Goal: Task Accomplishment & Management: Use online tool/utility

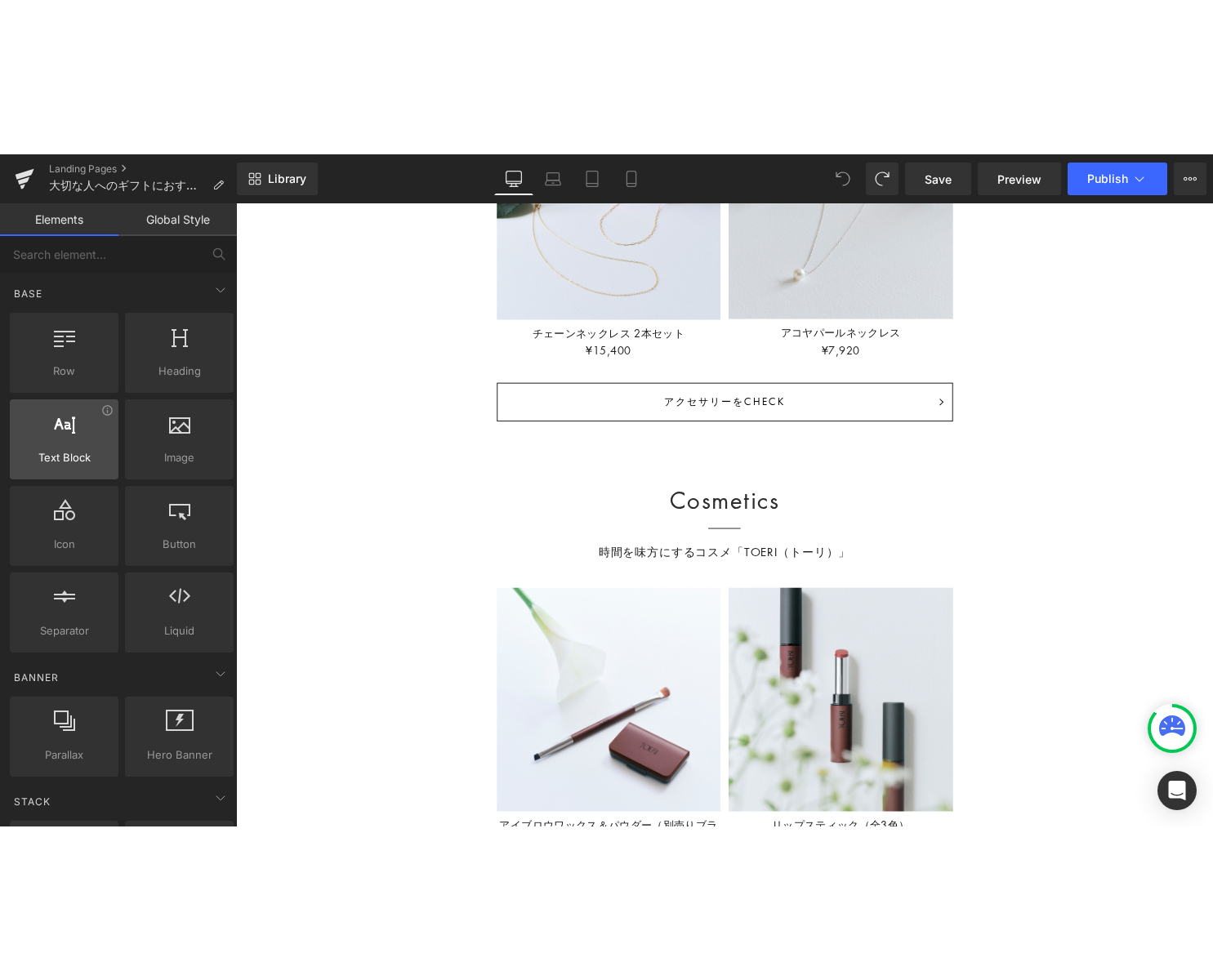
scroll to position [6876, 989]
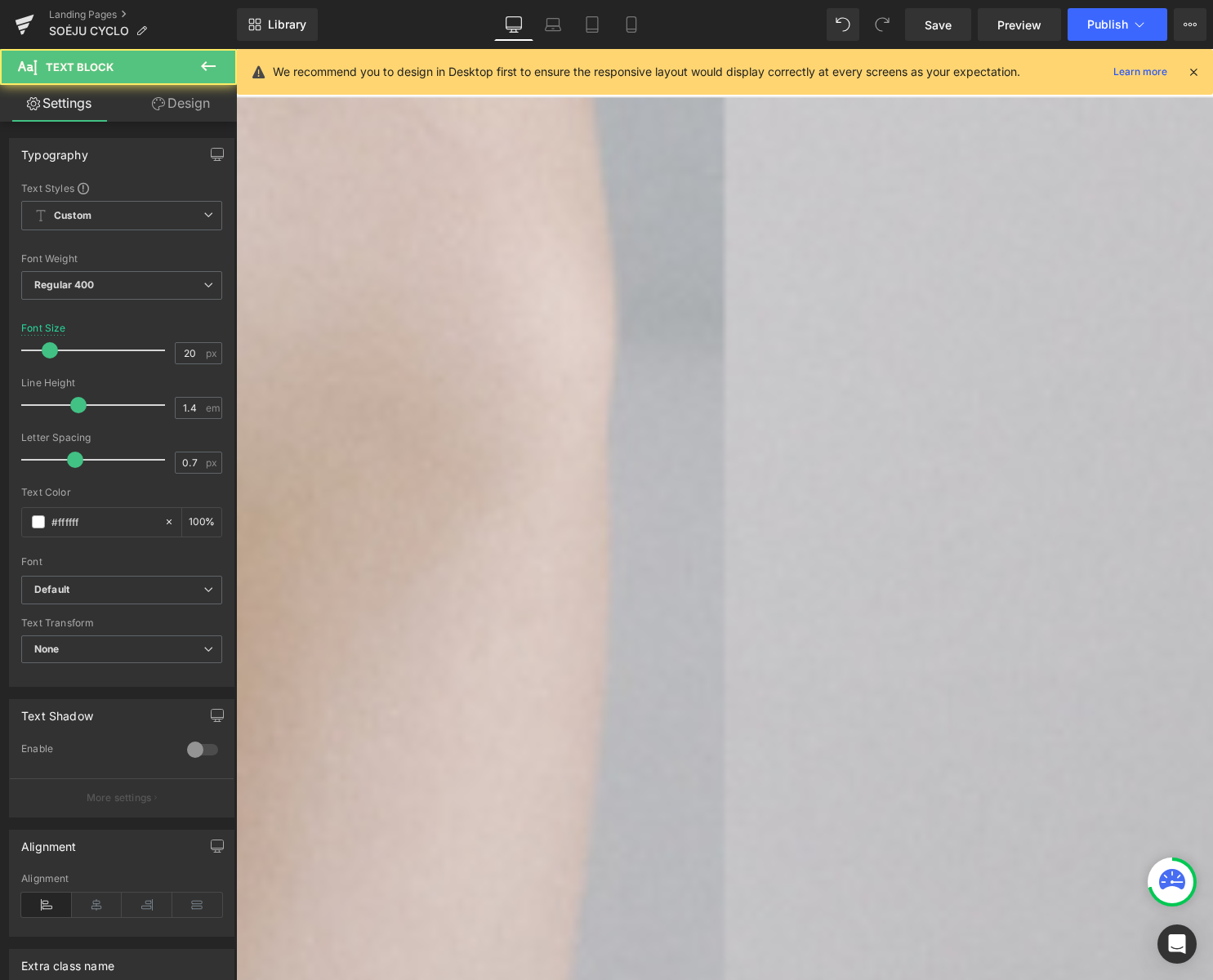
drag, startPoint x: 505, startPoint y: 674, endPoint x: 640, endPoint y: 739, distance: 149.8
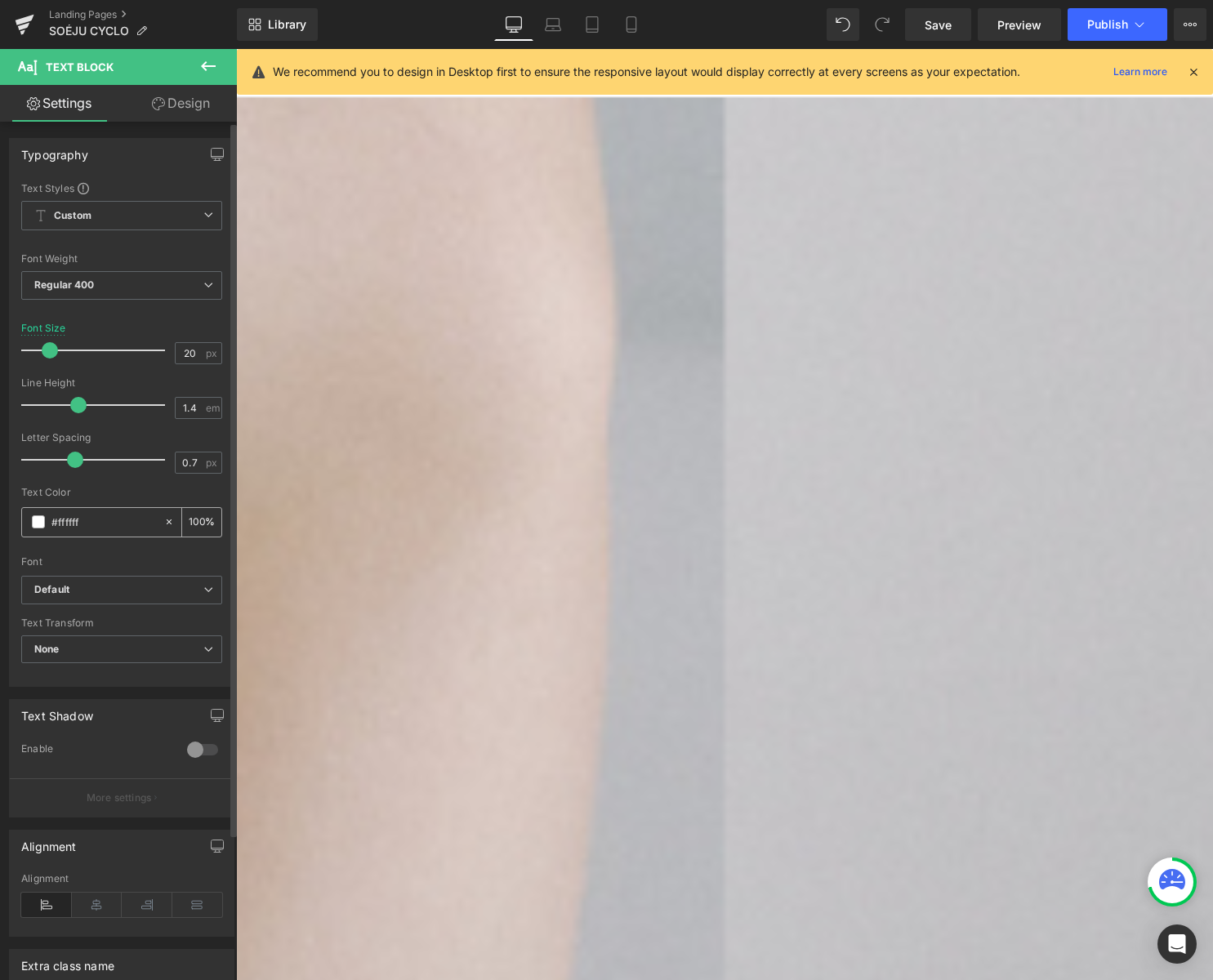
click at [40, 522] on span at bounding box center [39, 522] width 13 height 13
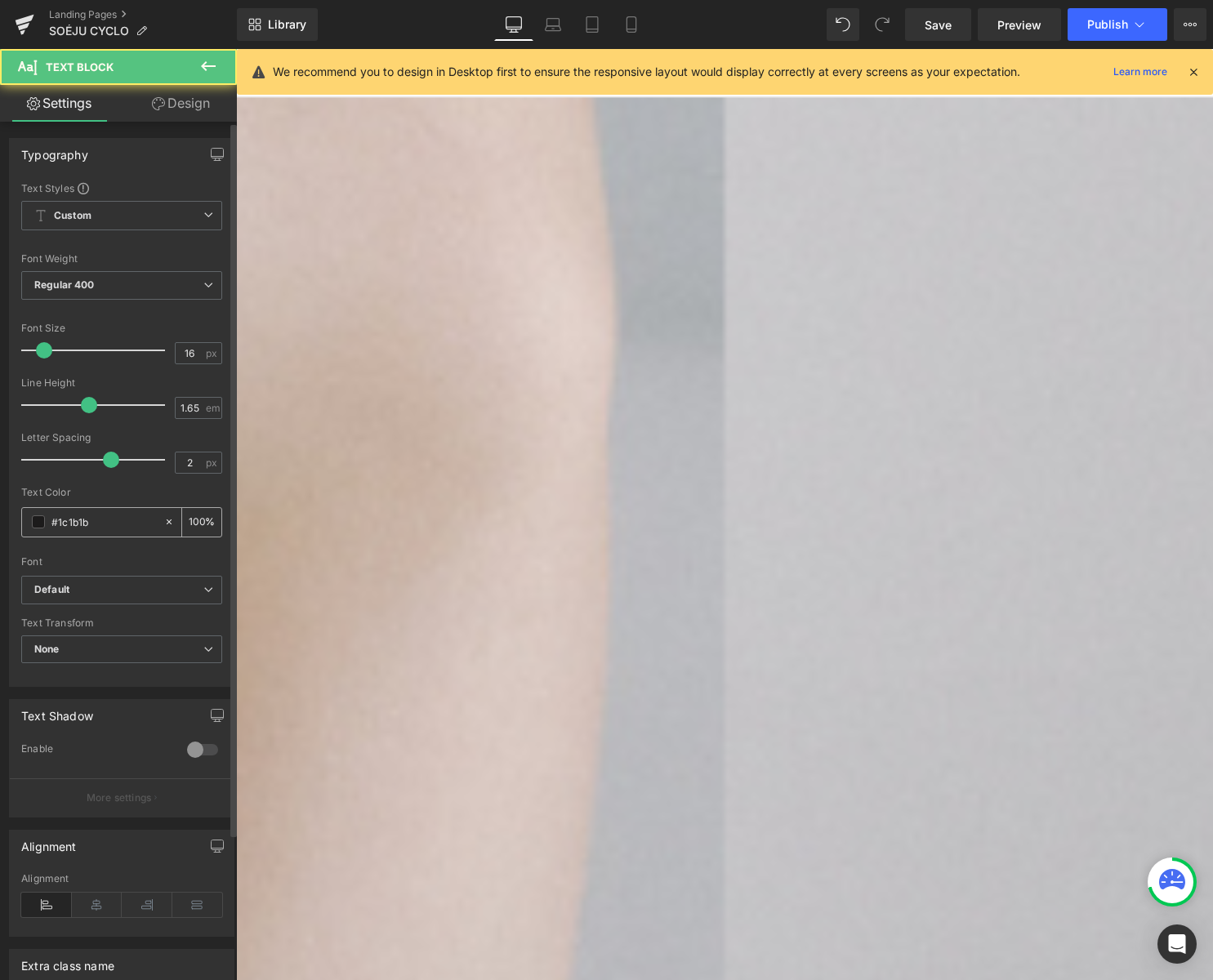
click at [113, 520] on input "#1c1b1b" at bounding box center [103, 521] width 105 height 18
drag, startPoint x: 100, startPoint y: 523, endPoint x: 7, endPoint y: 528, distance: 93.1
click at [6, 527] on div "Typography Text Styles Custom Custom Setup Global Style Custom Setup Global Sty…" at bounding box center [122, 406] width 244 height 561
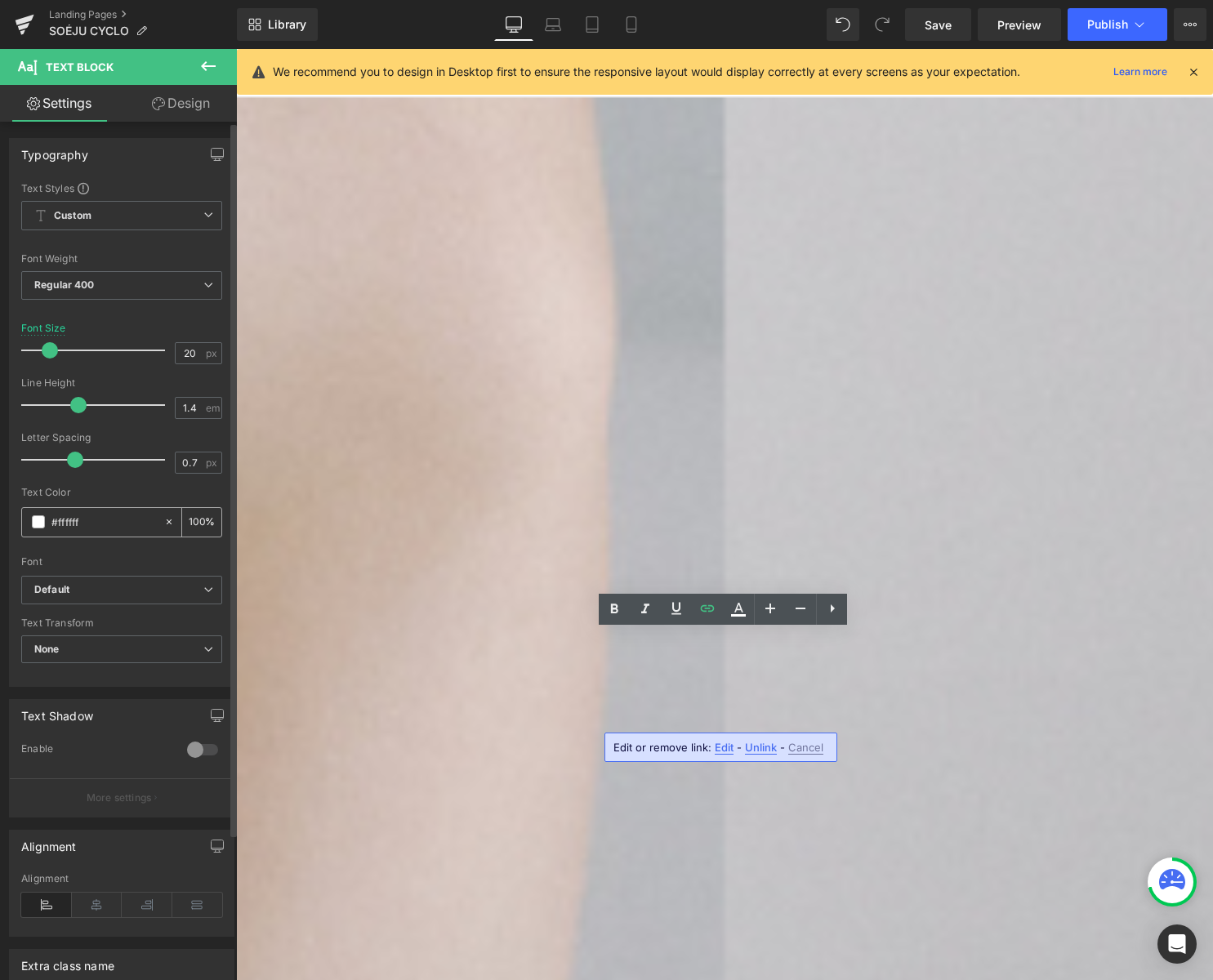
drag, startPoint x: 89, startPoint y: 525, endPoint x: 41, endPoint y: 523, distance: 48.0
click at [42, 523] on div "#ffffff" at bounding box center [92, 522] width 141 height 28
type input "#1c1b1b"
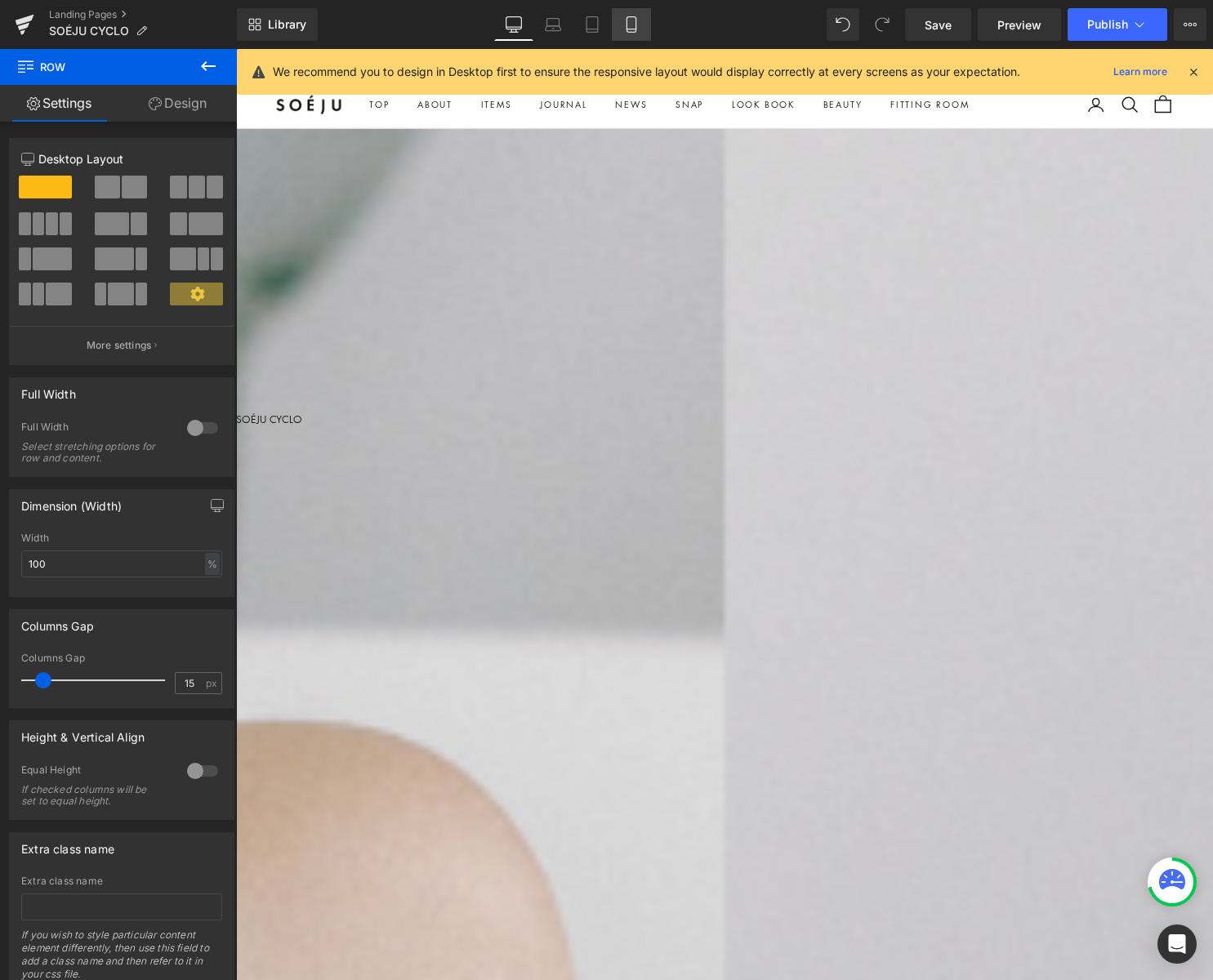
click at [633, 38] on link "Mobile" at bounding box center [631, 25] width 39 height 33
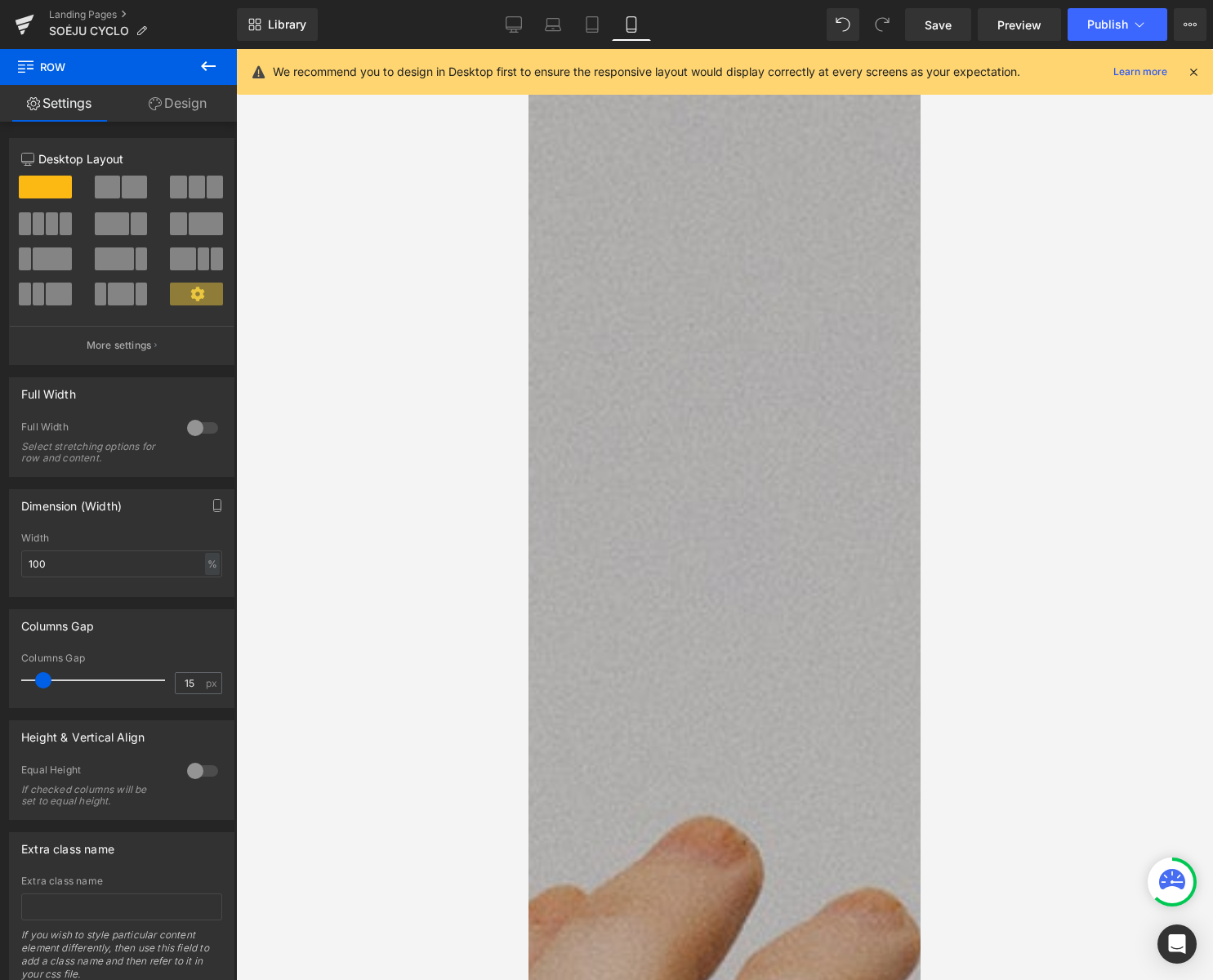
scroll to position [797, 0]
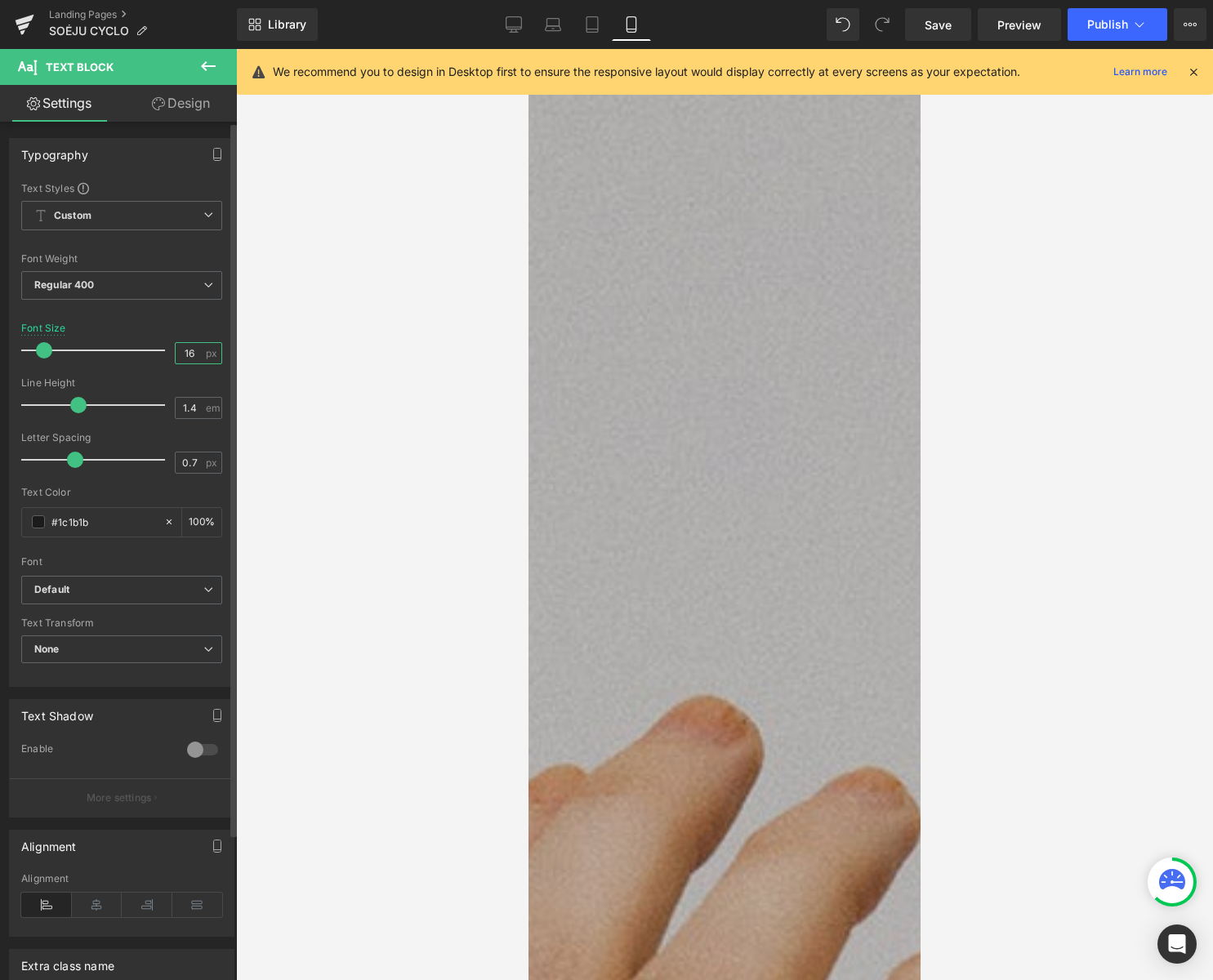
click at [188, 356] on input "16" at bounding box center [190, 354] width 28 height 21
type input "16"
click at [186, 464] on input "0.7" at bounding box center [190, 463] width 28 height 21
type input "0.7"
click at [185, 411] on input "1.4" at bounding box center [190, 408] width 28 height 21
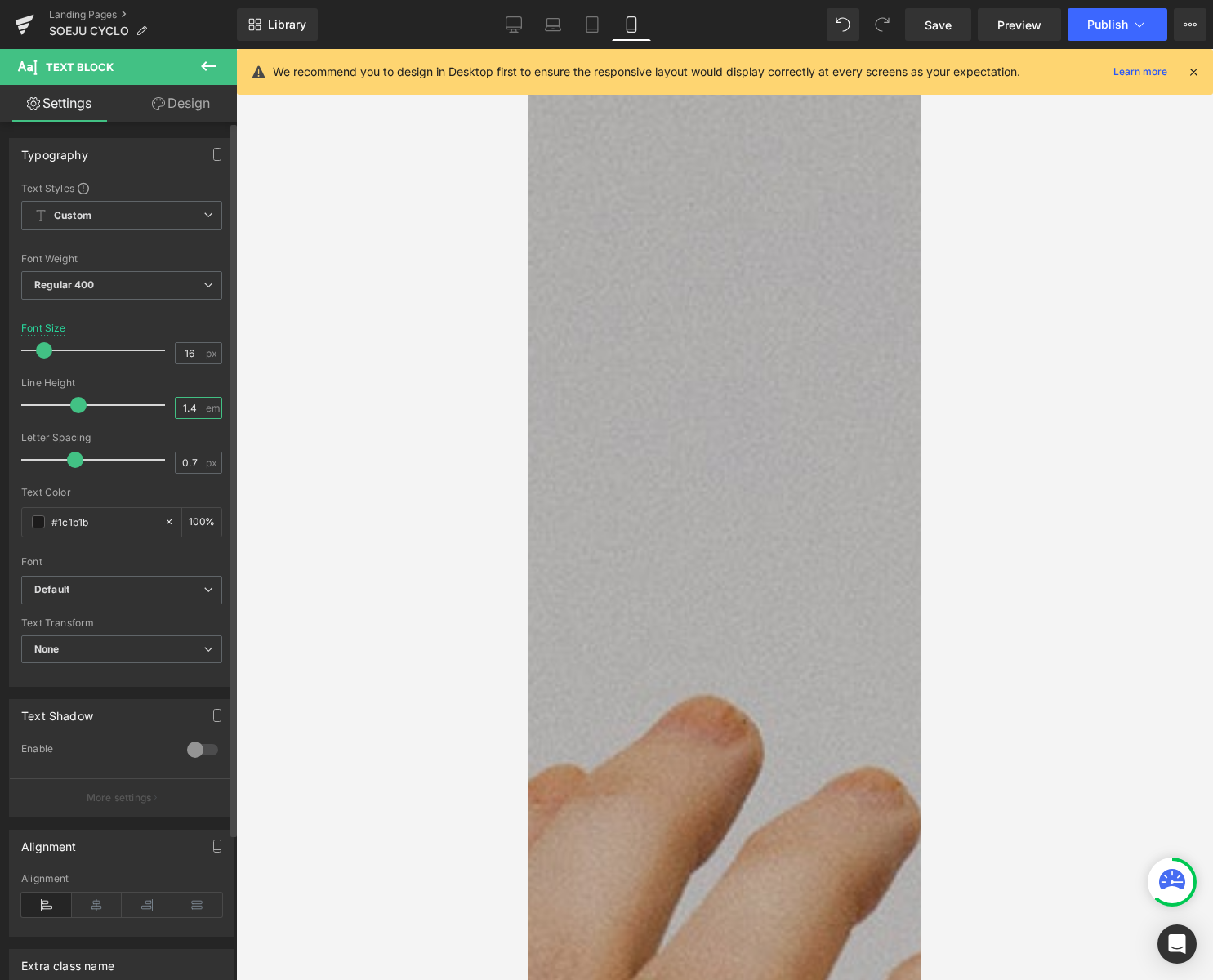
type input "1.5"
click at [589, 17] on icon at bounding box center [592, 25] width 11 height 15
type input "20"
type input "1.4"
type input "100"
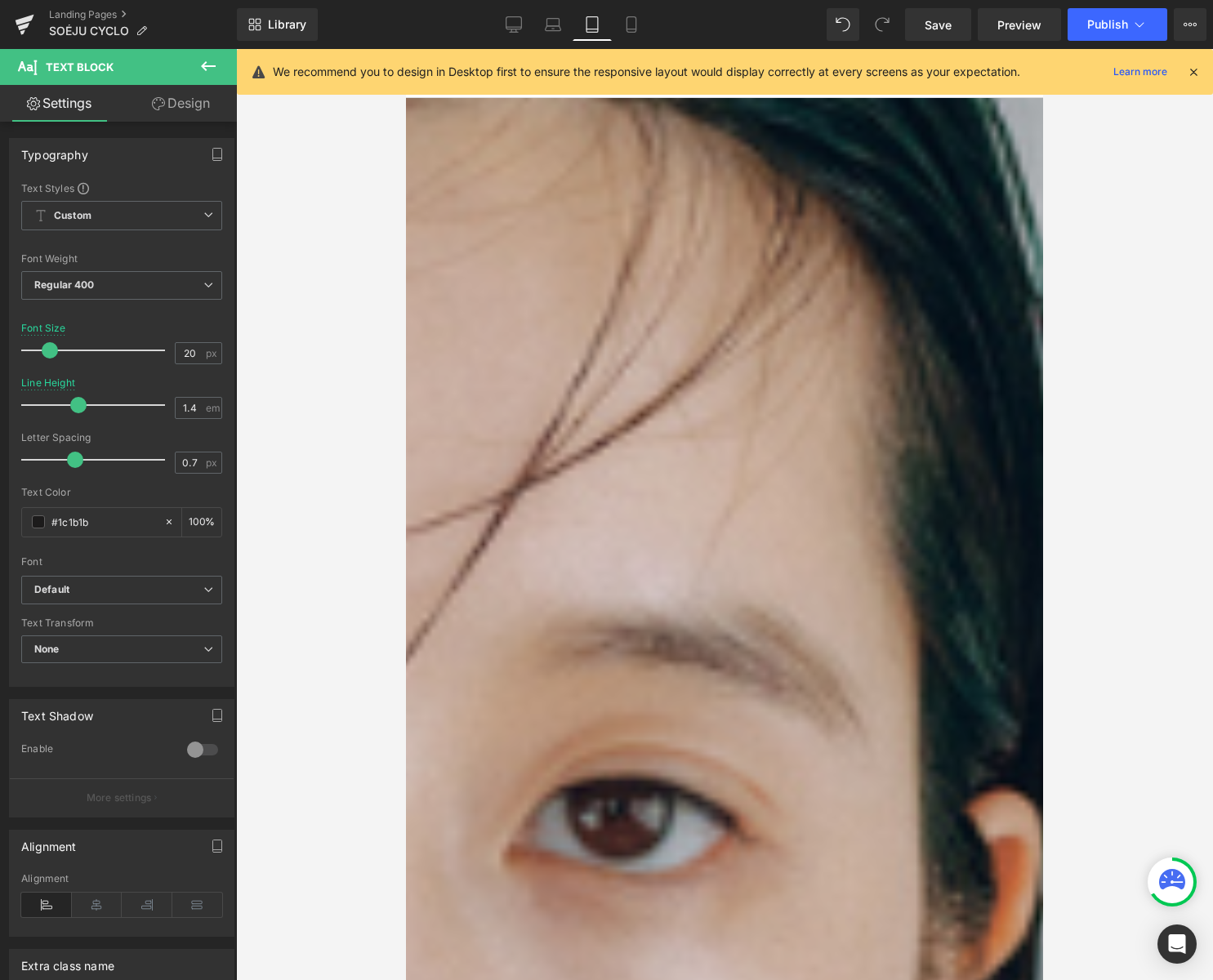
scroll to position [963, 0]
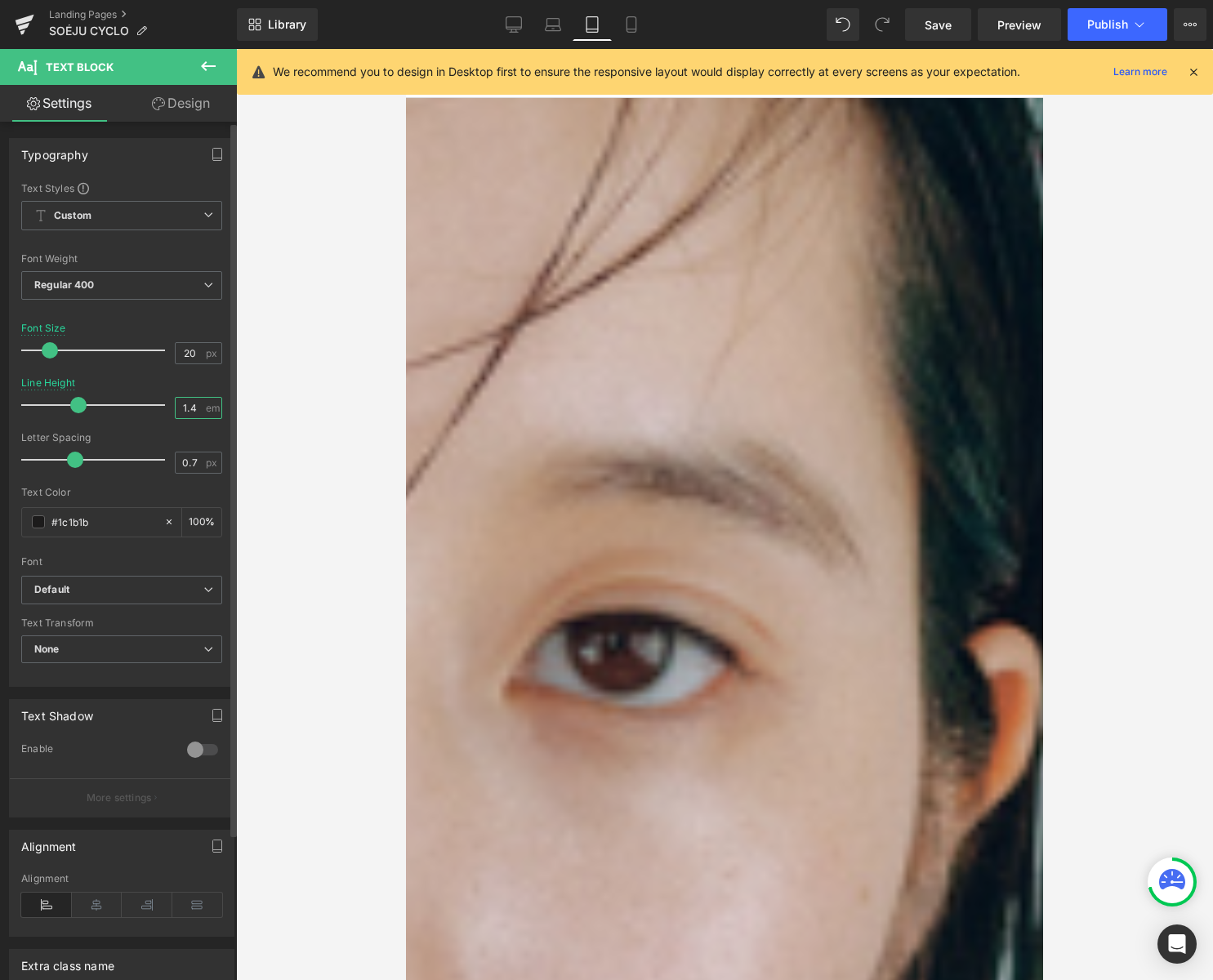
click at [195, 403] on input "1.4" at bounding box center [190, 408] width 28 height 21
click at [553, 23] on icon at bounding box center [553, 24] width 16 height 16
type input "1.4"
type input "100"
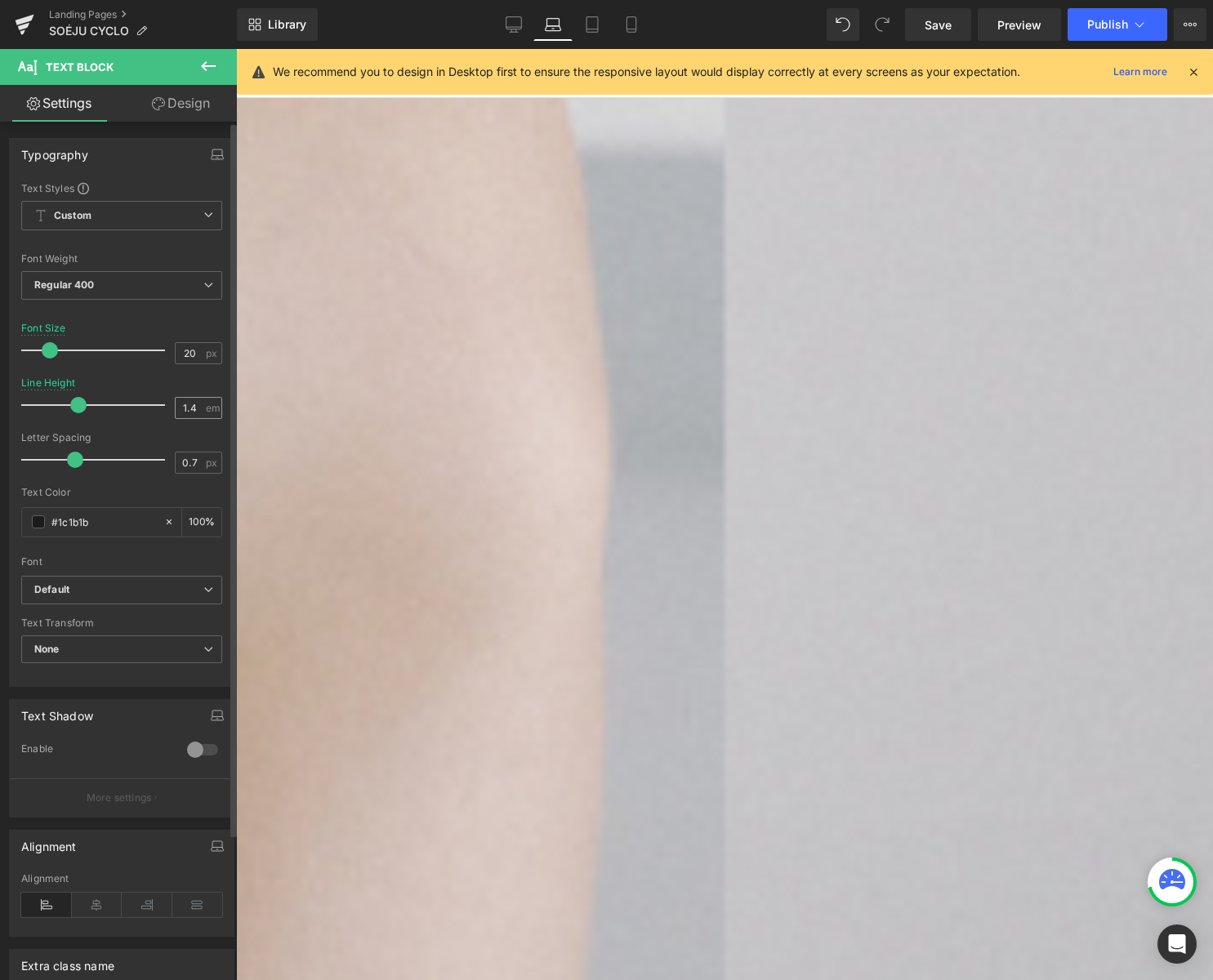
click at [198, 403] on div "1.4 em" at bounding box center [199, 408] width 47 height 22
click at [194, 410] on input "1.4" at bounding box center [190, 408] width 28 height 21
click at [505, 26] on icon at bounding box center [513, 24] width 16 height 16
type input "1.4"
type input "100"
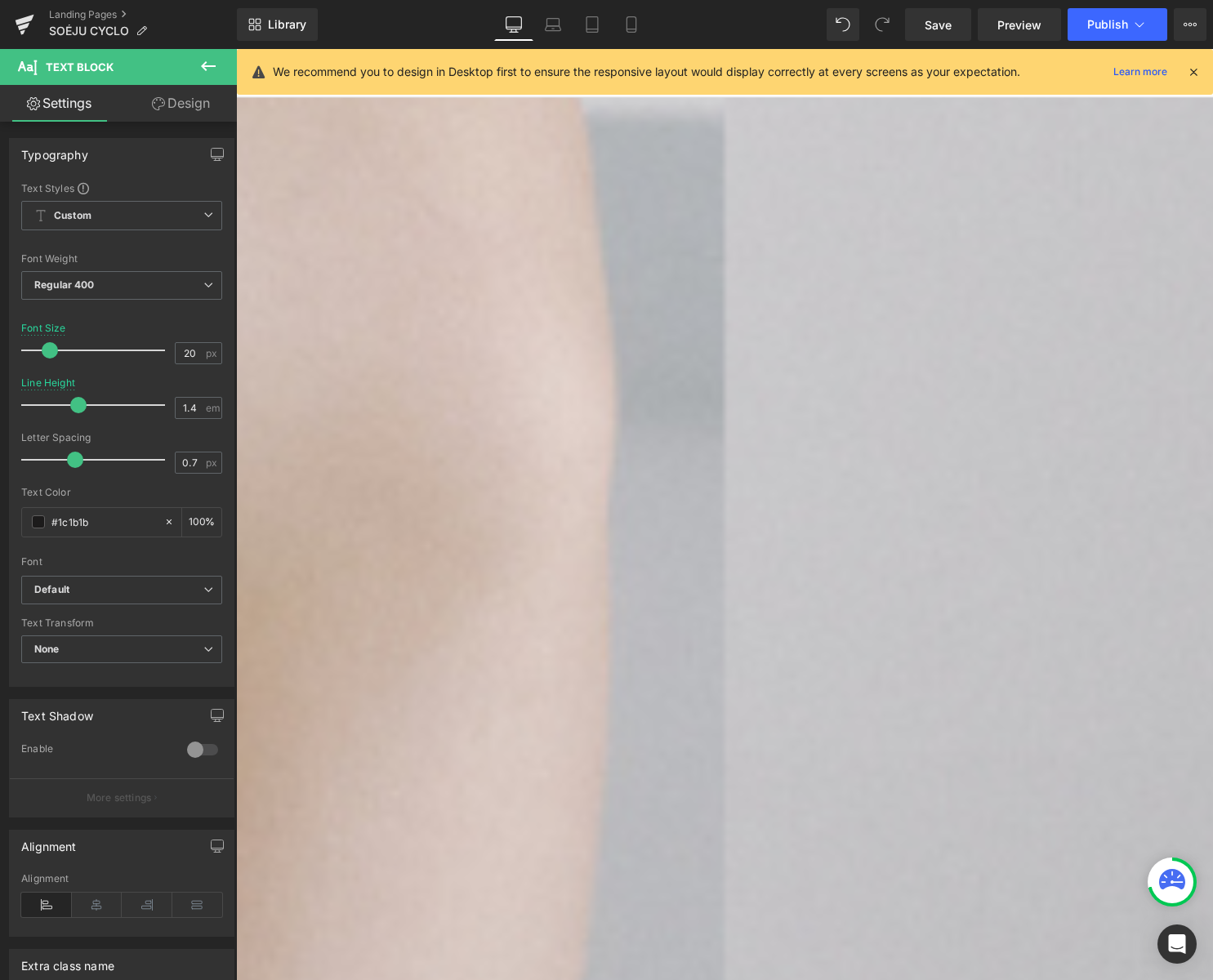
scroll to position [997, 0]
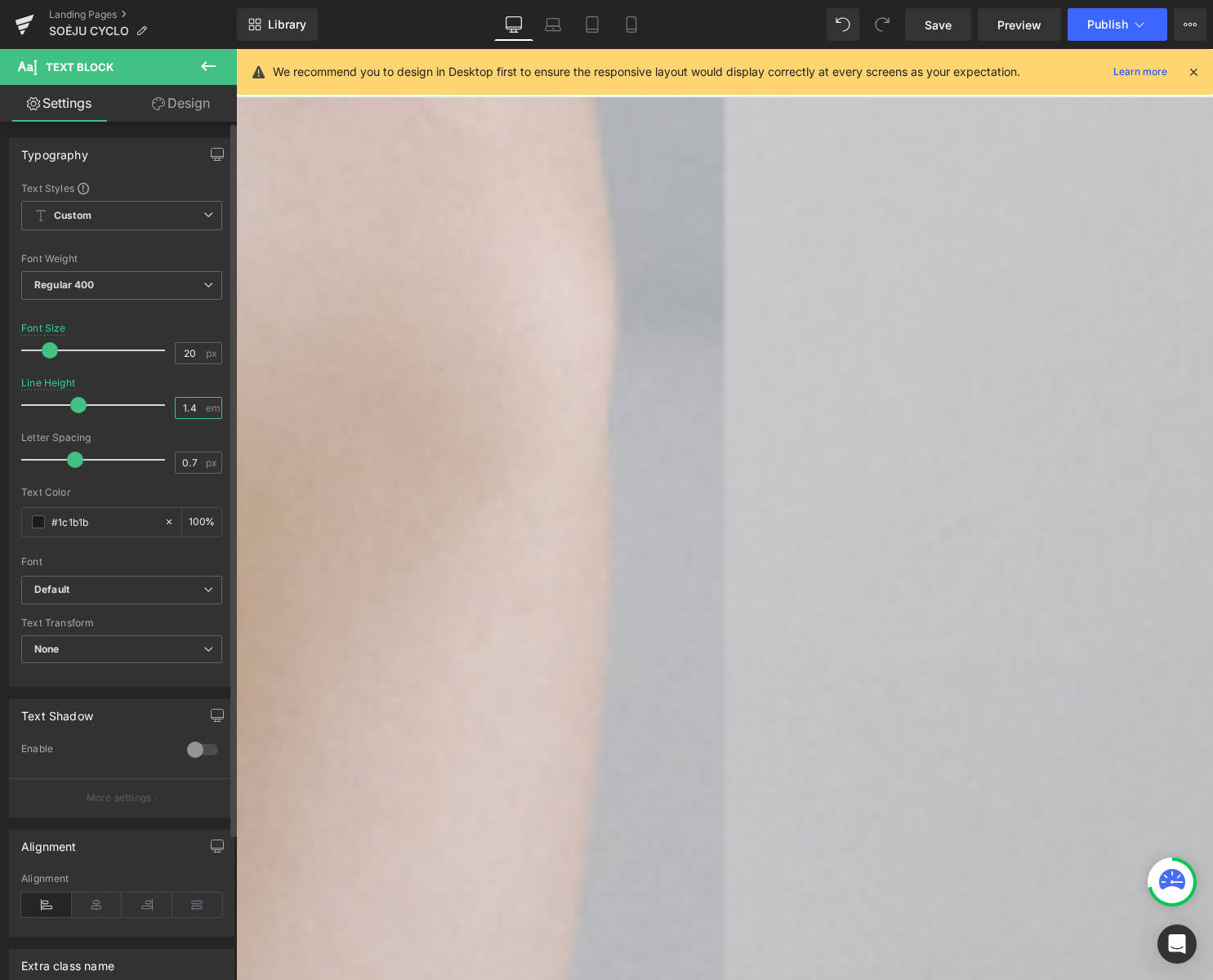
click at [184, 404] on input "1.4" at bounding box center [190, 408] width 28 height 21
type input "1.5"
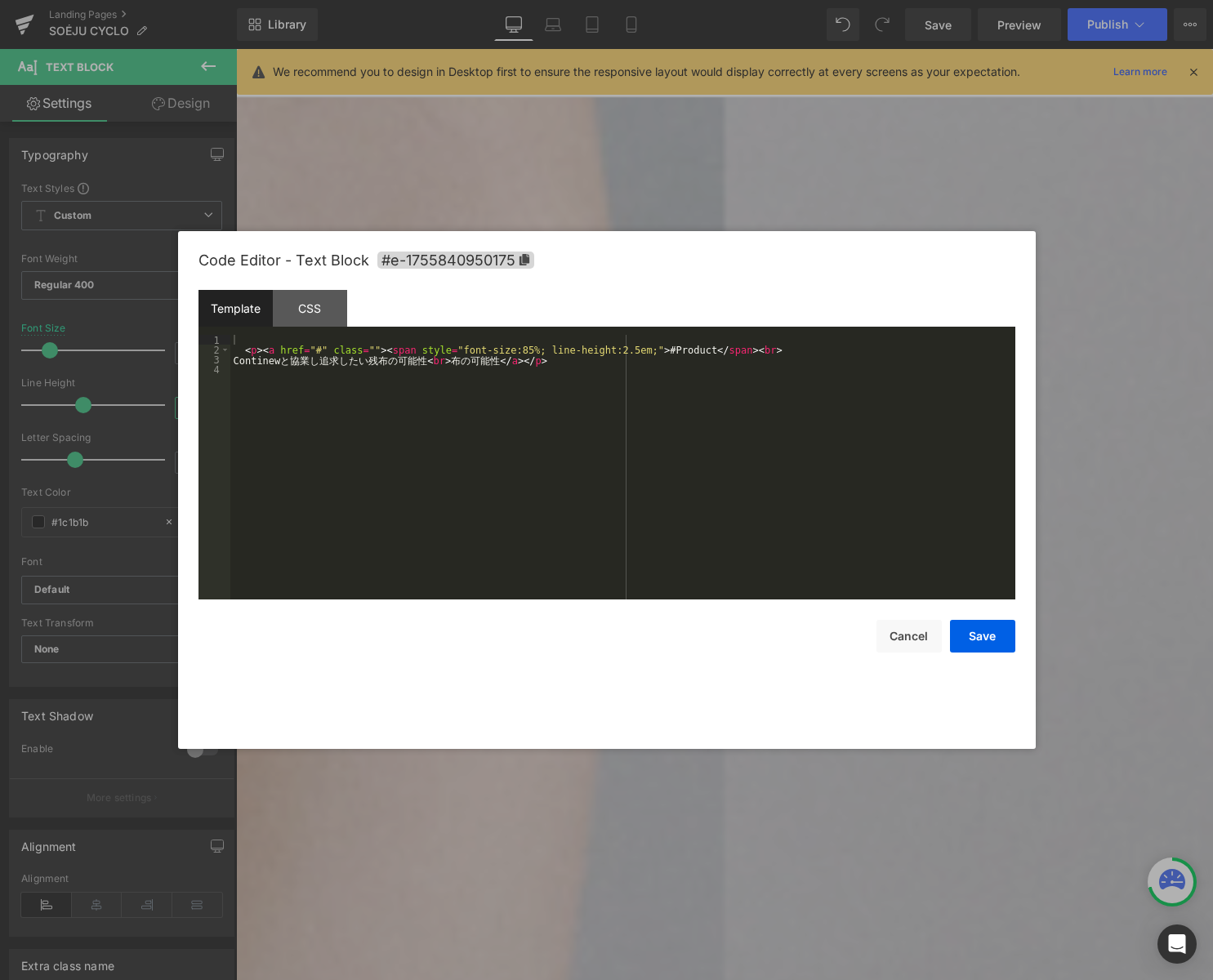
click at [694, 754] on body "Text Block You are previewing how the will restyle your page. You can not edit …" at bounding box center [606, 490] width 1213 height 980
drag, startPoint x: 356, startPoint y: 350, endPoint x: 410, endPoint y: 367, distance: 56.6
click at [356, 350] on div "< p > < a href = "#" class = "" > < span style = "font-size:85%; line-height:2.…" at bounding box center [623, 477] width 785 height 284
click at [972, 629] on button "Save" at bounding box center [982, 636] width 65 height 33
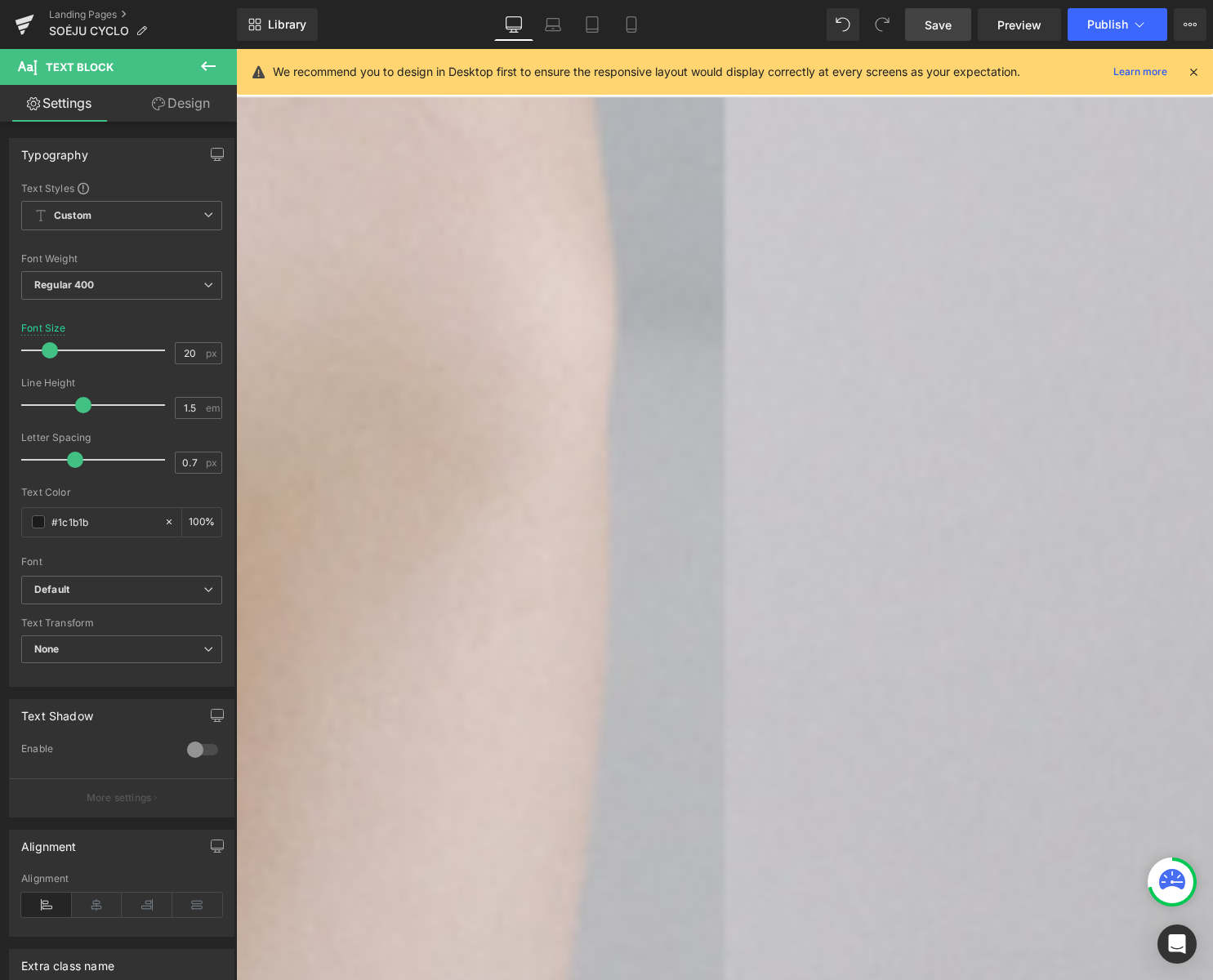
click at [926, 27] on span "Save" at bounding box center [938, 25] width 26 height 17
click at [237, 49] on span "Row" at bounding box center [237, 49] width 0 height 0
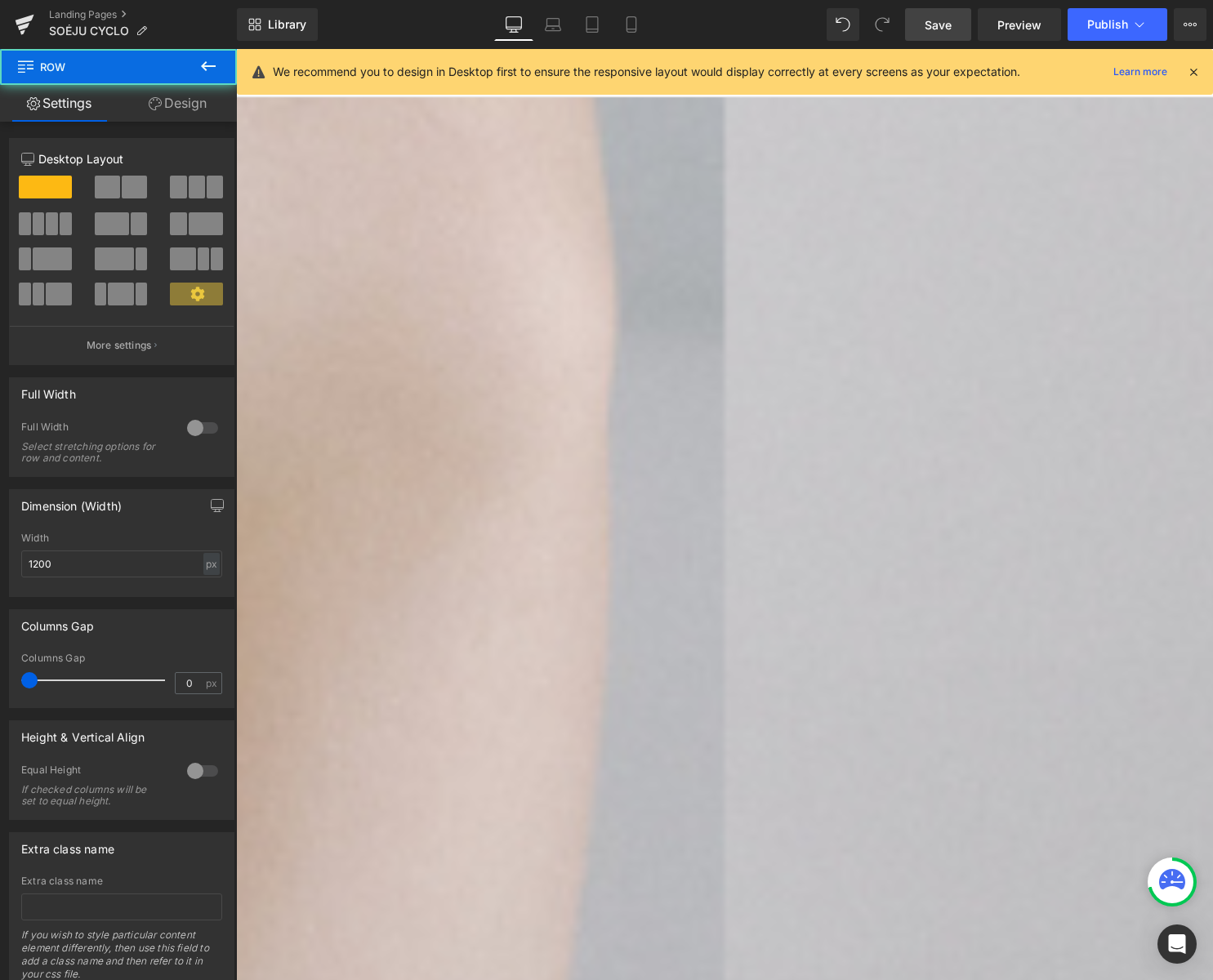
click at [188, 109] on link "Design" at bounding box center [177, 103] width 118 height 37
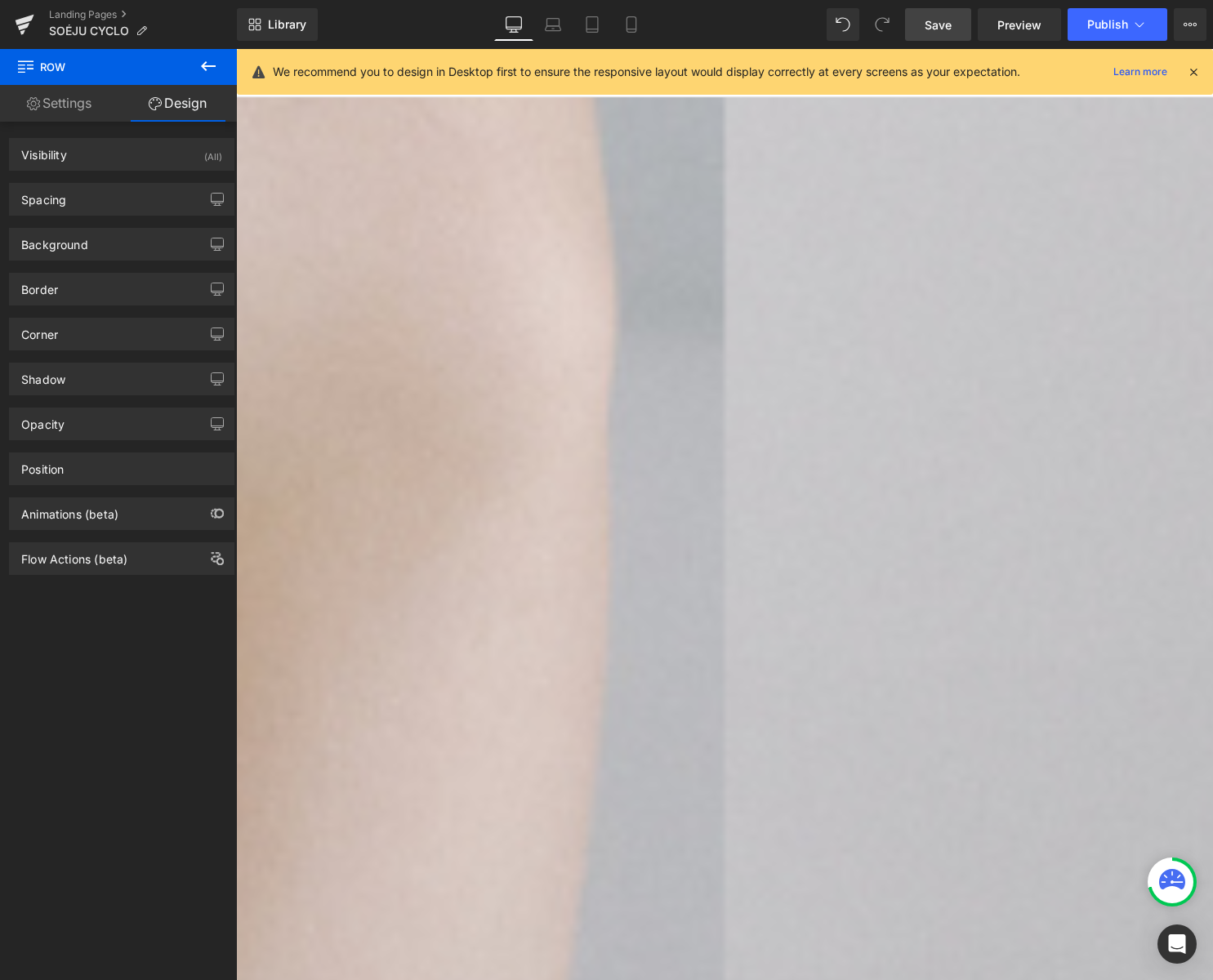
type input "0"
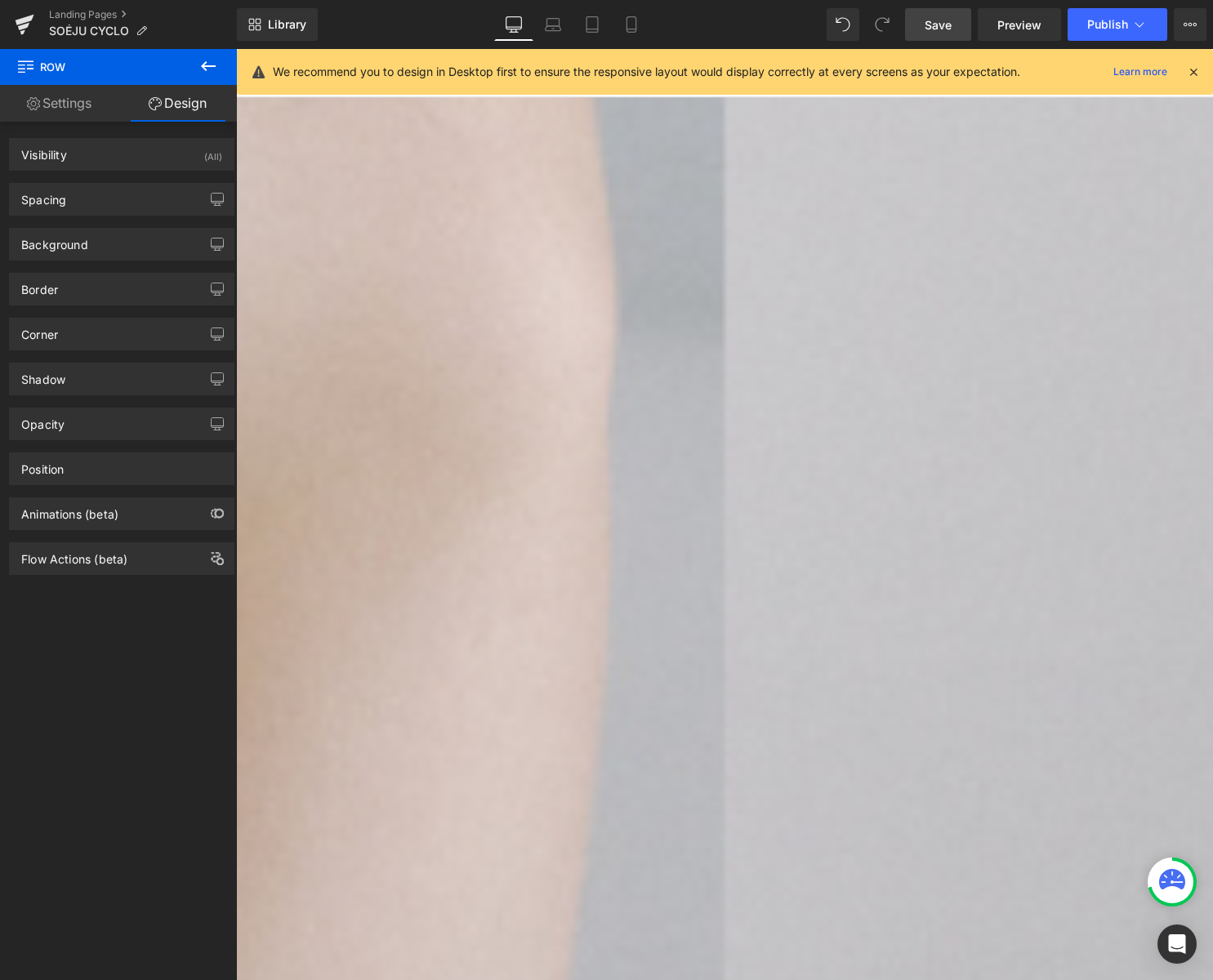
type input "0"
click at [211, 194] on icon "button" at bounding box center [218, 200] width 13 height 13
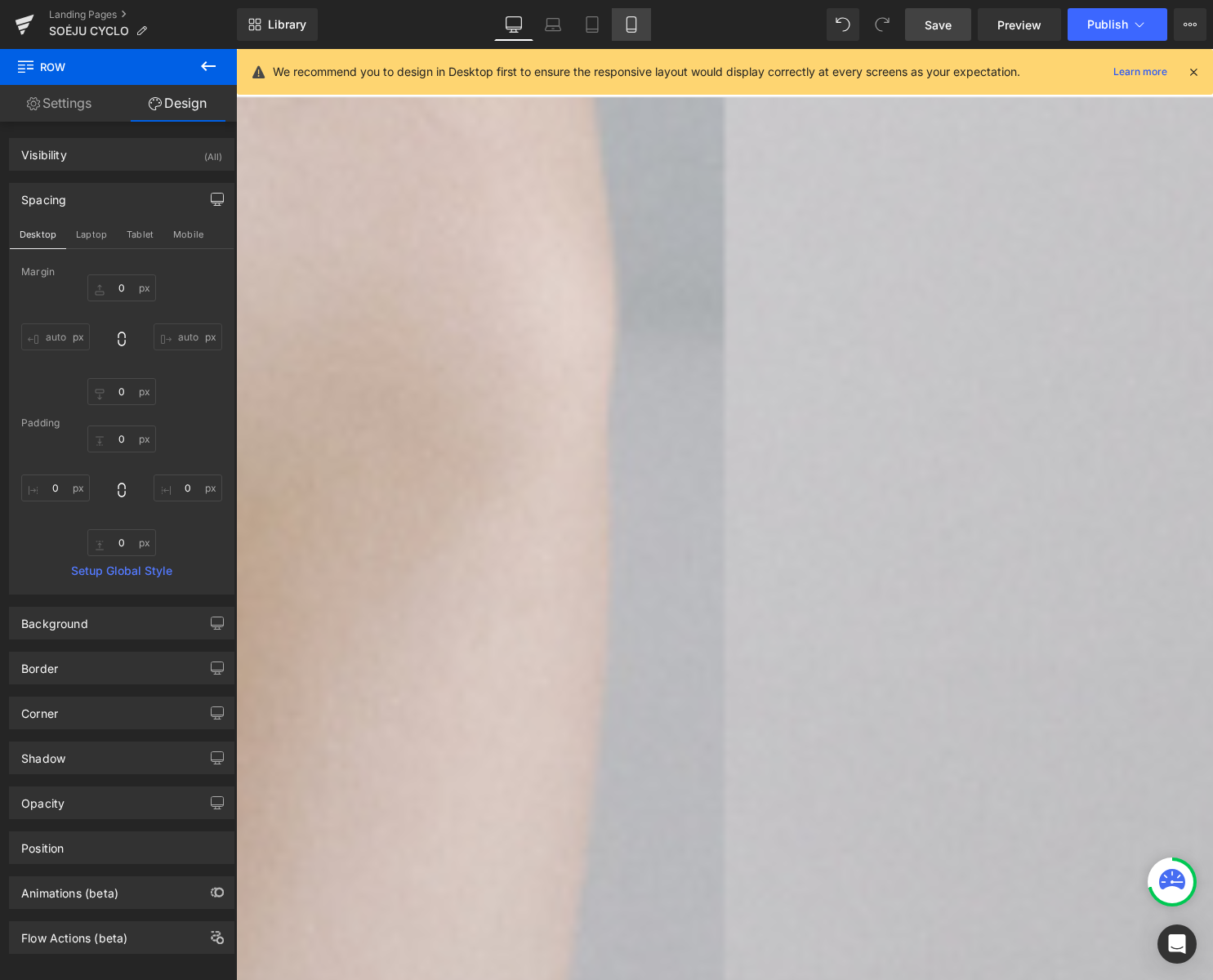
click at [633, 23] on icon at bounding box center [631, 24] width 16 height 16
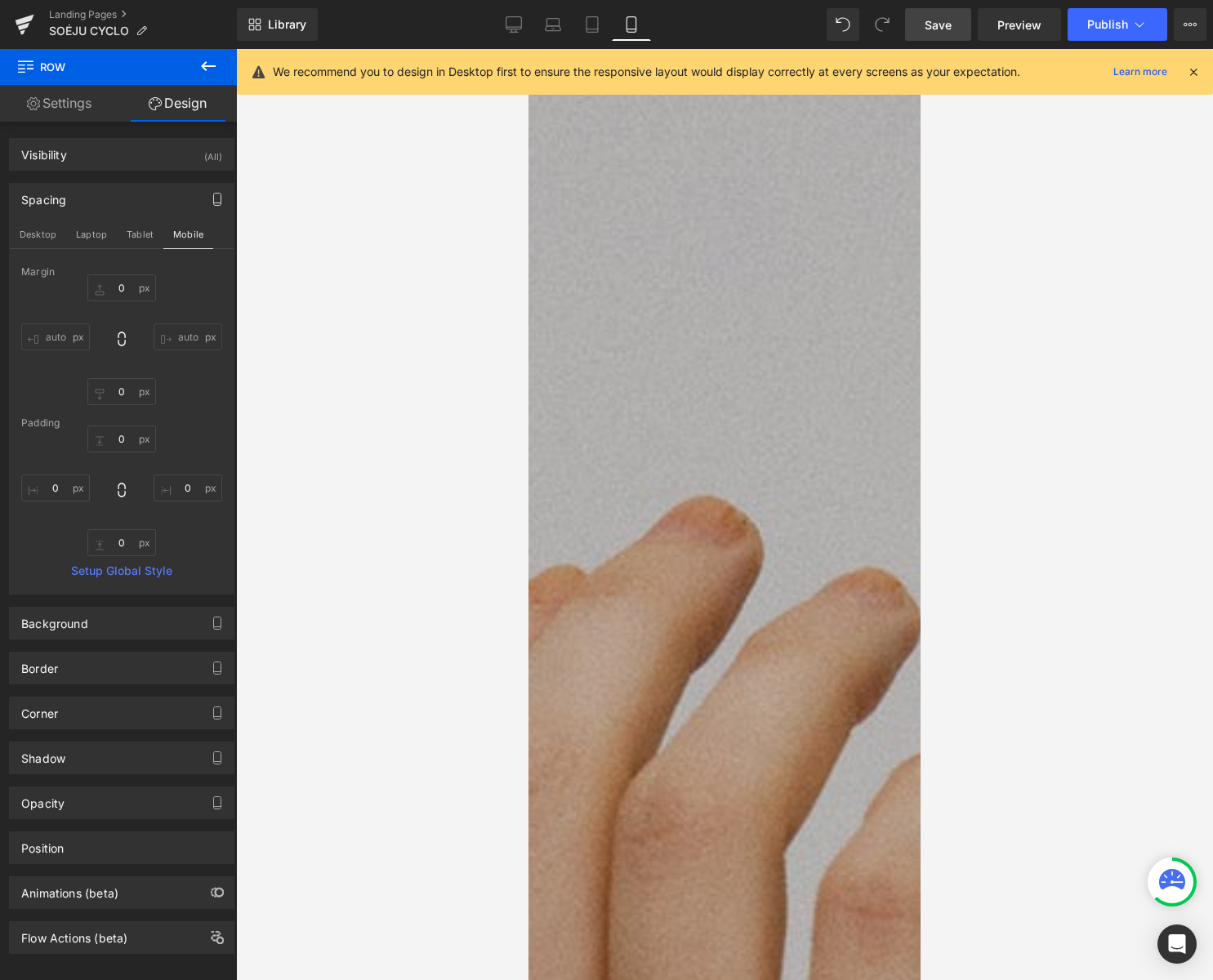
type input "0"
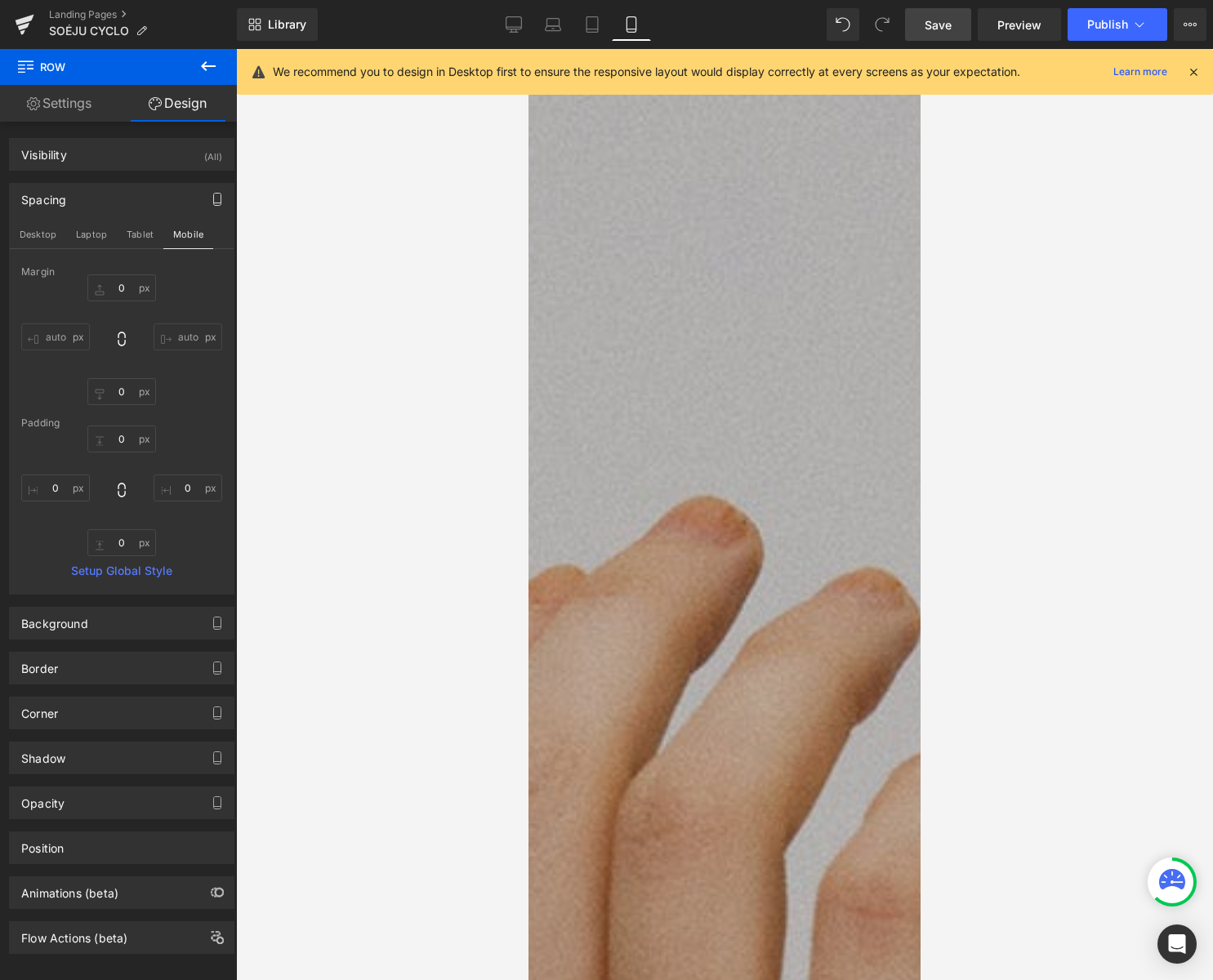
type input "0"
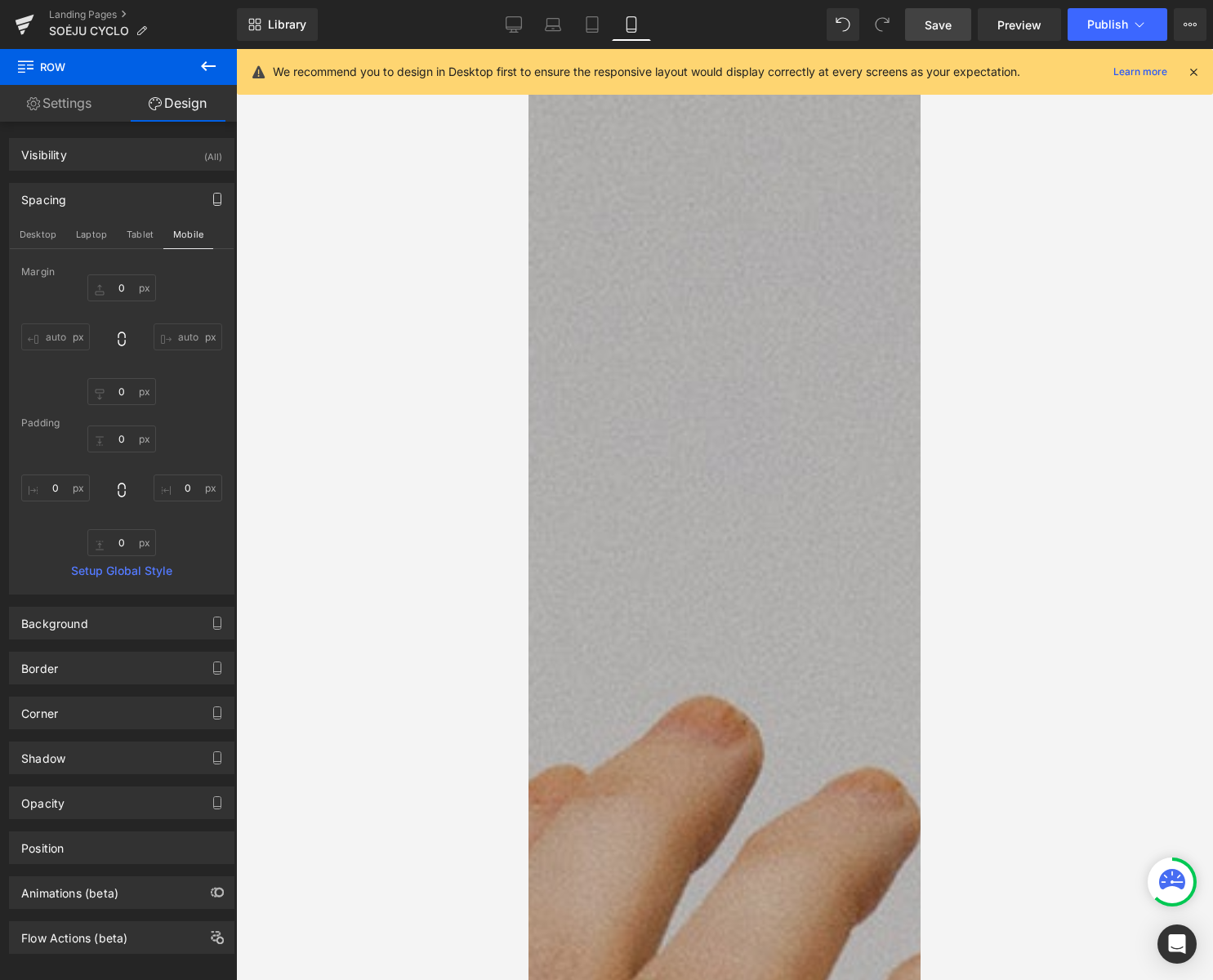
click at [529, 49] on span "Text Block" at bounding box center [529, 49] width 0 height 0
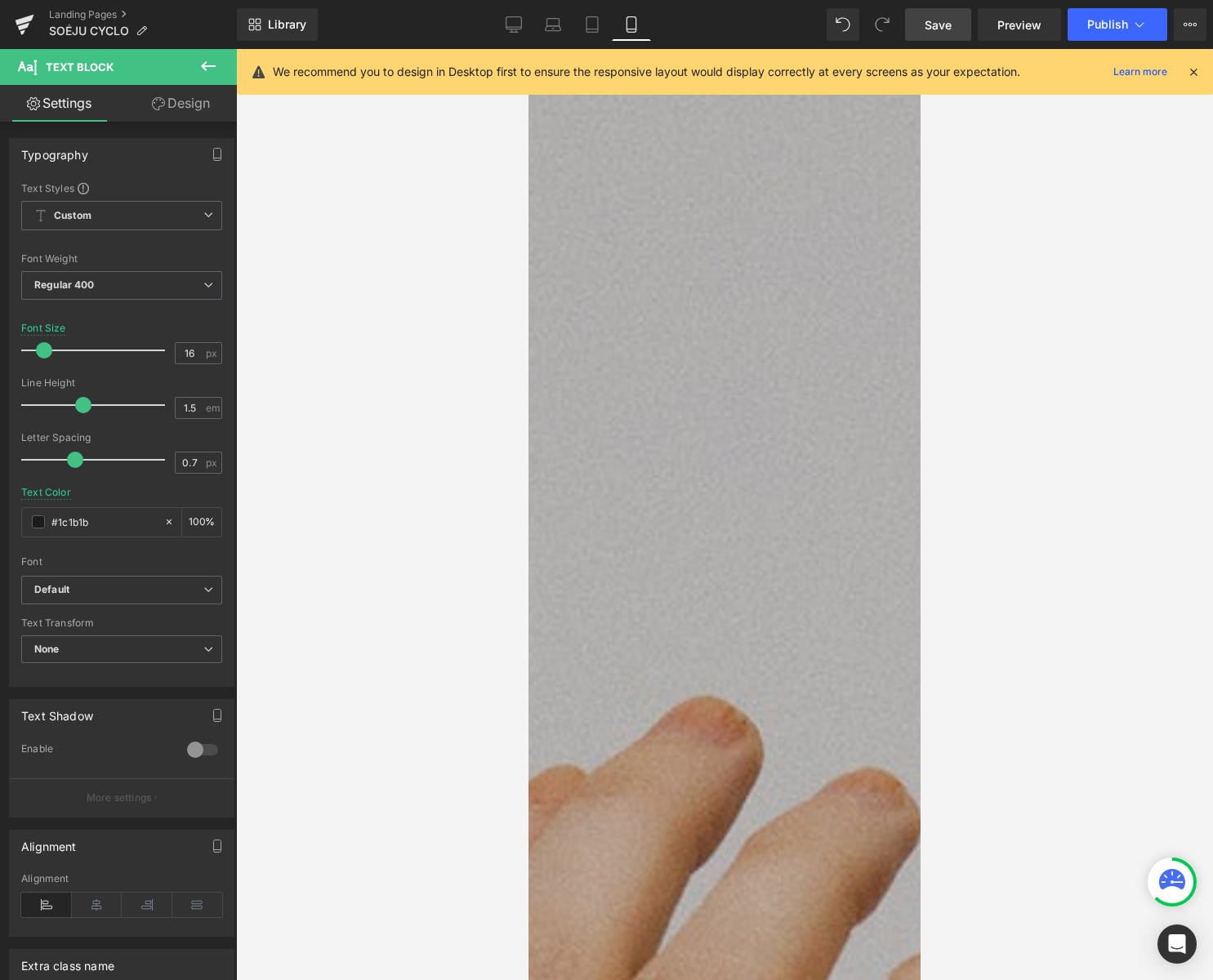
click at [197, 117] on link "Design" at bounding box center [181, 103] width 118 height 37
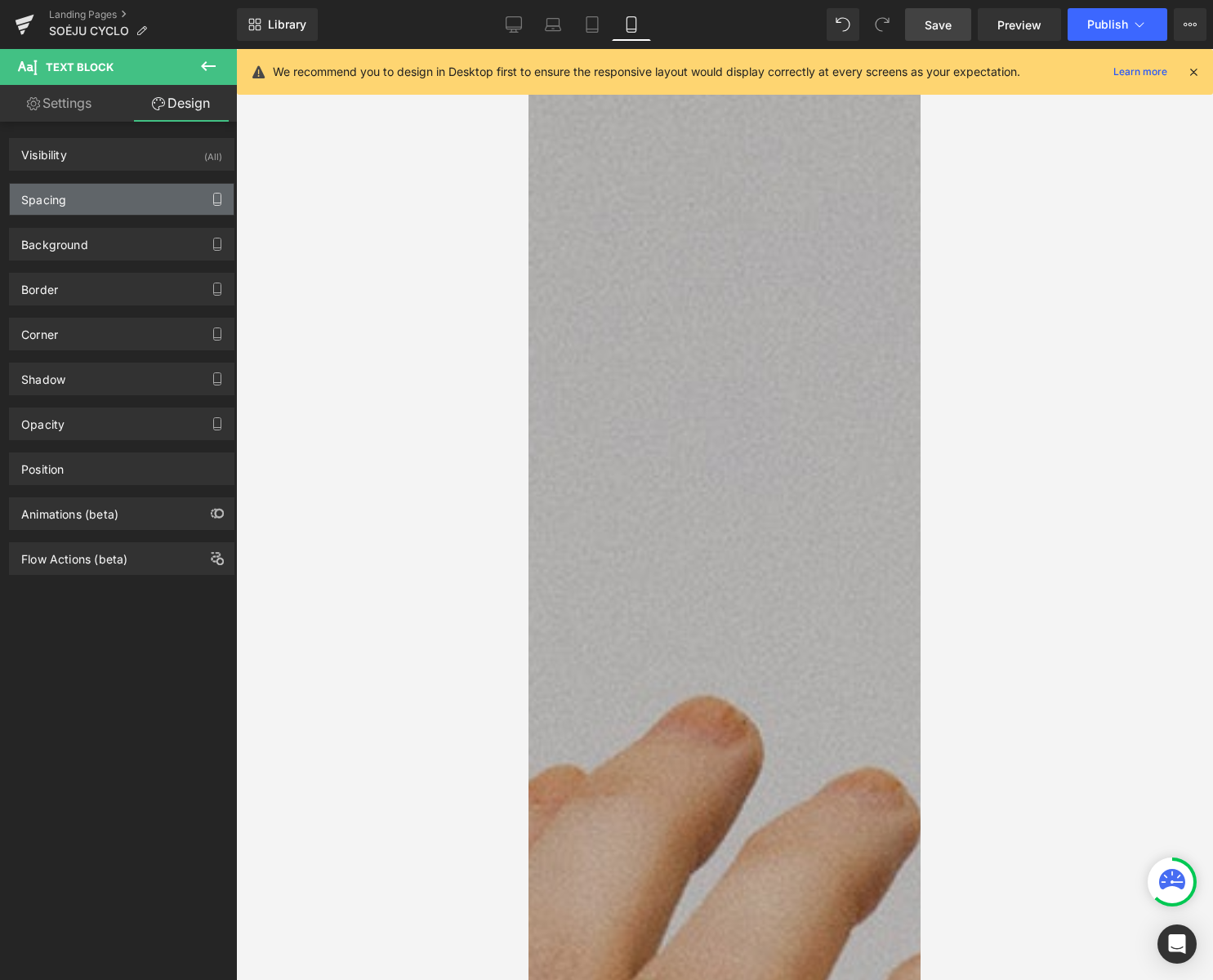
click at [221, 207] on button "button" at bounding box center [218, 199] width 26 height 31
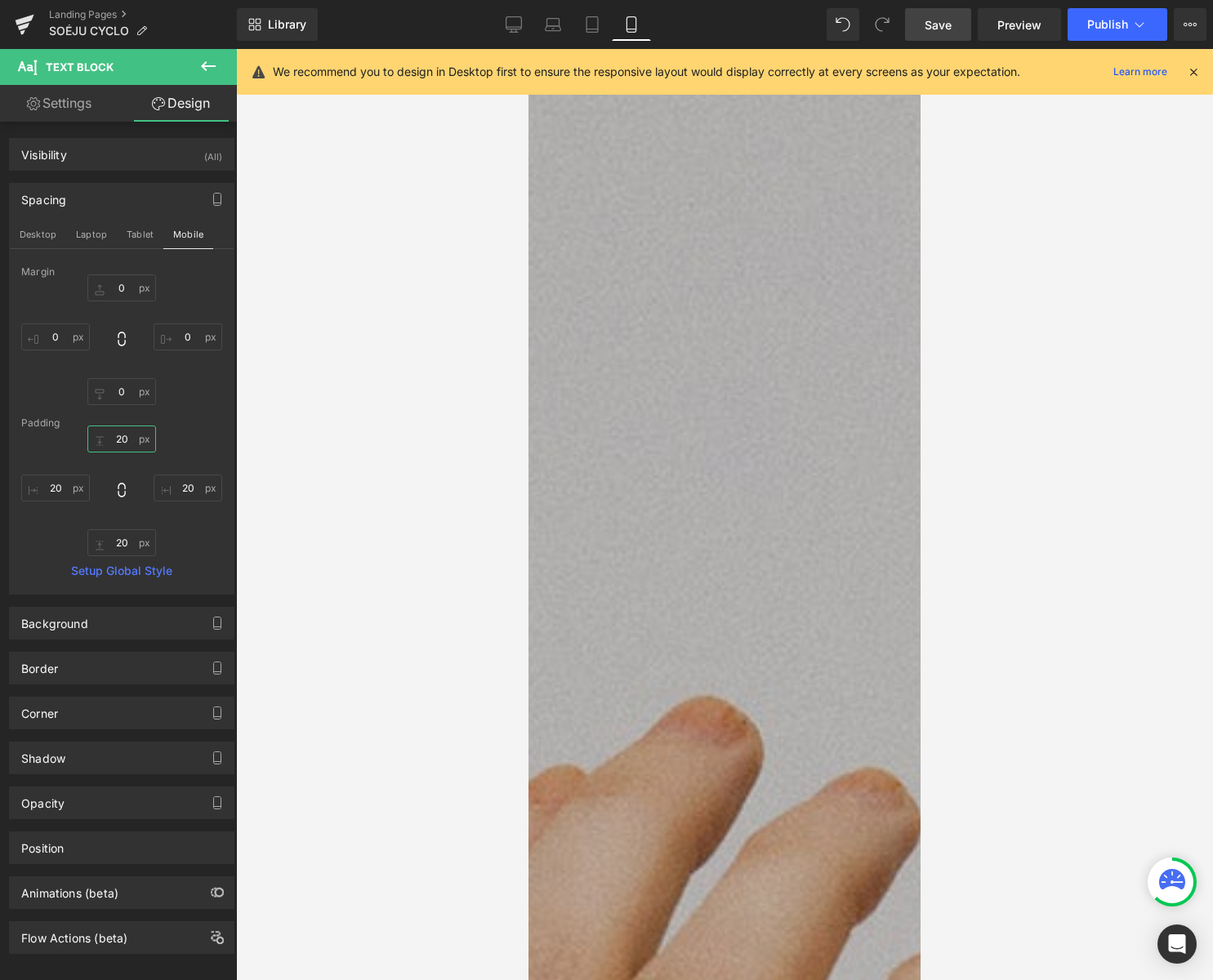
click at [122, 436] on input "20" at bounding box center [121, 439] width 69 height 26
type input "0"
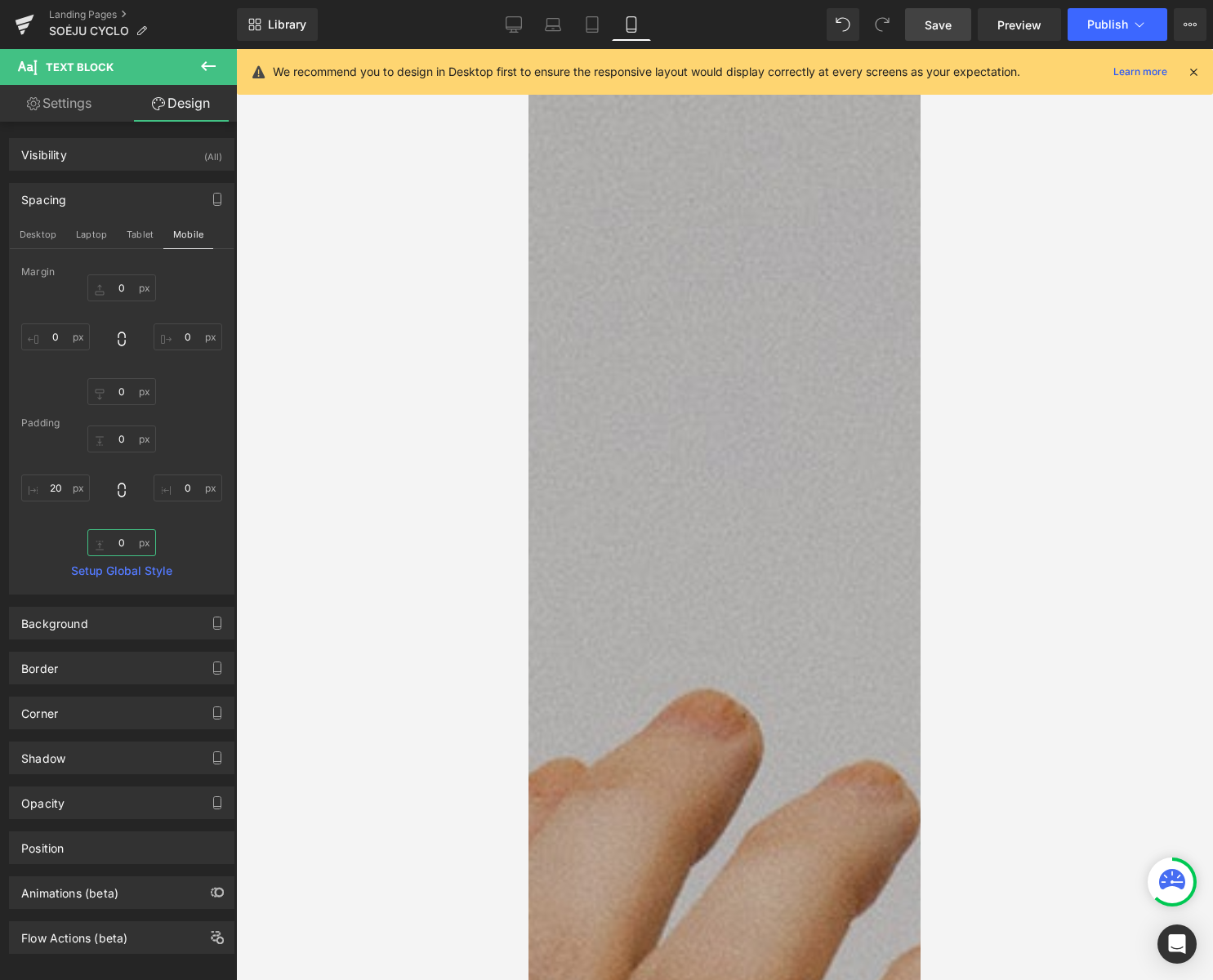
type input "0"
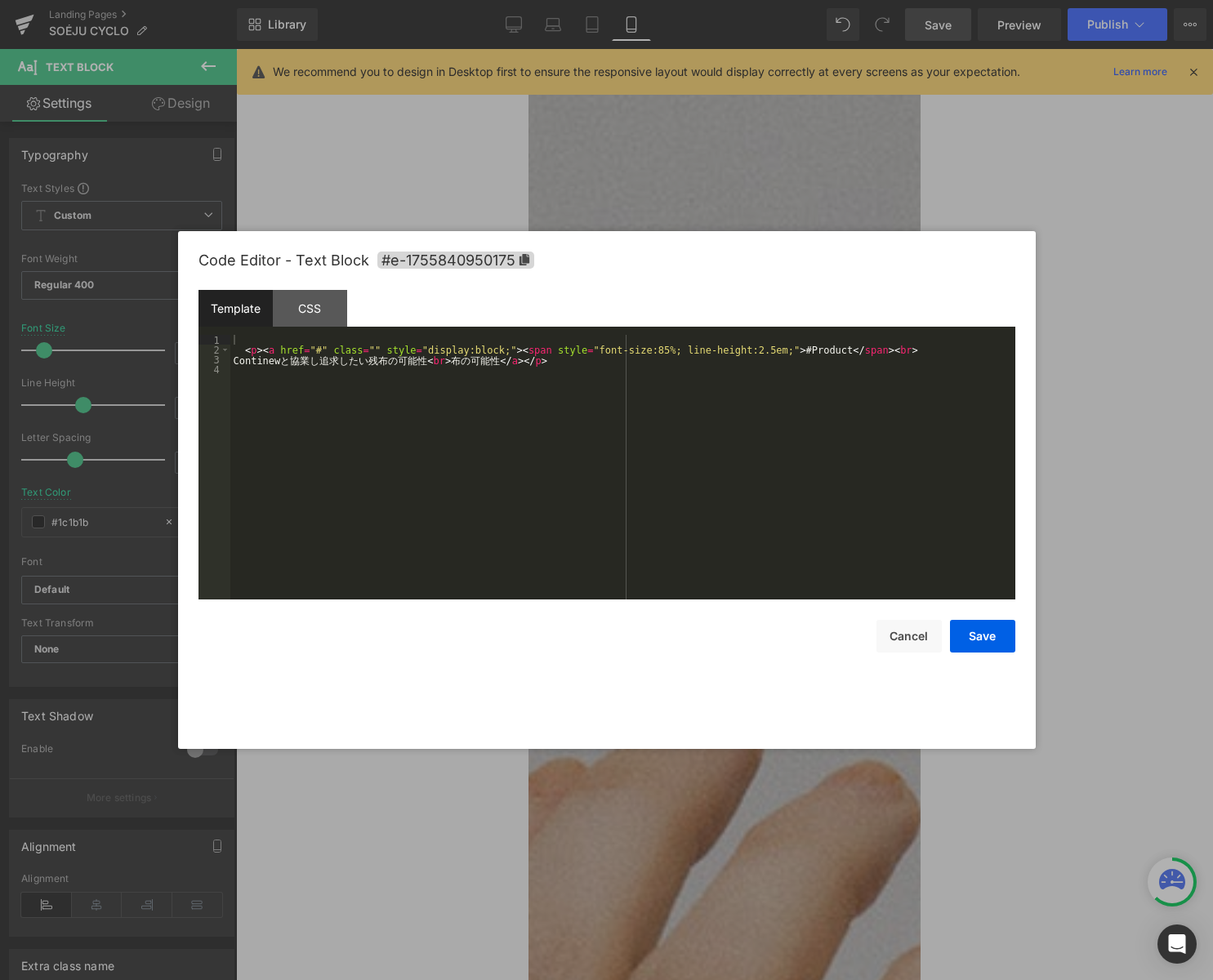
click at [619, 0] on div "Text Block You are previewing how the will restyle your page. You can not edit …" at bounding box center [606, 0] width 1213 height 0
drag, startPoint x: 464, startPoint y: 349, endPoint x: 505, endPoint y: 356, distance: 41.6
click at [464, 349] on div "< p > < a href = "#" class = "" style = "display:block;" > < span style = "font…" at bounding box center [623, 477] width 785 height 284
click at [975, 629] on button "Save" at bounding box center [982, 636] width 65 height 33
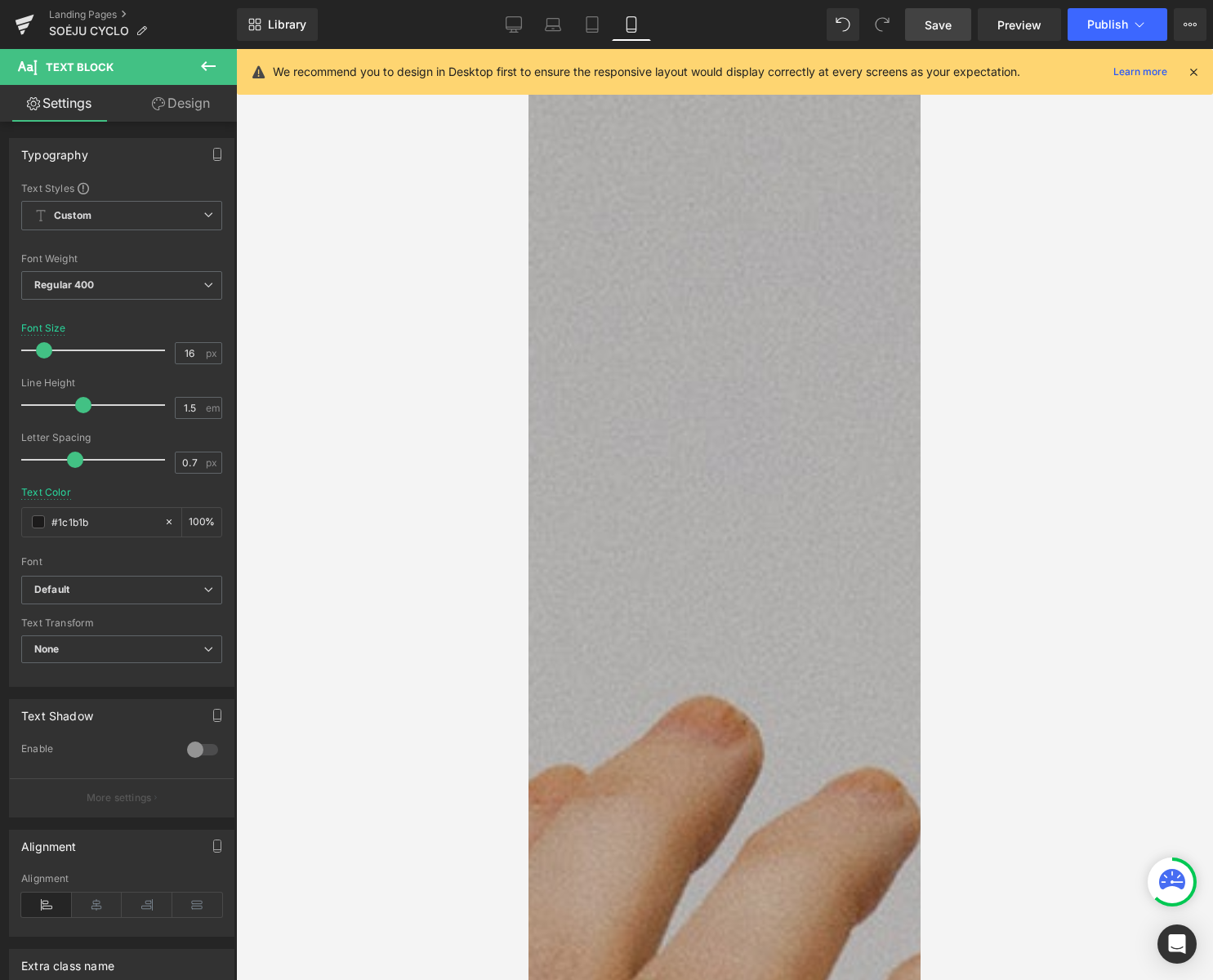
click at [929, 27] on span "Save" at bounding box center [938, 25] width 26 height 17
click at [958, 21] on link "Save" at bounding box center [939, 25] width 66 height 33
click at [529, 49] on span "Row" at bounding box center [529, 49] width 0 height 0
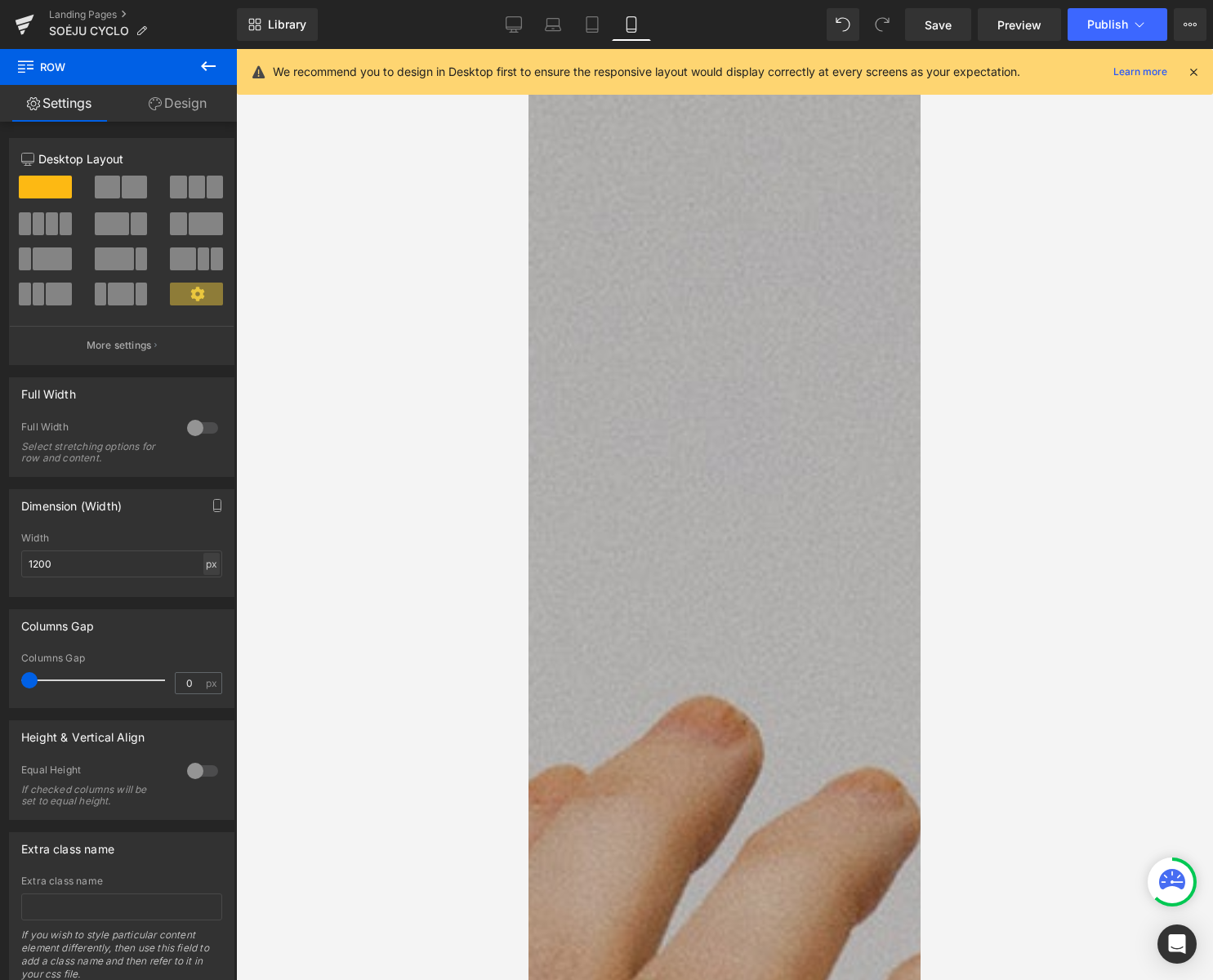
click at [203, 560] on div "px" at bounding box center [211, 563] width 16 height 22
click at [515, 26] on icon at bounding box center [513, 24] width 16 height 16
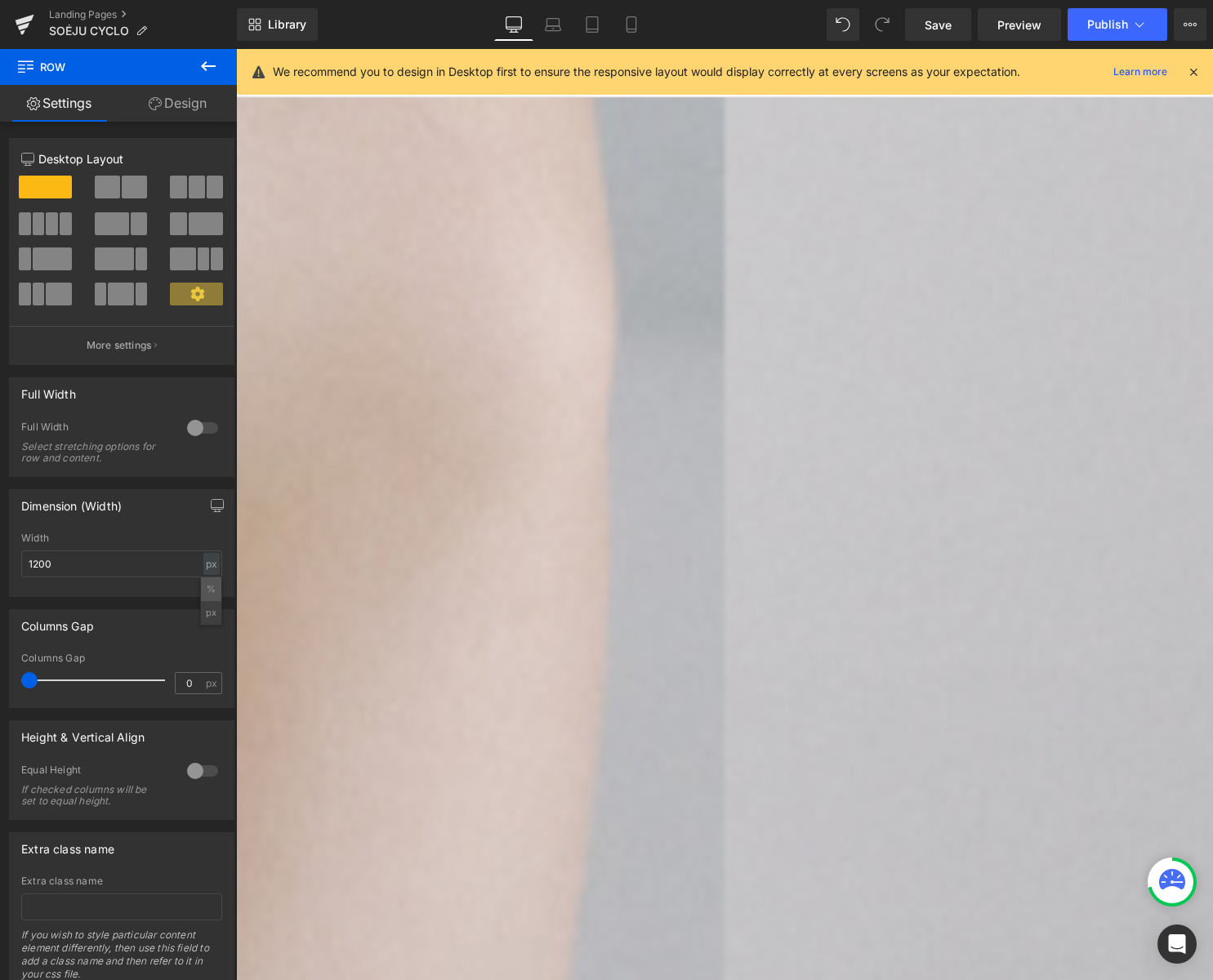
click at [203, 588] on li "%" at bounding box center [211, 588] width 21 height 24
type input "100"
click at [549, 26] on icon at bounding box center [553, 28] width 15 height 5
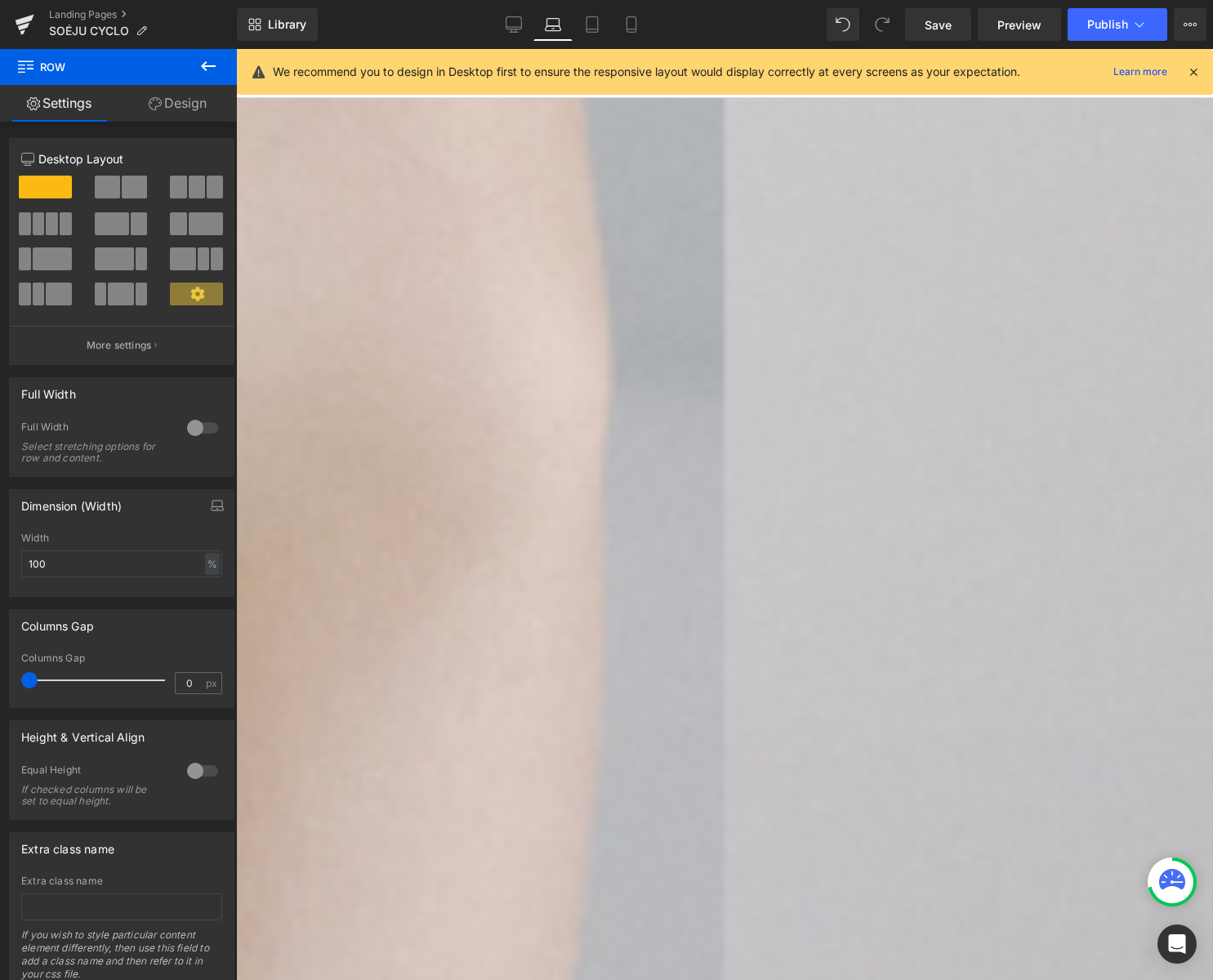
scroll to position [903, 0]
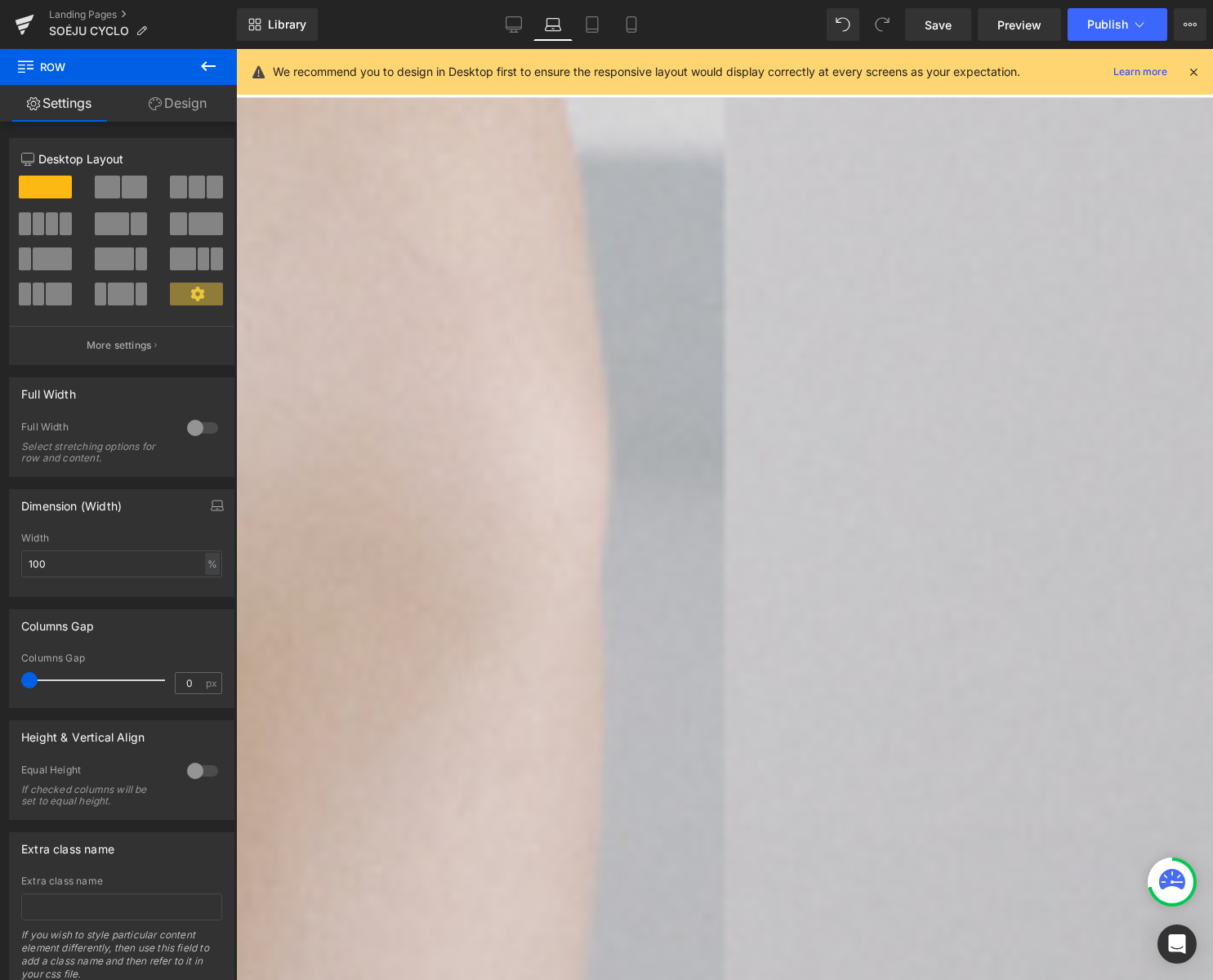
click at [237, 49] on span "Row" at bounding box center [237, 49] width 0 height 0
click at [187, 100] on link "Design" at bounding box center [177, 103] width 118 height 37
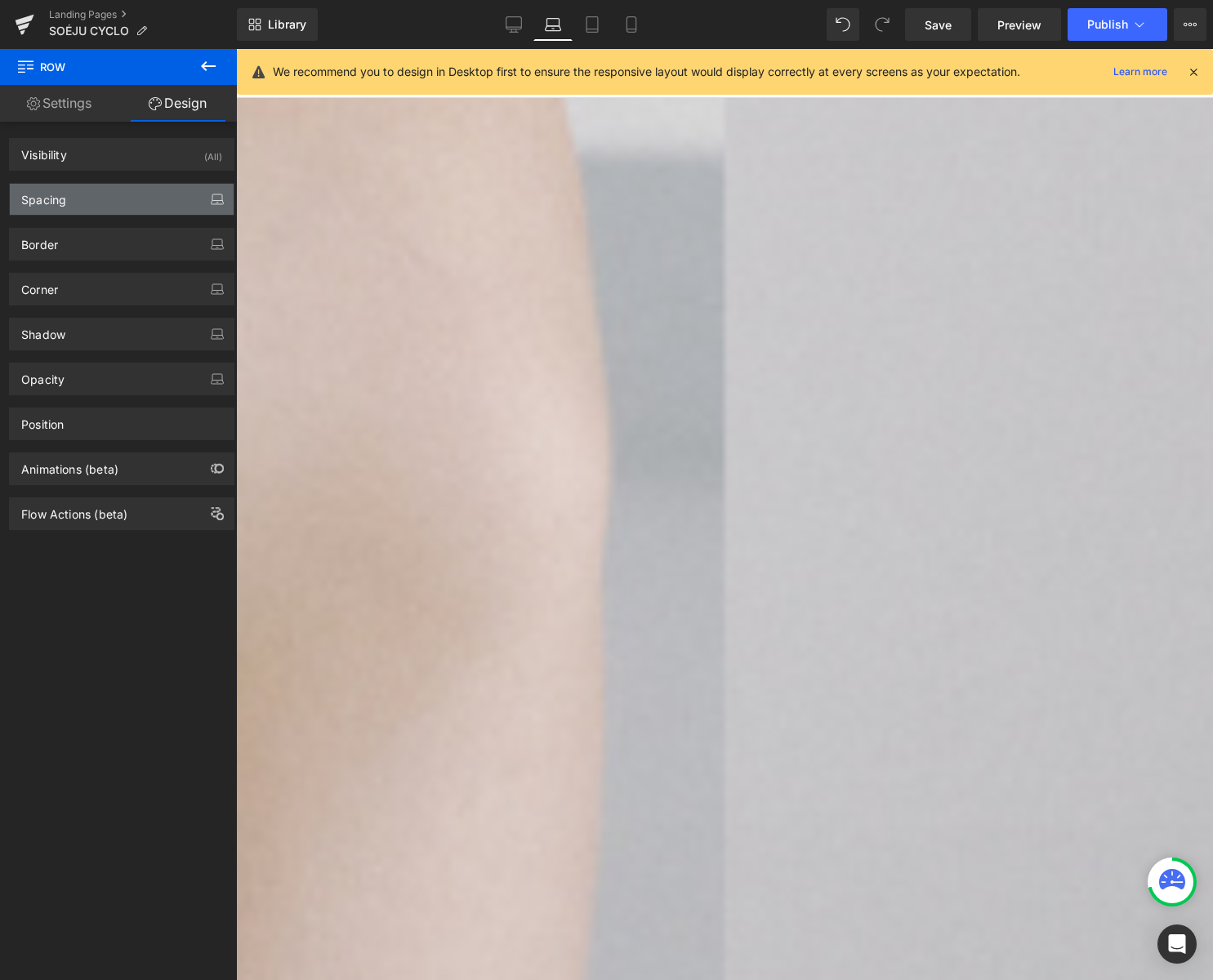
click at [211, 196] on icon "button" at bounding box center [218, 200] width 13 height 13
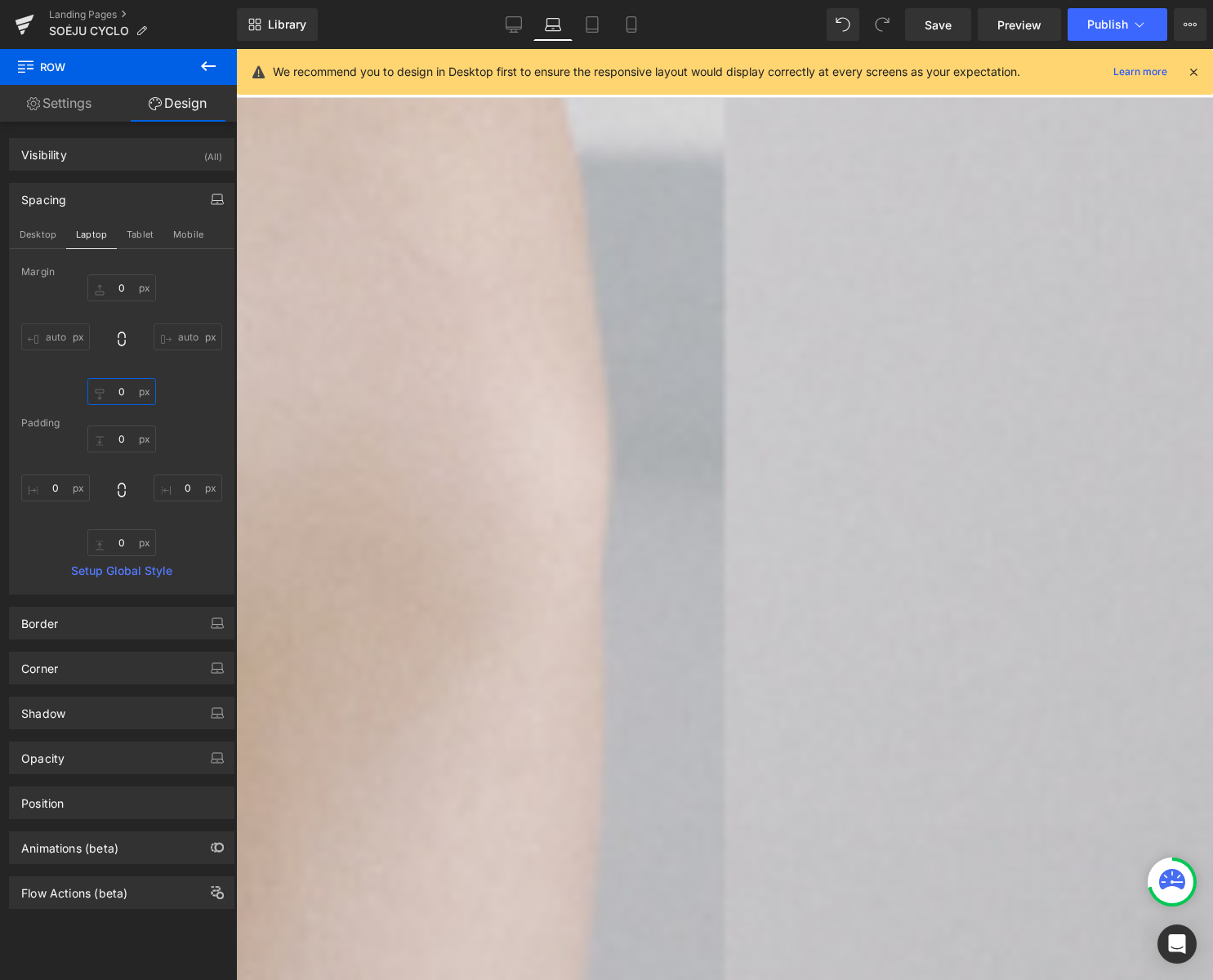
click at [122, 392] on input "0" at bounding box center [121, 392] width 69 height 26
click at [127, 438] on input "0" at bounding box center [121, 439] width 69 height 26
type input "20"
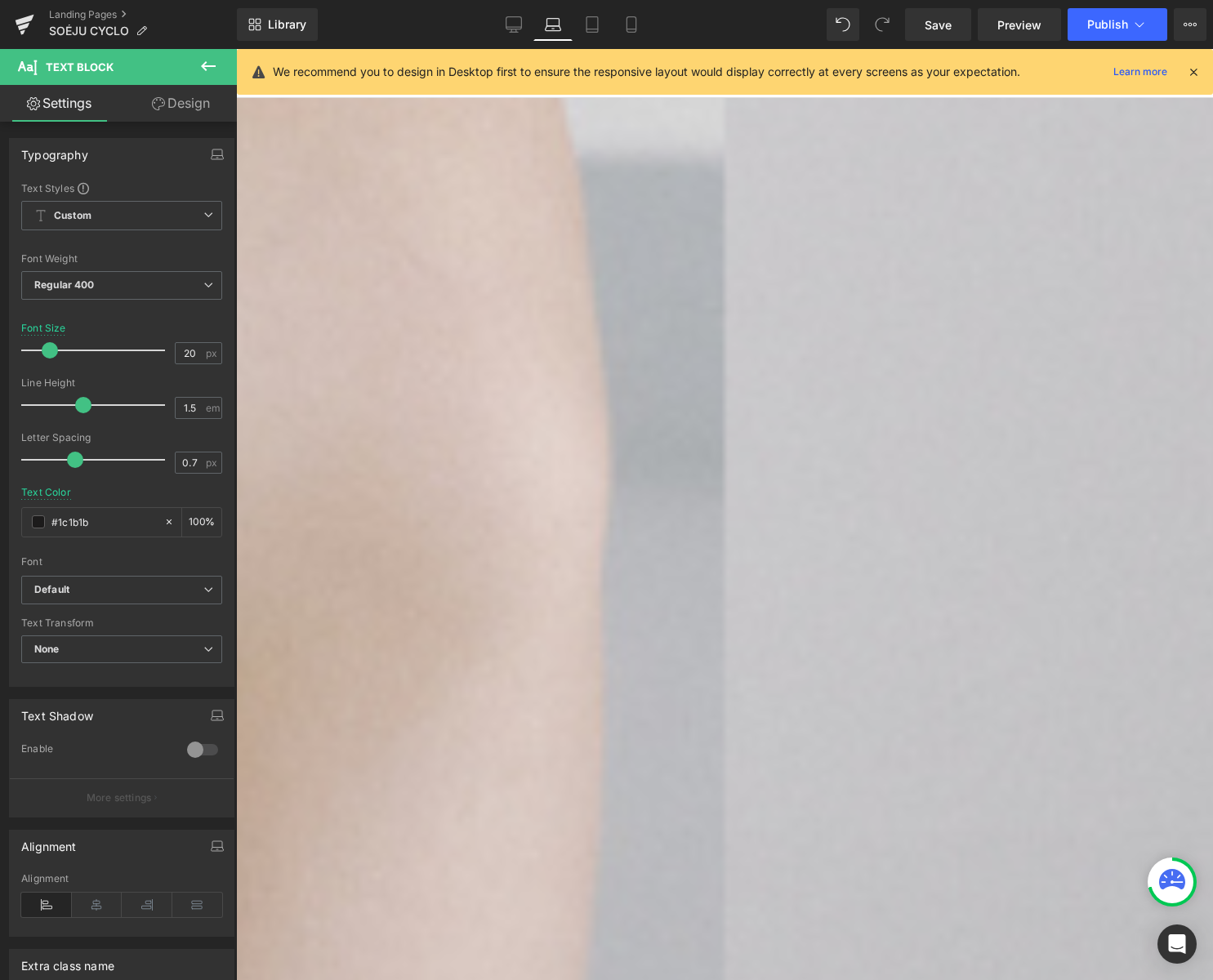
click at [175, 103] on link "Design" at bounding box center [181, 103] width 118 height 37
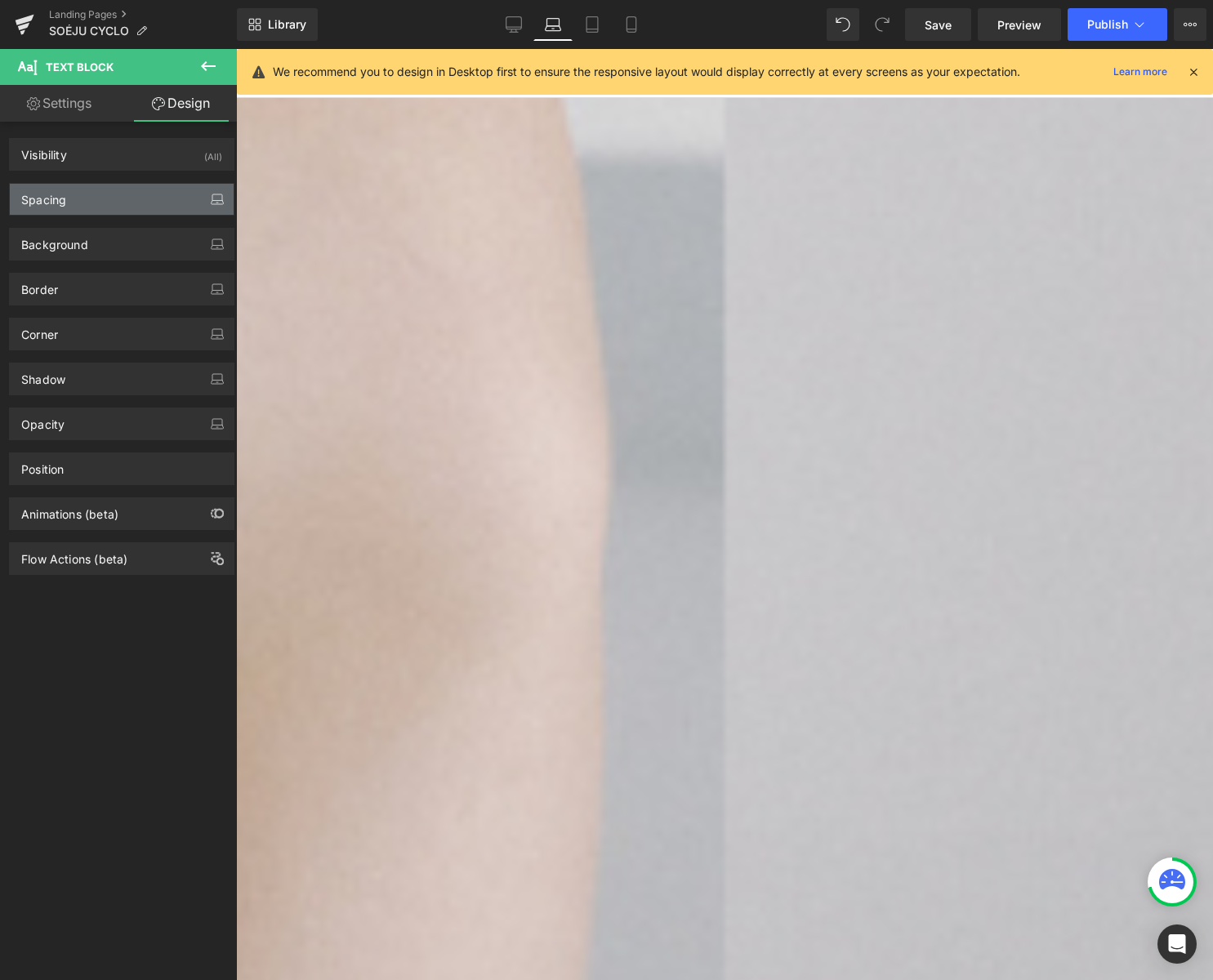
click at [212, 204] on icon "button" at bounding box center [218, 200] width 13 height 13
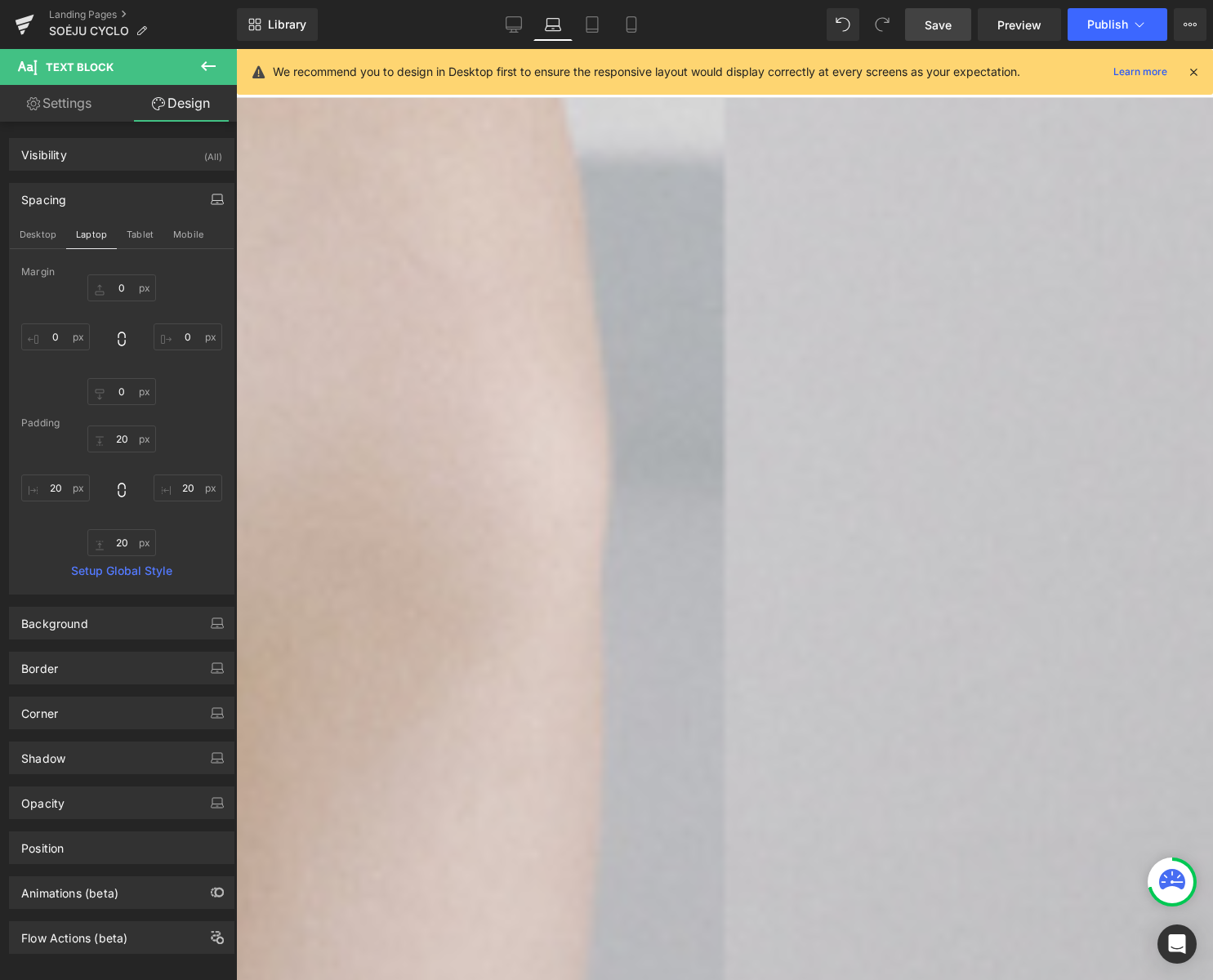
click at [933, 21] on span "Save" at bounding box center [938, 25] width 26 height 17
click at [237, 49] on span "Row" at bounding box center [237, 49] width 0 height 0
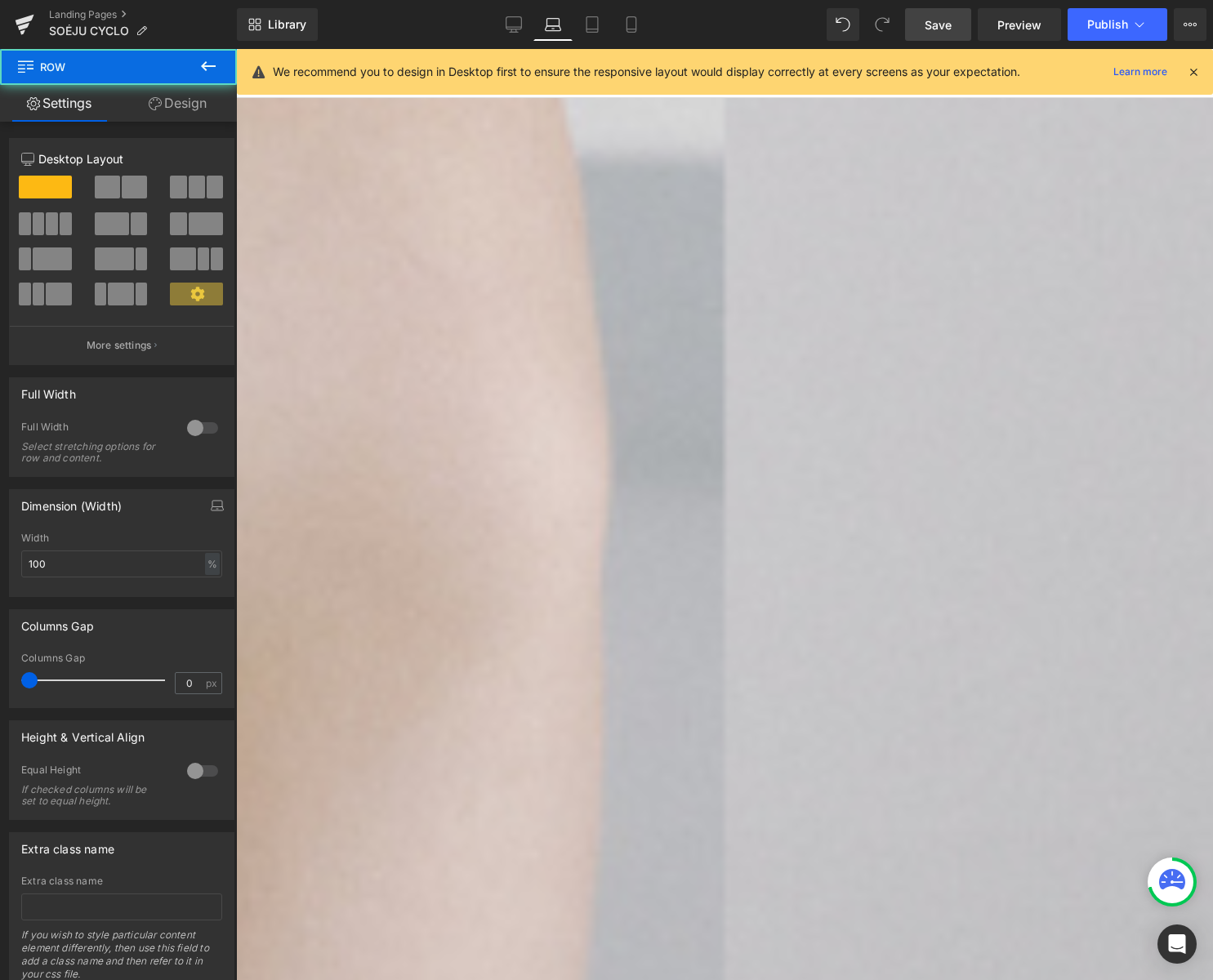
click at [189, 114] on link "Design" at bounding box center [177, 103] width 118 height 37
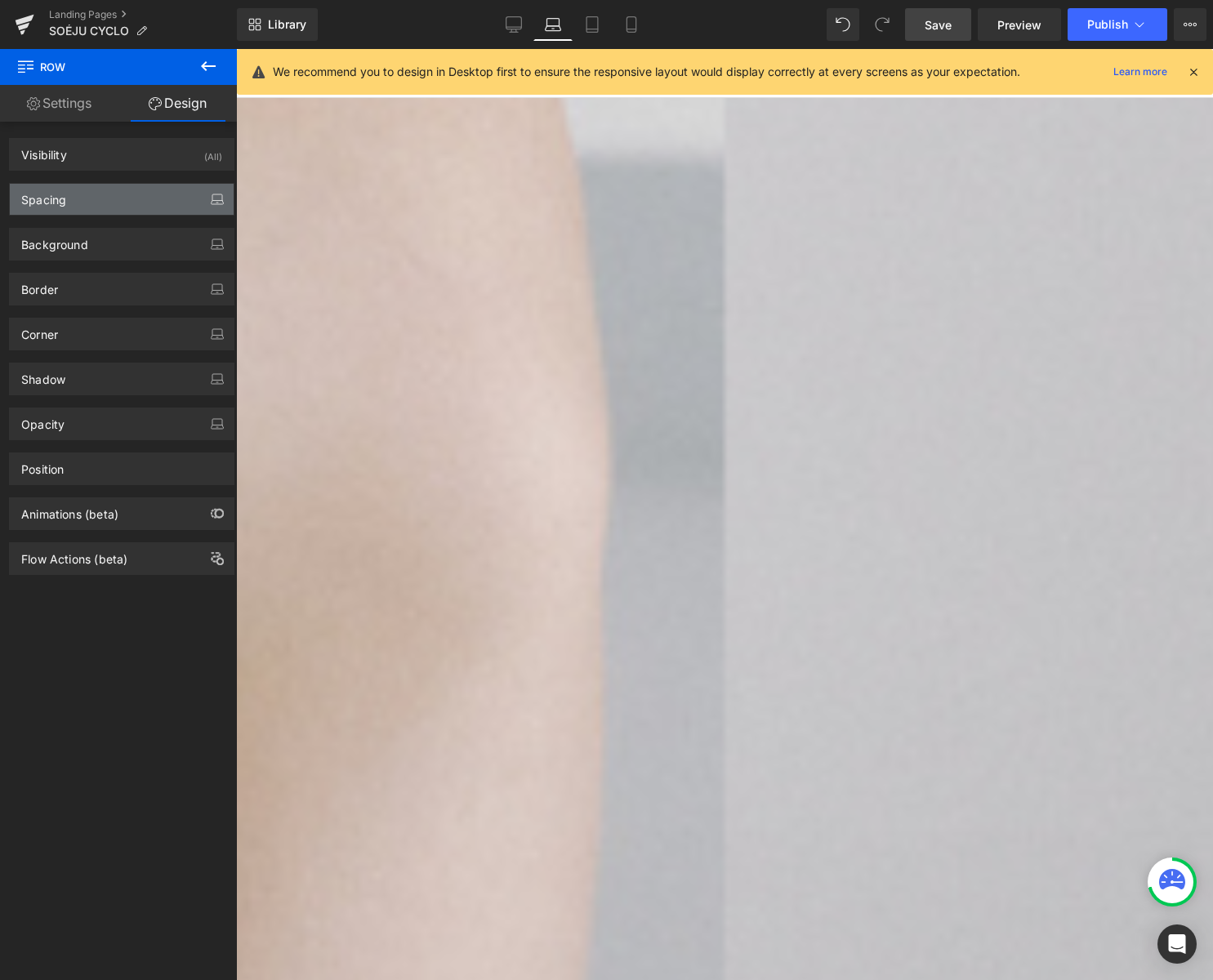
click at [213, 204] on icon "button" at bounding box center [217, 202] width 12 height 4
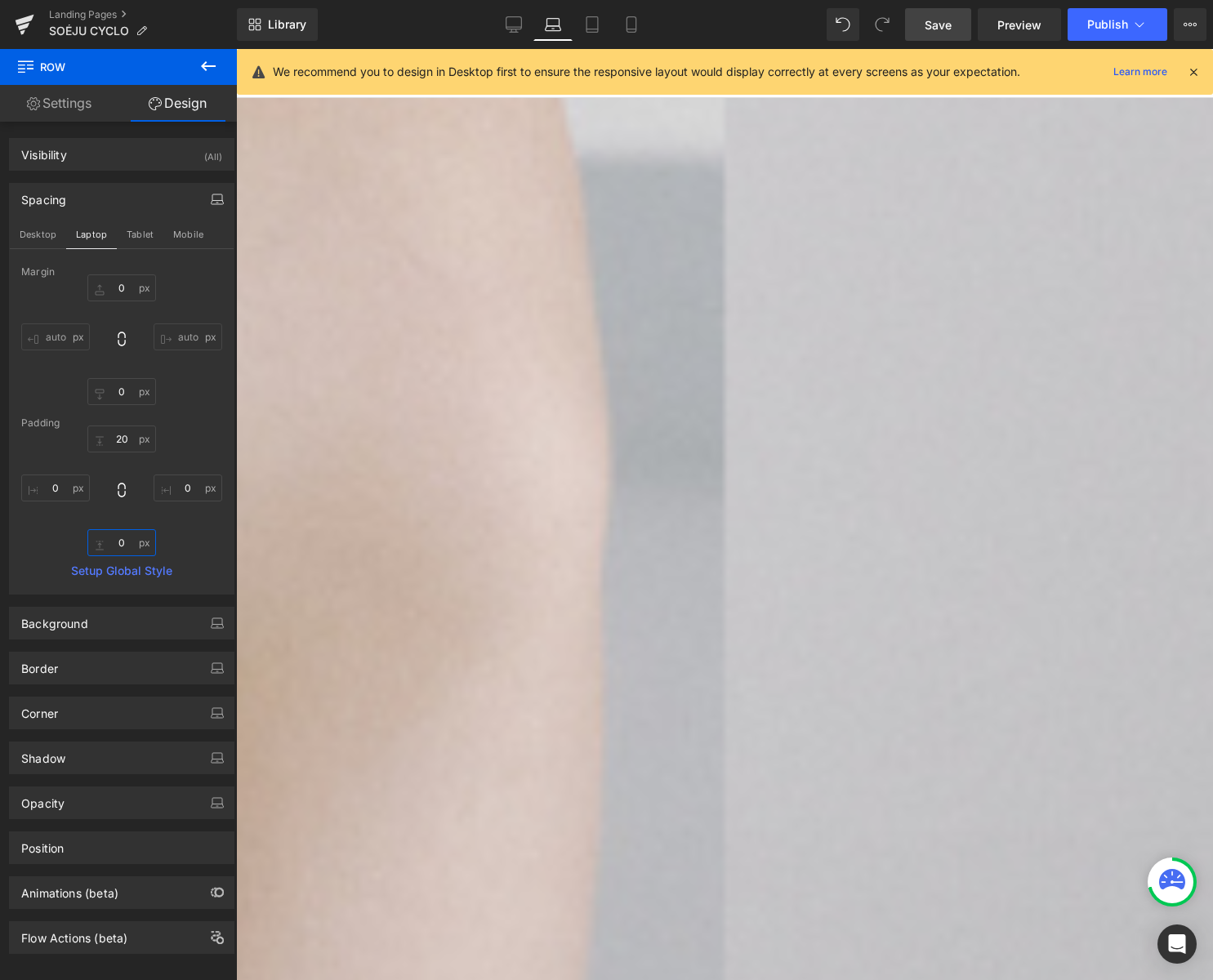
click at [120, 534] on input "0" at bounding box center [121, 542] width 69 height 26
type input "20"
click at [237, 49] on span "Text Block" at bounding box center [237, 49] width 0 height 0
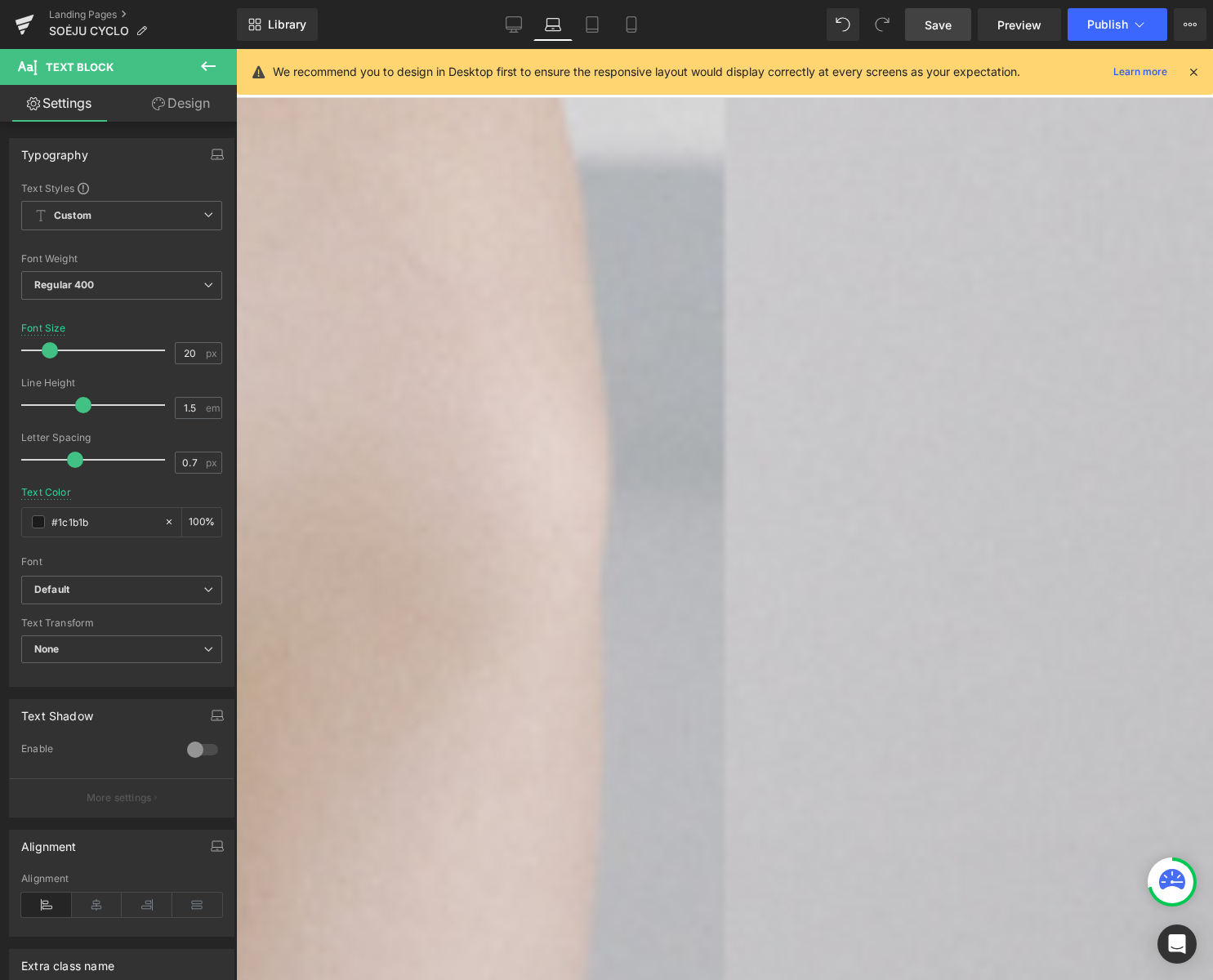
drag, startPoint x: 206, startPoint y: 105, endPoint x: 218, endPoint y: 148, distance: 44.6
click at [206, 105] on link "Design" at bounding box center [181, 103] width 118 height 37
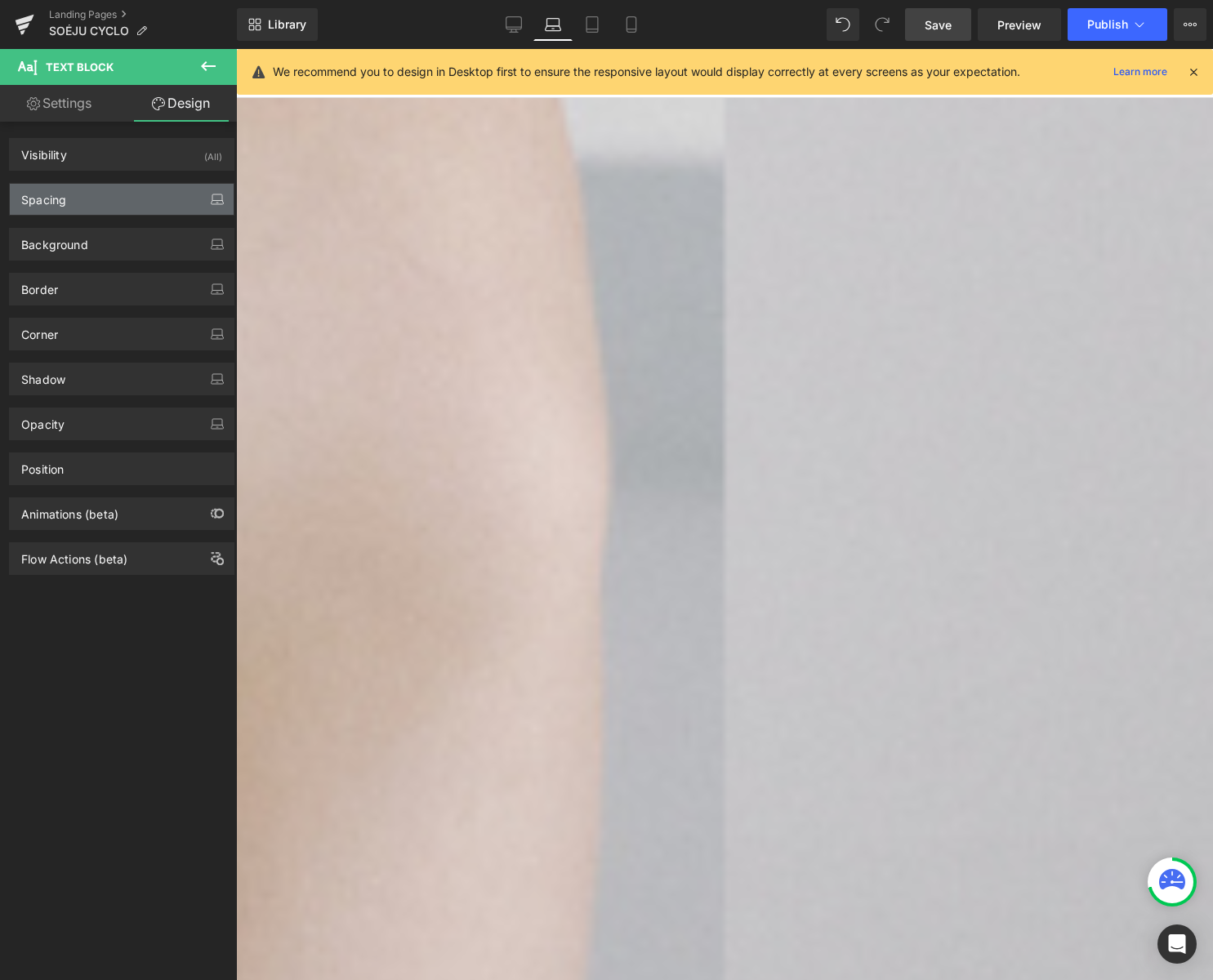
click at [215, 199] on icon "button" at bounding box center [218, 200] width 13 height 13
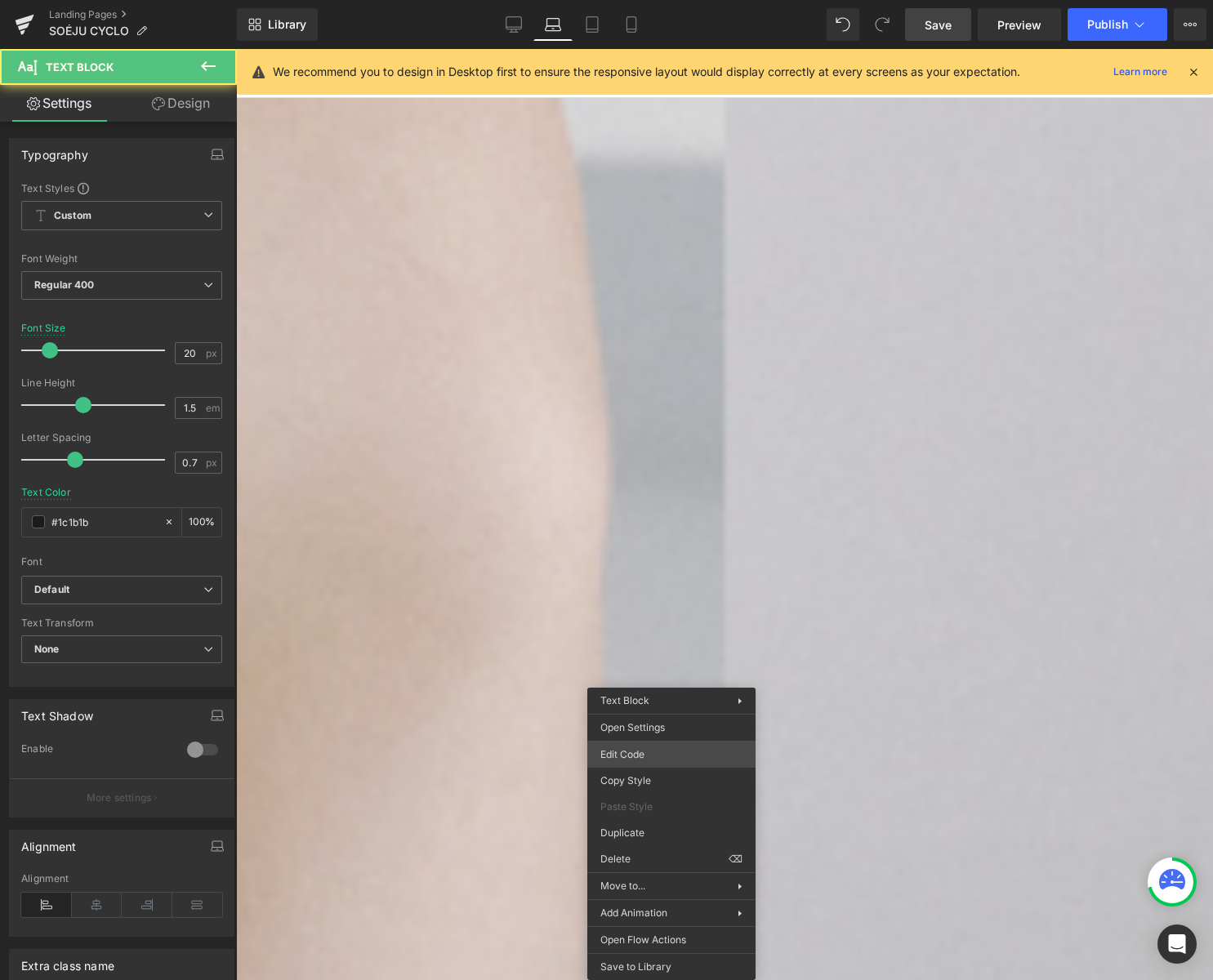
click at [666, 758] on body "Text Block You are previewing how the will restyle your page. You can not edit …" at bounding box center [606, 490] width 1213 height 980
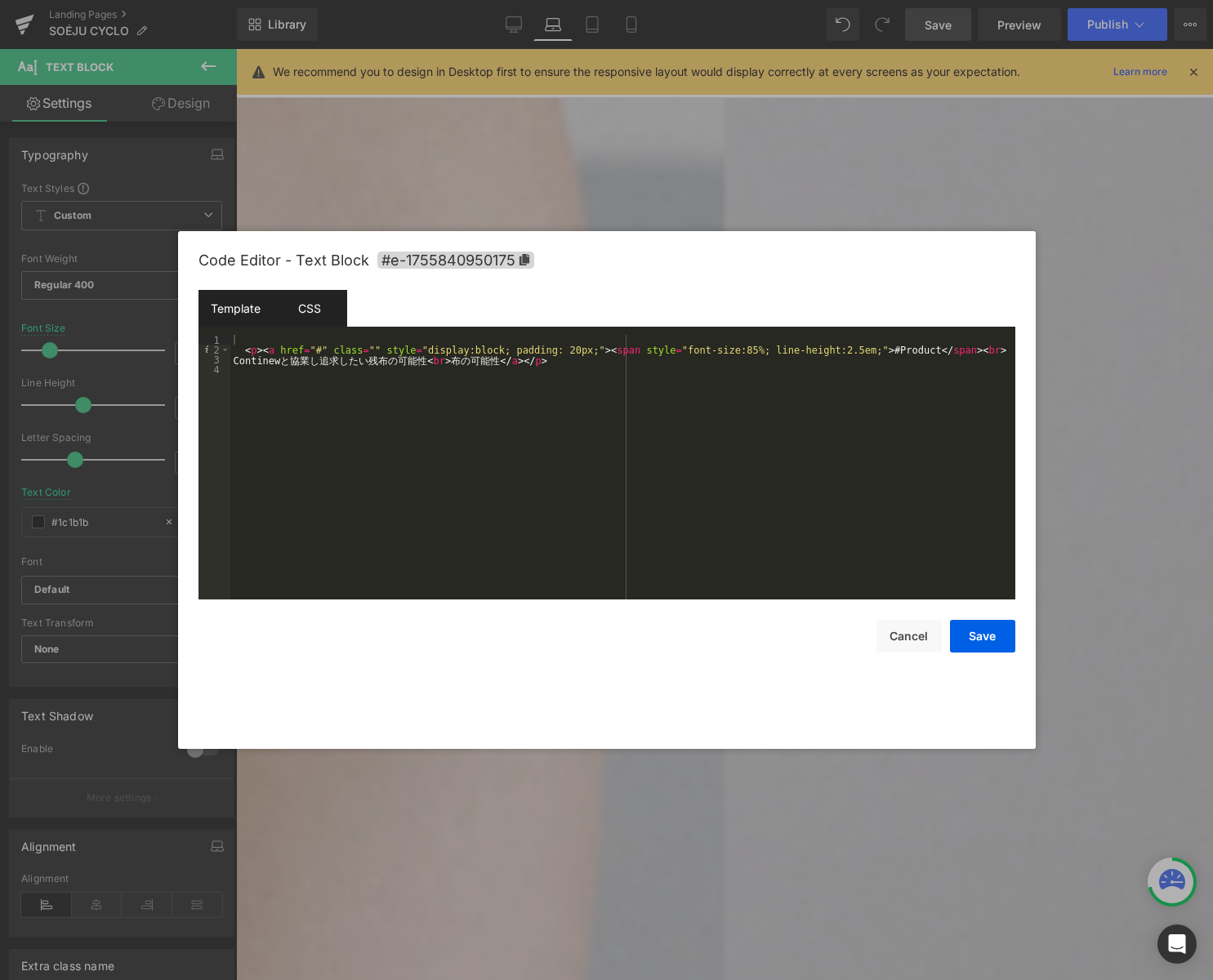
click at [332, 310] on div "CSS" at bounding box center [309, 307] width 75 height 37
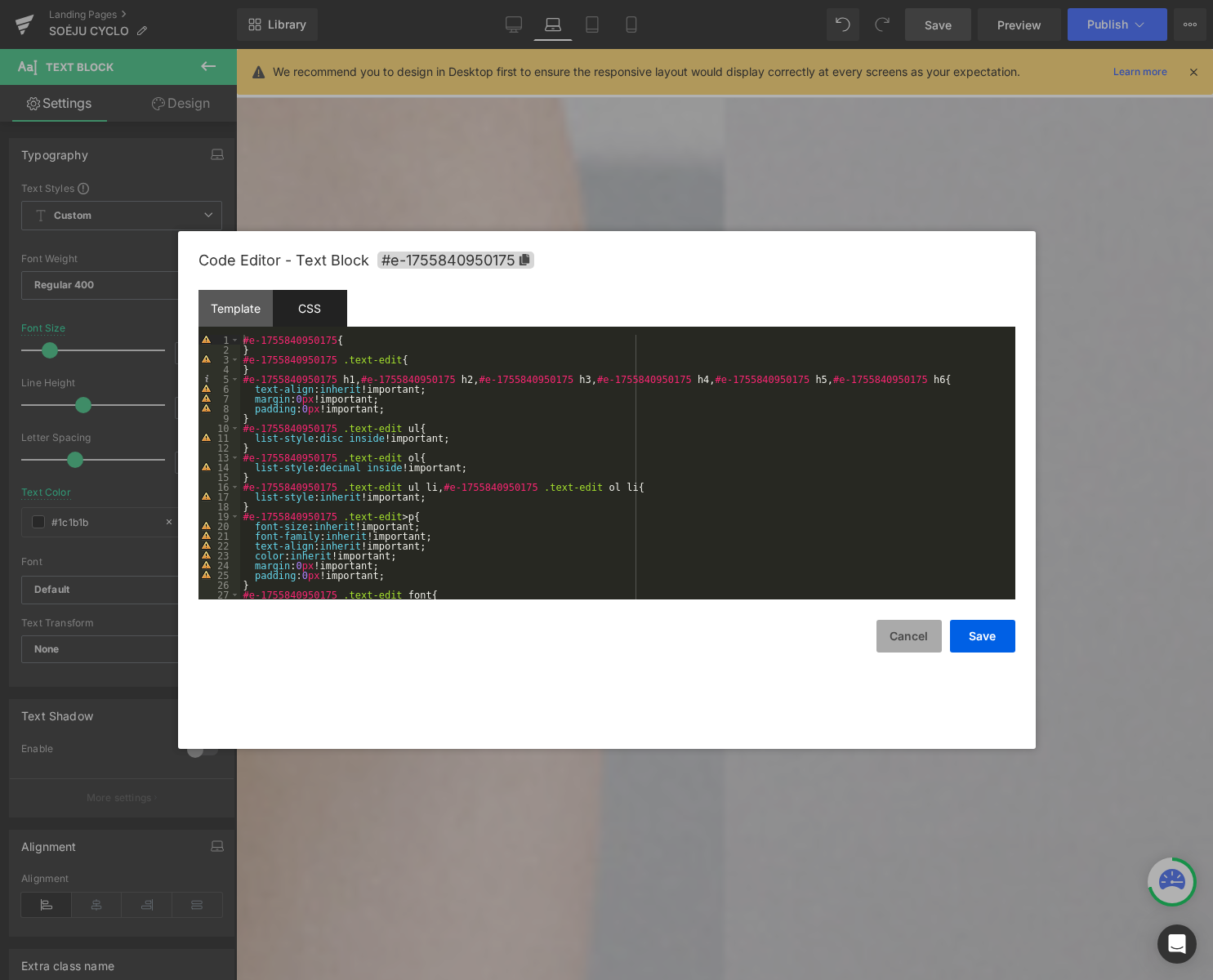
click at [925, 637] on button "Cancel" at bounding box center [908, 636] width 65 height 33
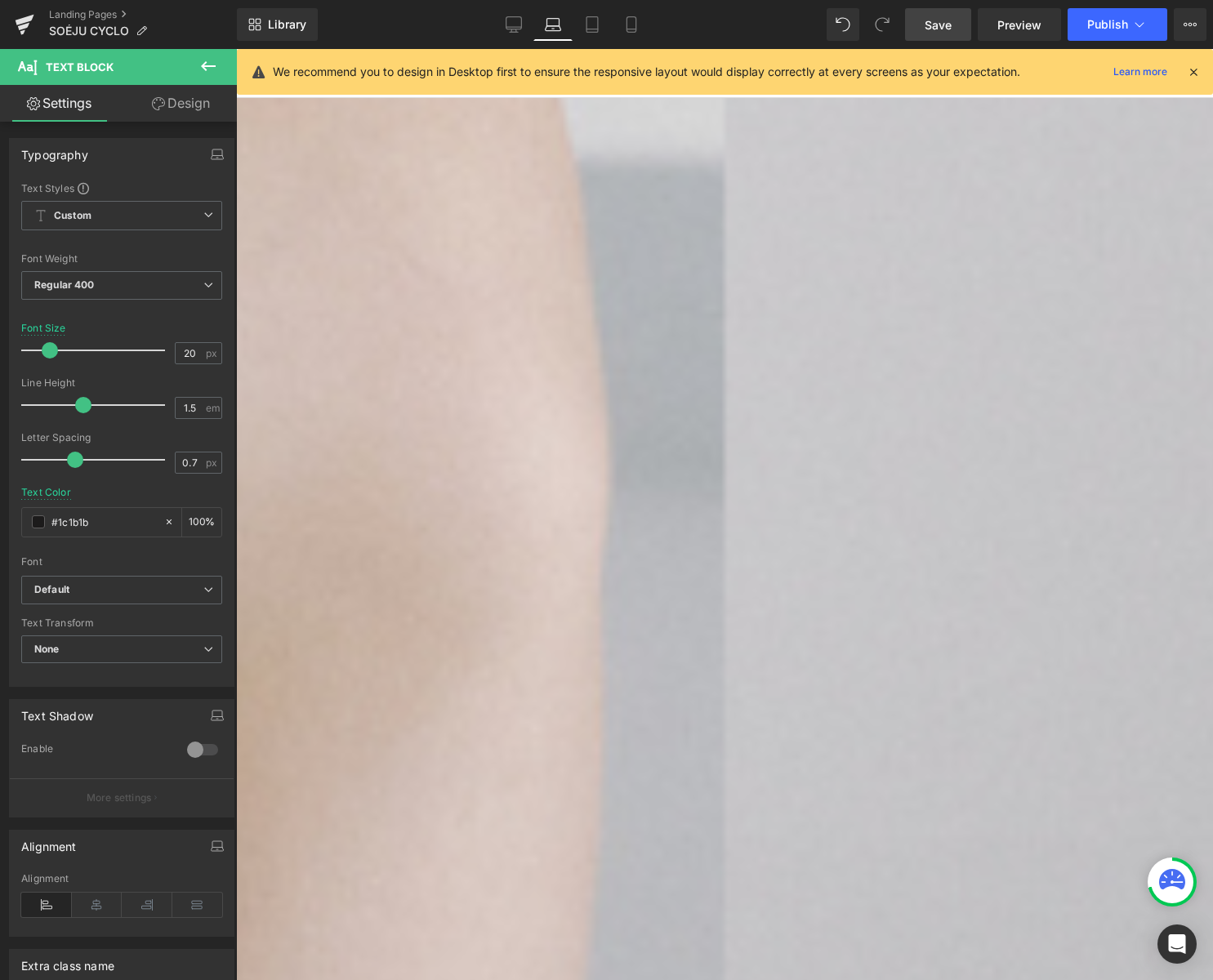
click at [194, 110] on link "Design" at bounding box center [181, 103] width 118 height 37
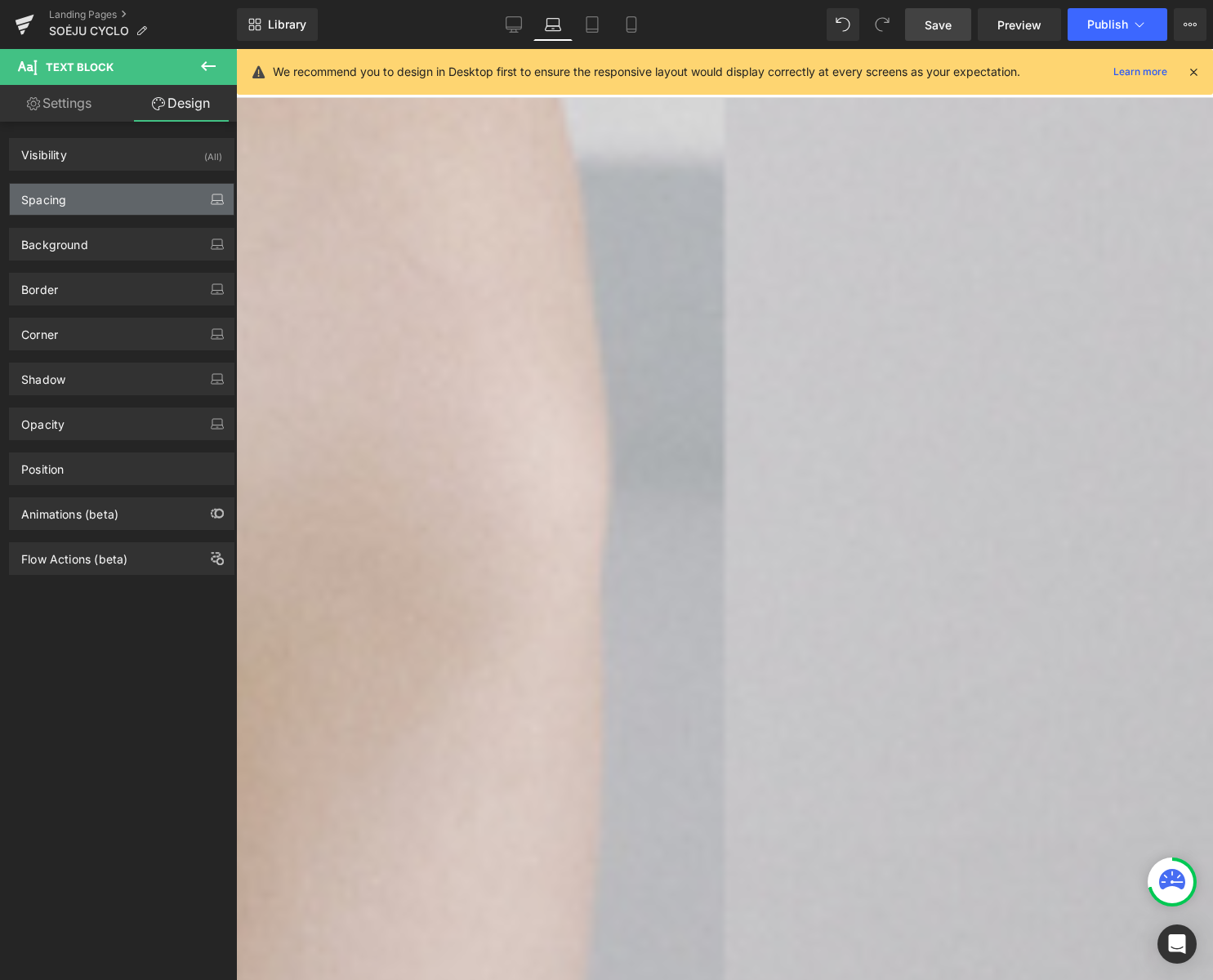
click at [217, 198] on icon "button" at bounding box center [218, 200] width 13 height 13
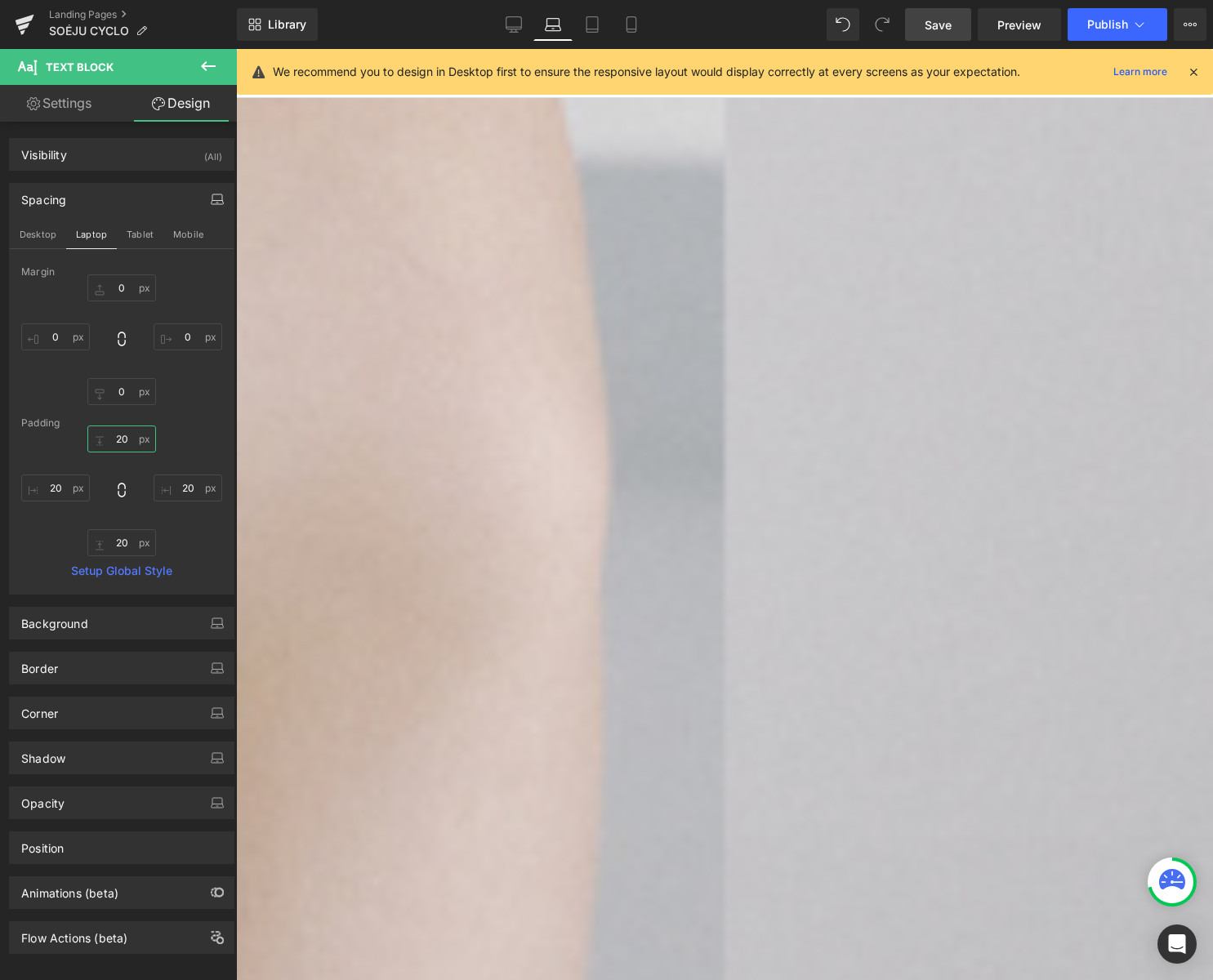
click at [124, 434] on input "20" at bounding box center [121, 439] width 69 height 26
type input "0"
click at [173, 487] on input "20" at bounding box center [187, 488] width 69 height 26
type input "0"
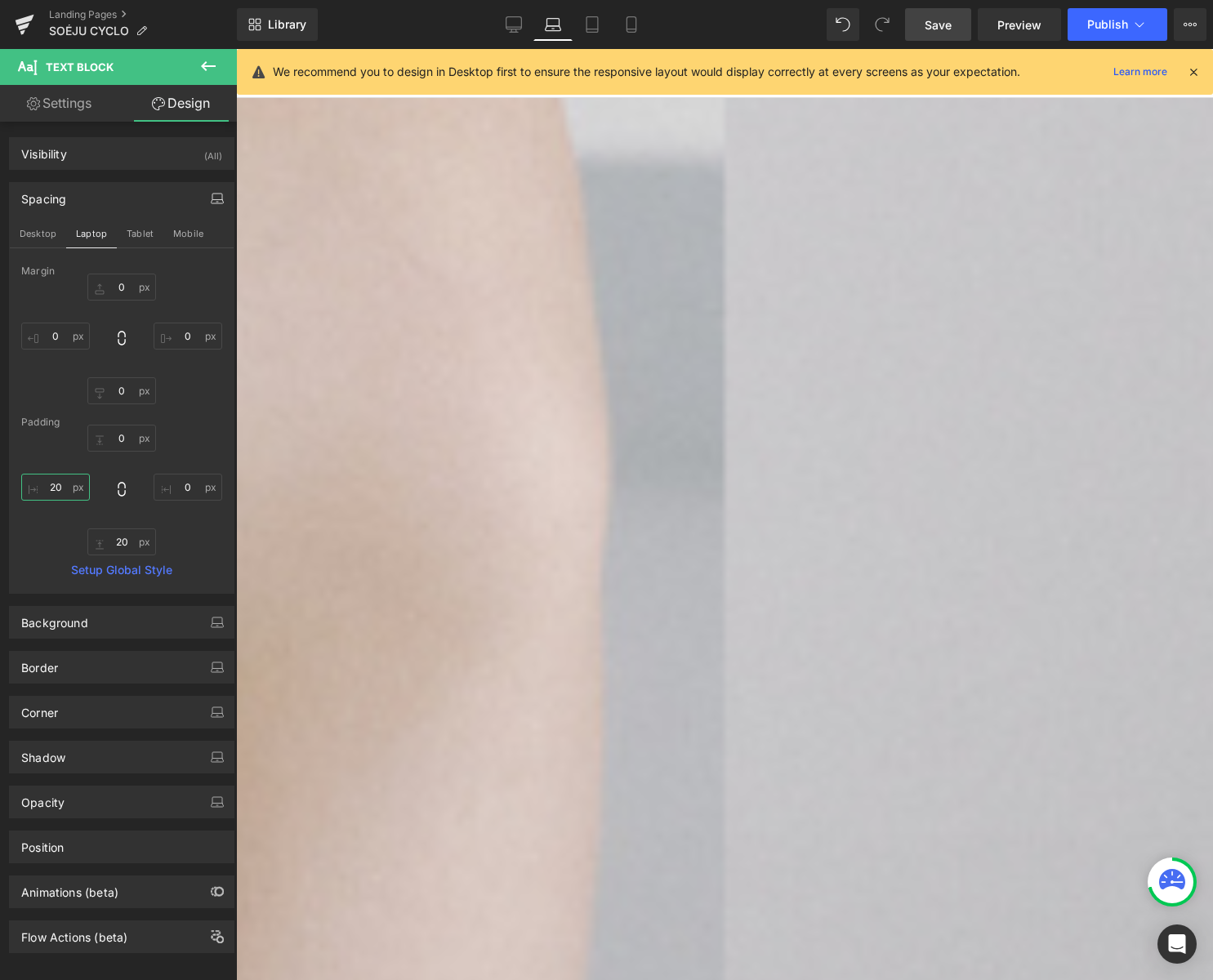
click at [63, 483] on input "20" at bounding box center [55, 487] width 69 height 26
type input "0"
click at [116, 543] on input "20" at bounding box center [121, 542] width 69 height 26
type input "0"
click at [923, 23] on link "Save" at bounding box center [939, 25] width 66 height 33
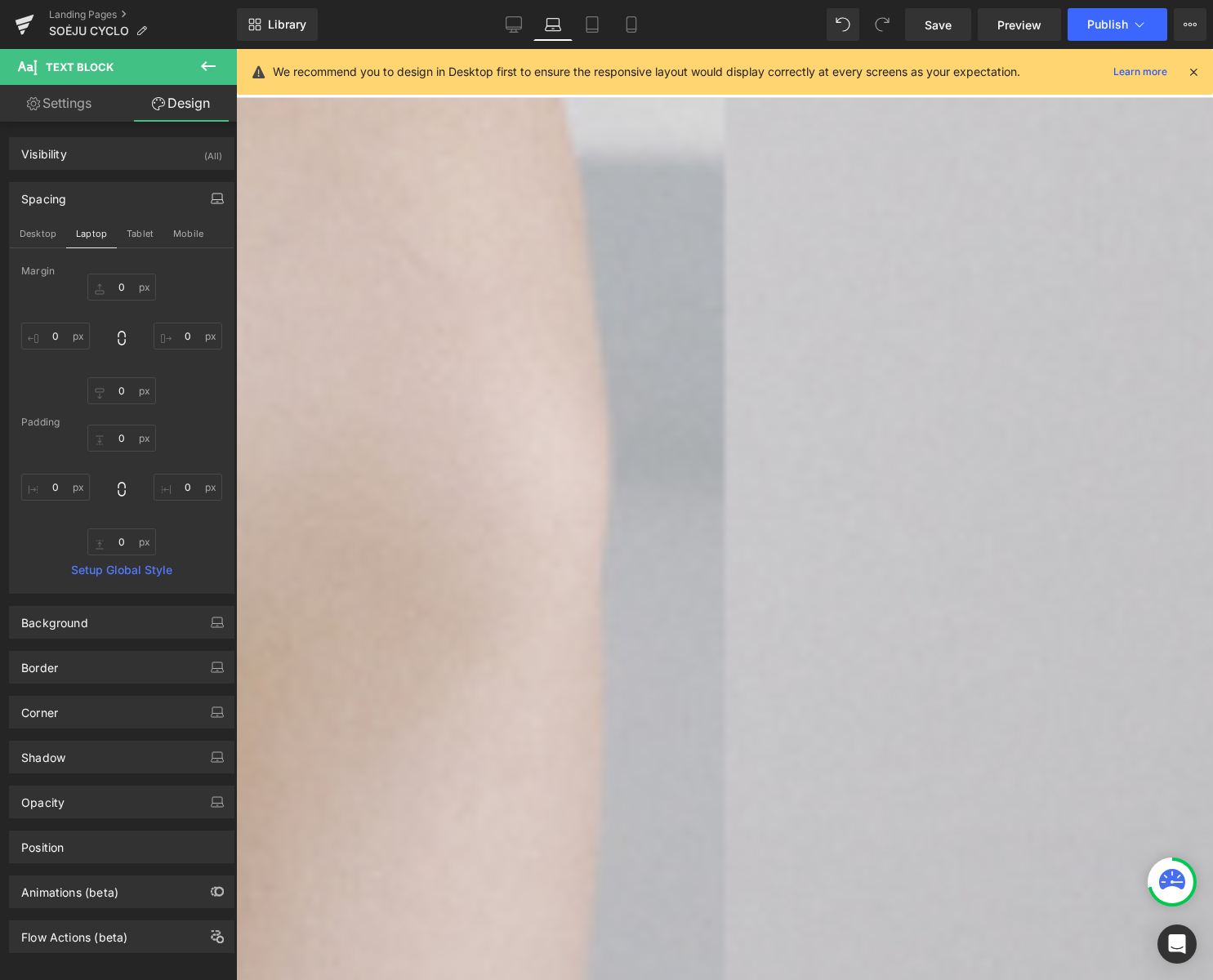
click at [237, 49] on span "Row" at bounding box center [237, 49] width 0 height 0
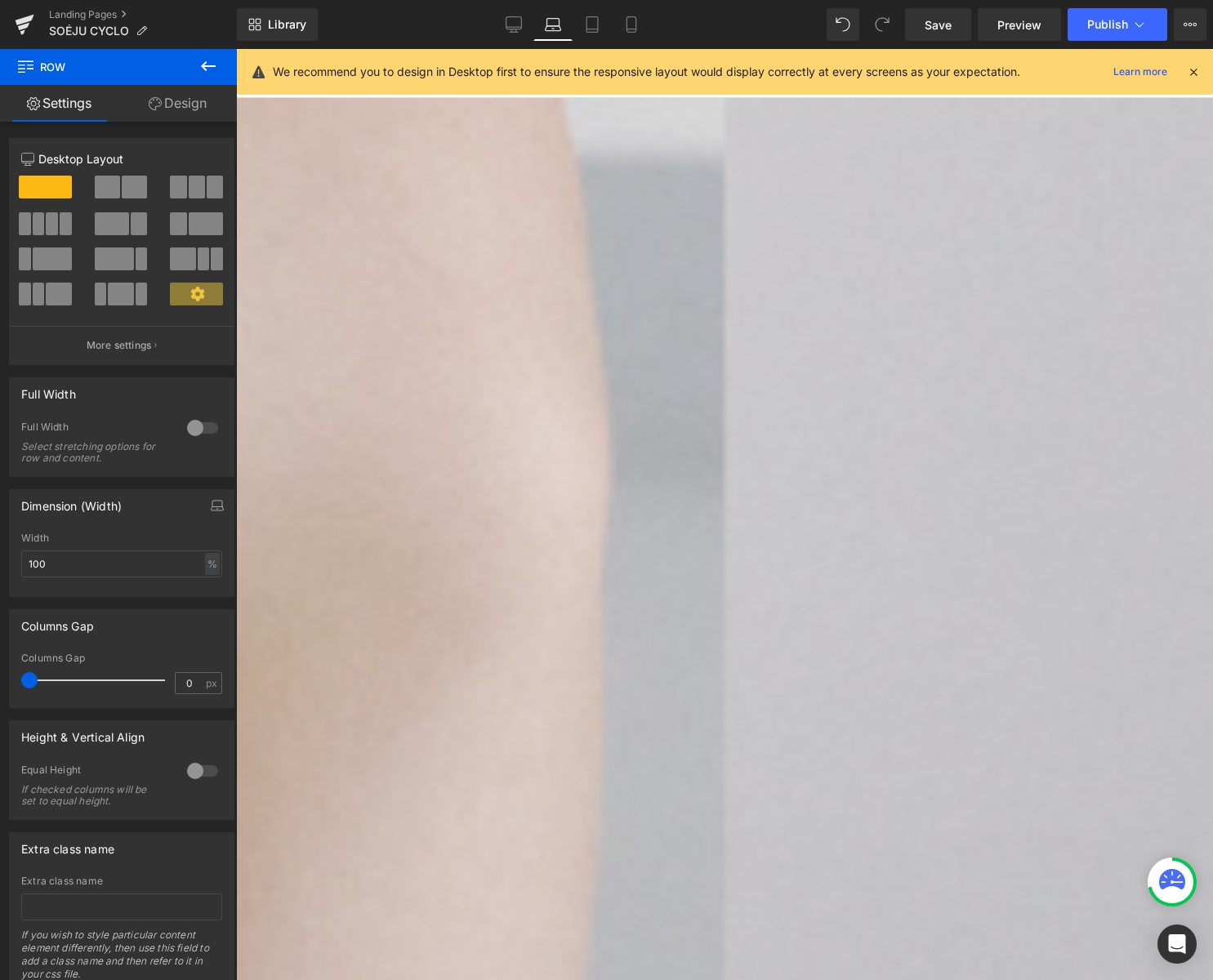
click at [187, 105] on link "Design" at bounding box center [177, 103] width 118 height 37
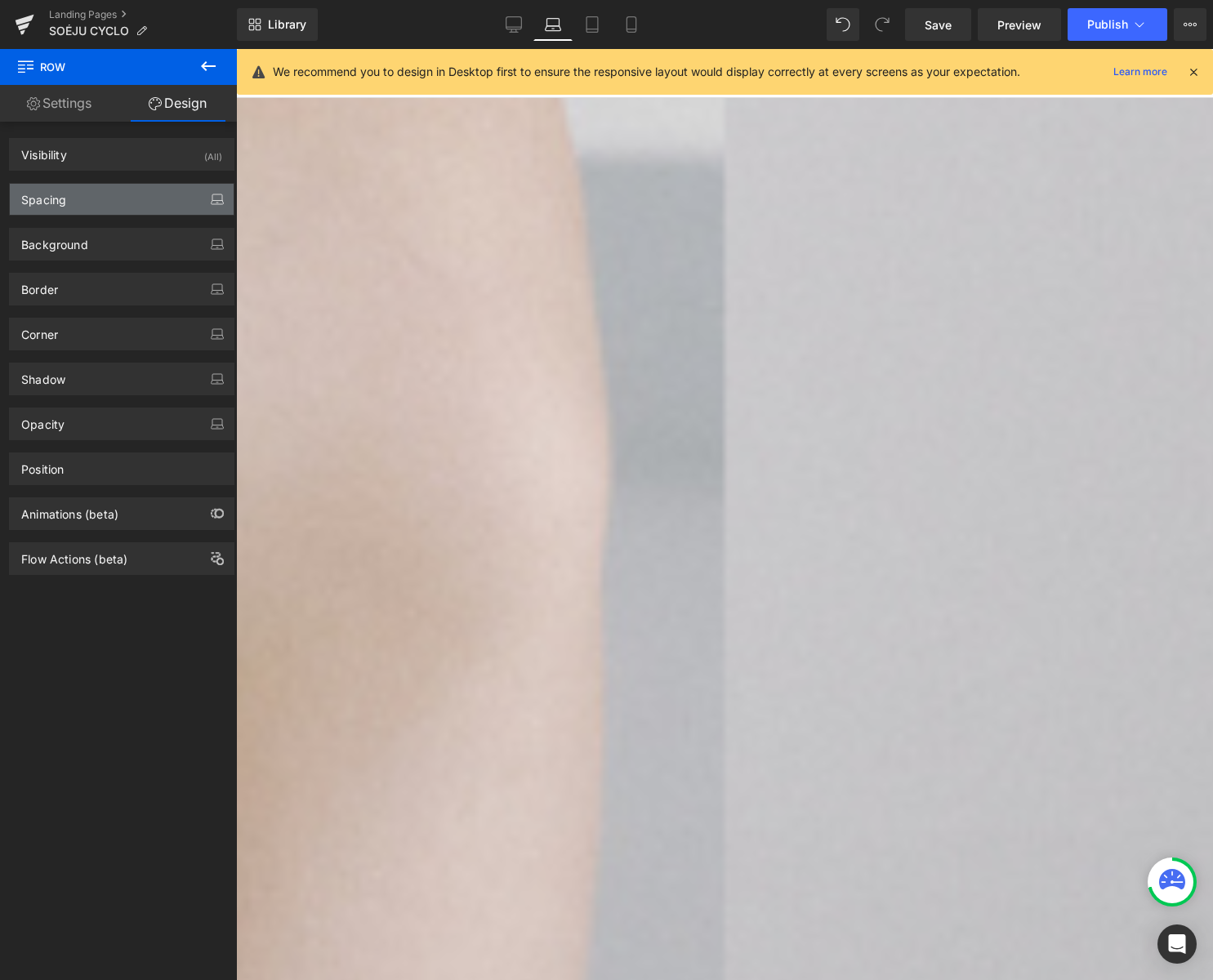
click at [216, 196] on icon "button" at bounding box center [218, 200] width 13 height 13
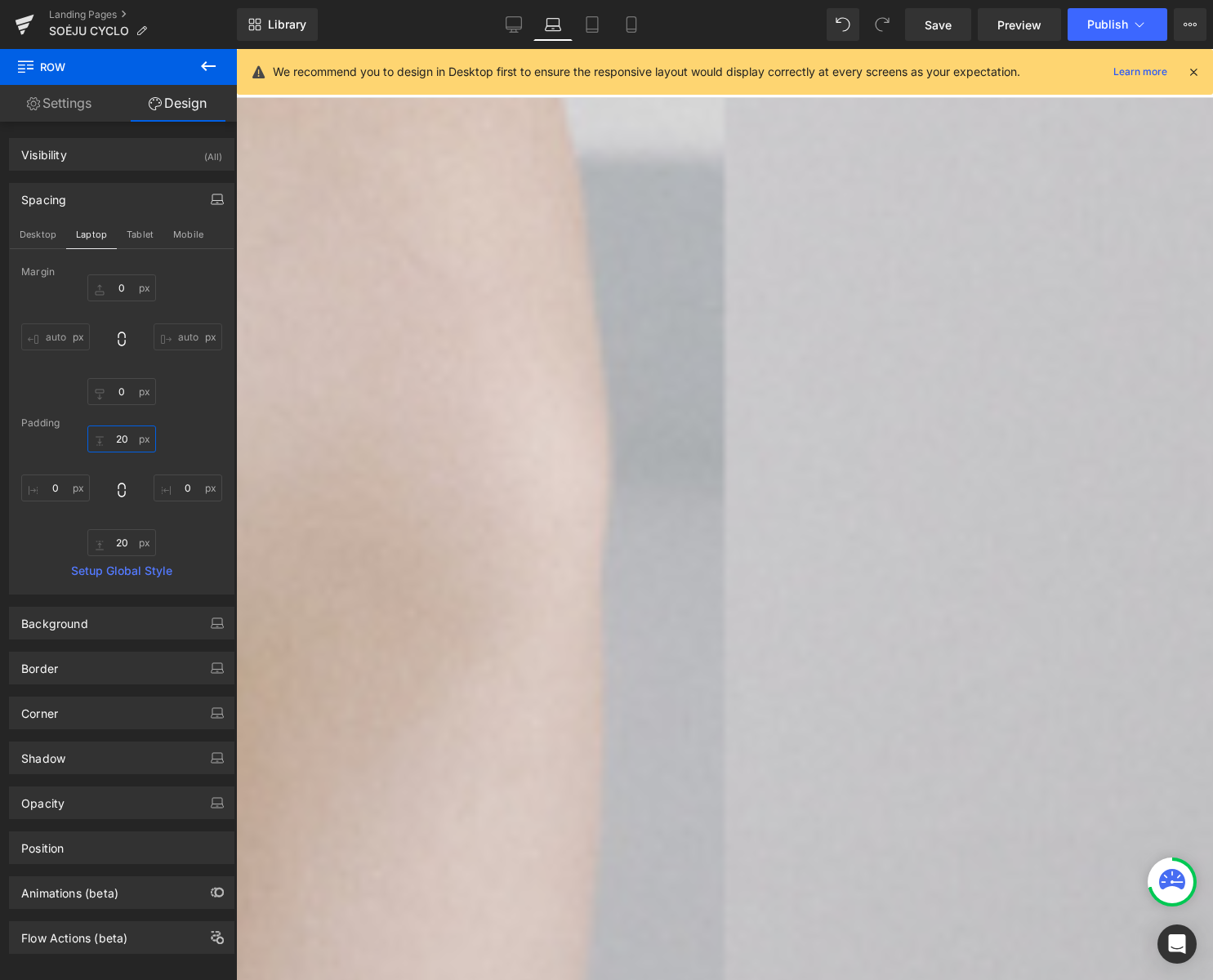
click at [114, 440] on input "20" at bounding box center [121, 439] width 69 height 26
type input "0"
click at [123, 548] on input "20" at bounding box center [121, 542] width 69 height 26
type input "0"
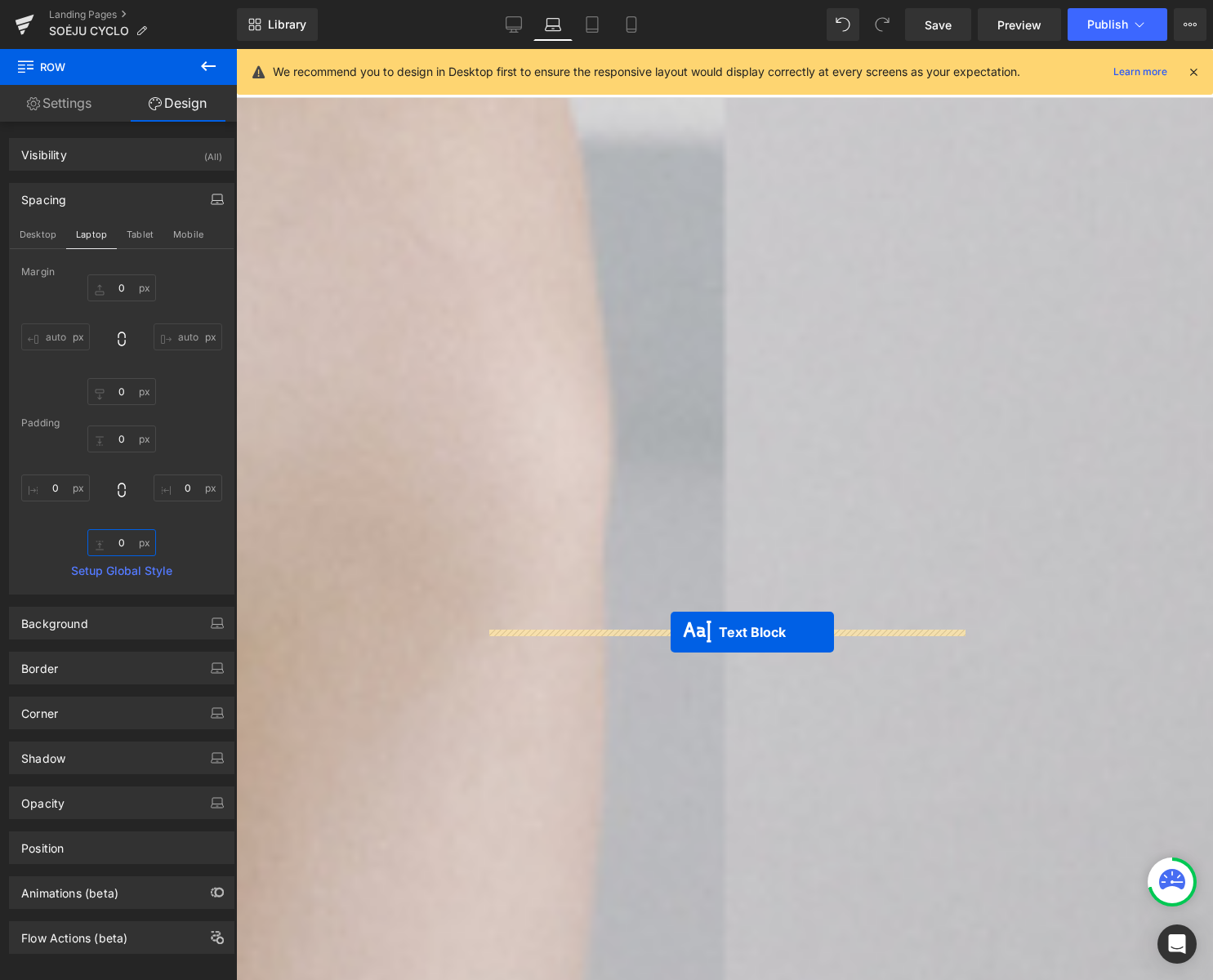
drag, startPoint x: 678, startPoint y: 688, endPoint x: 671, endPoint y: 632, distance: 56.4
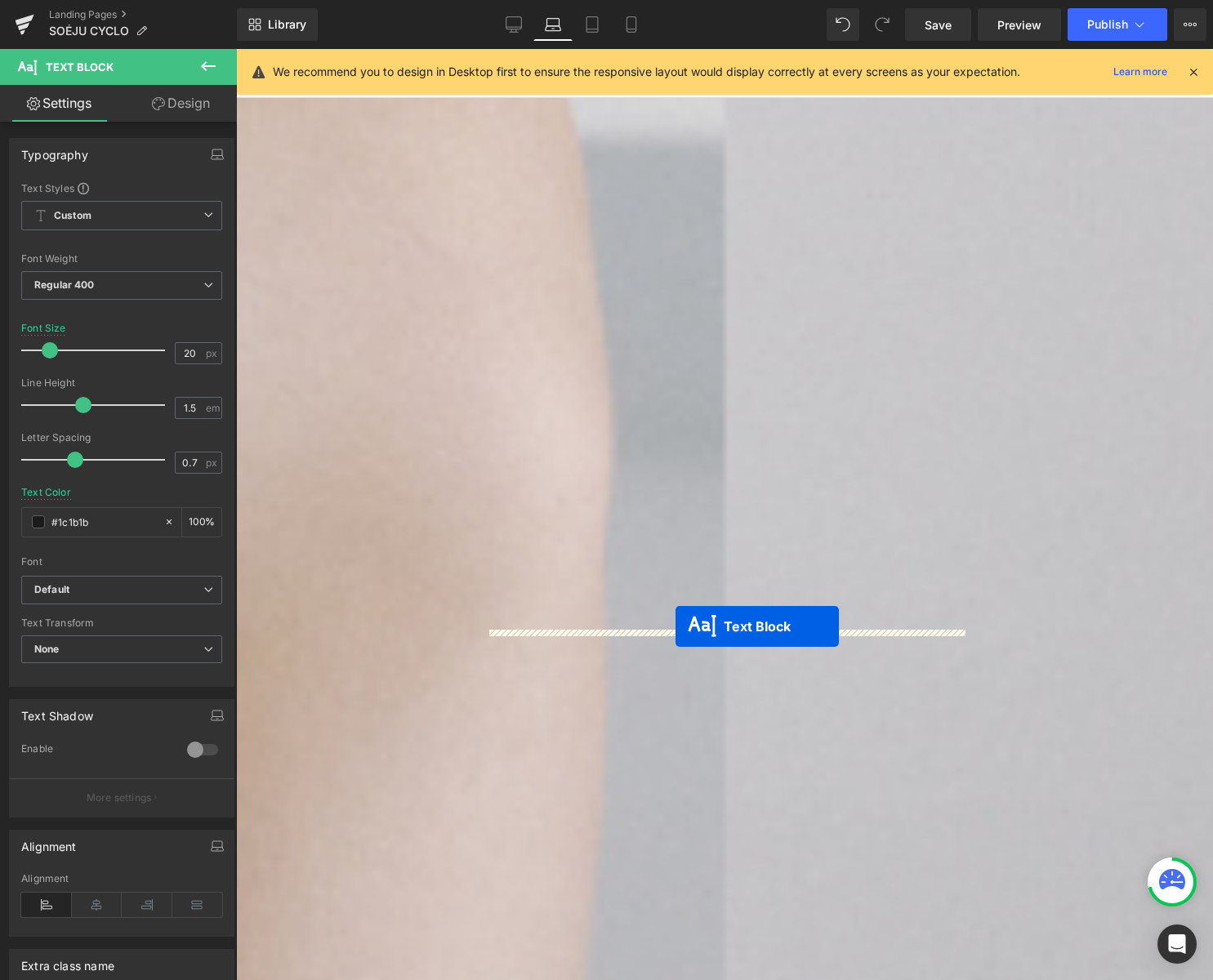
drag, startPoint x: 679, startPoint y: 682, endPoint x: 675, endPoint y: 625, distance: 57.1
click at [237, 49] on icon at bounding box center [237, 49] width 0 height 0
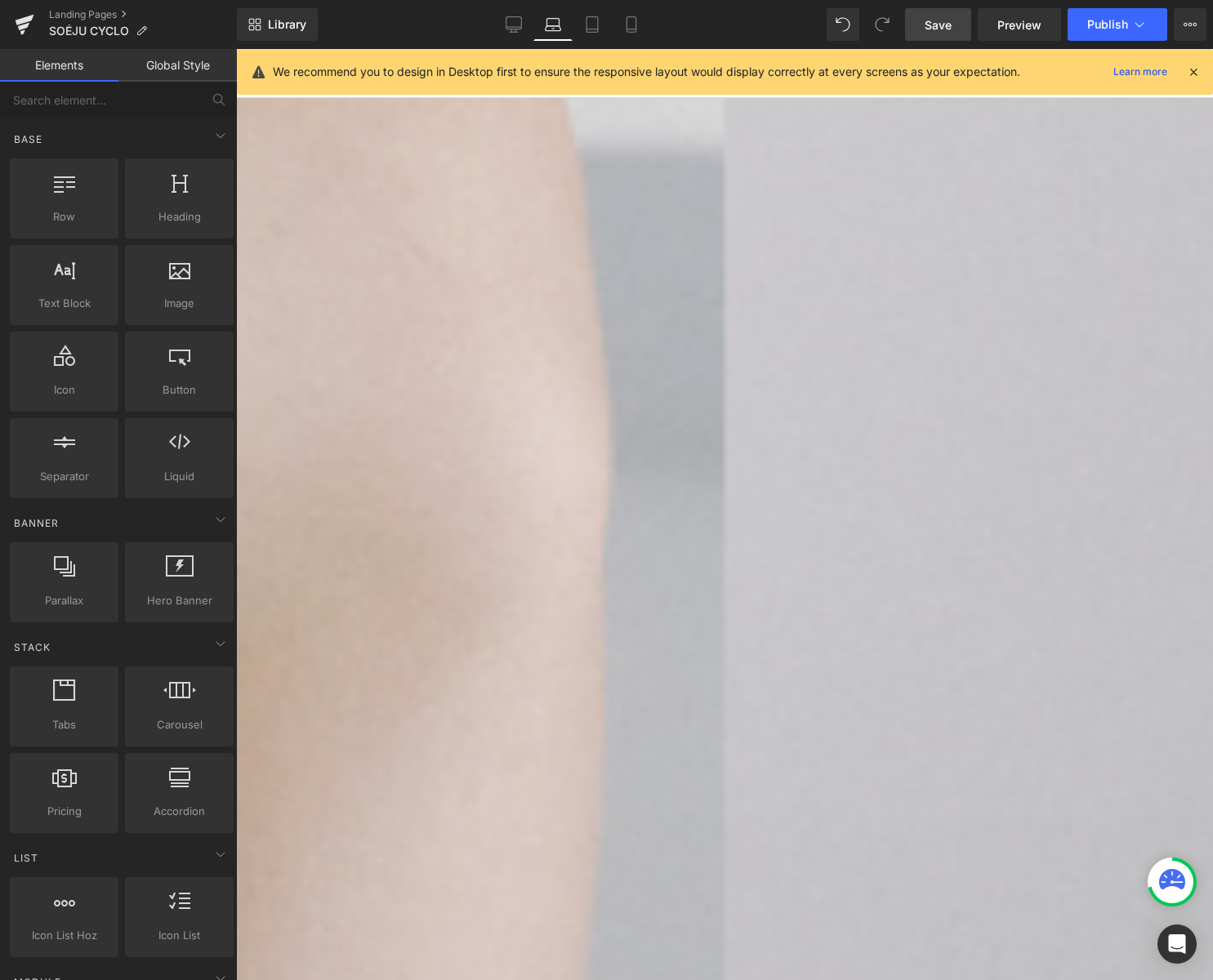
click at [930, 28] on span "Save" at bounding box center [938, 25] width 26 height 17
click at [505, 23] on icon at bounding box center [513, 24] width 16 height 16
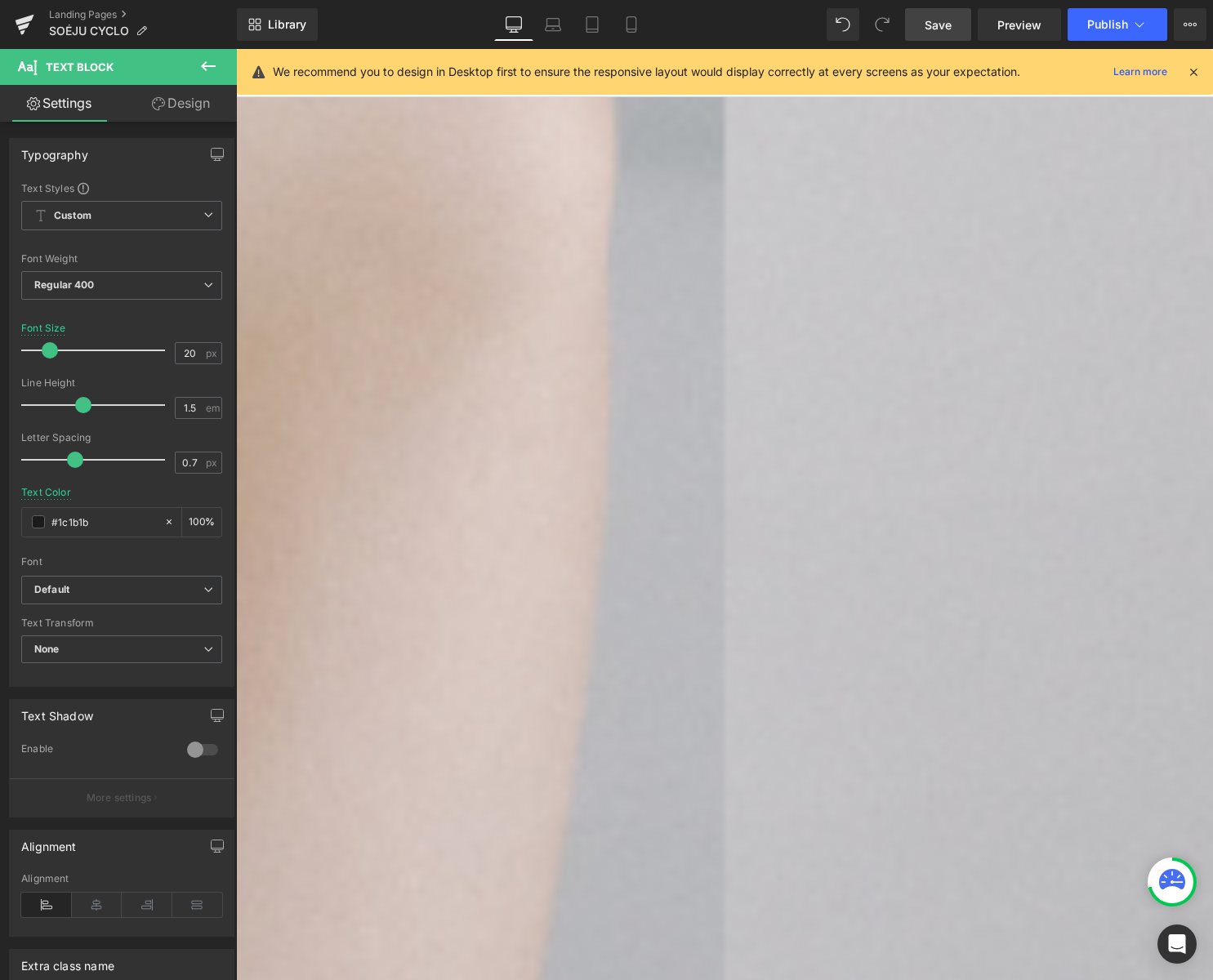
drag, startPoint x: 194, startPoint y: 106, endPoint x: 209, endPoint y: 134, distance: 31.8
click at [194, 106] on link "Design" at bounding box center [181, 103] width 118 height 37
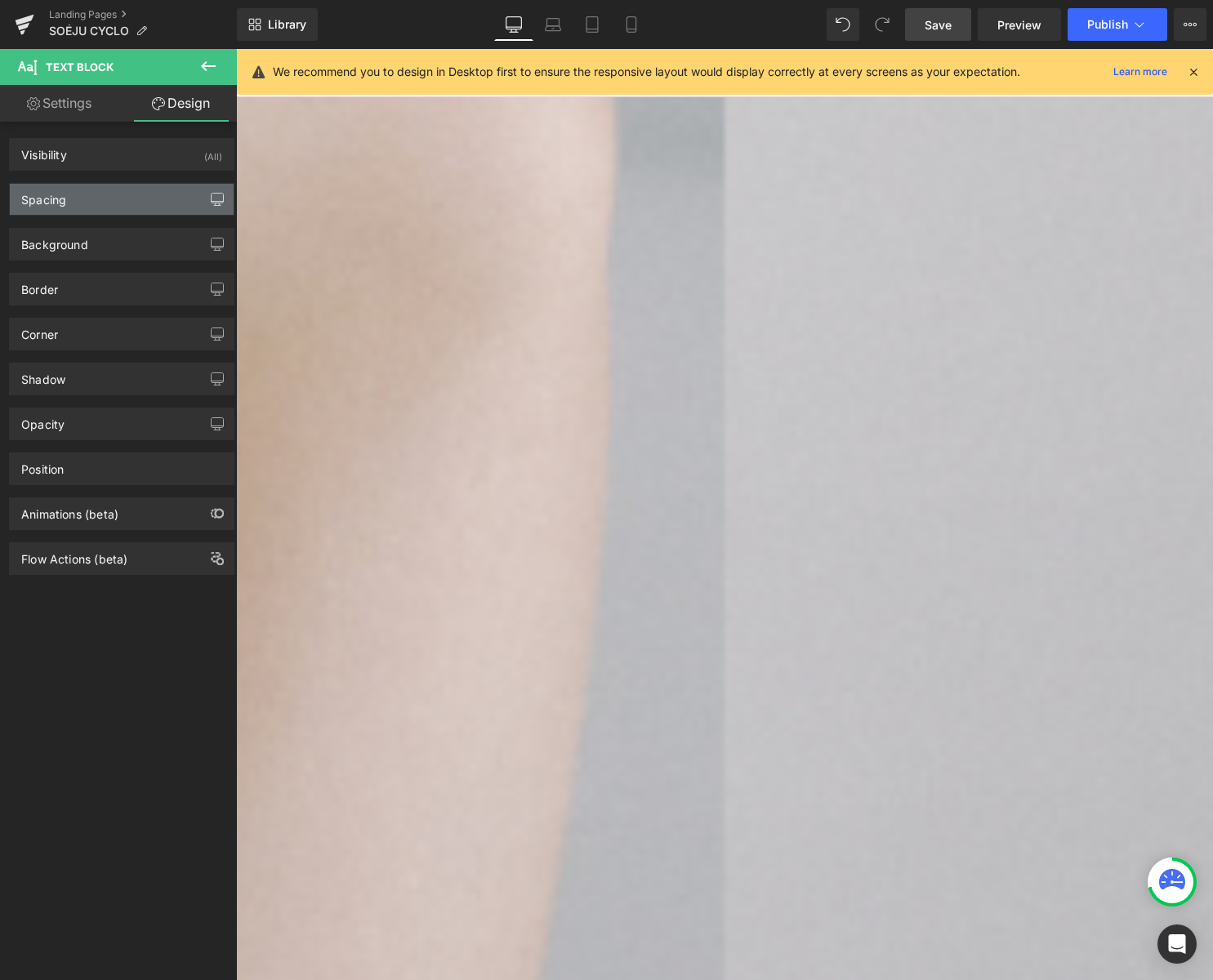
click at [215, 200] on icon "button" at bounding box center [218, 200] width 13 height 13
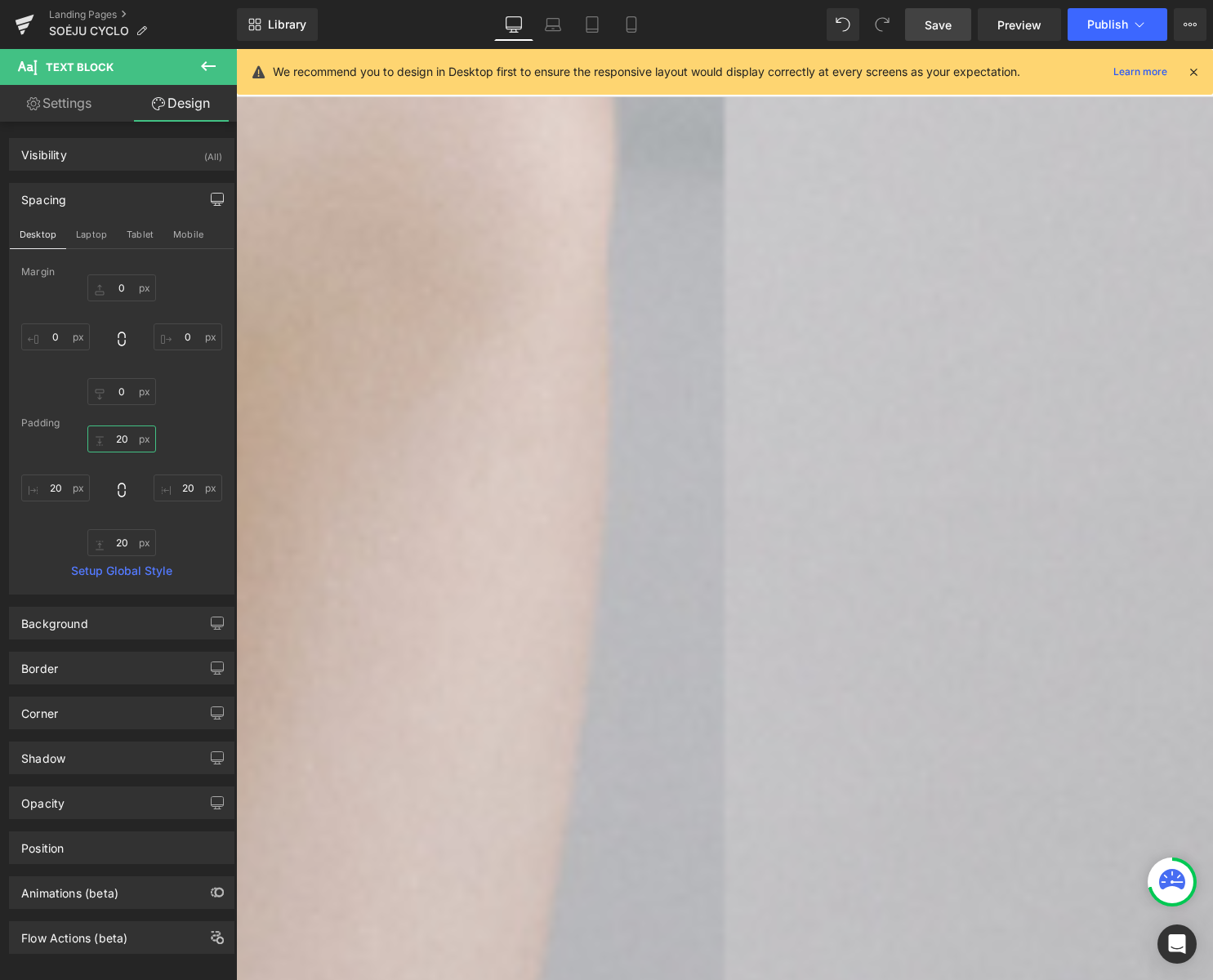
click at [114, 439] on input "20" at bounding box center [121, 439] width 69 height 26
type input "0"
click at [174, 487] on input "20" at bounding box center [187, 488] width 69 height 26
type input "0"
click at [115, 541] on input "20" at bounding box center [121, 542] width 69 height 26
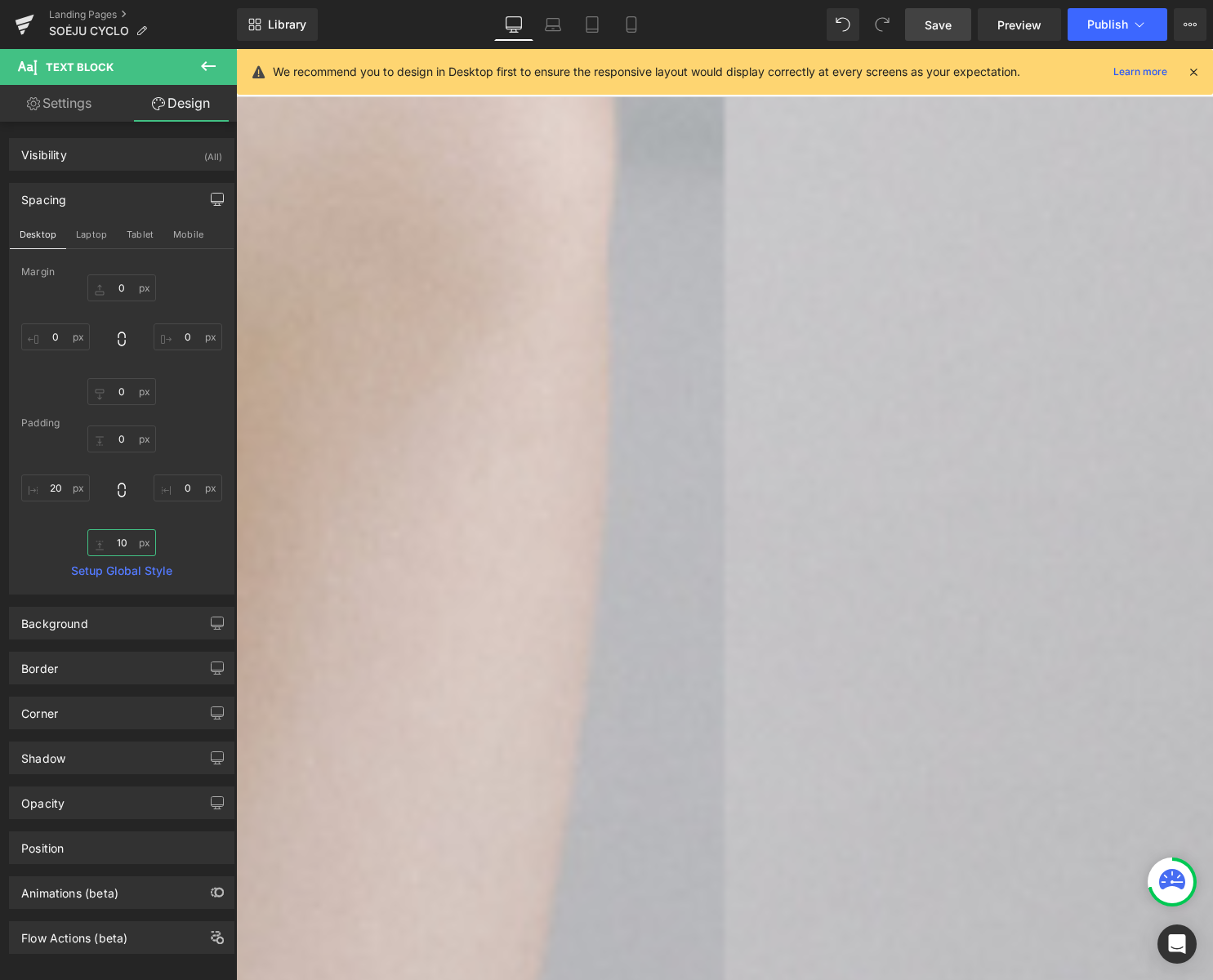
type input "0"
click at [51, 484] on input "20" at bounding box center [55, 488] width 69 height 26
type input "0"
drag, startPoint x: 99, startPoint y: 228, endPoint x: 112, endPoint y: 230, distance: 13.2
click at [99, 229] on button "Laptop" at bounding box center [92, 234] width 51 height 27
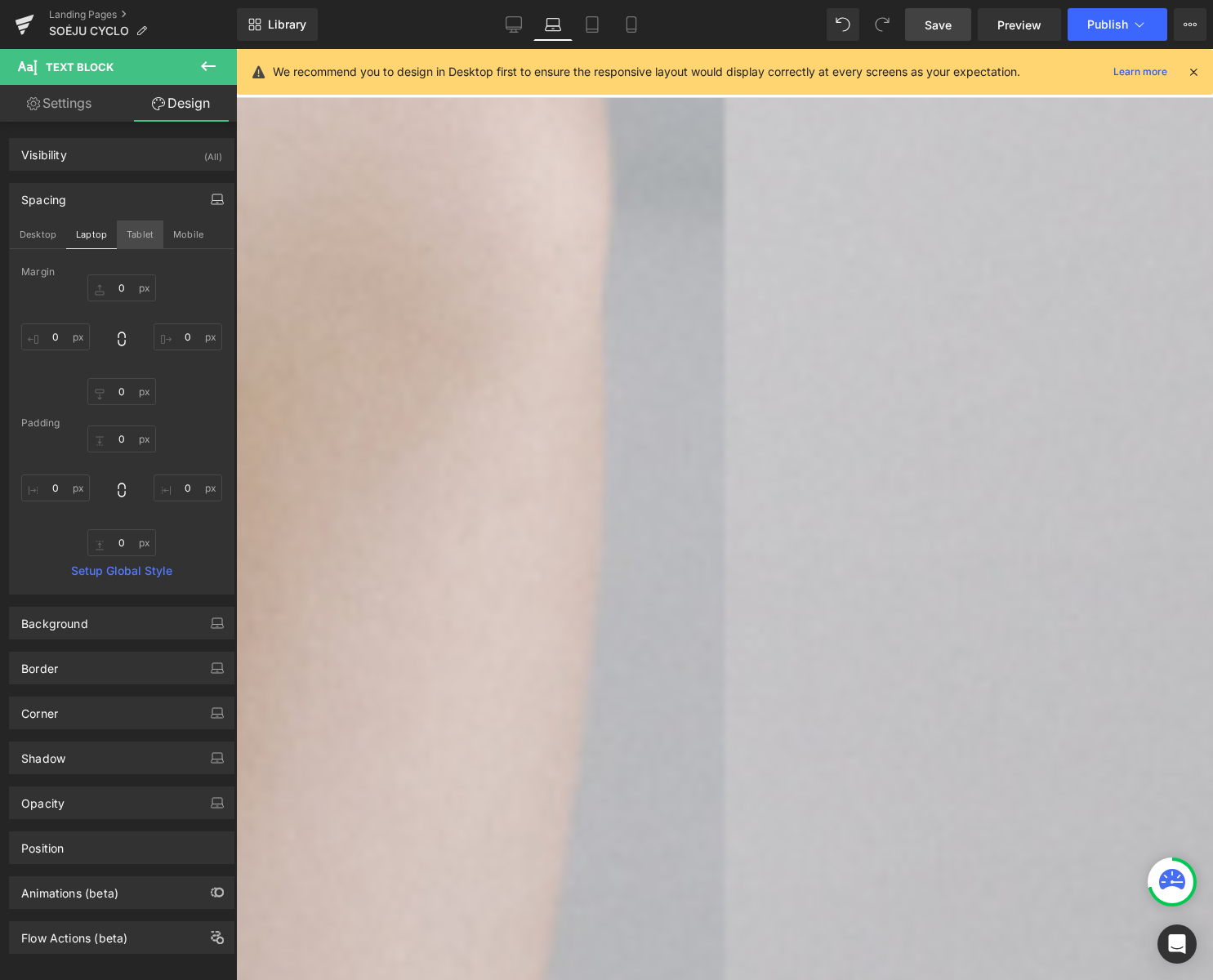
type input "0"
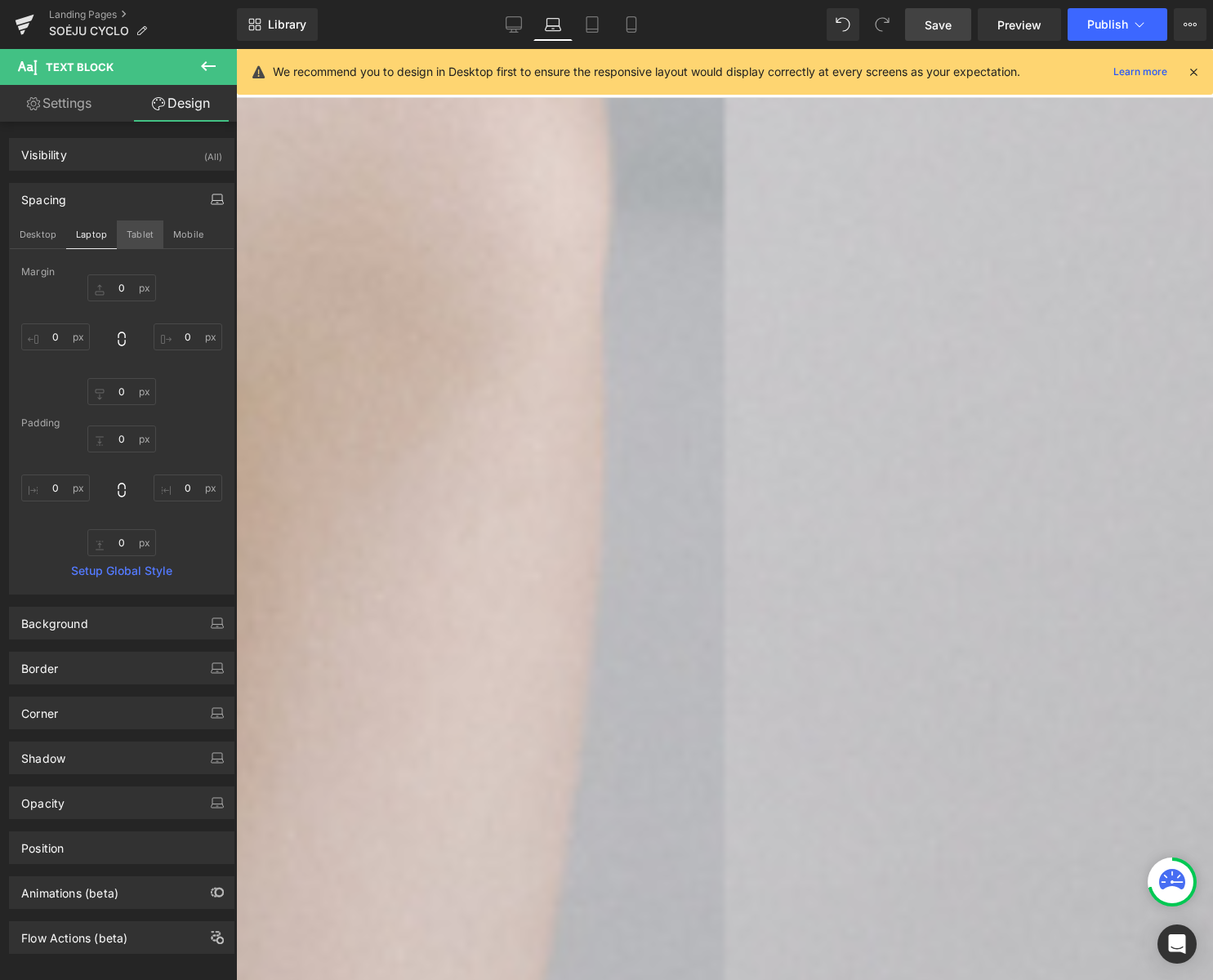
type input "0"
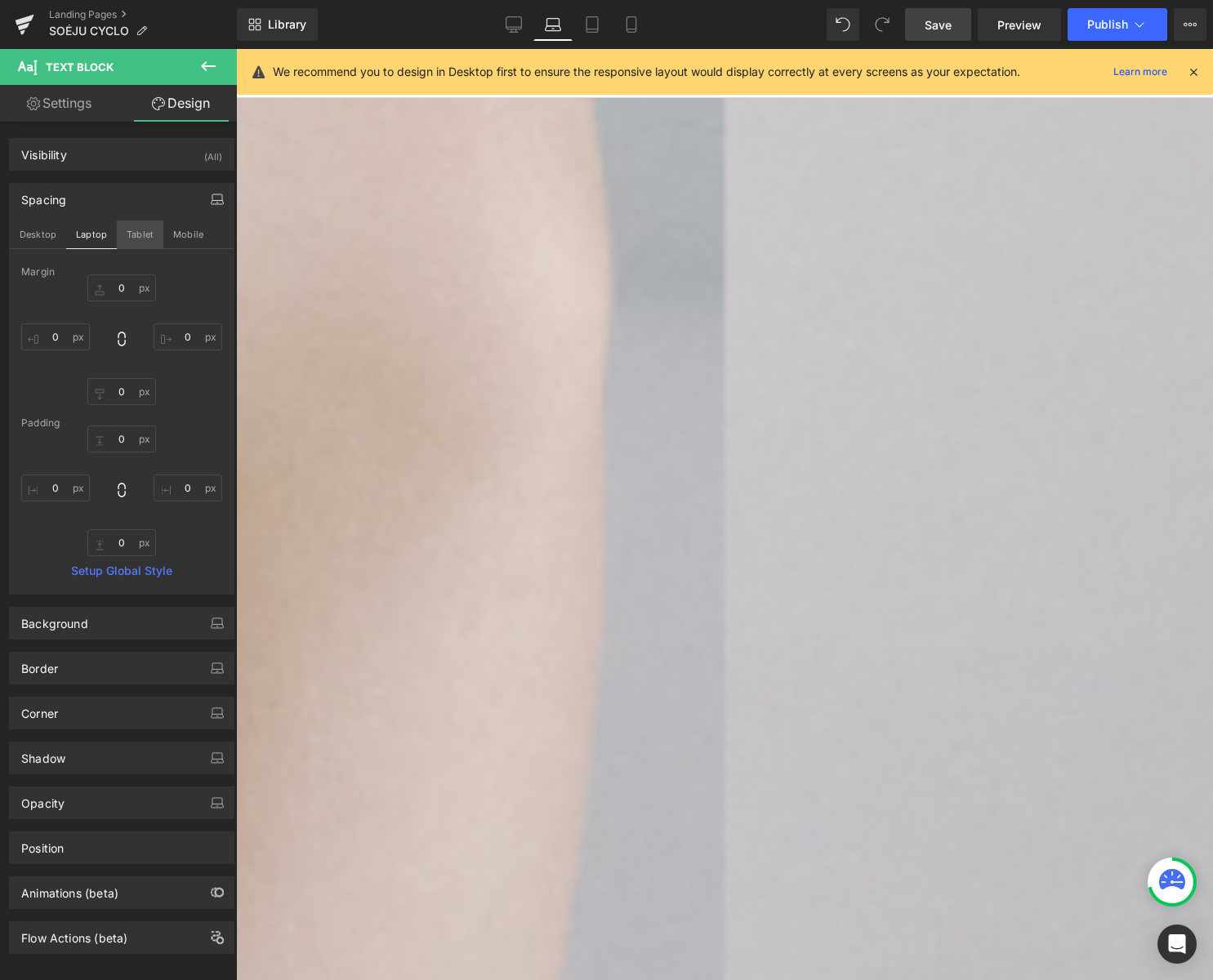
click at [140, 232] on button "Tablet" at bounding box center [139, 234] width 46 height 27
type input "0"
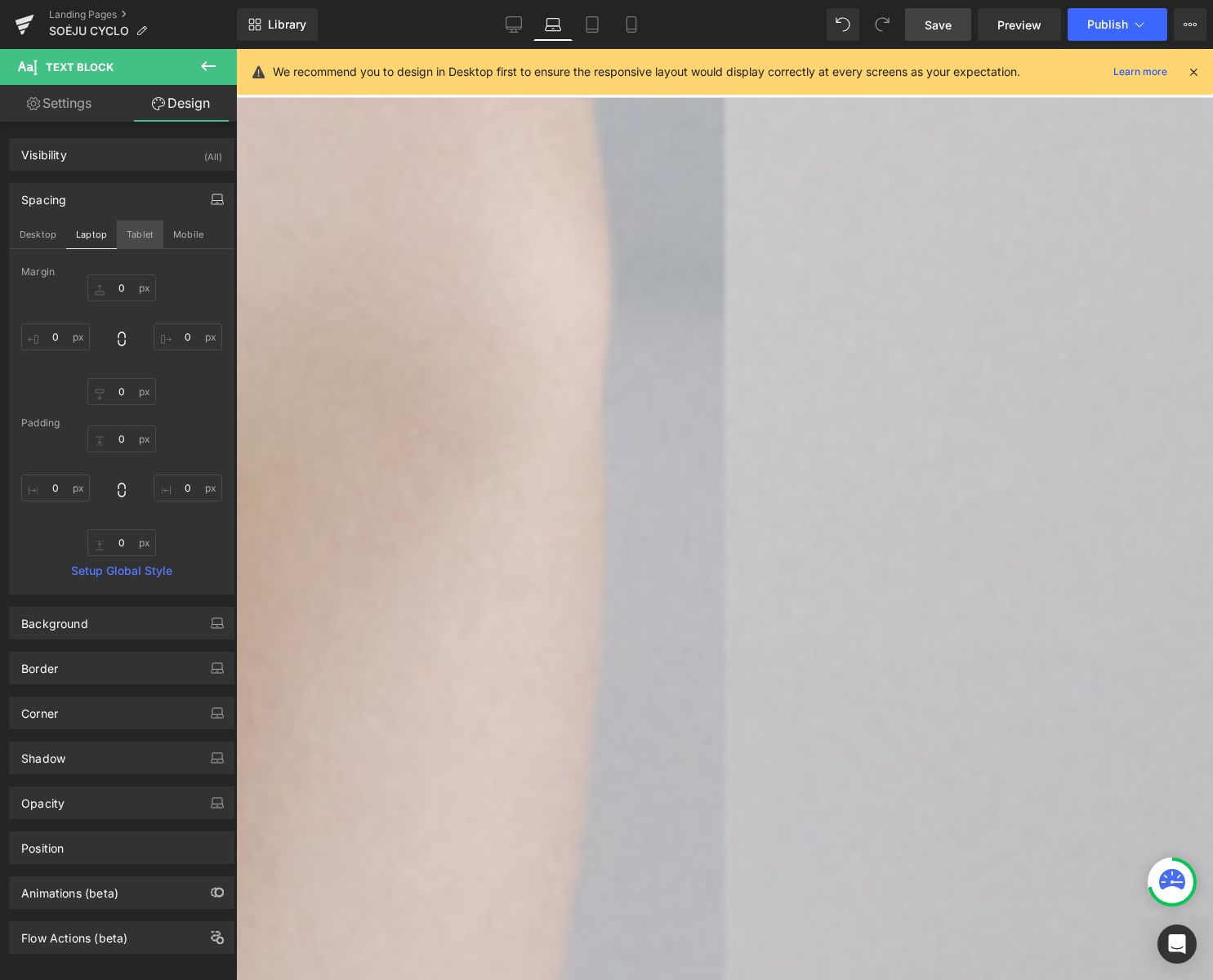
type input "20"
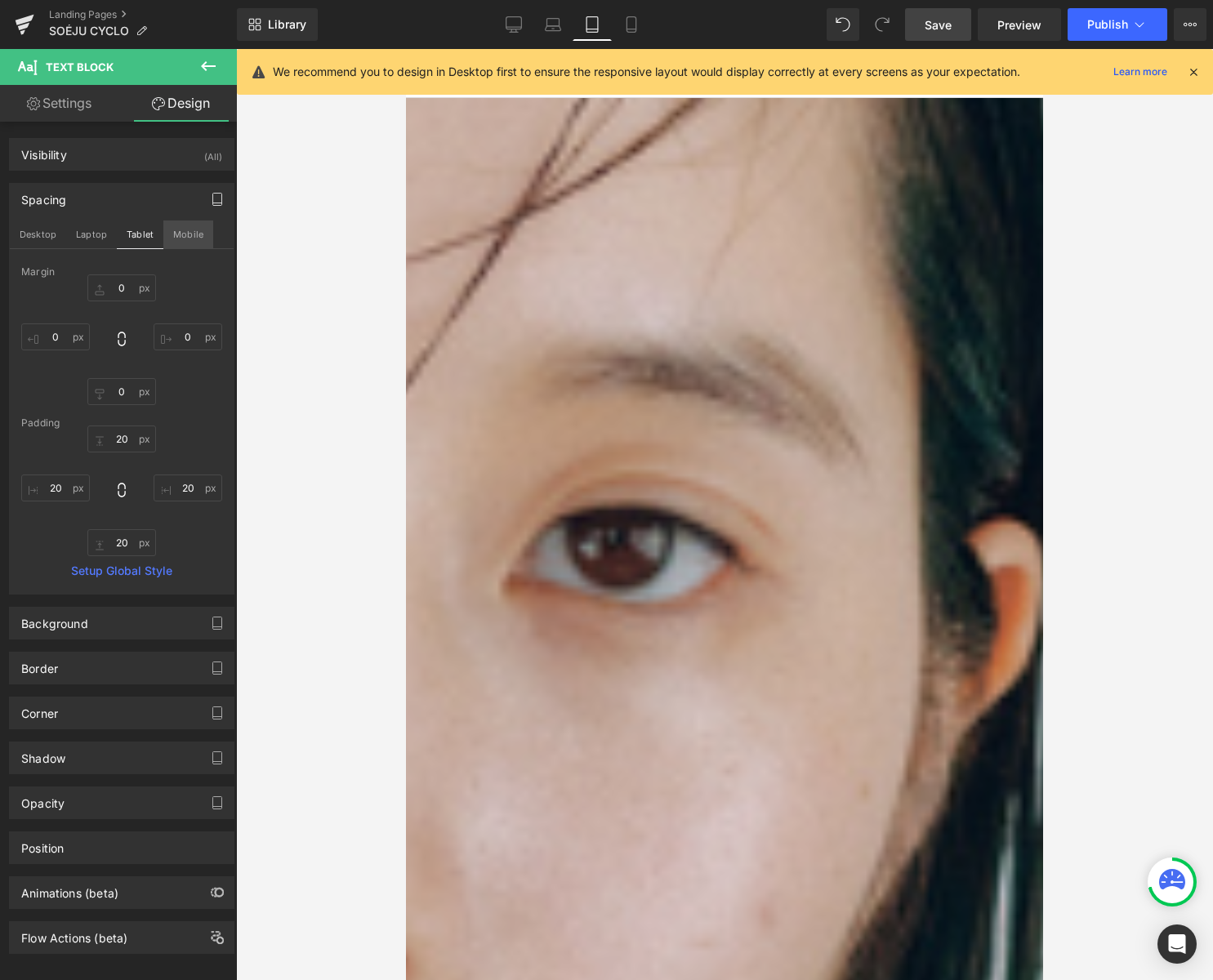
scroll to position [1132, 0]
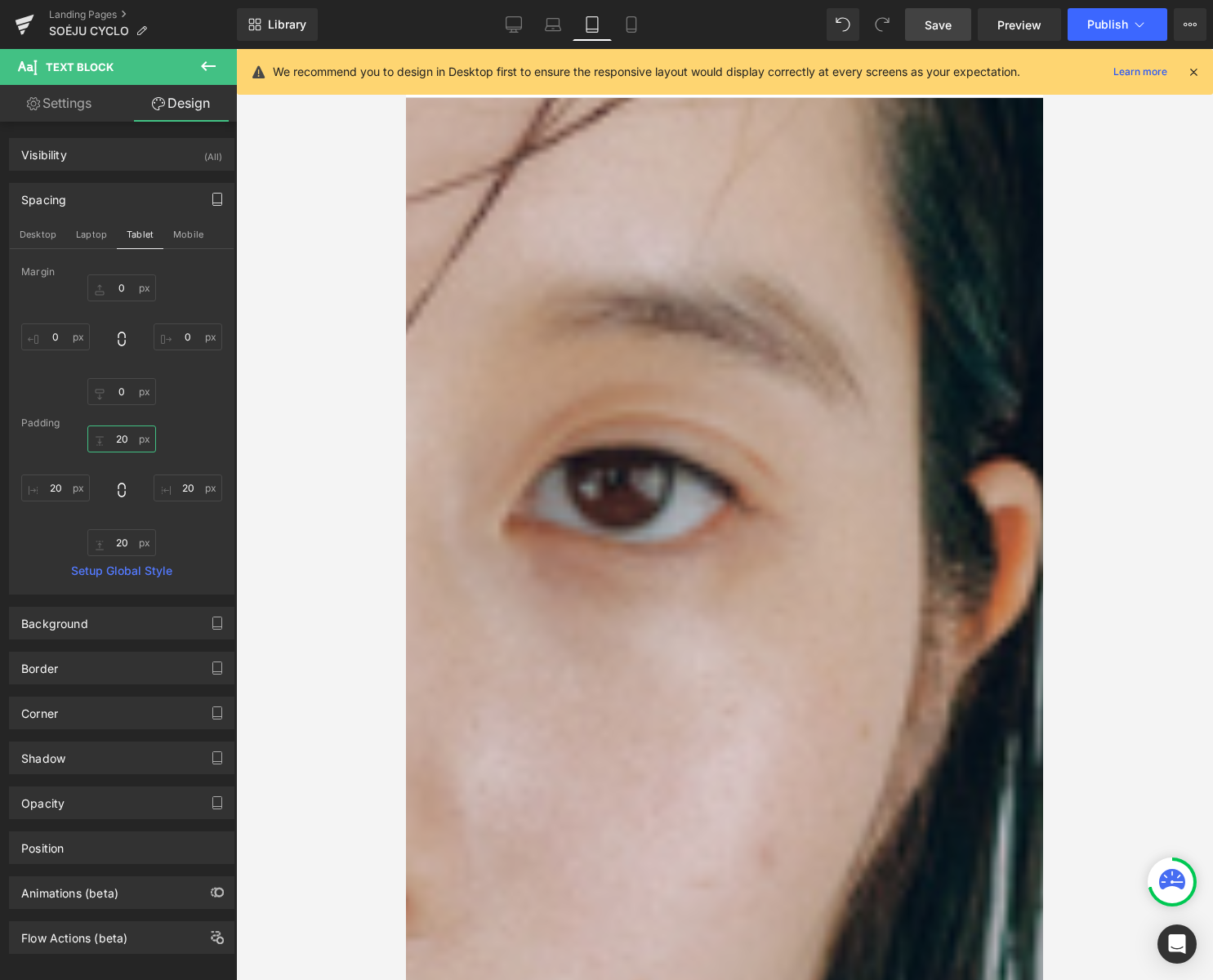
click at [127, 439] on input "20" at bounding box center [121, 439] width 69 height 26
type input "0"
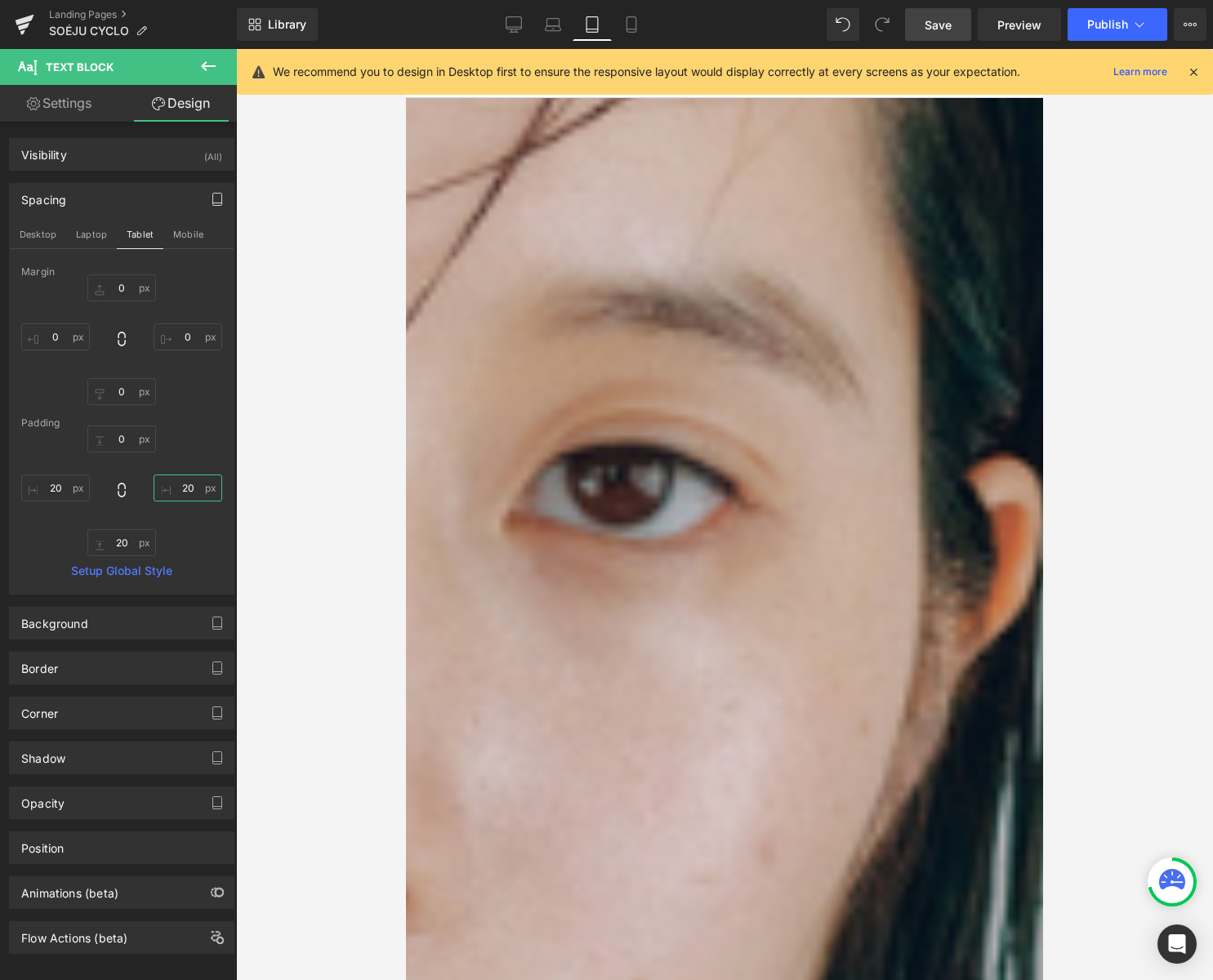
click at [180, 487] on input "20" at bounding box center [187, 488] width 69 height 26
type input "0"
click at [116, 537] on input "20" at bounding box center [121, 542] width 69 height 26
type input "0"
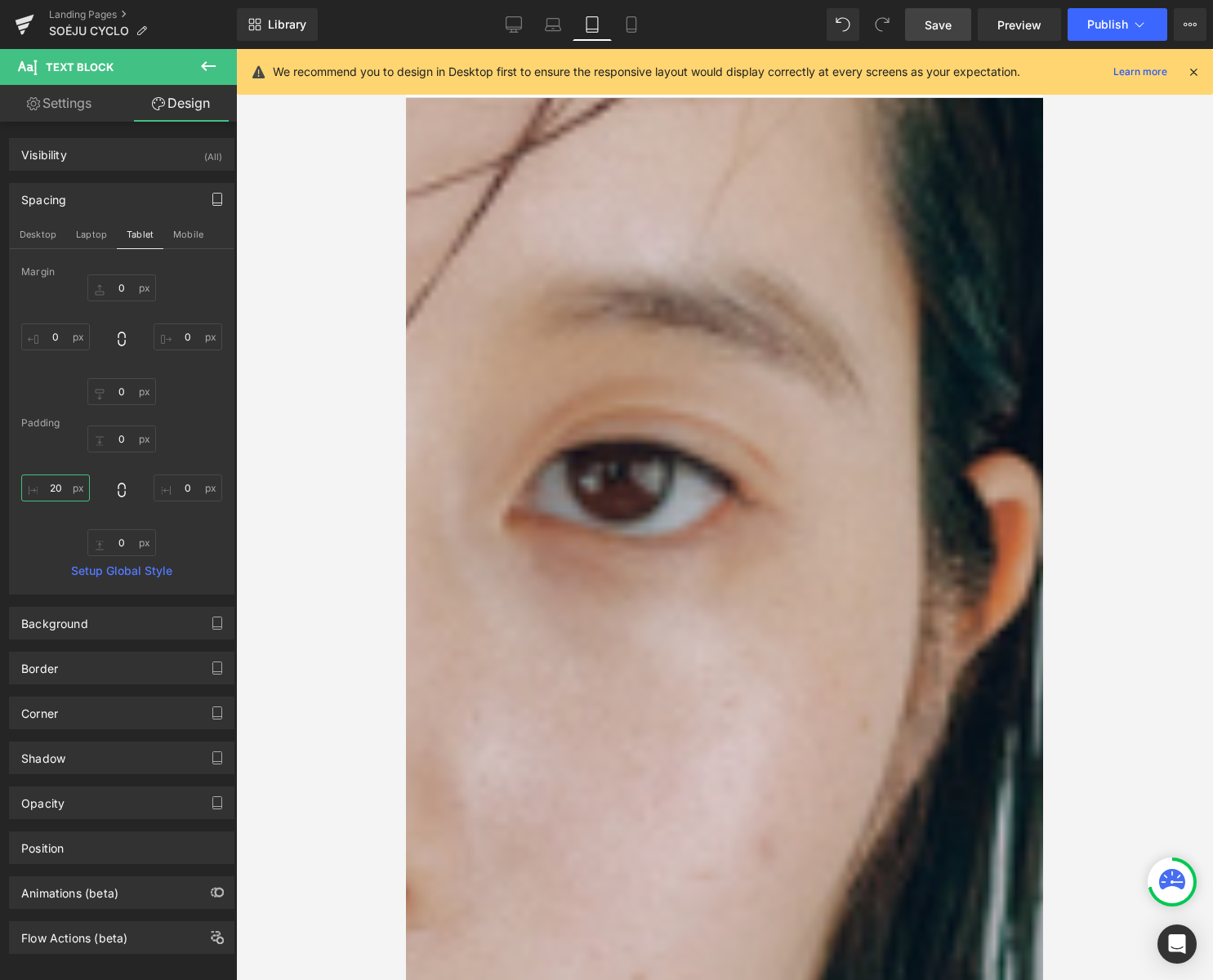
click at [56, 487] on input "20" at bounding box center [55, 488] width 69 height 26
type input "0"
click at [175, 230] on button "Mobile" at bounding box center [188, 234] width 50 height 27
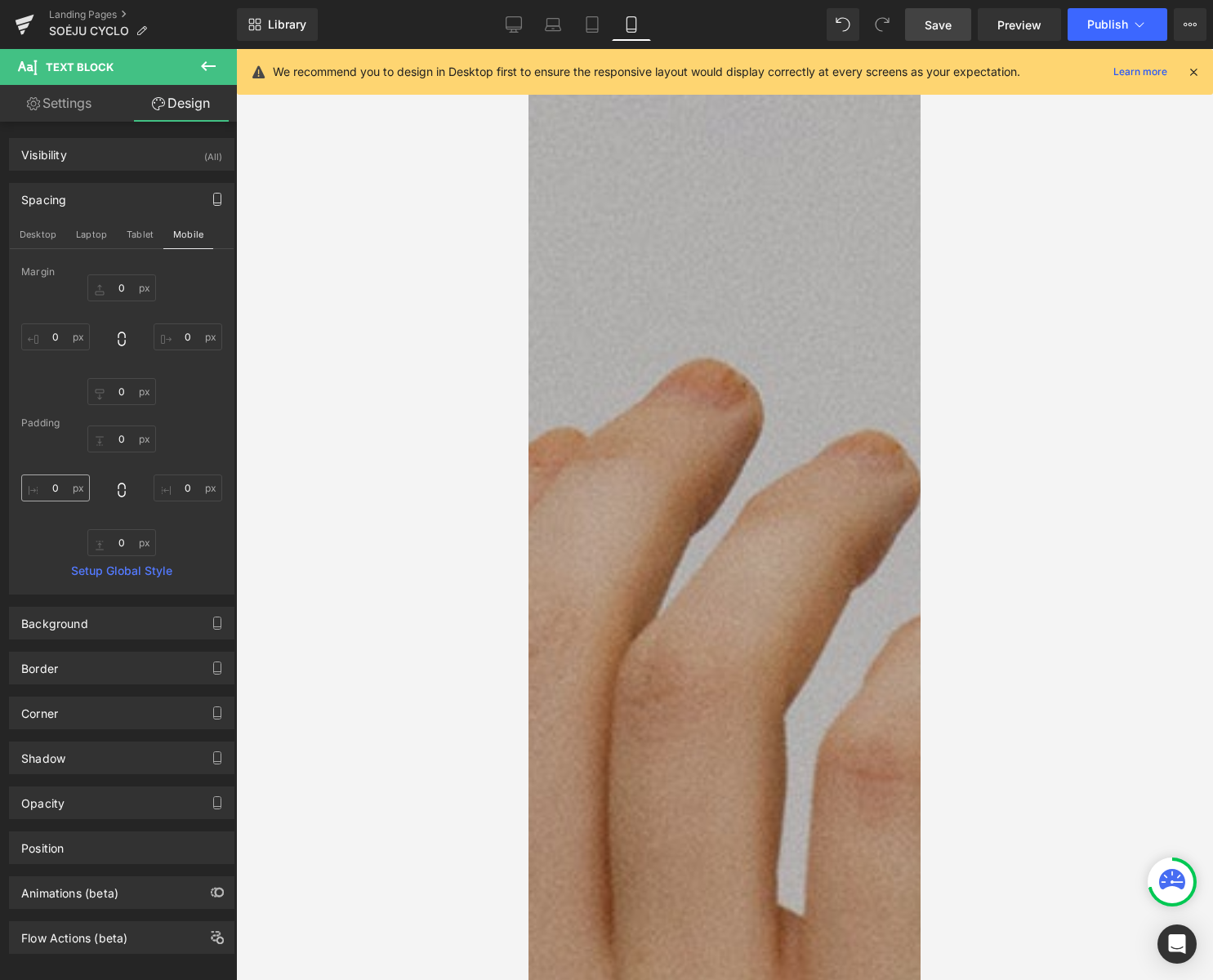
type input "0"
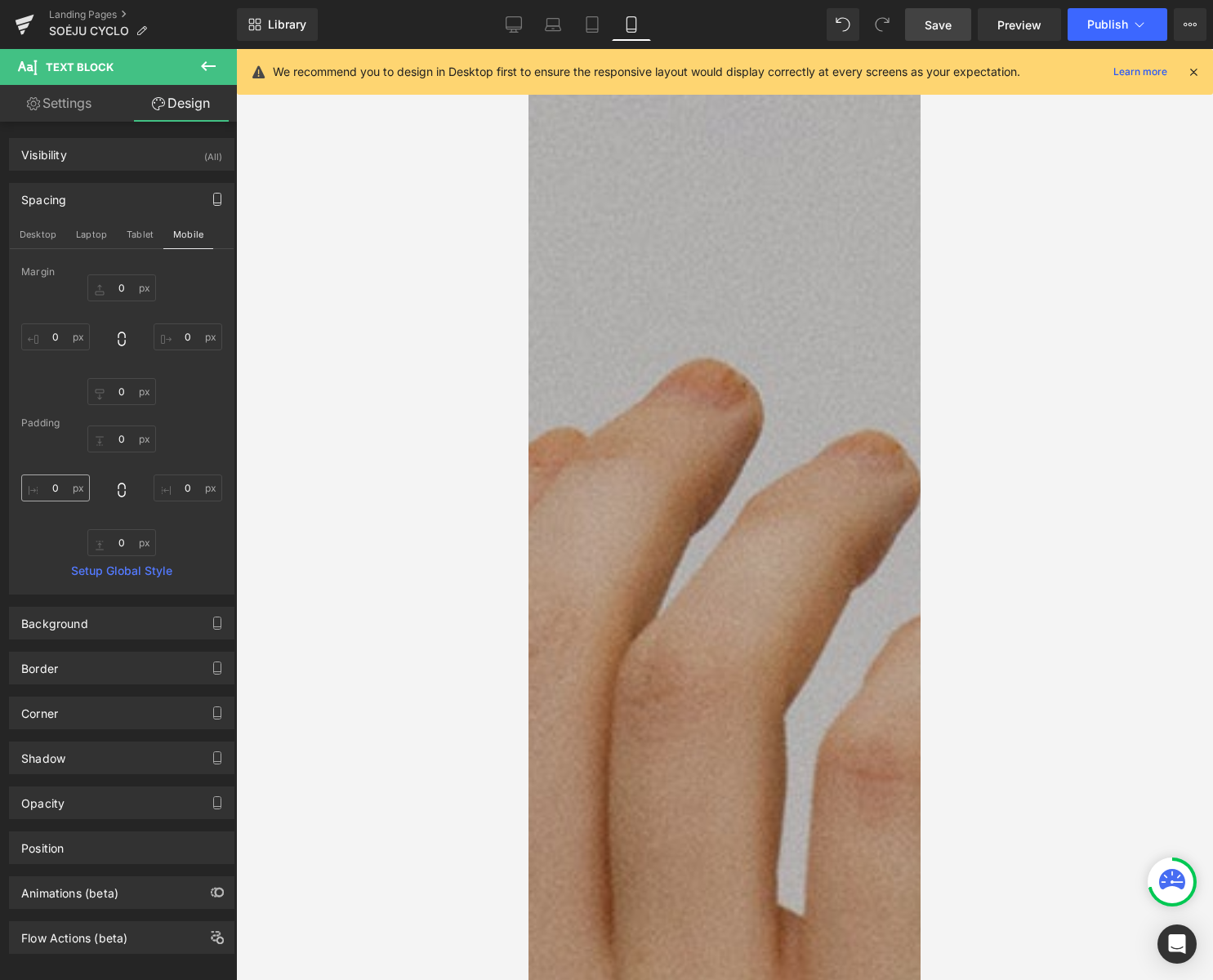
type input "0"
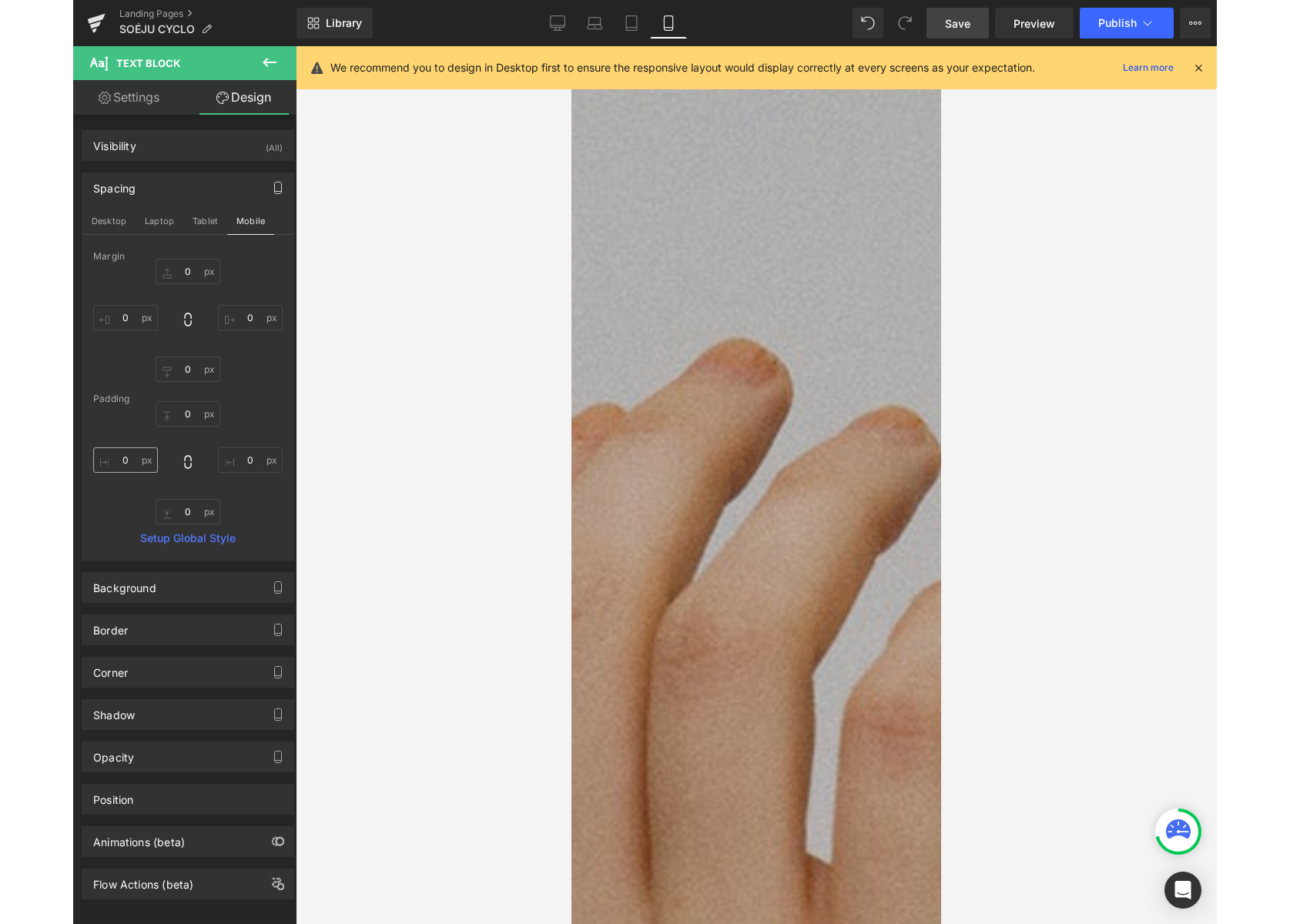
scroll to position [912, 0]
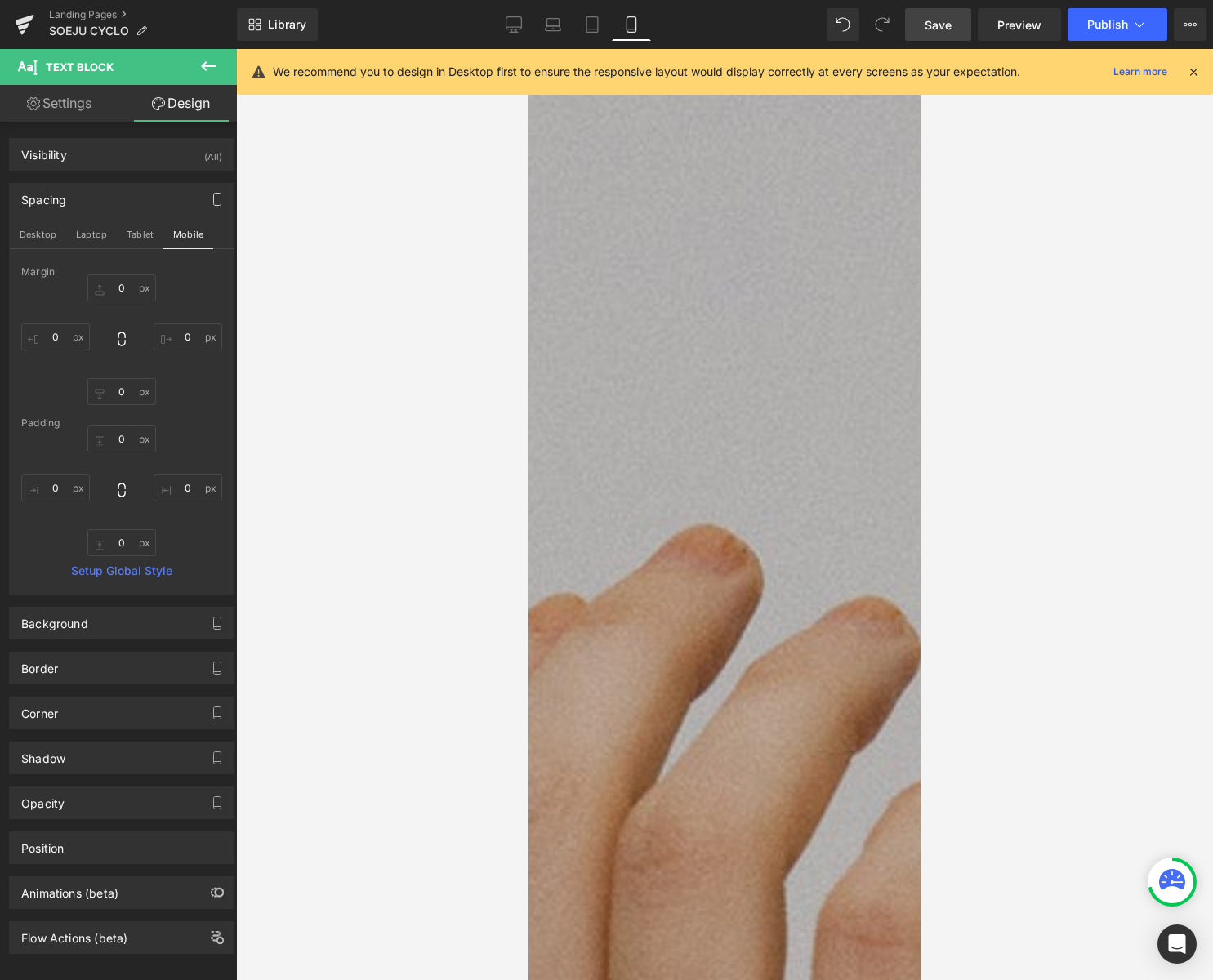
click at [937, 20] on span "Save" at bounding box center [938, 25] width 26 height 17
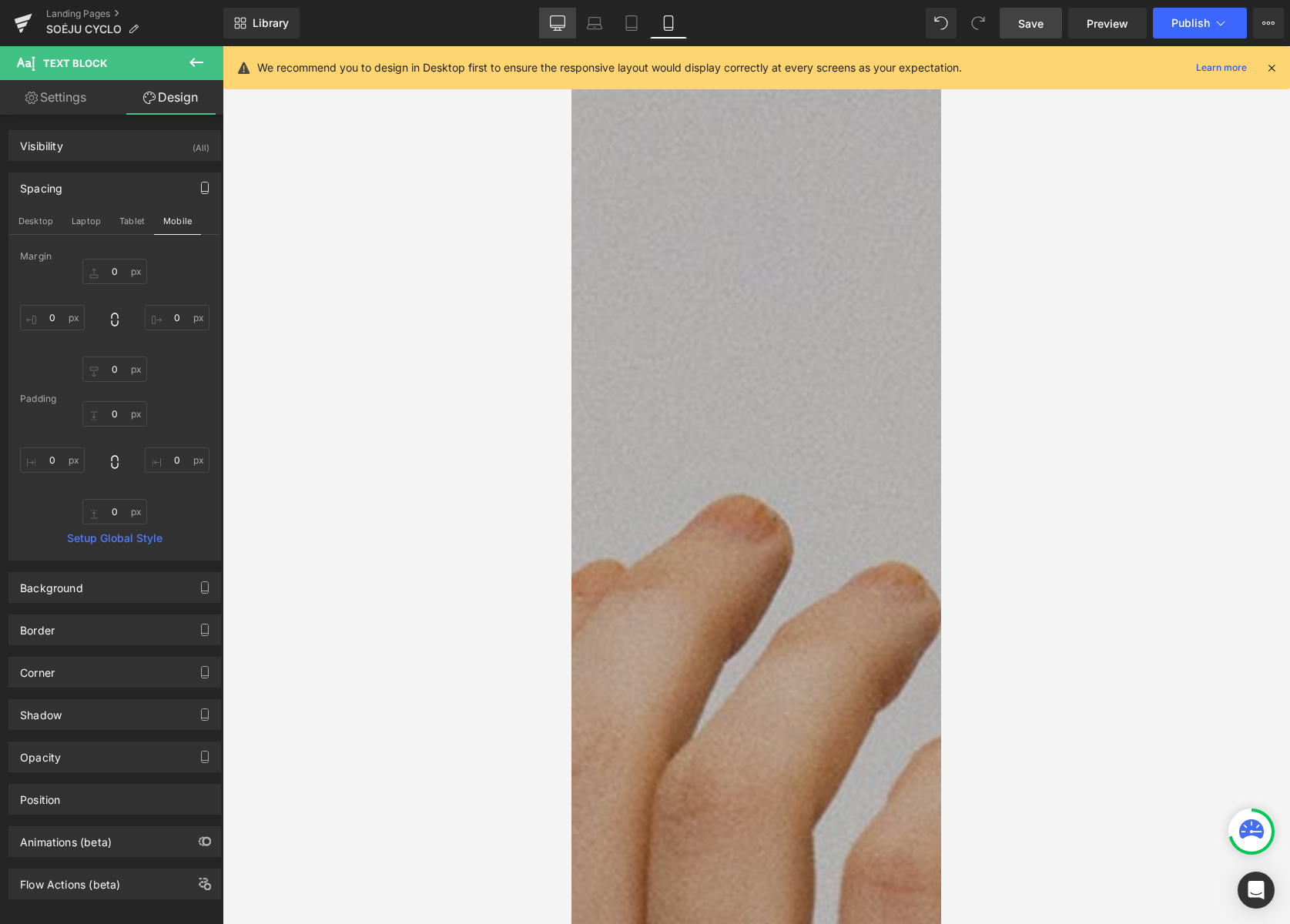
click at [556, 21] on icon at bounding box center [557, 22] width 15 height 15
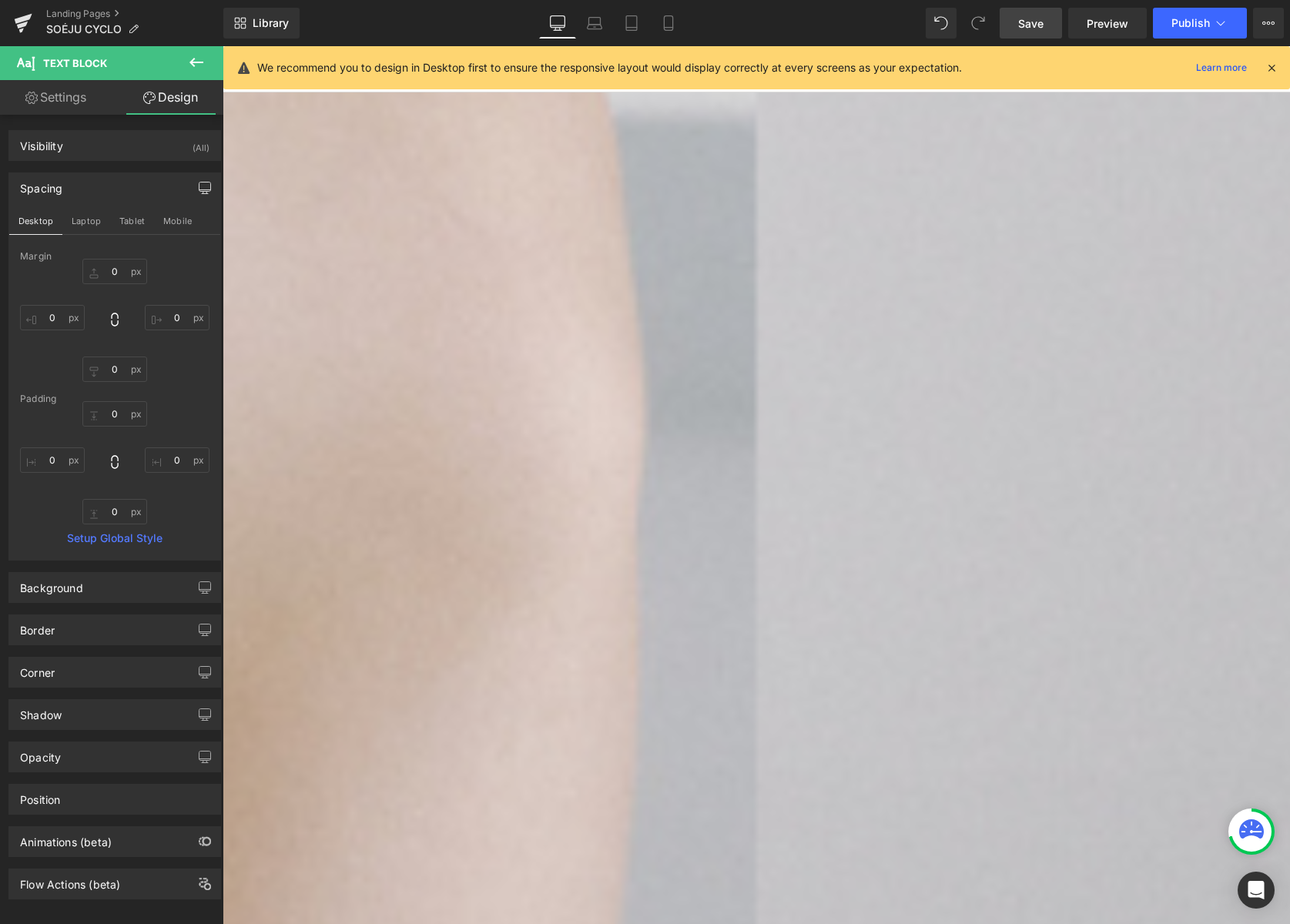
type input "0"
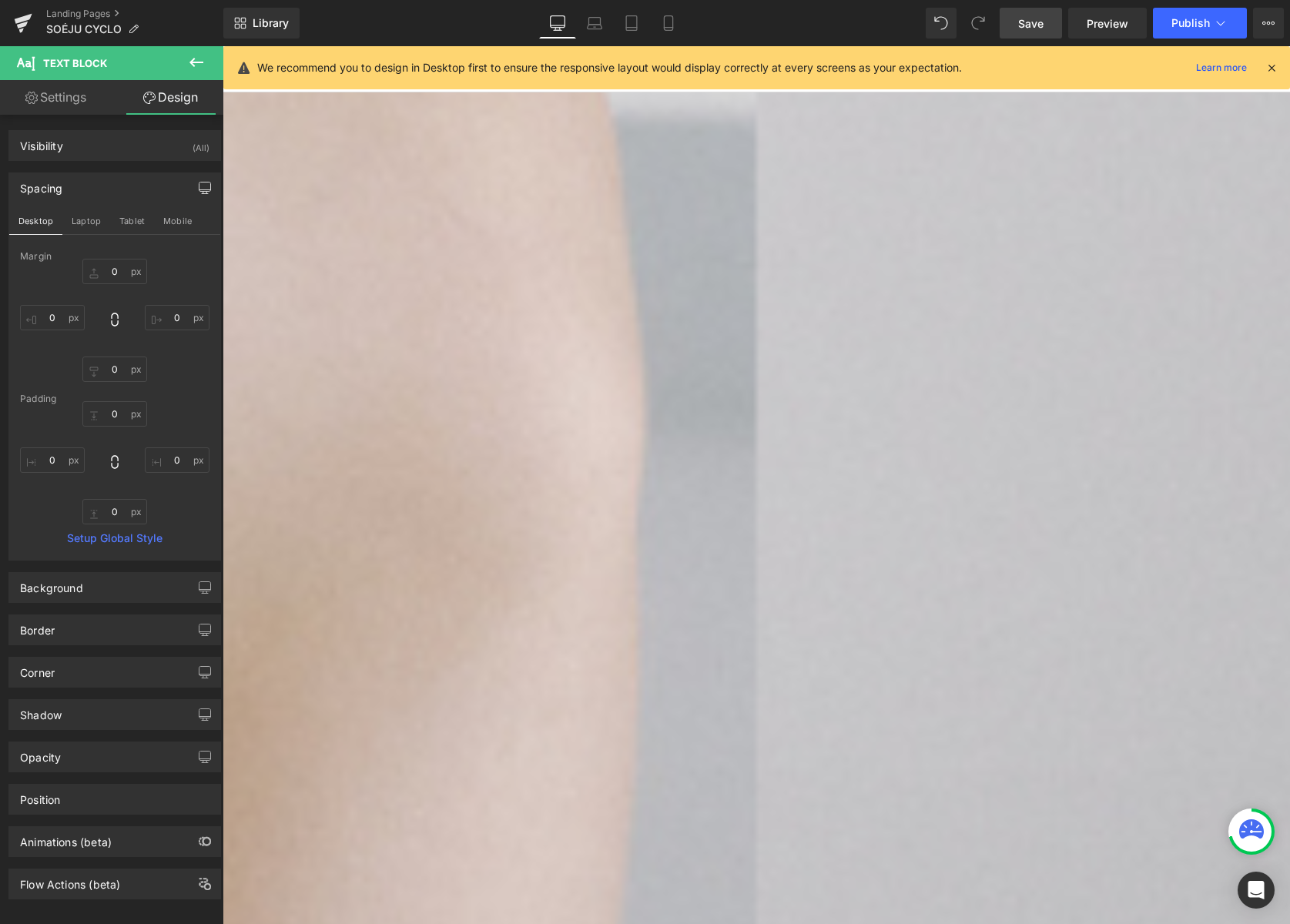
type input "0"
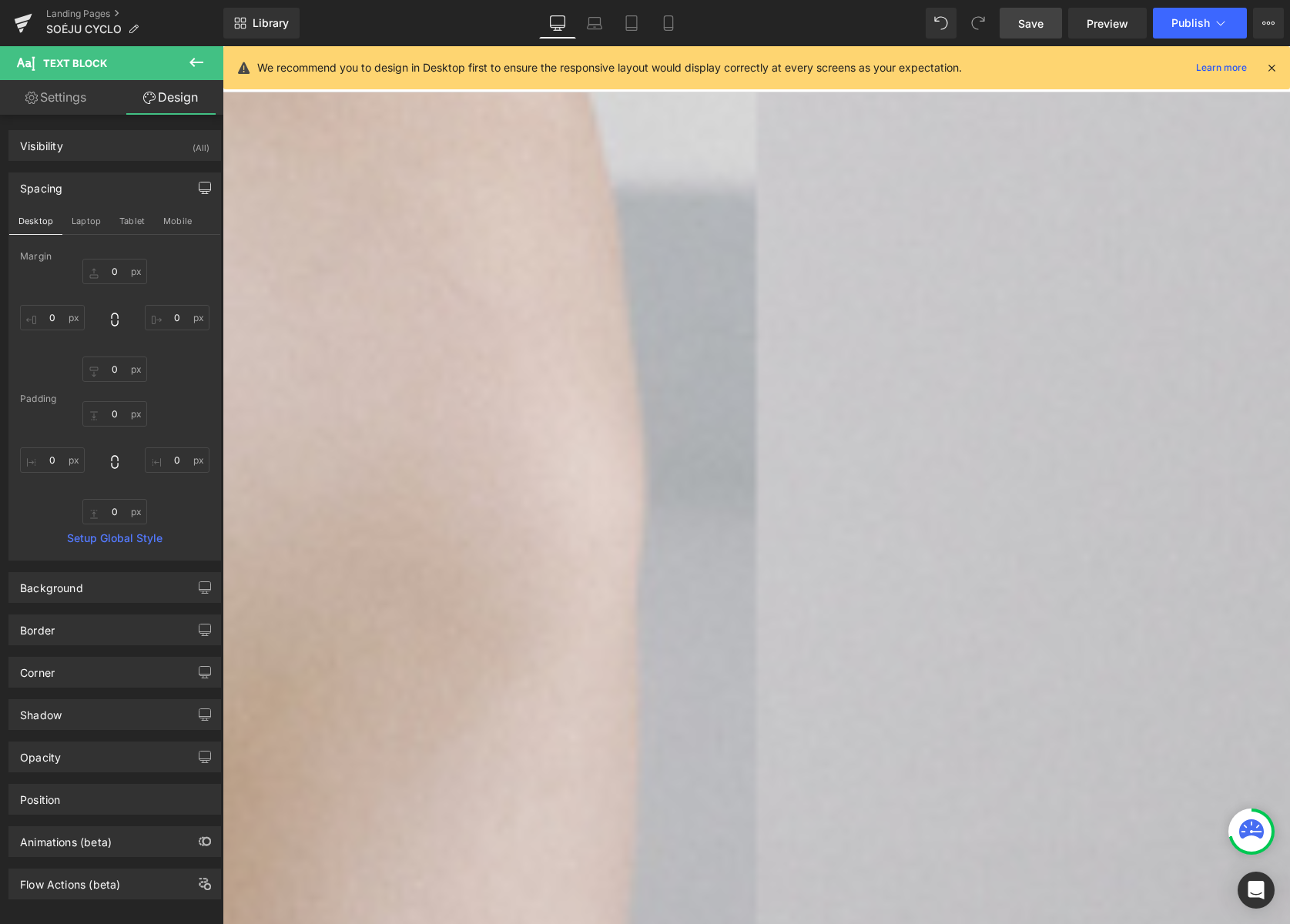
scroll to position [826, 0]
click at [223, 46] on icon at bounding box center [223, 46] width 0 height 0
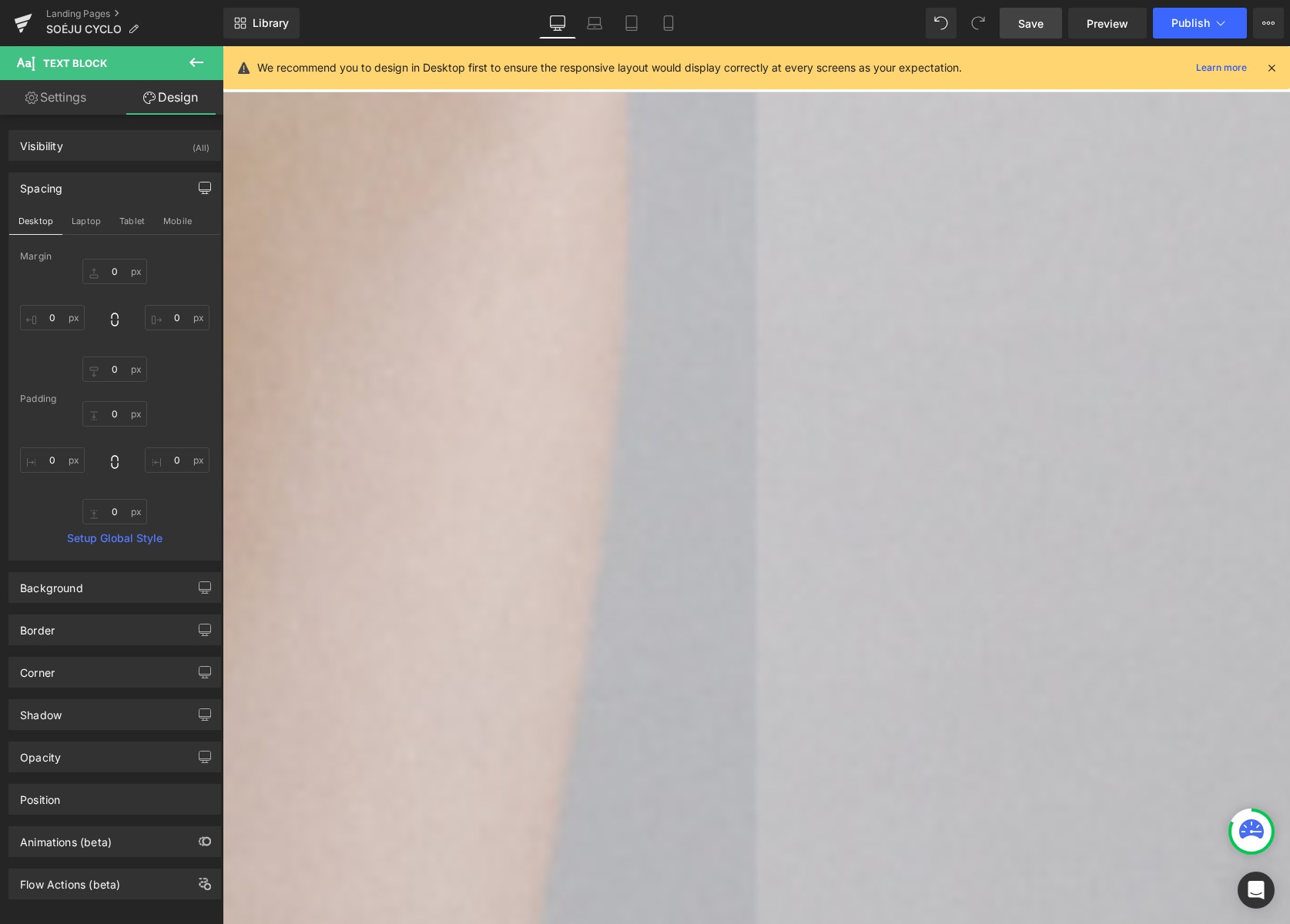
scroll to position [1501, 0]
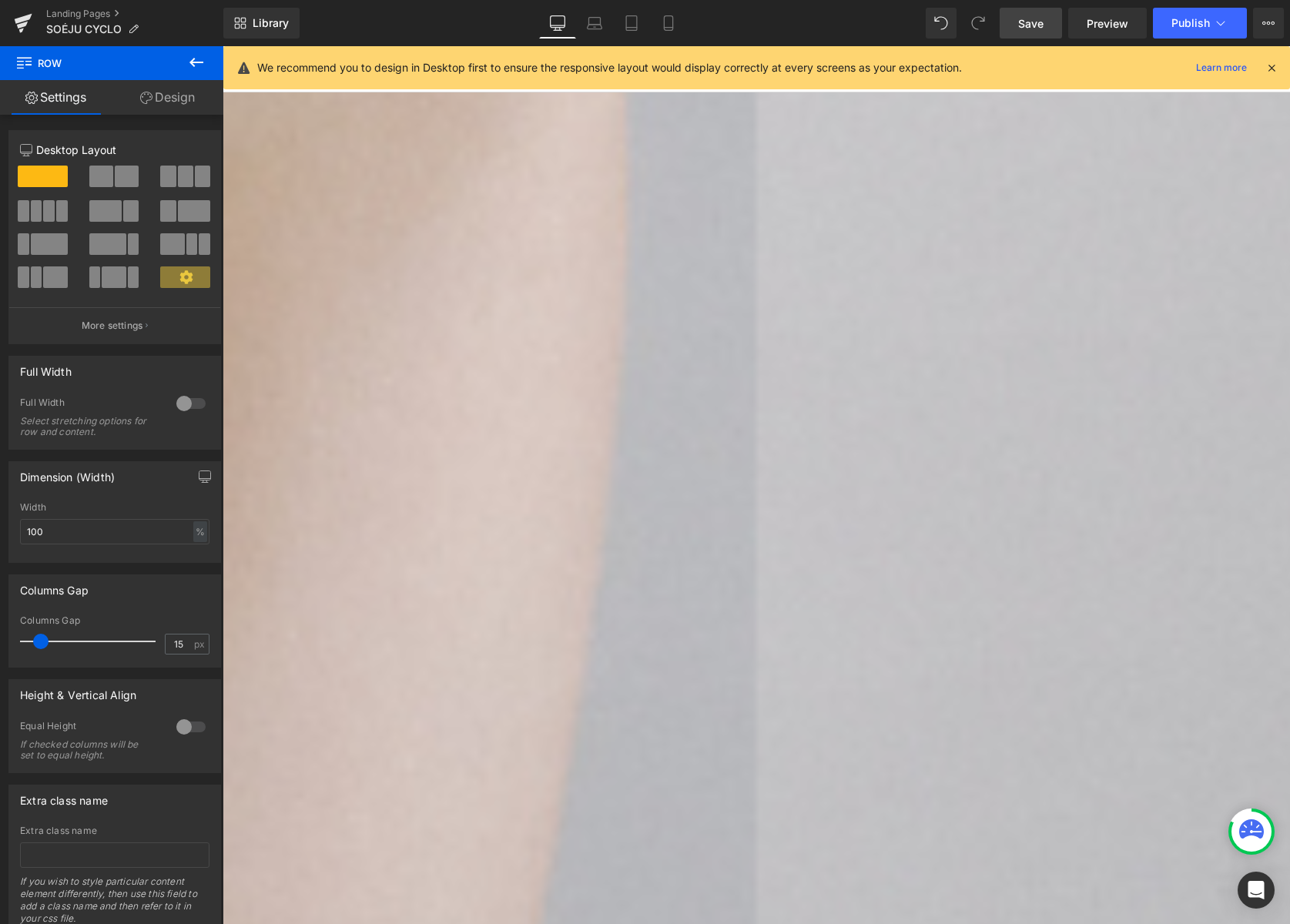
drag, startPoint x: 880, startPoint y: 299, endPoint x: 880, endPoint y: 314, distance: 15.0
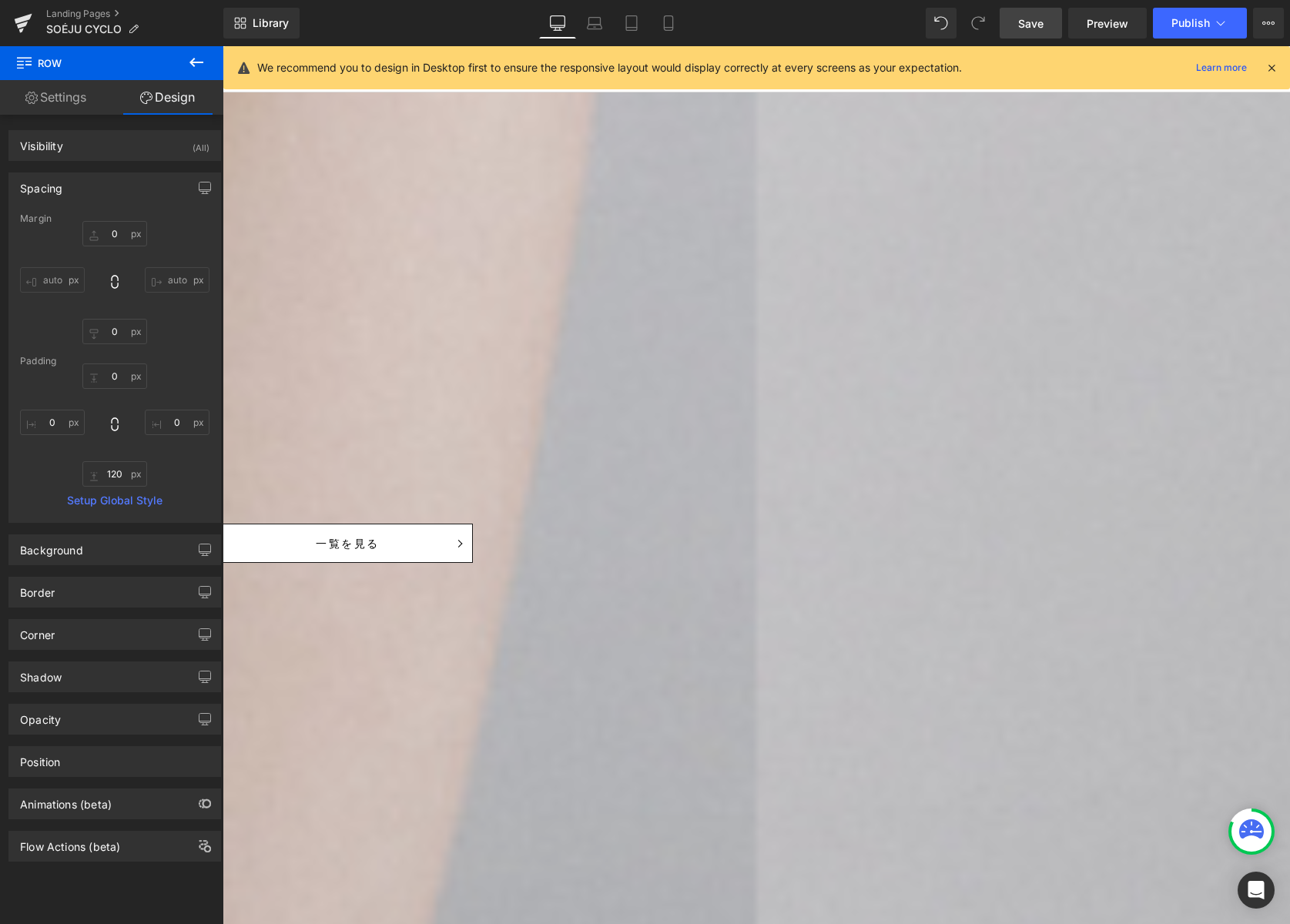
scroll to position [2324, 0]
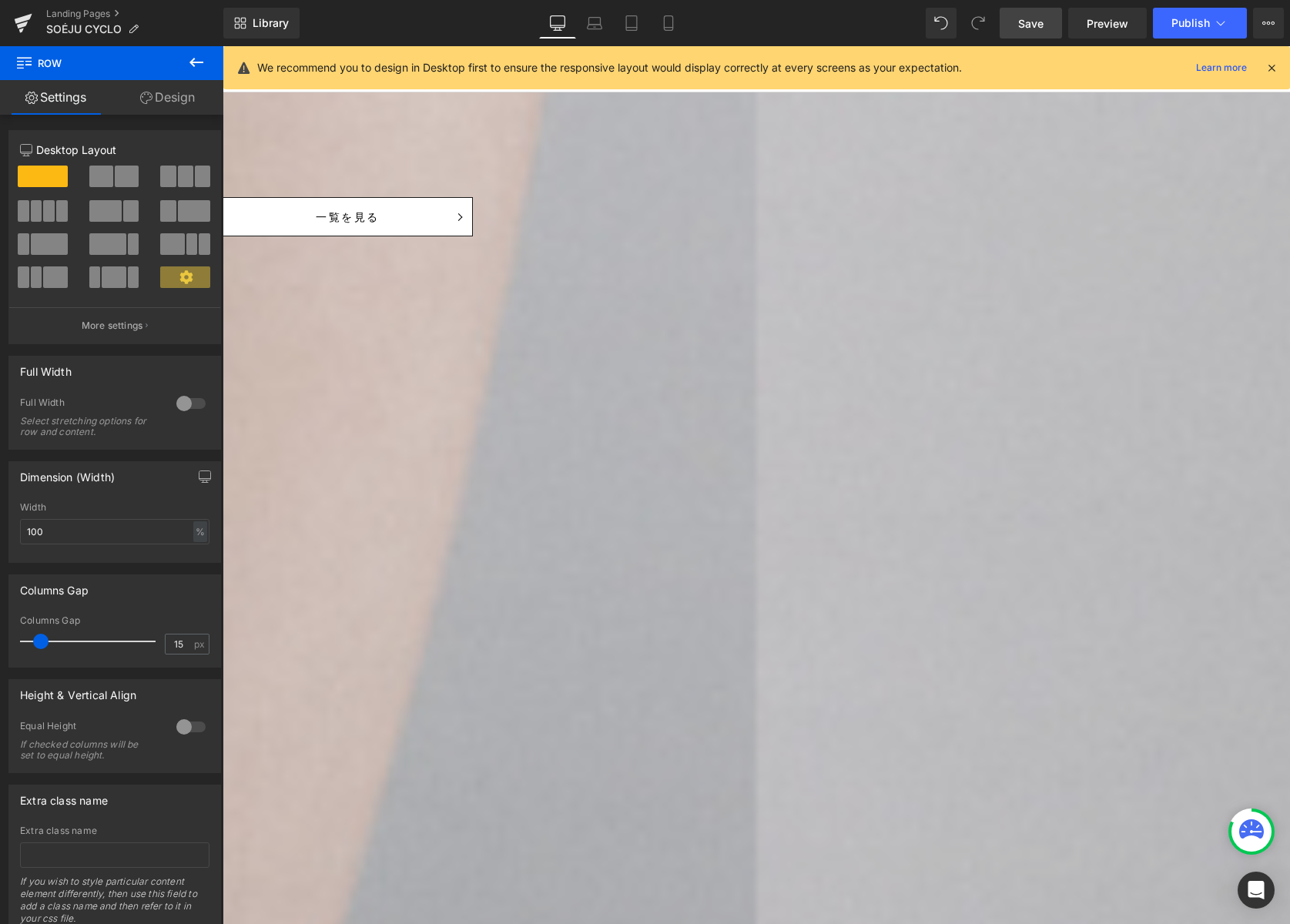
drag, startPoint x: 724, startPoint y: 204, endPoint x: 722, endPoint y: 219, distance: 15.1
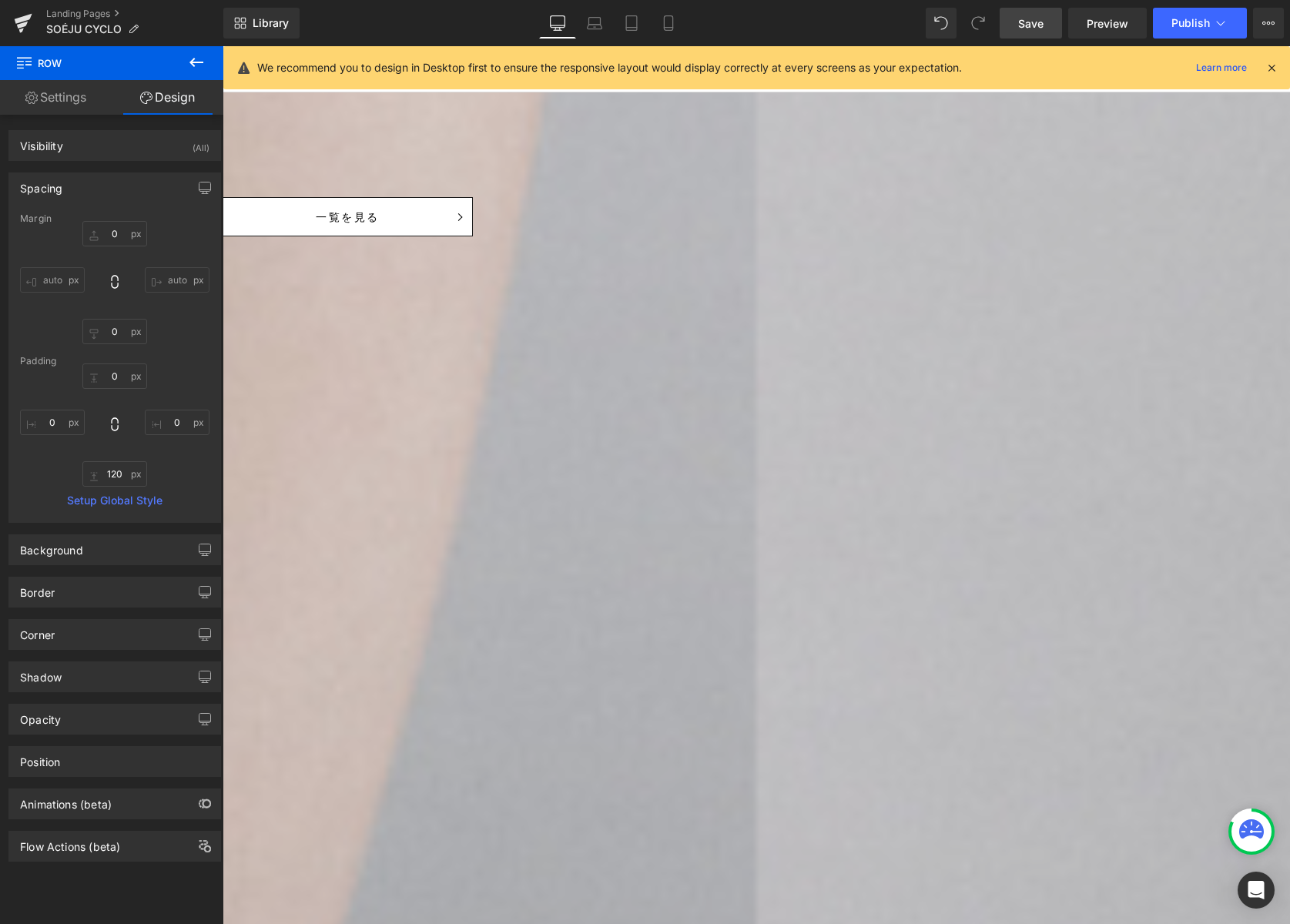
click at [223, 46] on icon at bounding box center [223, 46] width 0 height 0
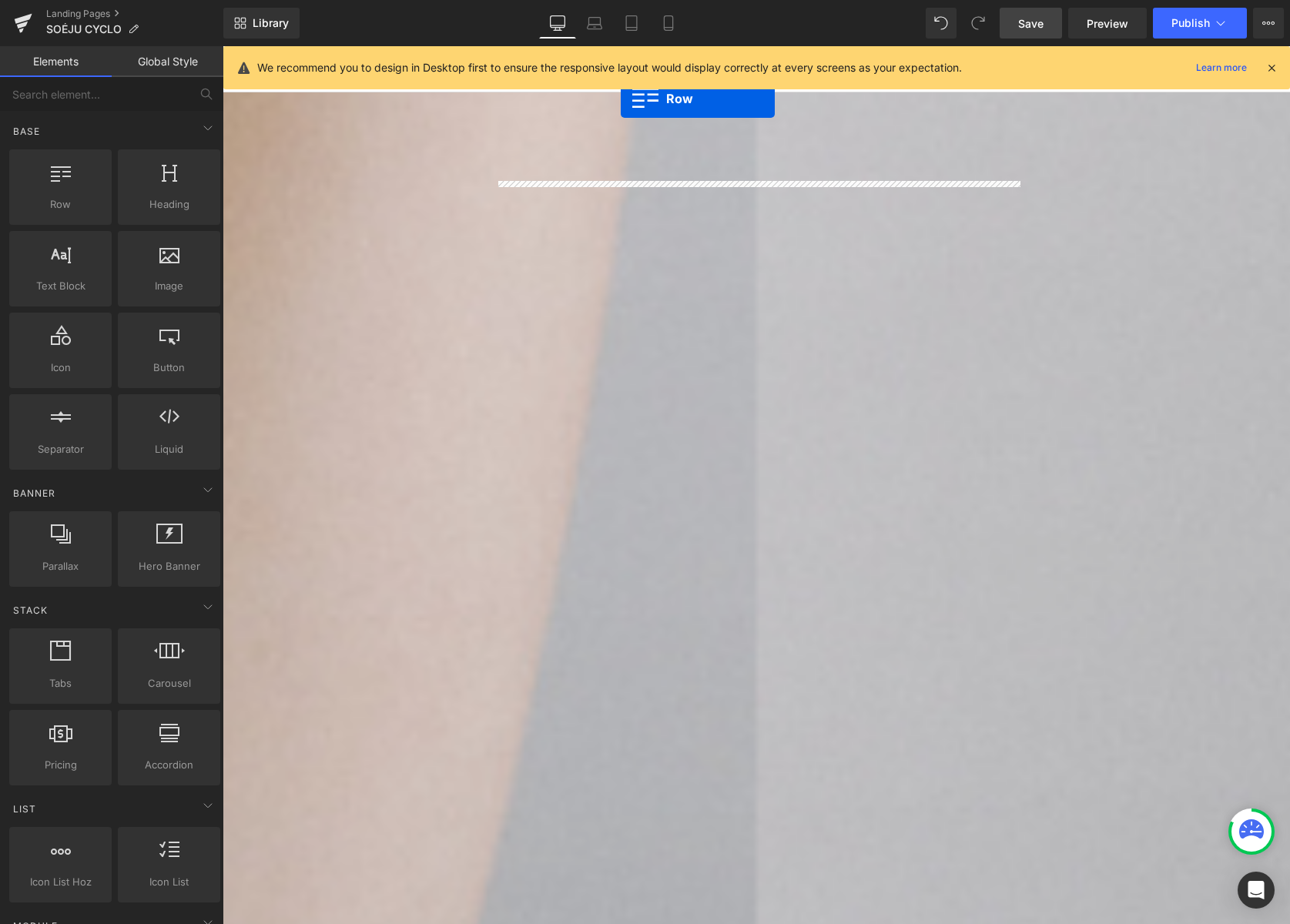
scroll to position [1492, 0]
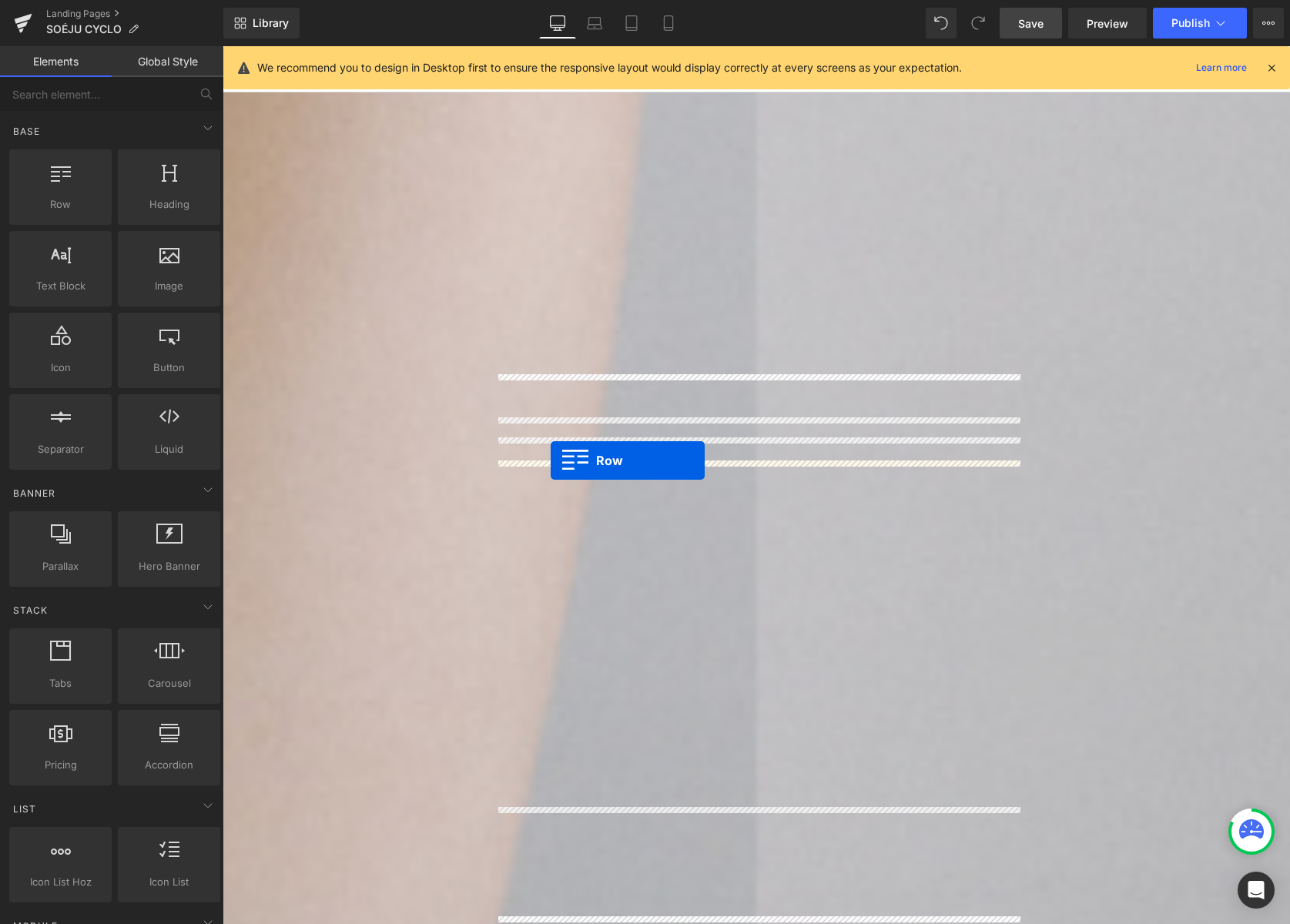
drag, startPoint x: 509, startPoint y: 344, endPoint x: 550, endPoint y: 461, distance: 124.0
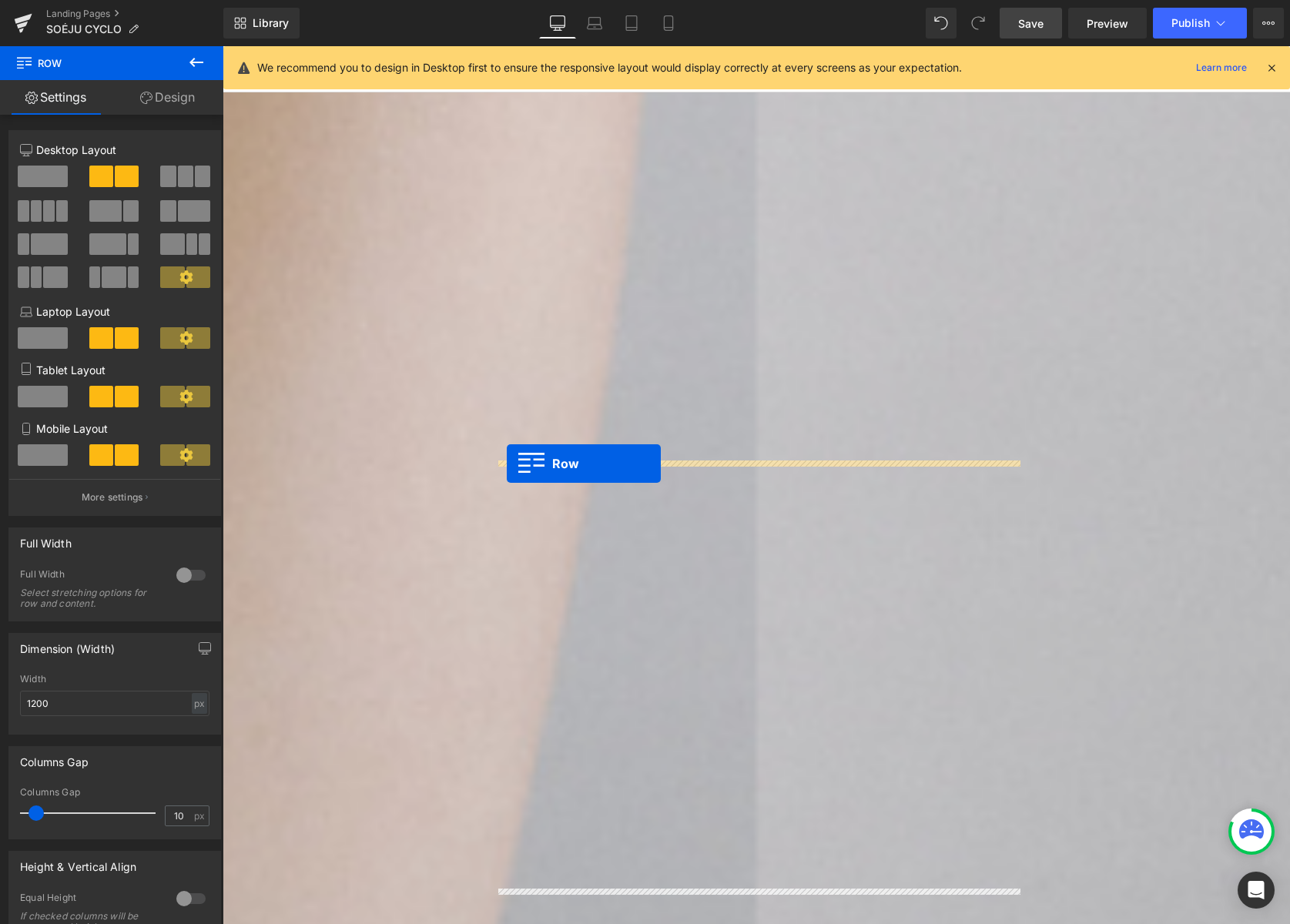
drag, startPoint x: 504, startPoint y: 514, endPoint x: 507, endPoint y: 464, distance: 50.1
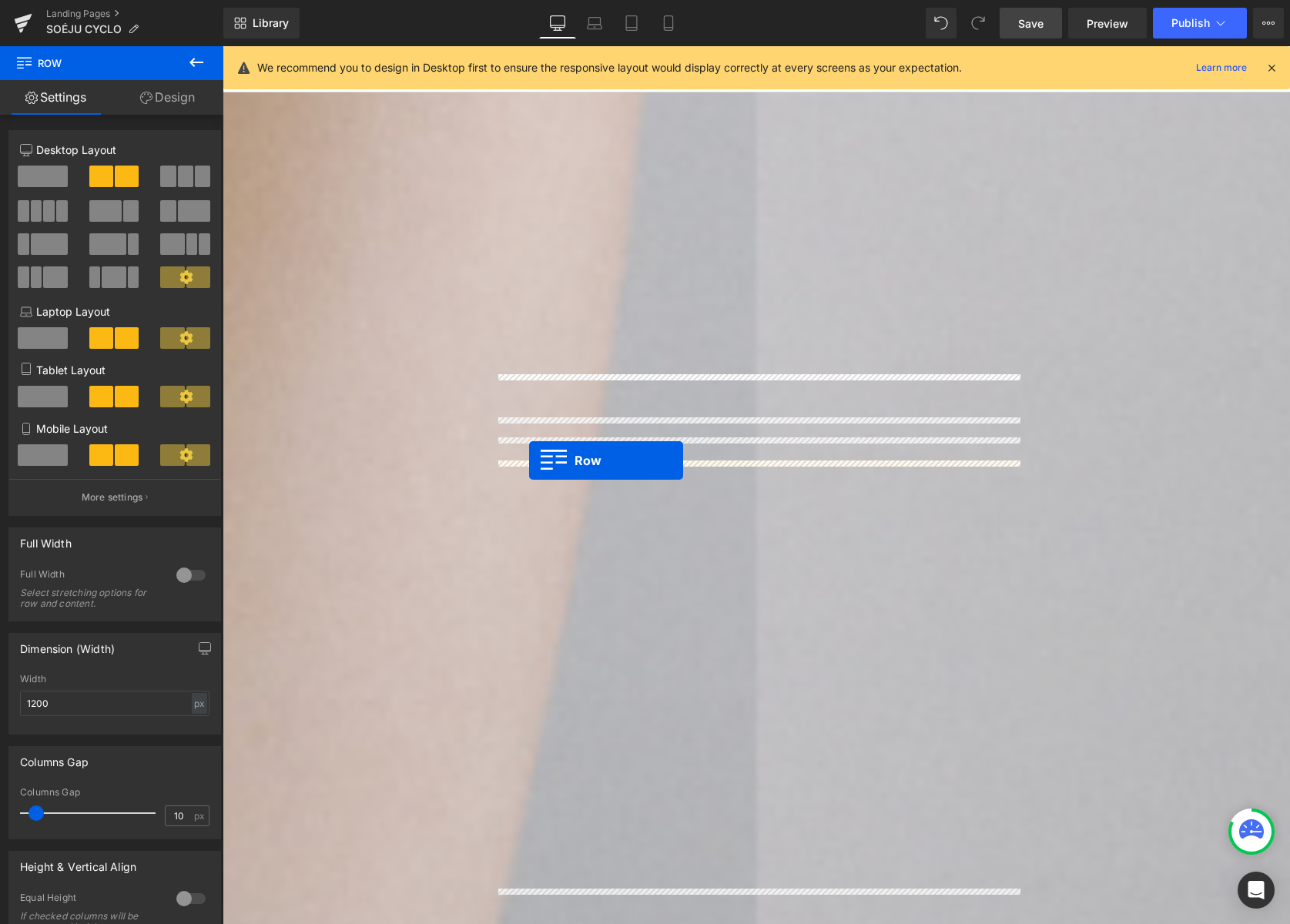
drag, startPoint x: 505, startPoint y: 514, endPoint x: 528, endPoint y: 460, distance: 58.7
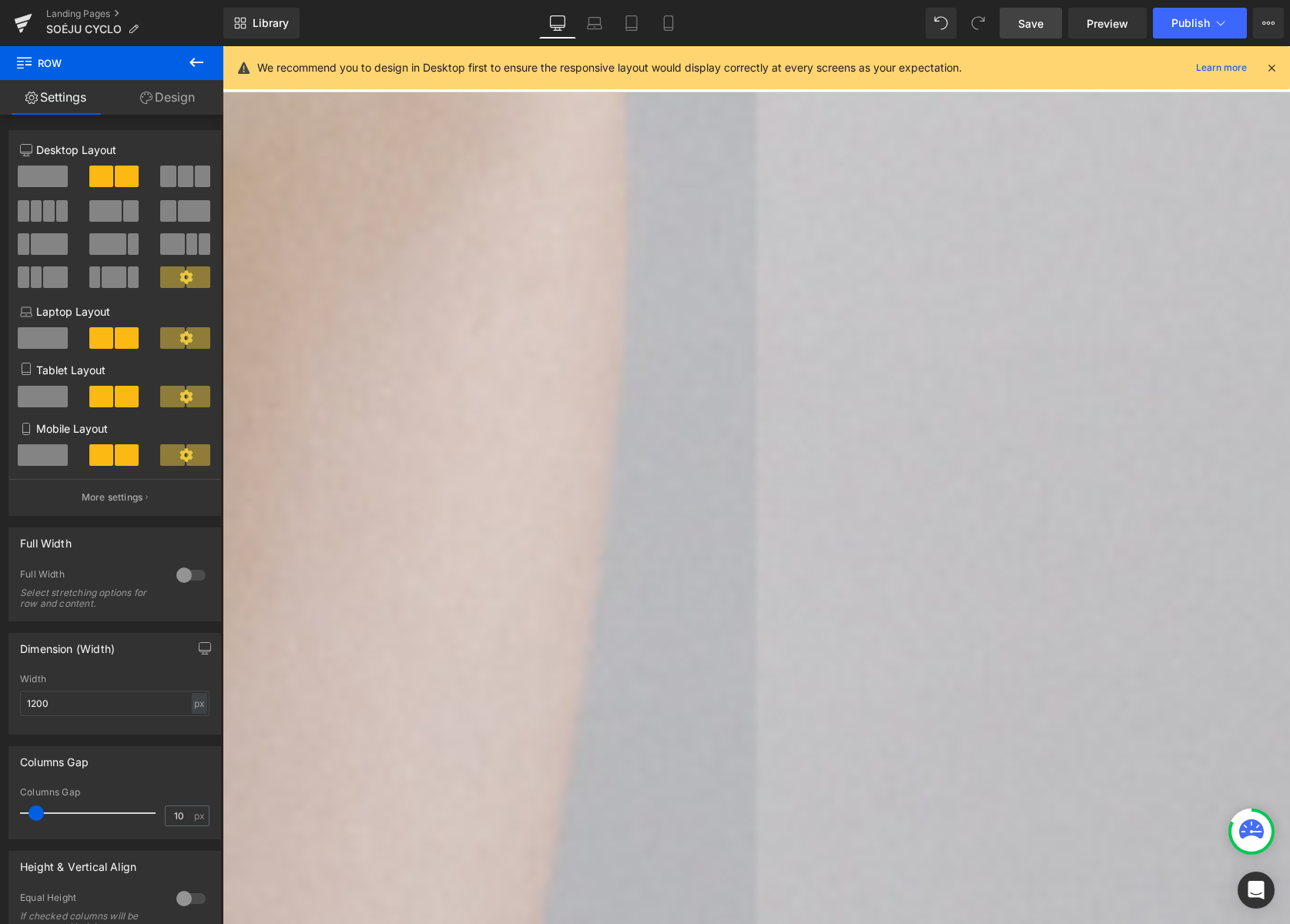
click at [223, 46] on span "Row" at bounding box center [223, 46] width 0 height 0
drag, startPoint x: 195, startPoint y: 96, endPoint x: 210, endPoint y: 128, distance: 35.3
click at [195, 96] on link "Design" at bounding box center [167, 97] width 112 height 35
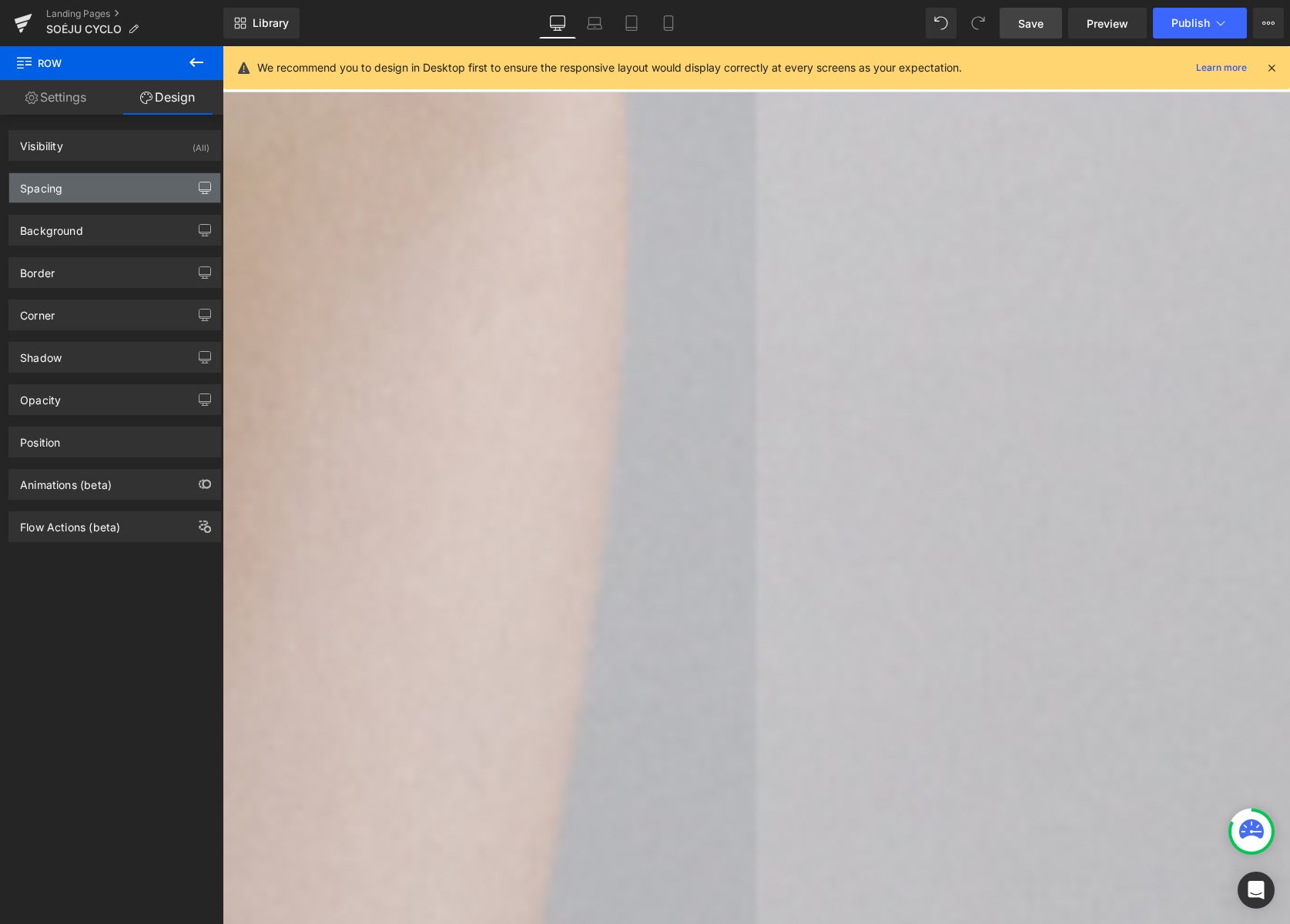
click at [201, 186] on icon "button" at bounding box center [205, 188] width 12 height 12
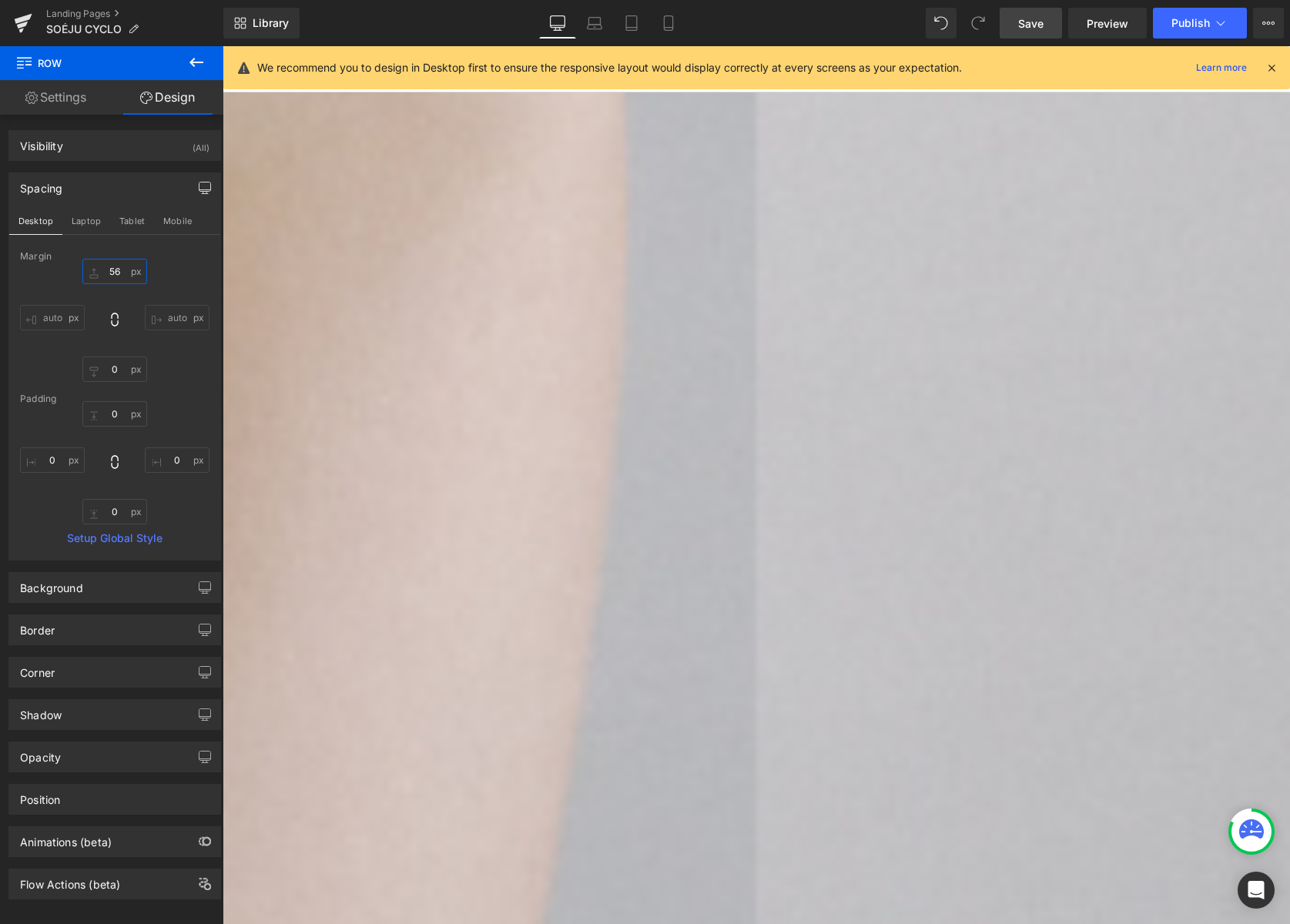
click at [106, 272] on input "56" at bounding box center [114, 271] width 65 height 25
type input "0"
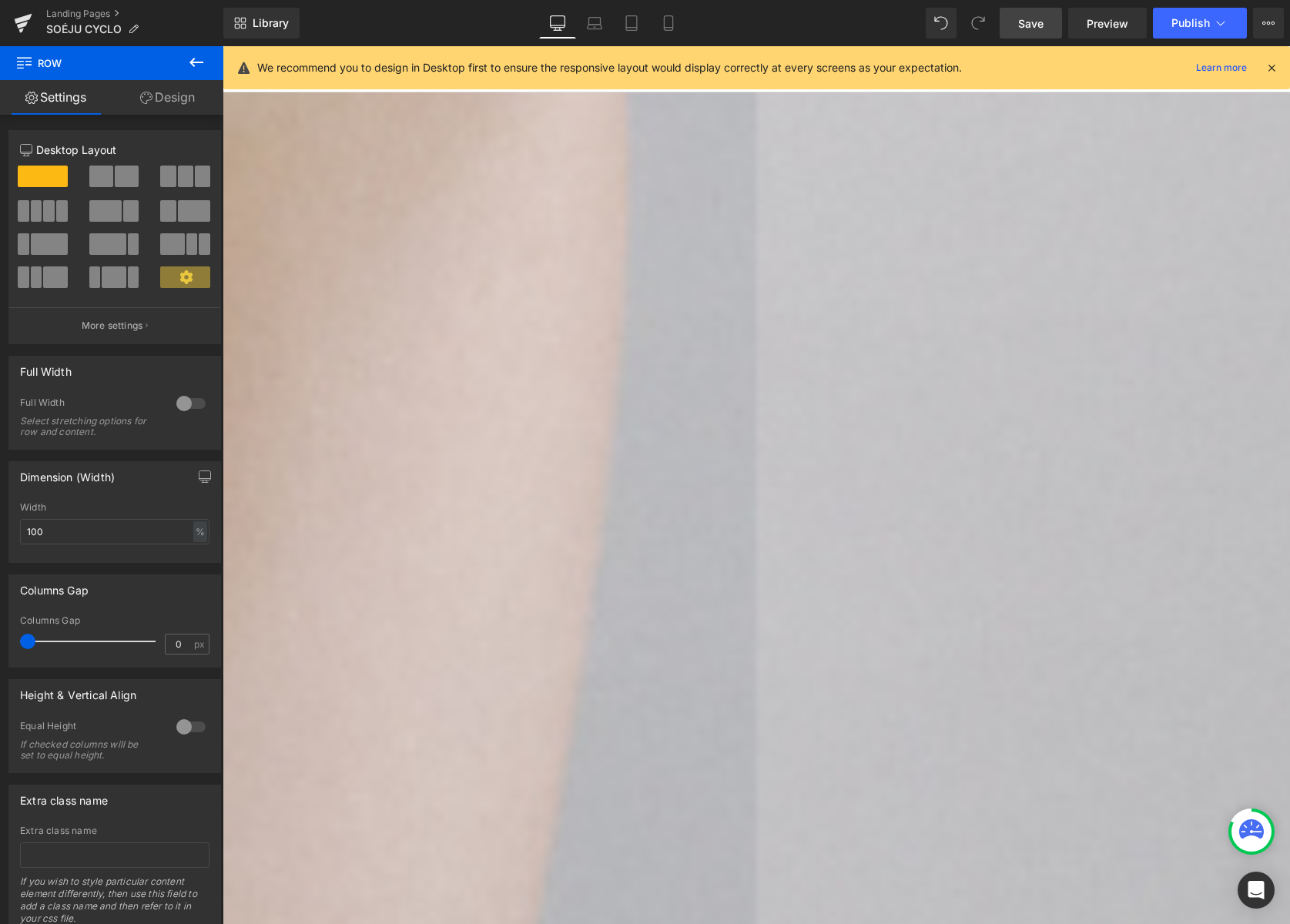
drag, startPoint x: 525, startPoint y: 422, endPoint x: 522, endPoint y: 430, distance: 8.5
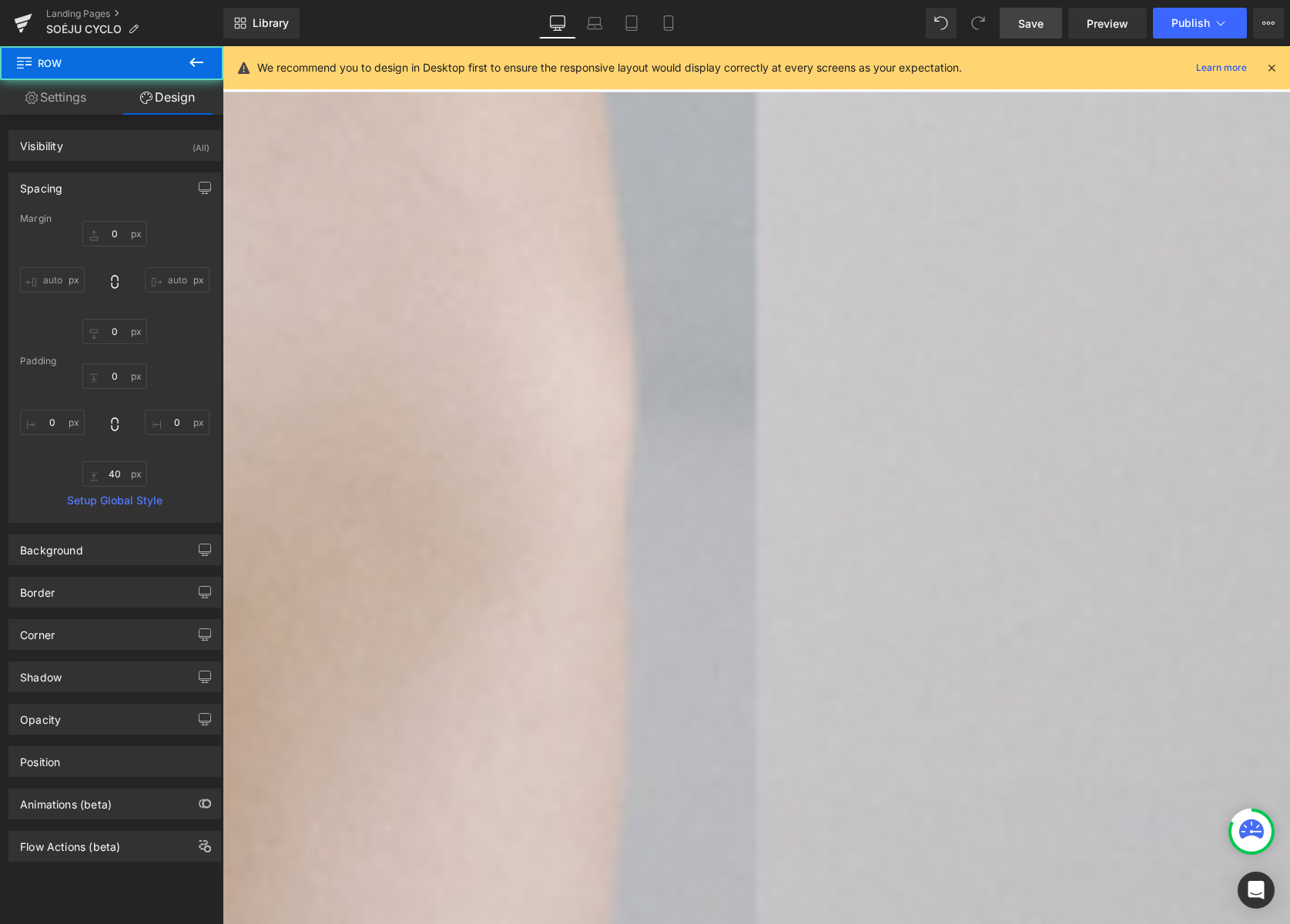
scroll to position [904, 0]
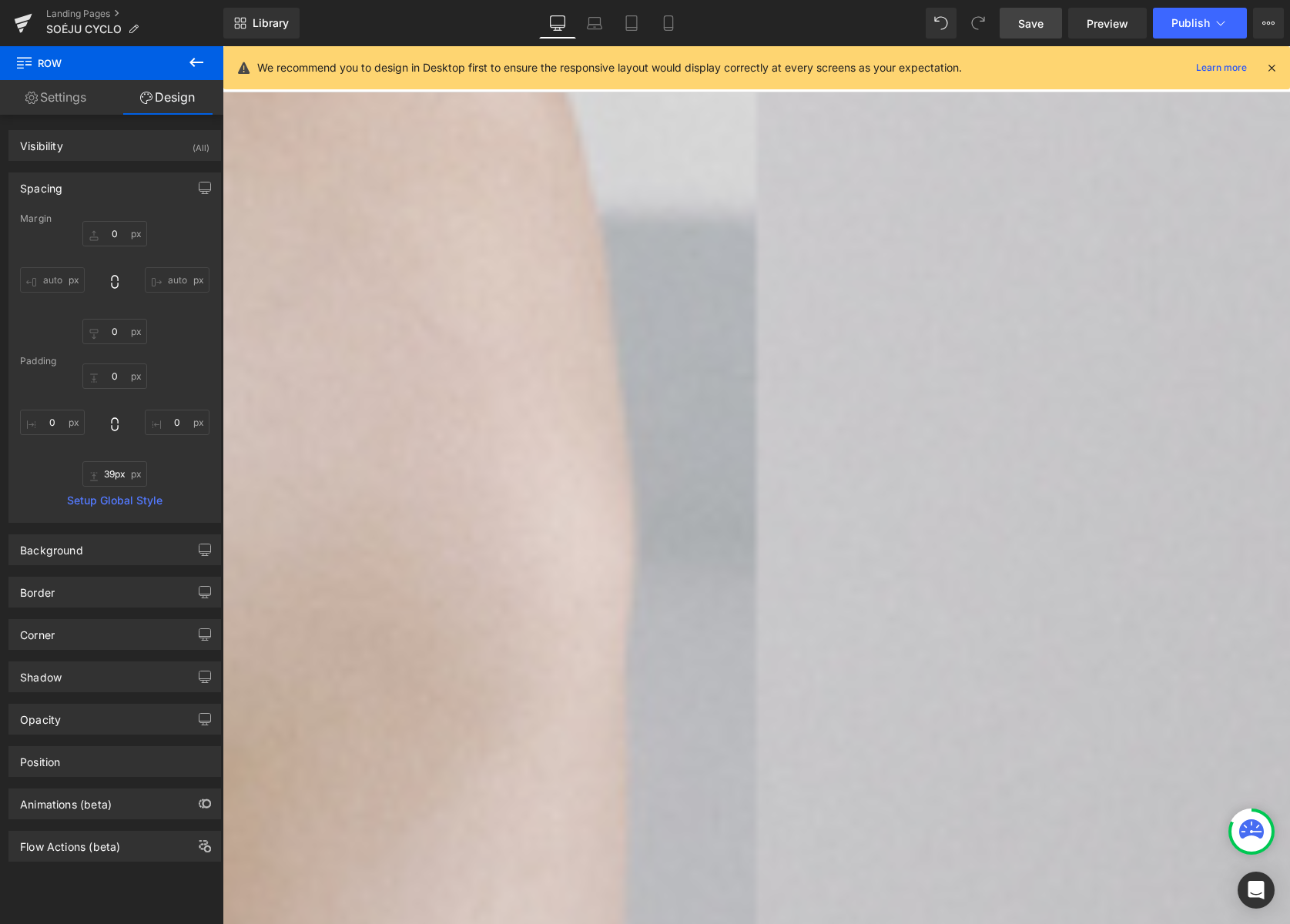
type input "40px"
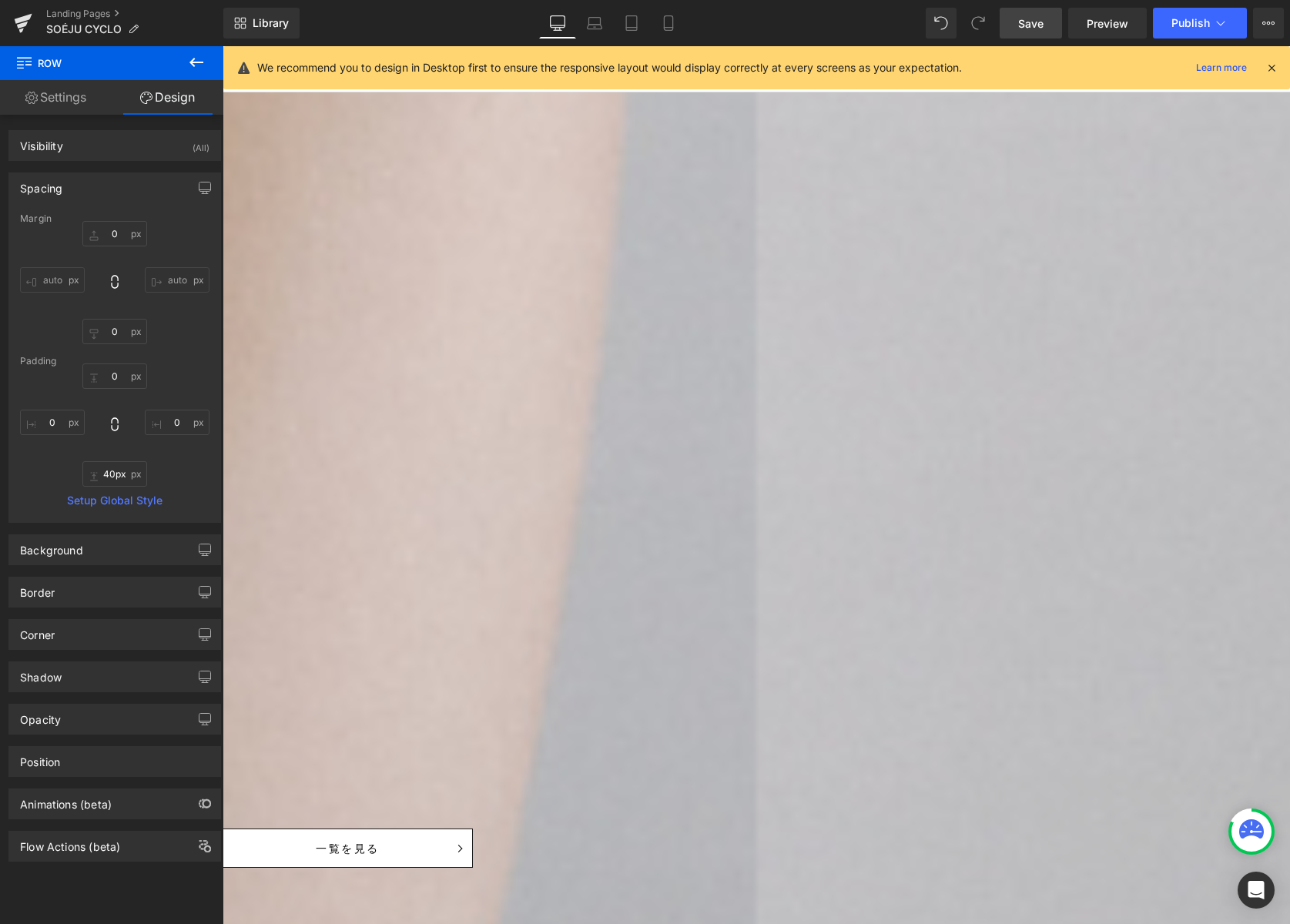
scroll to position [1774, 0]
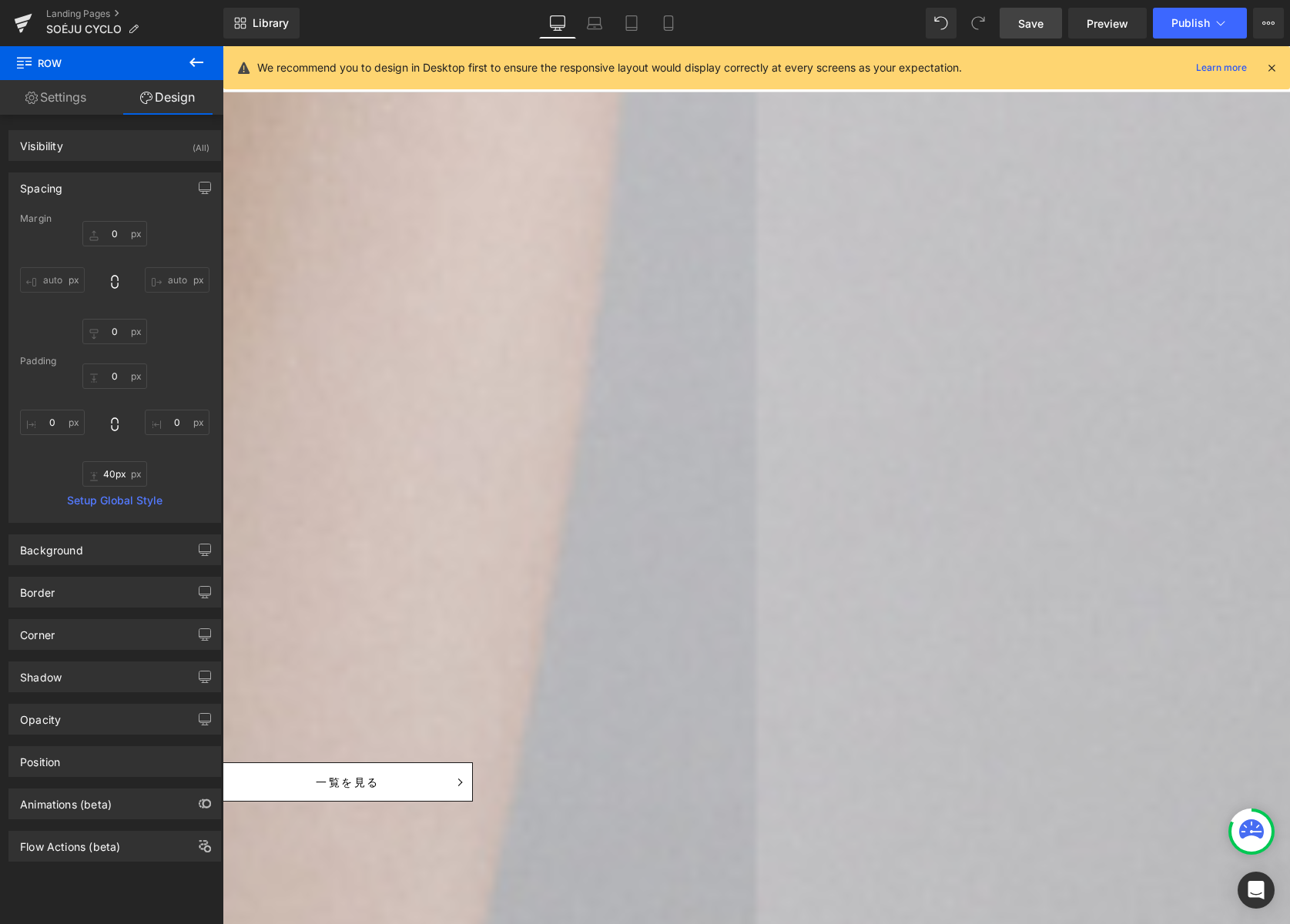
click at [223, 46] on span "(P) Image" at bounding box center [223, 46] width 0 height 0
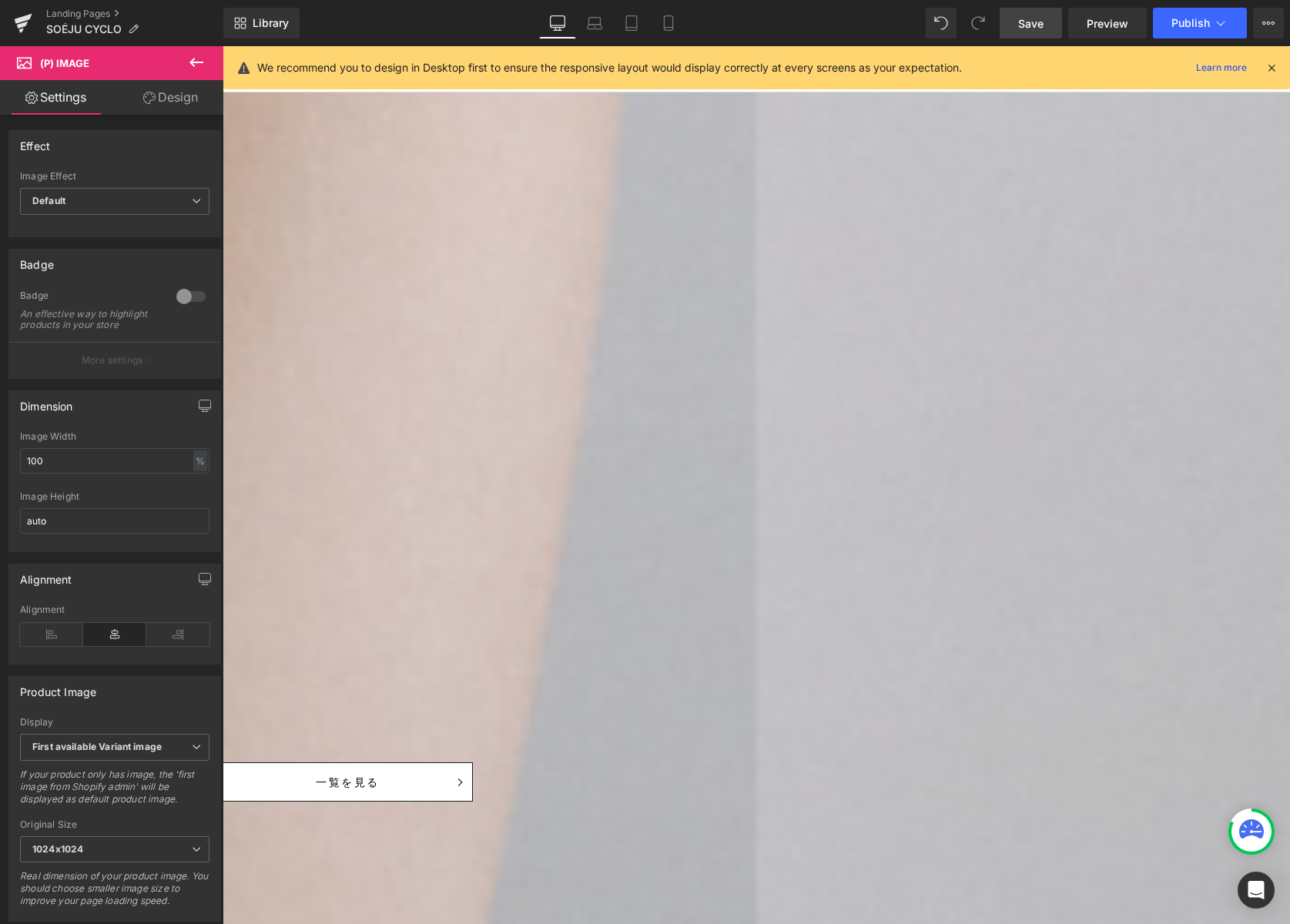
scroll to position [3108, 0]
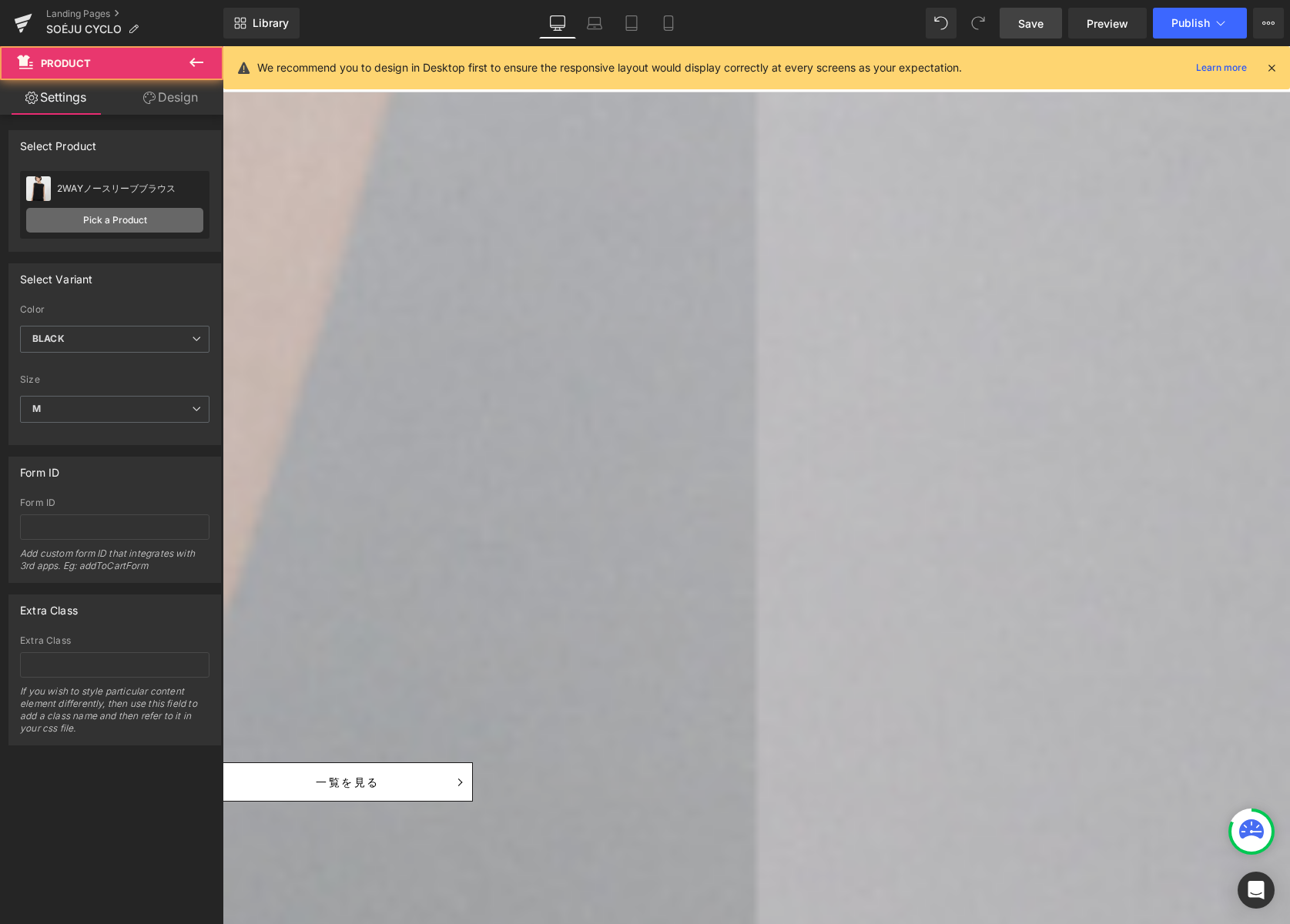
click at [112, 217] on link "Pick a Product" at bounding box center [114, 220] width 178 height 25
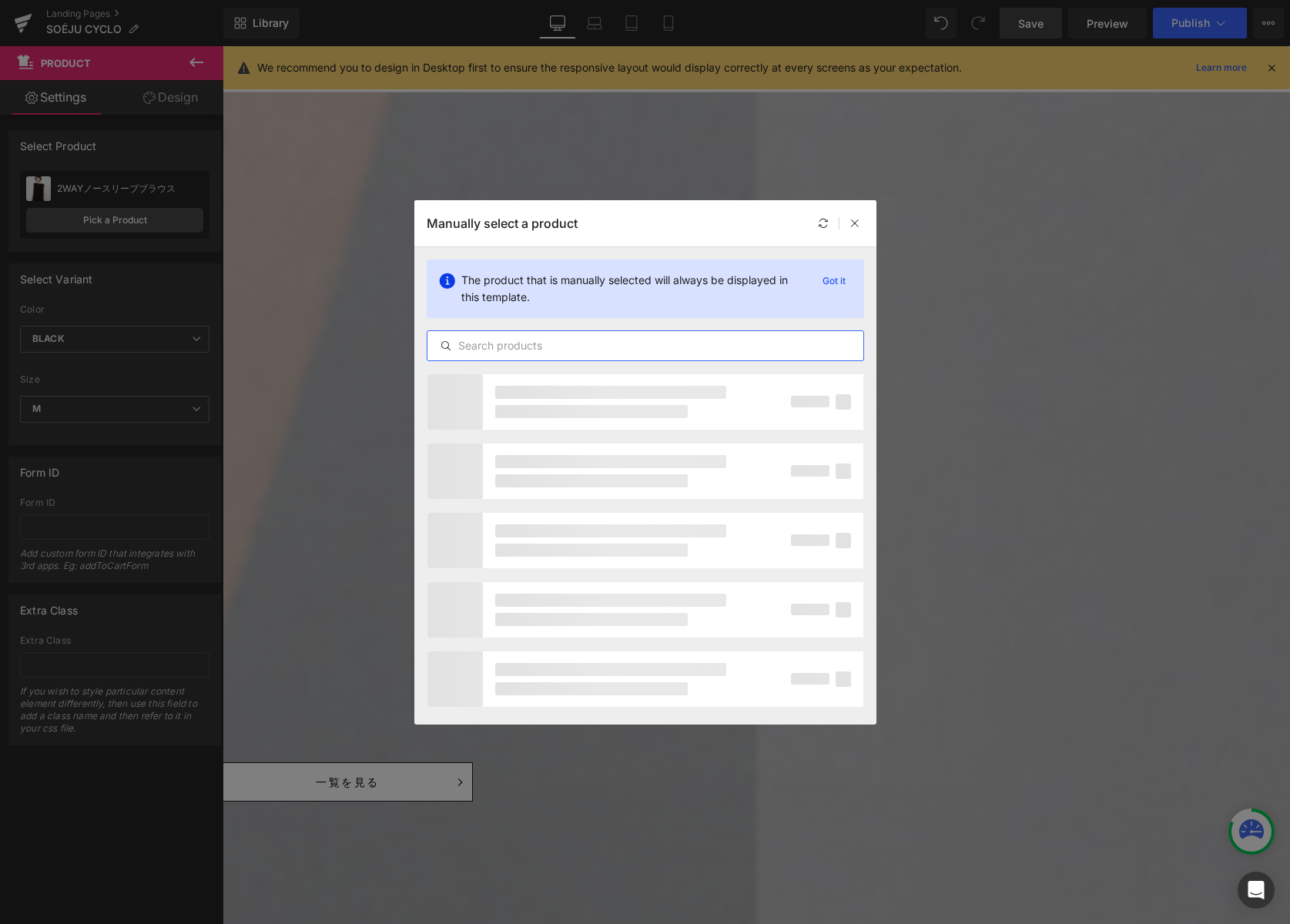
click at [496, 336] on input "text" at bounding box center [645, 345] width 436 height 19
paste input "トートバッグ"
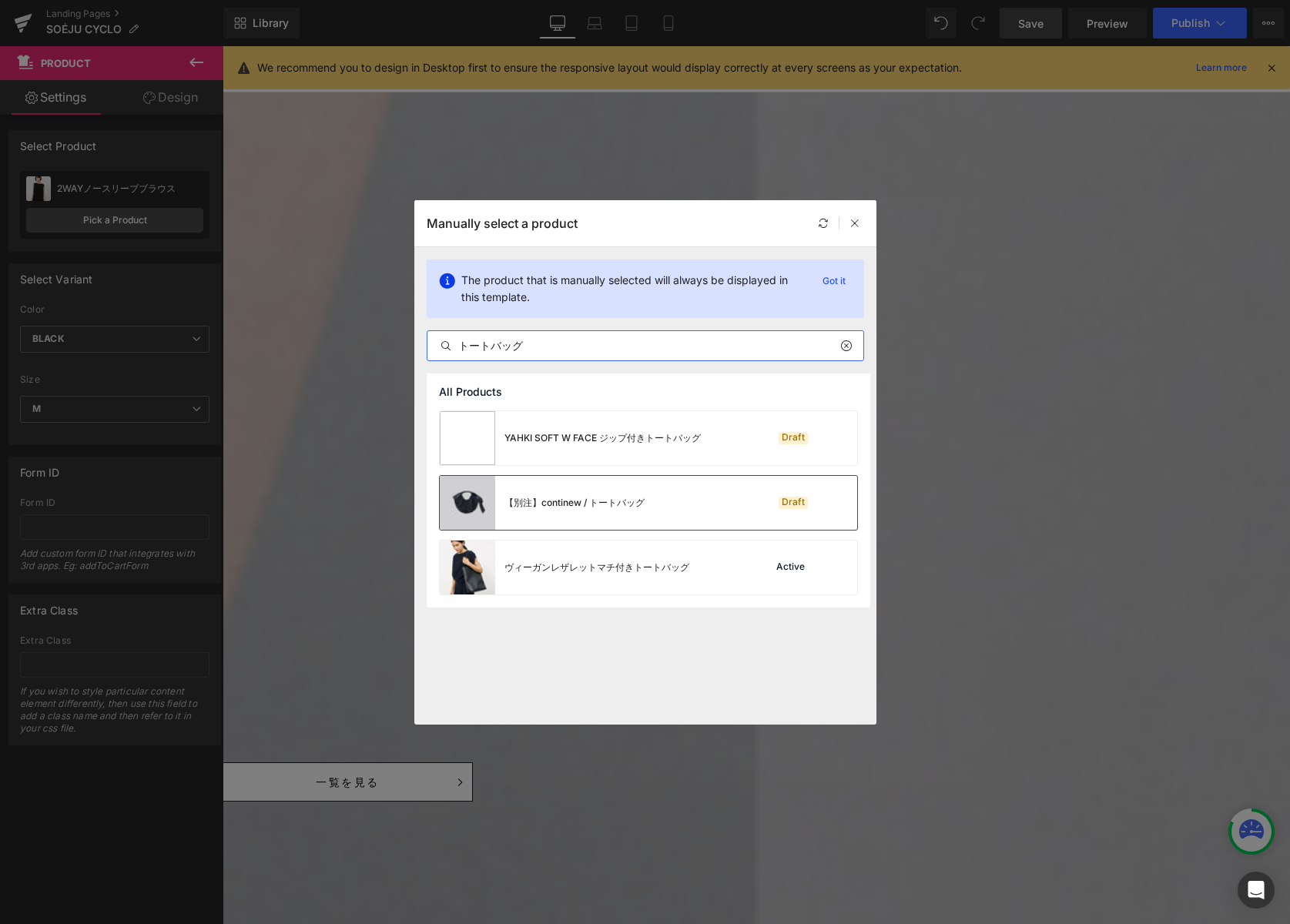
type input "トートバッグ"
click at [476, 501] on img at bounding box center [467, 503] width 55 height 54
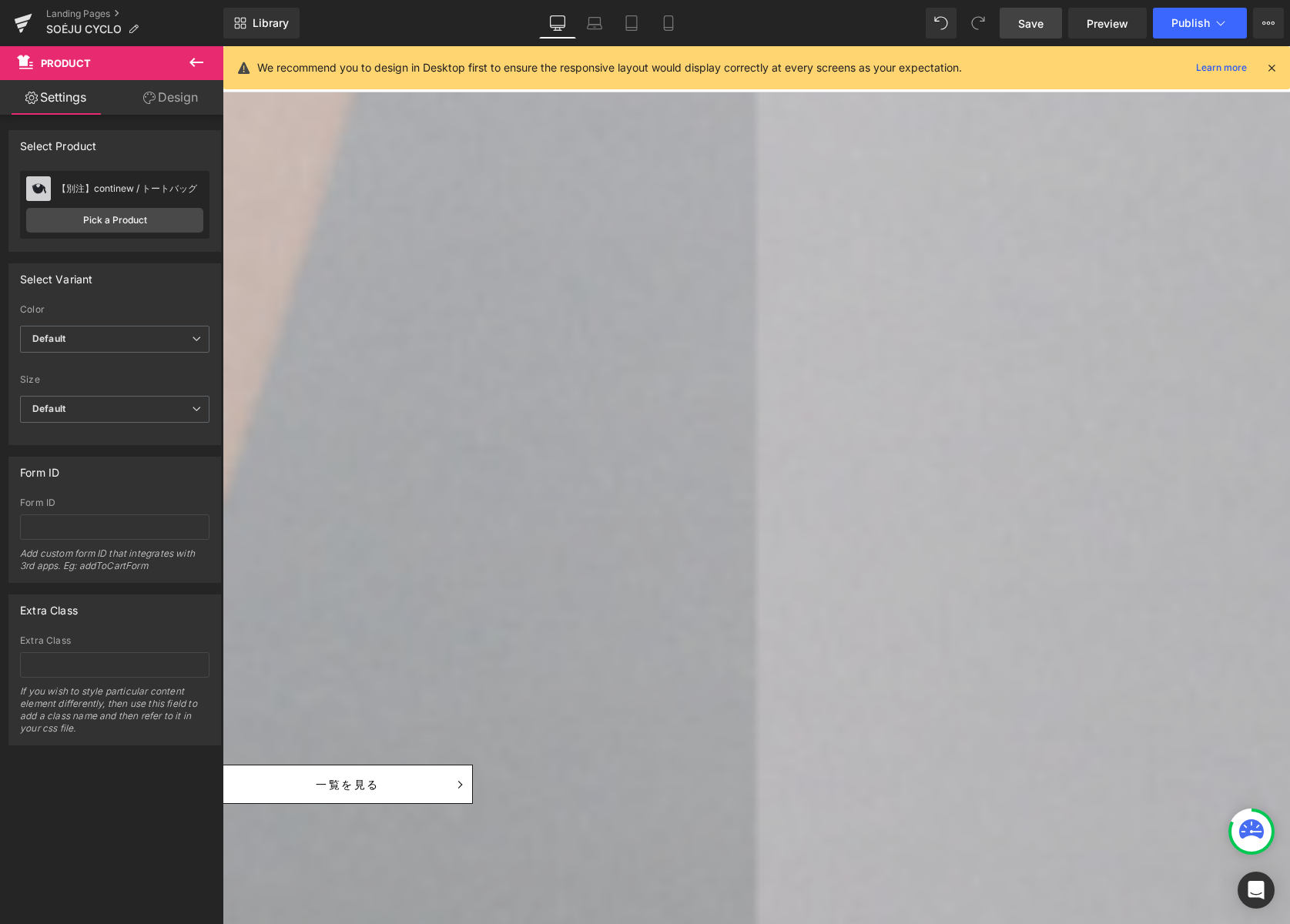
scroll to position [3269, 0]
click at [122, 330] on span "Default" at bounding box center [114, 339] width 189 height 27
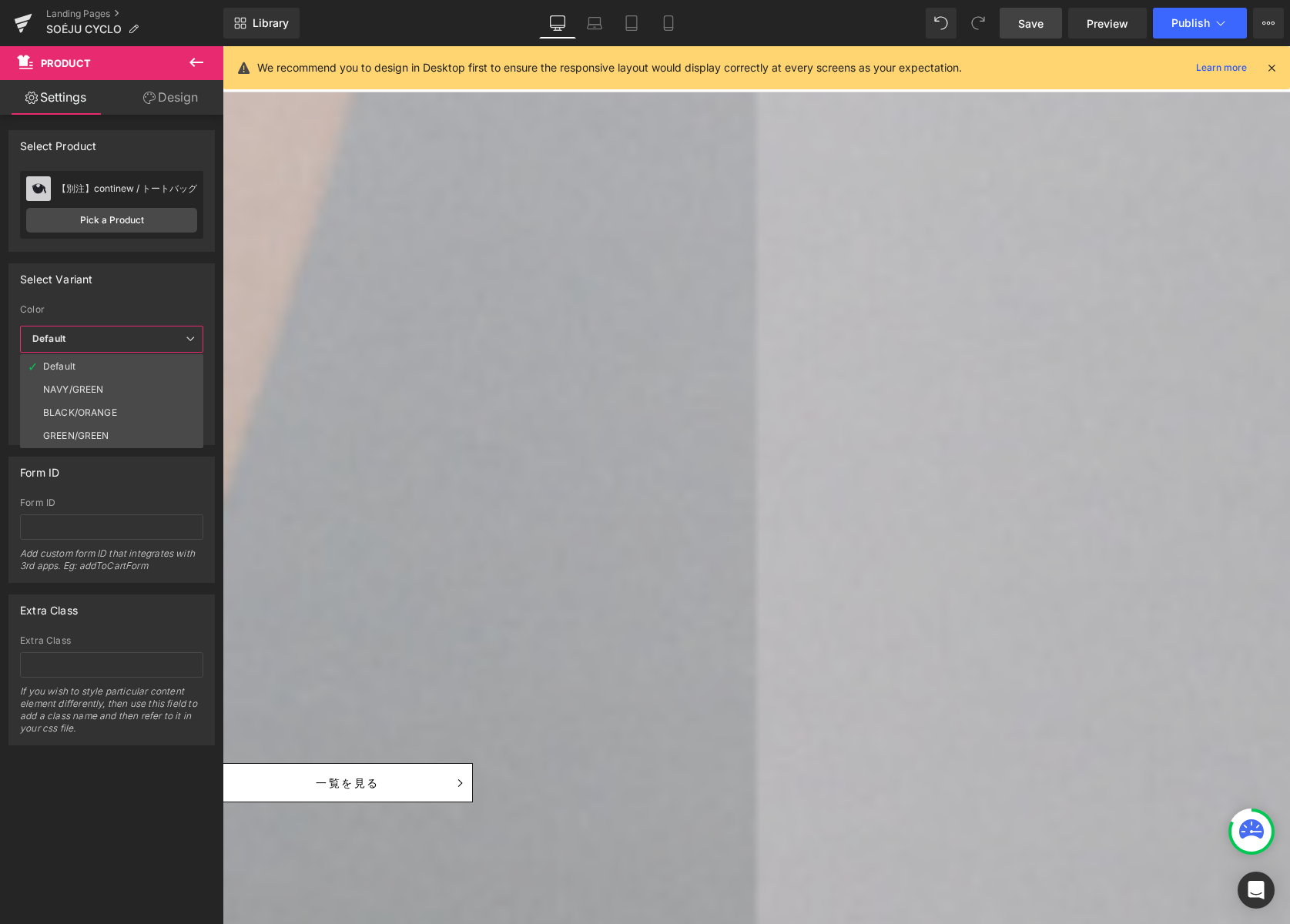
click at [115, 405] on li "BLACK/ORANGE" at bounding box center [111, 413] width 183 height 23
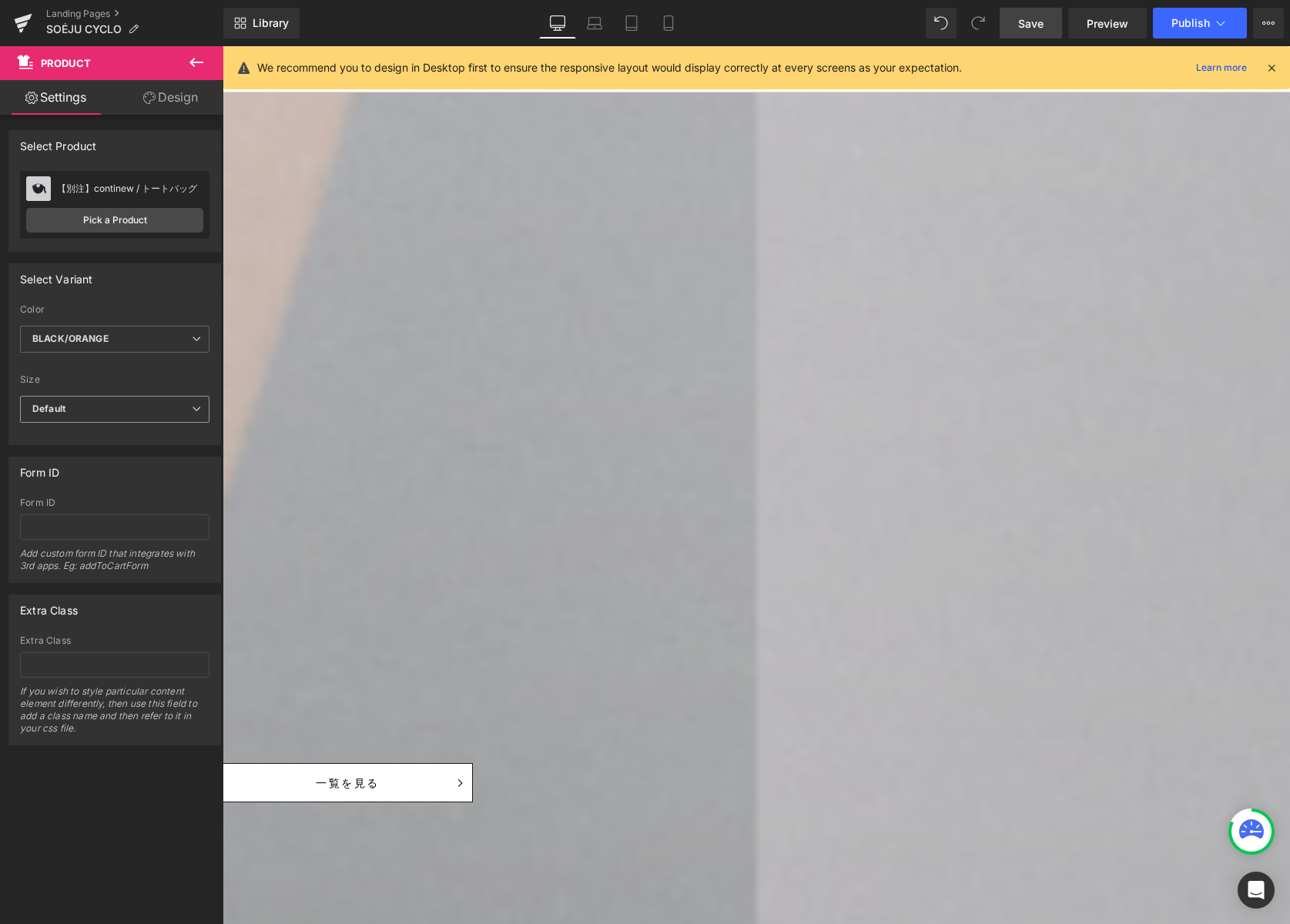
click at [127, 412] on span "Default" at bounding box center [114, 409] width 189 height 27
click at [120, 458] on li "S" at bounding box center [111, 459] width 183 height 23
click at [154, 403] on span "S" at bounding box center [114, 409] width 189 height 27
click at [121, 484] on li "M" at bounding box center [111, 483] width 183 height 23
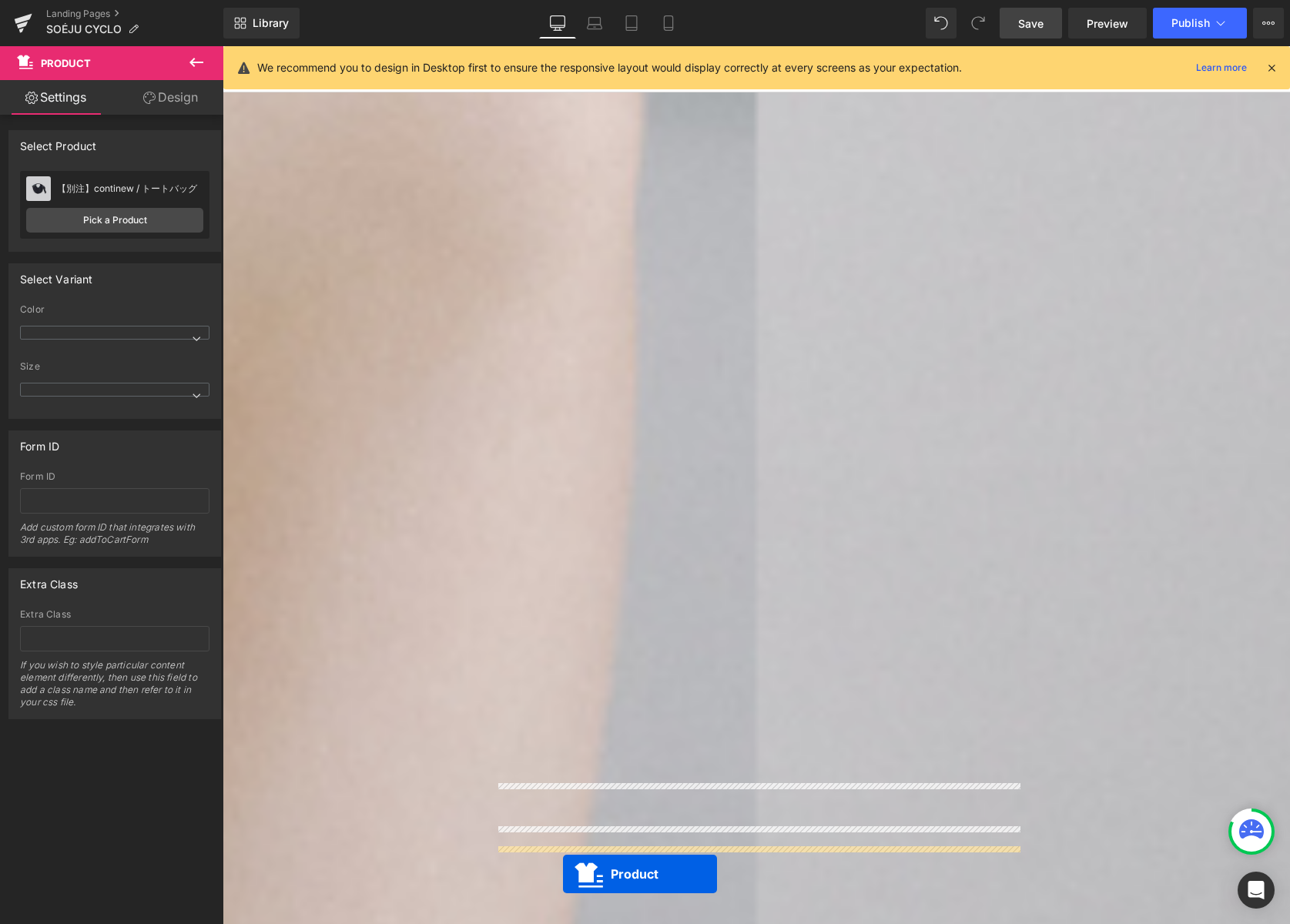
scroll to position [1263, 0]
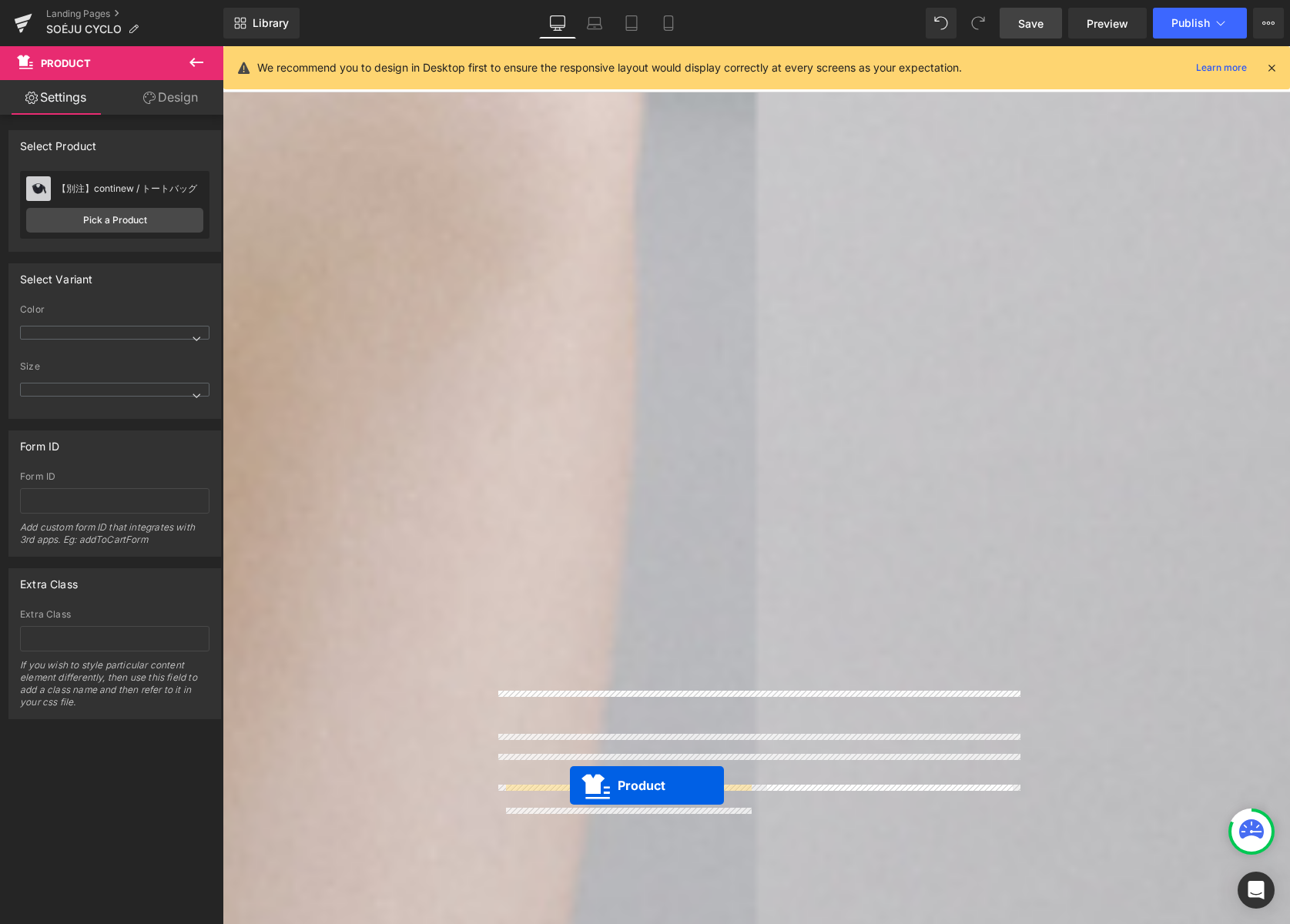
drag, startPoint x: 719, startPoint y: 135, endPoint x: 570, endPoint y: 786, distance: 667.8
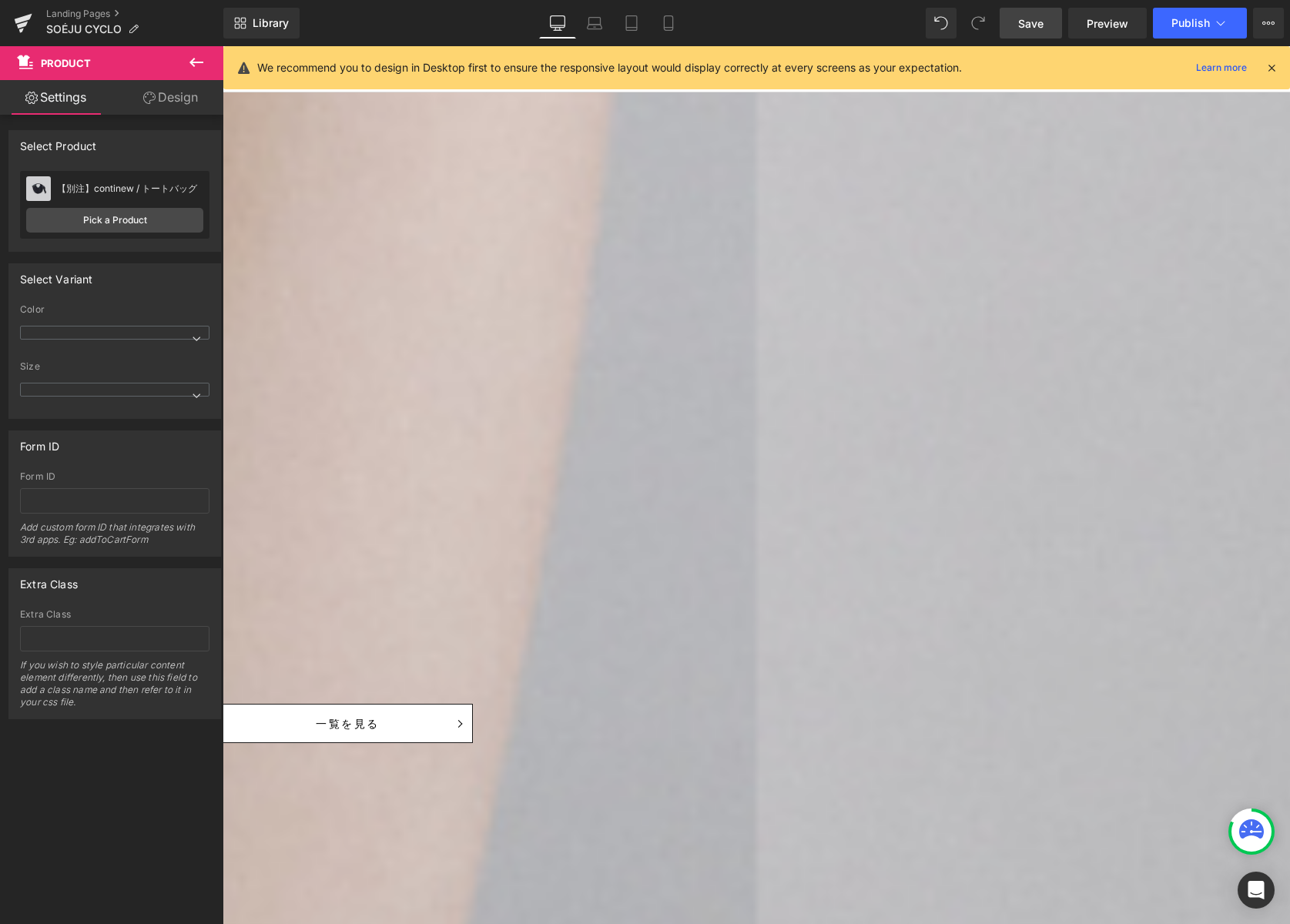
scroll to position [1883, 0]
click at [223, 46] on span "Product" at bounding box center [223, 46] width 0 height 0
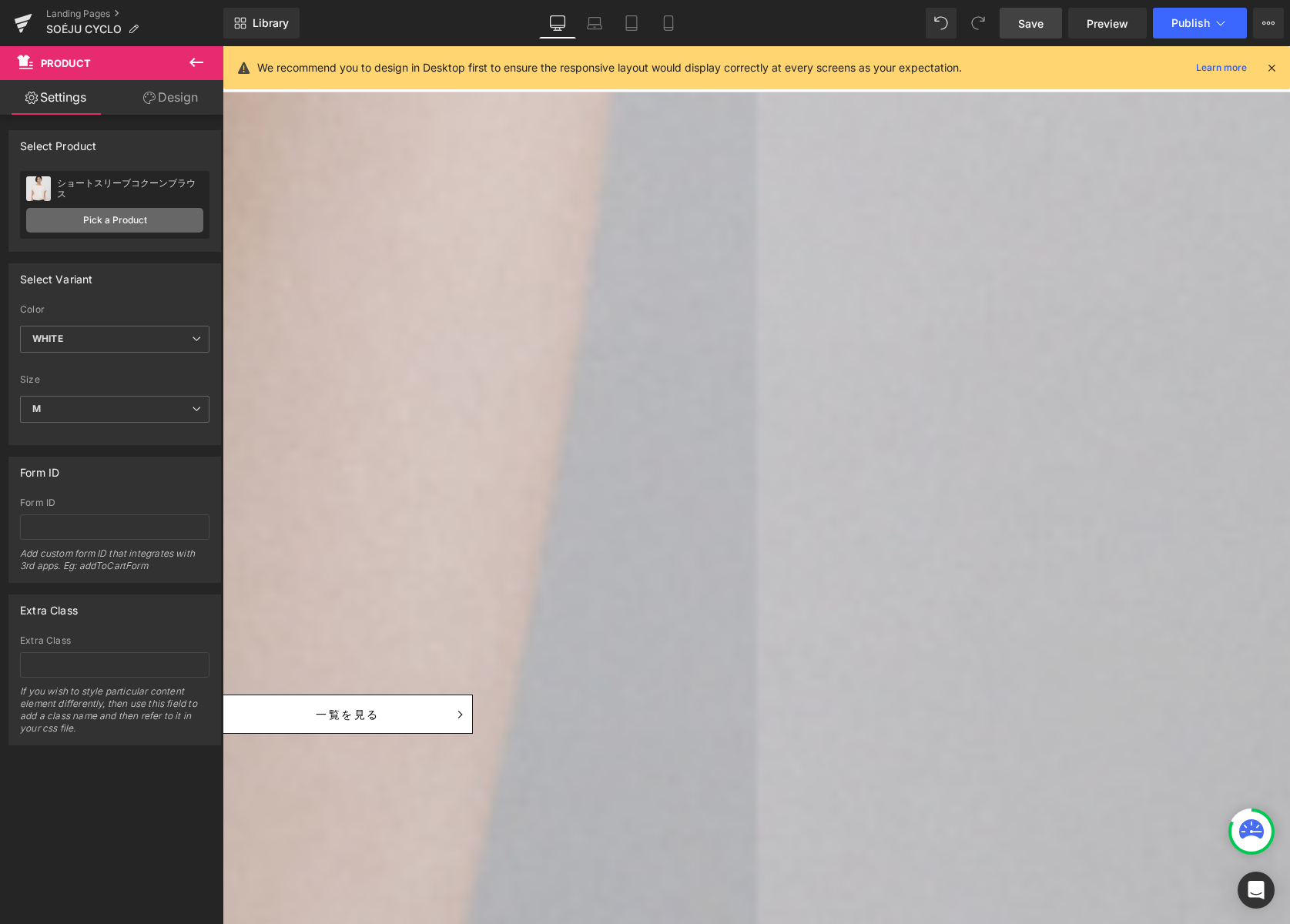
click at [133, 214] on link "Pick a Product" at bounding box center [114, 220] width 178 height 25
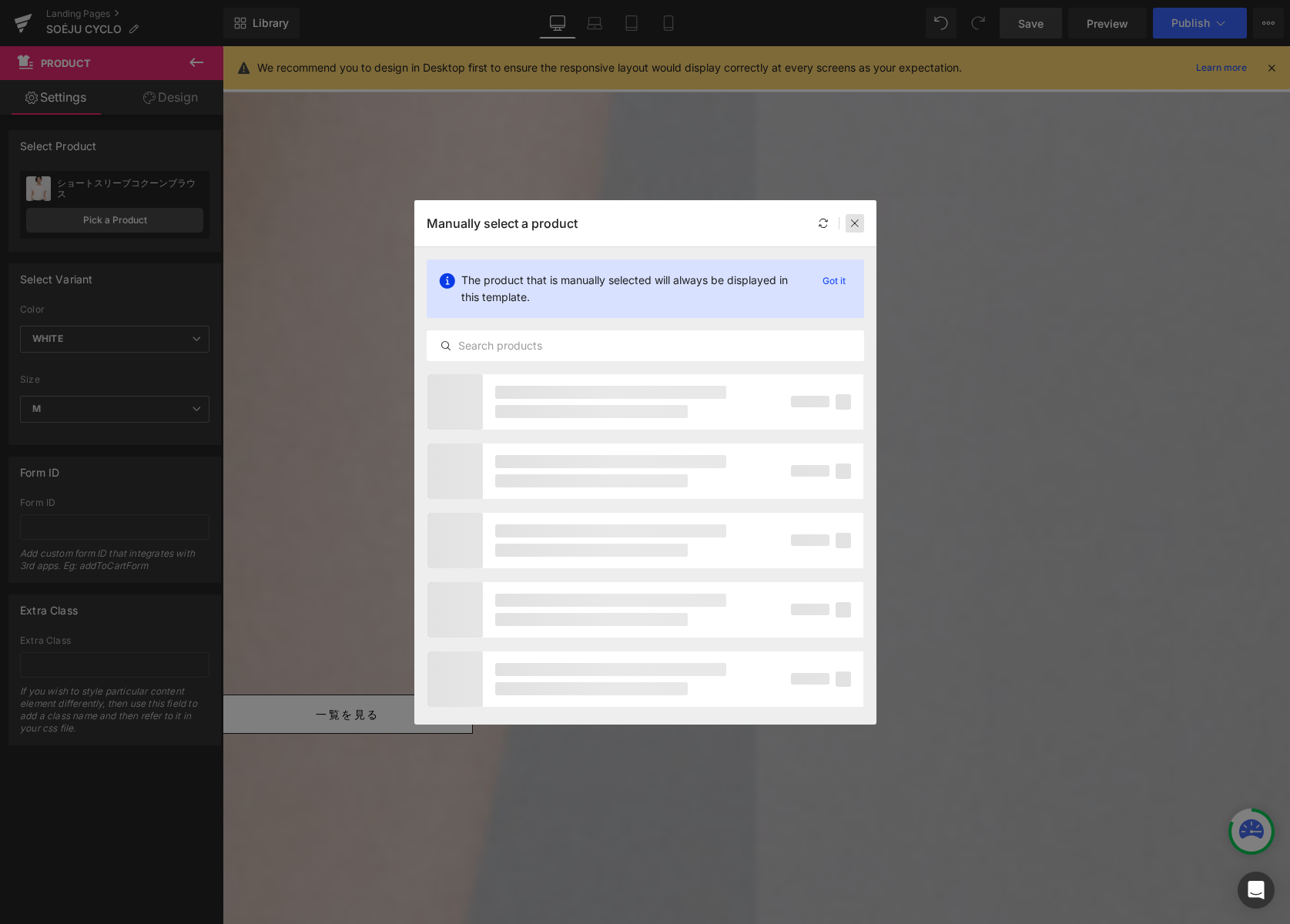
click at [850, 222] on icon at bounding box center [855, 223] width 11 height 11
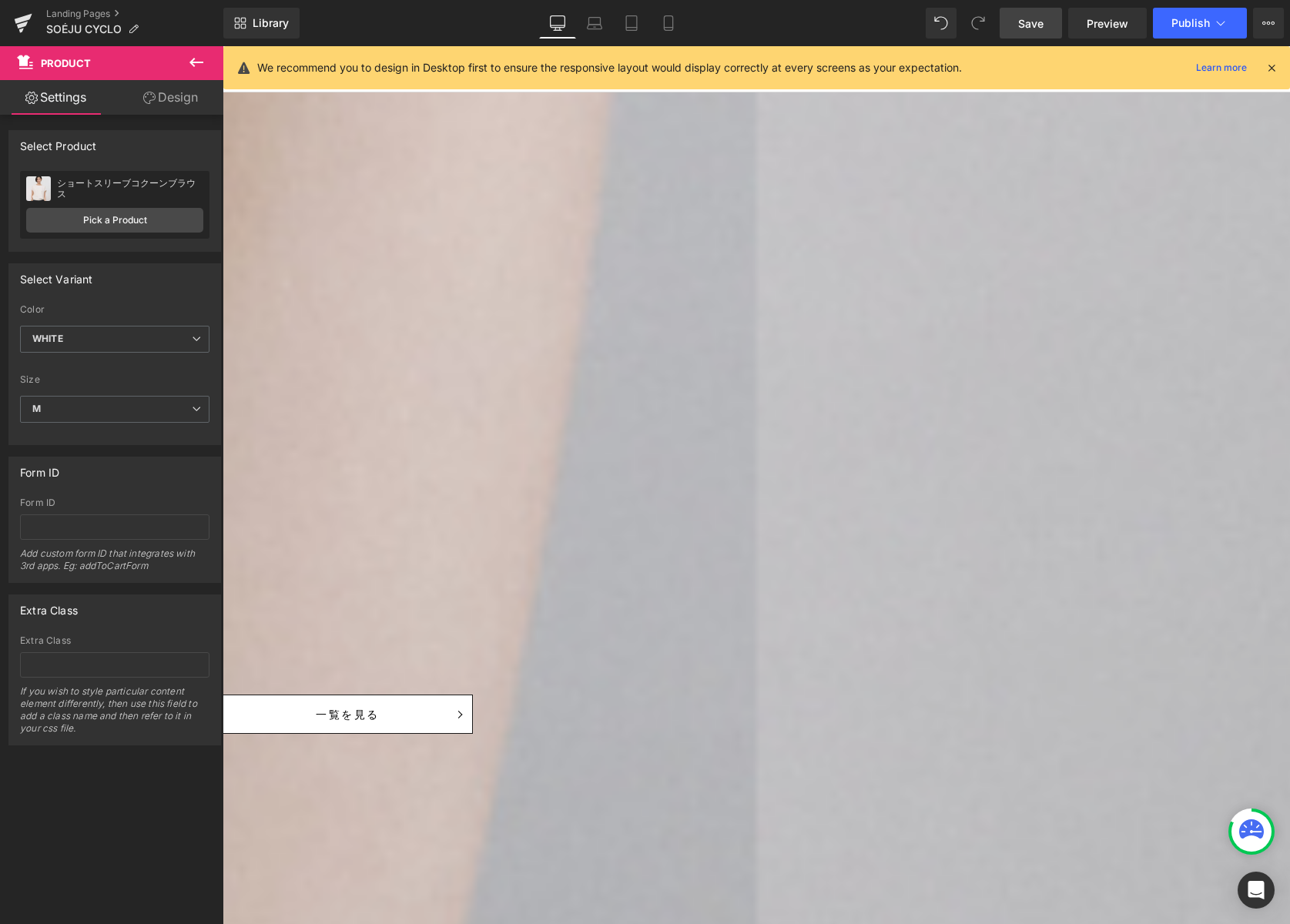
click at [223, 46] on icon at bounding box center [223, 46] width 0 height 0
drag, startPoint x: 933, startPoint y: 138, endPoint x: 925, endPoint y: 139, distance: 8.1
click at [223, 46] on icon at bounding box center [223, 46] width 0 height 0
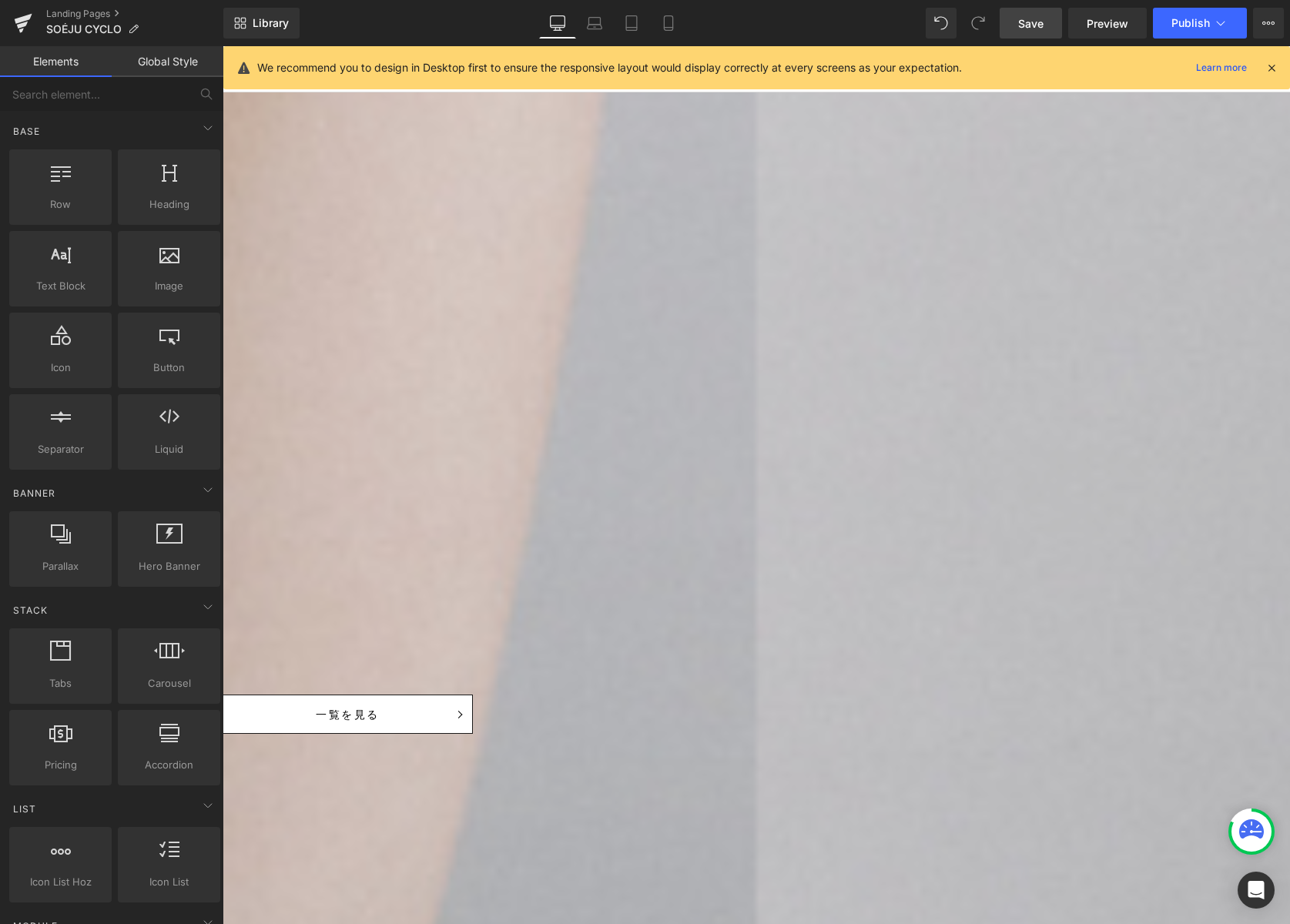
click at [223, 46] on icon at bounding box center [223, 46] width 0 height 0
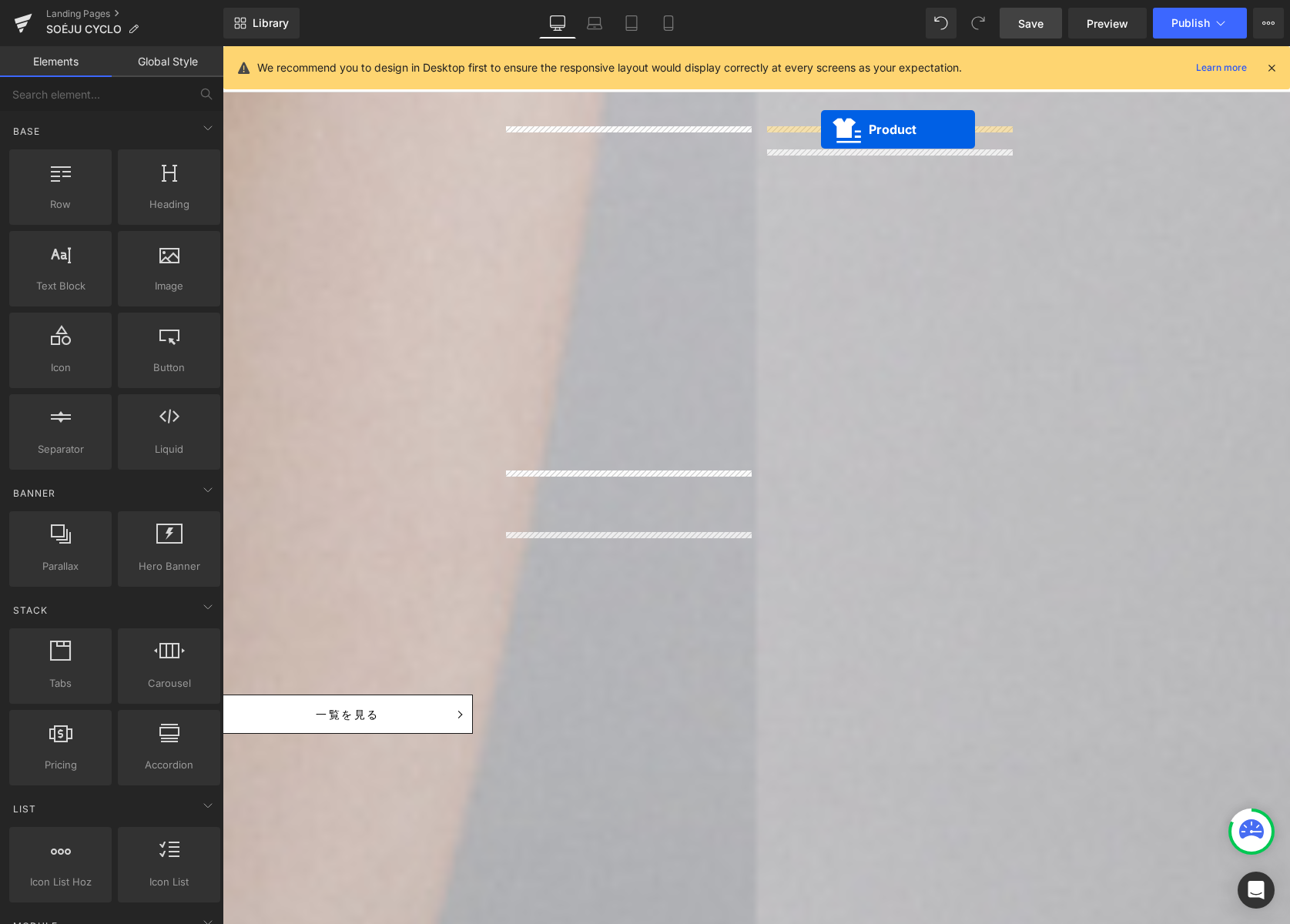
drag, startPoint x: 589, startPoint y: 482, endPoint x: 822, endPoint y: 128, distance: 423.8
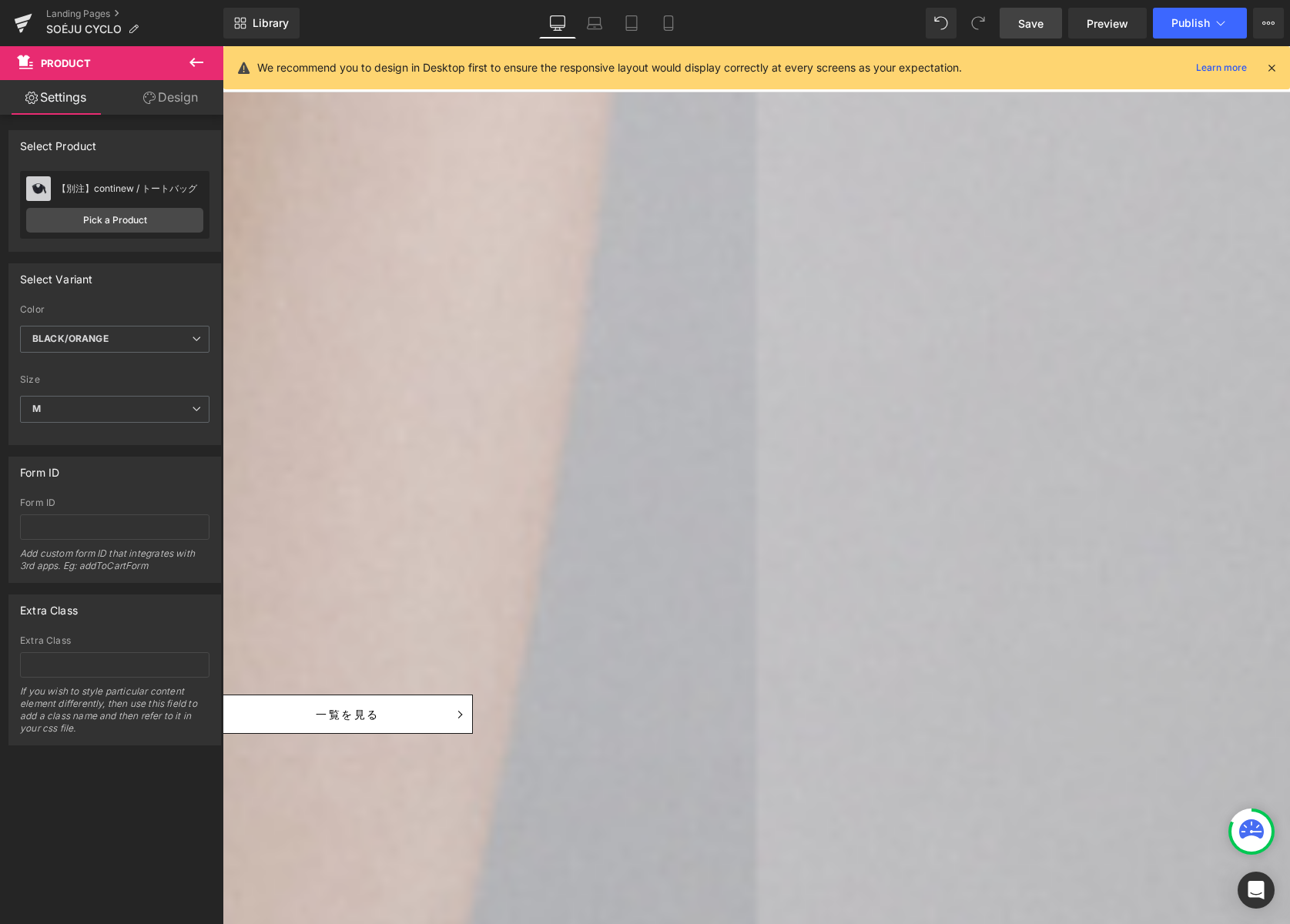
click at [223, 46] on span "Product" at bounding box center [223, 46] width 0 height 0
click at [128, 408] on span "M" at bounding box center [114, 409] width 189 height 27
click at [121, 460] on li "S" at bounding box center [111, 459] width 183 height 23
click at [149, 336] on span "BLACK/ORANGE" at bounding box center [114, 339] width 189 height 27
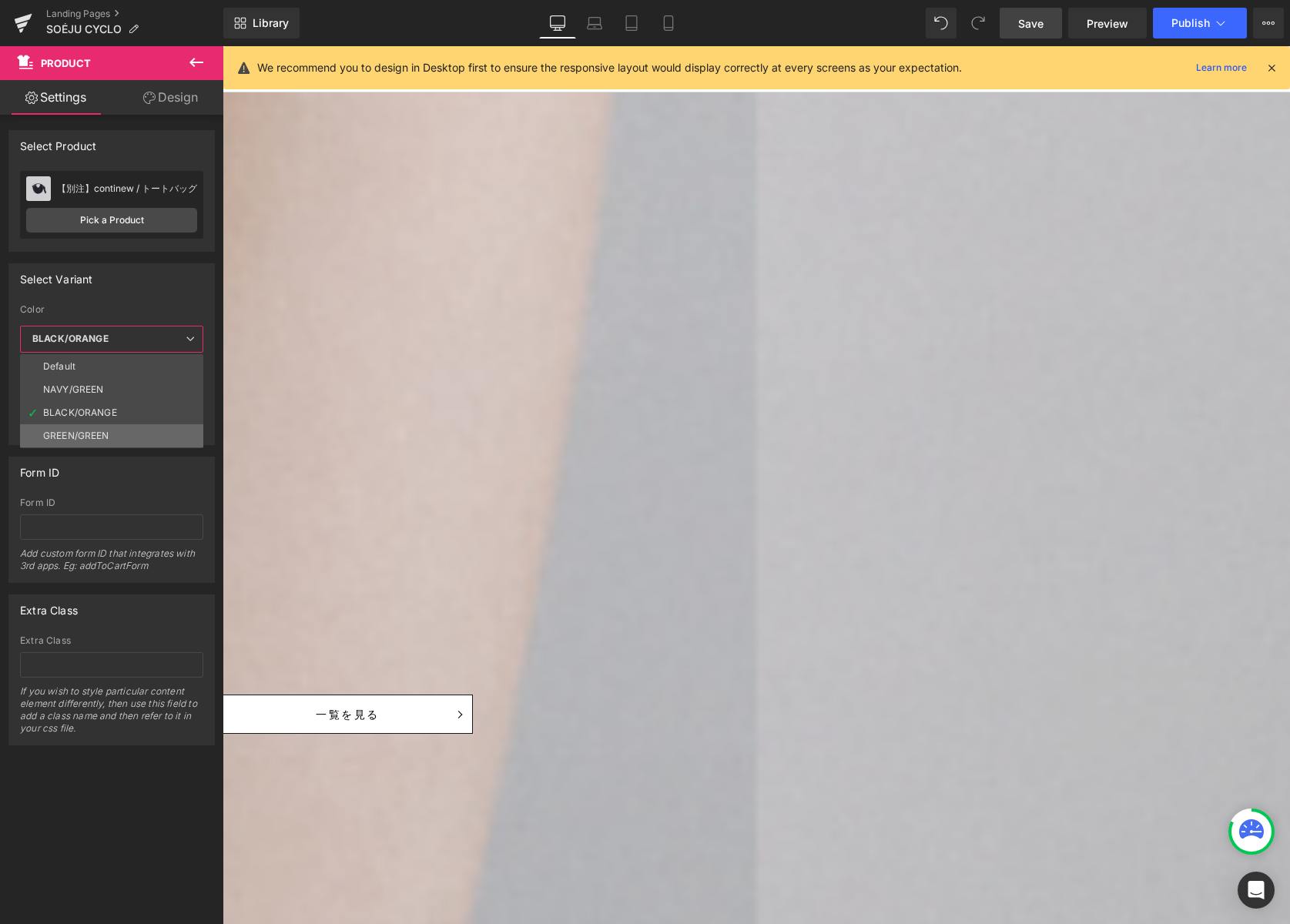
click at [114, 436] on li "GREEN/GREEN" at bounding box center [111, 436] width 183 height 23
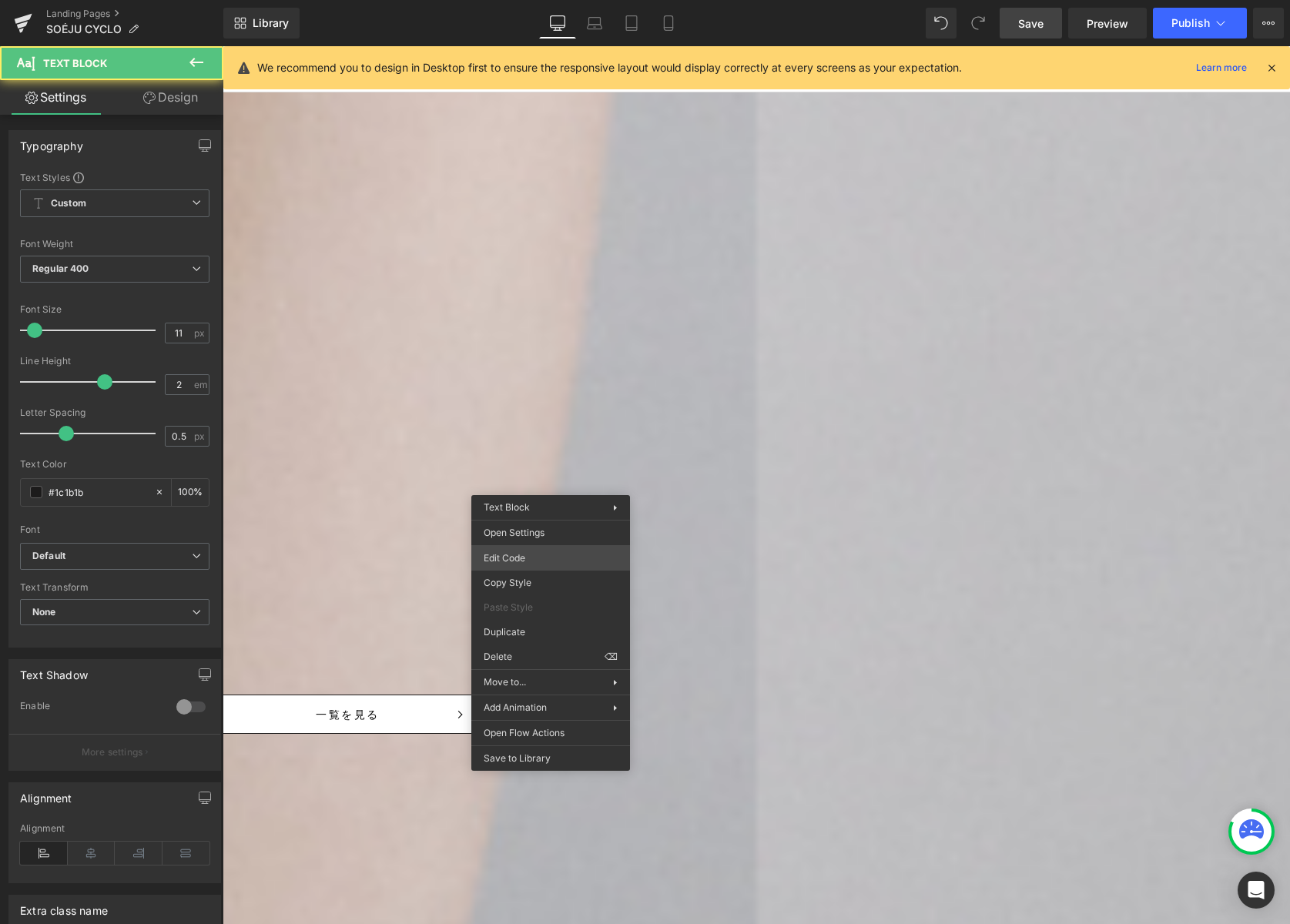
click at [545, 0] on div "Product You are previewing how the will restyle your page. You can not edit Ele…" at bounding box center [645, 0] width 1290 height 0
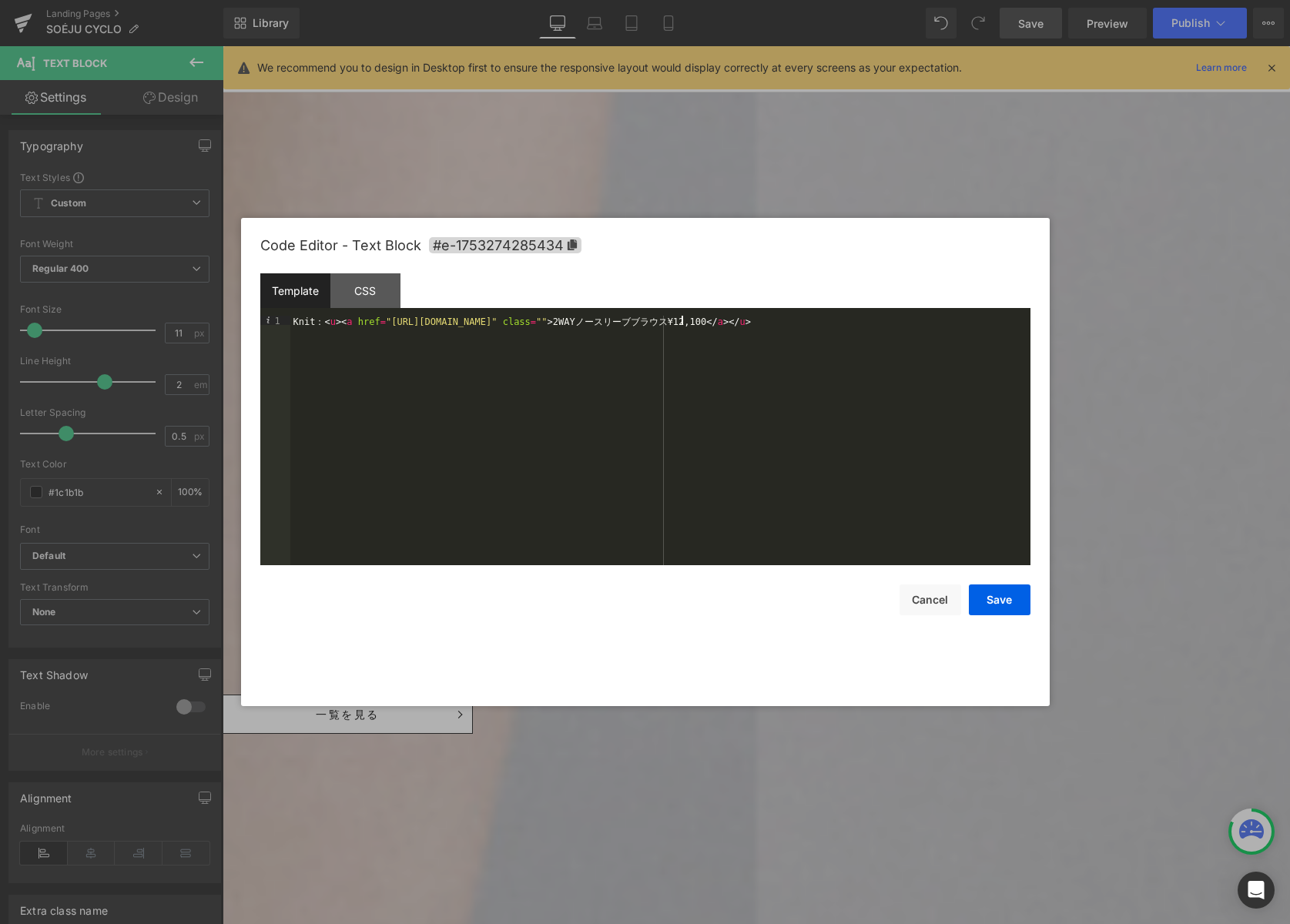
click at [683, 320] on div "Knit ： < u > < a href = "[URL][DOMAIN_NAME]" class = "" > 2WAY ノ ー ス リ ー ブ ブ ラ …" at bounding box center [660, 450] width 740 height 268
drag, startPoint x: 828, startPoint y: 318, endPoint x: 863, endPoint y: 334, distance: 38.5
click at [828, 318] on div "Knit ： < u > < a href = "[URL][DOMAIN_NAME]" class = "" > 2WAY ノ ー ス リ ー ブ ブ ラ …" at bounding box center [660, 450] width 740 height 268
drag, startPoint x: 852, startPoint y: 322, endPoint x: 826, endPoint y: 321, distance: 26.0
click at [826, 321] on div "Knit ： < u > < a href = "[URL][DOMAIN_NAME]" class = "" > Continew ト ー ト バ ッ グ …" at bounding box center [660, 450] width 740 height 268
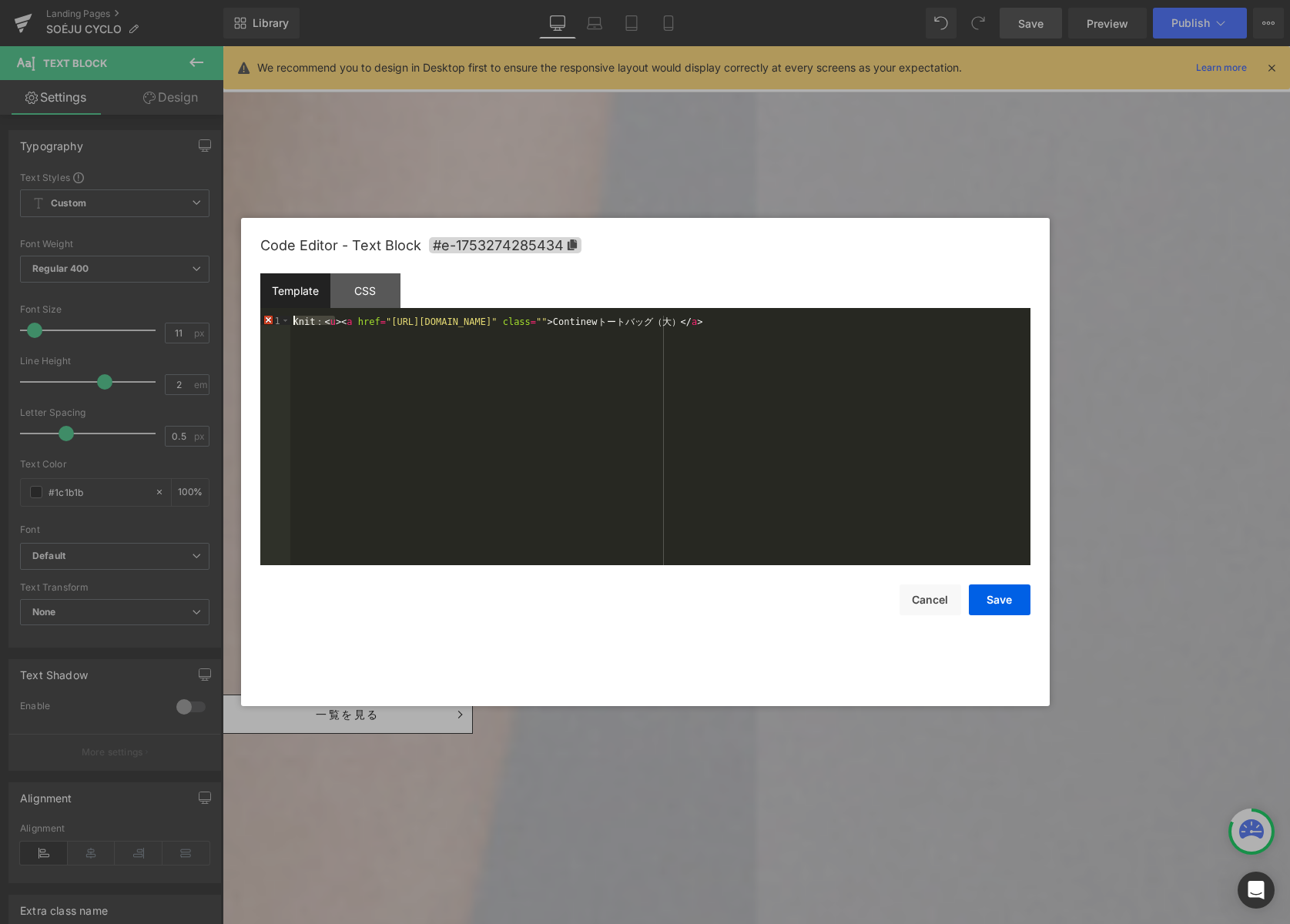
drag, startPoint x: 335, startPoint y: 318, endPoint x: 231, endPoint y: 317, distance: 104.0
click at [231, 317] on body "Product You are previewing how the will restyle your page. You can not edit Ele…" at bounding box center [645, 462] width 1290 height 924
type textarea "＜"
click at [993, 606] on button "Save" at bounding box center [999, 599] width 62 height 31
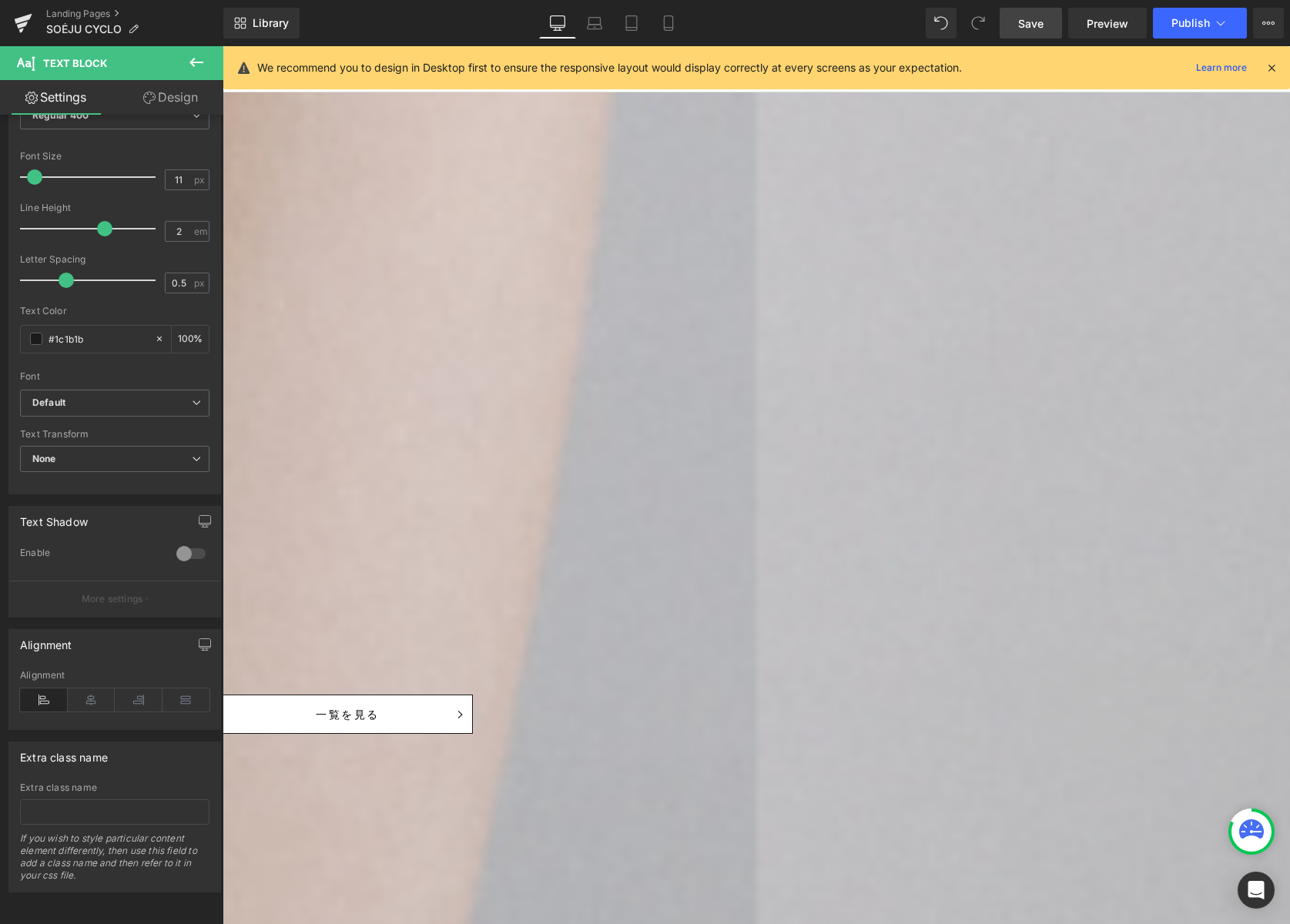
drag, startPoint x: 692, startPoint y: 485, endPoint x: 701, endPoint y: 485, distance: 9.0
drag, startPoint x: 677, startPoint y: 484, endPoint x: 471, endPoint y: 483, distance: 206.0
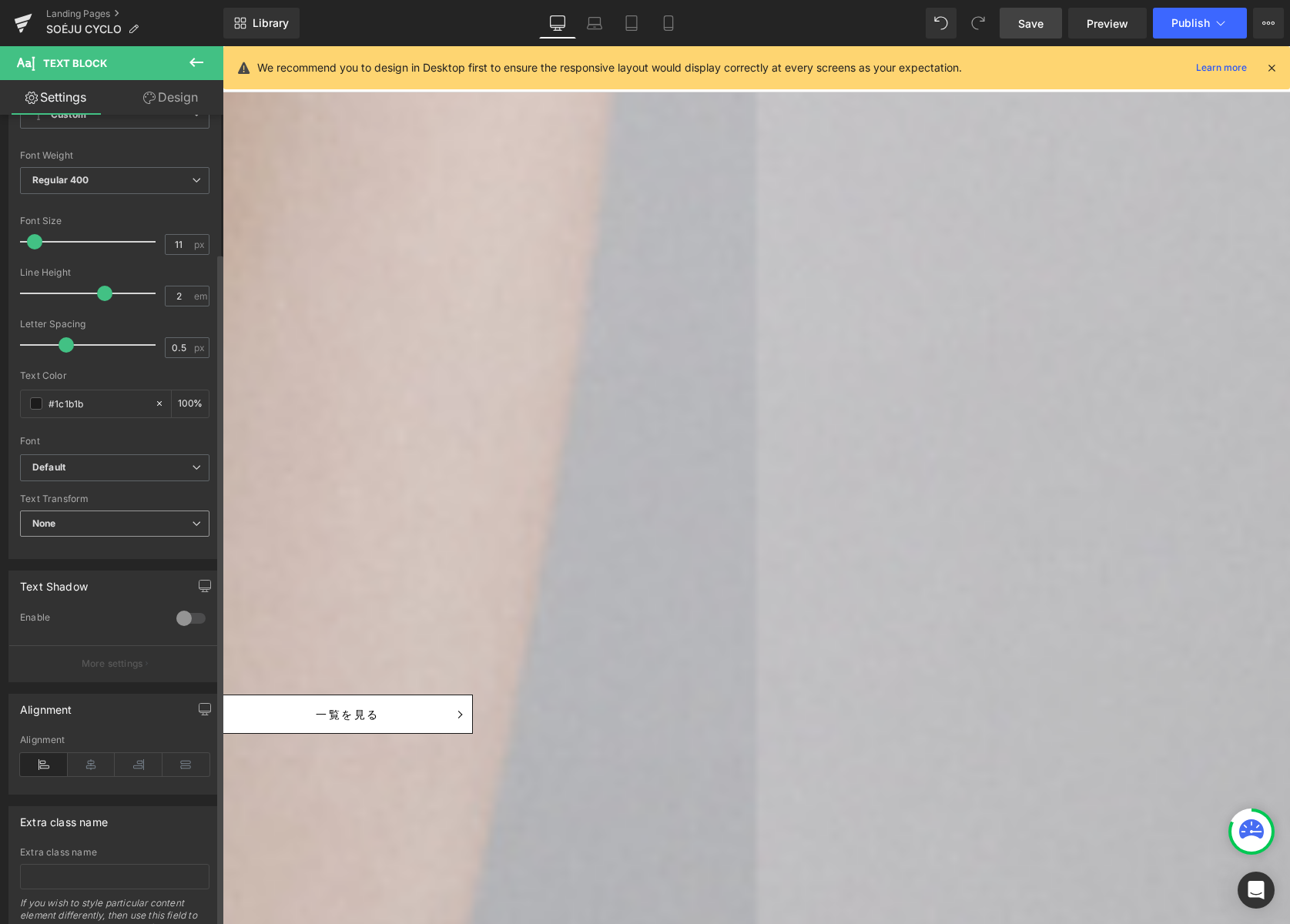
scroll to position [0, 0]
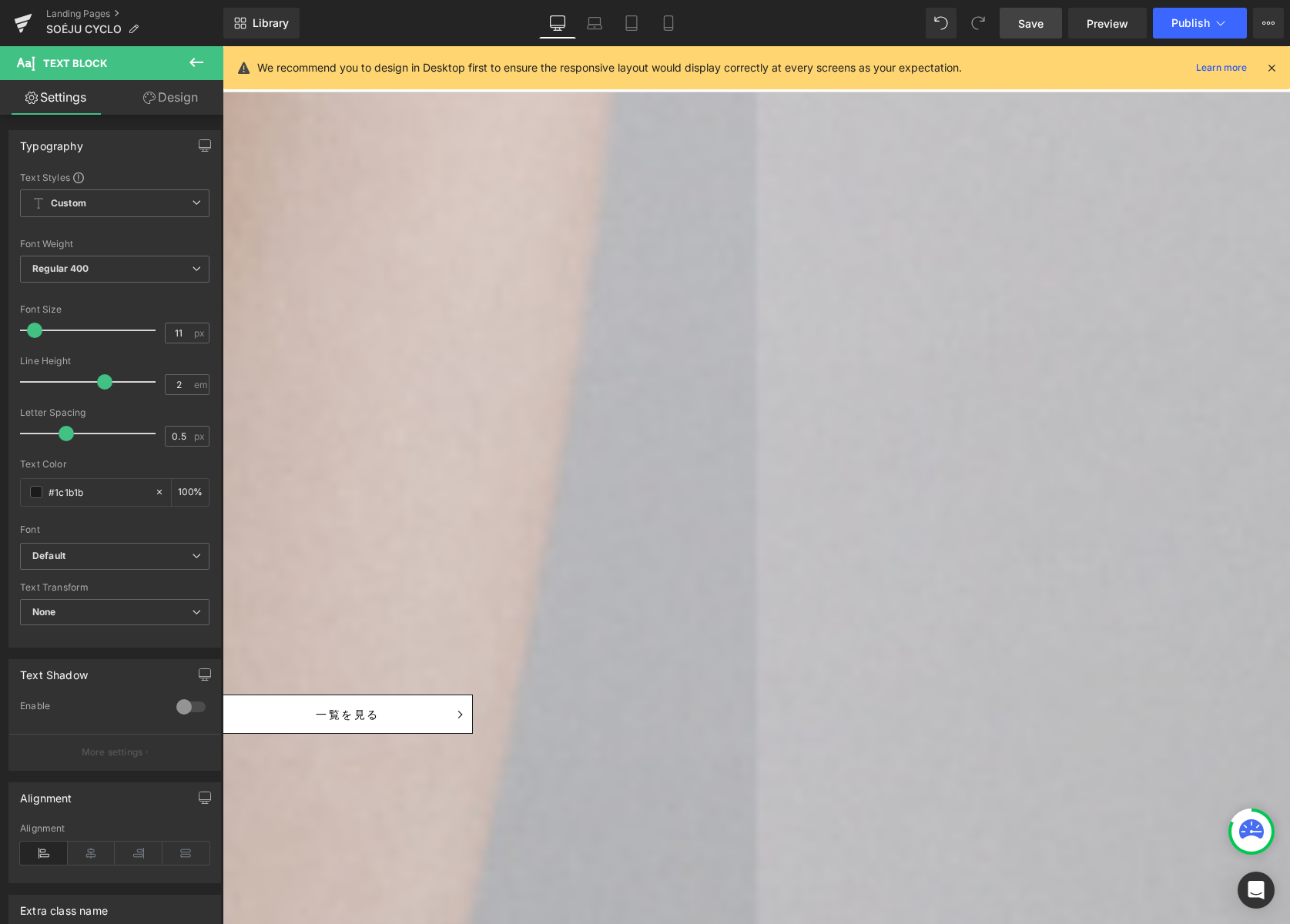
click at [223, 46] on icon at bounding box center [223, 46] width 0 height 0
click at [616, 455] on icon at bounding box center [611, 456] width 19 height 19
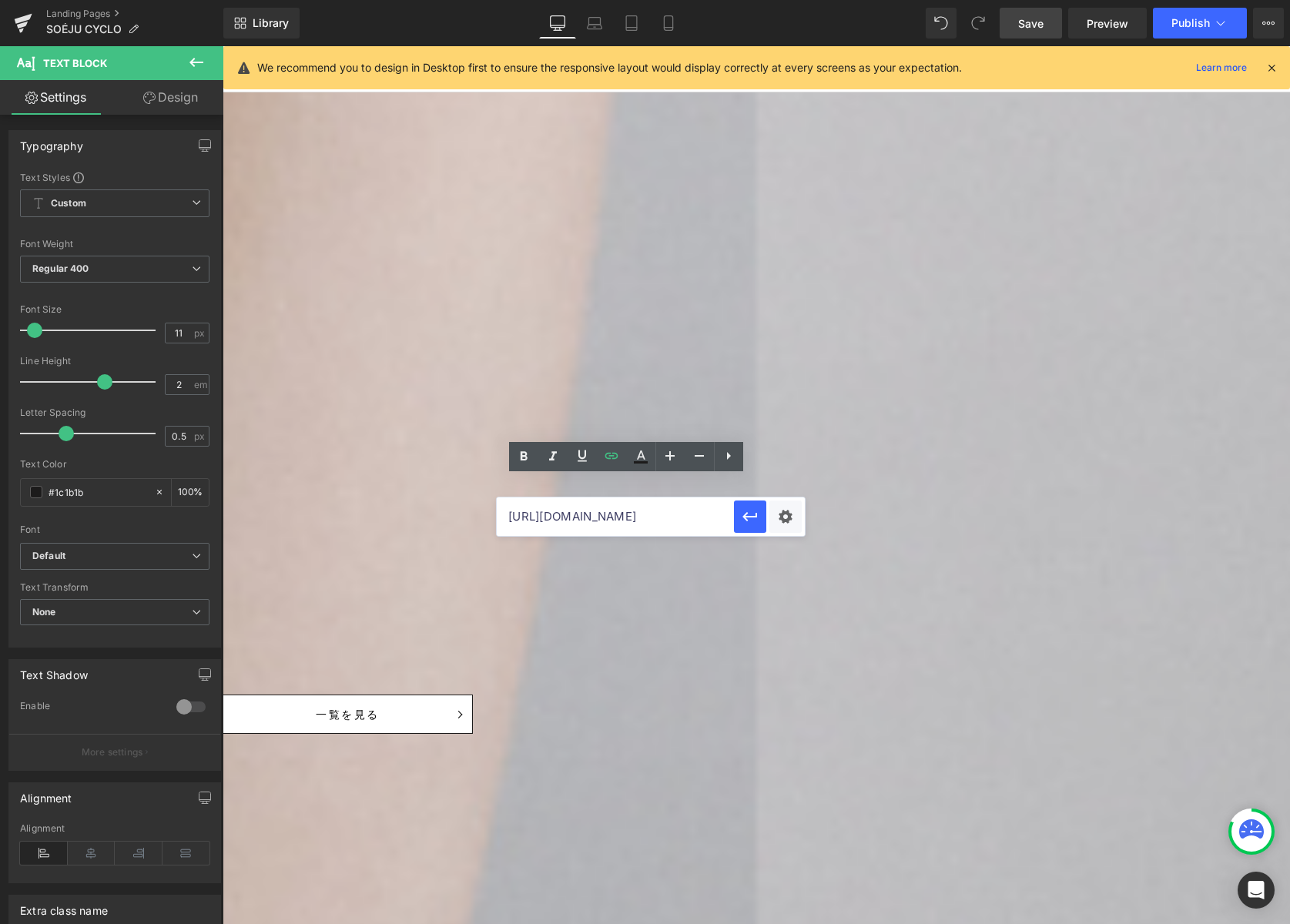
scroll to position [0, 115]
drag, startPoint x: 732, startPoint y: 562, endPoint x: 837, endPoint y: 534, distance: 108.7
type input "#"
click at [748, 517] on icon "button" at bounding box center [750, 516] width 19 height 19
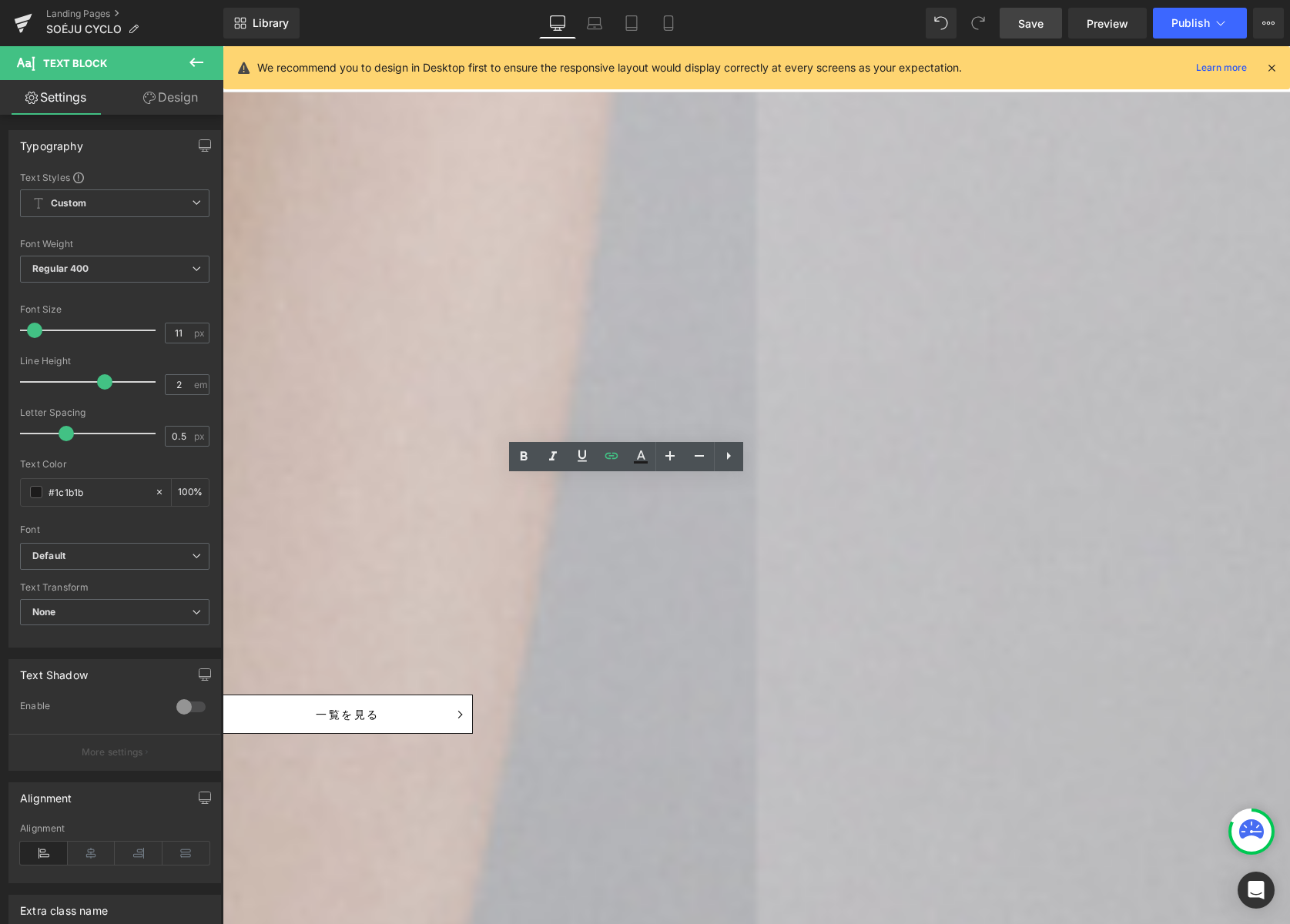
drag, startPoint x: 392, startPoint y: 524, endPoint x: 445, endPoint y: 515, distance: 53.8
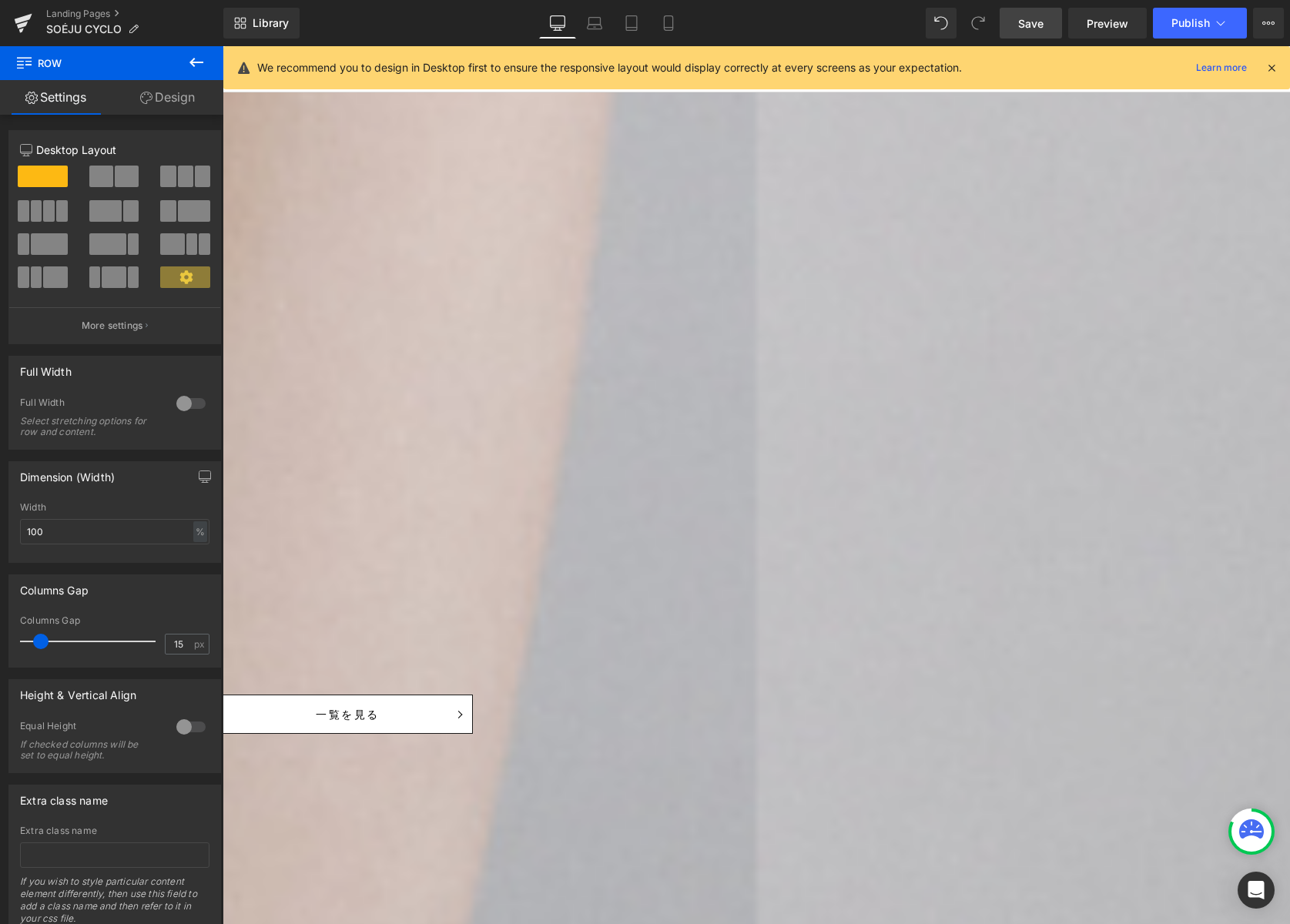
click at [223, 46] on icon at bounding box center [223, 46] width 0 height 0
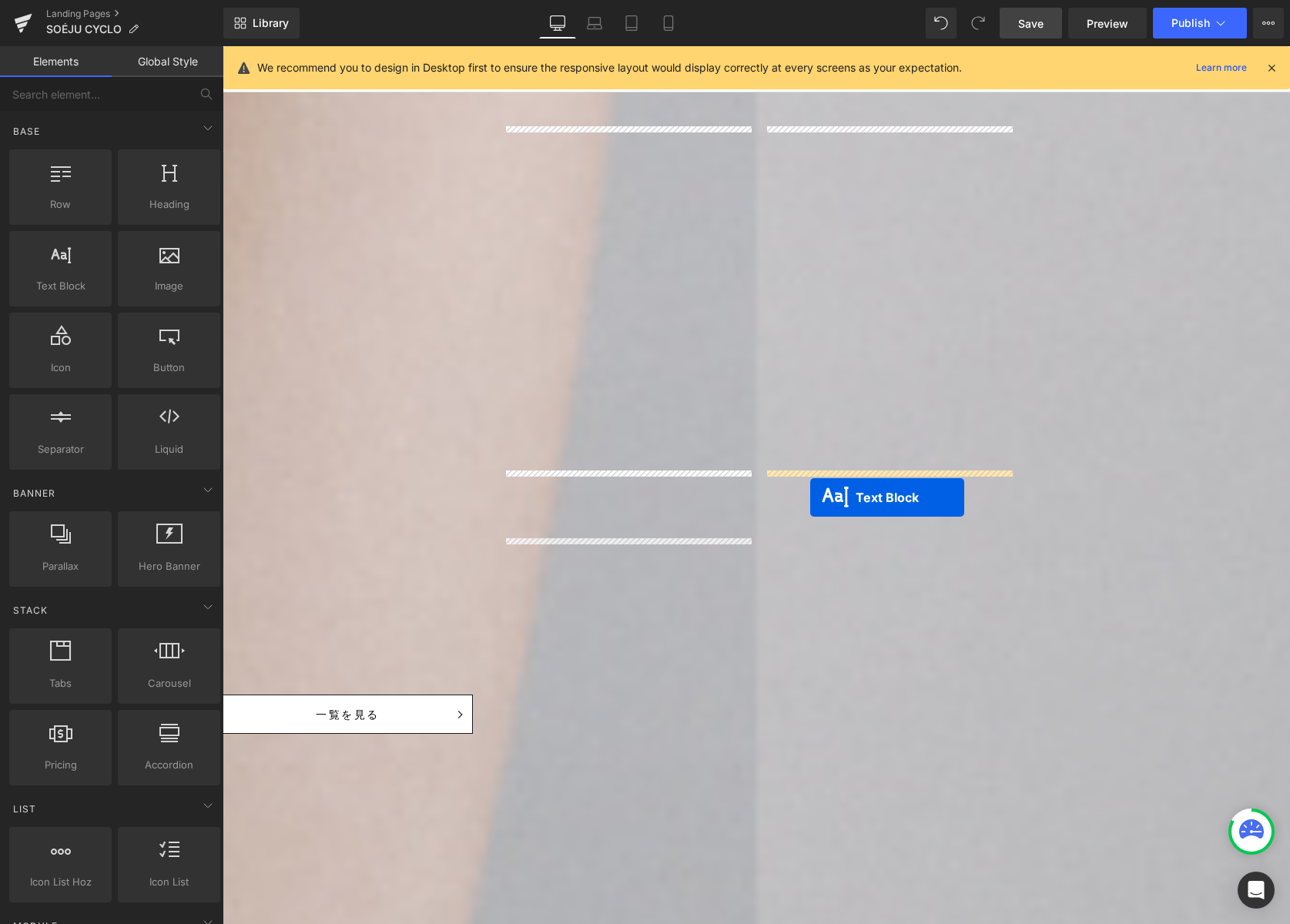
drag, startPoint x: 558, startPoint y: 485, endPoint x: 809, endPoint y: 498, distance: 251.3
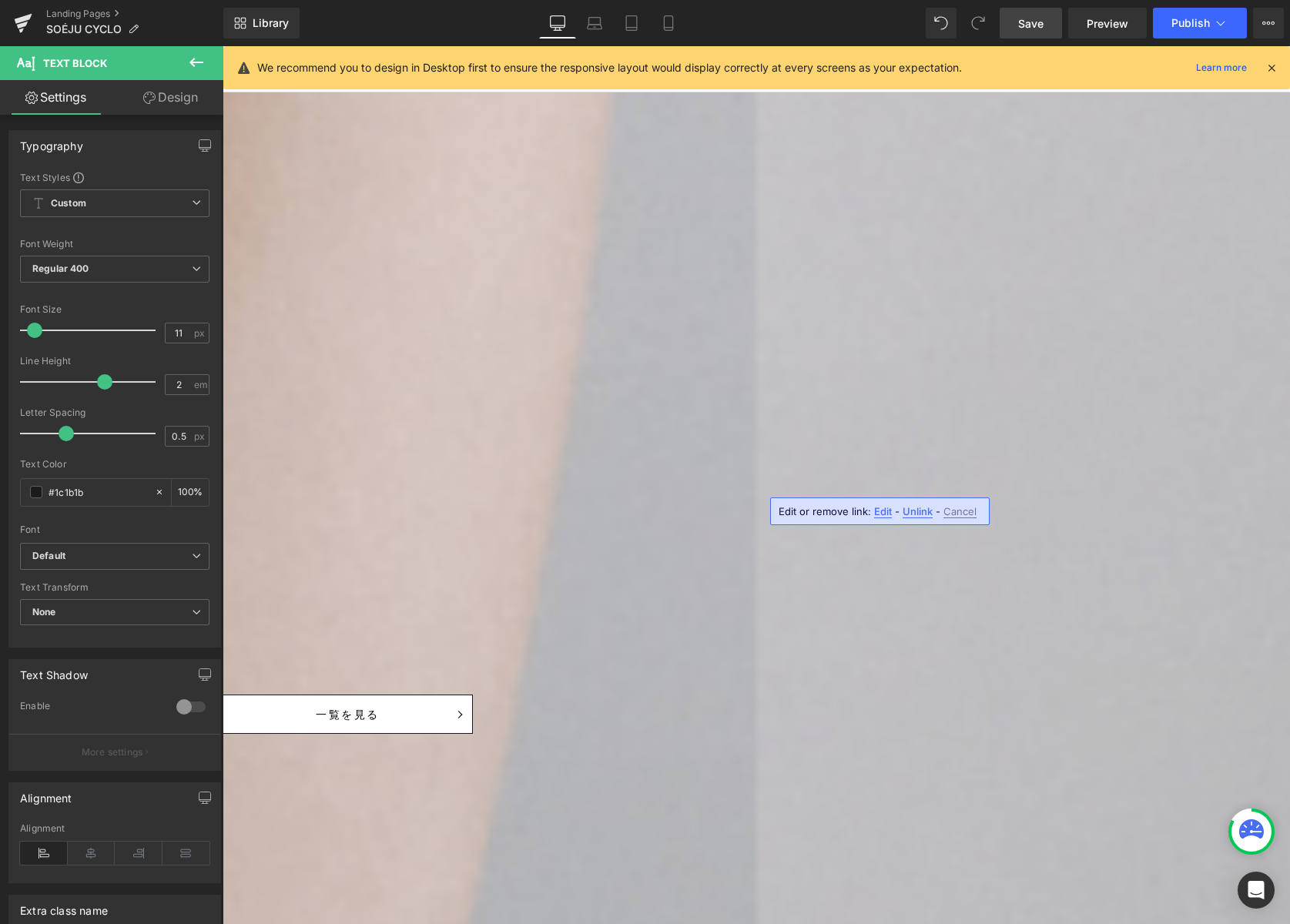
scroll to position [1904, 0]
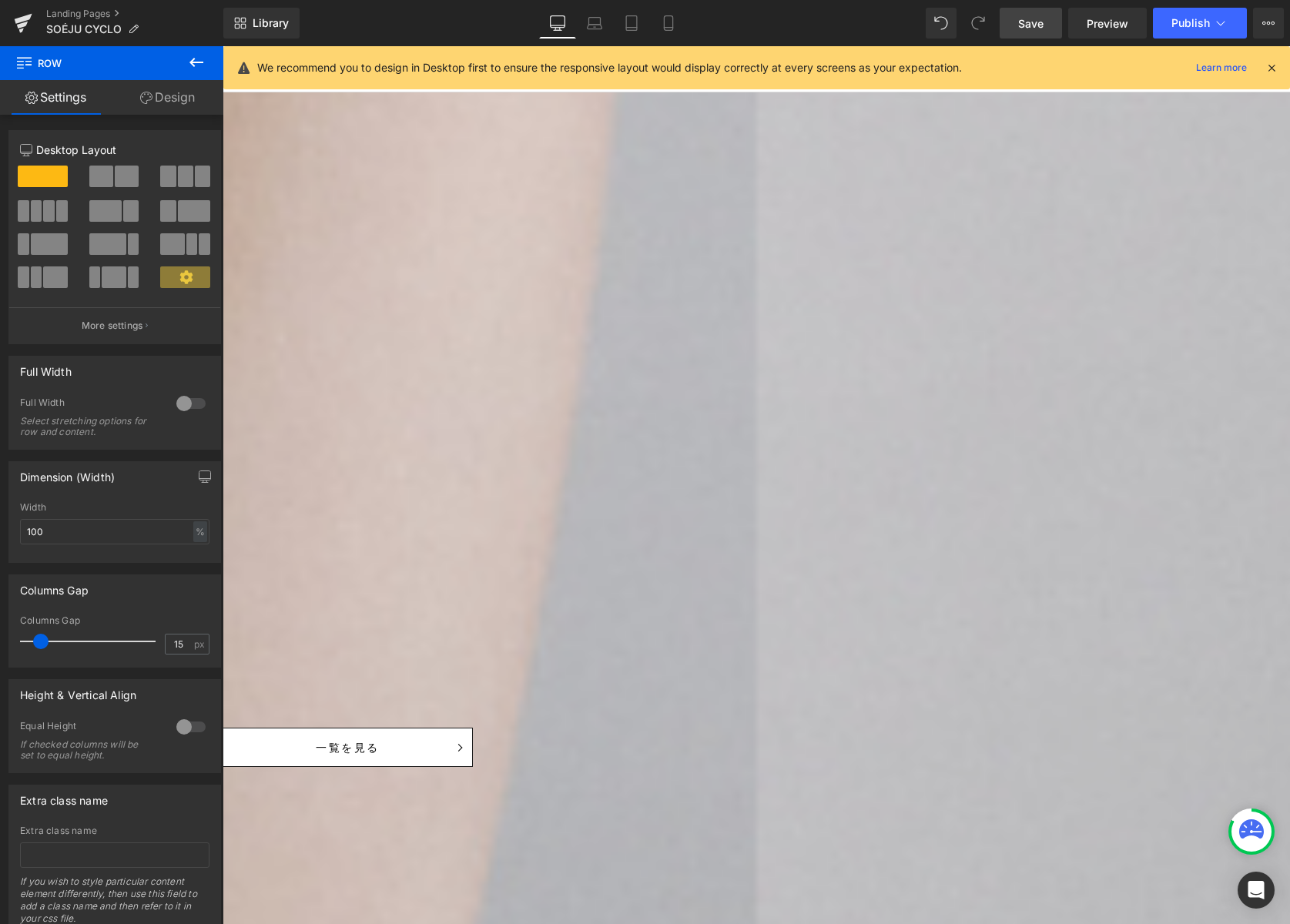
scroll to position [2040, 0]
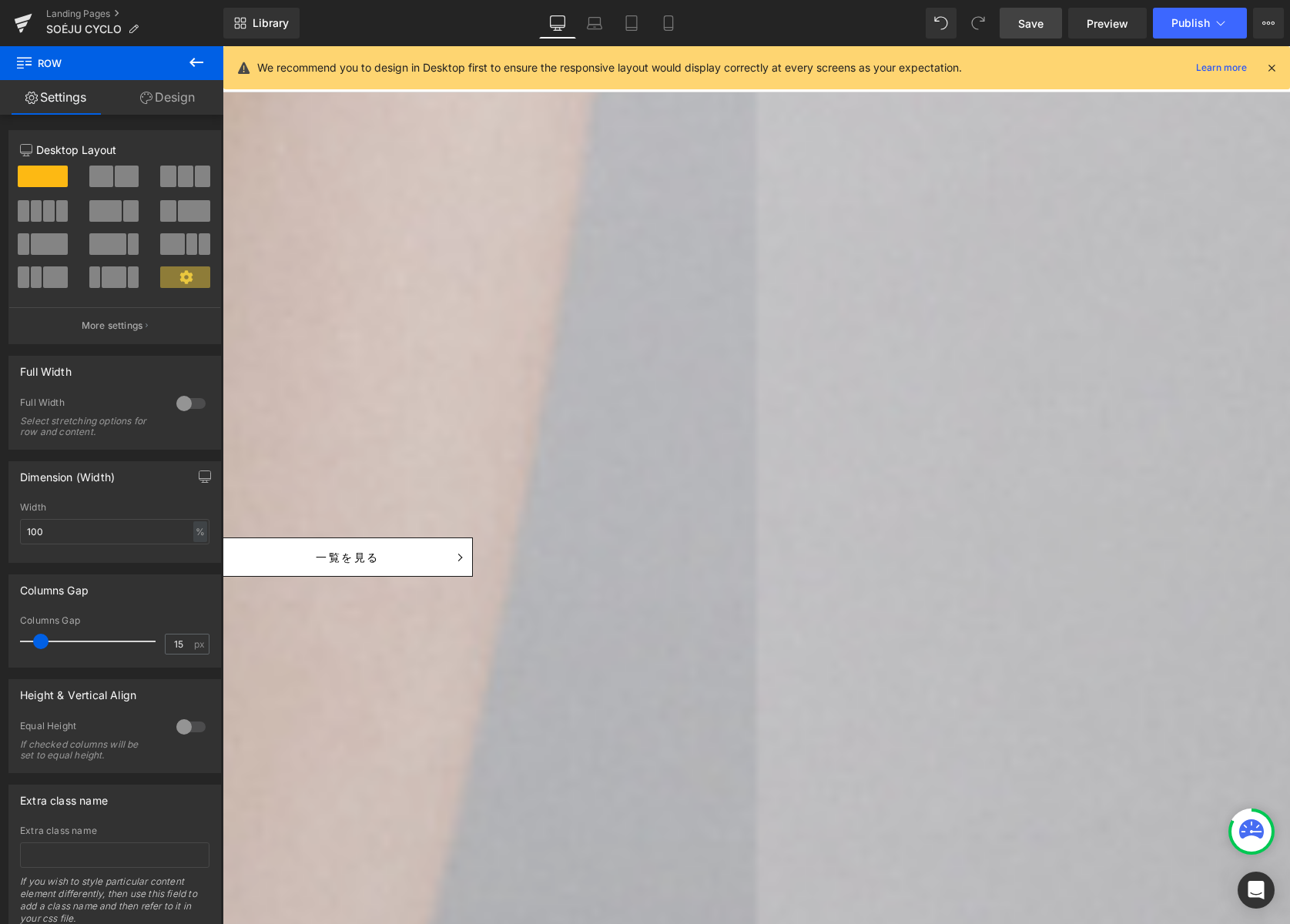
click at [223, 46] on icon at bounding box center [223, 46] width 0 height 0
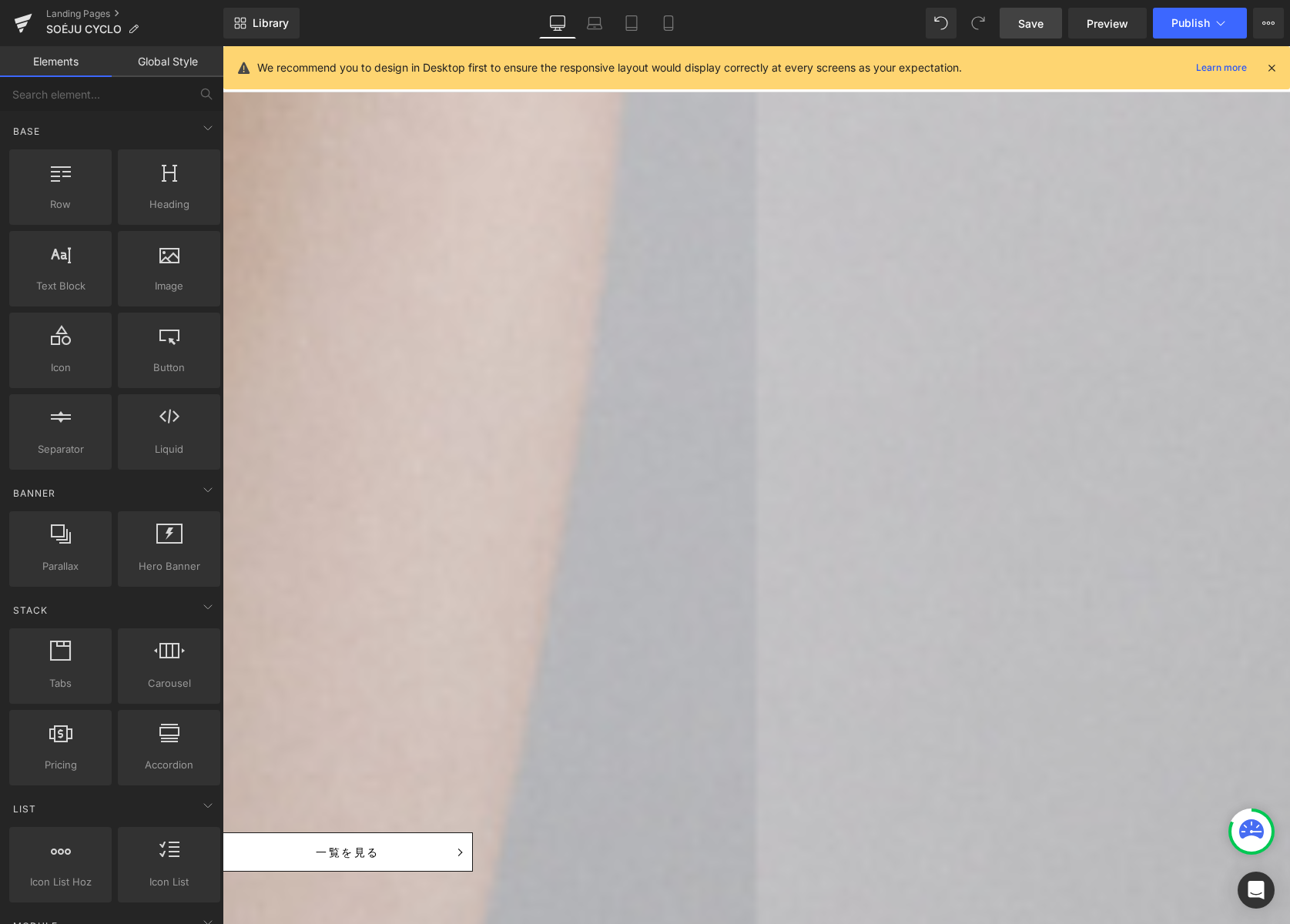
scroll to position [1744, 0]
click at [223, 46] on icon at bounding box center [223, 46] width 0 height 0
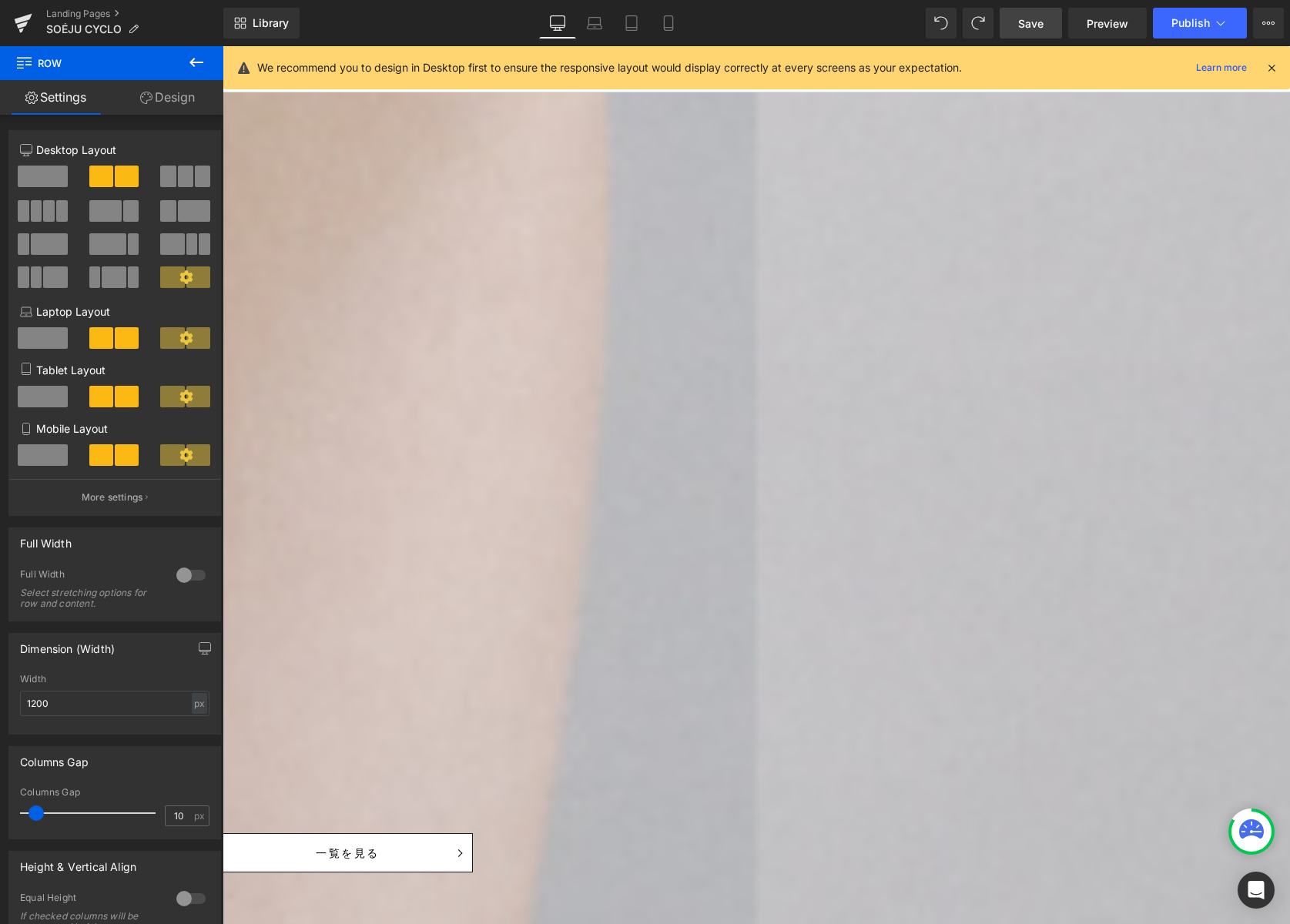
click at [223, 46] on span "Row" at bounding box center [223, 46] width 0 height 0
click at [186, 99] on link "Design" at bounding box center [167, 97] width 112 height 35
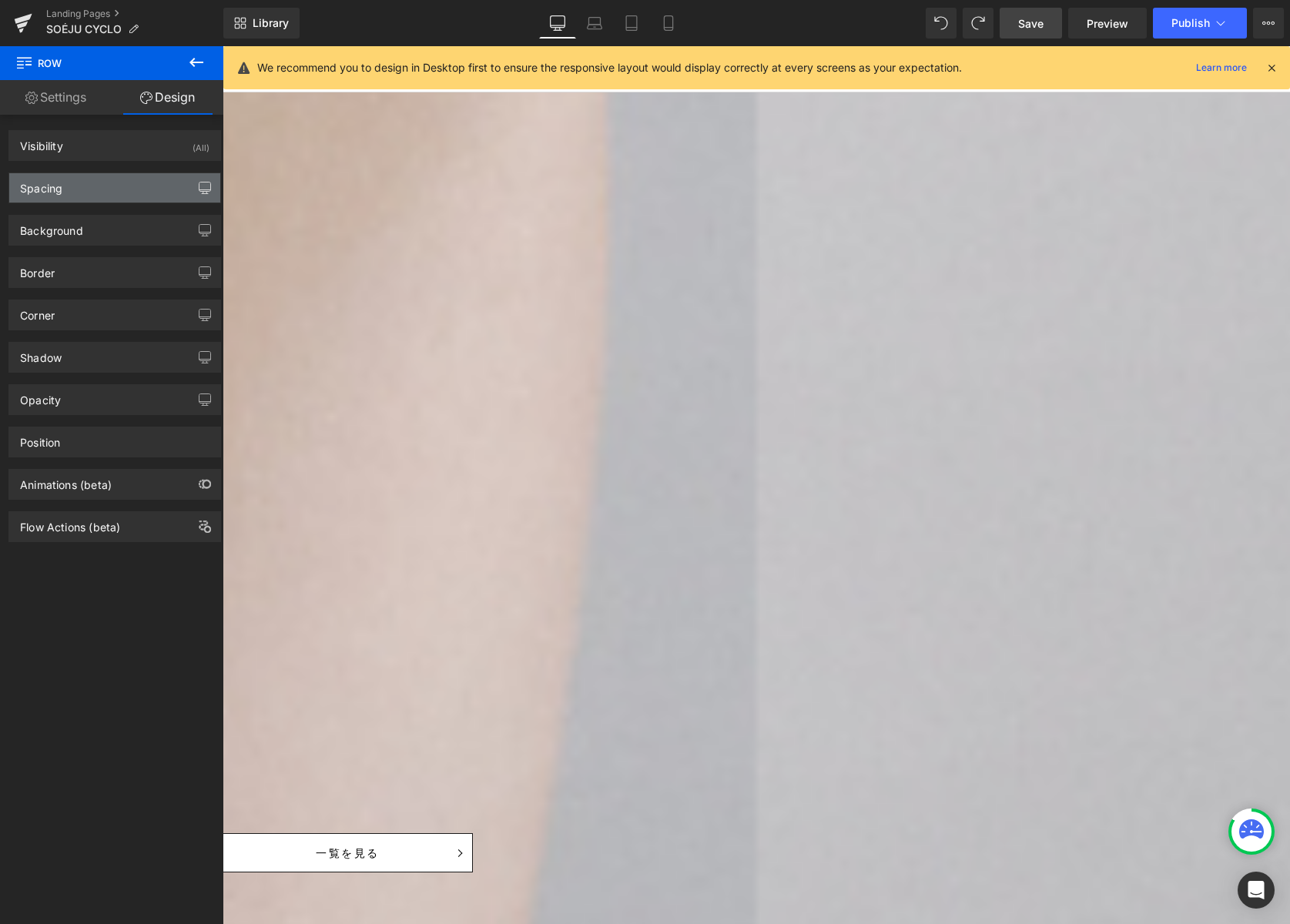
click at [200, 189] on icon "button" at bounding box center [205, 188] width 12 height 12
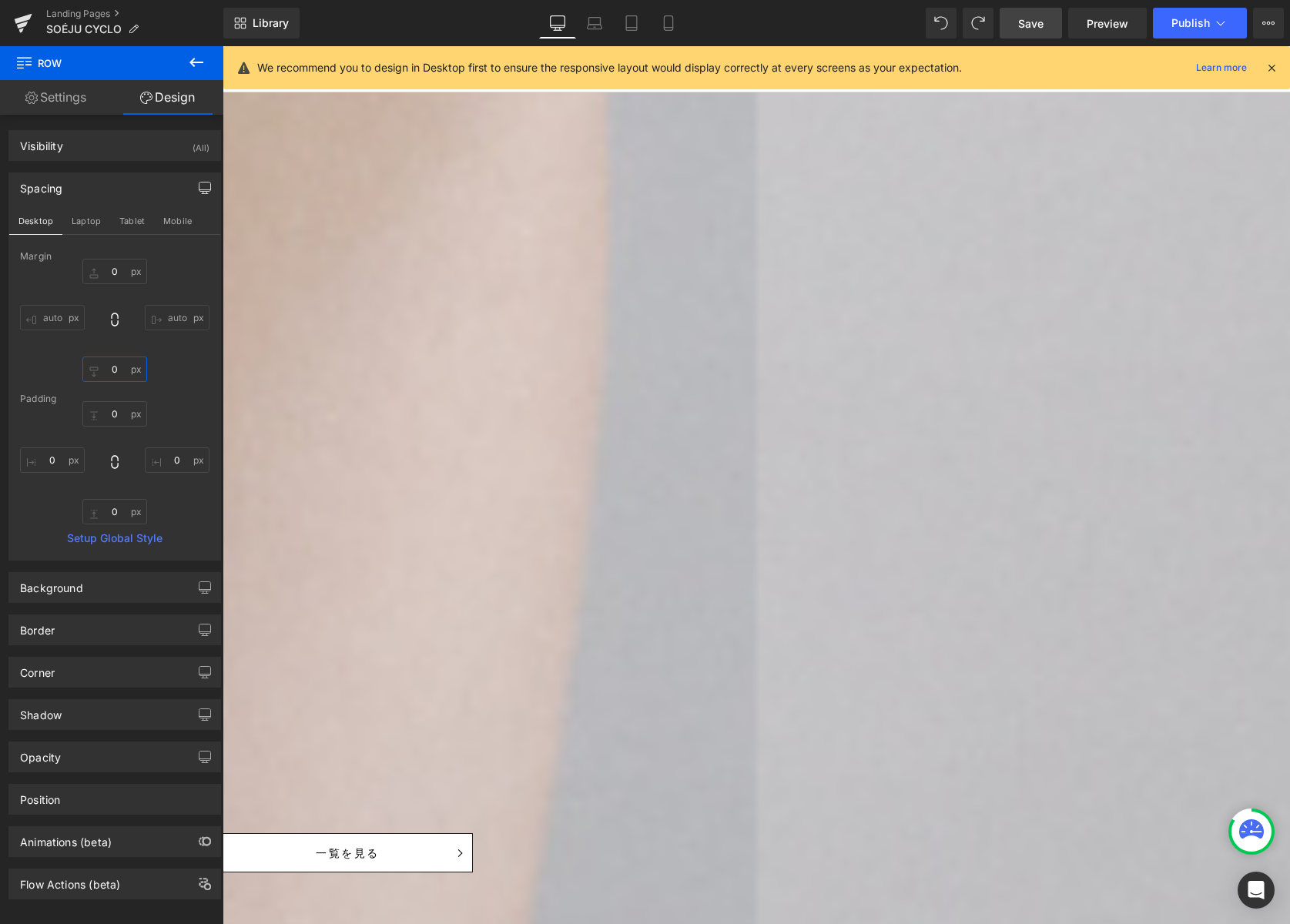
click at [114, 369] on input "0" at bounding box center [114, 369] width 65 height 25
click at [109, 507] on input "0" at bounding box center [114, 511] width 65 height 25
type input "30"
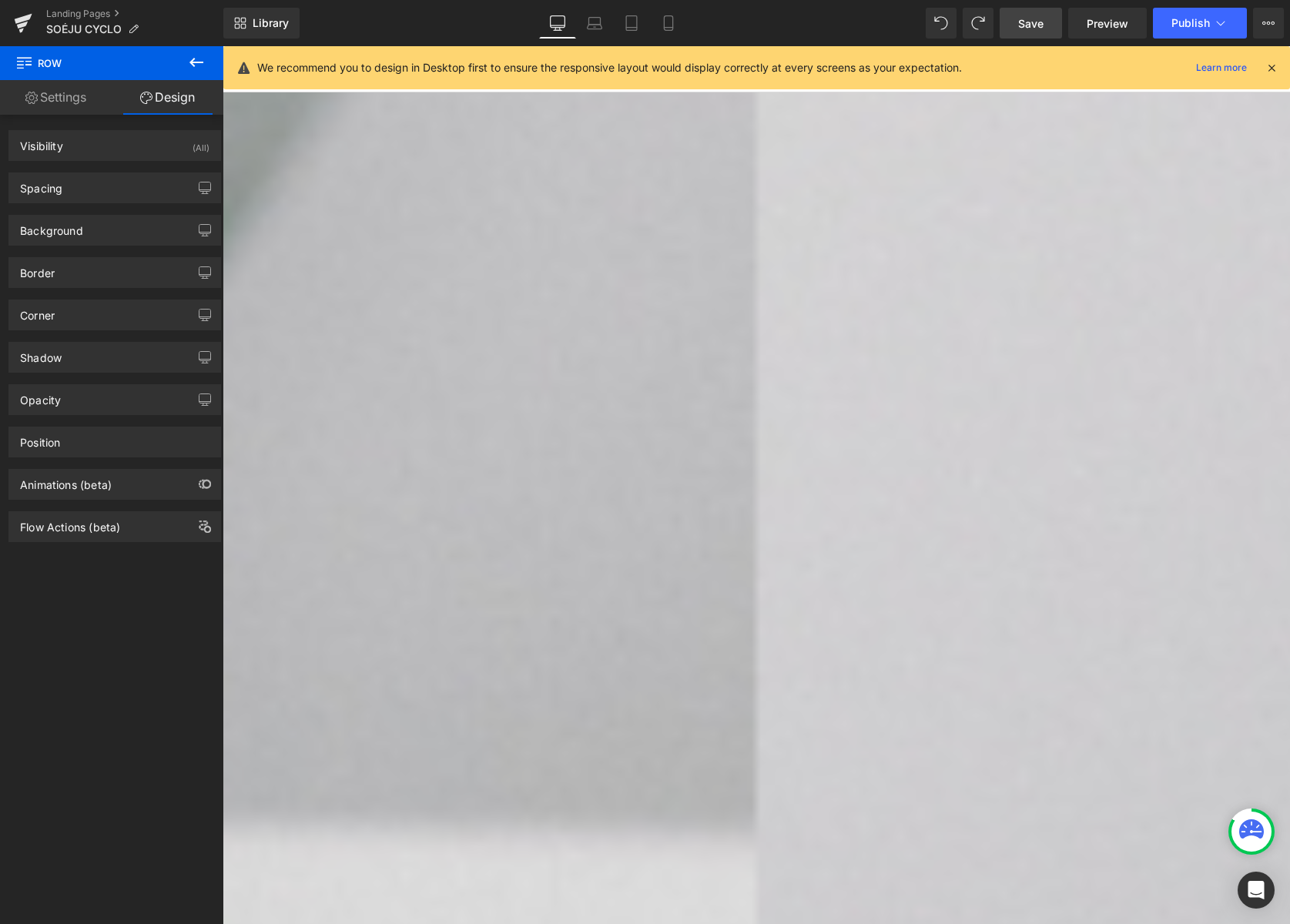
scroll to position [0, 0]
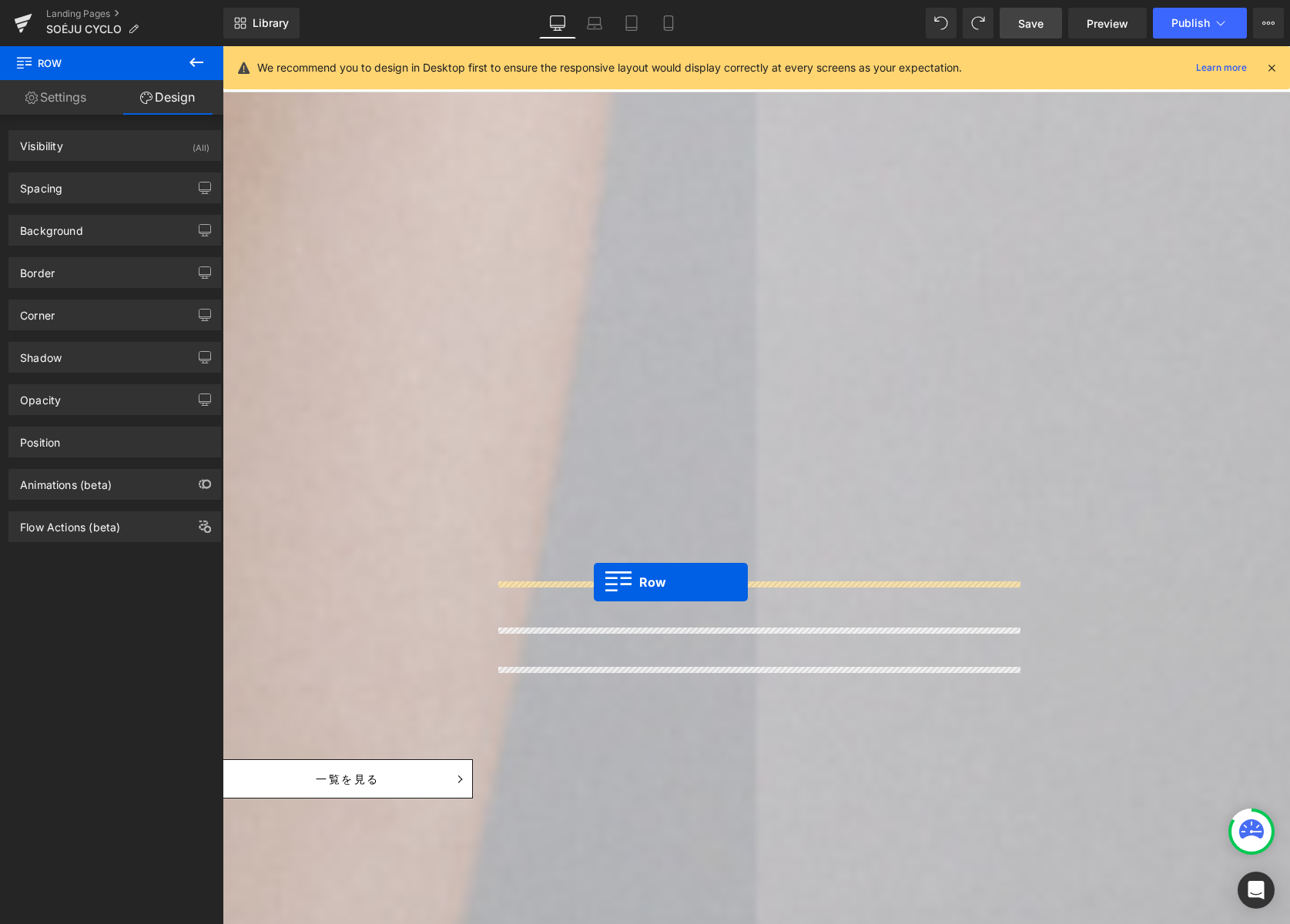
drag, startPoint x: 307, startPoint y: 132, endPoint x: 594, endPoint y: 582, distance: 533.7
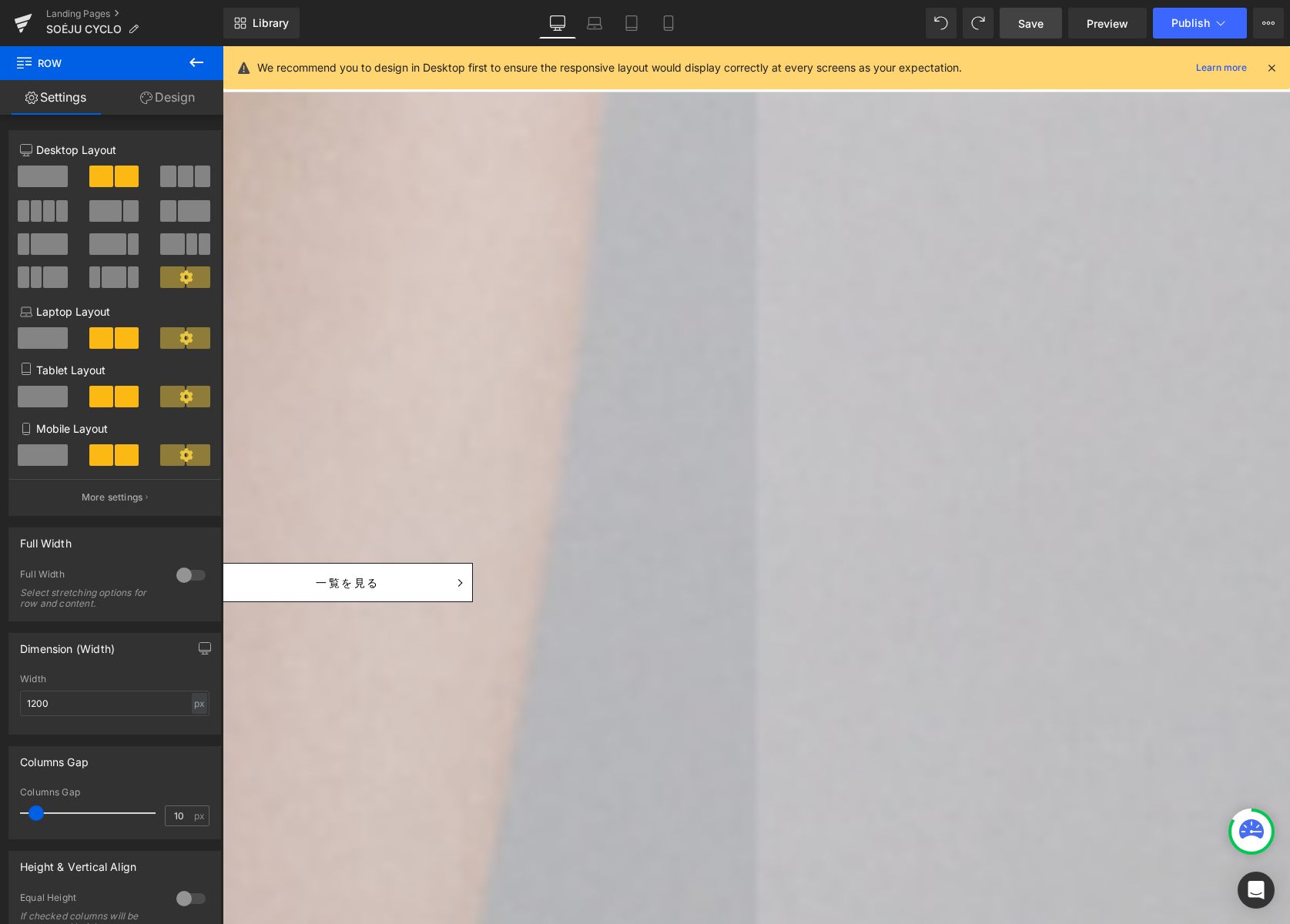
scroll to position [2024, 0]
click at [174, 98] on link "Design" at bounding box center [167, 97] width 112 height 35
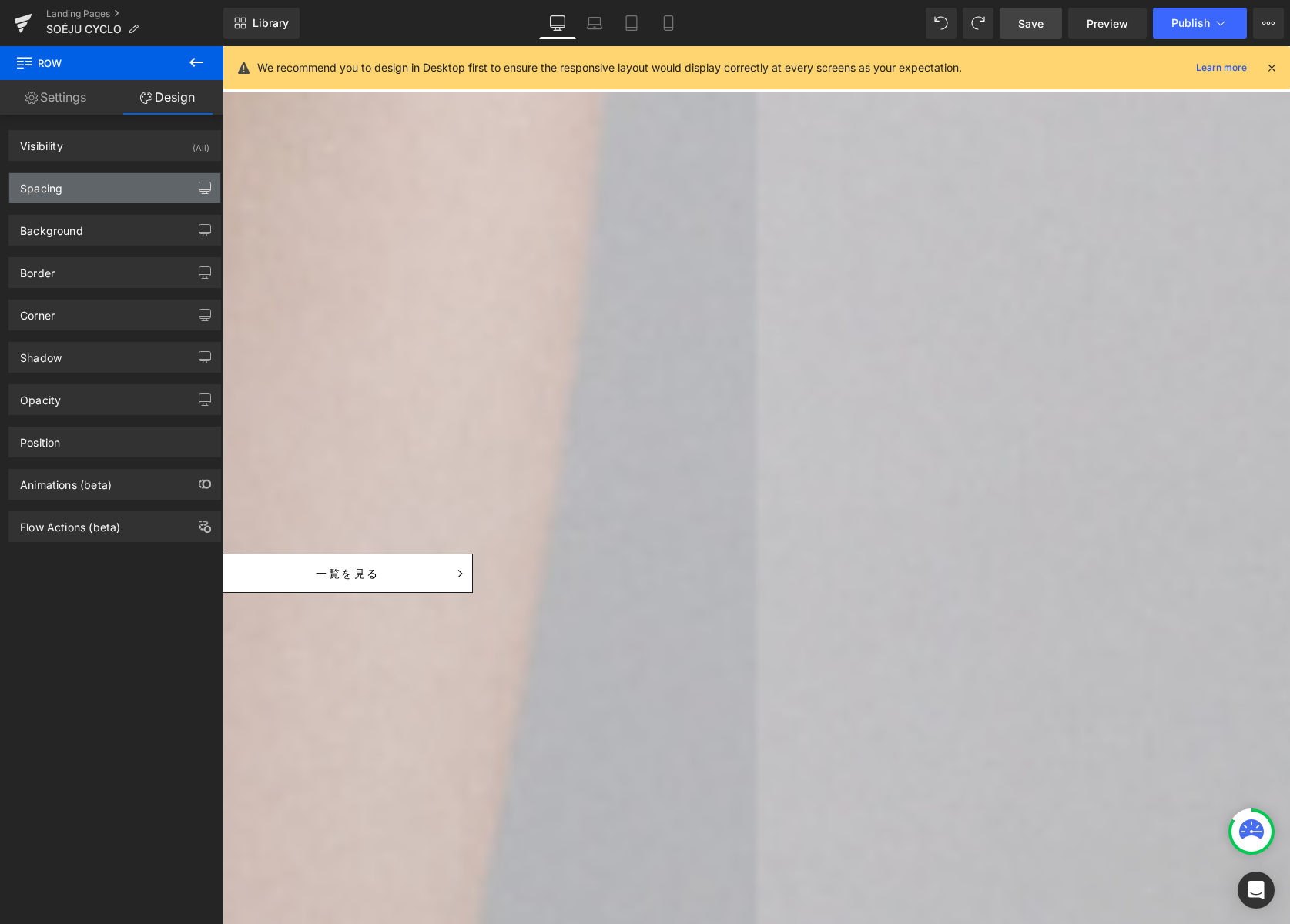
click at [202, 188] on icon "button" at bounding box center [205, 188] width 12 height 12
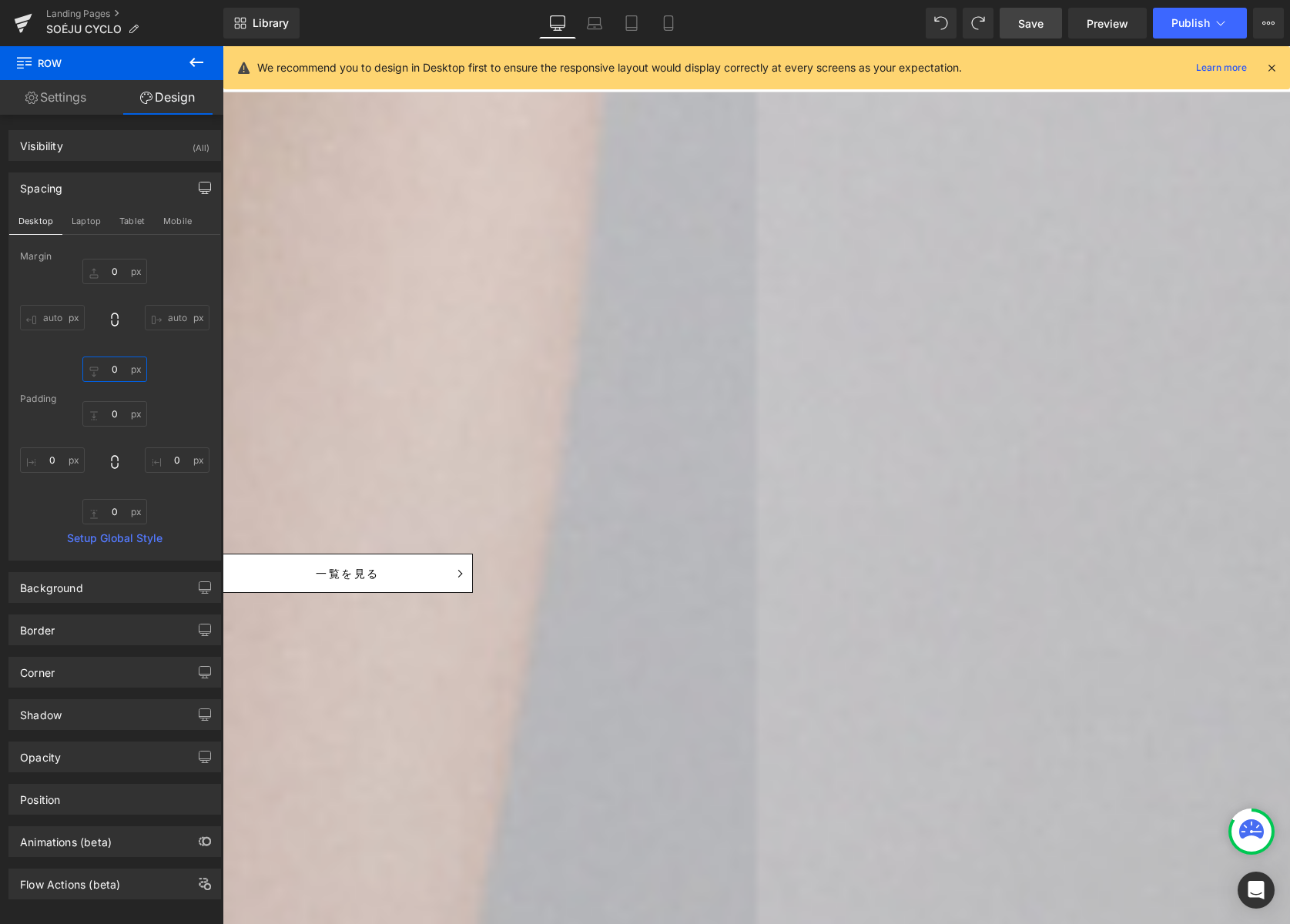
click at [112, 368] on input "0" at bounding box center [114, 369] width 65 height 25
type input "0"
click at [111, 515] on input "0" at bounding box center [114, 511] width 65 height 25
type input "30"
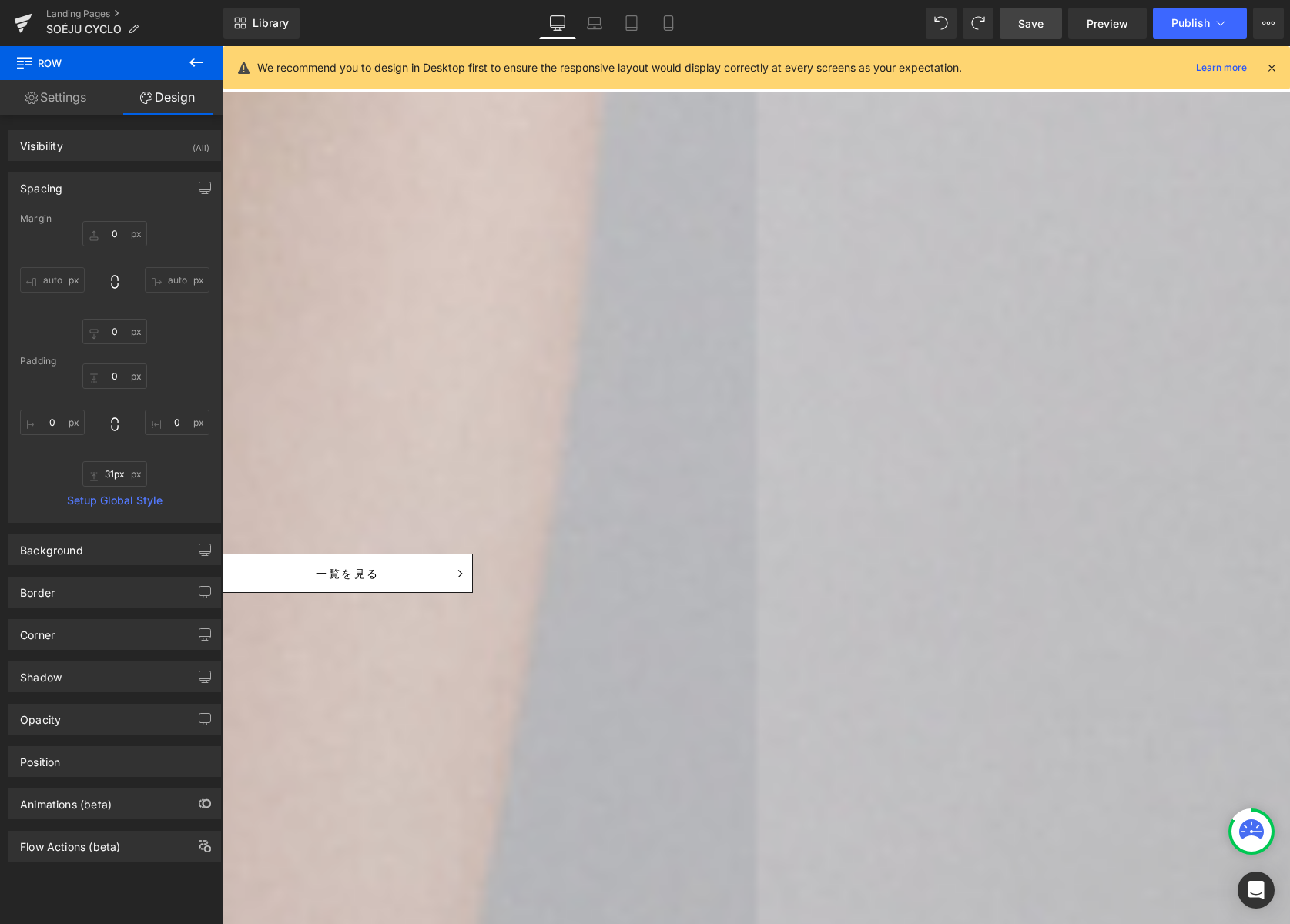
type input "30px"
drag, startPoint x: 805, startPoint y: 794, endPoint x: 806, endPoint y: 771, distance: 23.0
click at [1047, 23] on link "Save" at bounding box center [1031, 23] width 62 height 31
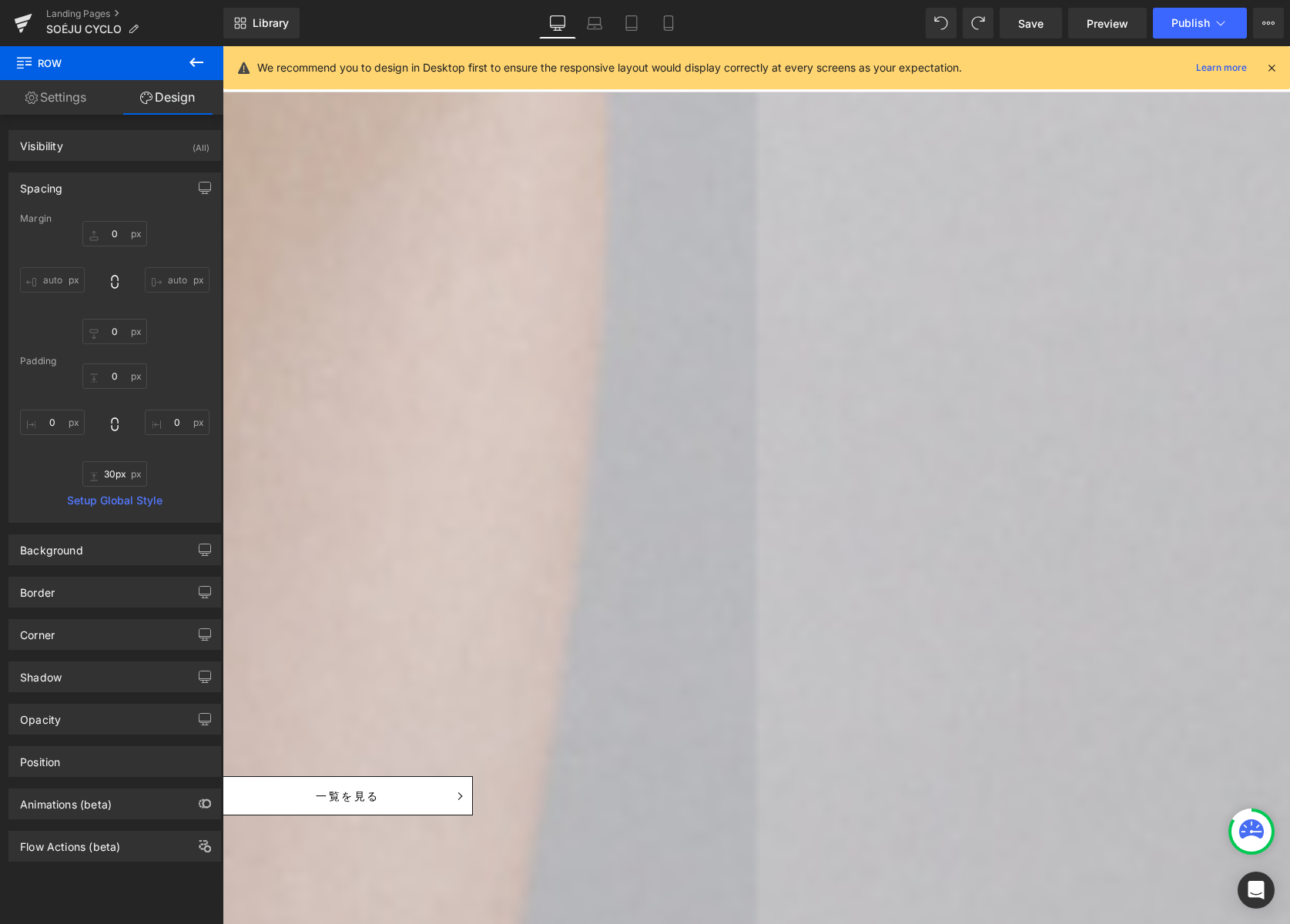
scroll to position [1796, 0]
click at [1038, 20] on span "Save" at bounding box center [1030, 23] width 25 height 16
click at [223, 46] on span "Product" at bounding box center [223, 46] width 0 height 0
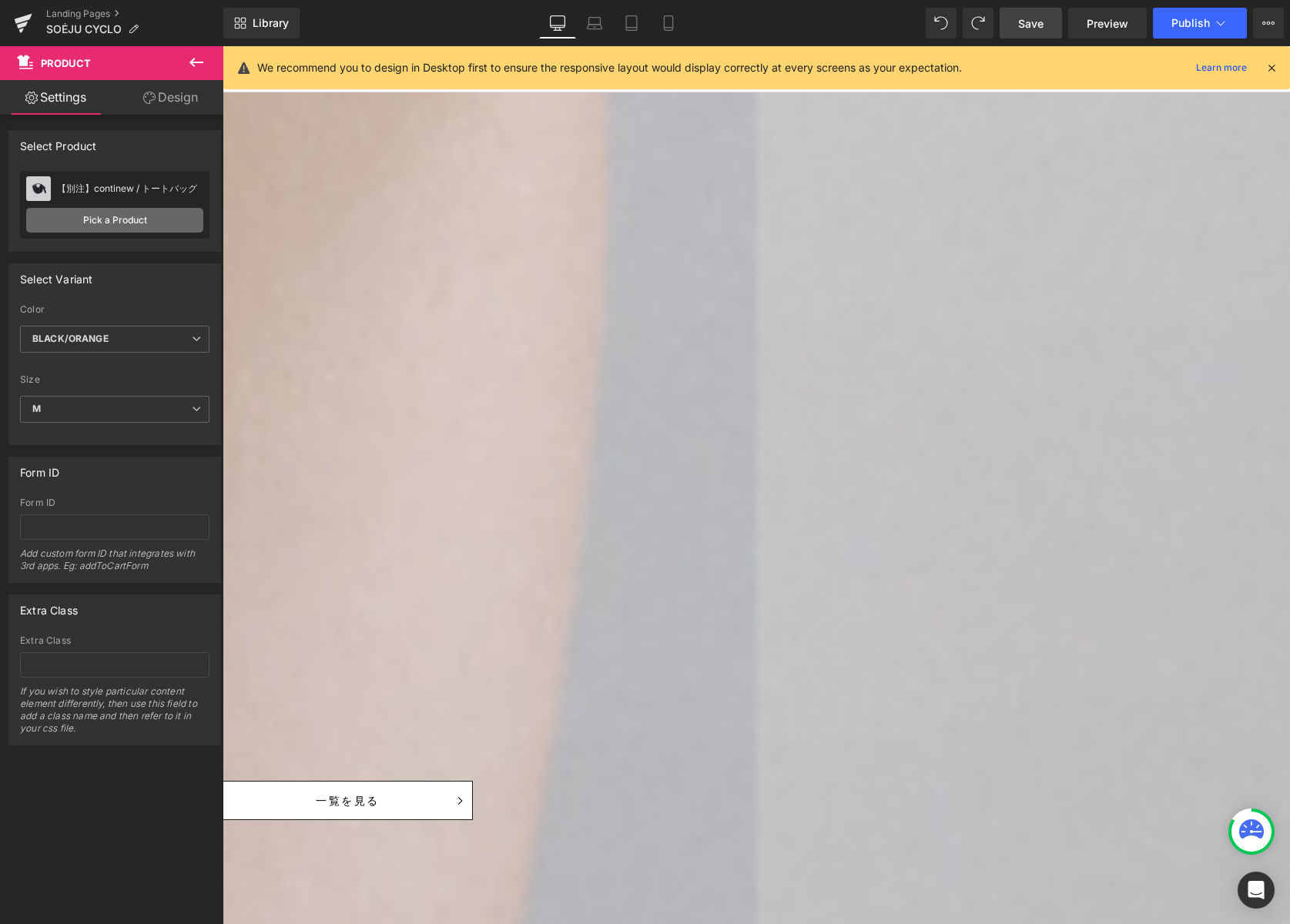
click at [143, 223] on link "Pick a Product" at bounding box center [114, 220] width 178 height 25
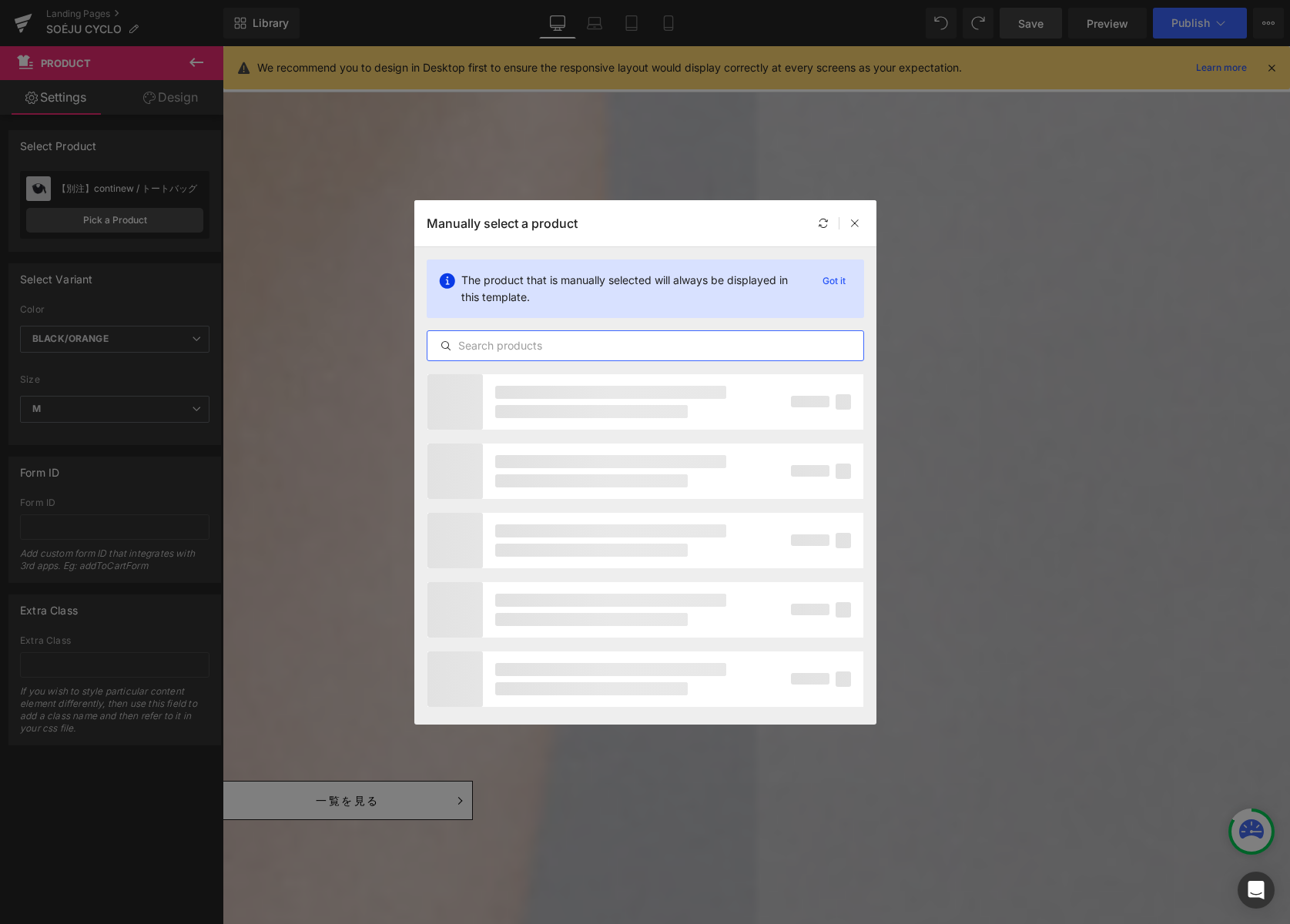
click at [557, 341] on input "text" at bounding box center [645, 345] width 436 height 19
type input "タ"
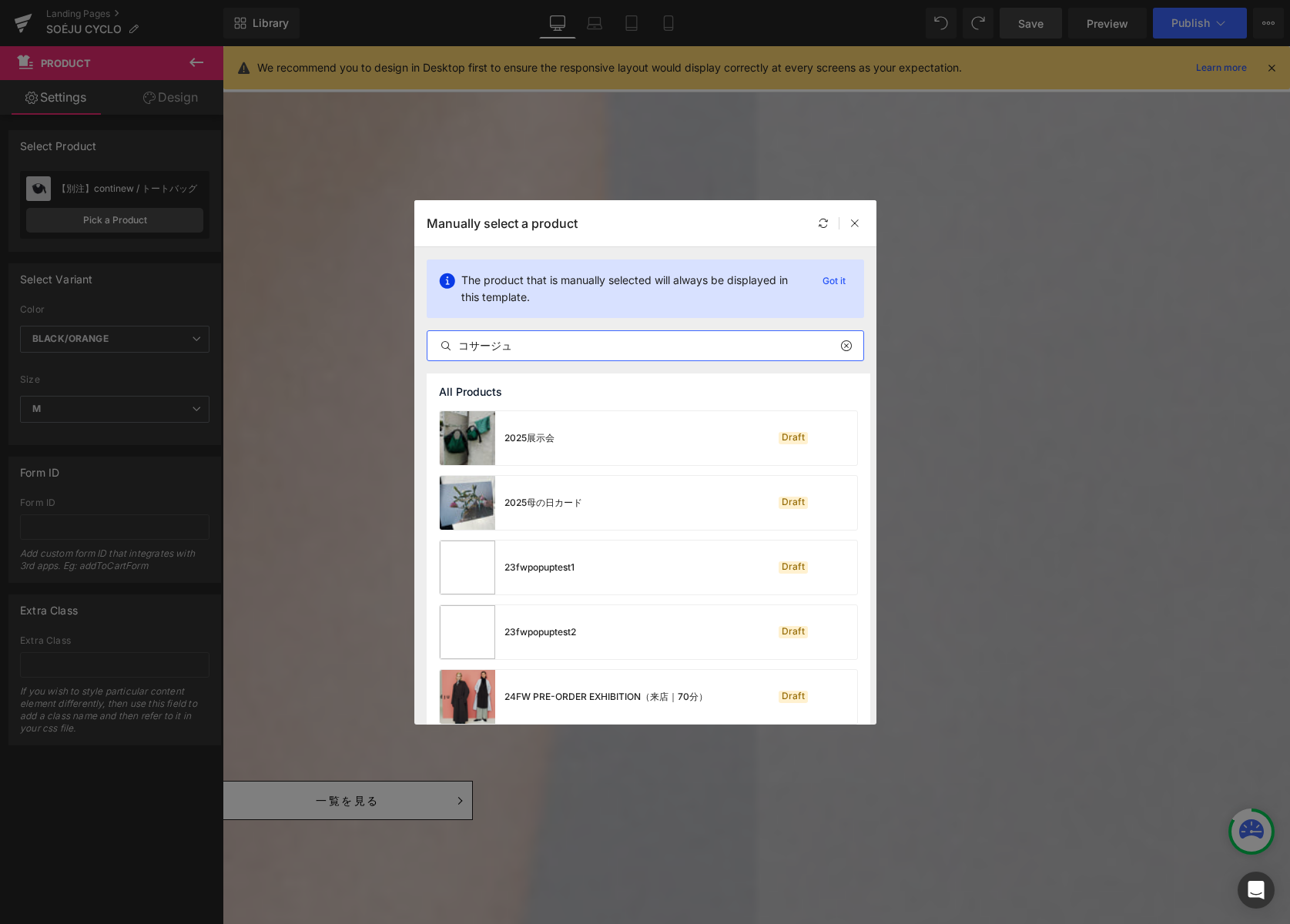
click at [523, 342] on input "コサージュ" at bounding box center [645, 345] width 436 height 19
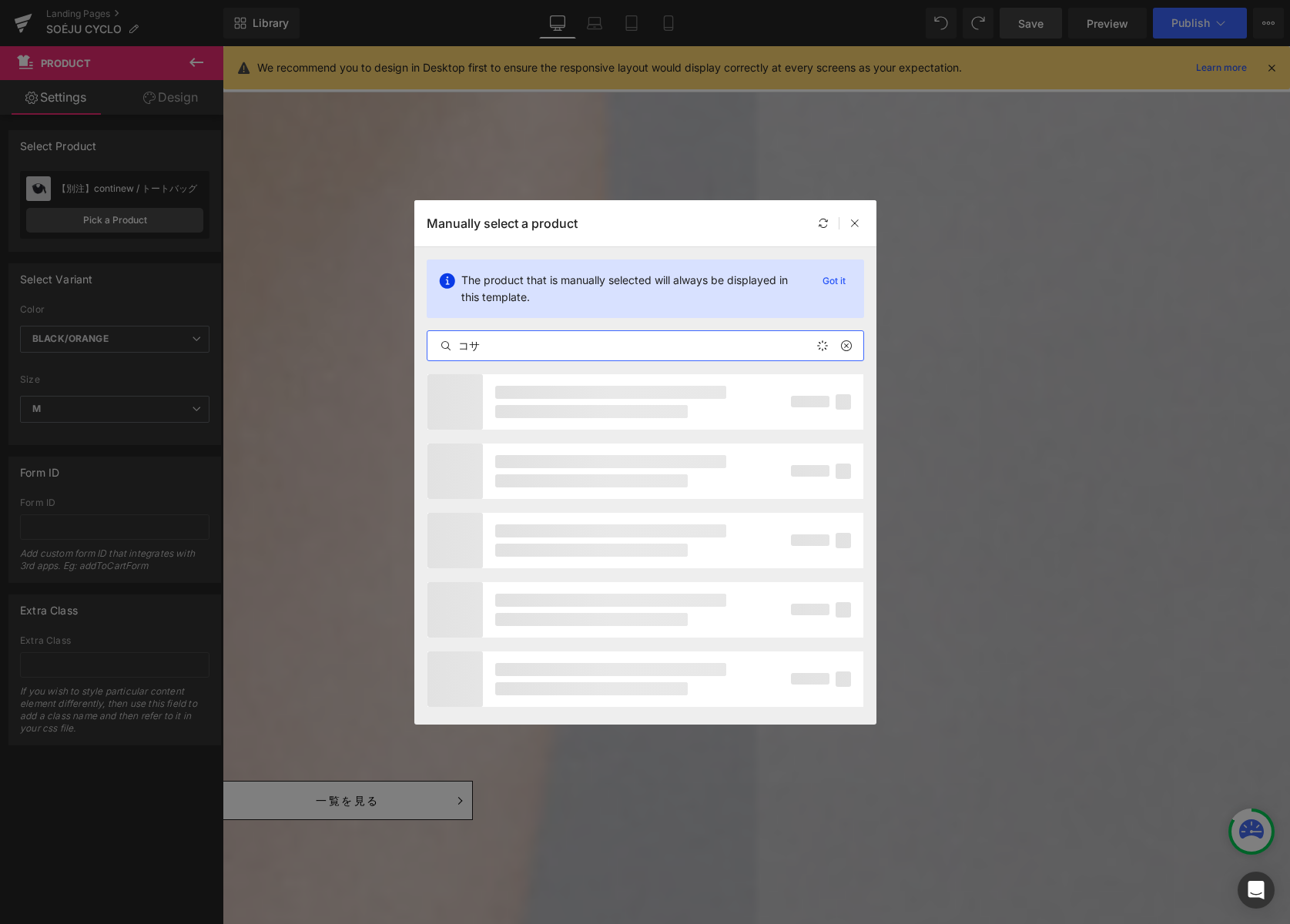
type input "コ"
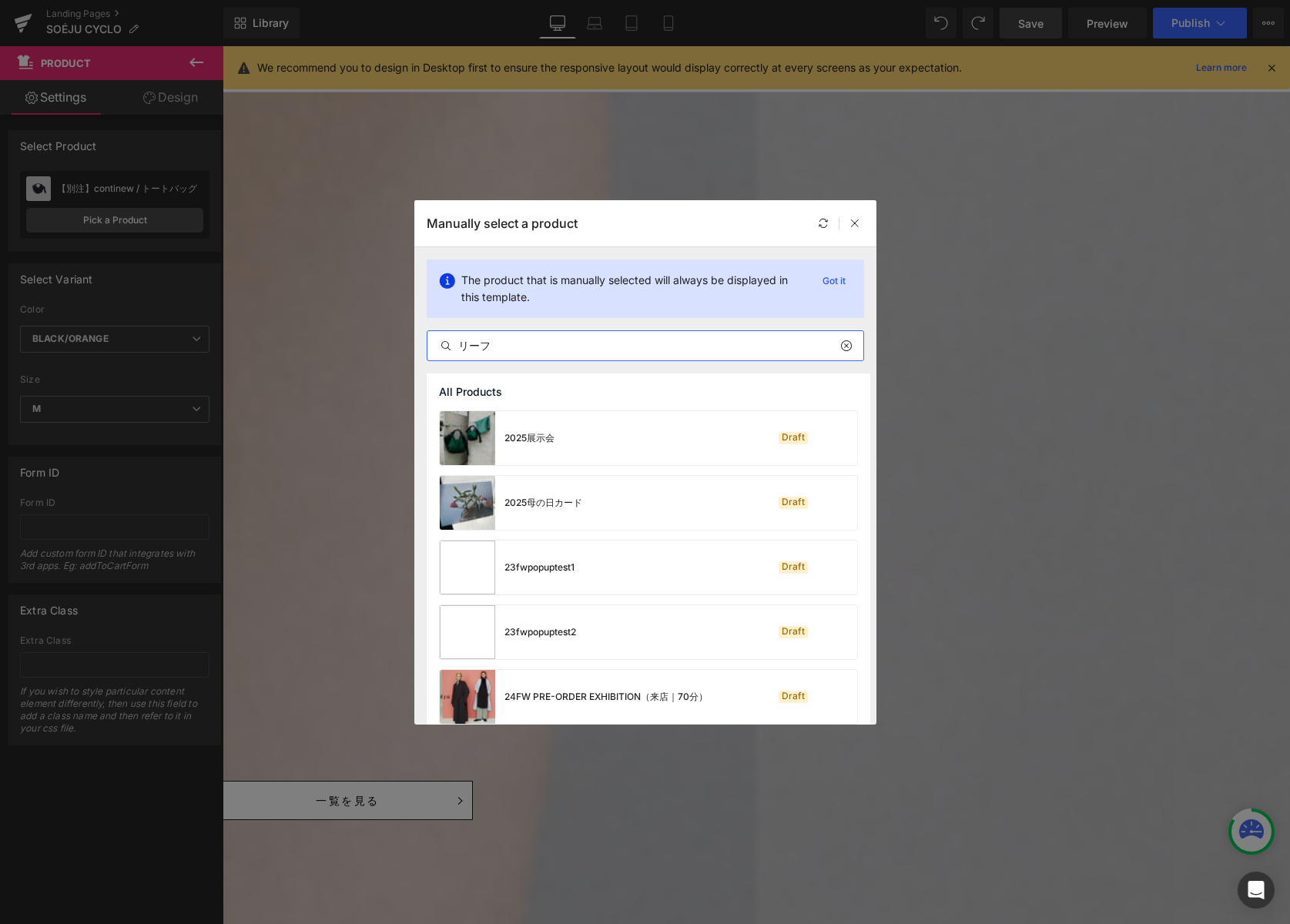
type input "リーフ"
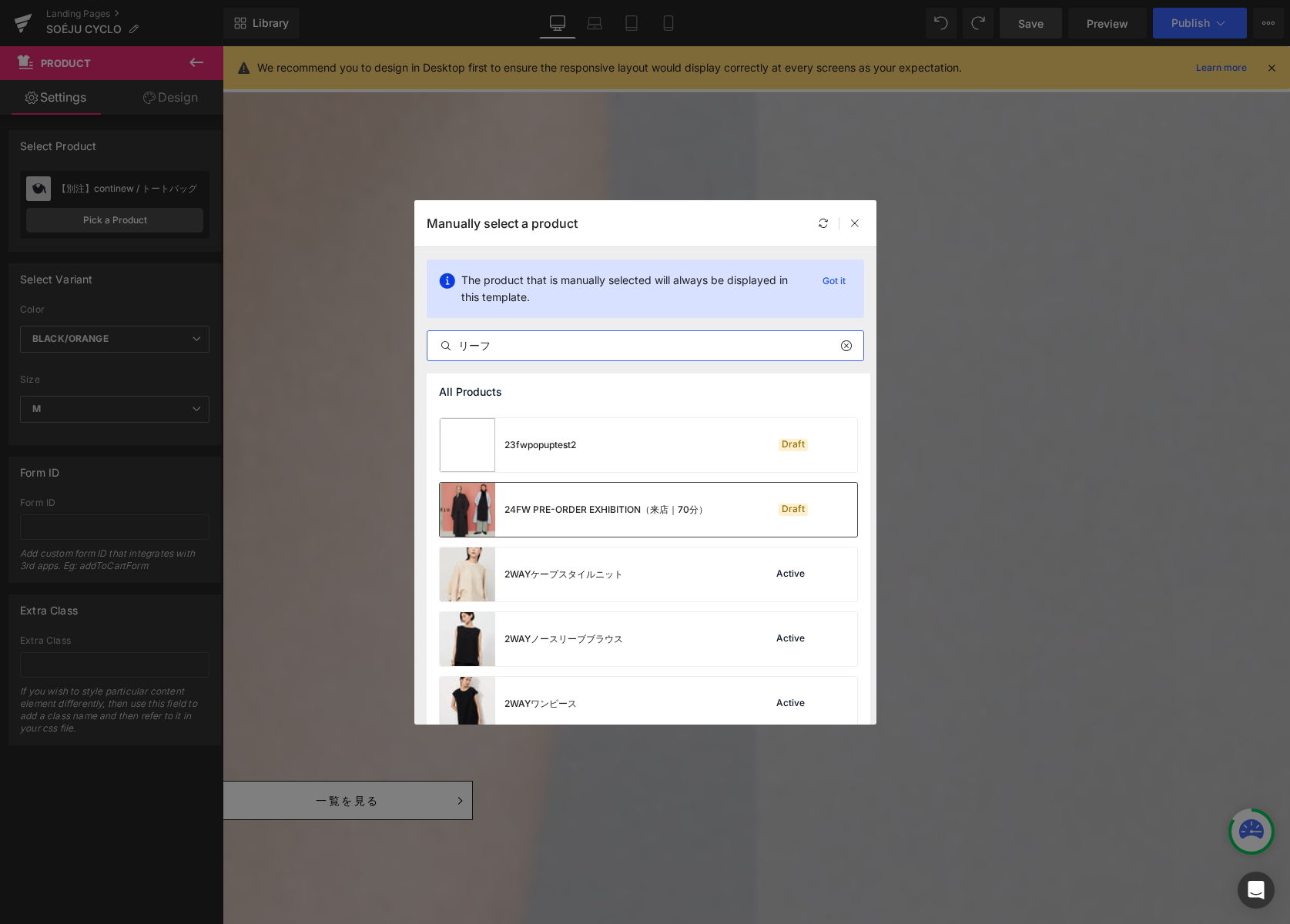
scroll to position [0, 0]
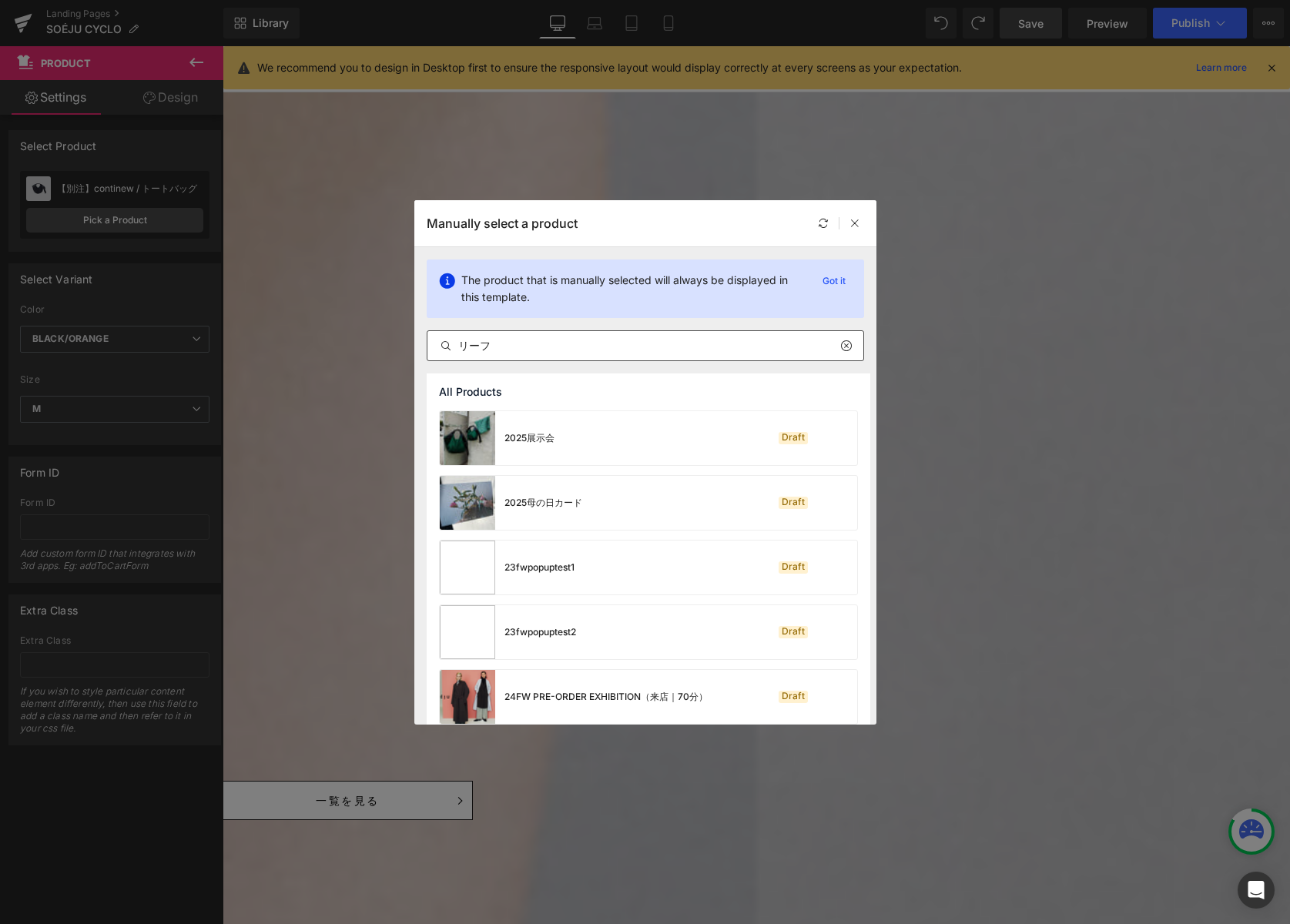
click at [847, 344] on icon at bounding box center [846, 346] width 11 height 12
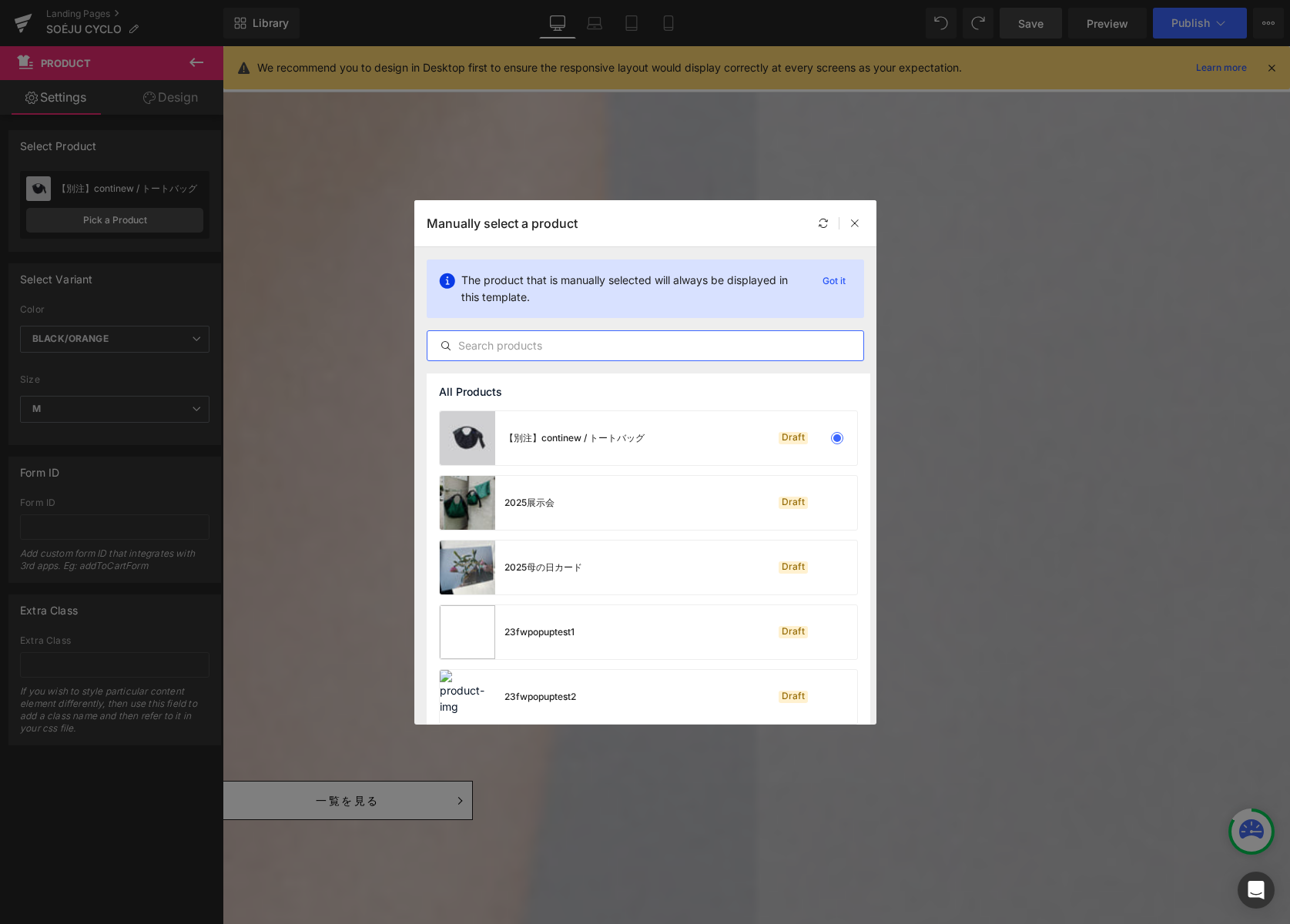
click at [625, 346] on input "text" at bounding box center [645, 345] width 436 height 19
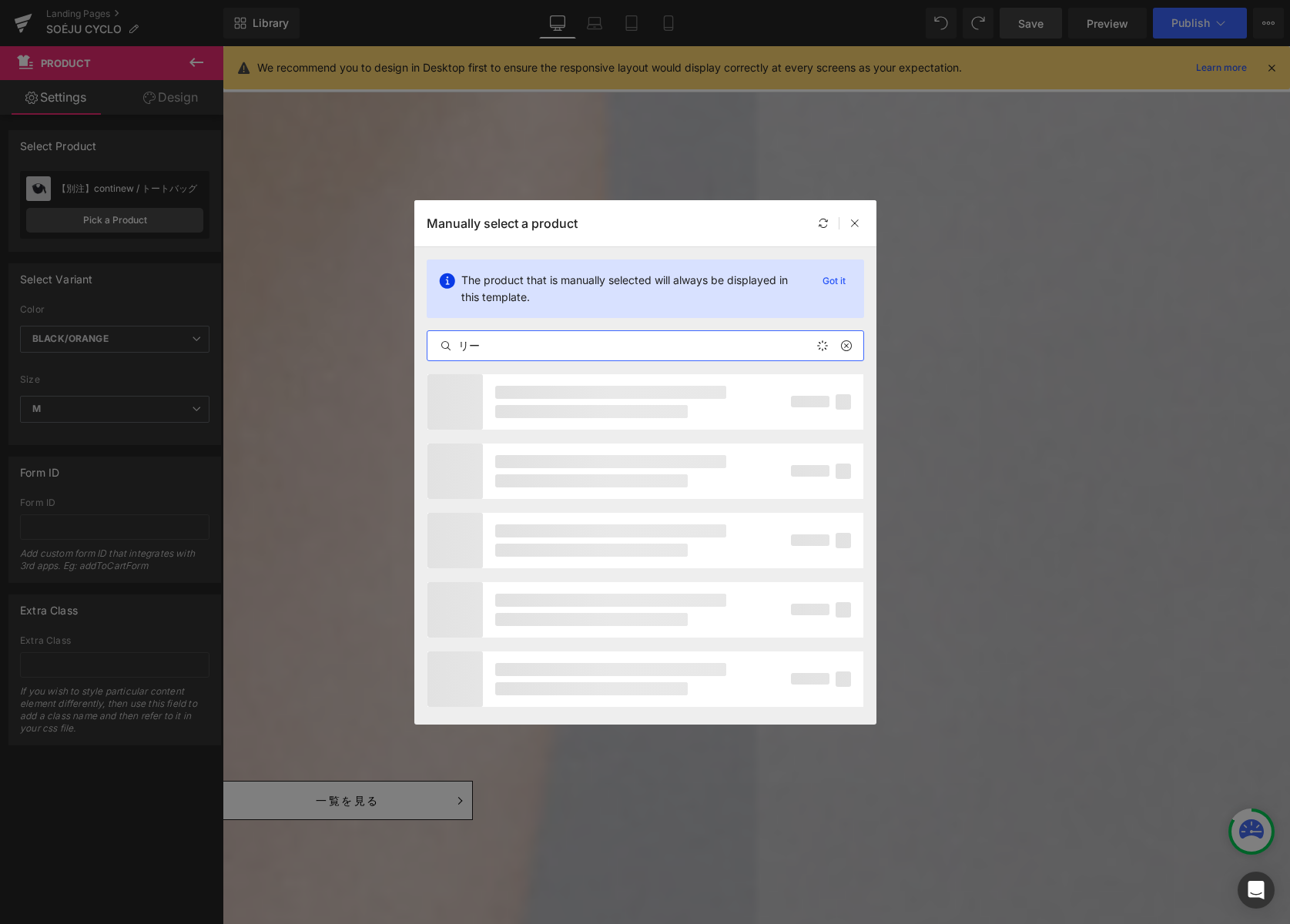
type input "リ"
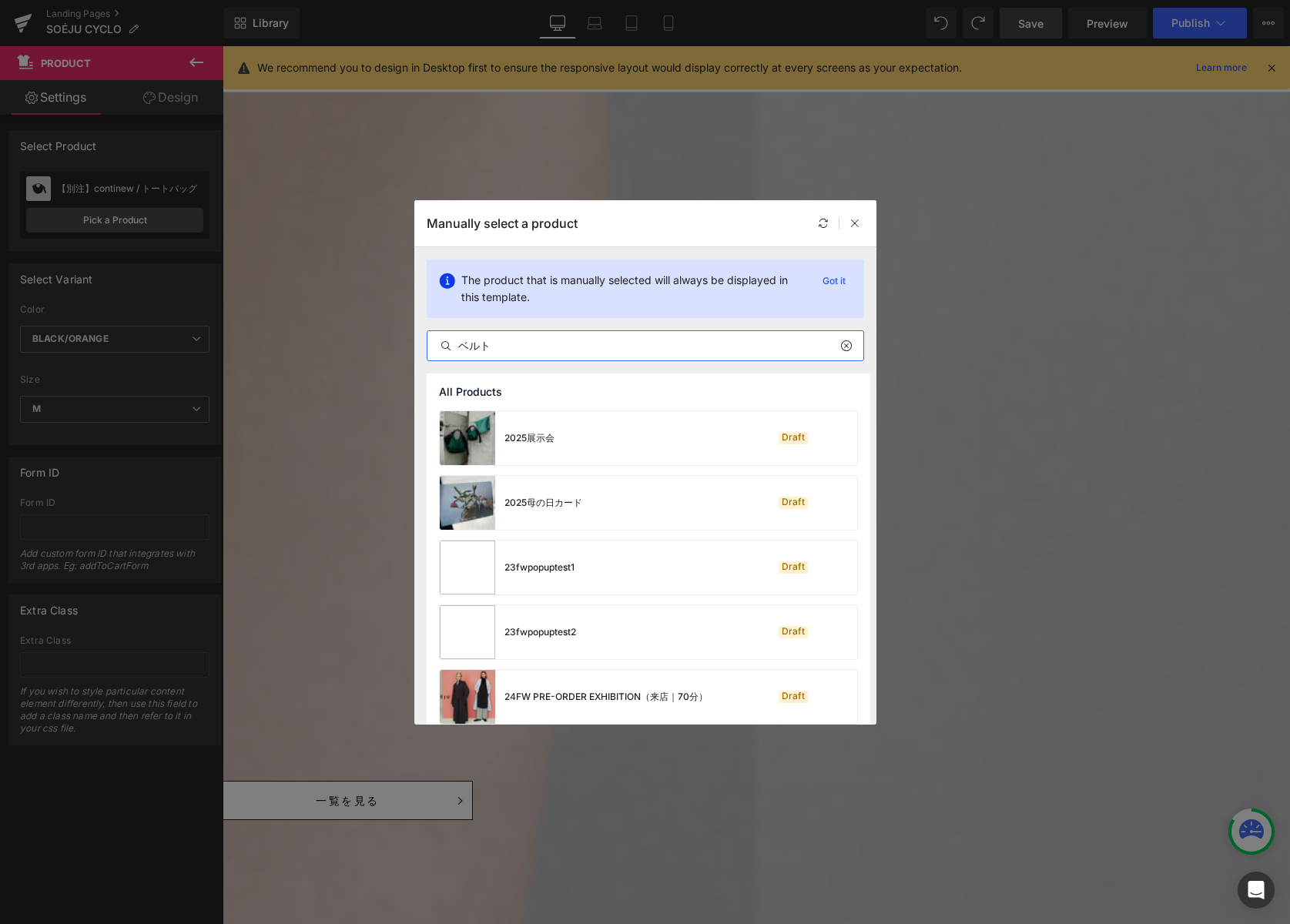
type input "ベルト"
click at [858, 219] on icon at bounding box center [855, 223] width 11 height 11
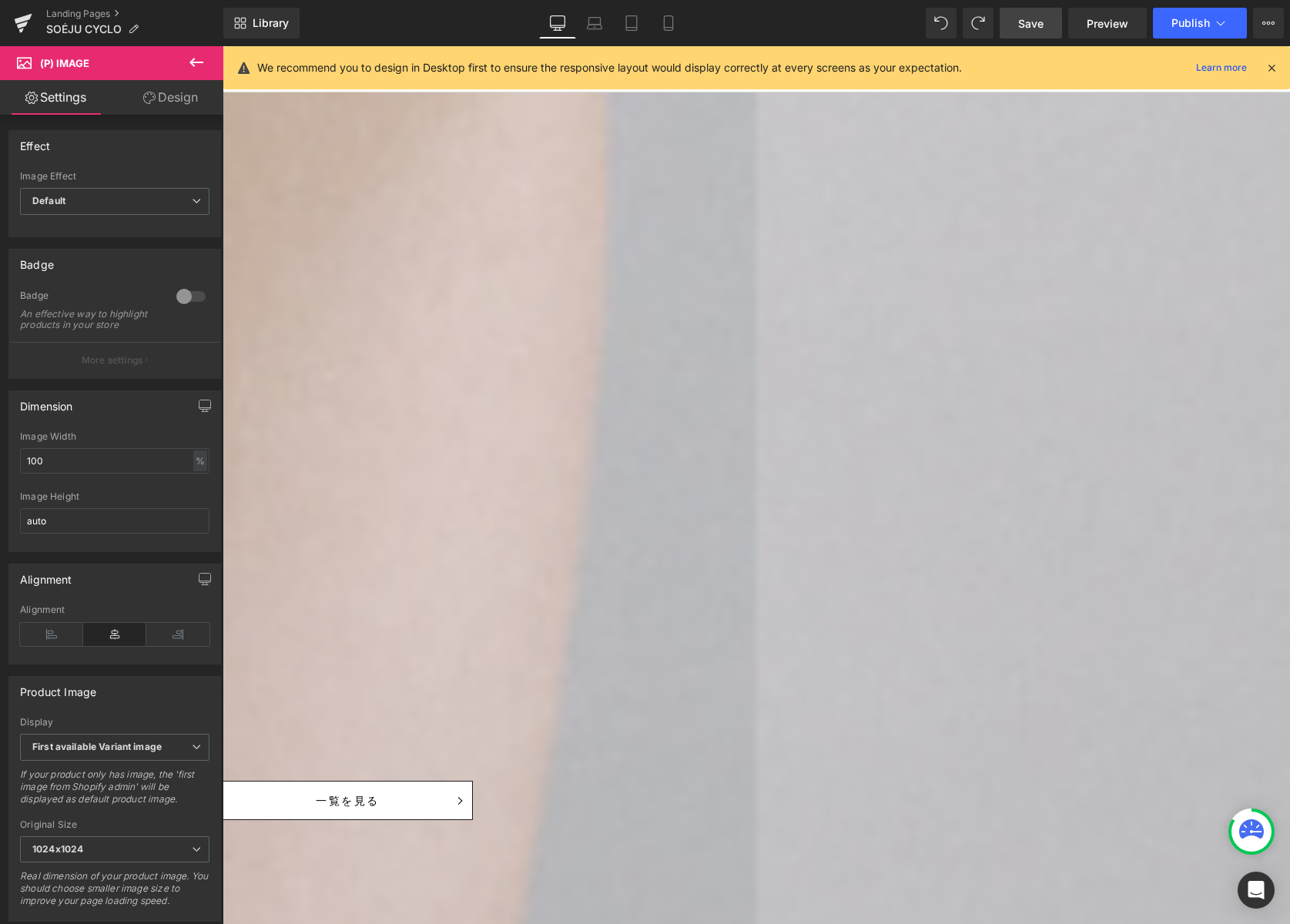
click at [223, 46] on span "Product" at bounding box center [223, 46] width 0 height 0
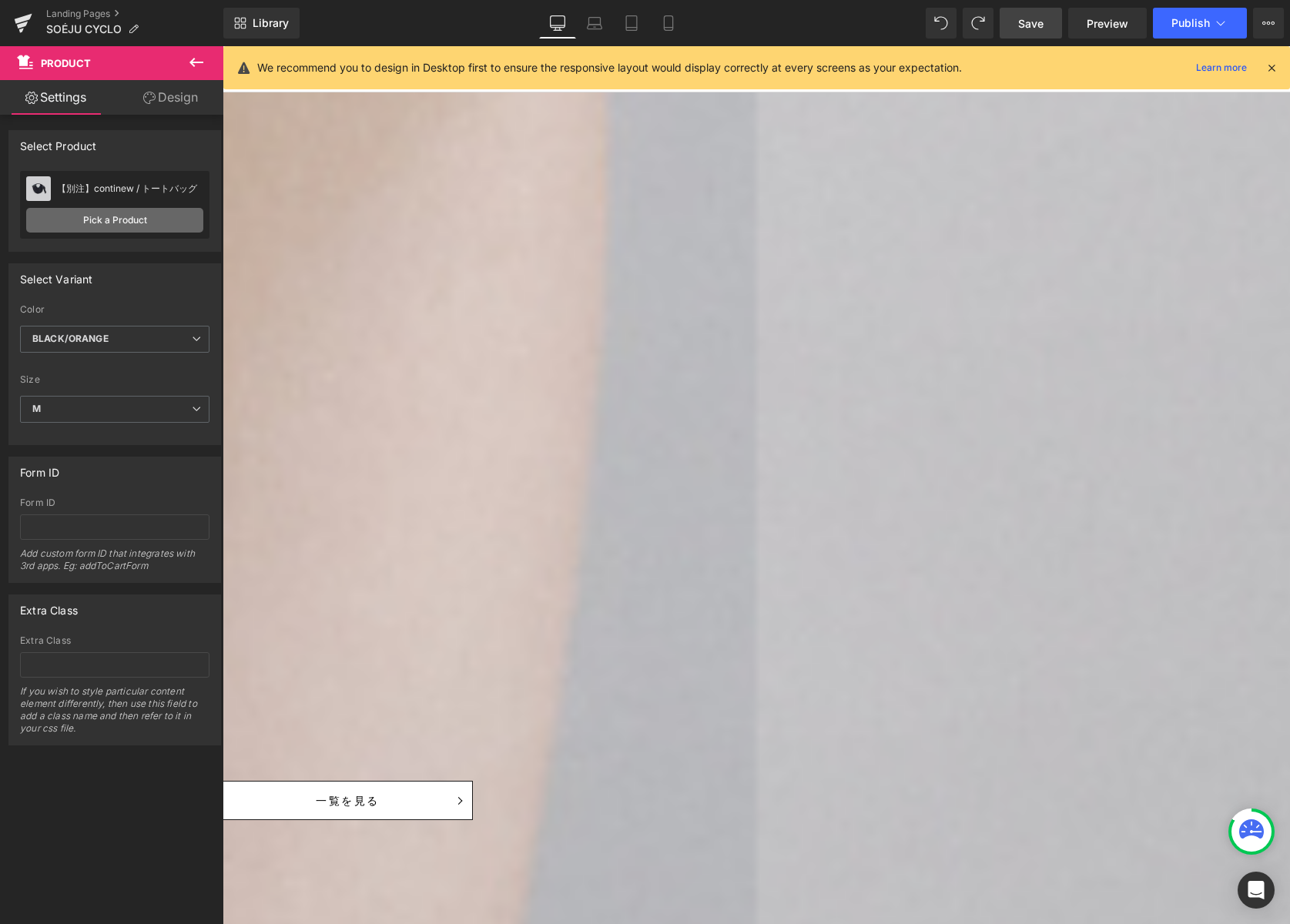
click at [163, 220] on link "Pick a Product" at bounding box center [114, 220] width 178 height 25
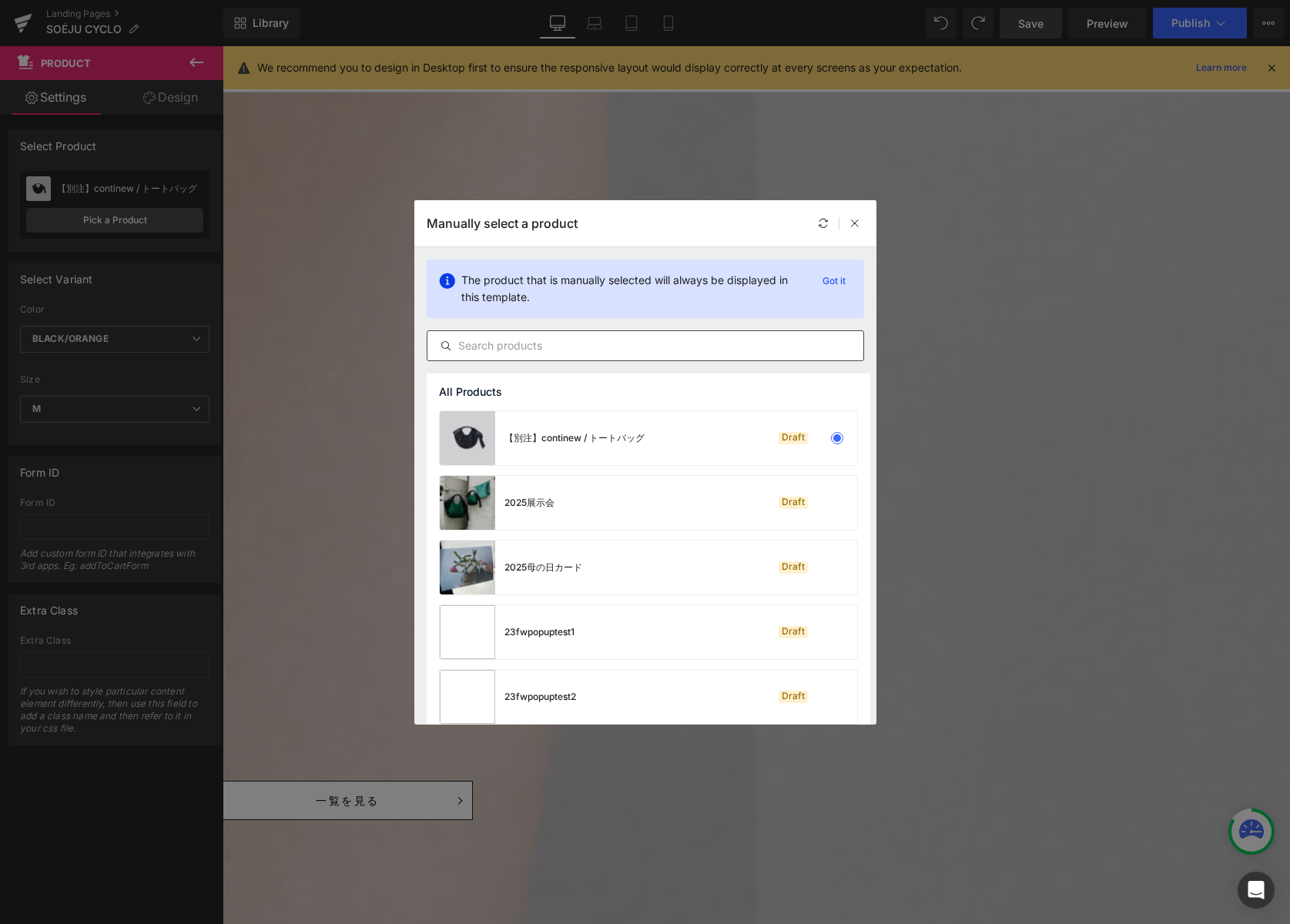
click at [543, 342] on input "text" at bounding box center [645, 345] width 436 height 19
type input "ベルト"
click at [851, 222] on icon at bounding box center [855, 223] width 11 height 11
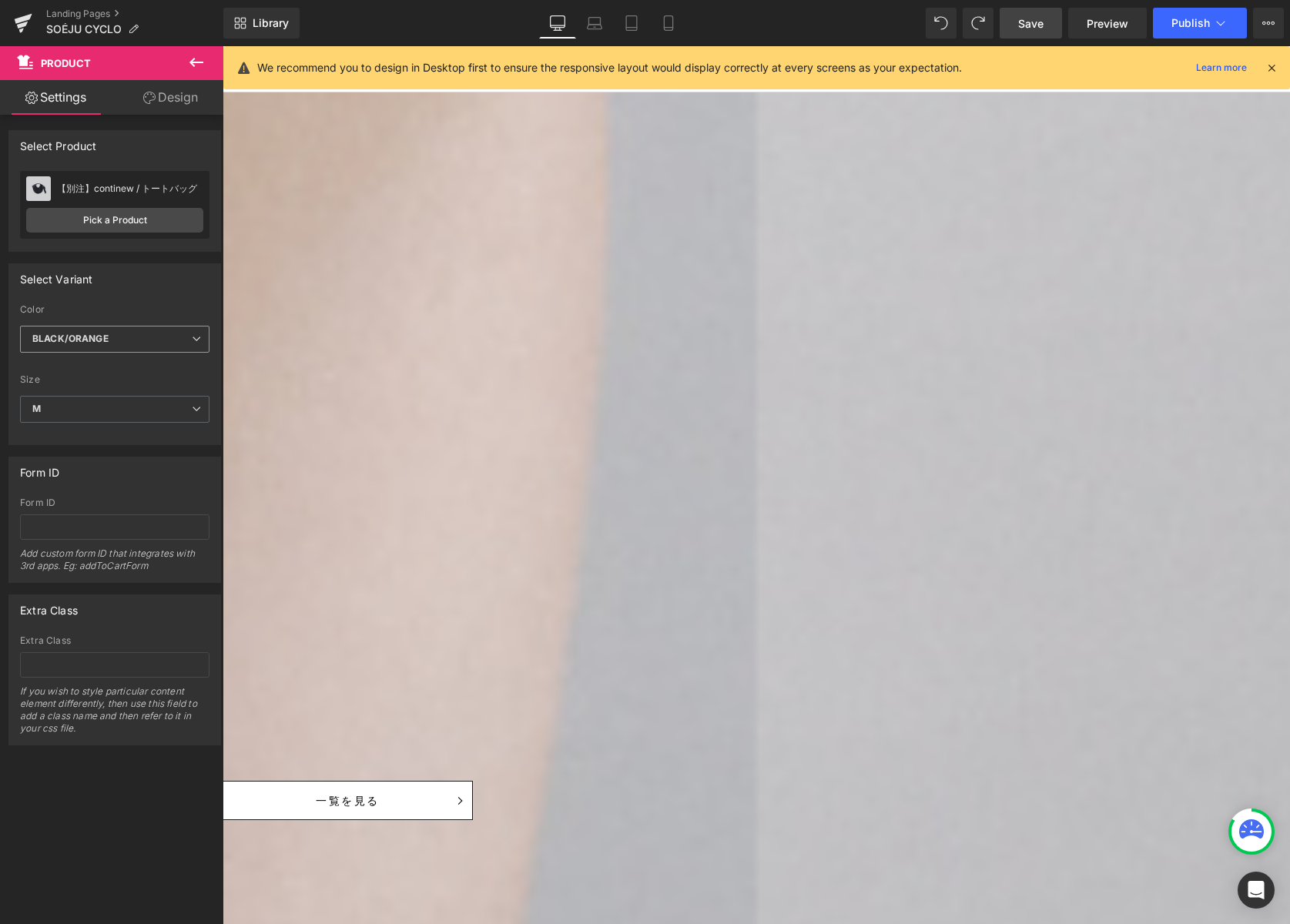
click at [194, 337] on span "BLACK/ORANGE" at bounding box center [114, 339] width 189 height 27
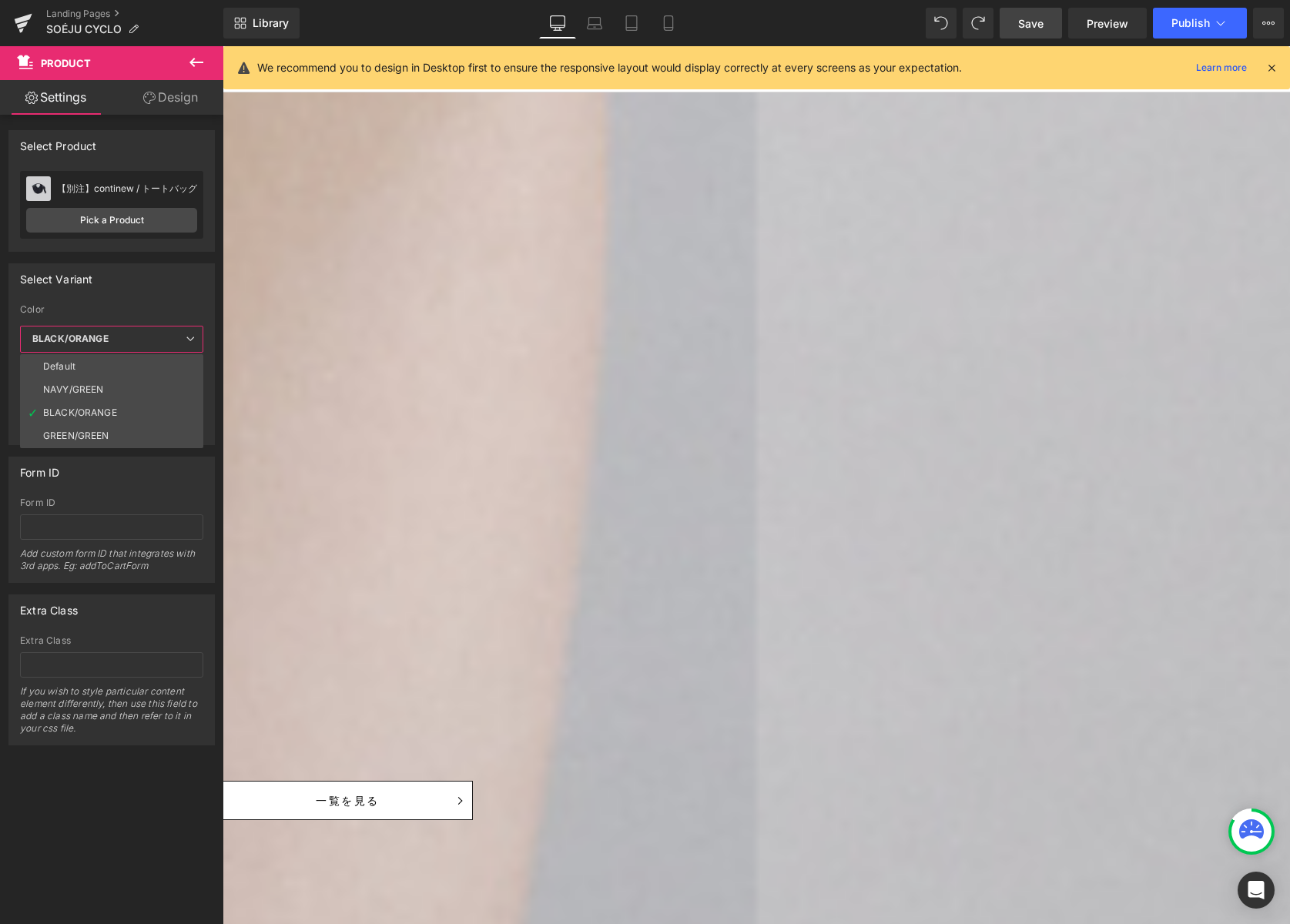
click at [172, 354] on ul "Default NAVY/GREEN BLACK/ORANGE GREEN/GREEN" at bounding box center [111, 400] width 183 height 94
drag, startPoint x: 166, startPoint y: 369, endPoint x: 173, endPoint y: 374, distance: 8.6
click at [166, 369] on li "Default" at bounding box center [111, 367] width 183 height 23
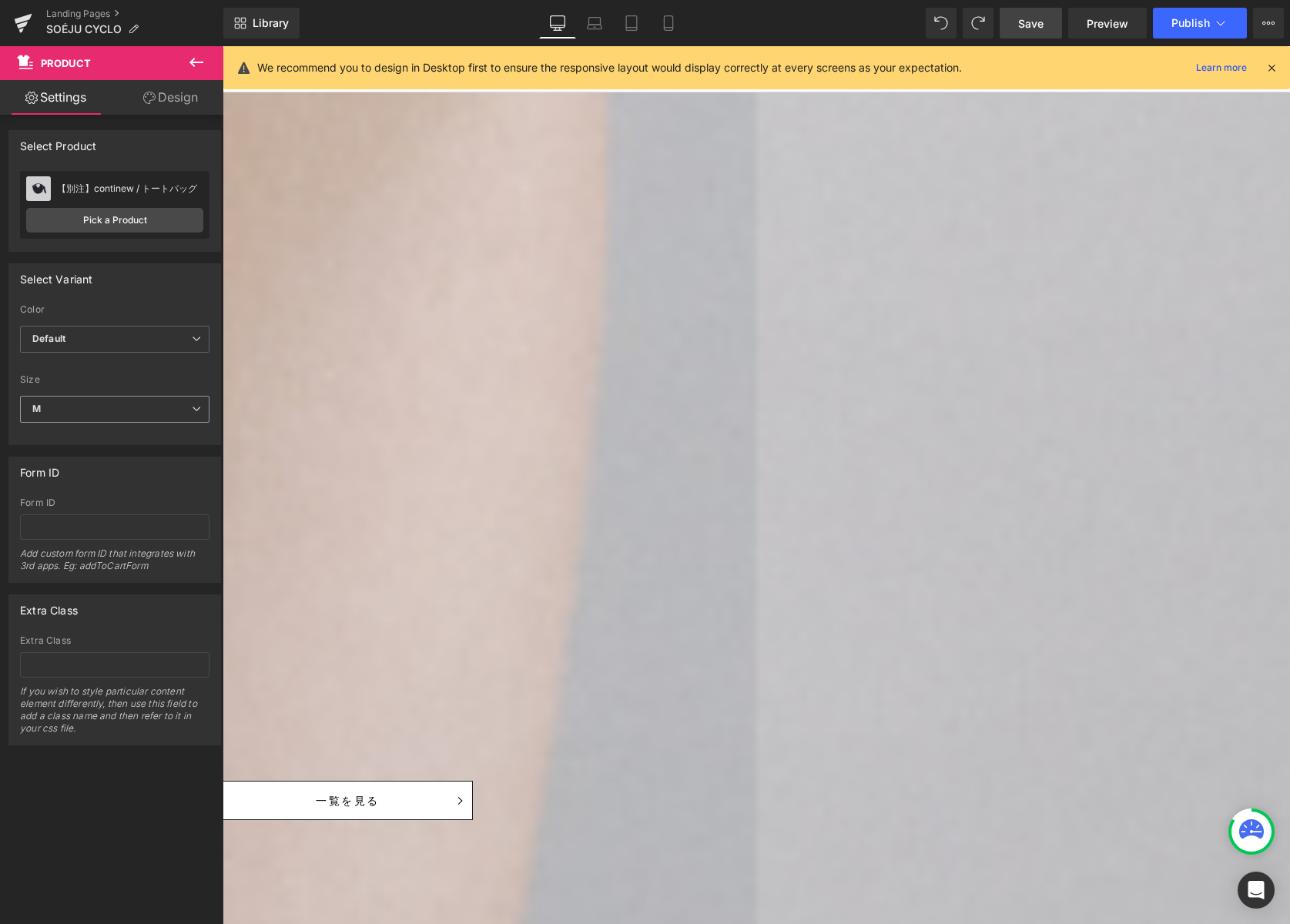
click at [191, 403] on span "M" at bounding box center [114, 409] width 189 height 27
click at [153, 431] on li "Default" at bounding box center [111, 437] width 183 height 23
click at [223, 46] on span "Product" at bounding box center [223, 46] width 0 height 0
click at [132, 204] on div "【別注】continew / トートバッグ 【別注】continew / トートバッグ Pick a Product" at bounding box center [114, 205] width 189 height 68
click at [128, 219] on link "Pick a Product" at bounding box center [114, 220] width 178 height 25
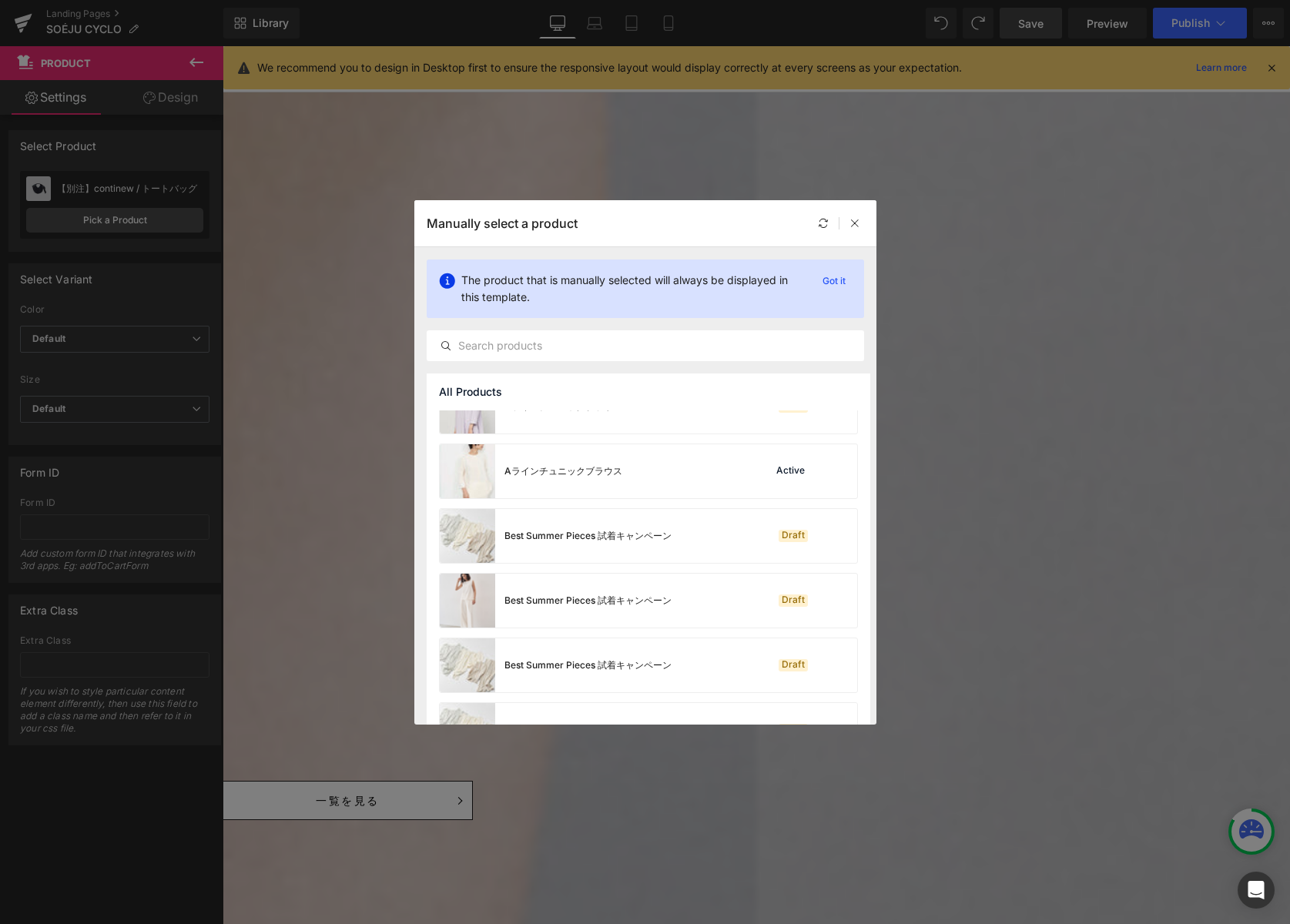
scroll to position [1113, 0]
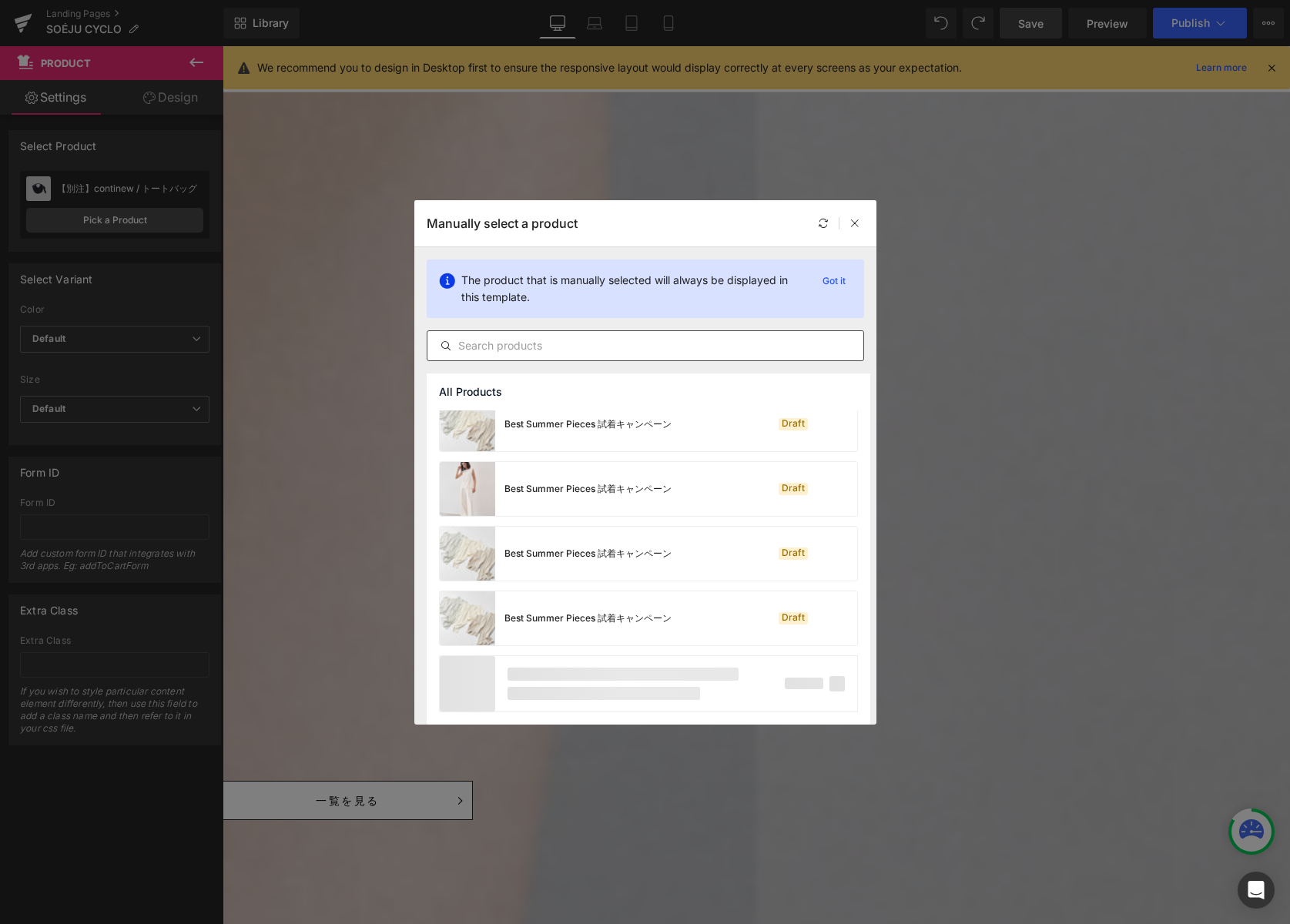
click at [547, 347] on input "text" at bounding box center [645, 345] width 436 height 19
type input "タックパンツ"
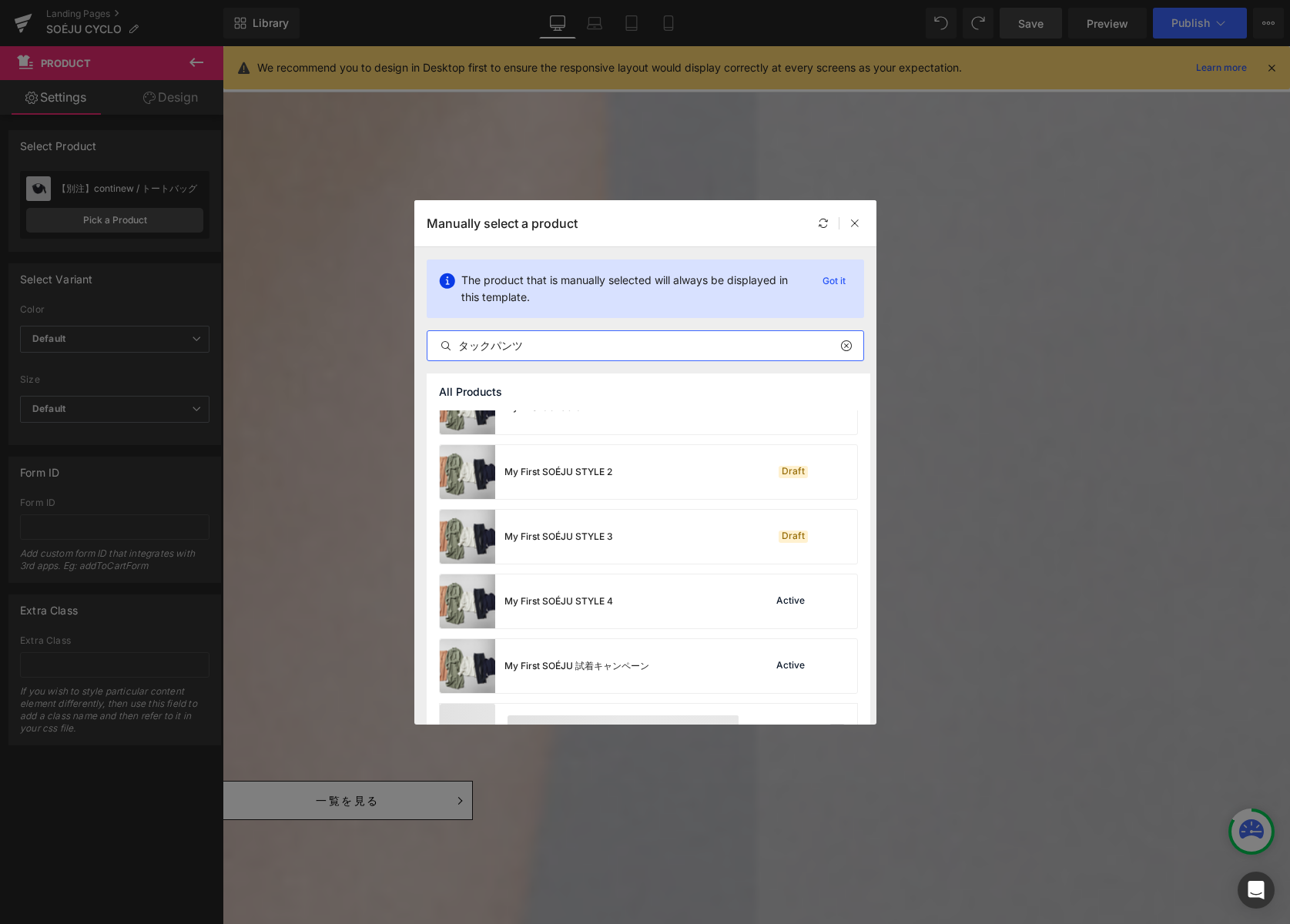
scroll to position [4995, 0]
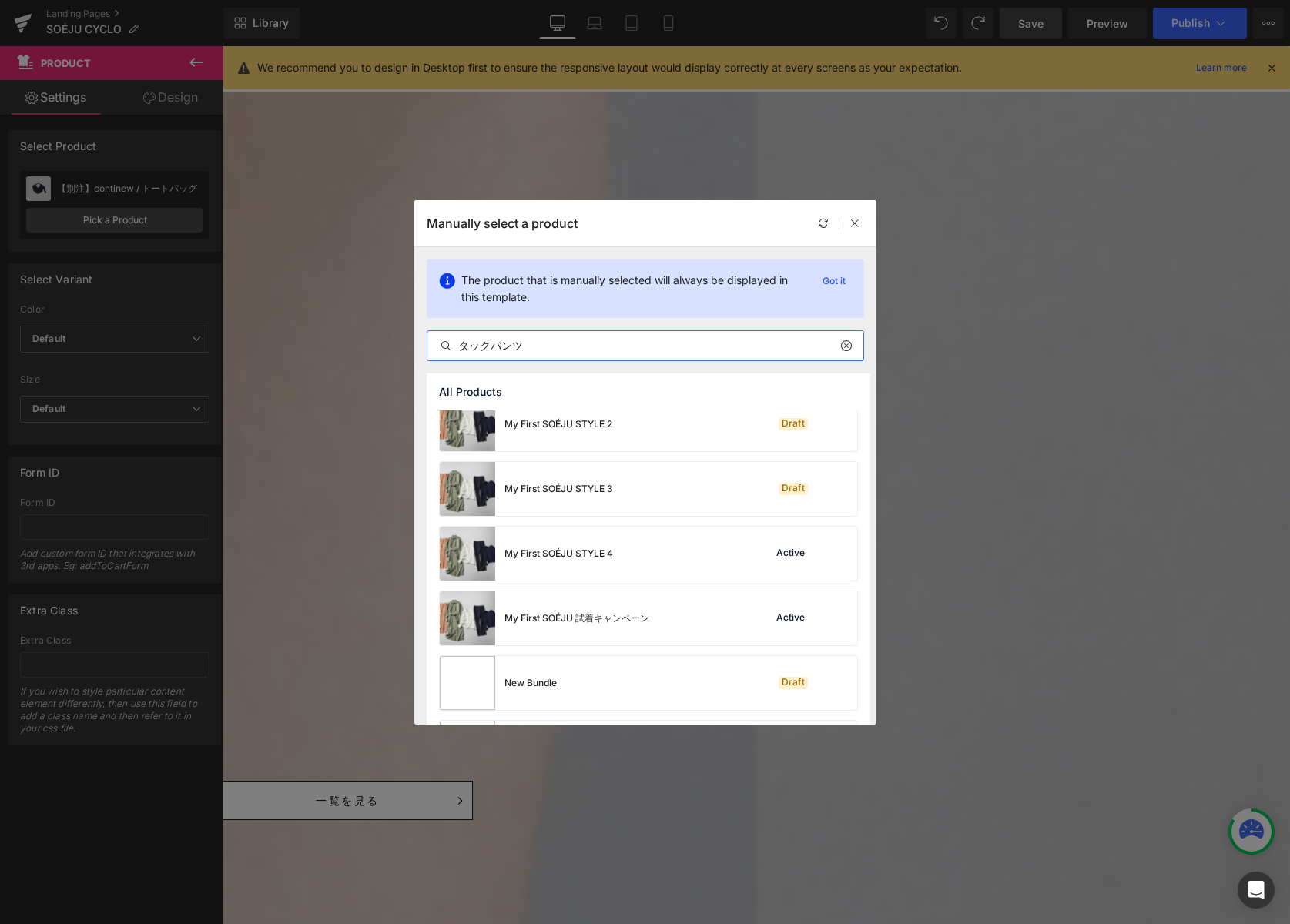
drag, startPoint x: 562, startPoint y: 350, endPoint x: 369, endPoint y: 338, distance: 193.4
click at [369, 338] on div "Manually select a product The product that is manually selected will always be …" at bounding box center [645, 462] width 1290 height 924
type input "カメリア"
drag, startPoint x: 849, startPoint y: 219, endPoint x: 627, endPoint y: 173, distance: 226.7
click at [849, 219] on icon at bounding box center [855, 223] width 11 height 11
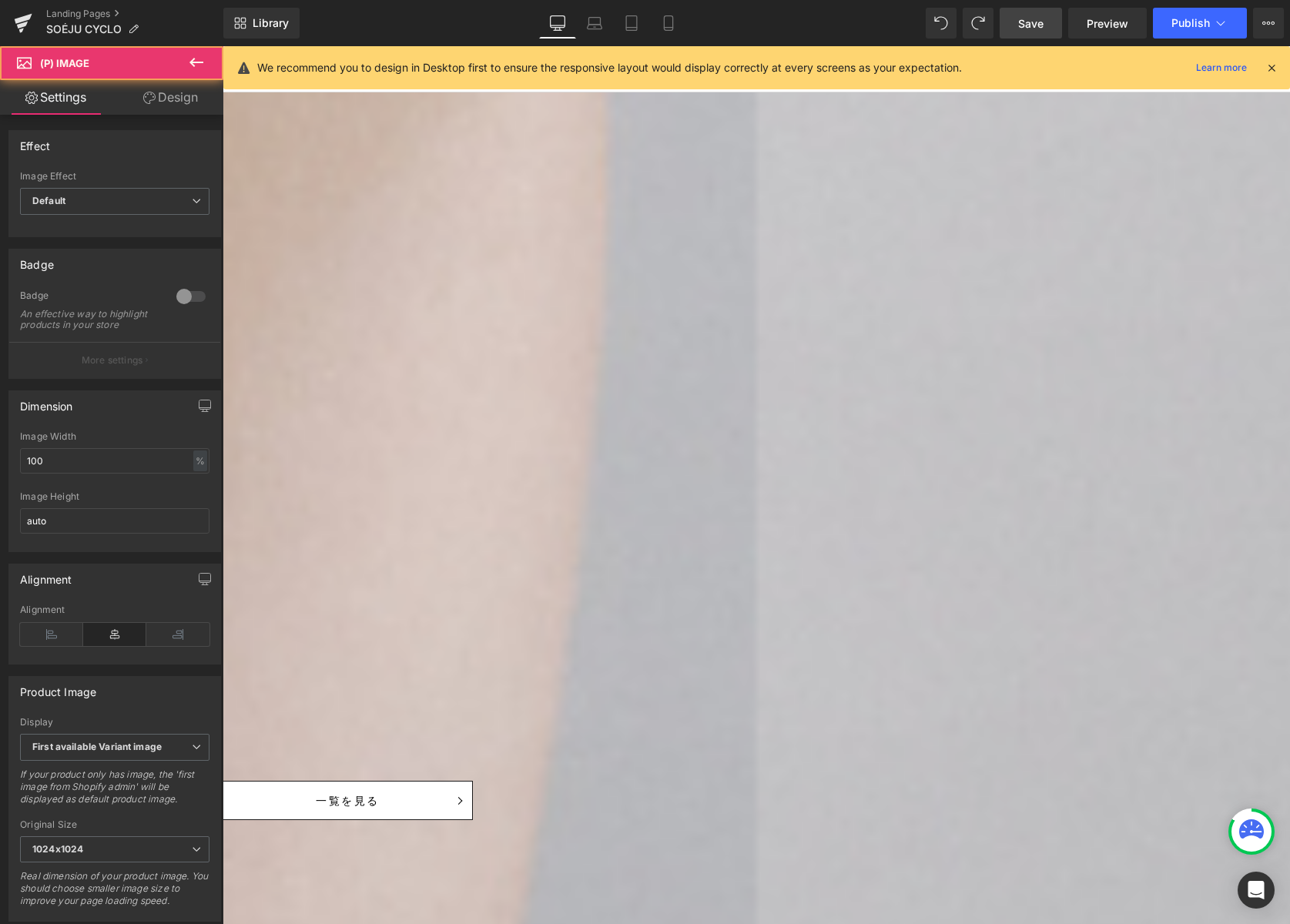
click at [223, 46] on span "Product" at bounding box center [223, 46] width 0 height 0
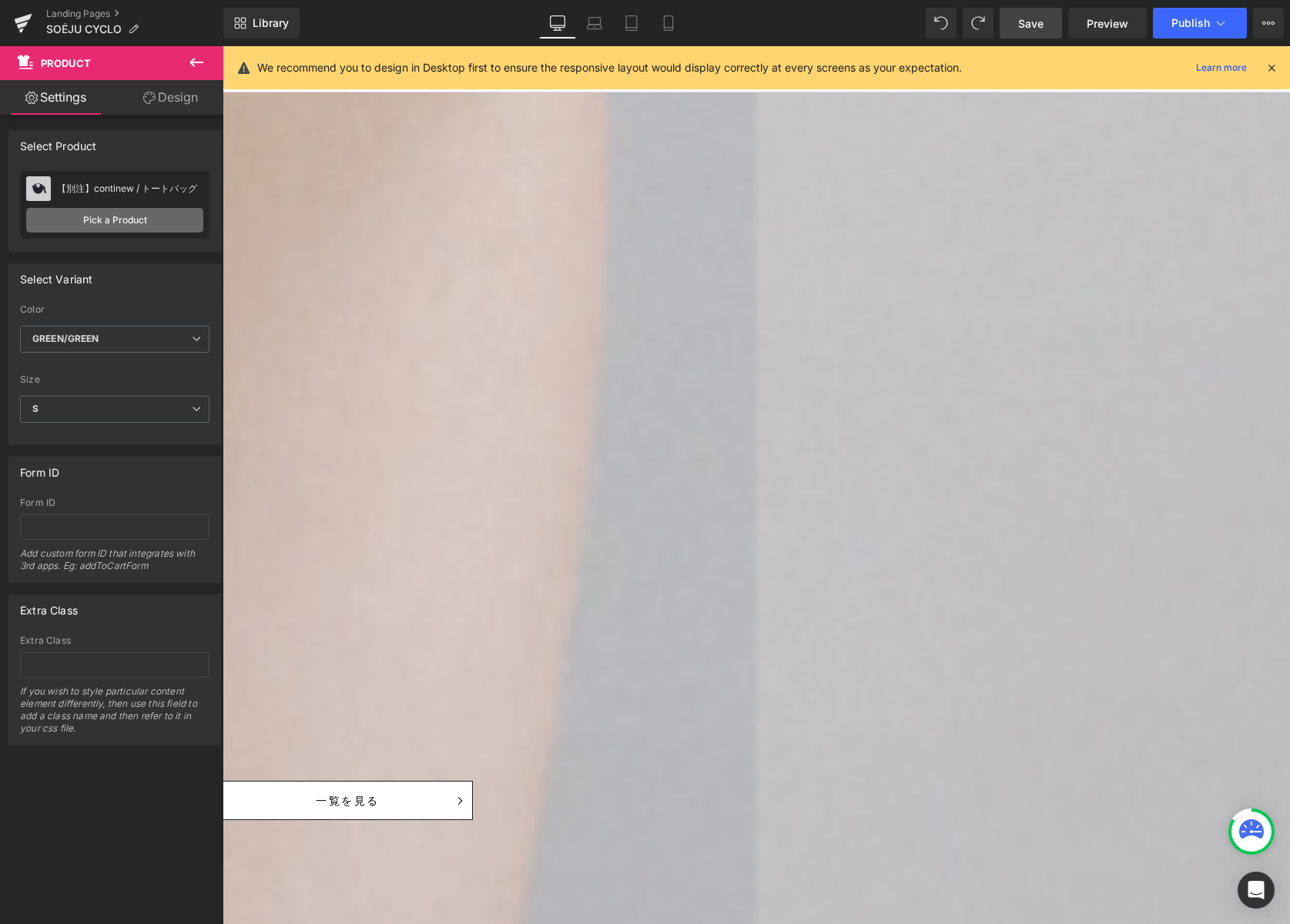
click at [92, 223] on link "Pick a Product" at bounding box center [114, 220] width 178 height 25
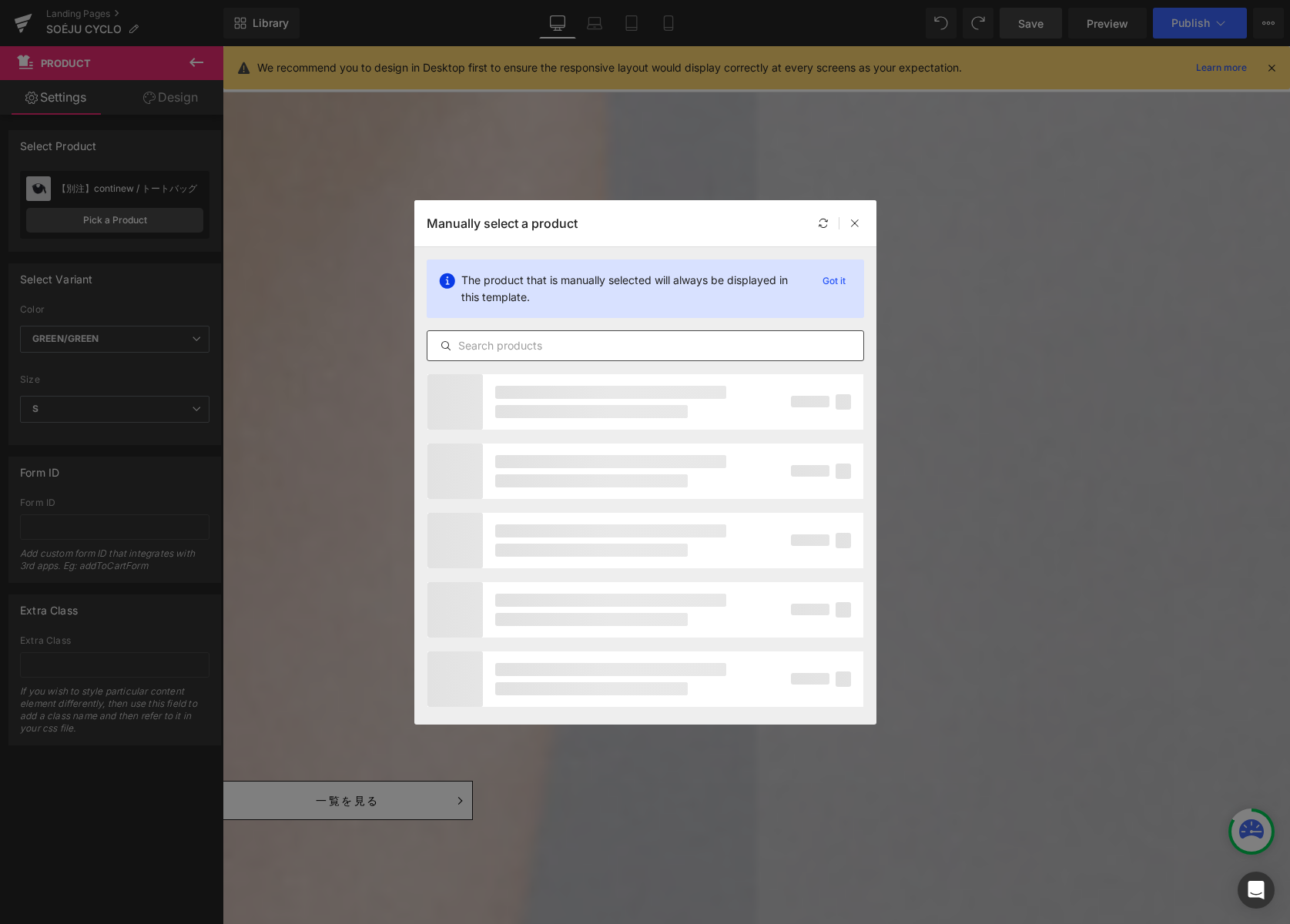
click at [516, 350] on input "text" at bounding box center [645, 345] width 436 height 19
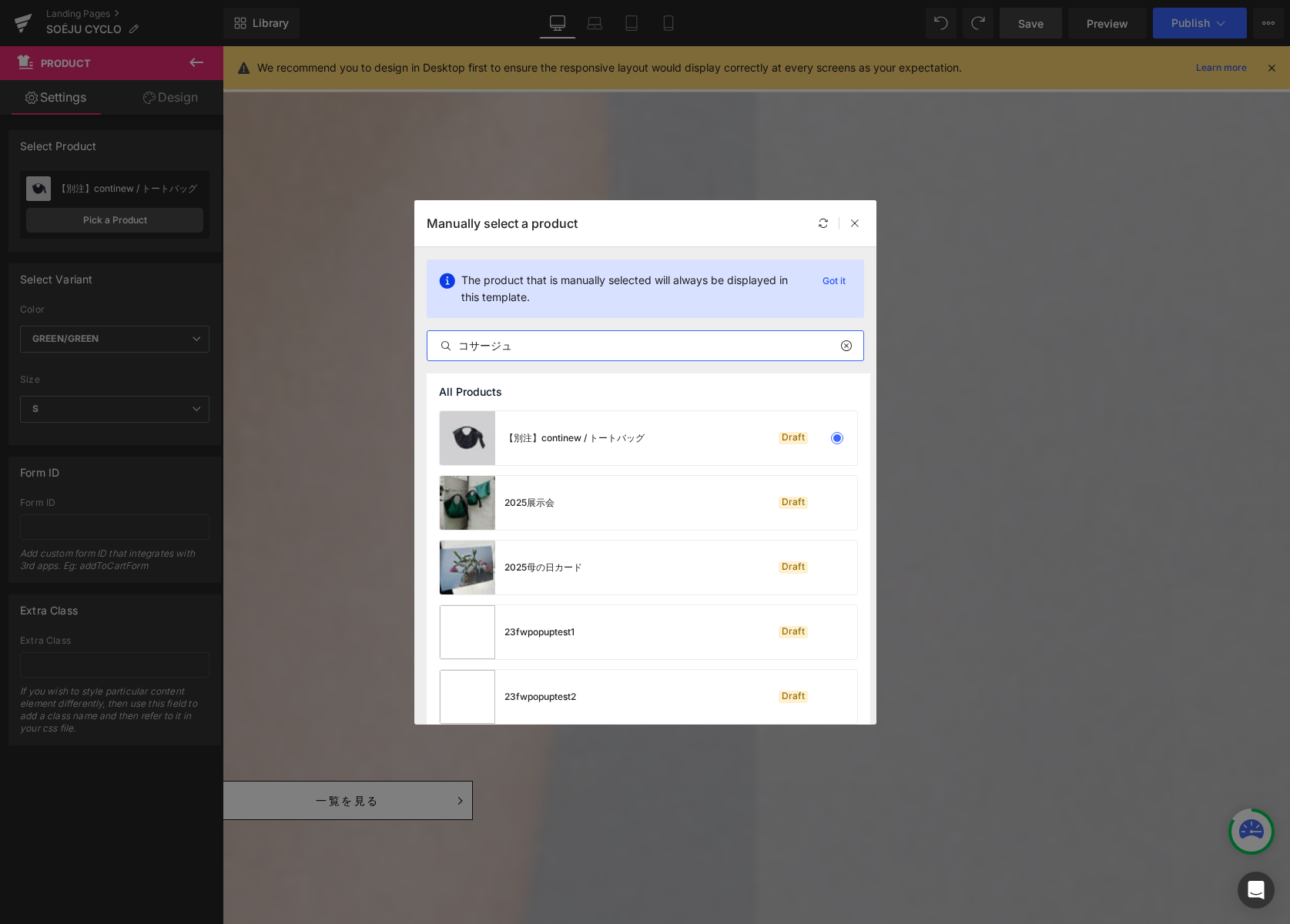
click at [538, 343] on input "コサージュ" at bounding box center [645, 345] width 436 height 19
drag, startPoint x: 476, startPoint y: 349, endPoint x: 426, endPoint y: 349, distance: 50.0
click at [426, 349] on div "The product that is manually selected will always be displayed in this template…" at bounding box center [645, 310] width 462 height 127
paste input "リーフ"
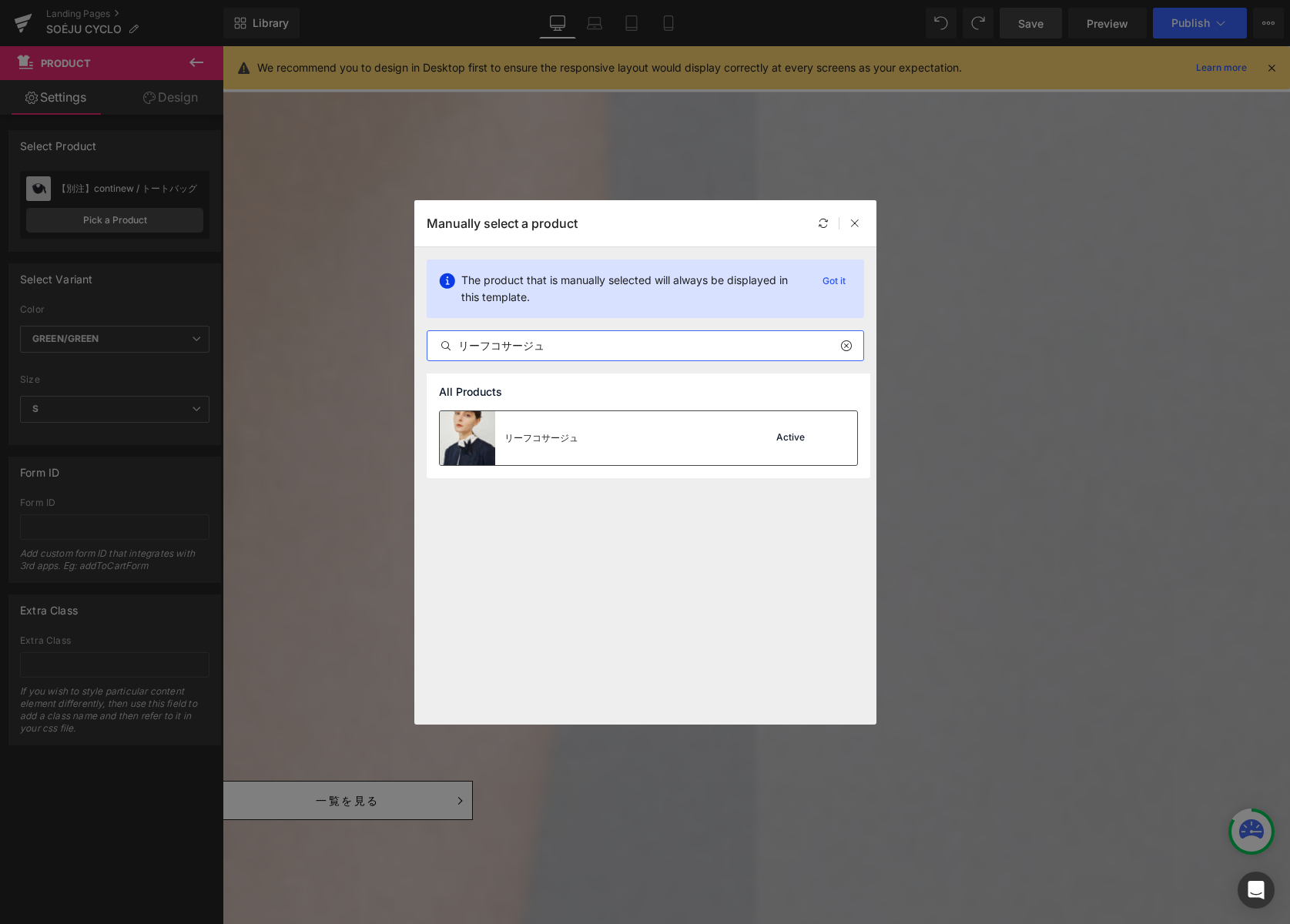
type input "リーフコサージュ"
click at [831, 440] on div at bounding box center [837, 438] width 21 height 21
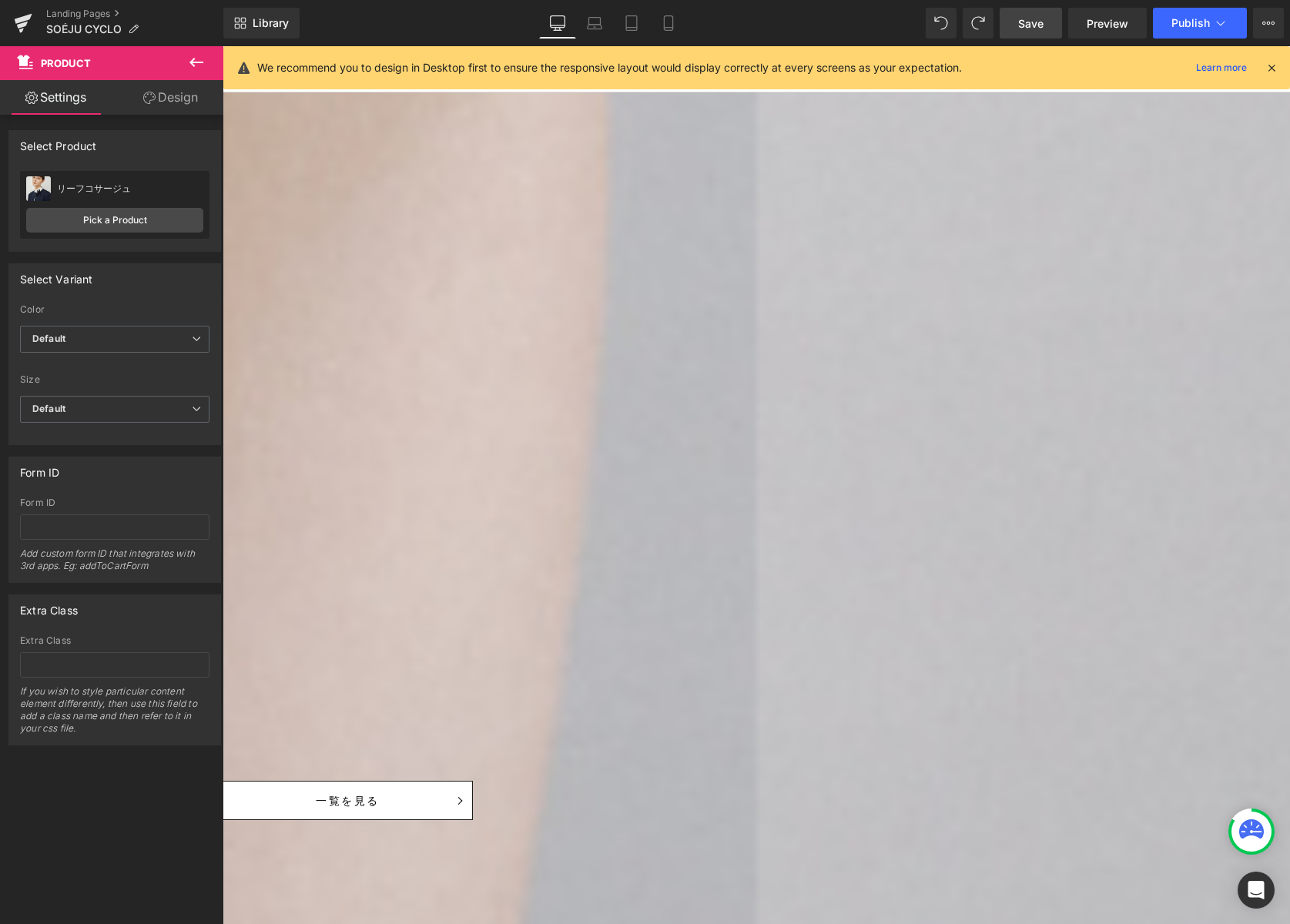
drag, startPoint x: 624, startPoint y: 227, endPoint x: 614, endPoint y: 227, distance: 10.0
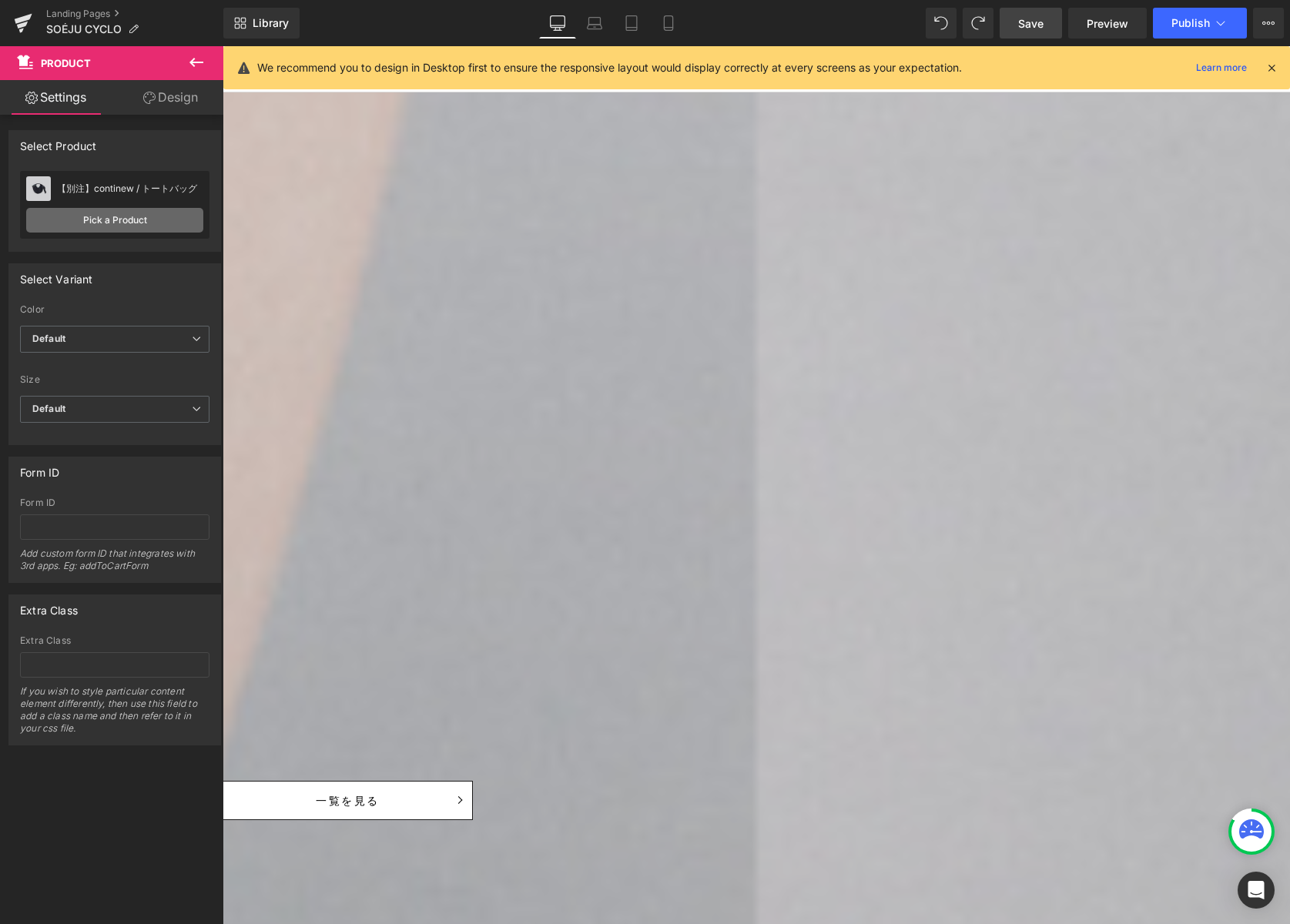
click at [113, 220] on link "Pick a Product" at bounding box center [114, 220] width 178 height 25
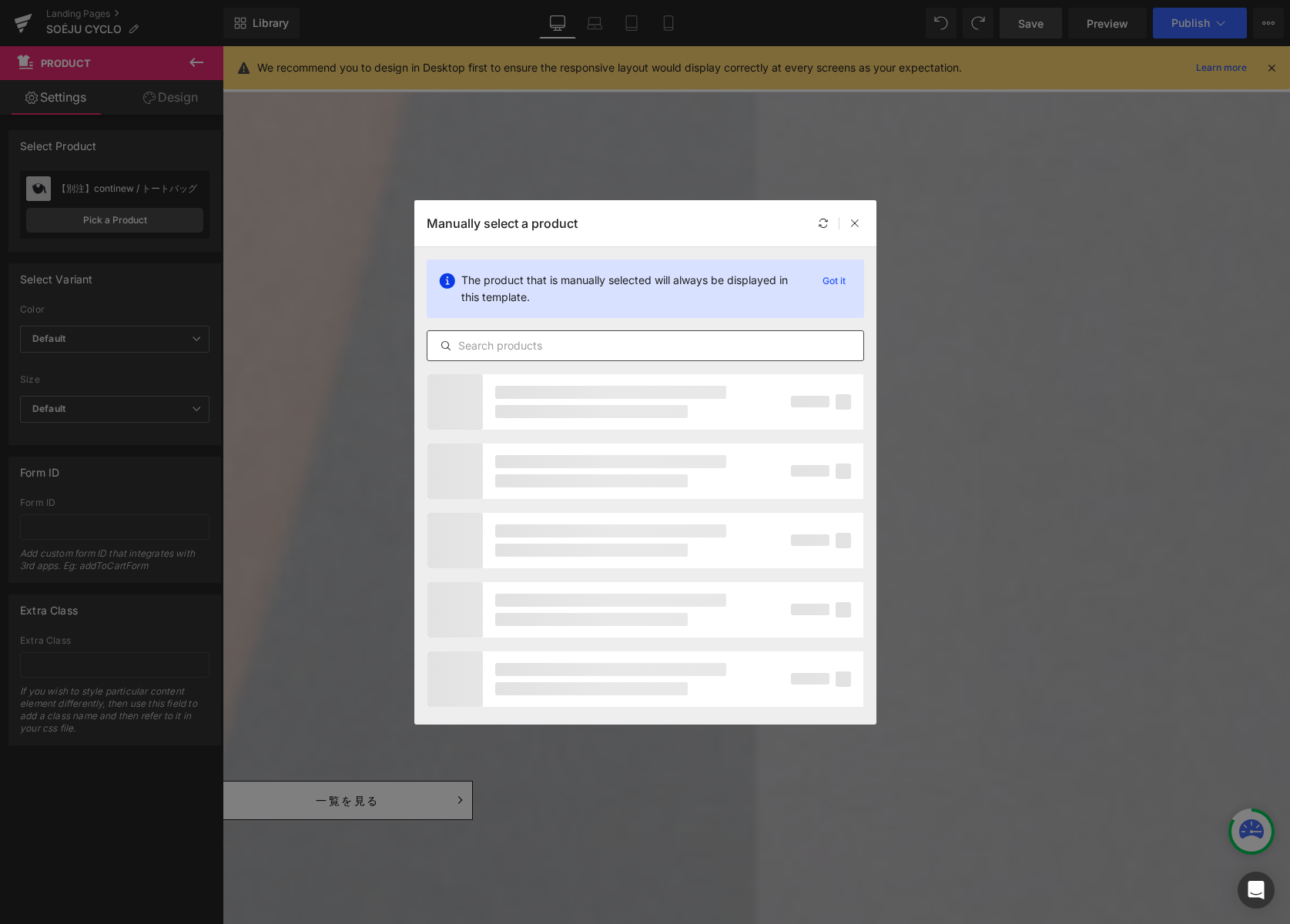
click at [602, 342] on input "text" at bounding box center [645, 345] width 436 height 19
paste input "アコヤパール付チェーンネックレス"
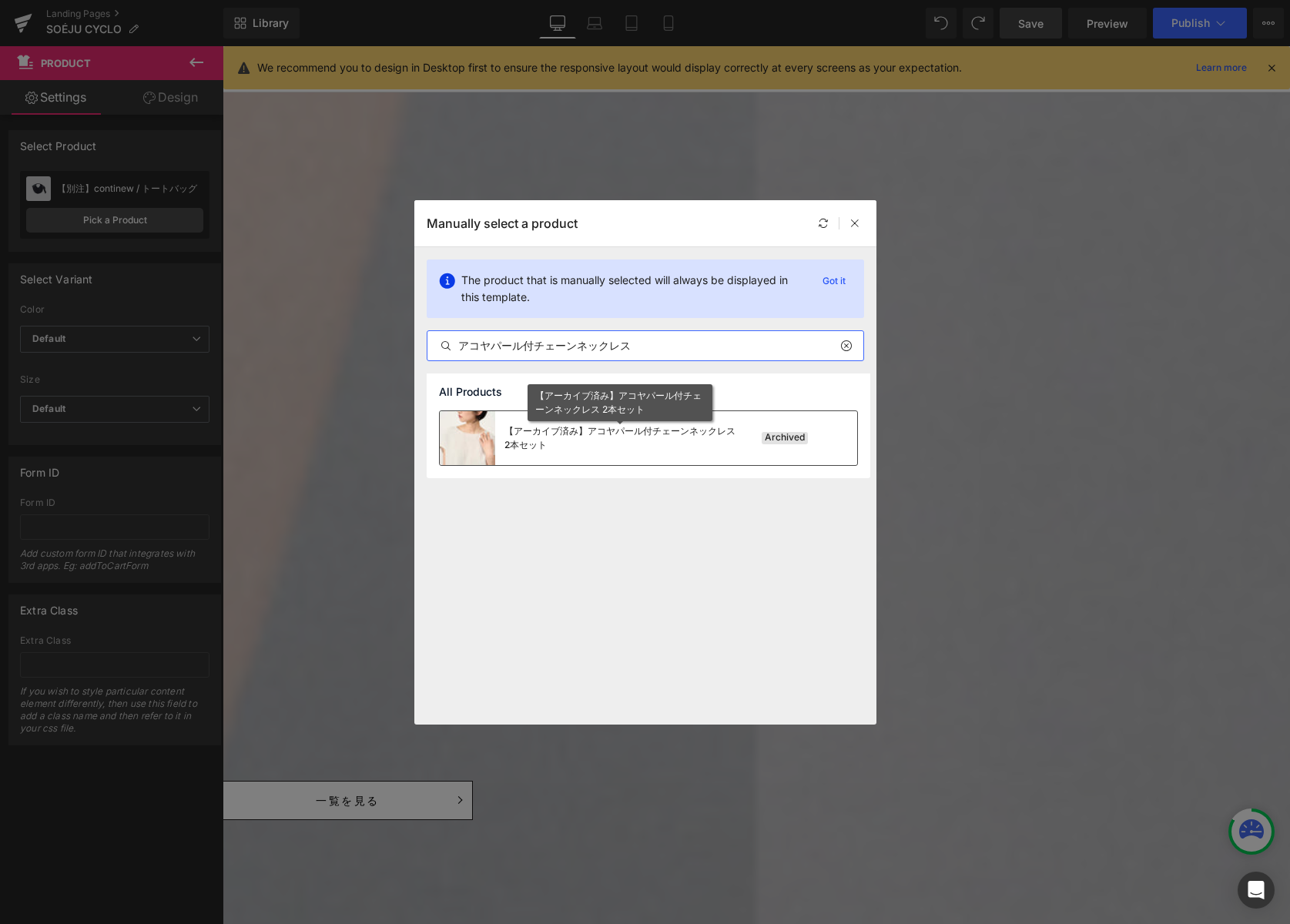
type input "アコヤパール付チェーンネックレス"
click at [565, 438] on div "【アーカイブ済み】アコヤパール付チェーンネックレス 2本セット" at bounding box center [619, 438] width 231 height 28
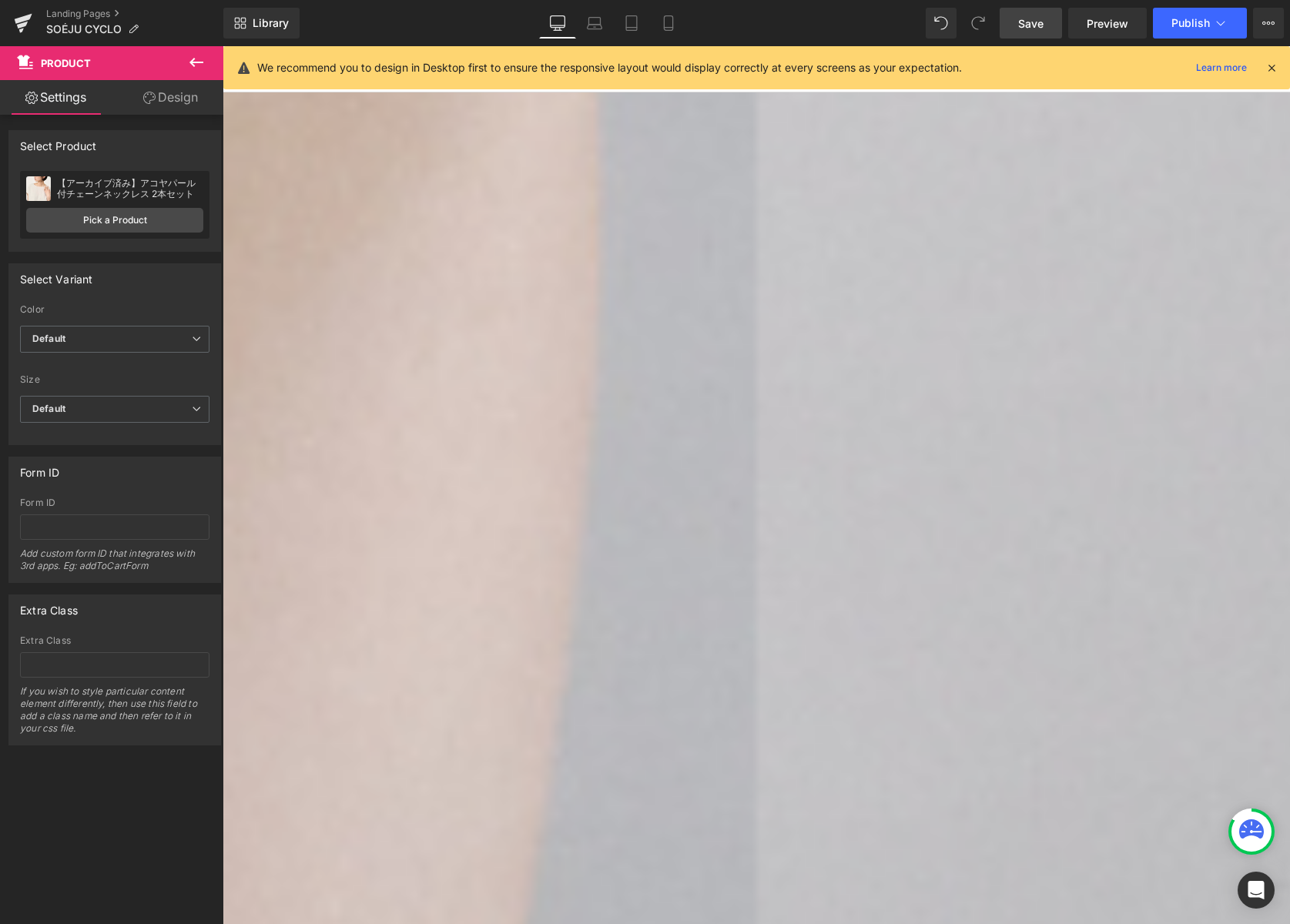
scroll to position [3131, 0]
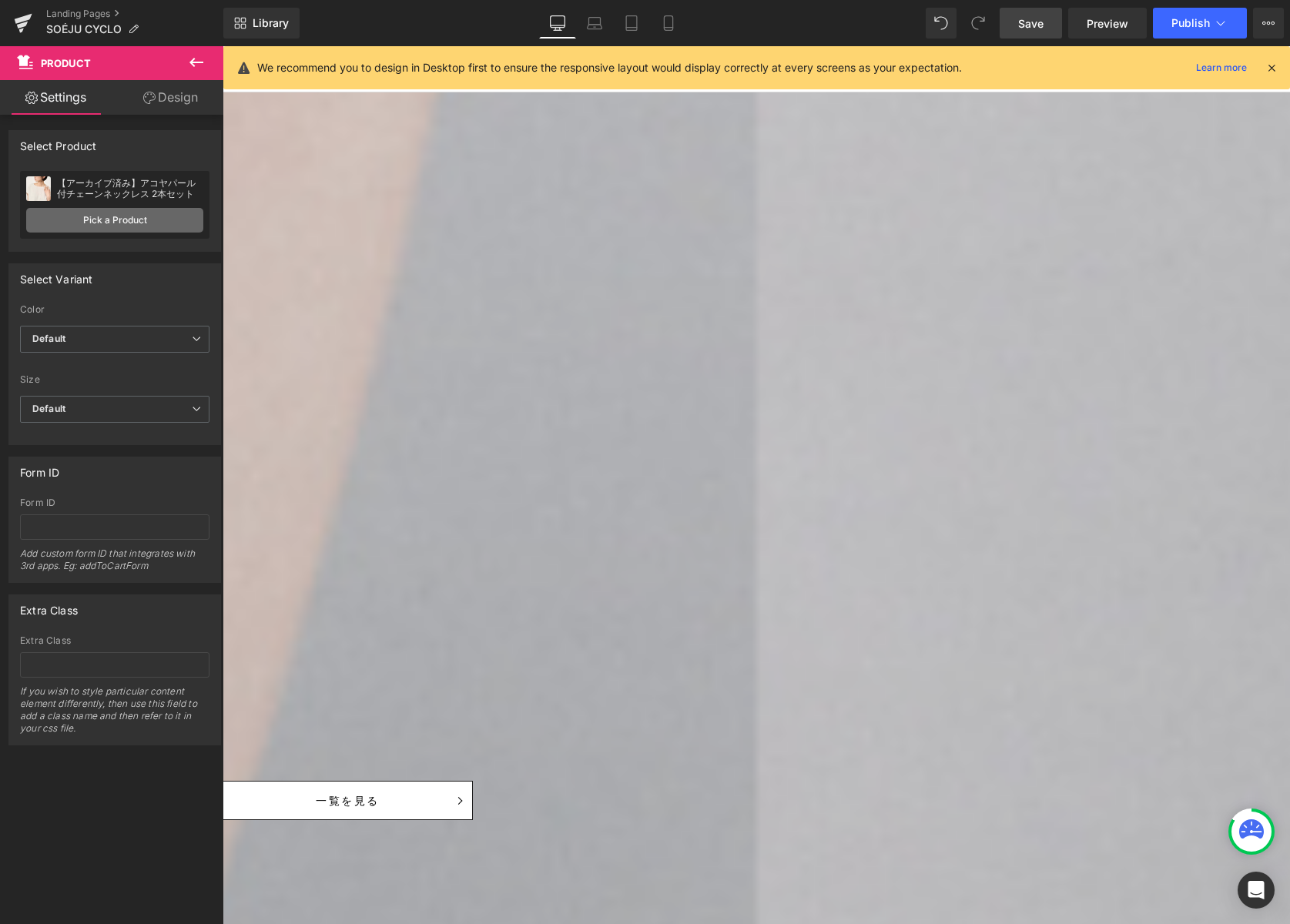
click at [170, 219] on link "Pick a Product" at bounding box center [114, 220] width 178 height 25
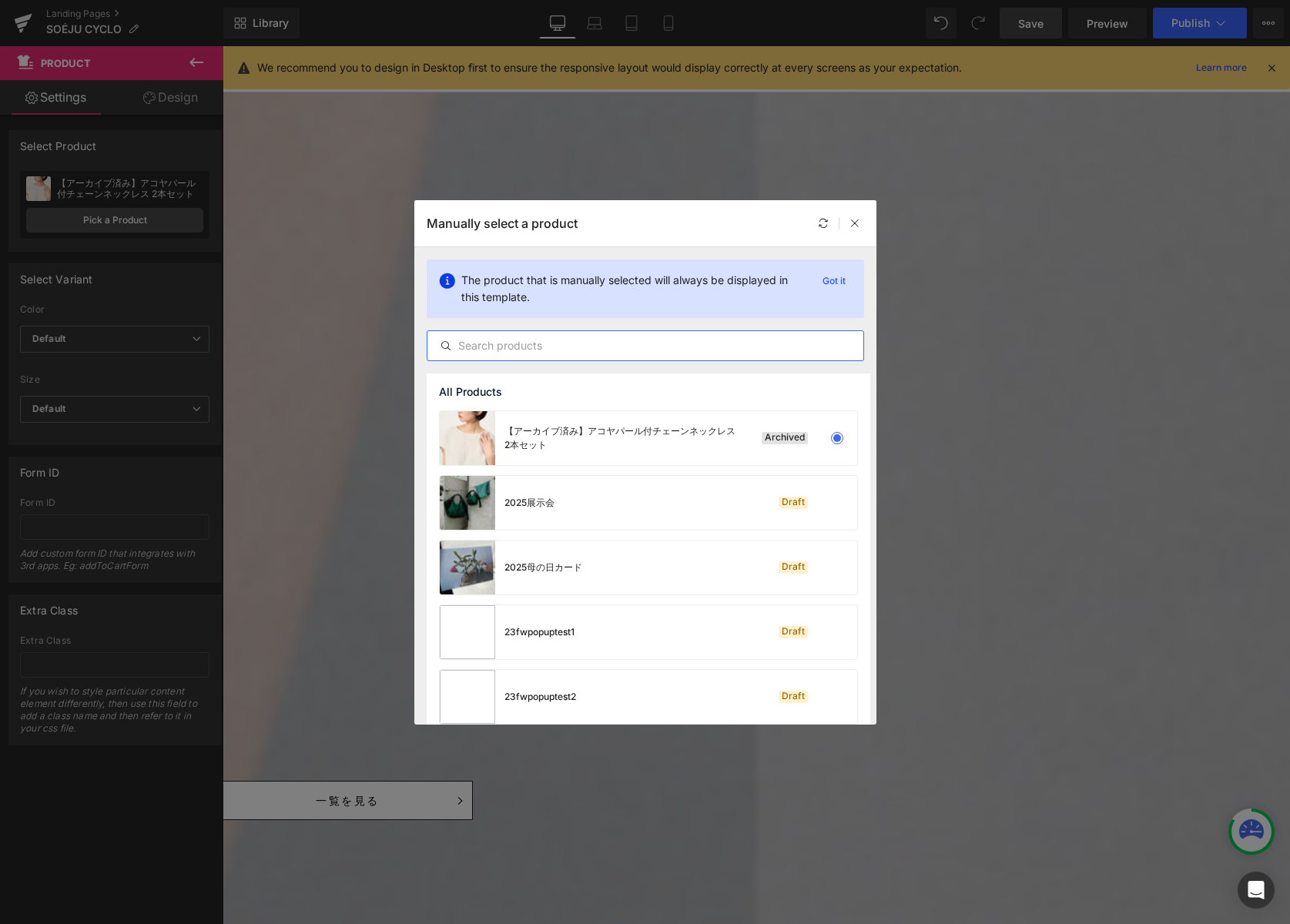
click at [530, 345] on input "text" at bounding box center [645, 345] width 436 height 19
paste input "HASUNAコラボ ジュエリーケース＆[PERSON_NAME]"
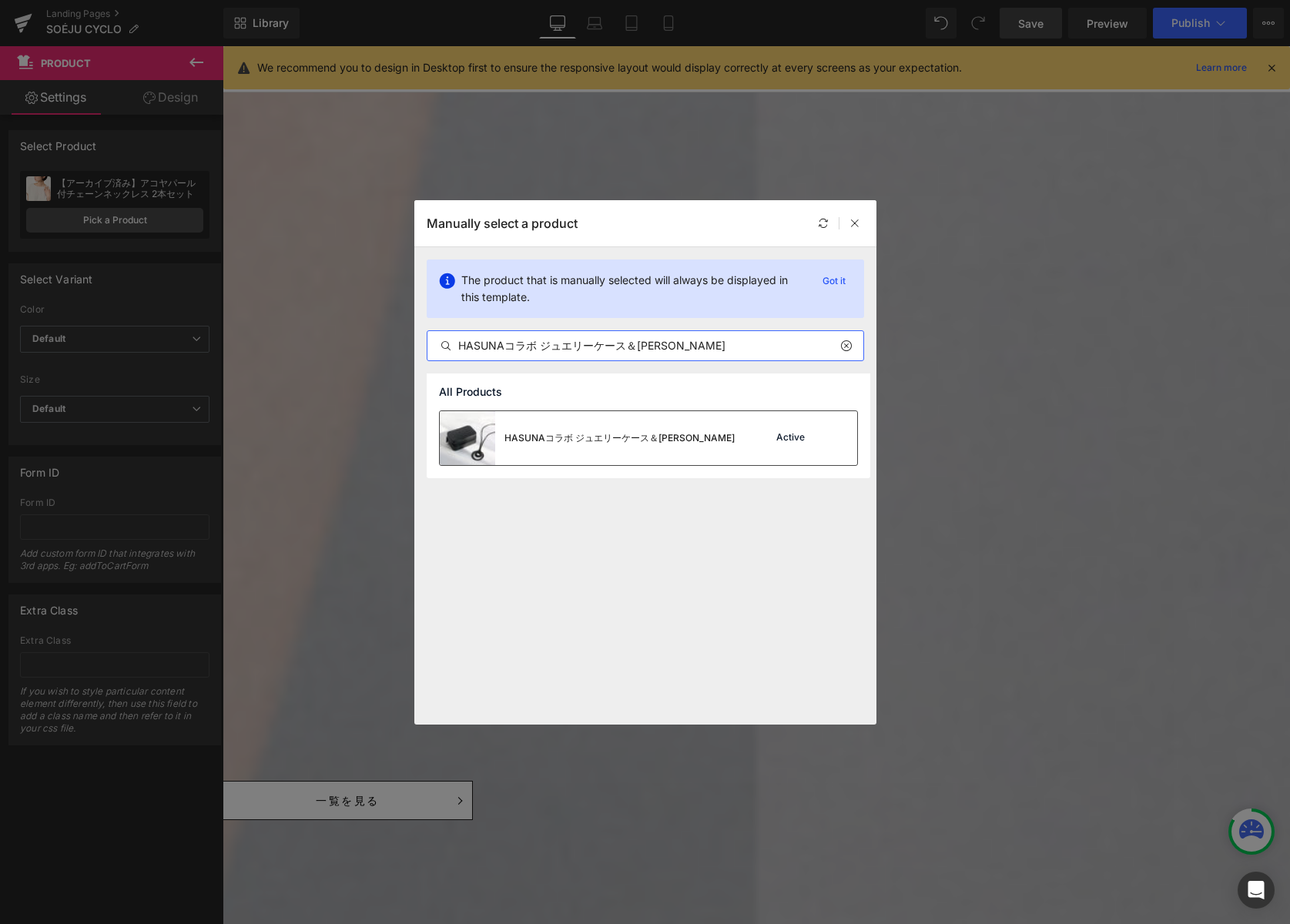
type input "HASUNAコラボ ジュエリーケース＆[PERSON_NAME]"
click at [697, 425] on div "HASUNAコラボ ジュエリーケース＆[PERSON_NAME]" at bounding box center [587, 438] width 295 height 54
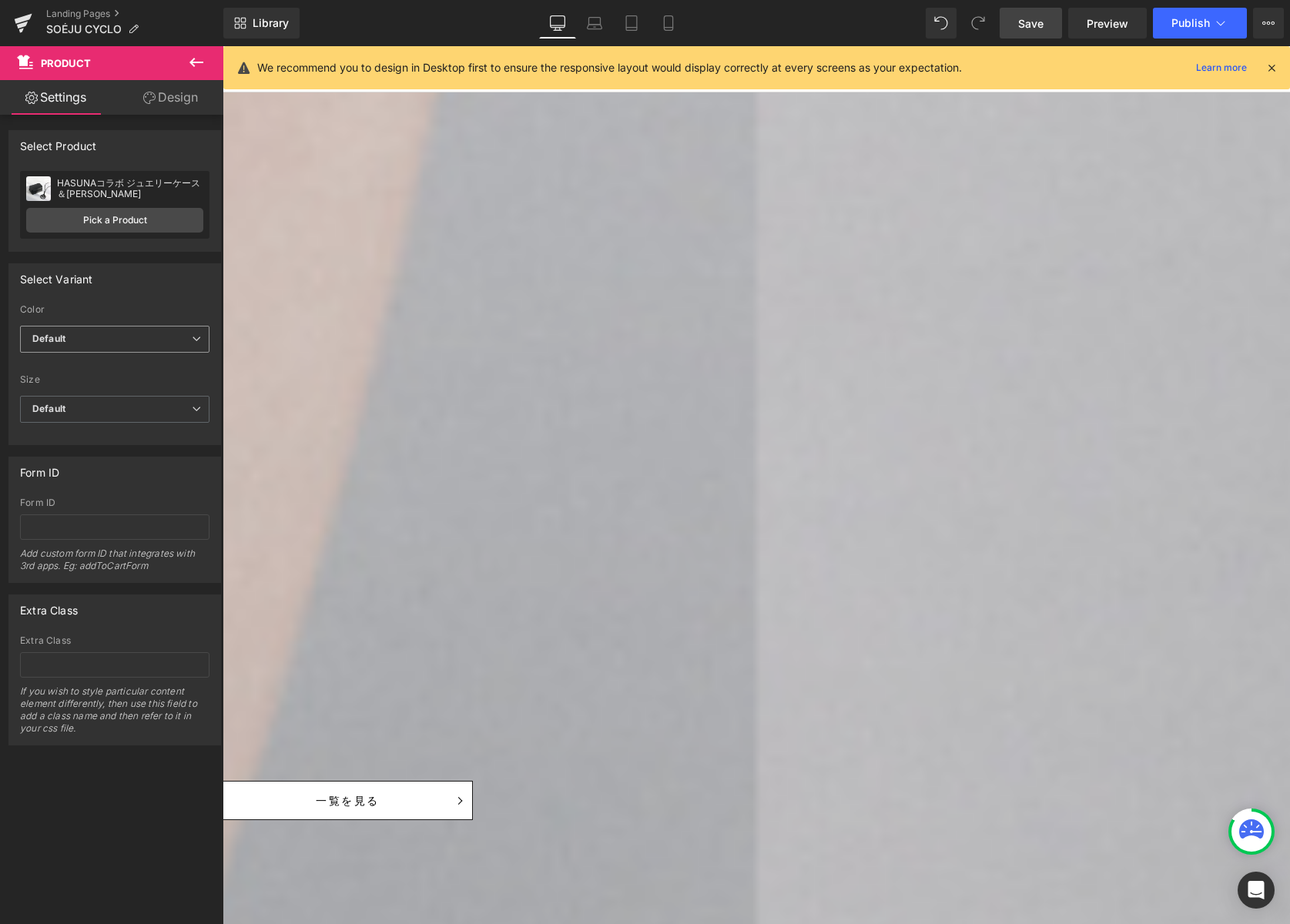
click at [150, 324] on div "Color Default BLACK Default Default BLACK Size Default FREE ※返品・交換不可 Default De…" at bounding box center [114, 350] width 189 height 92
drag, startPoint x: 145, startPoint y: 350, endPoint x: 138, endPoint y: 285, distance: 65.4
click at [145, 350] on span "Default" at bounding box center [114, 339] width 189 height 27
click at [131, 223] on link "Pick a Product" at bounding box center [112, 220] width 171 height 25
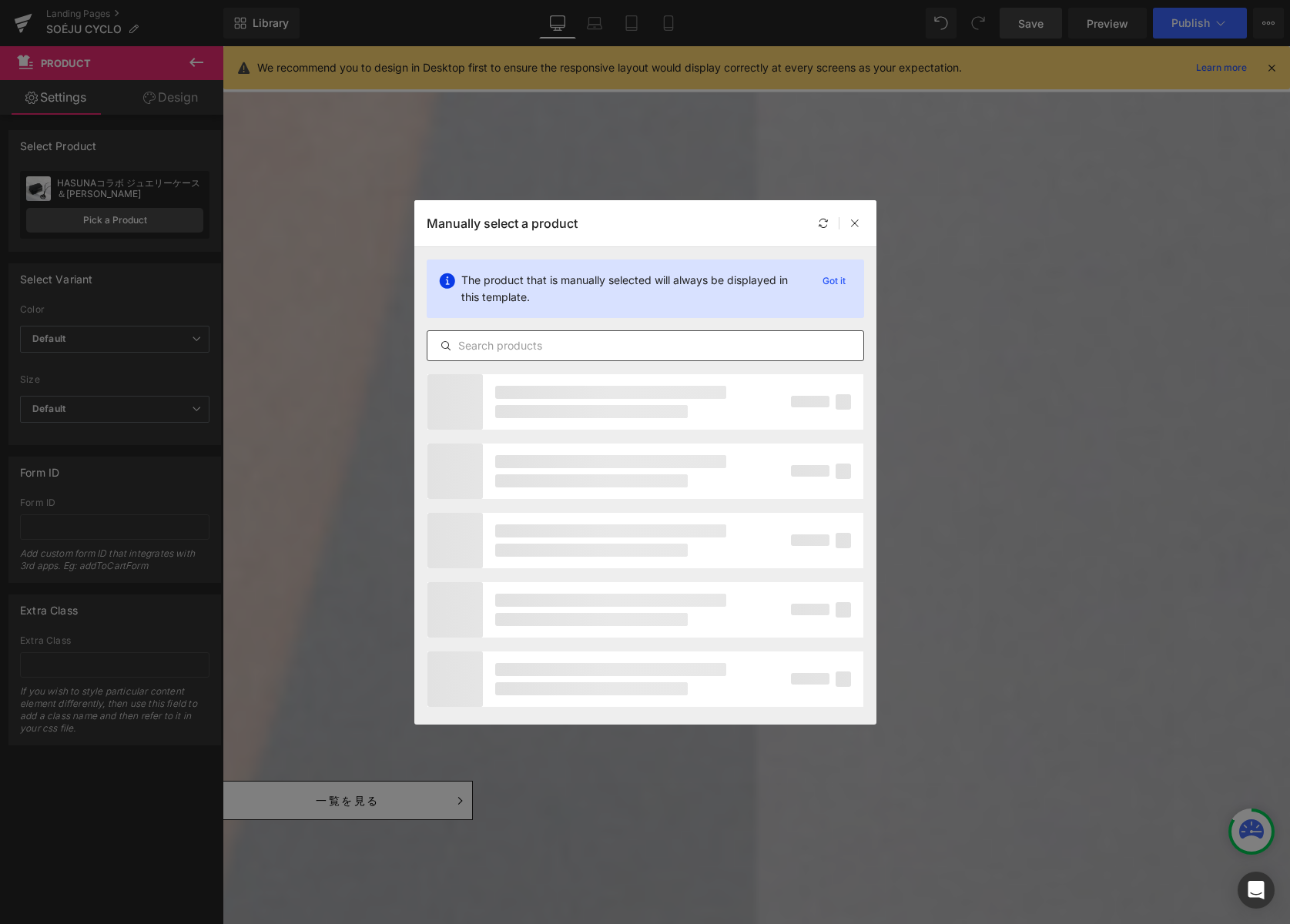
click at [573, 341] on input "text" at bounding box center [645, 345] width 436 height 19
paste input "HASUNAコラボ ジュエリーケース＆[PERSON_NAME]"
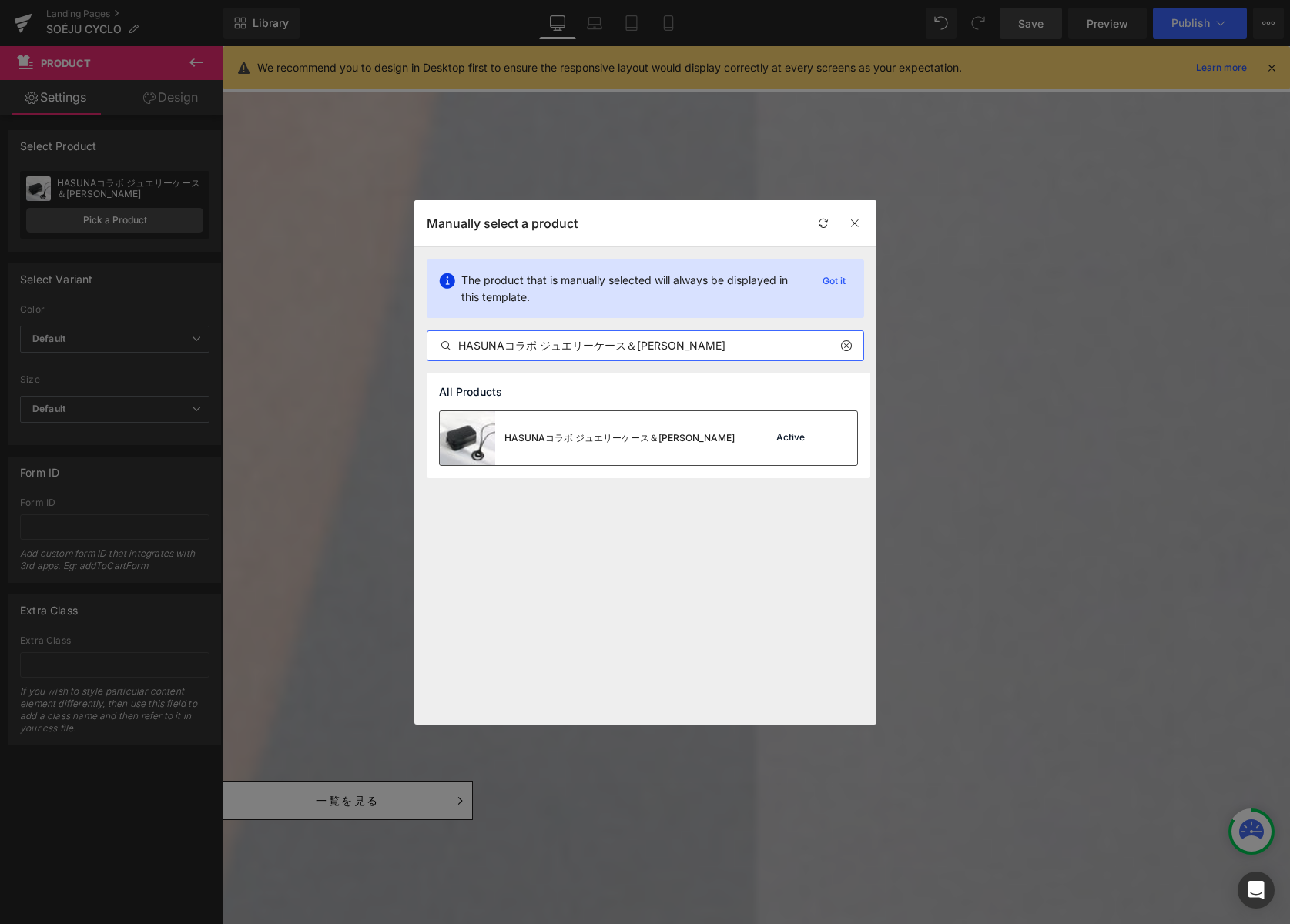
type input "HASUNAコラボ ジュエリーケース＆[PERSON_NAME]"
click at [606, 441] on div "HASUNAコラボ ジュエリーケース＆[PERSON_NAME]" at bounding box center [619, 438] width 230 height 14
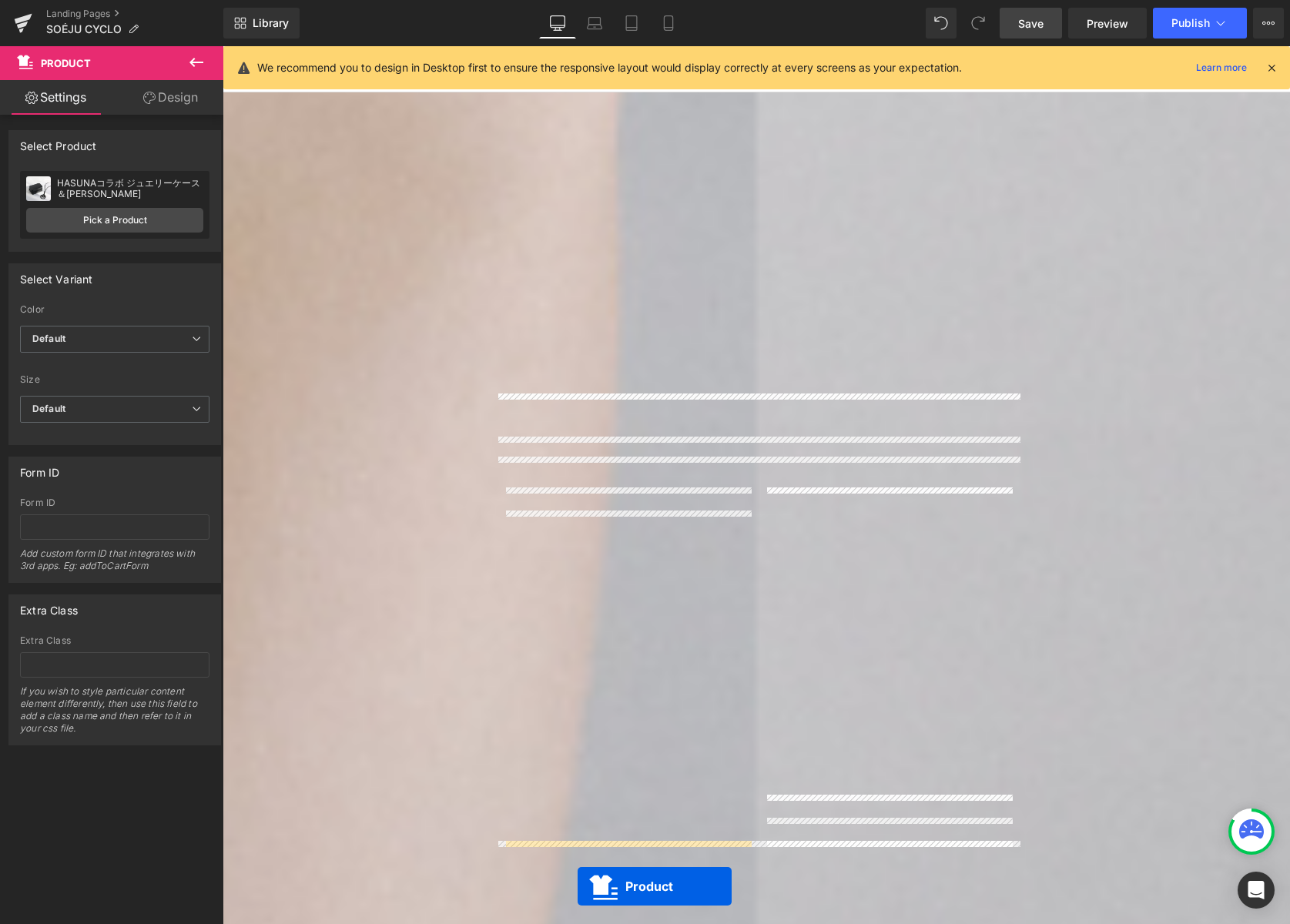
scroll to position [1653, 0]
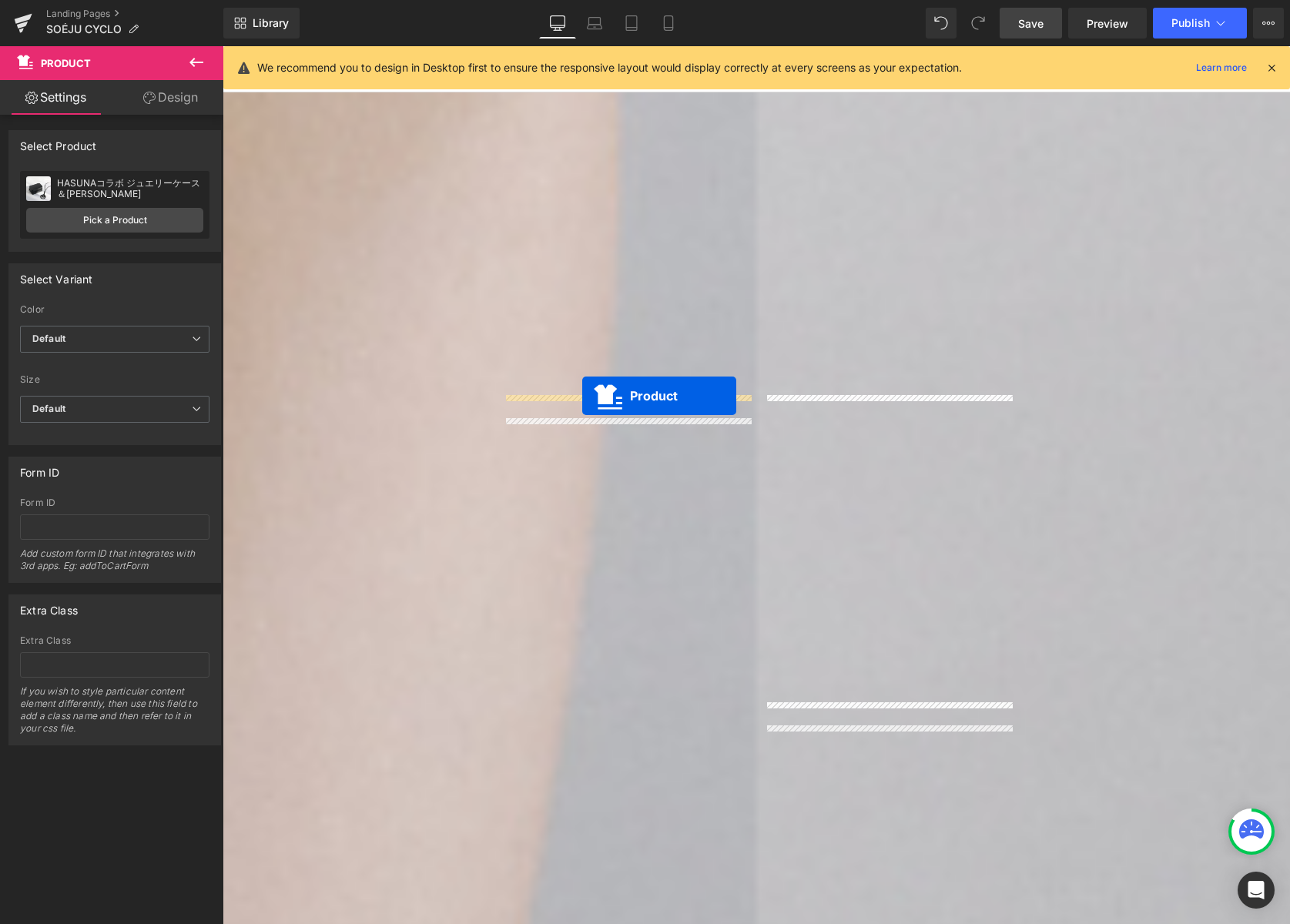
drag, startPoint x: 719, startPoint y: 132, endPoint x: 583, endPoint y: 396, distance: 297.0
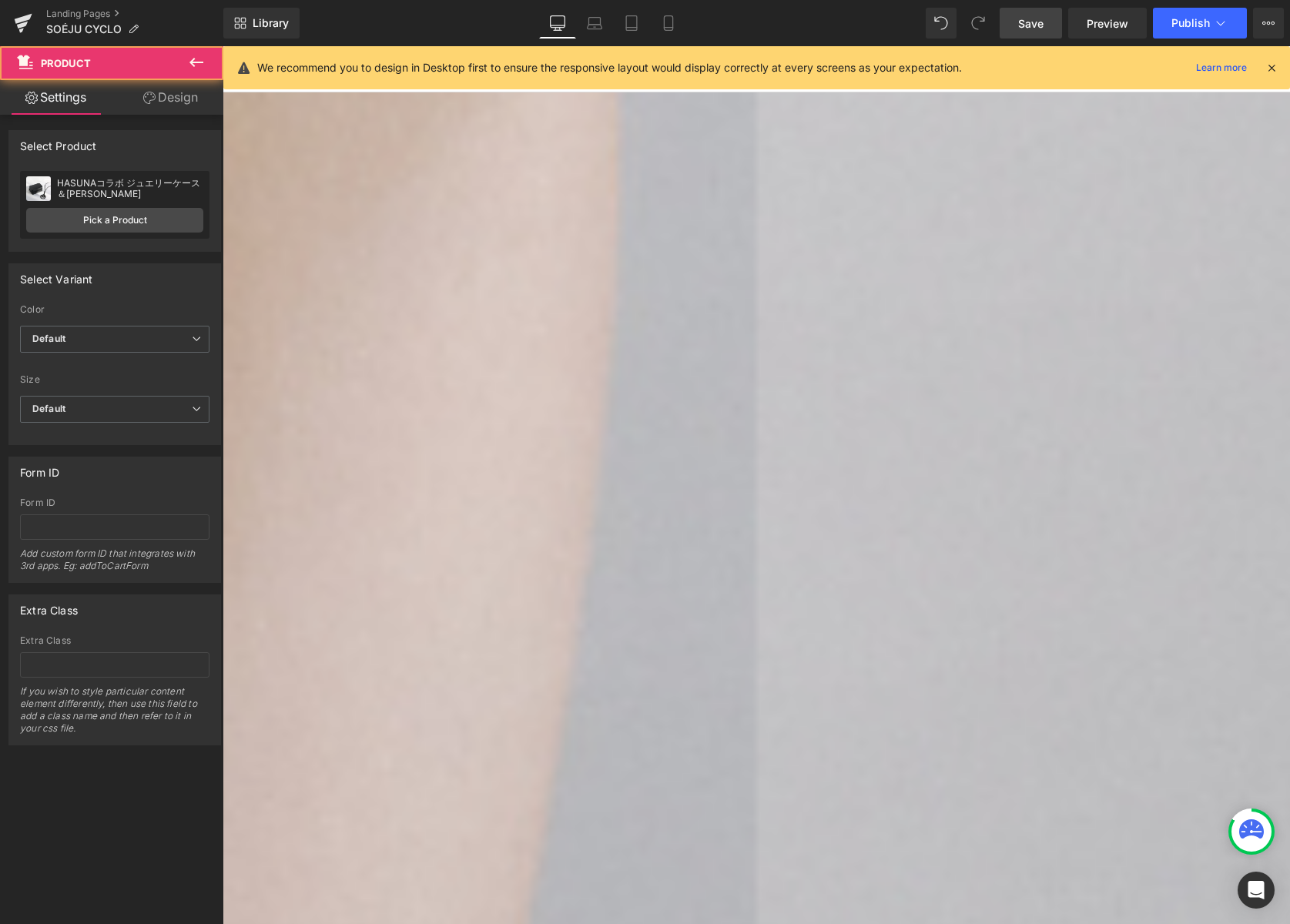
scroll to position [1613, 0]
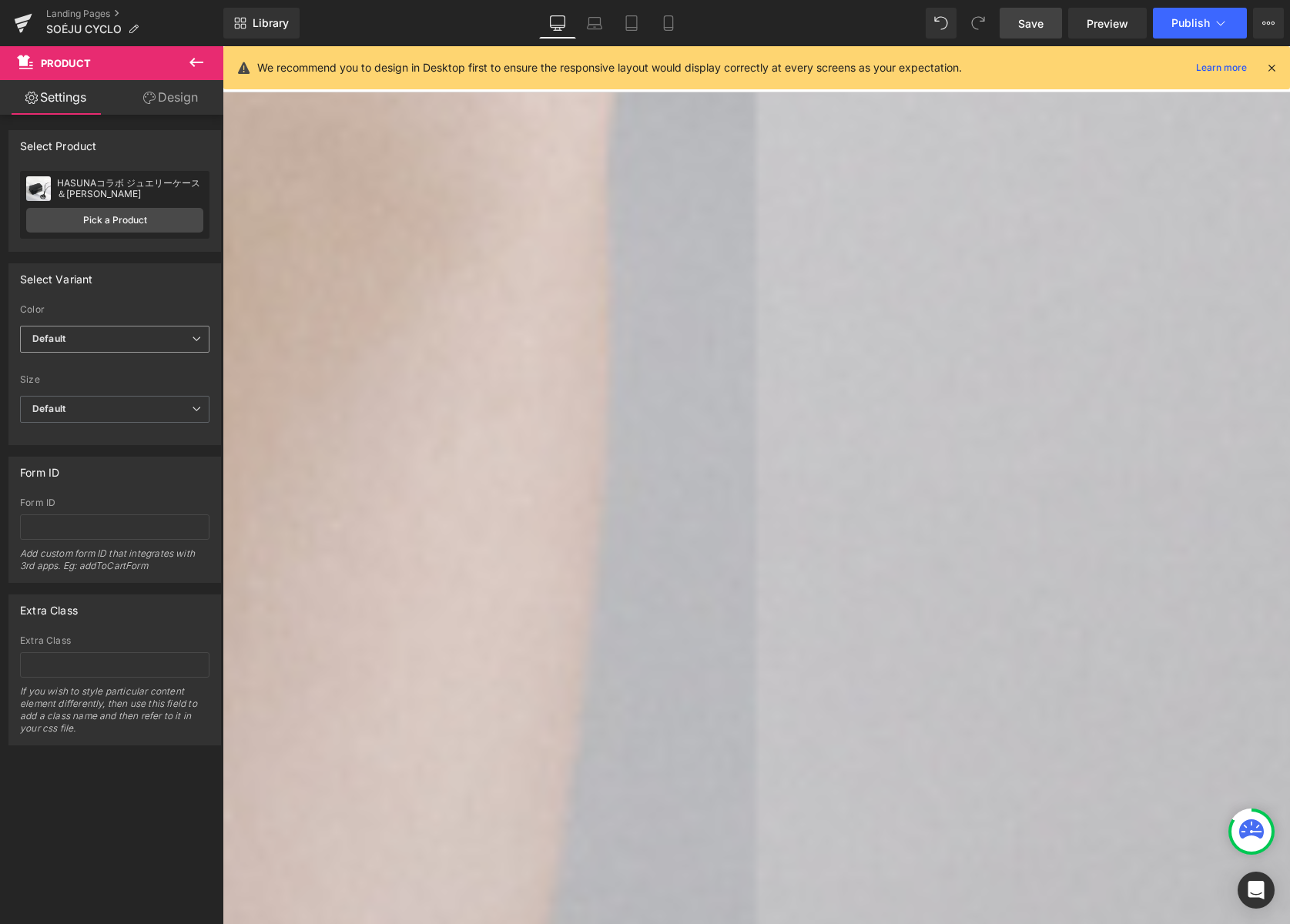
click at [132, 335] on span "Default" at bounding box center [114, 339] width 189 height 27
click at [116, 385] on li "BLACK" at bounding box center [111, 390] width 183 height 23
click at [111, 407] on span "Default" at bounding box center [114, 409] width 189 height 27
click at [108, 458] on div "FREE ※返品・交換不可" at bounding box center [92, 459] width 99 height 11
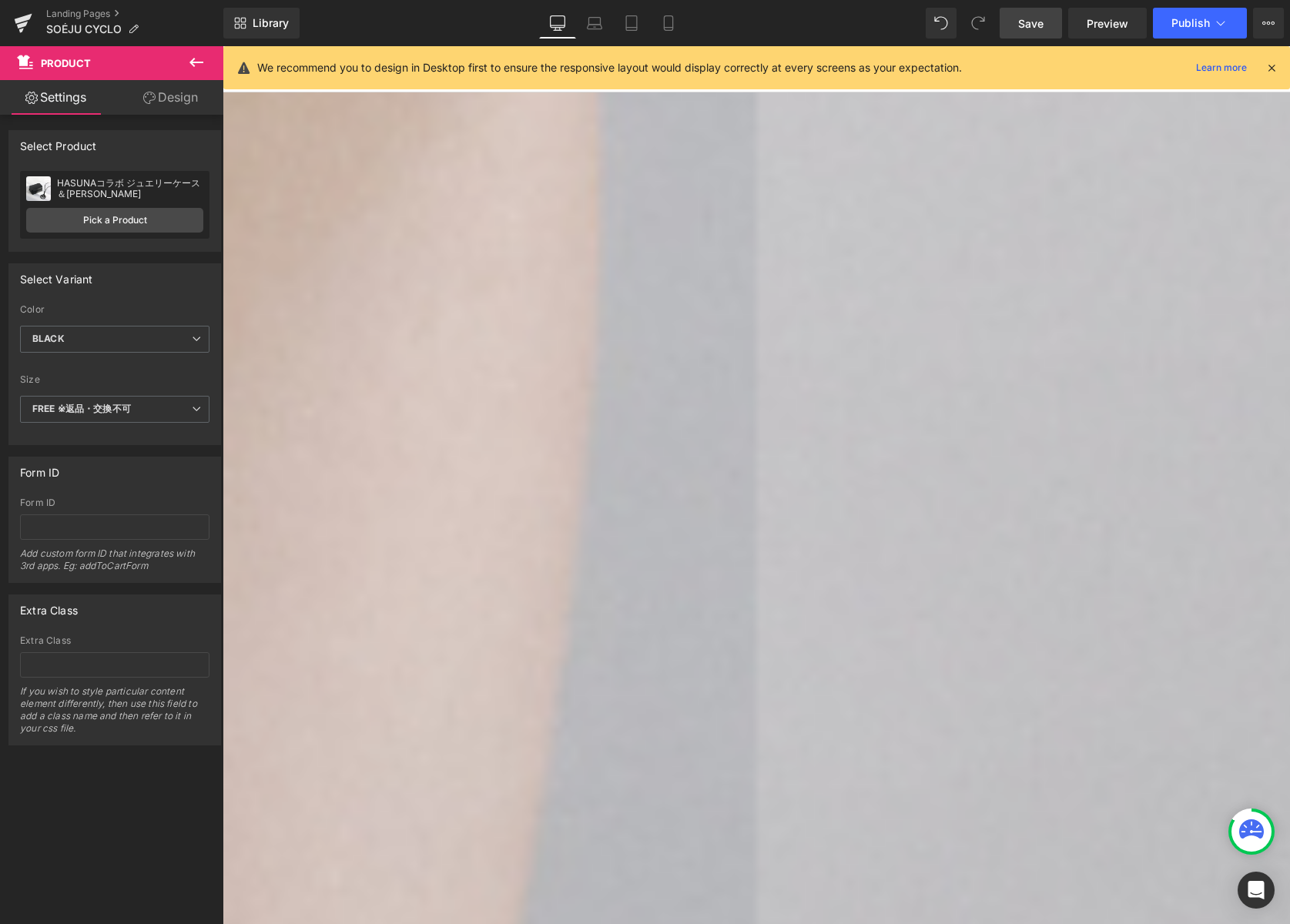
scroll to position [3199, 0]
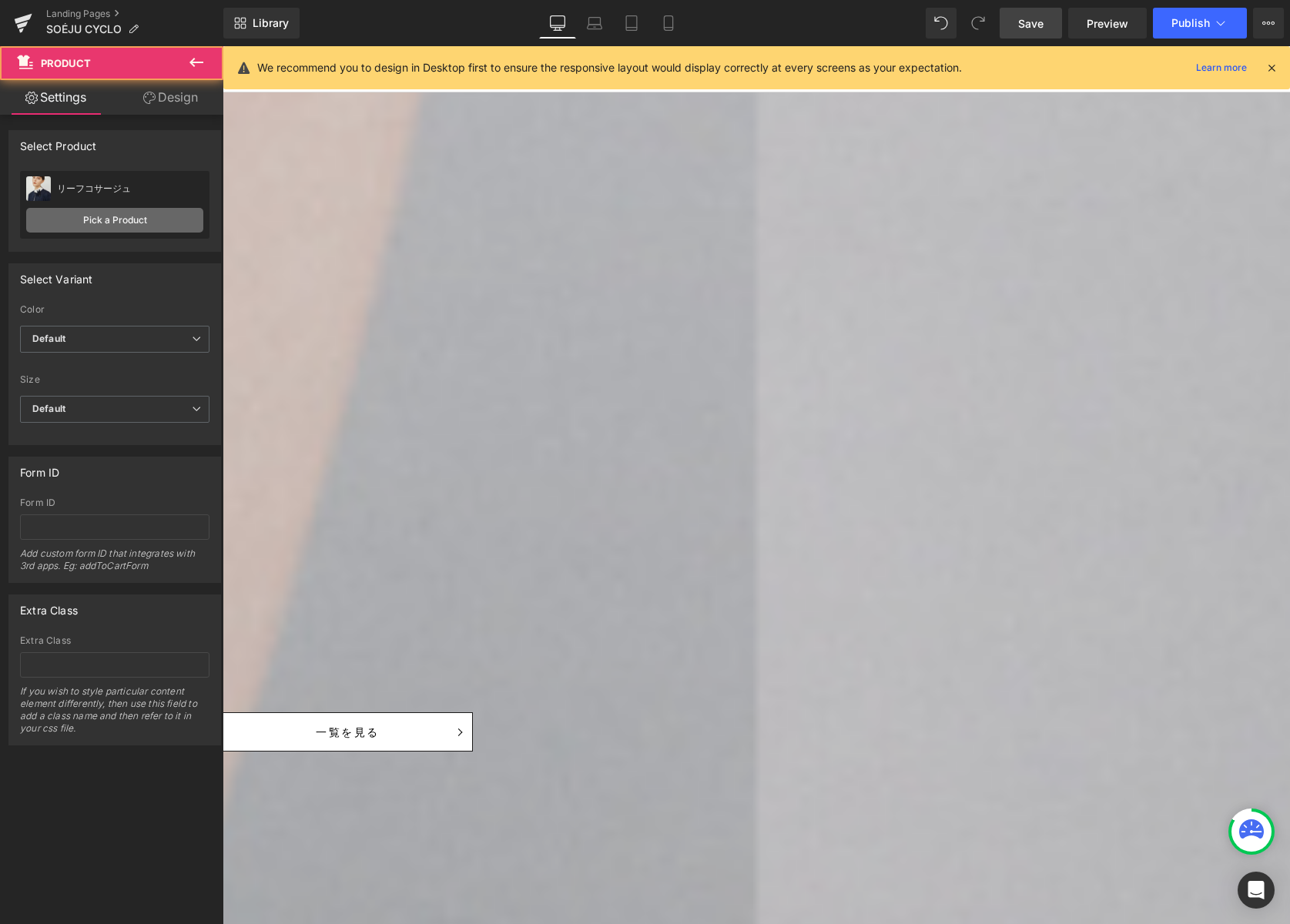
click at [134, 216] on link "Pick a Product" at bounding box center [114, 220] width 178 height 25
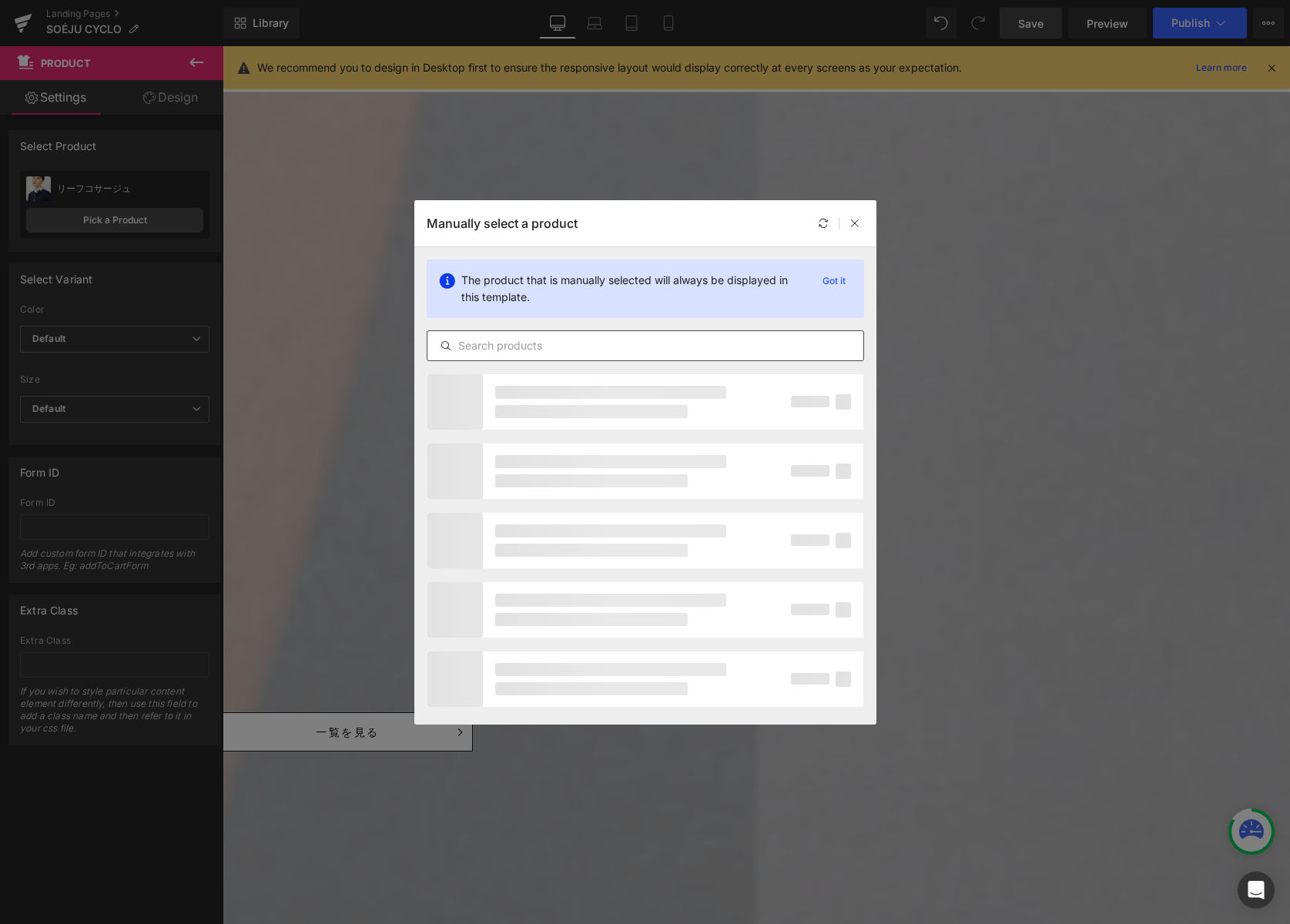
click at [490, 343] on input "text" at bounding box center [645, 345] width 436 height 19
paste input "ヴィーガンレザレット細ベルト"
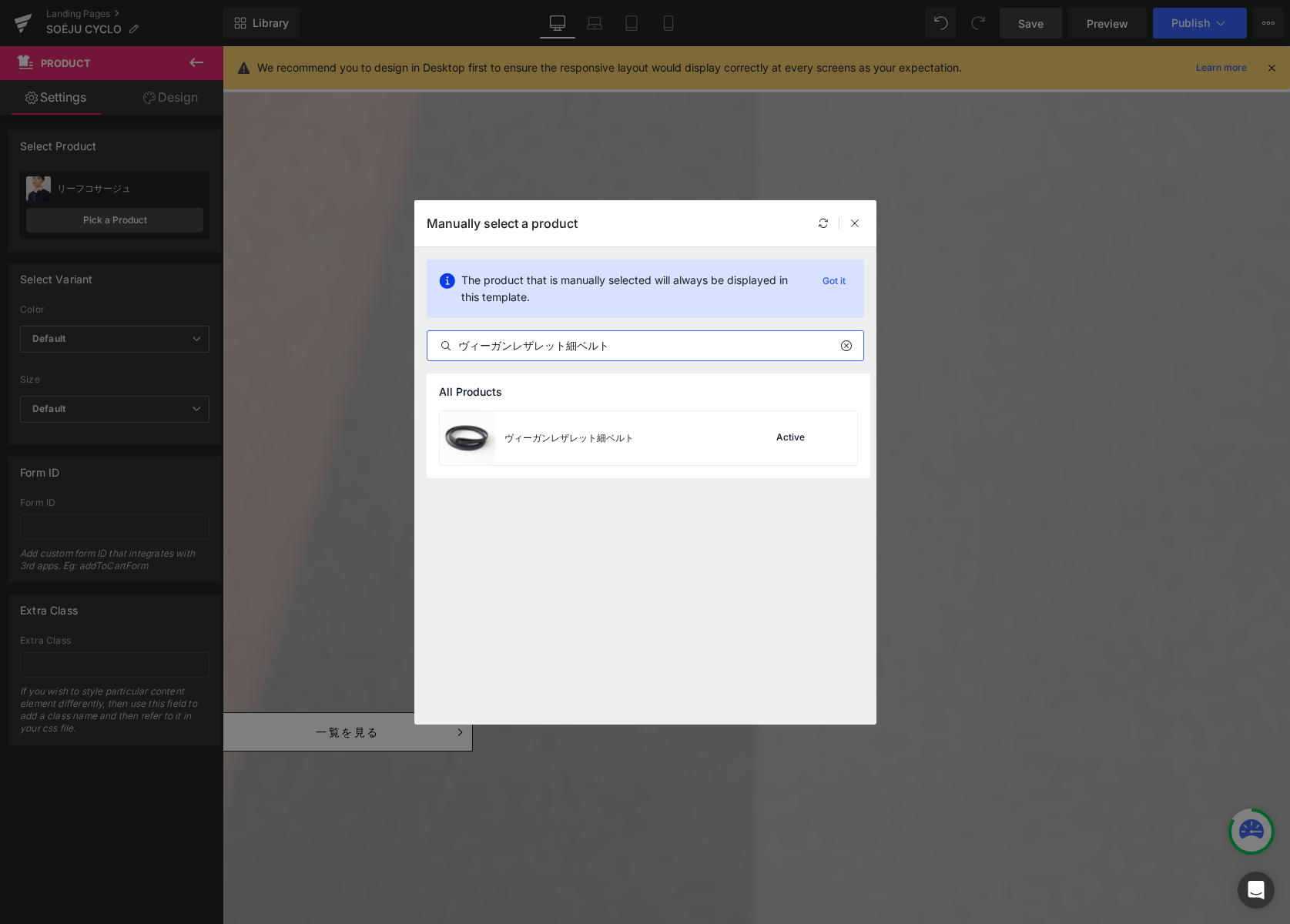
type input "ヴィーガンレザレット細ベルト"
click at [583, 439] on div "ヴィーガンレザレット細ベルト" at bounding box center [568, 438] width 129 height 14
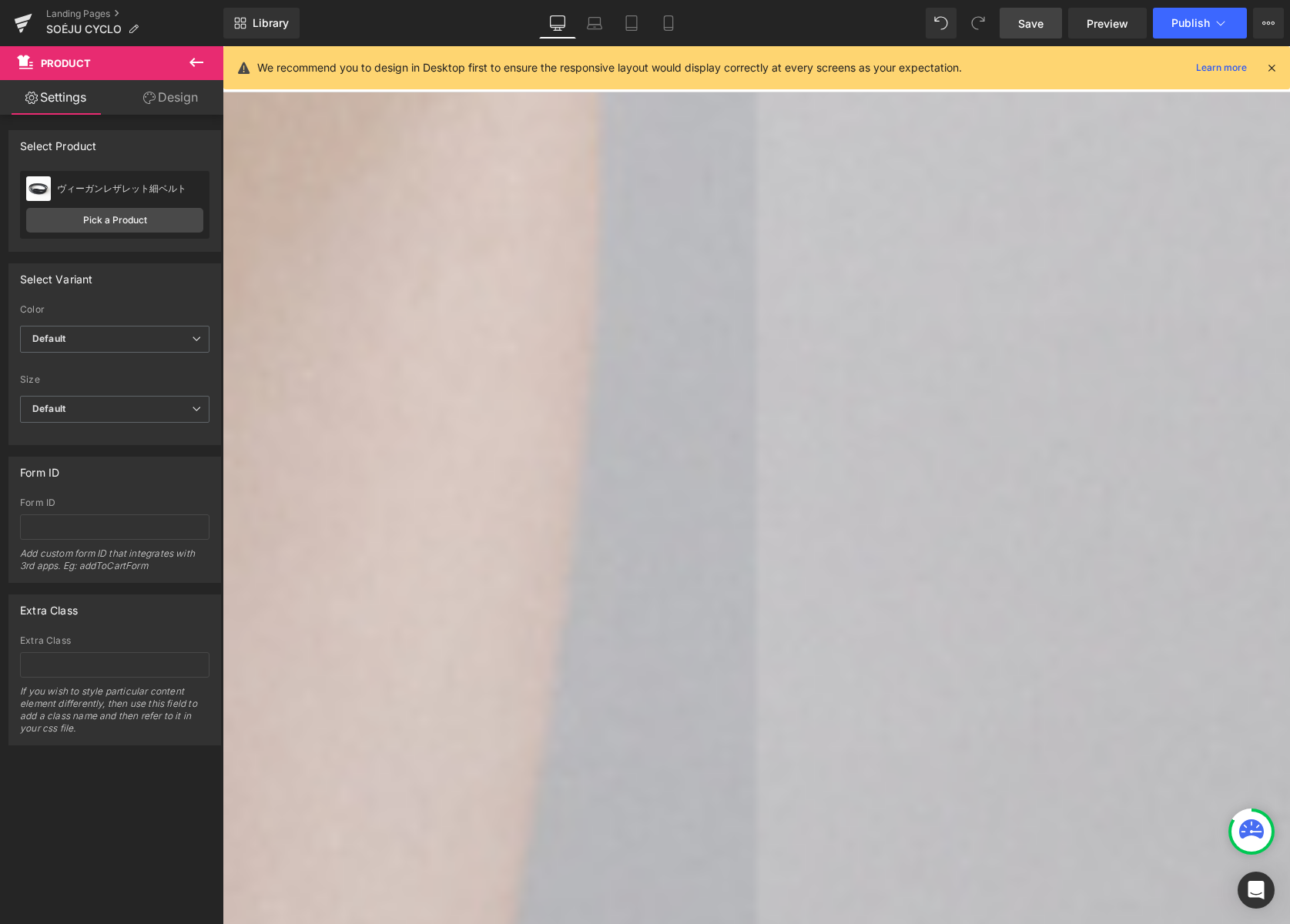
scroll to position [3203, 0]
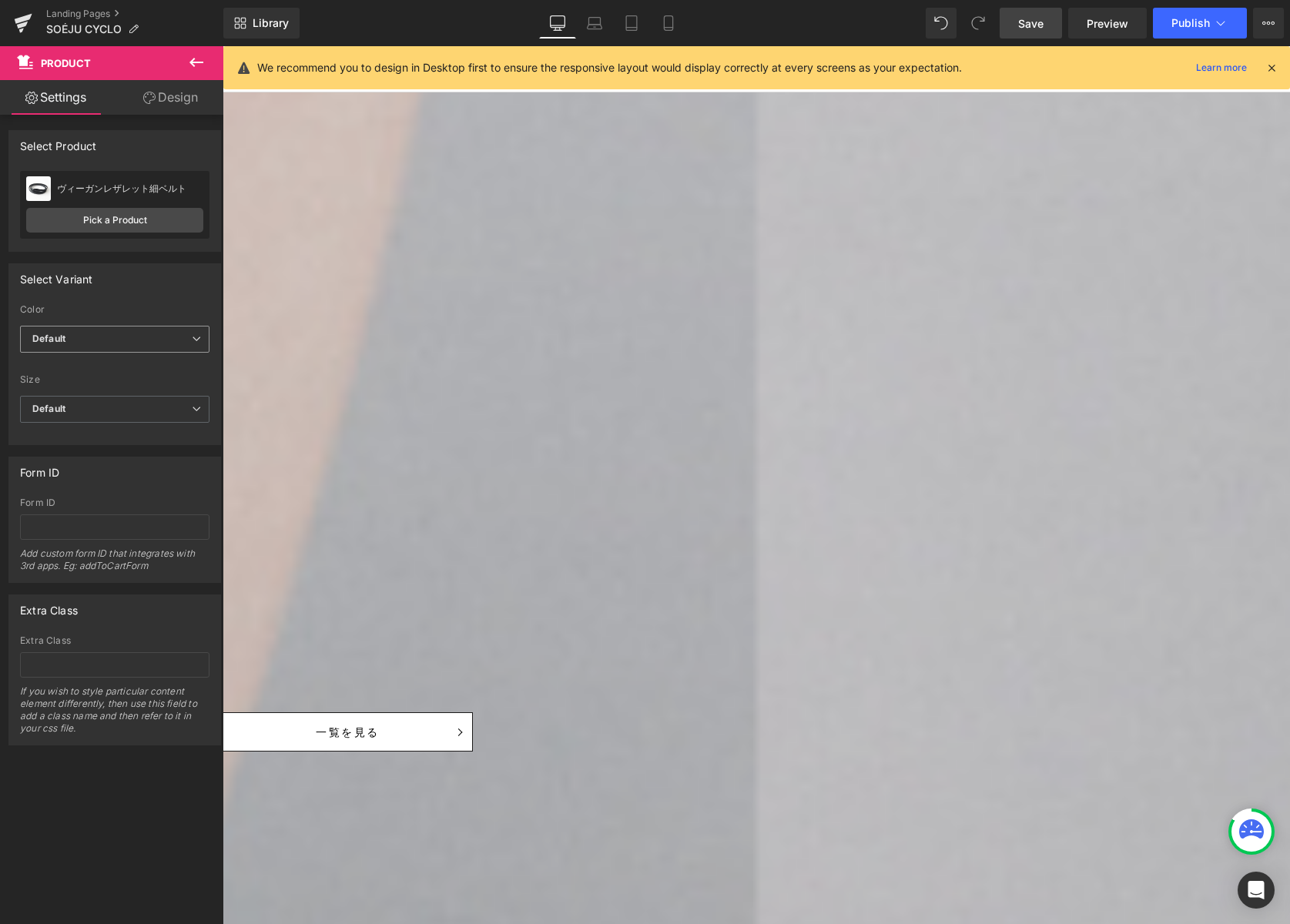
click at [108, 341] on span "Default" at bounding box center [114, 339] width 189 height 27
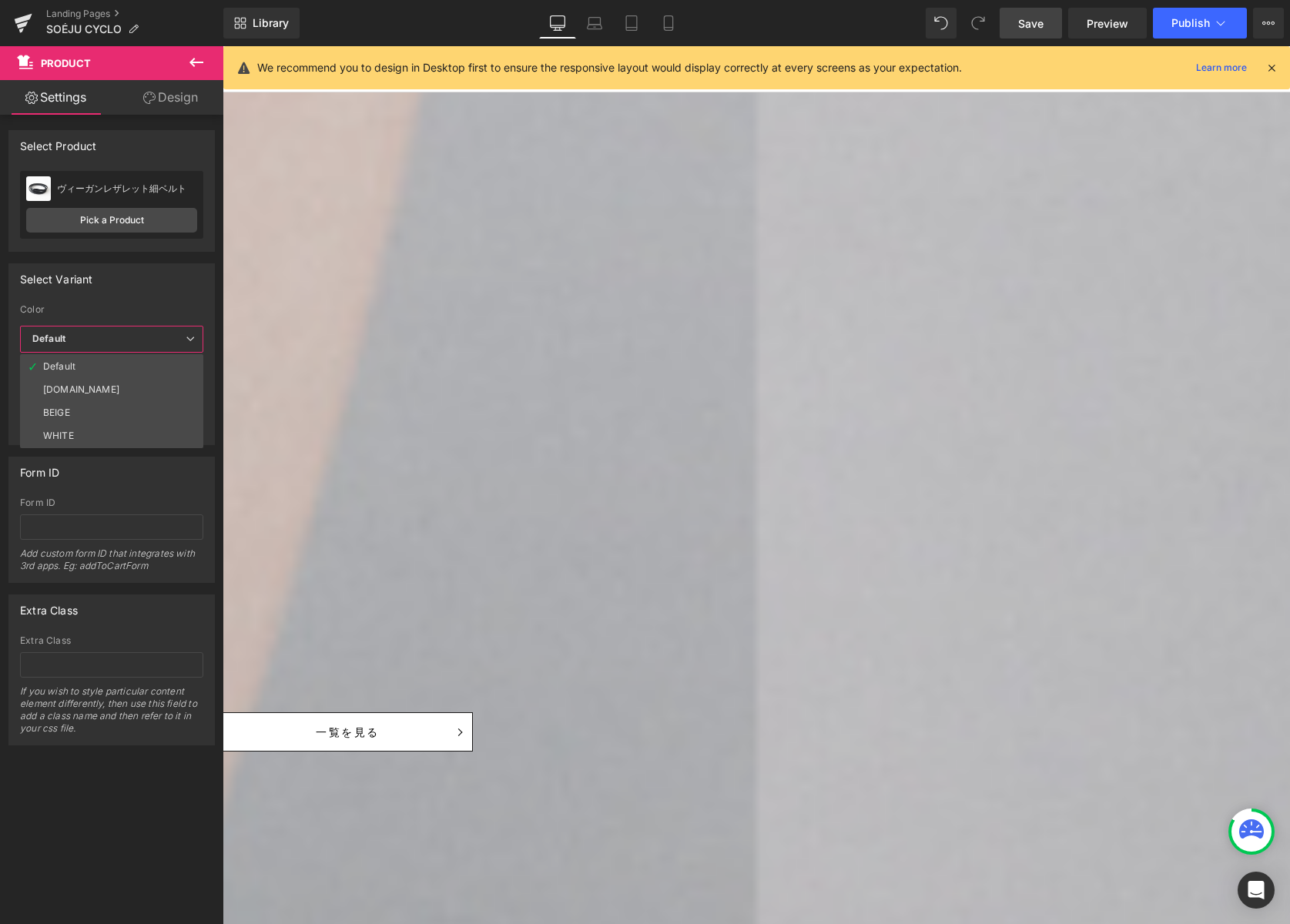
click at [109, 392] on li "[DOMAIN_NAME]" at bounding box center [111, 390] width 183 height 23
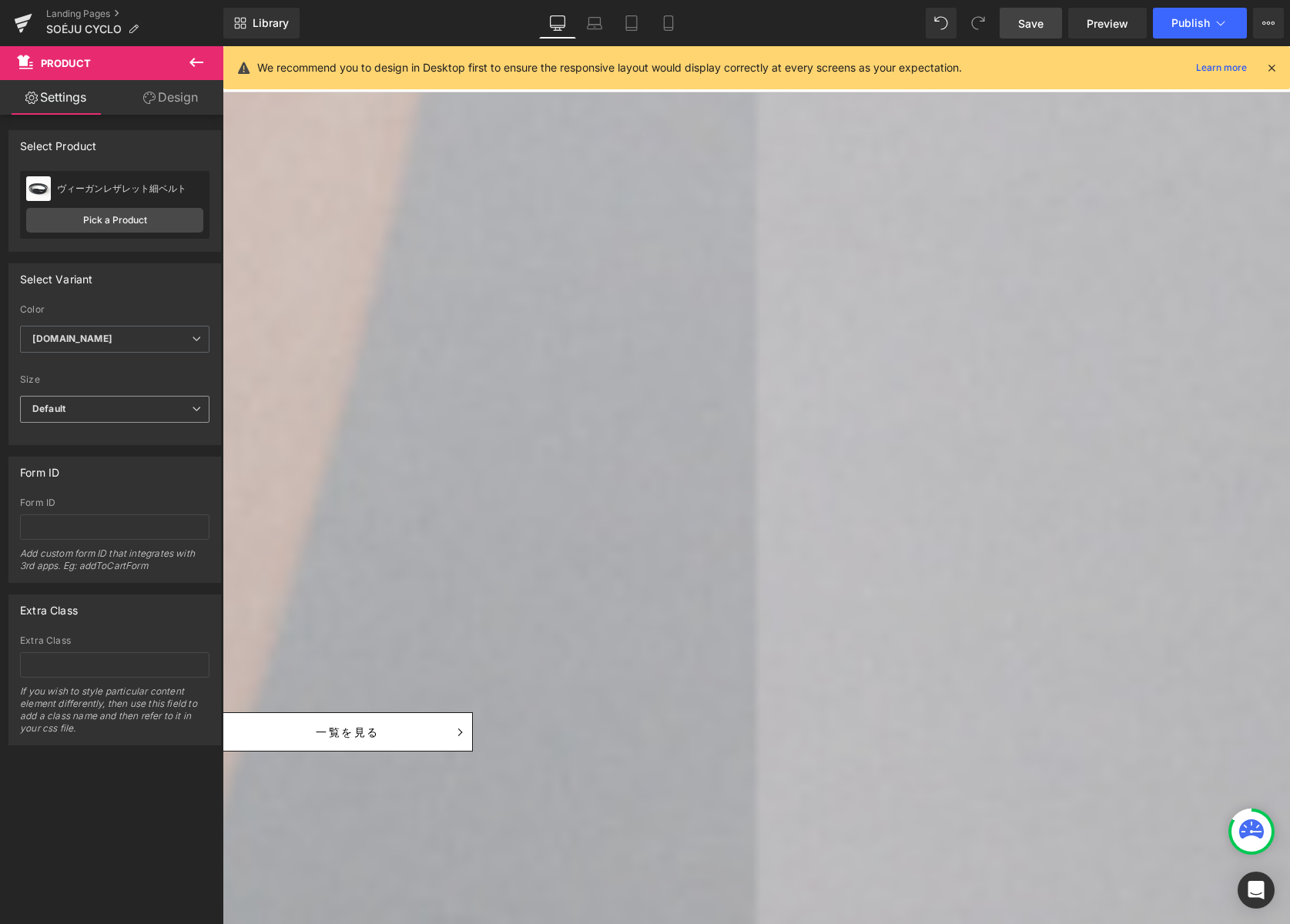
click at [112, 414] on span "Default" at bounding box center [114, 409] width 189 height 27
drag, startPoint x: 105, startPoint y: 453, endPoint x: 121, endPoint y: 452, distance: 16.0
click at [105, 454] on div "FREE ※返品・交換不可" at bounding box center [92, 459] width 99 height 11
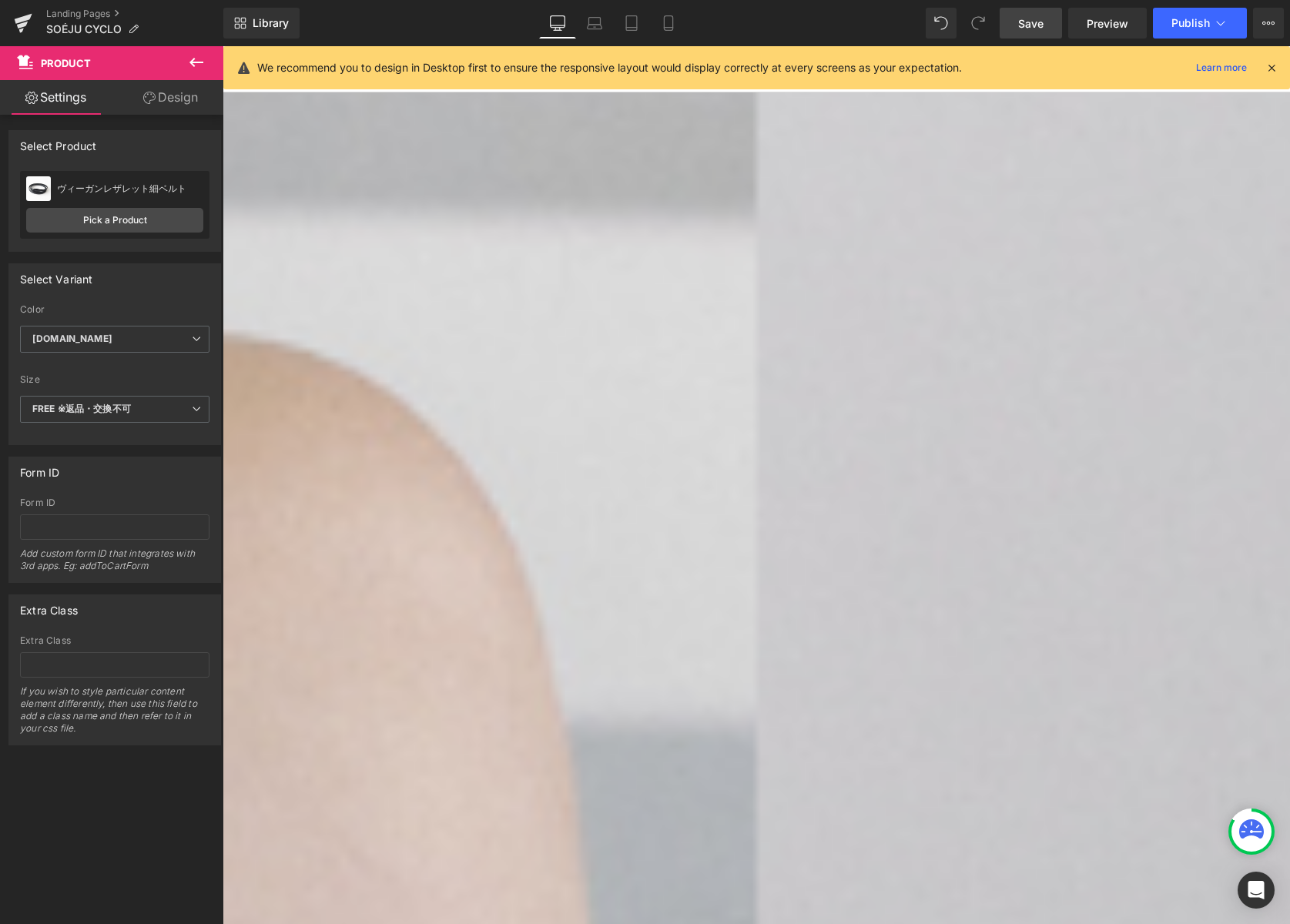
scroll to position [0, 0]
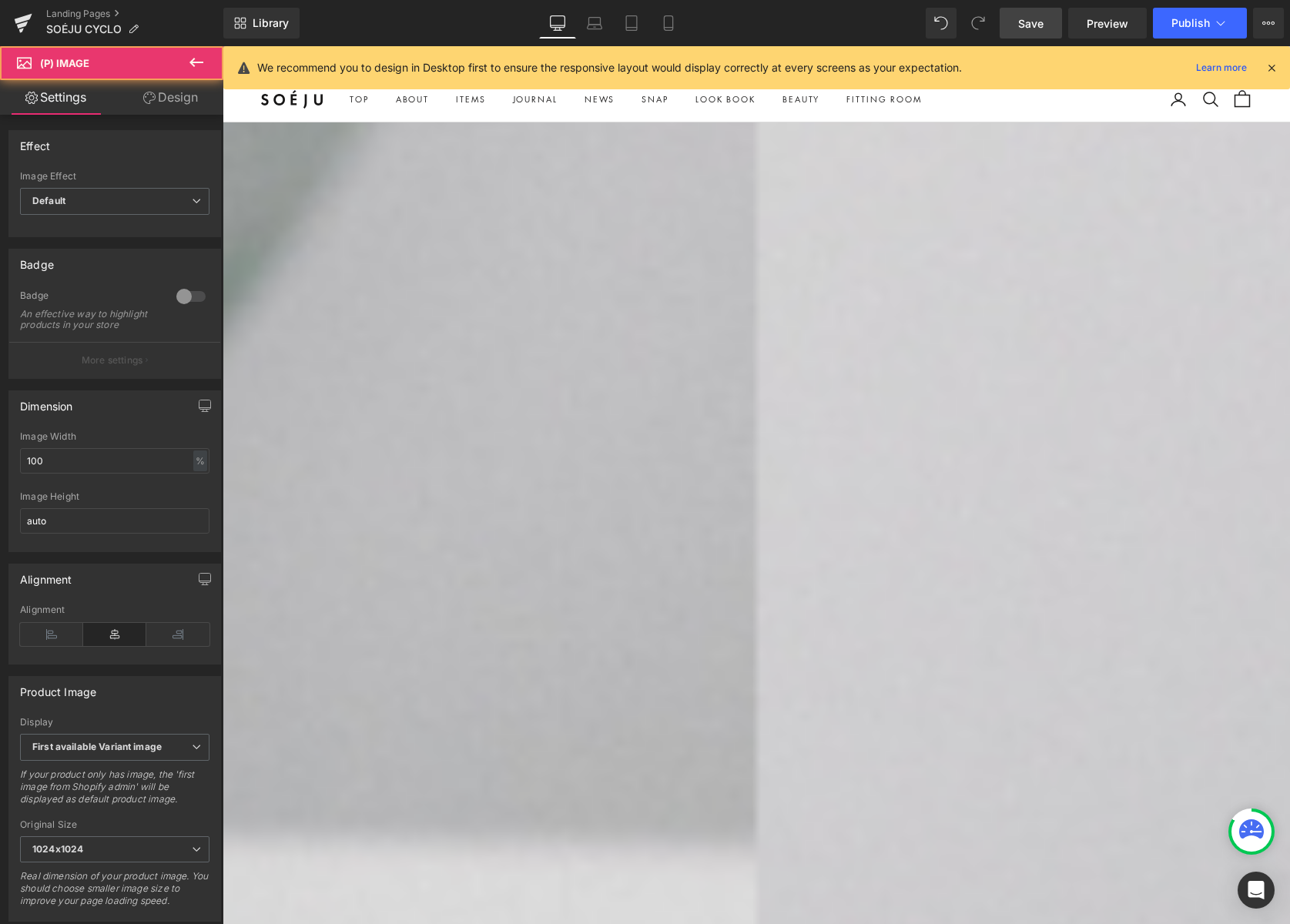
click at [707, 152] on img at bounding box center [757, 791] width 1068 height 1338
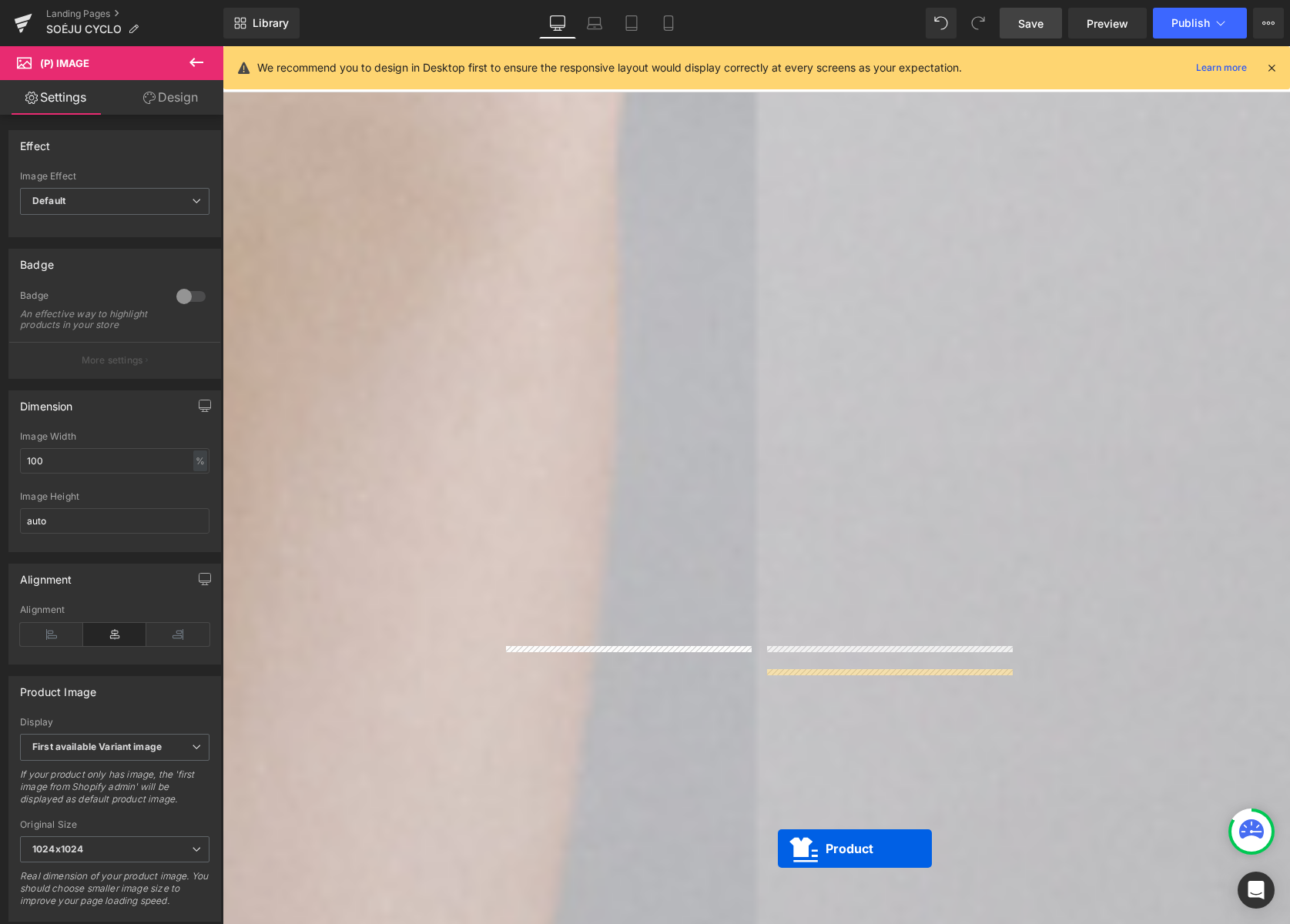
scroll to position [1602, 0]
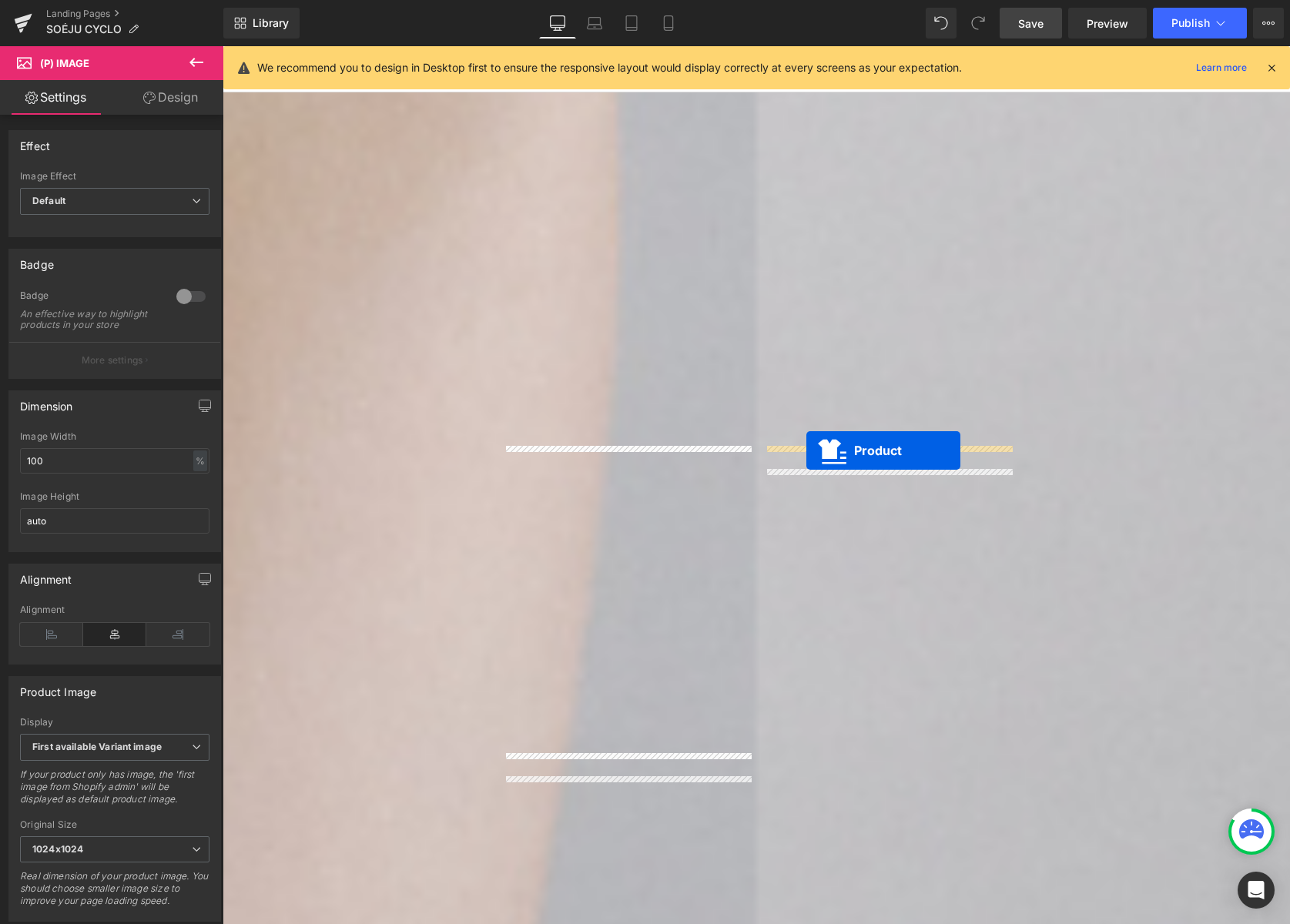
drag, startPoint x: 723, startPoint y: 177, endPoint x: 806, endPoint y: 450, distance: 285.3
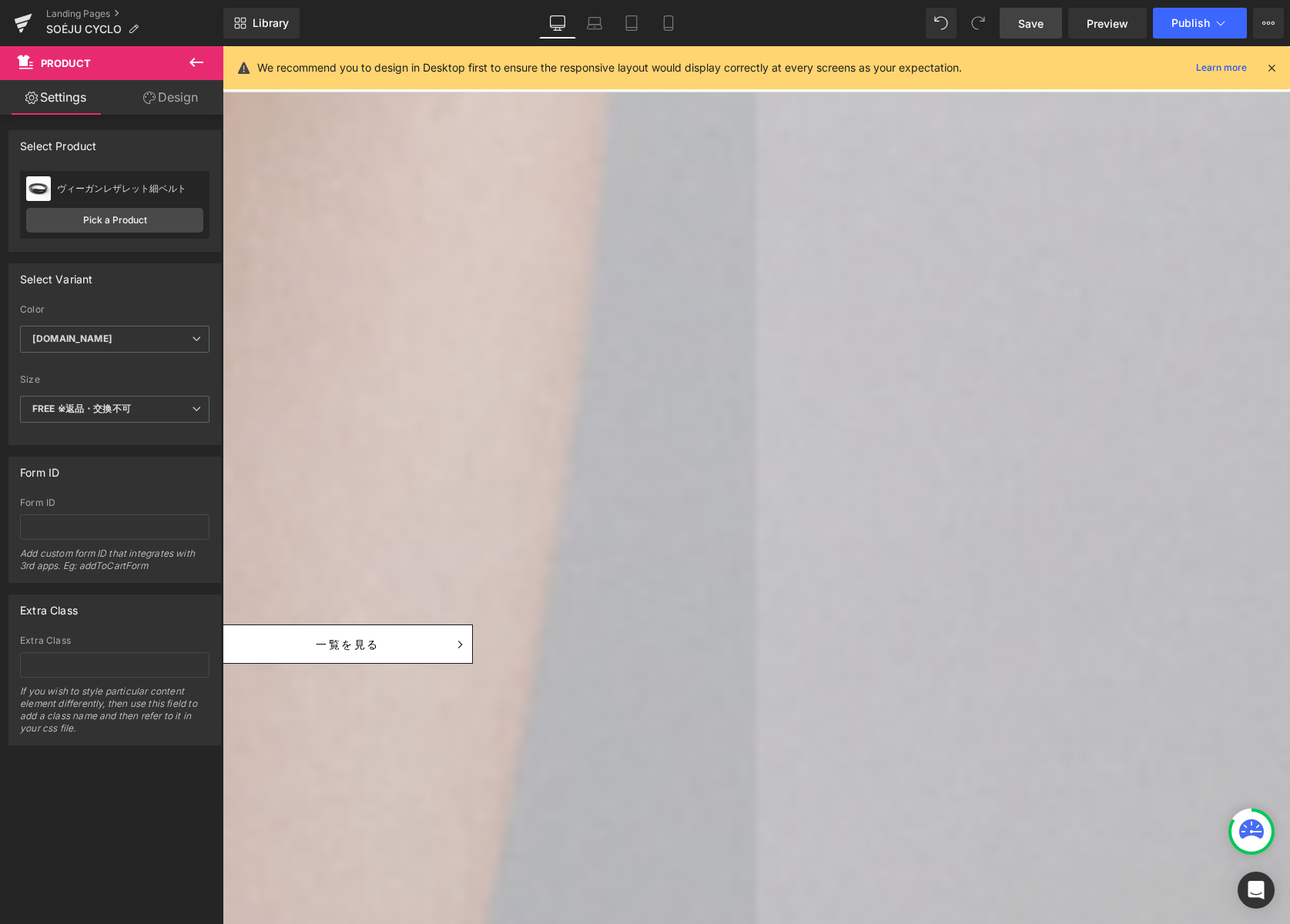
scroll to position [1953, 0]
click at [223, 46] on icon at bounding box center [223, 46] width 0 height 0
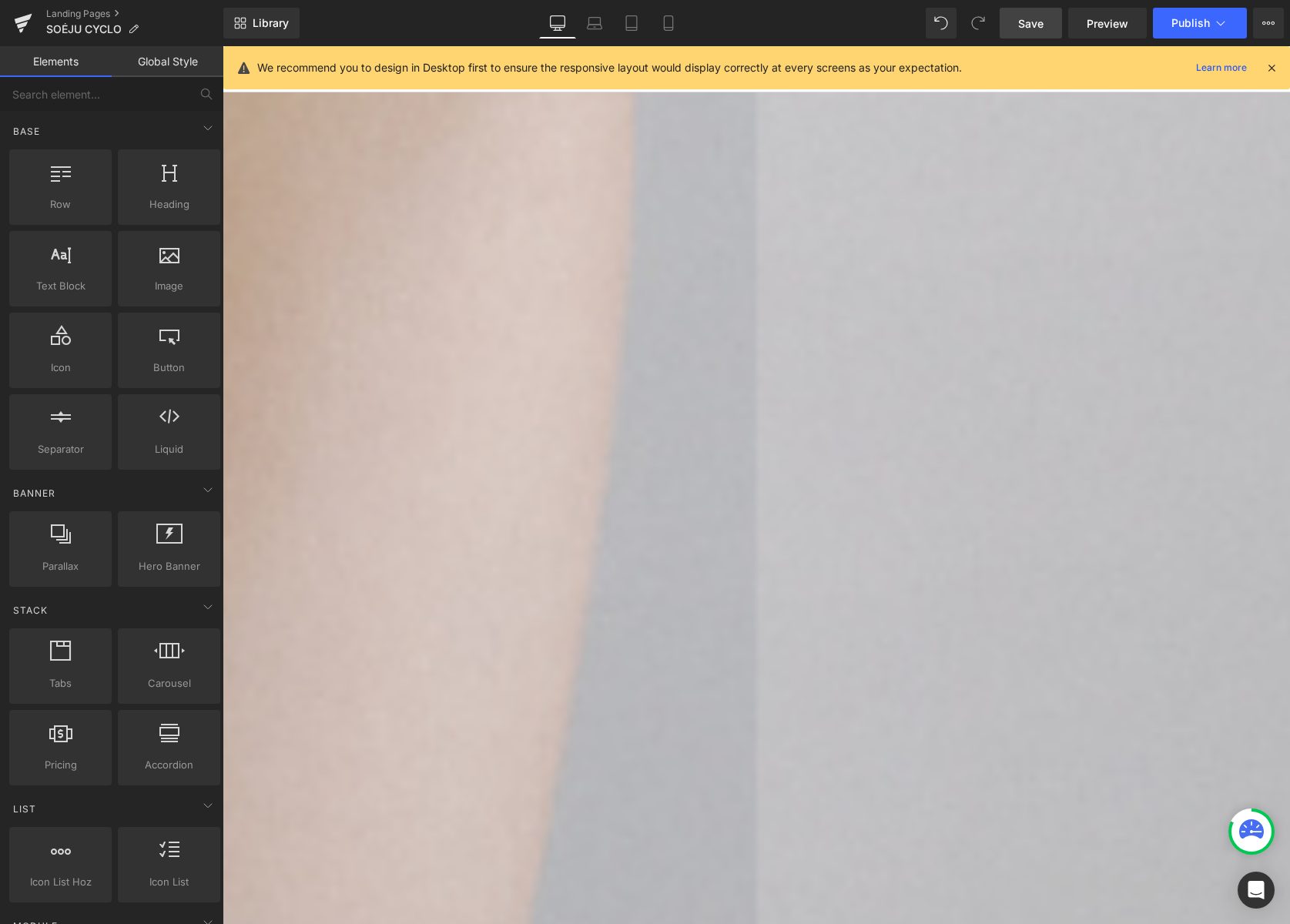
scroll to position [1459, 0]
click at [223, 46] on icon at bounding box center [223, 46] width 0 height 0
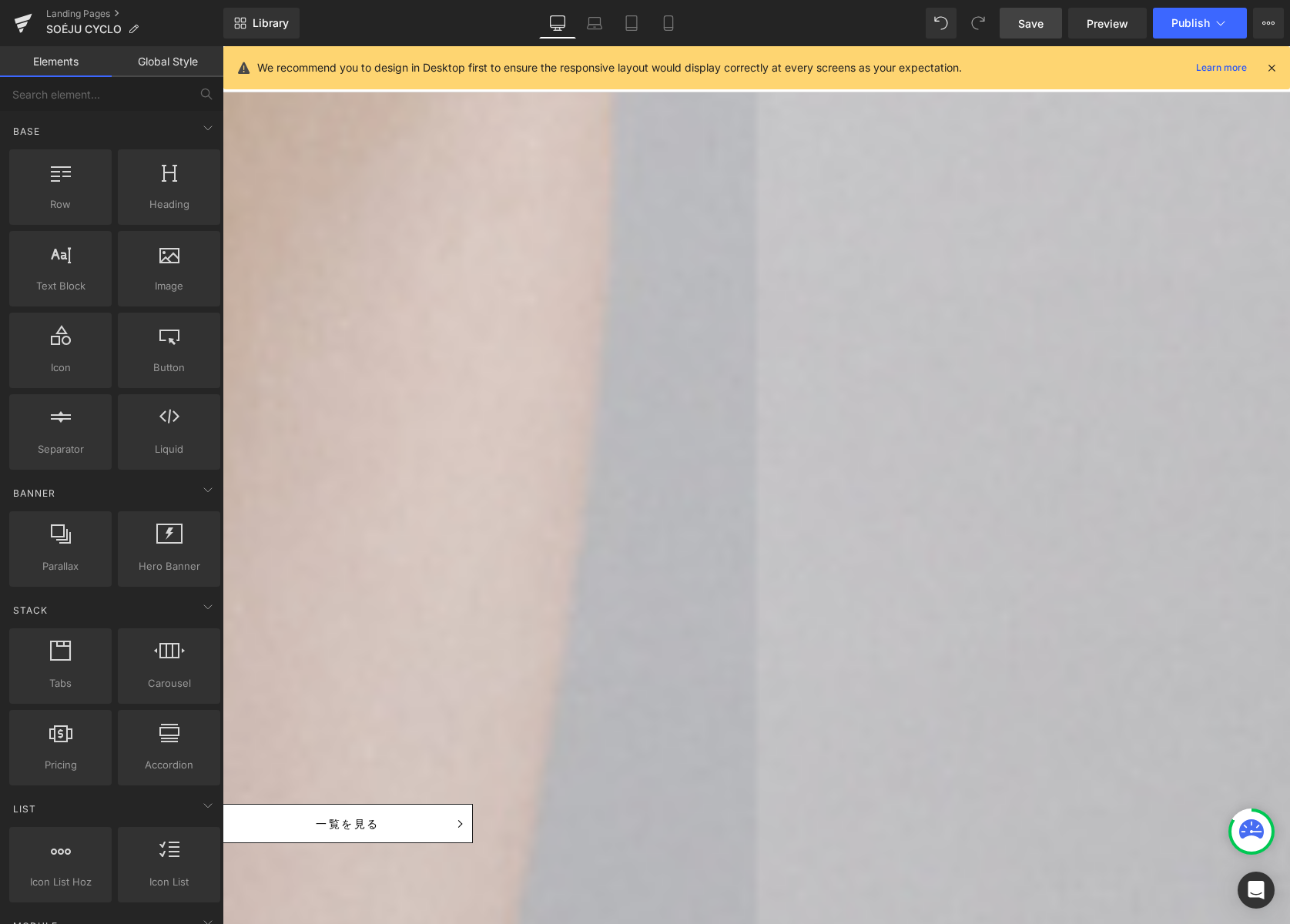
scroll to position [1448, 0]
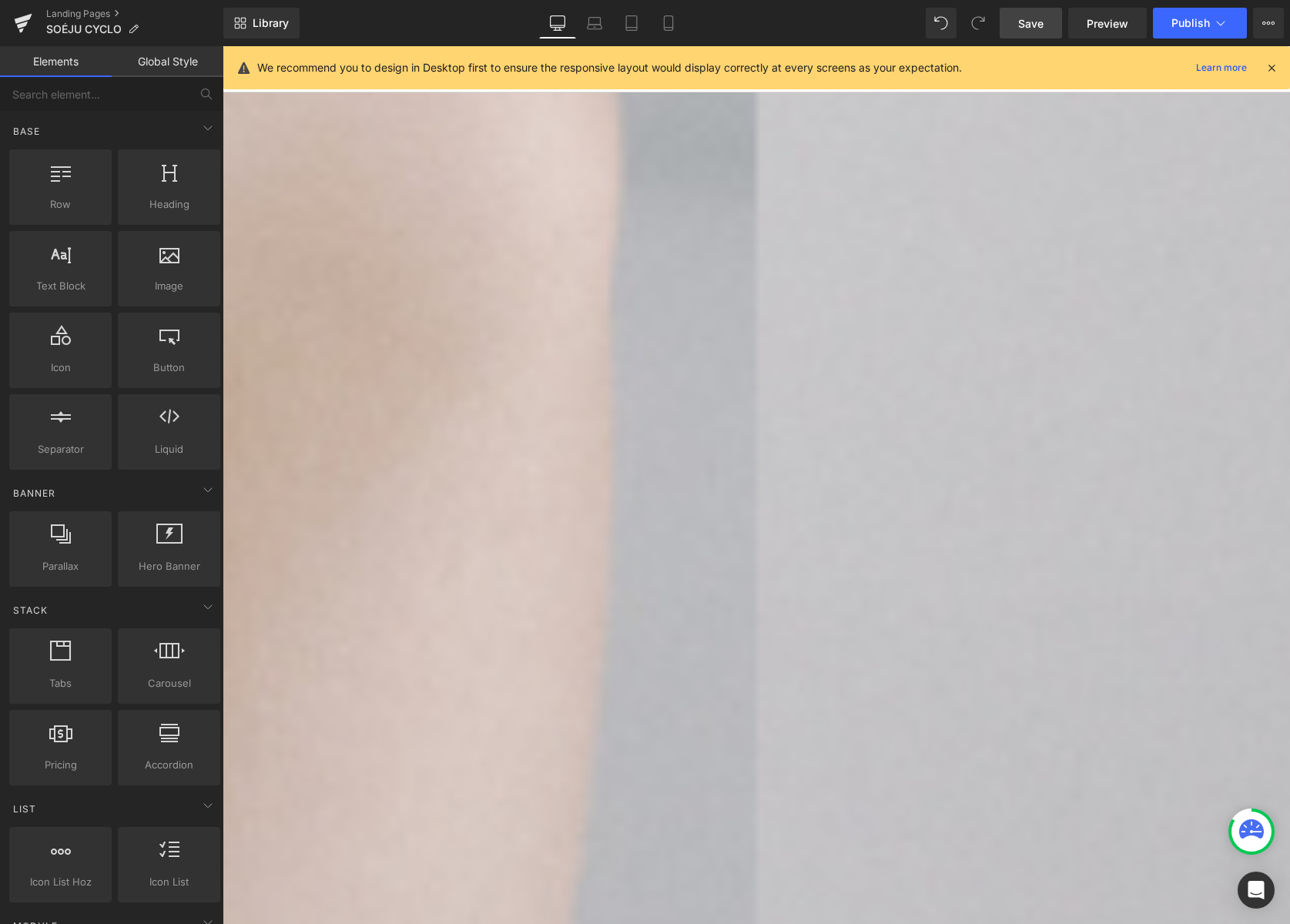
click at [223, 46] on icon at bounding box center [223, 46] width 0 height 0
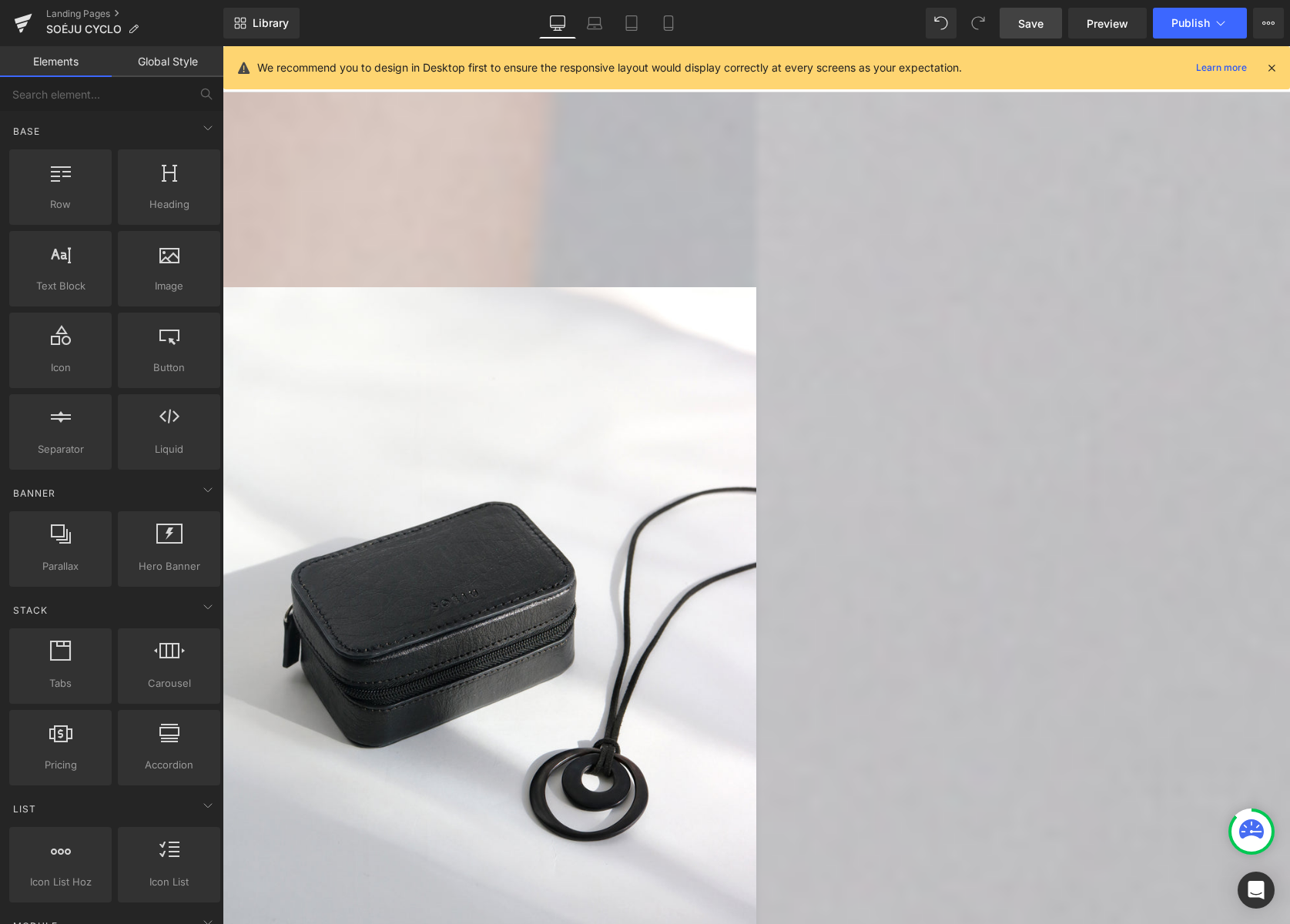
scroll to position [2669, 0]
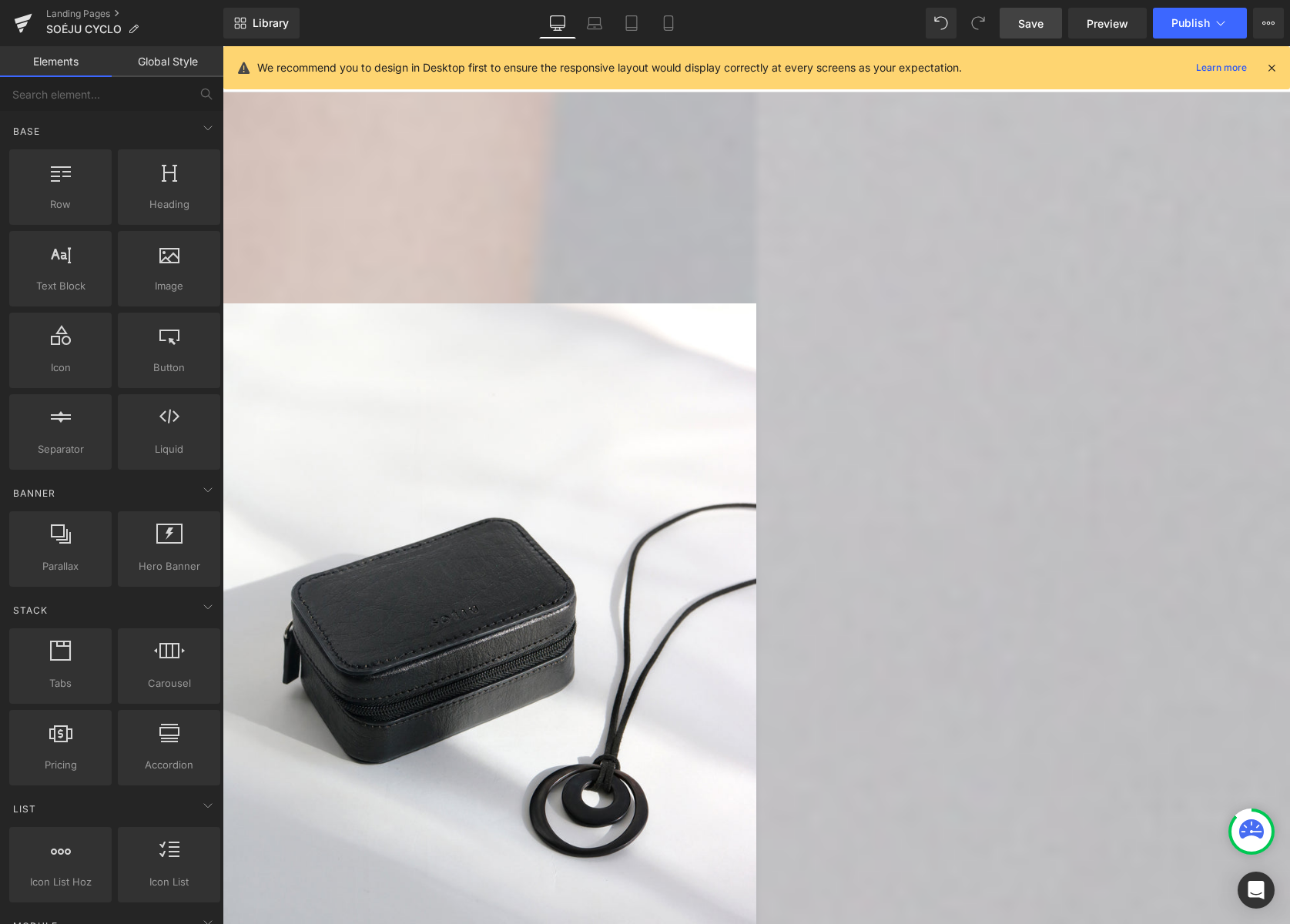
click at [223, 46] on span "Row" at bounding box center [223, 46] width 0 height 0
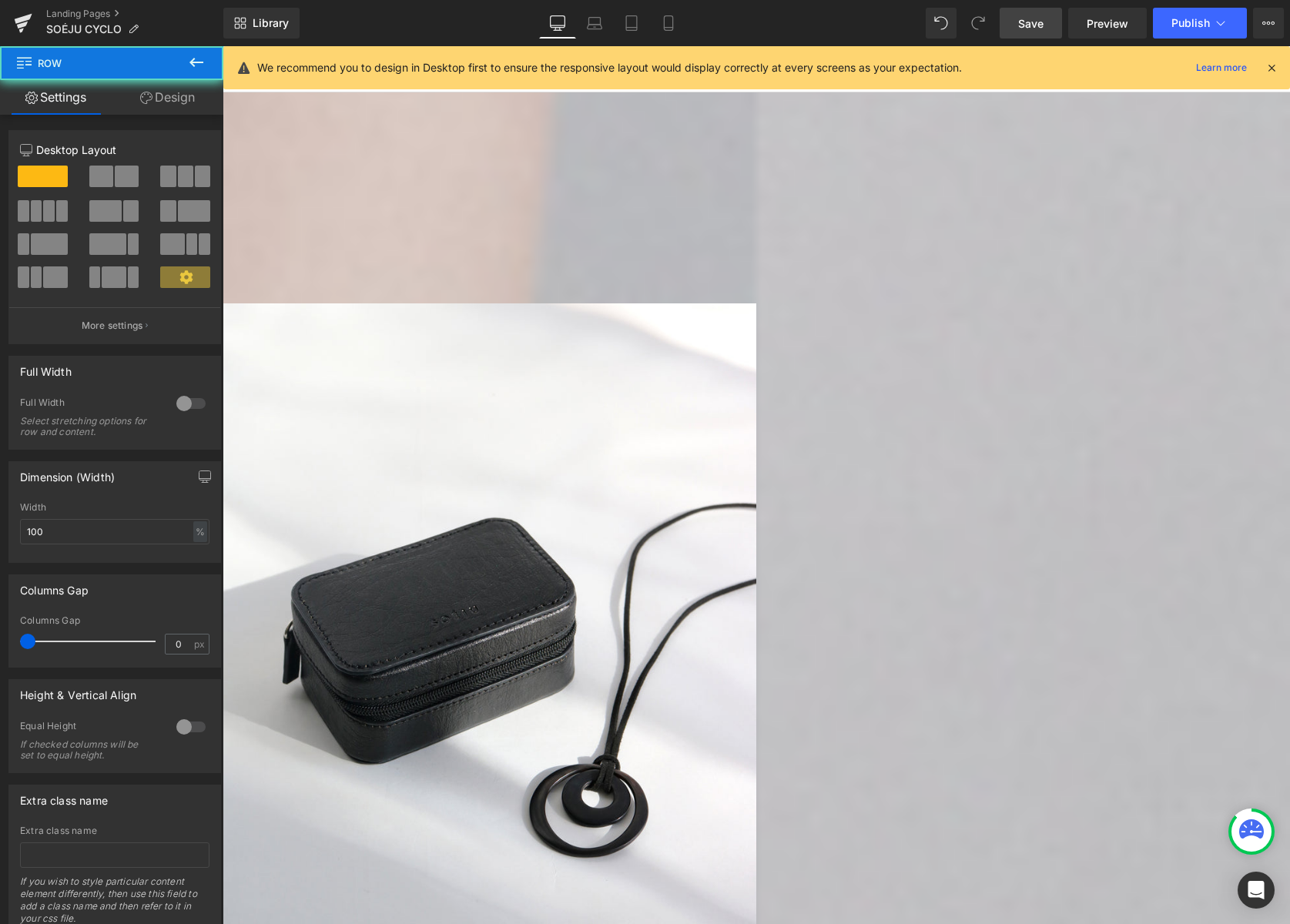
click at [223, 46] on link at bounding box center [223, 46] width 0 height 0
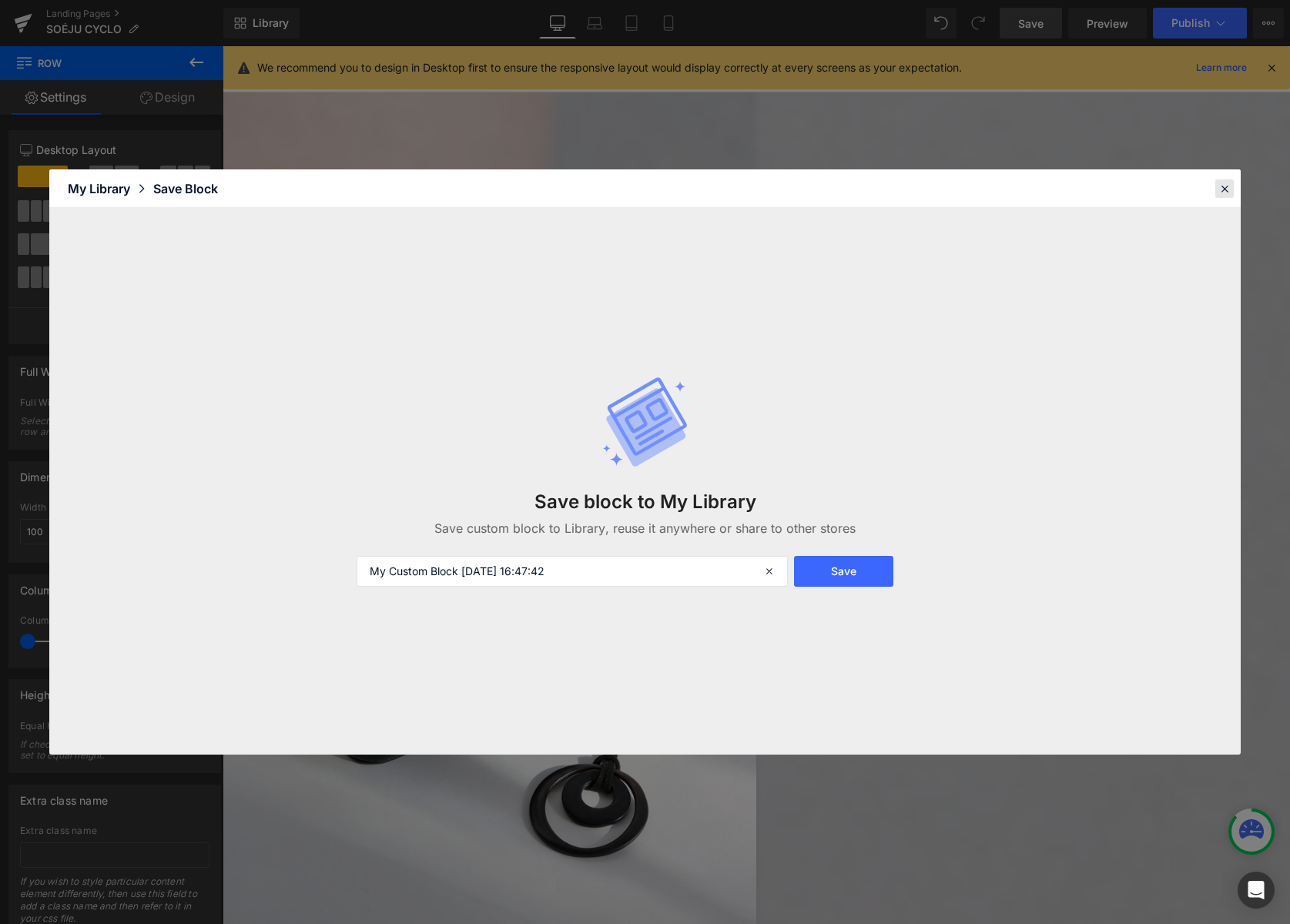
click at [1143, 186] on icon at bounding box center [1225, 189] width 14 height 14
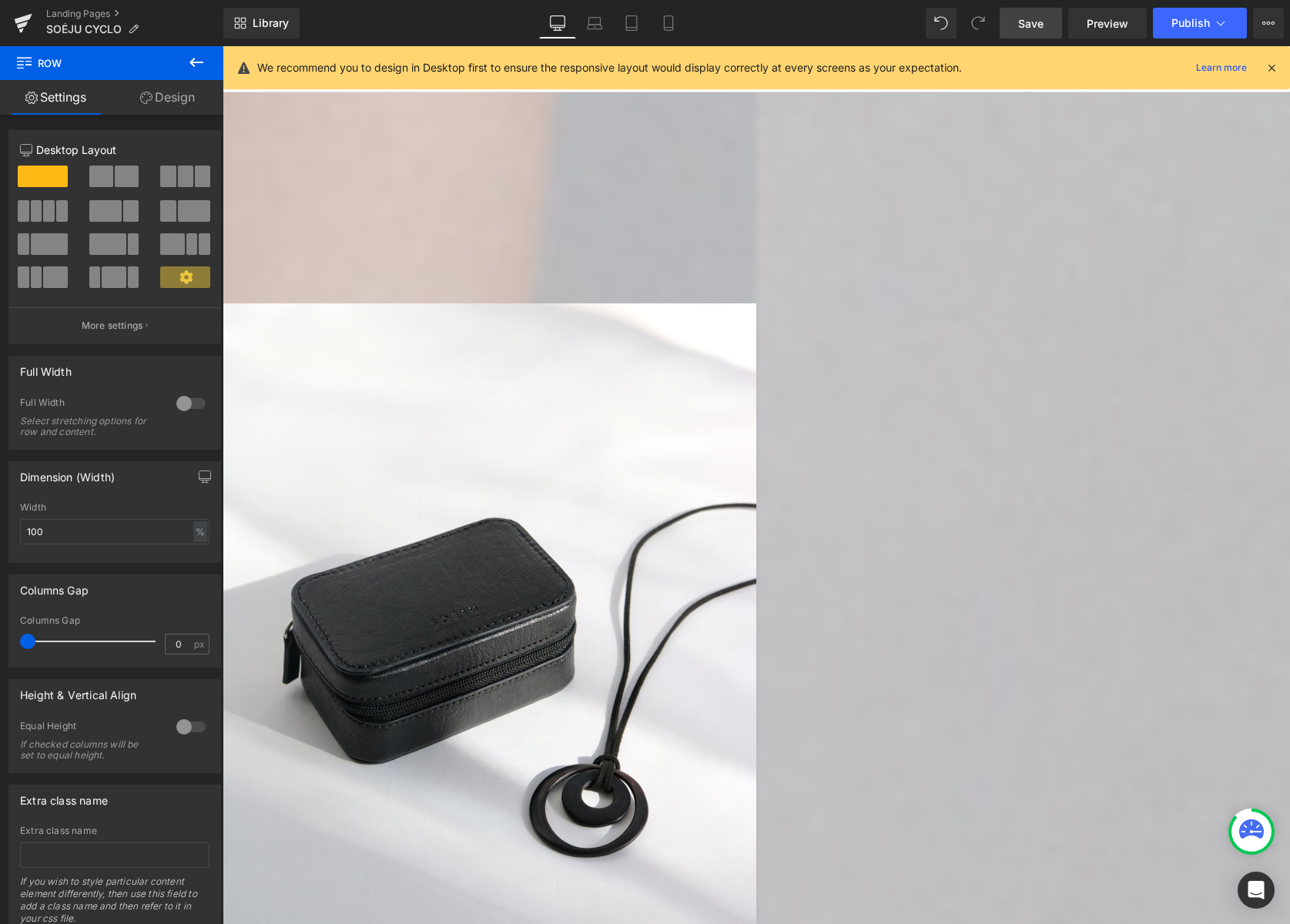
click at [223, 46] on span "Heading" at bounding box center [223, 46] width 0 height 0
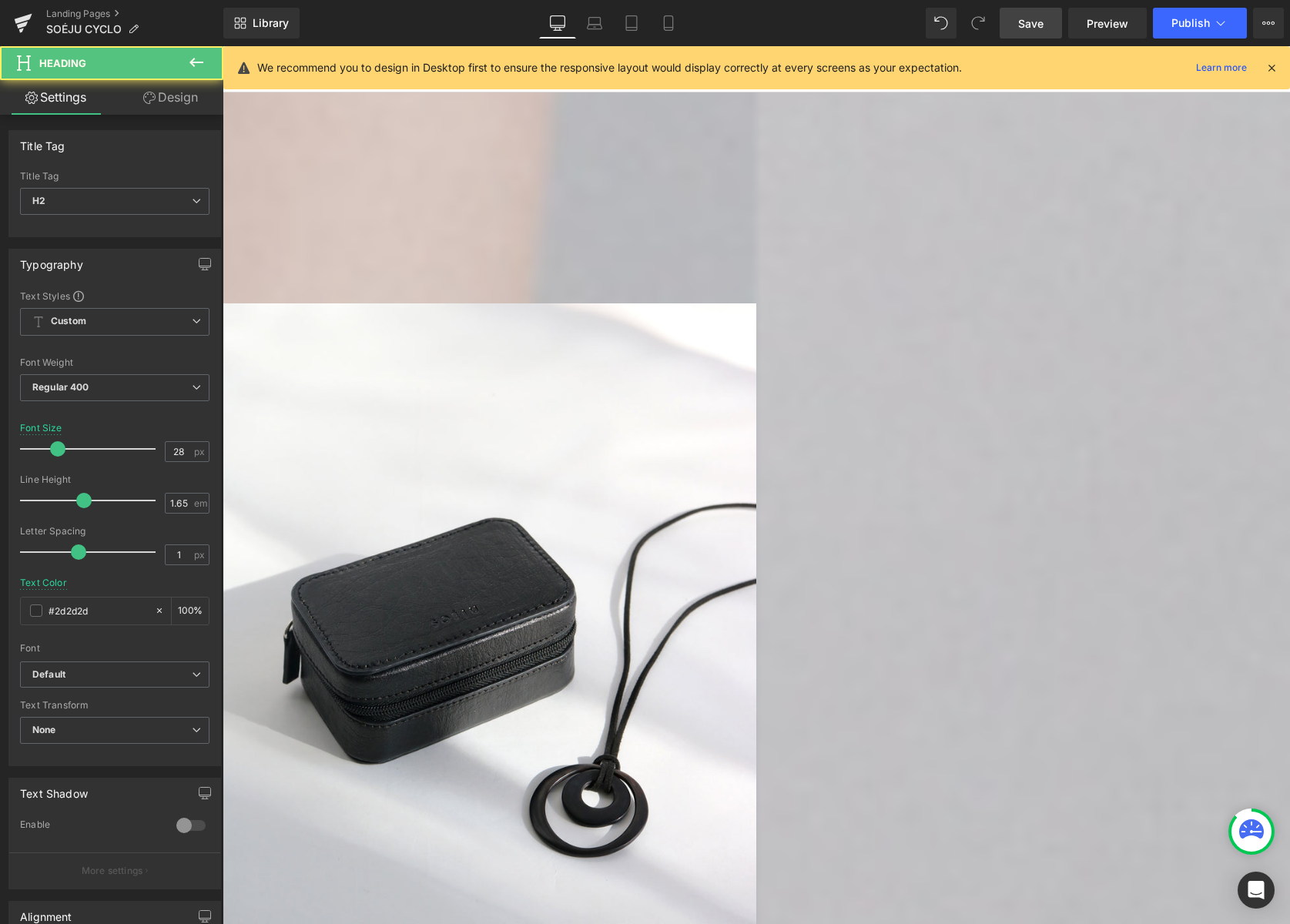
drag, startPoint x: 616, startPoint y: 220, endPoint x: 461, endPoint y: 211, distance: 155.3
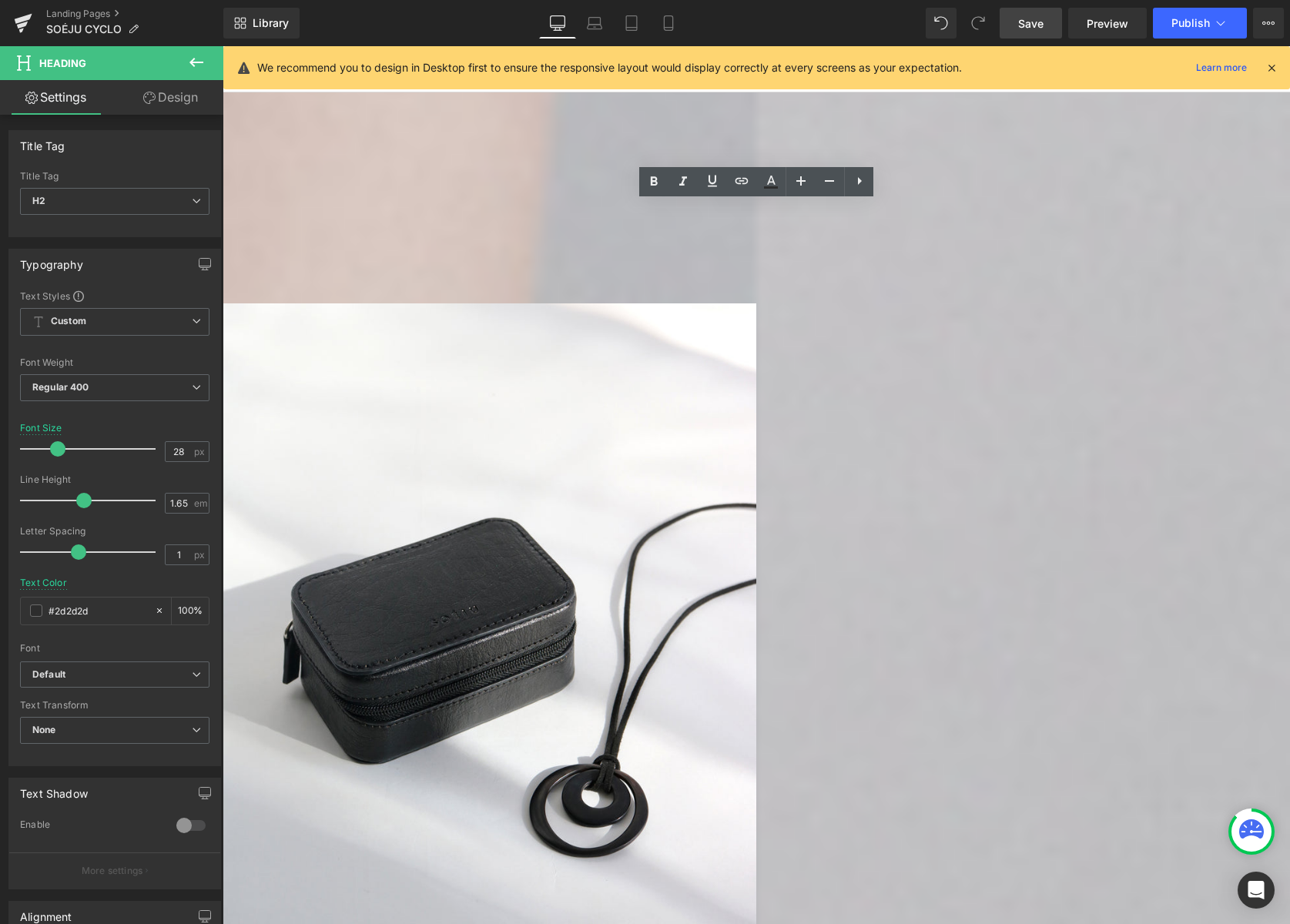
paste div
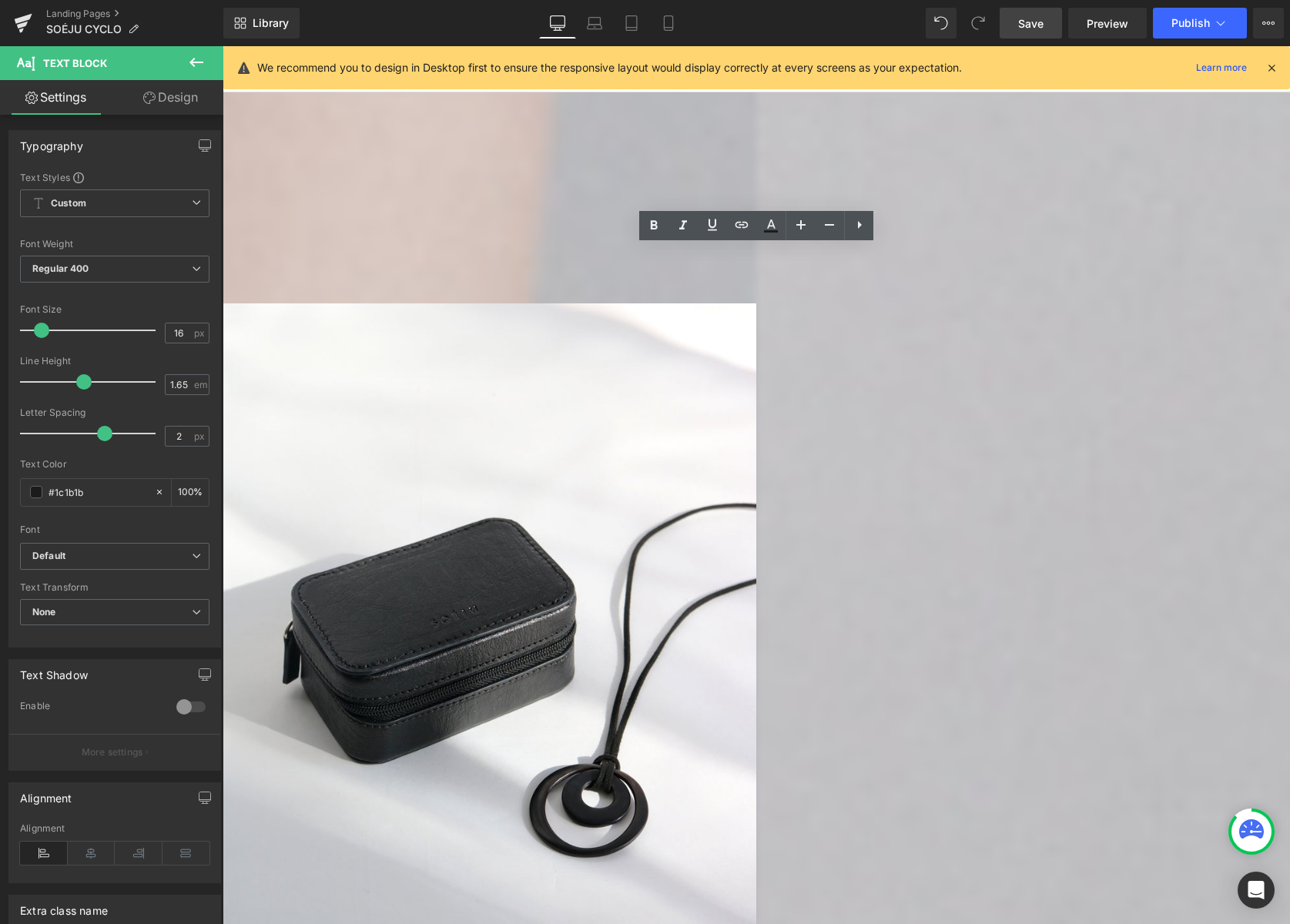
drag, startPoint x: 687, startPoint y: 255, endPoint x: 504, endPoint y: 253, distance: 183.0
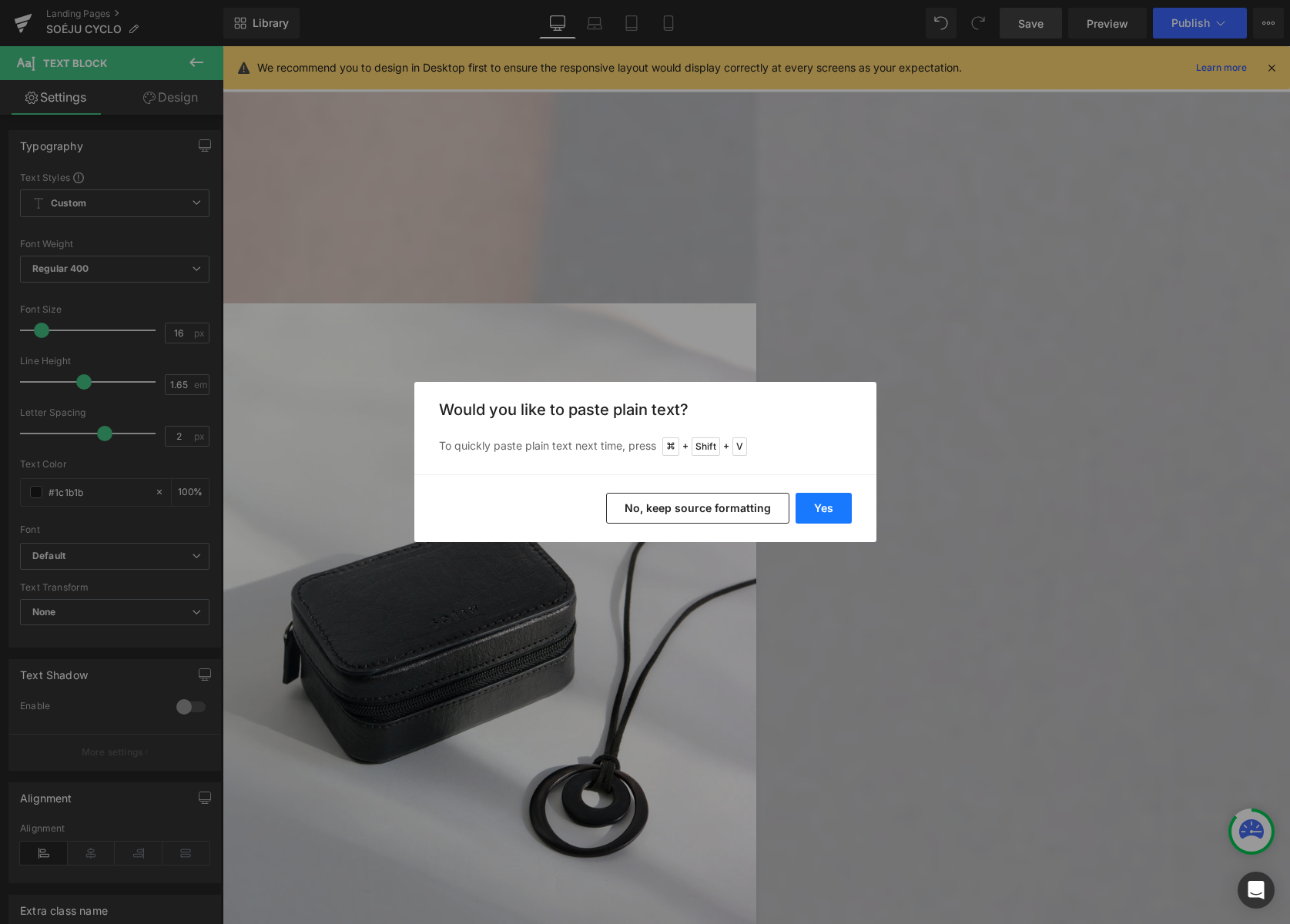
click at [831, 509] on button "Yes" at bounding box center [823, 508] width 56 height 31
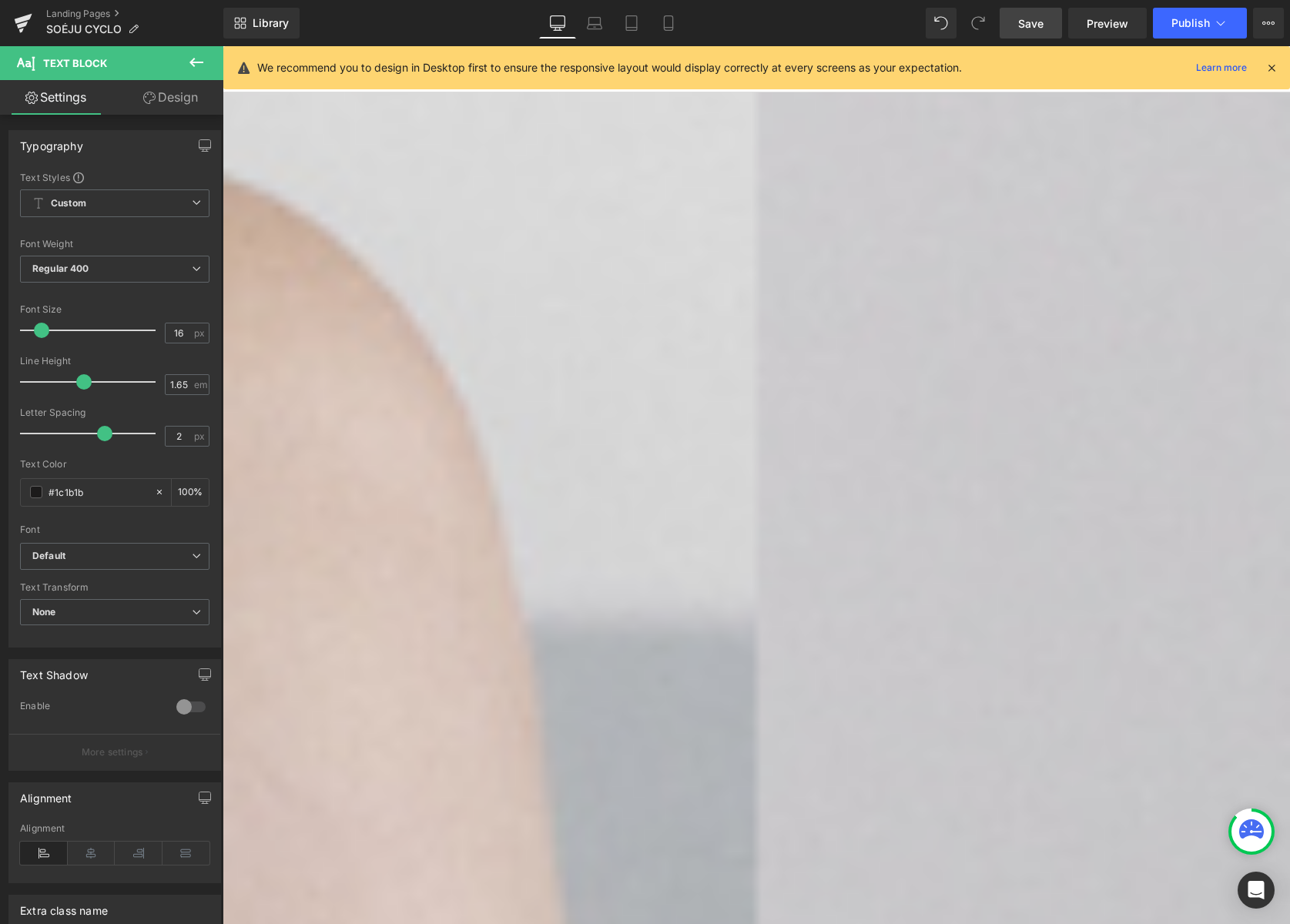
scroll to position [992, 0]
click at [223, 46] on icon at bounding box center [223, 46] width 0 height 0
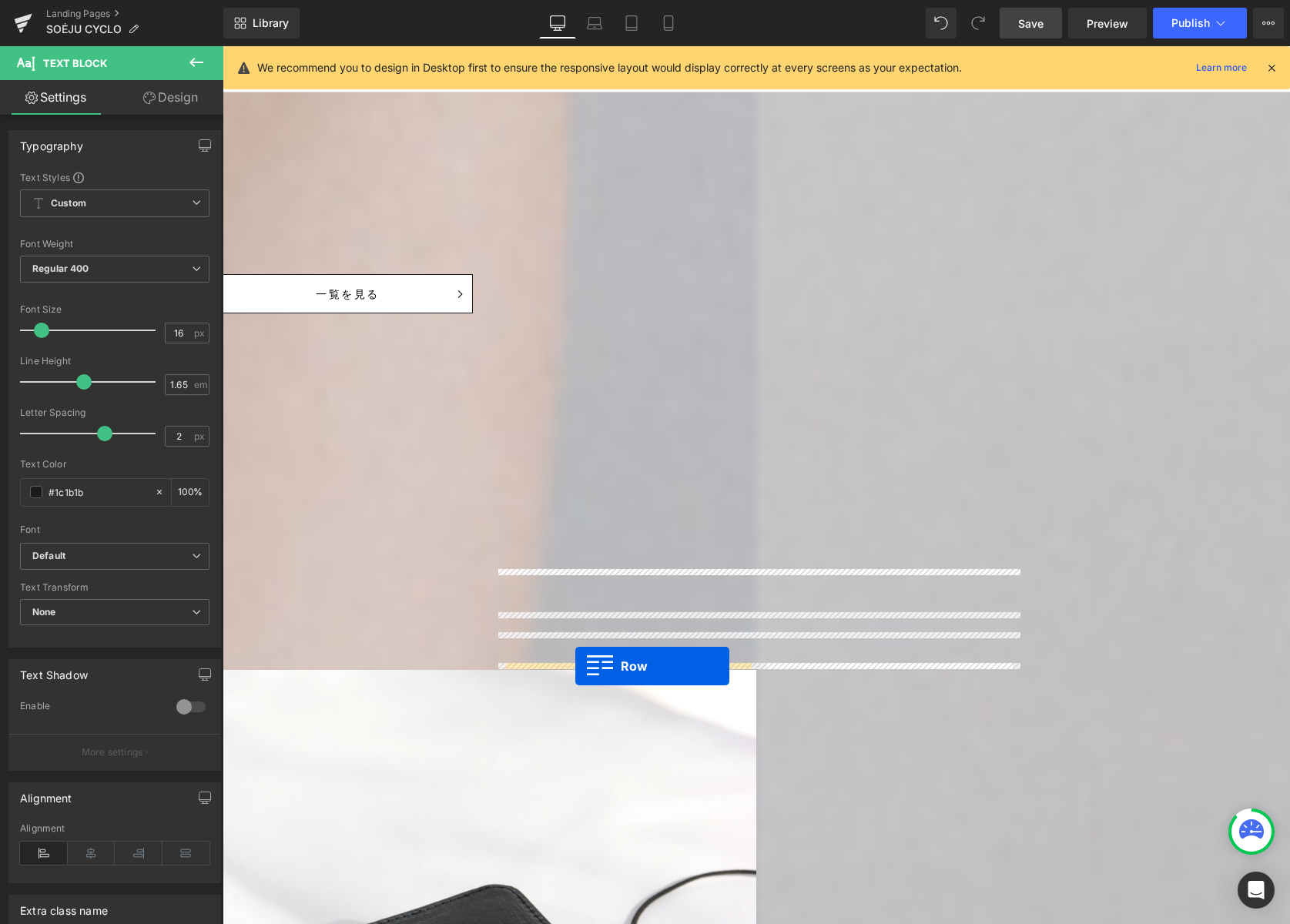
scroll to position [2339, 0]
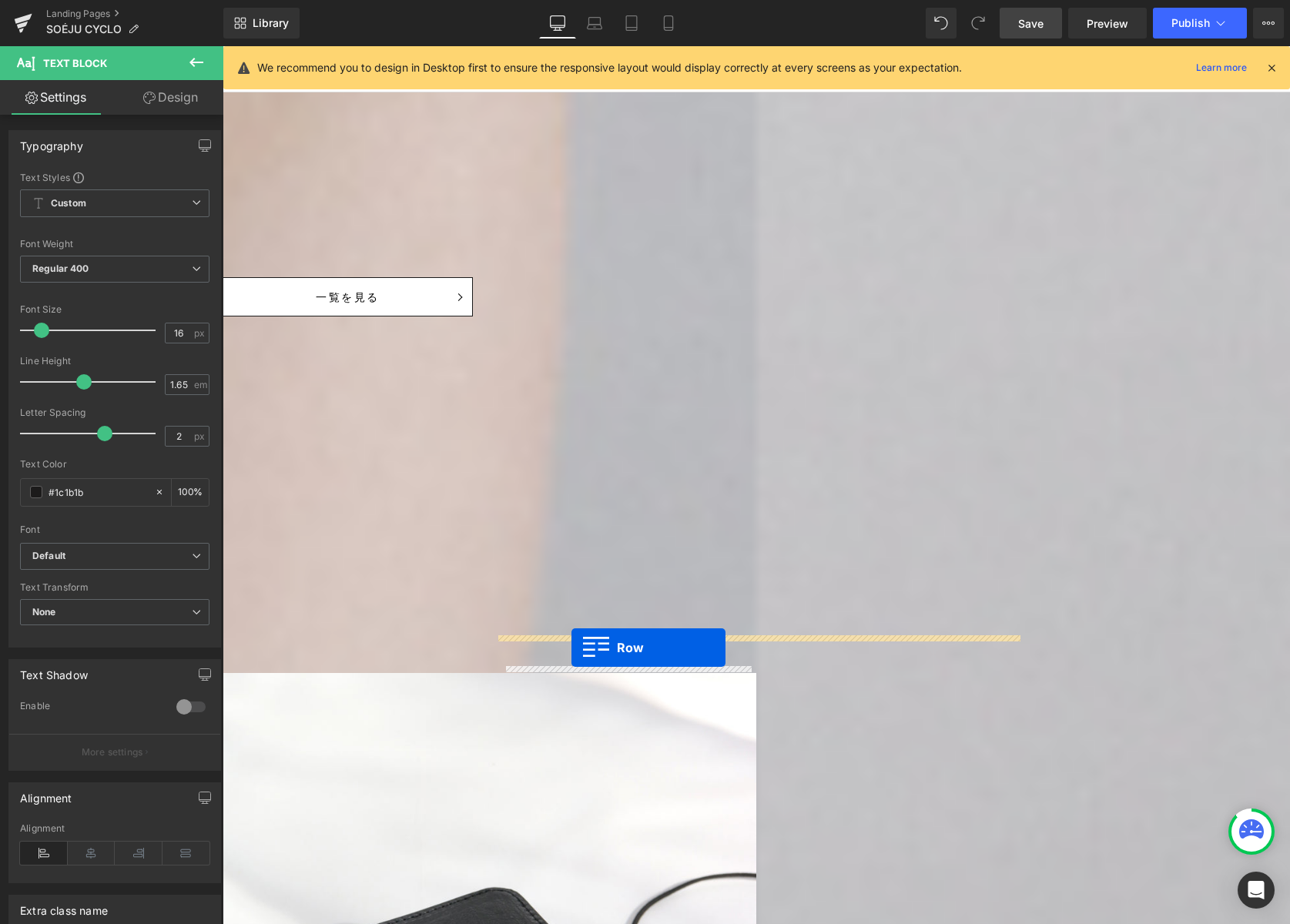
drag, startPoint x: 507, startPoint y: 227, endPoint x: 572, endPoint y: 648, distance: 426.0
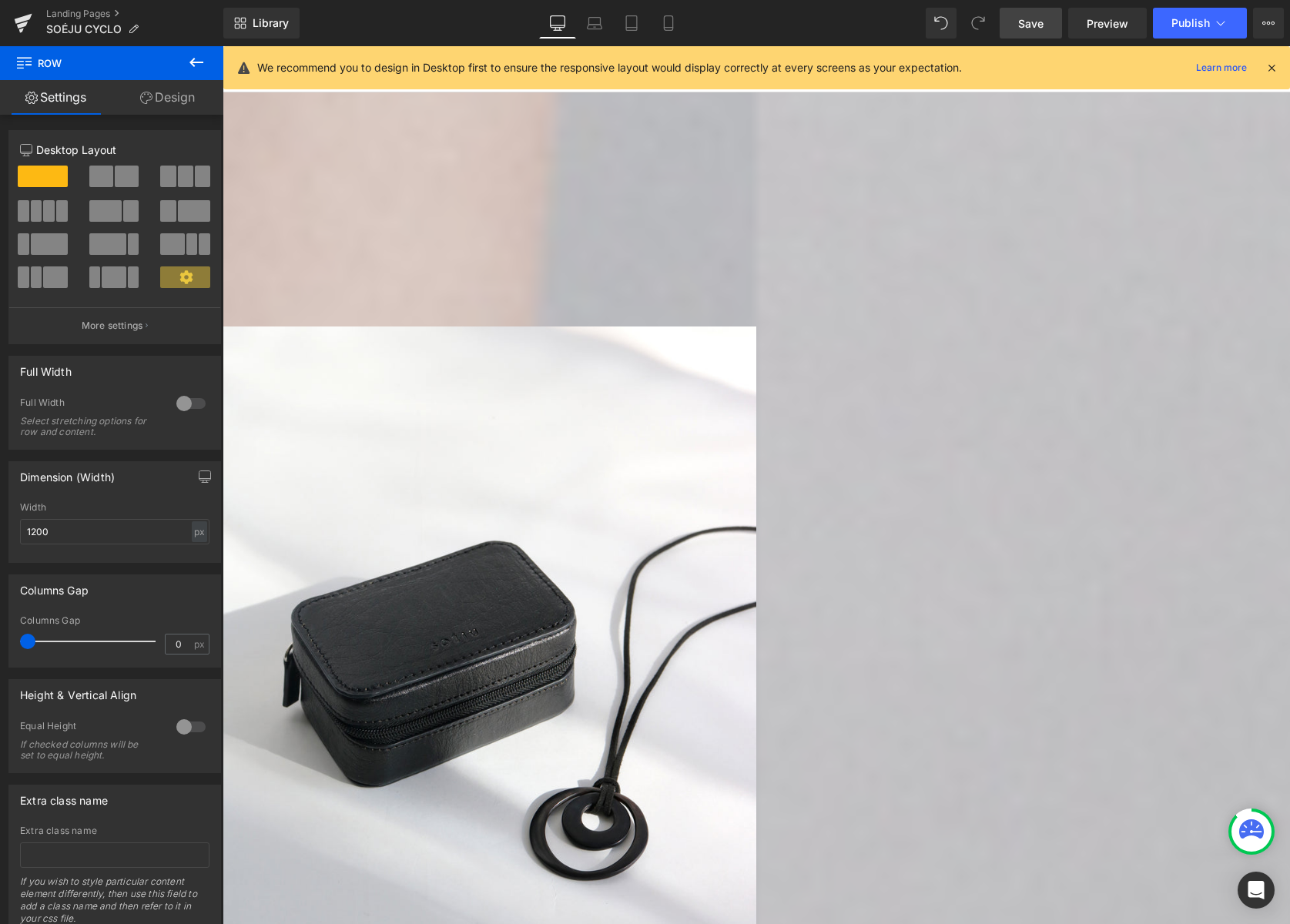
scroll to position [2655, 0]
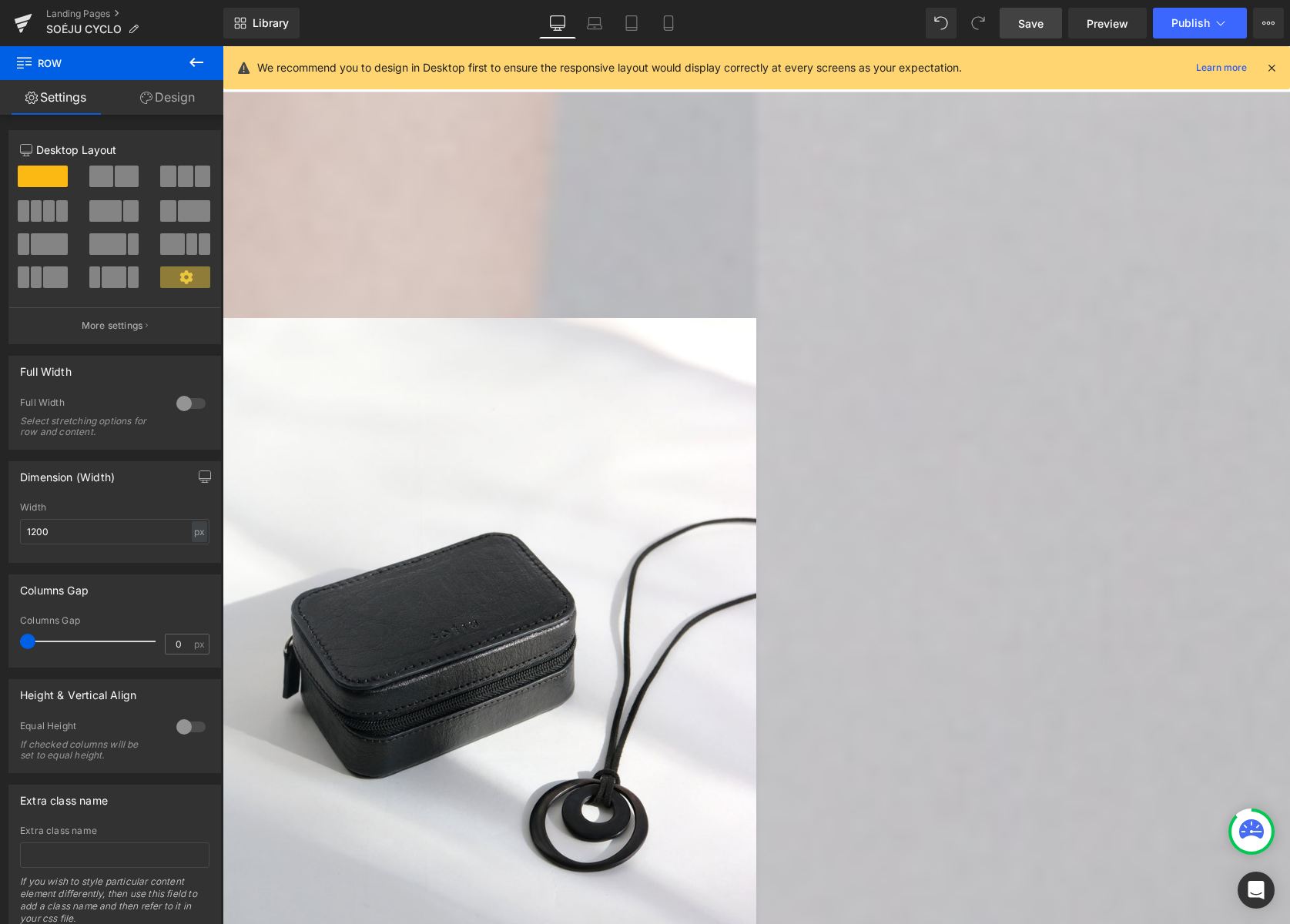
click at [223, 46] on icon at bounding box center [223, 46] width 0 height 0
drag, startPoint x: 577, startPoint y: 780, endPoint x: 600, endPoint y: 779, distance: 23.0
click at [223, 46] on li at bounding box center [223, 46] width 0 height 0
click at [223, 46] on icon at bounding box center [223, 46] width 0 height 0
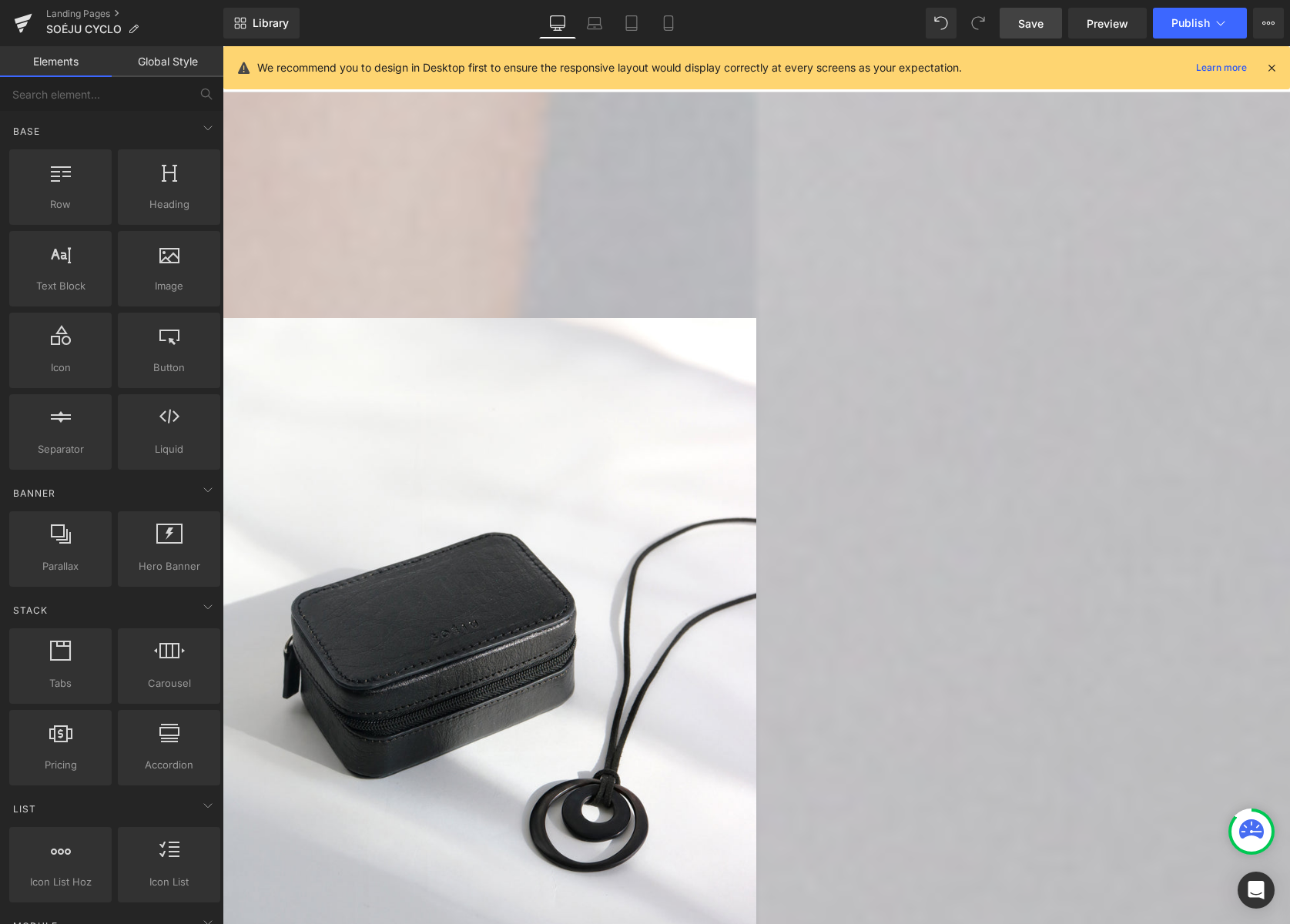
click at [223, 46] on icon at bounding box center [223, 46] width 0 height 0
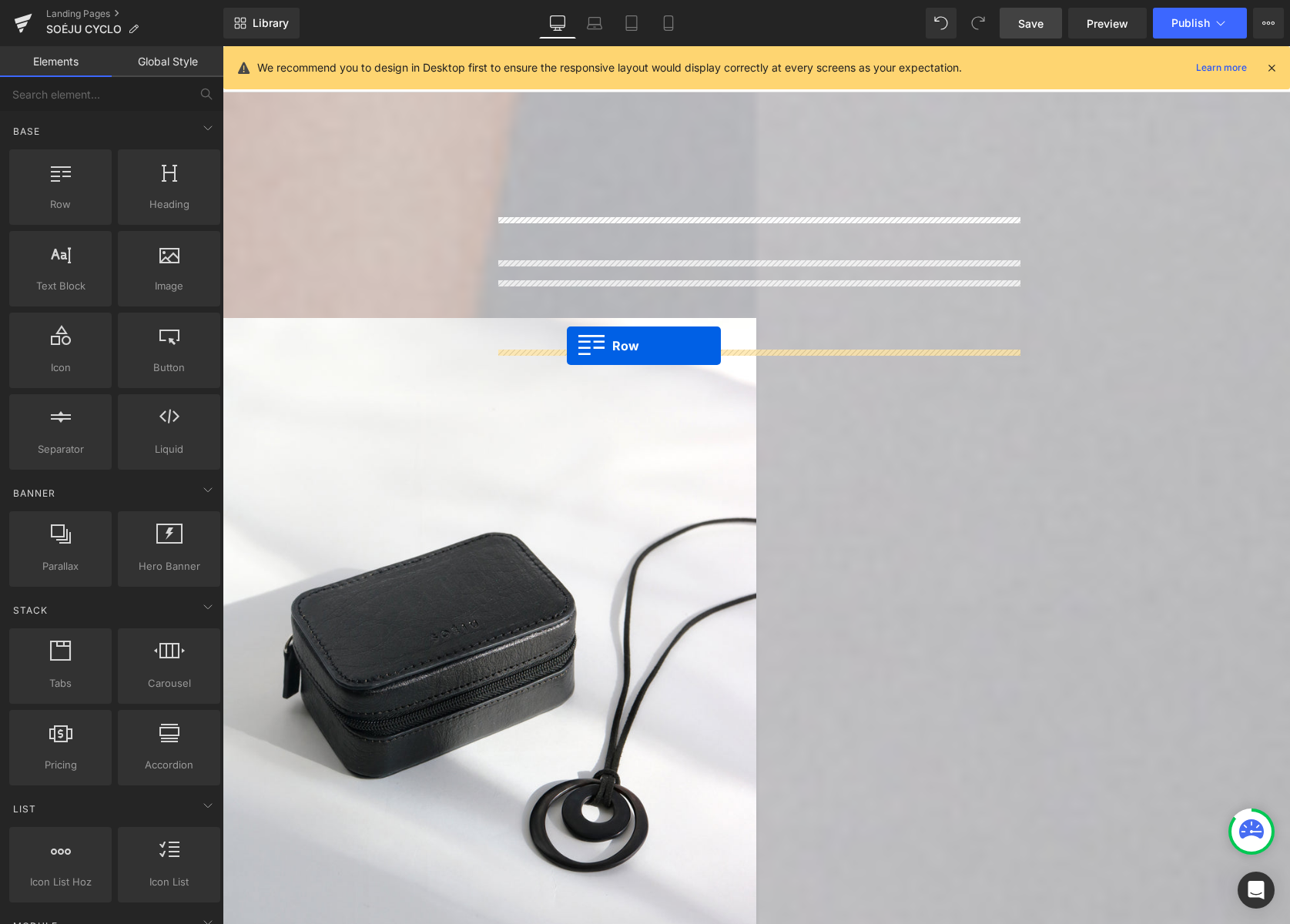
drag, startPoint x: 509, startPoint y: 301, endPoint x: 566, endPoint y: 345, distance: 72.0
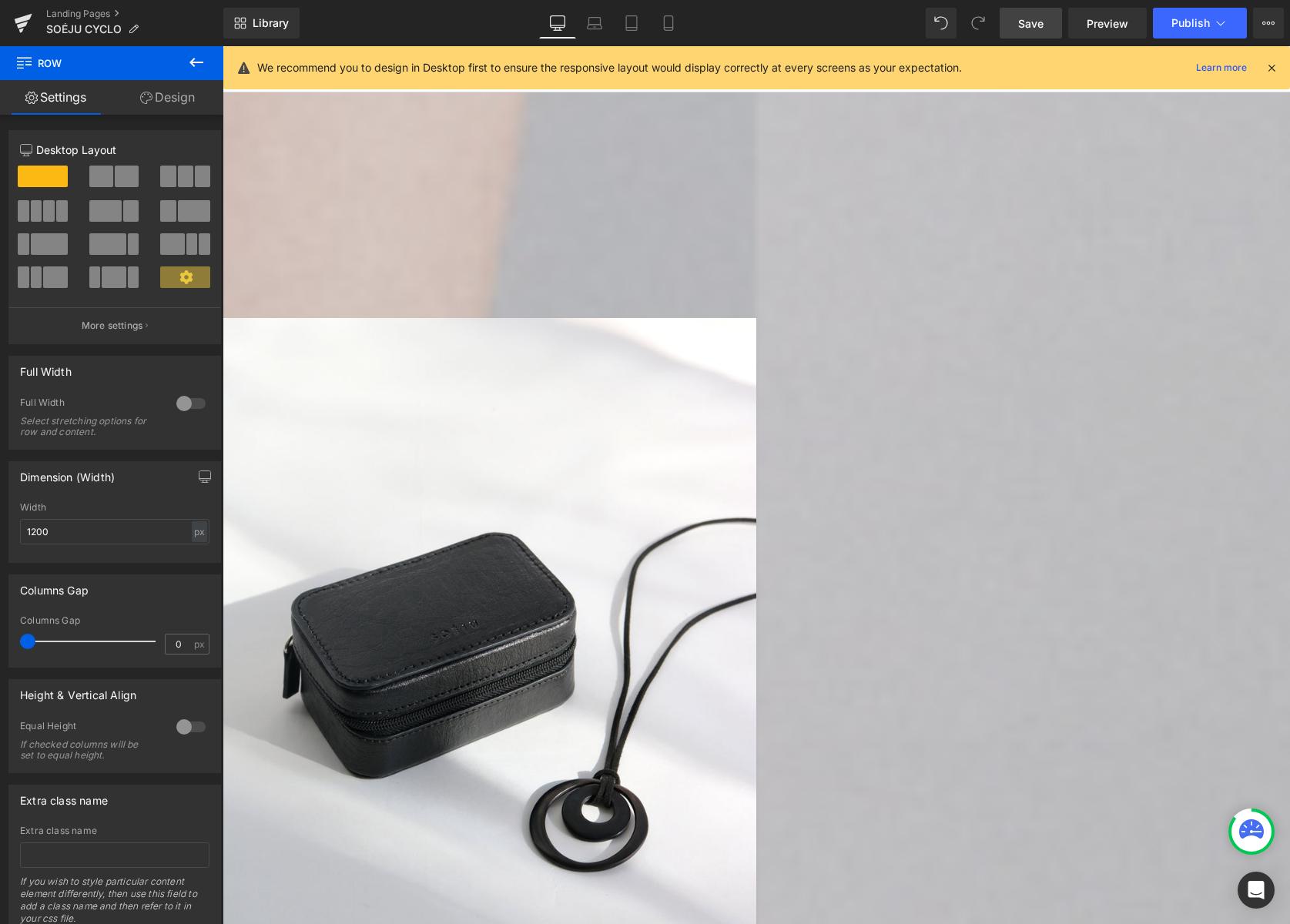
click at [223, 46] on icon at bounding box center [223, 46] width 0 height 0
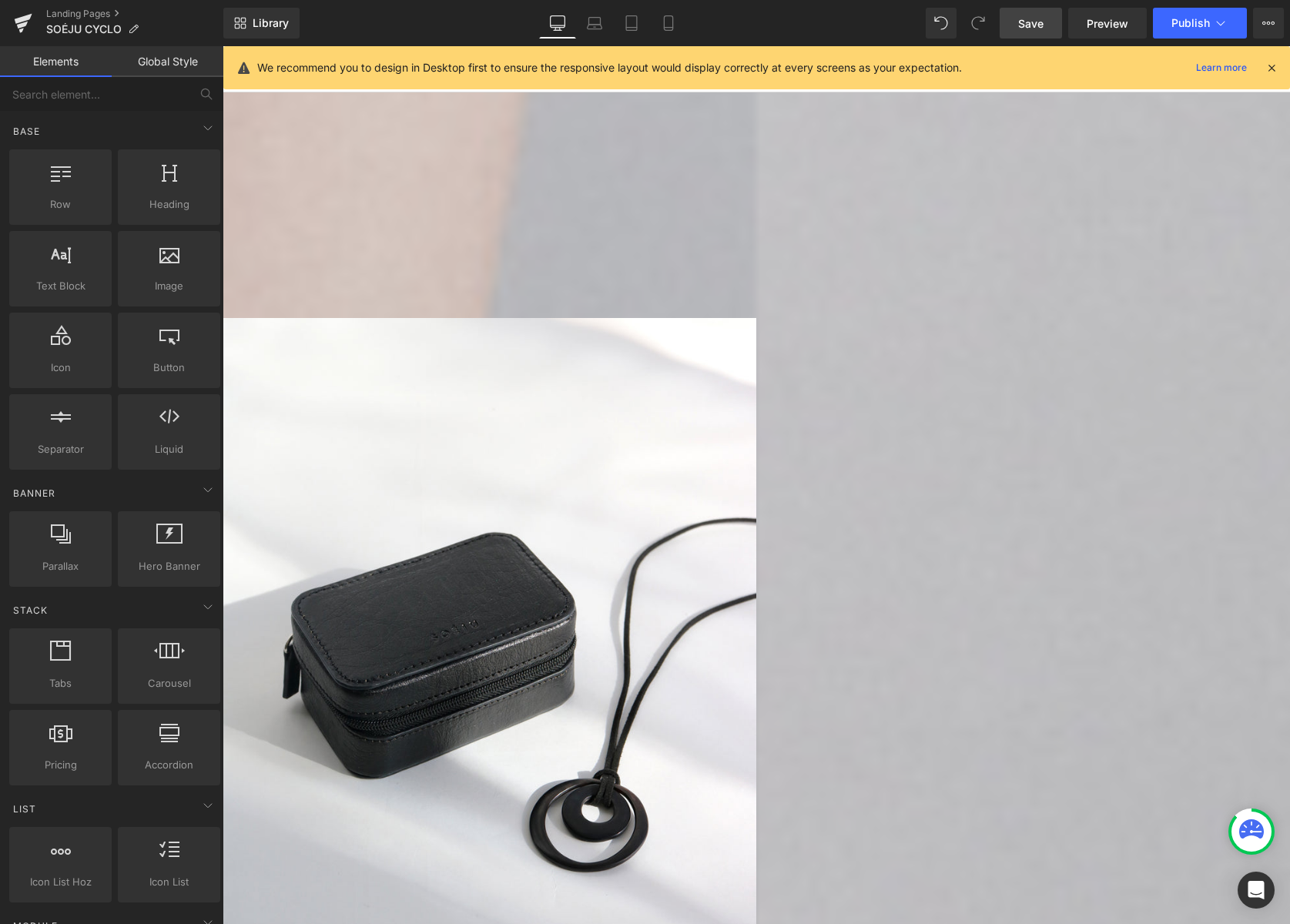
click at [223, 46] on span "Text Block" at bounding box center [223, 46] width 0 height 0
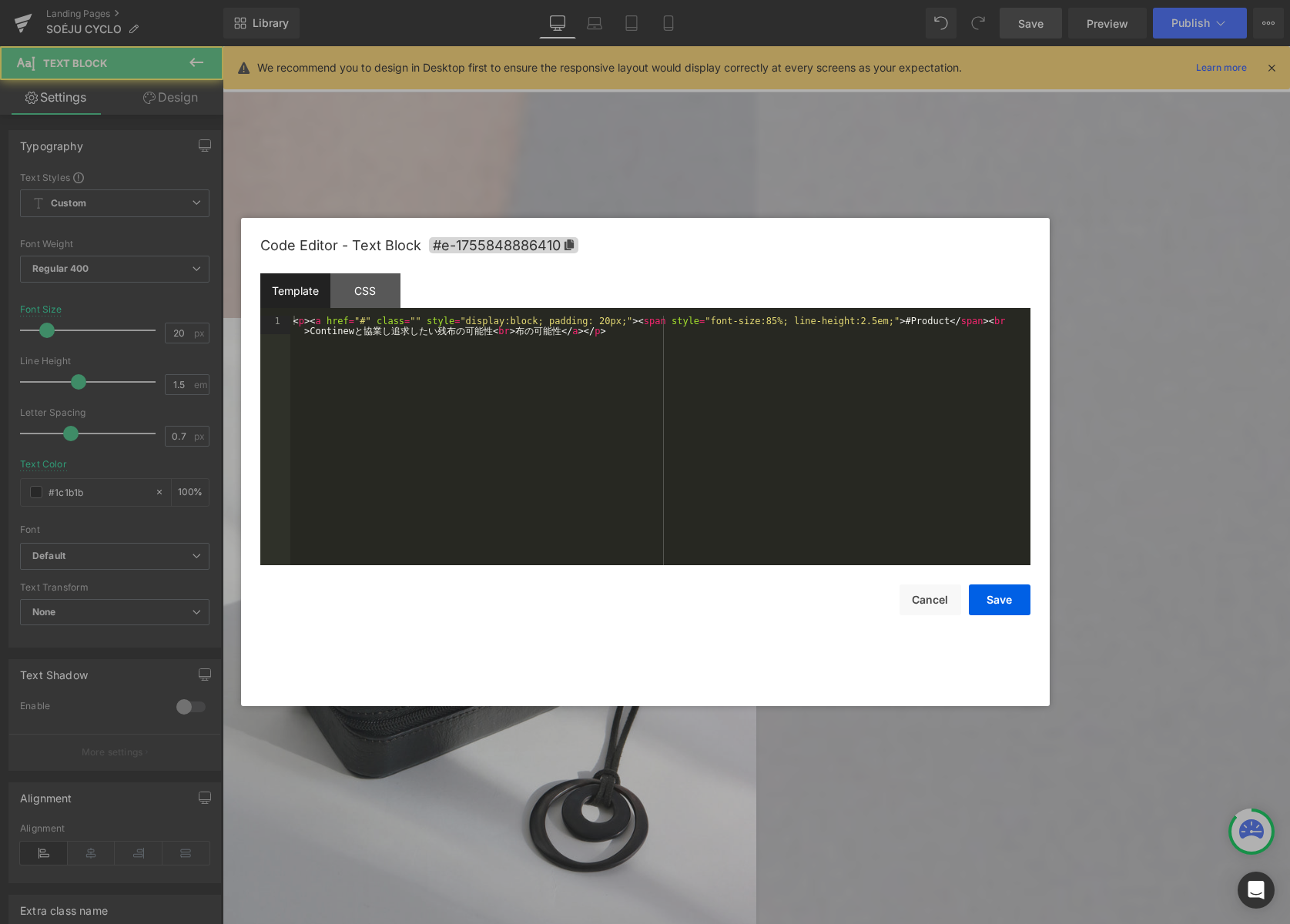
click at [556, 712] on body "Text Block You are previewing how the will restyle your page. You can not edit …" at bounding box center [645, 462] width 1290 height 924
click at [369, 326] on div "< p > < a href = "#" class = "" style = "display:block; padding: 20px;" > < spa…" at bounding box center [660, 458] width 740 height 286
click at [308, 323] on div "< p > < a href = "#" class = "" style = "display:block; padding: 20px;" > < spa…" at bounding box center [660, 458] width 740 height 286
drag, startPoint x: 580, startPoint y: 320, endPoint x: 571, endPoint y: 325, distance: 10.3
click at [580, 320] on div "< p > < a href = "#" class = "" style = "display:block; padding: 20px;" > < spa…" at bounding box center [660, 458] width 740 height 286
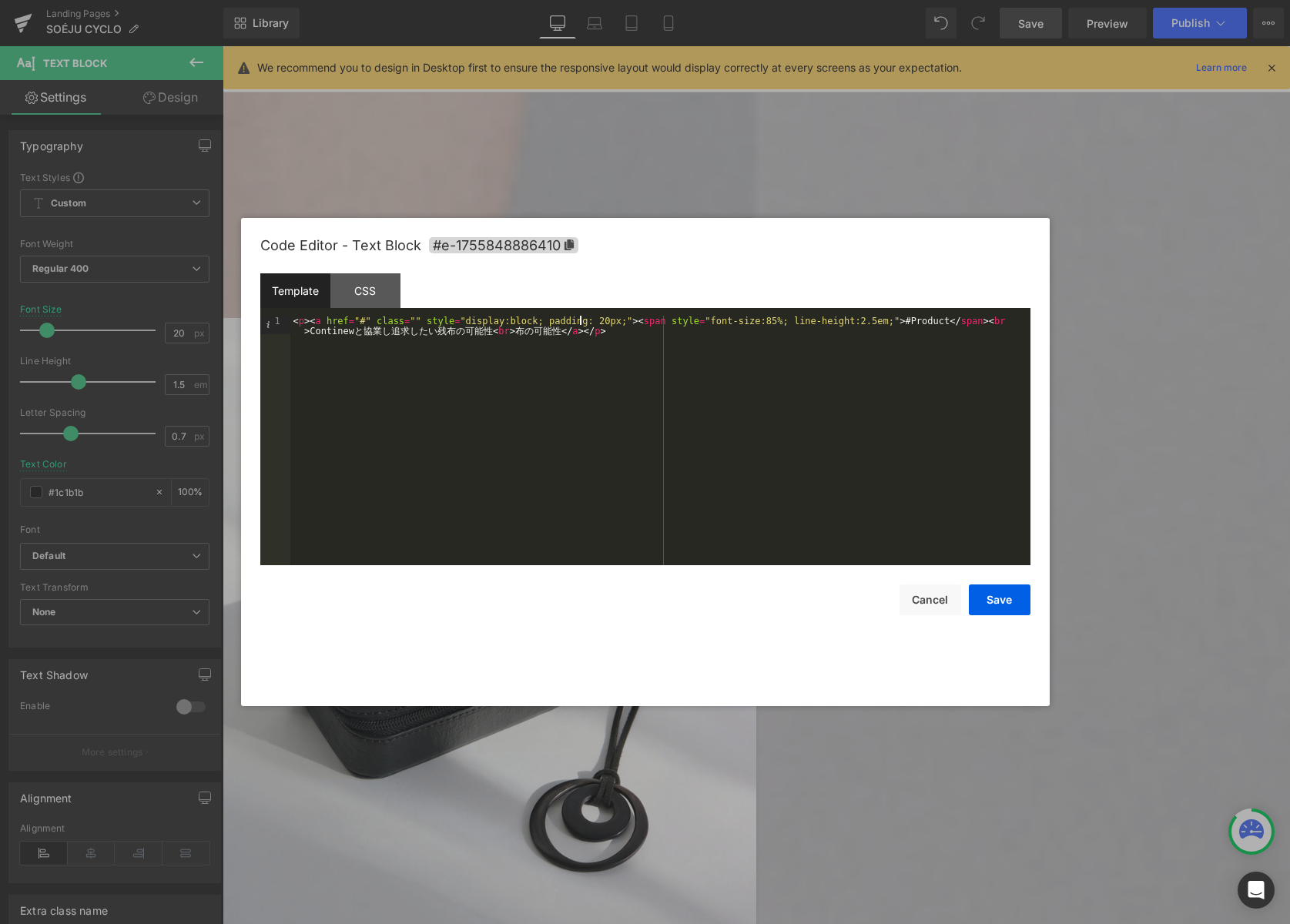
click at [547, 331] on div "< p > < a href = "#" class = "" style = "display:block; padding: 20px;" > < spa…" at bounding box center [660, 458] width 740 height 286
drag, startPoint x: 575, startPoint y: 318, endPoint x: 532, endPoint y: 320, distance: 43.0
click at [574, 318] on div "< p > < a href = "#" class = "" style = "display:block; padding: 20px;" > ソ ー ジ…" at bounding box center [660, 450] width 740 height 268
click at [358, 319] on div "< p > < a href = "#" class = "" style = "display:block; padding: 20px;" > ソ ー ジ…" at bounding box center [660, 450] width 740 height 268
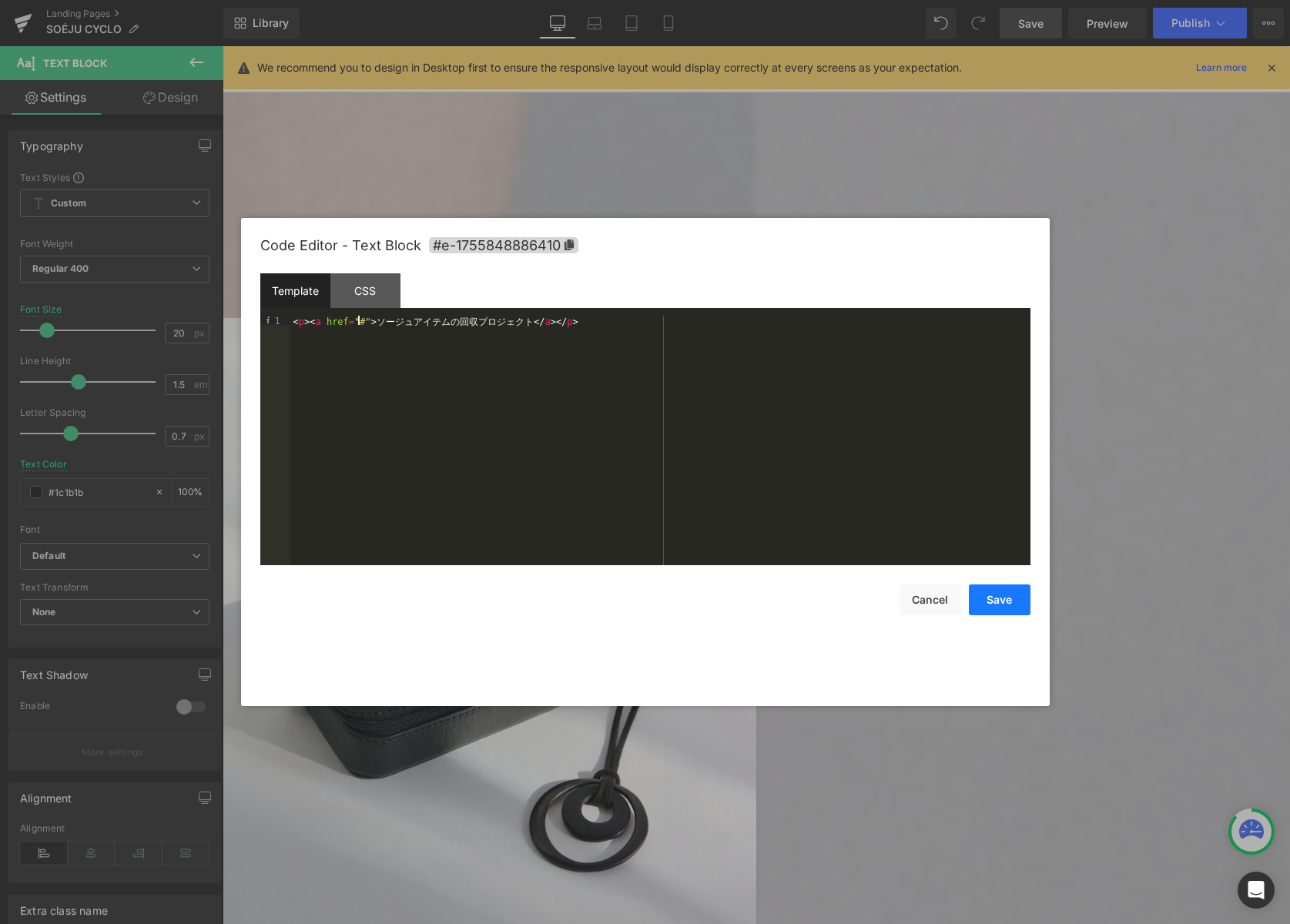
click at [1009, 594] on button "Save" at bounding box center [999, 599] width 62 height 31
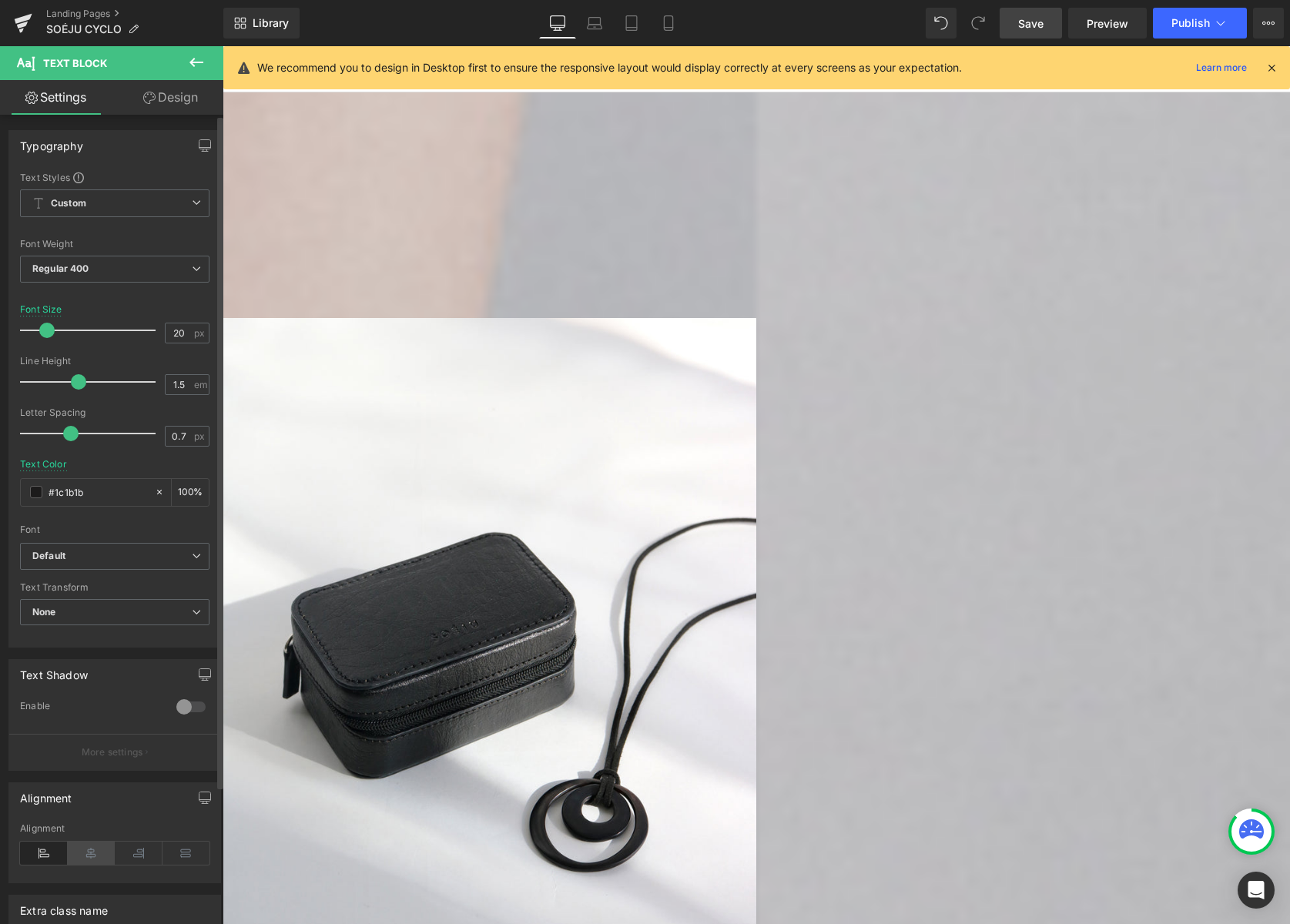
click at [87, 855] on icon at bounding box center [92, 854] width 48 height 23
click at [172, 102] on link "Design" at bounding box center [170, 97] width 112 height 35
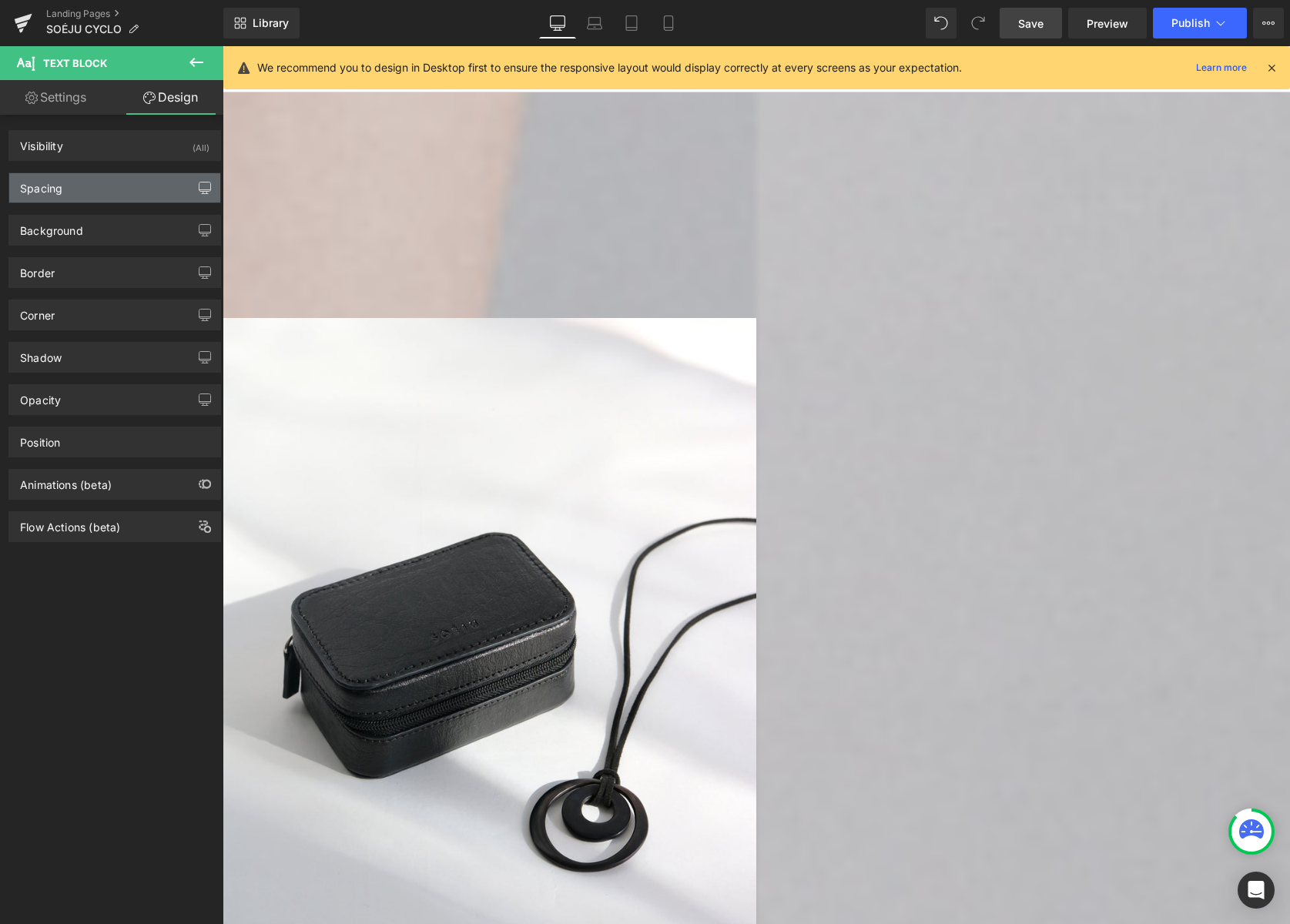
click at [202, 194] on icon "button" at bounding box center [204, 194] width 6 height 0
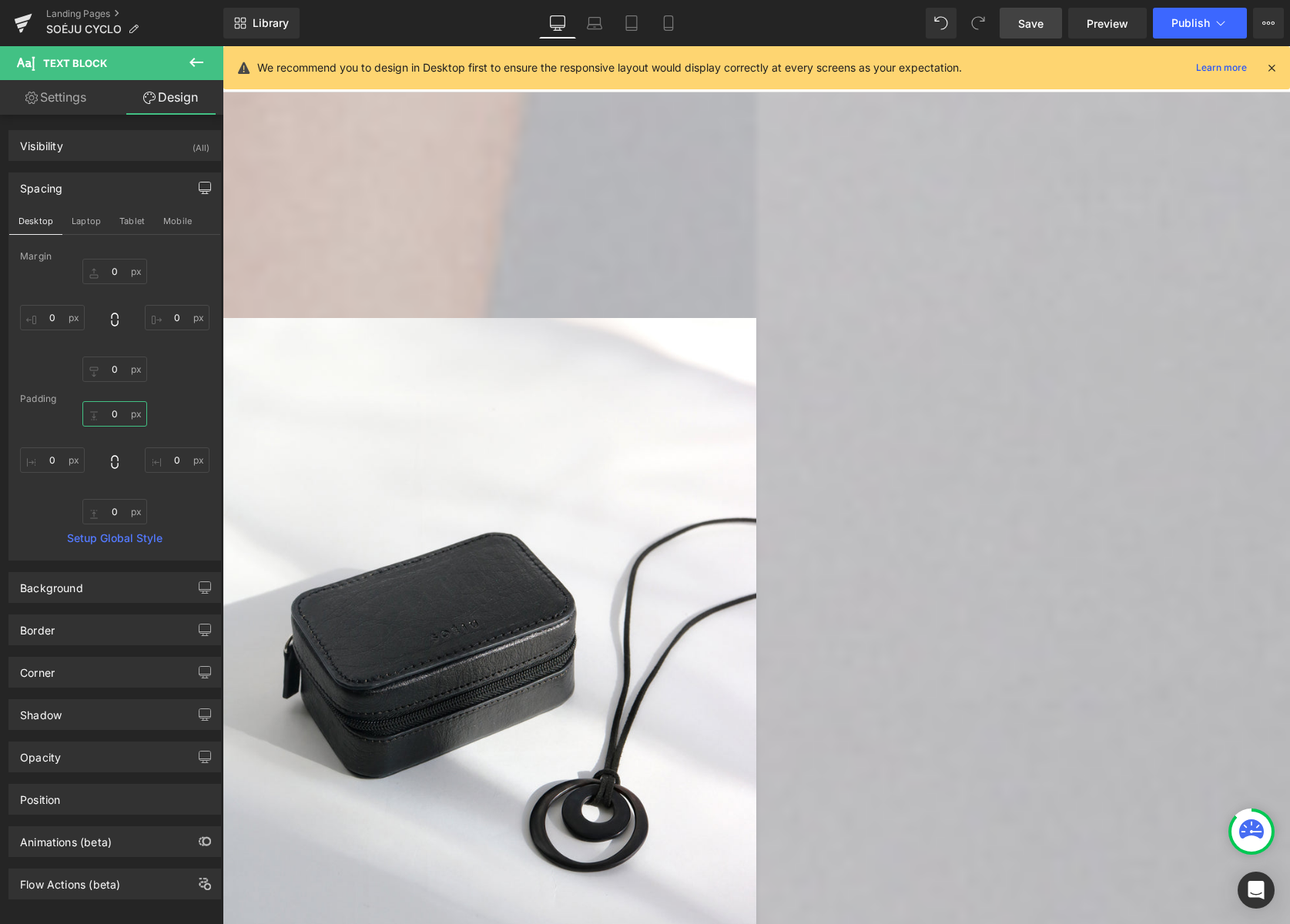
click at [120, 414] on input "0" at bounding box center [114, 414] width 65 height 25
type input "20"
click at [110, 504] on input "0" at bounding box center [114, 511] width 65 height 25
type input "20"
click at [189, 63] on icon at bounding box center [196, 62] width 19 height 19
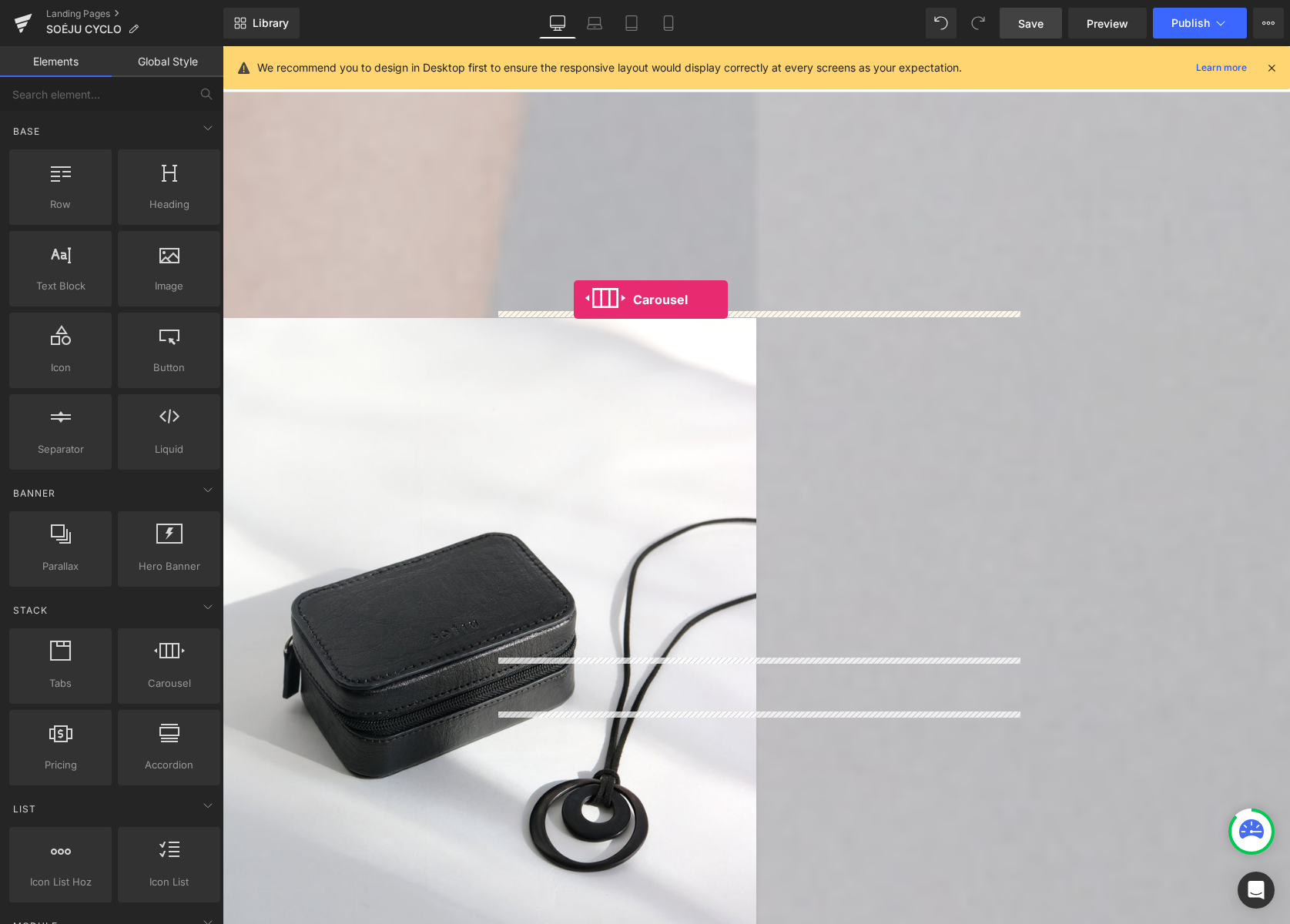
drag, startPoint x: 397, startPoint y: 696, endPoint x: 574, endPoint y: 300, distance: 433.8
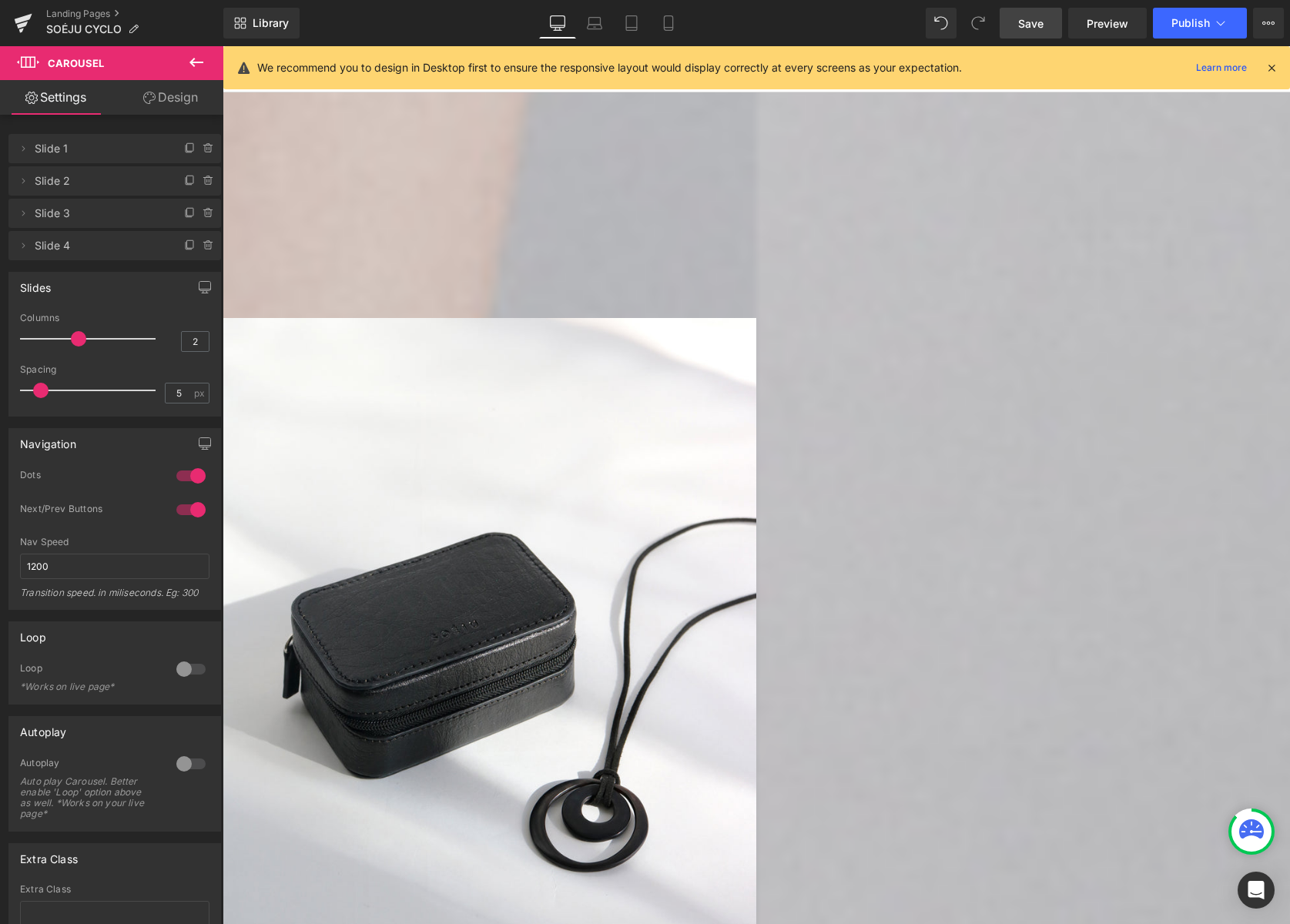
type input "1"
drag, startPoint x: 38, startPoint y: 340, endPoint x: -68, endPoint y: 337, distance: 106.0
click at [0, 337] on html "Carousel You are previewing how the will restyle your page. You can not edit El…" at bounding box center [645, 462] width 1290 height 924
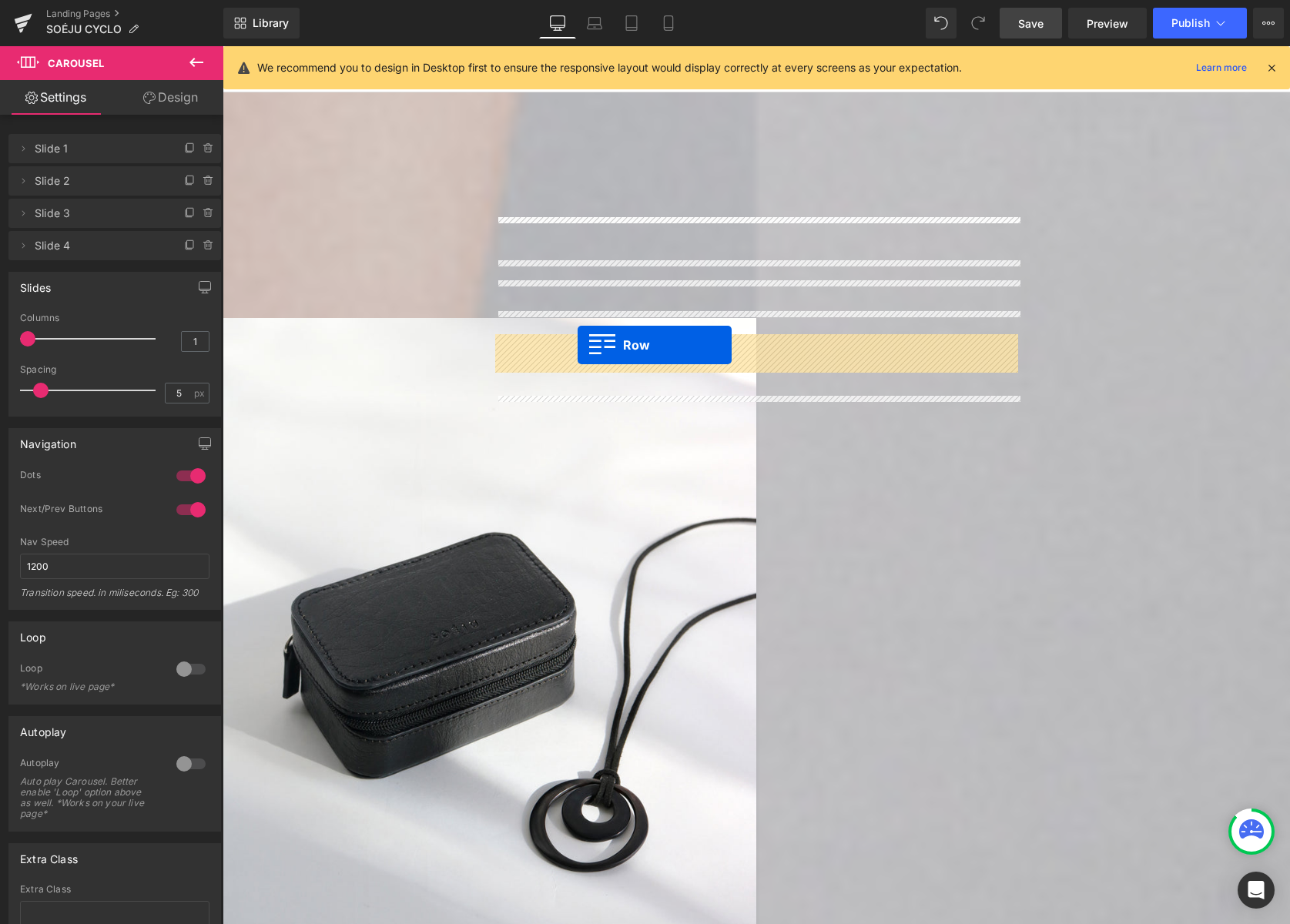
drag, startPoint x: 508, startPoint y: 407, endPoint x: 577, endPoint y: 345, distance: 92.8
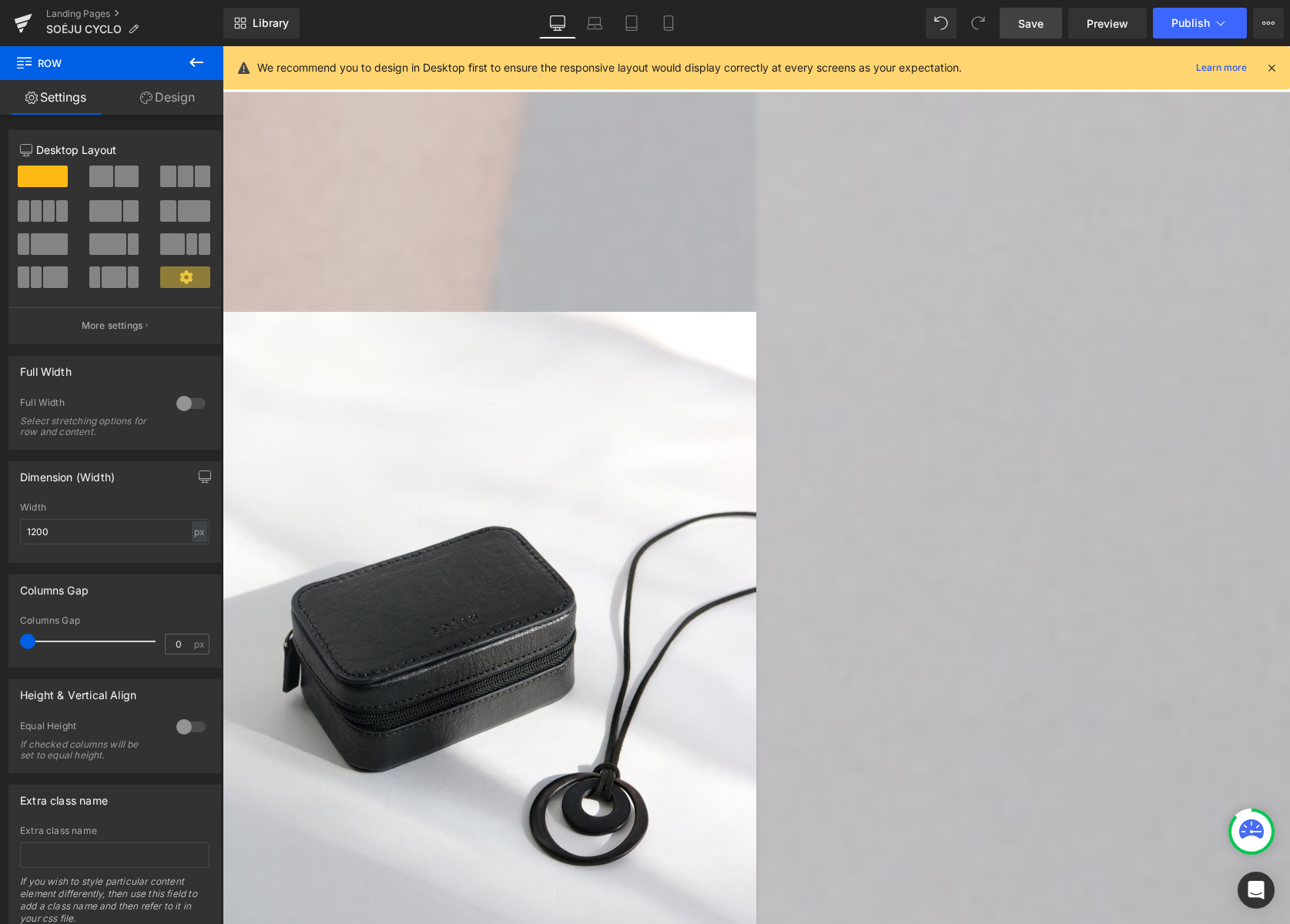
click at [223, 46] on span "Carousel" at bounding box center [223, 46] width 0 height 0
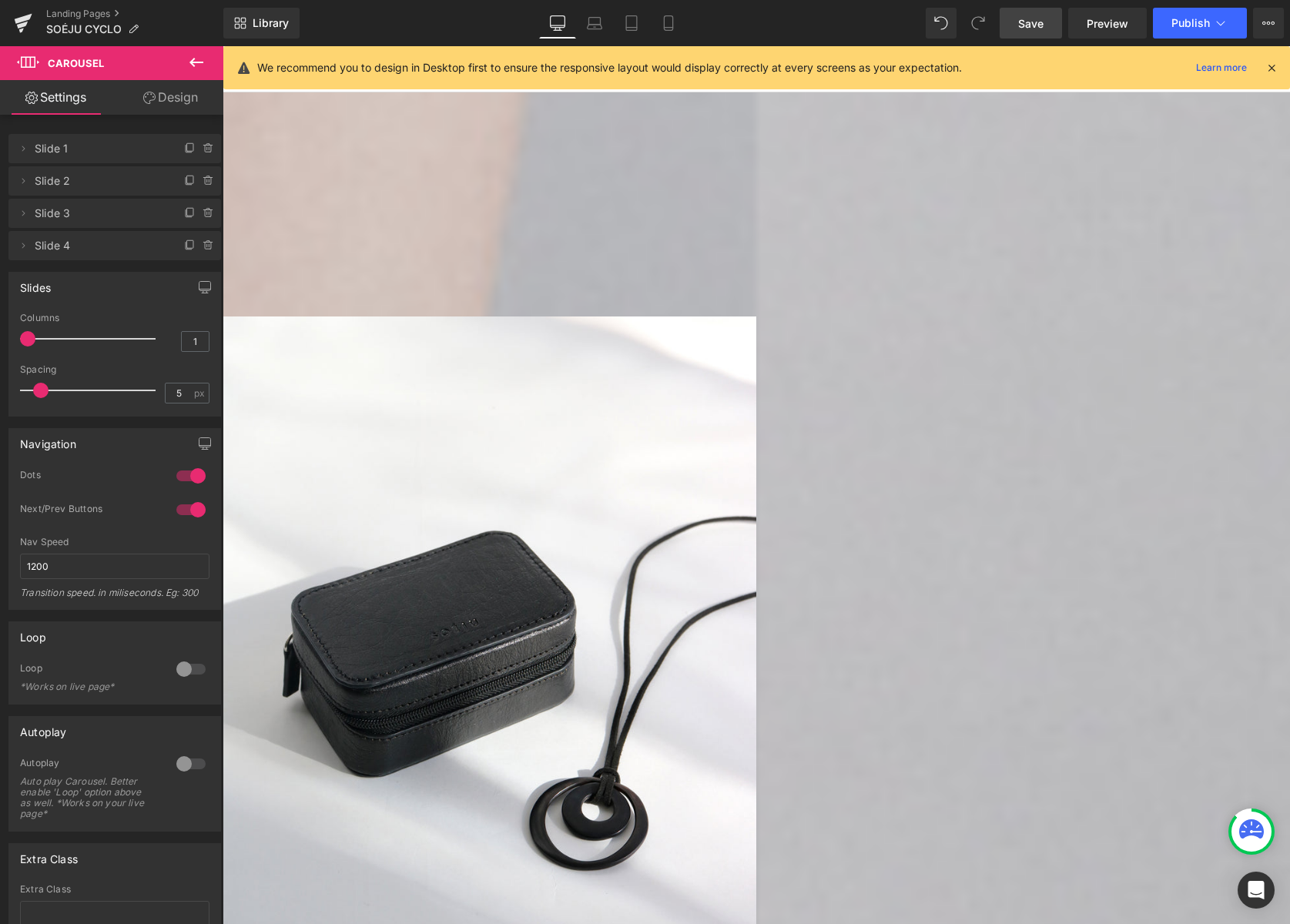
scroll to position [2660, 0]
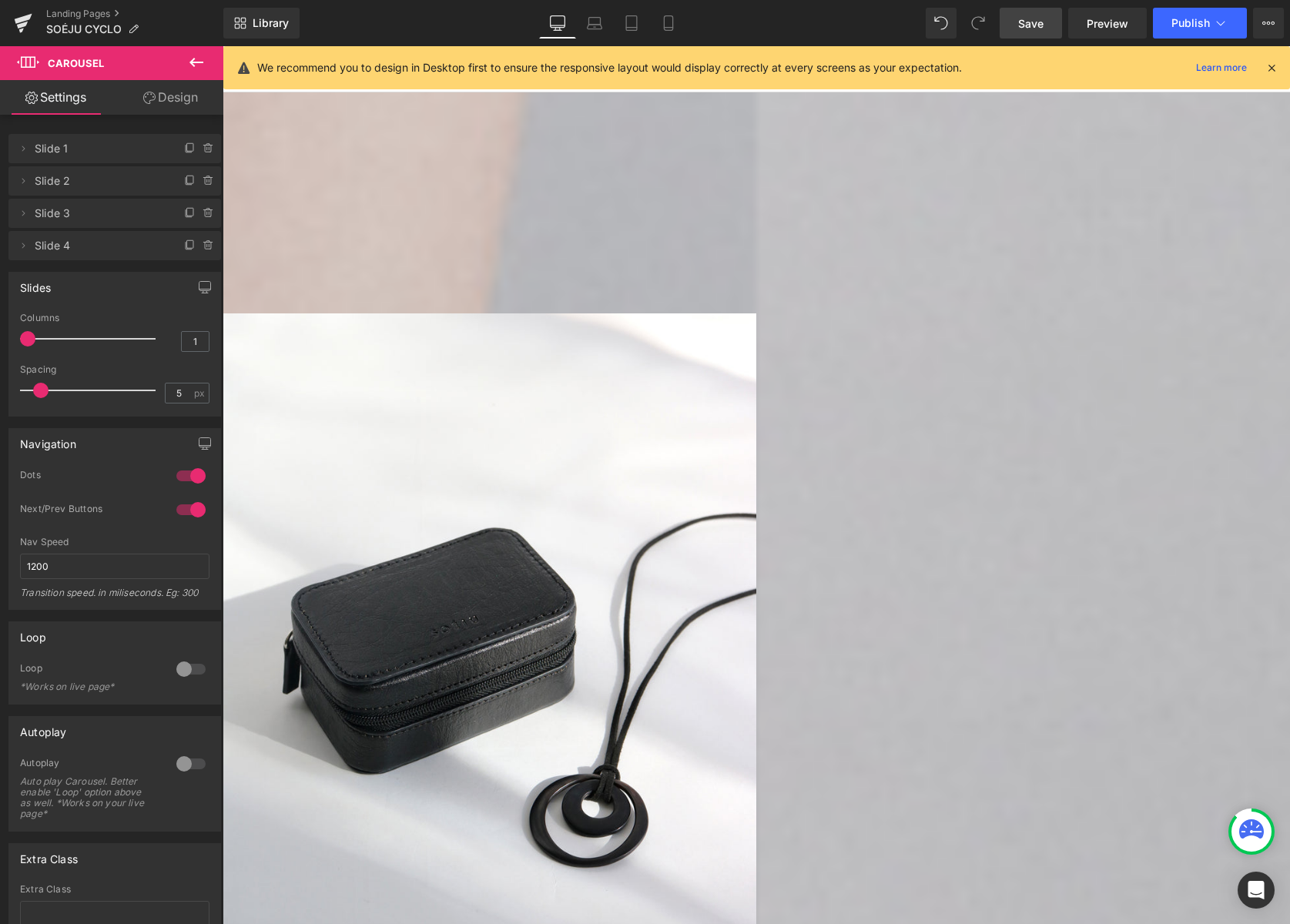
click at [172, 100] on link "Design" at bounding box center [170, 97] width 112 height 35
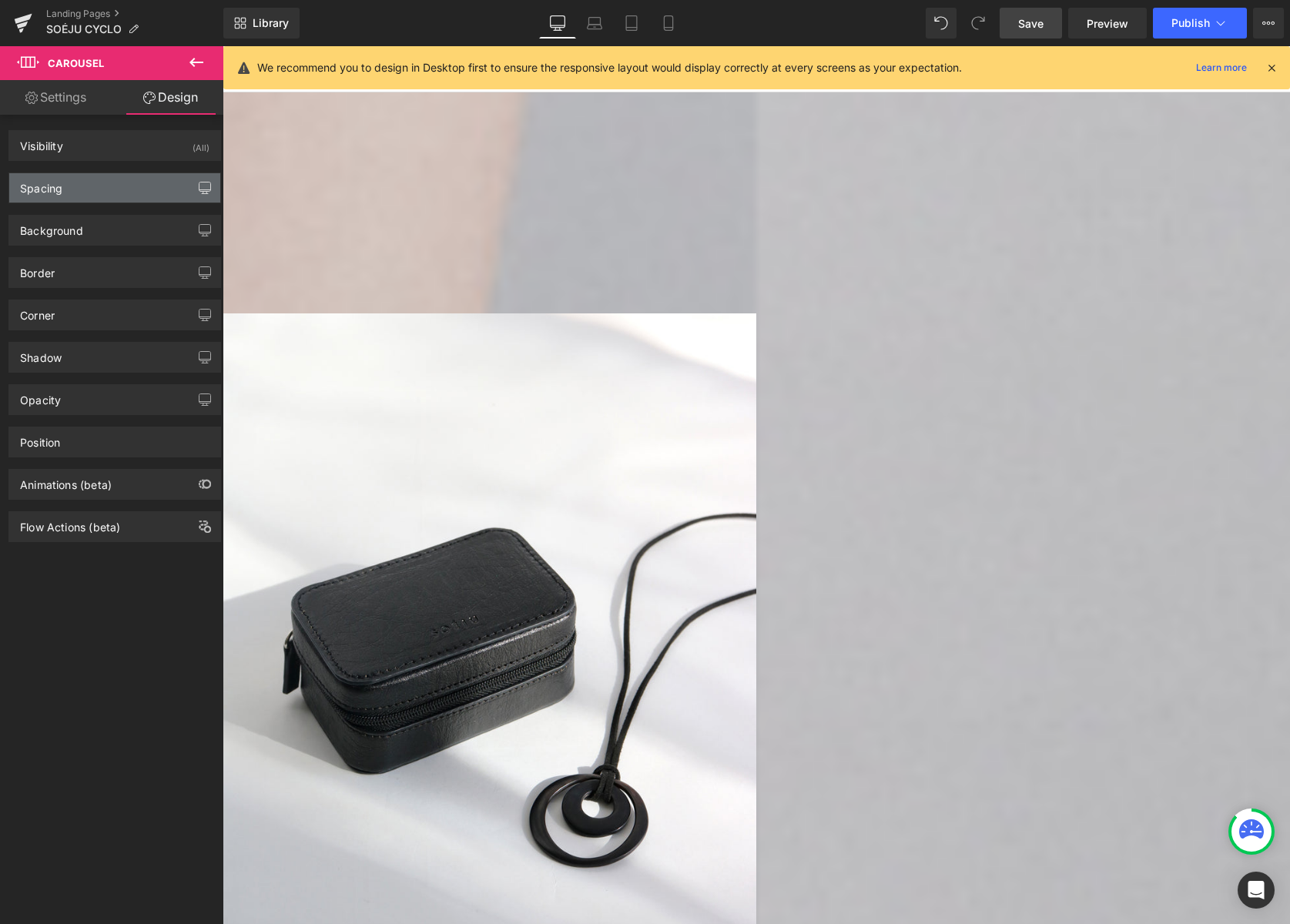
click at [200, 183] on icon "button" at bounding box center [205, 188] width 12 height 12
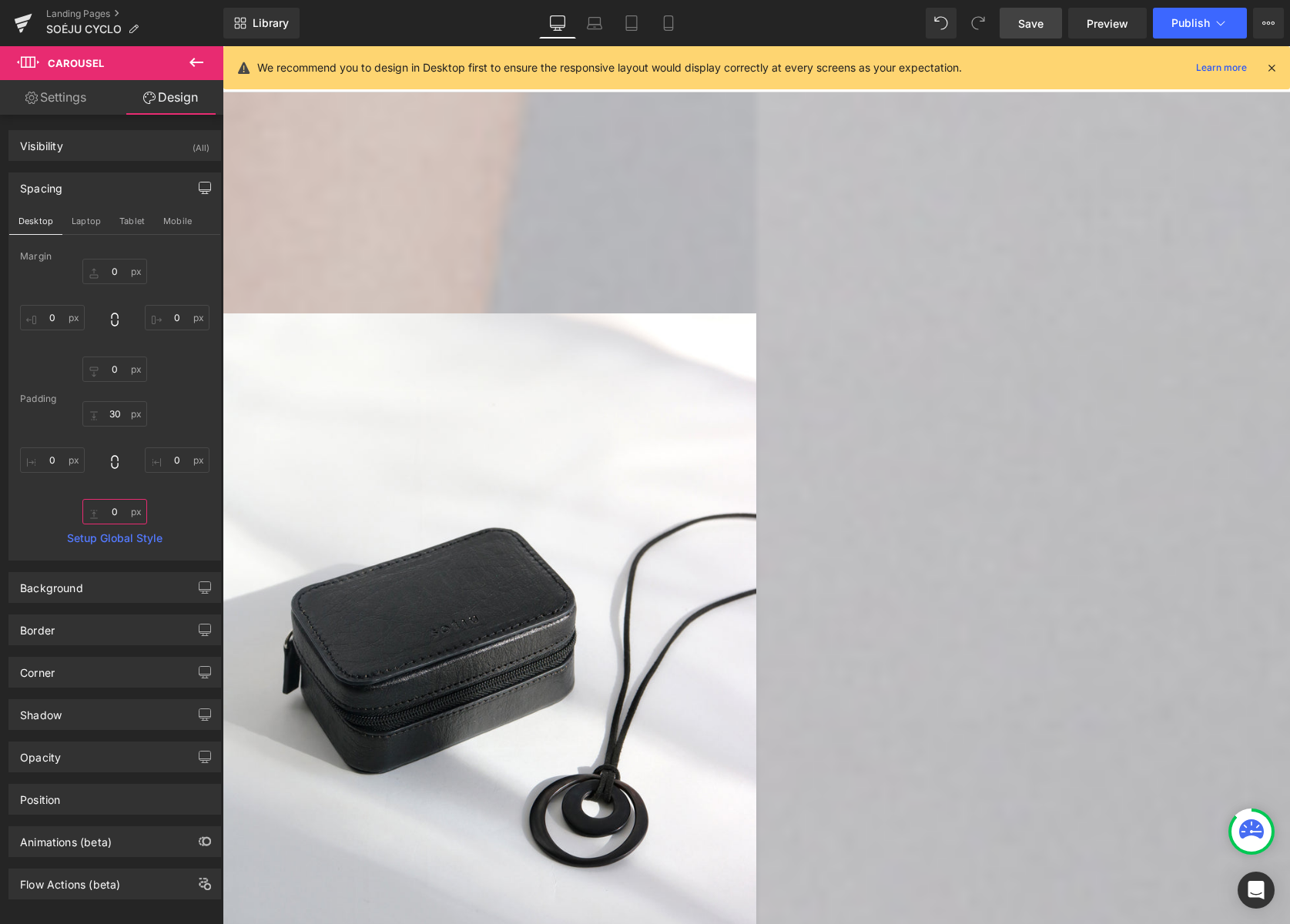
click at [113, 511] on input "0" at bounding box center [114, 511] width 65 height 25
type input "0"
click at [60, 103] on link "Settings" at bounding box center [55, 97] width 112 height 35
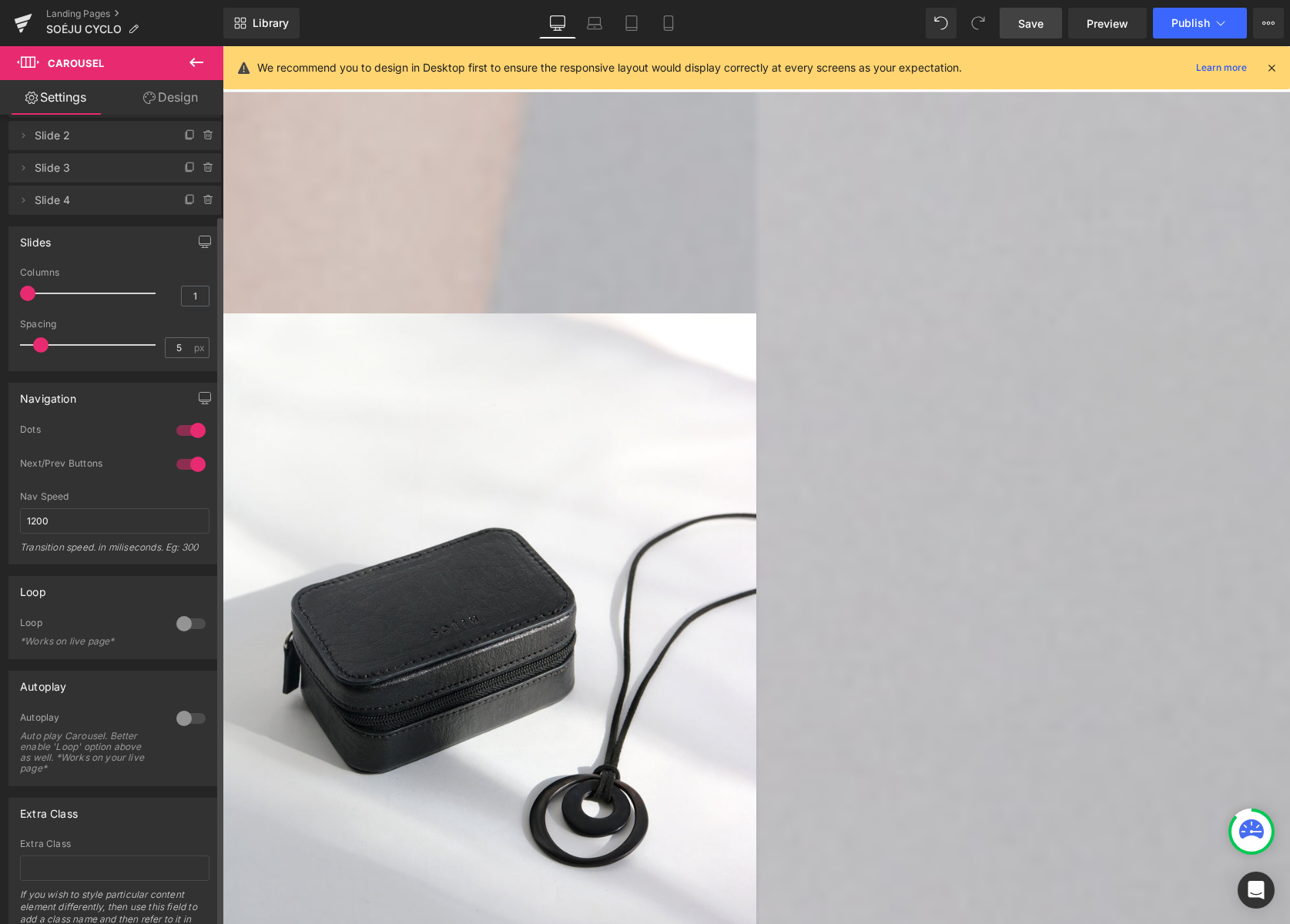
scroll to position [114, 0]
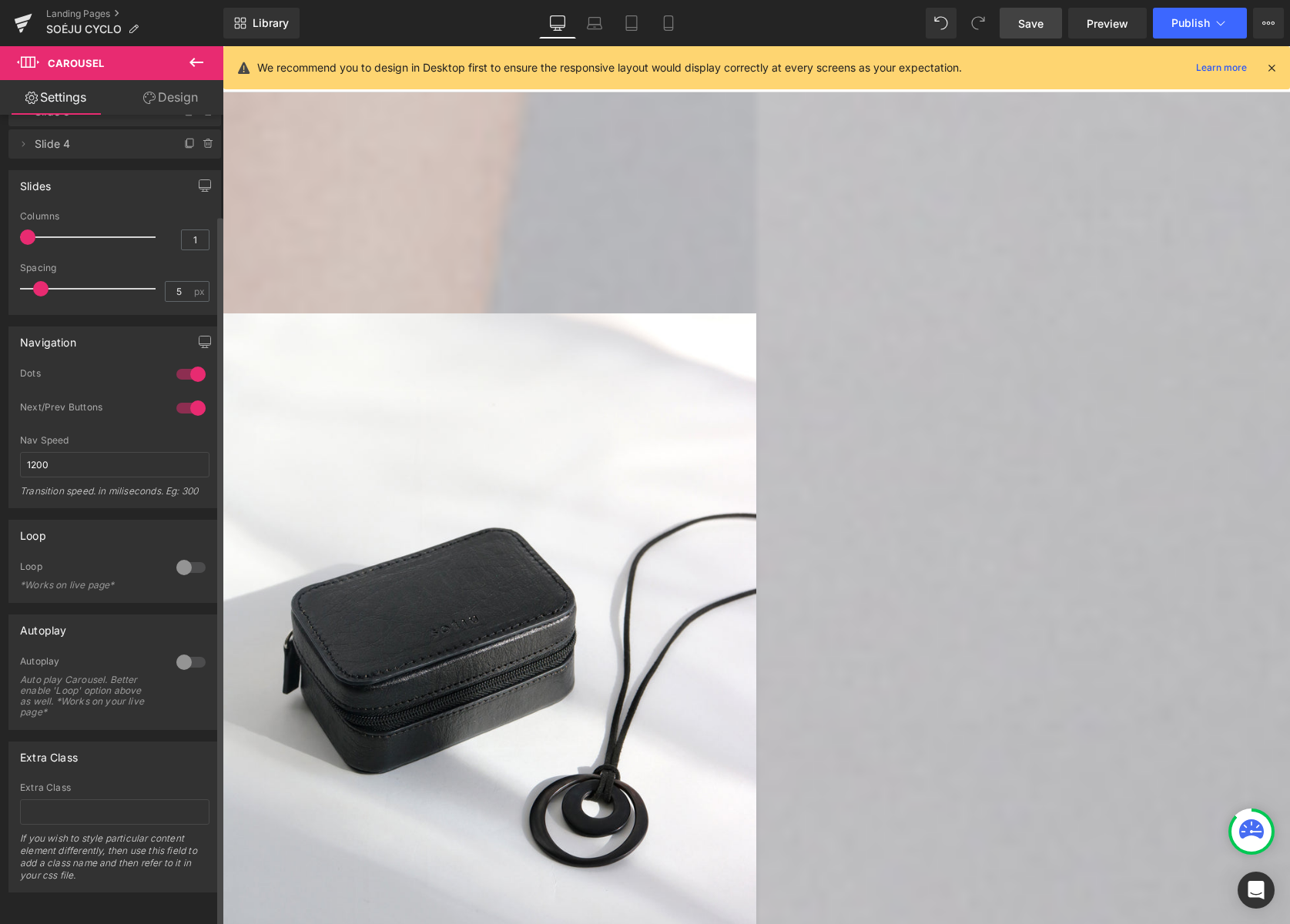
click at [178, 362] on div at bounding box center [190, 375] width 37 height 25
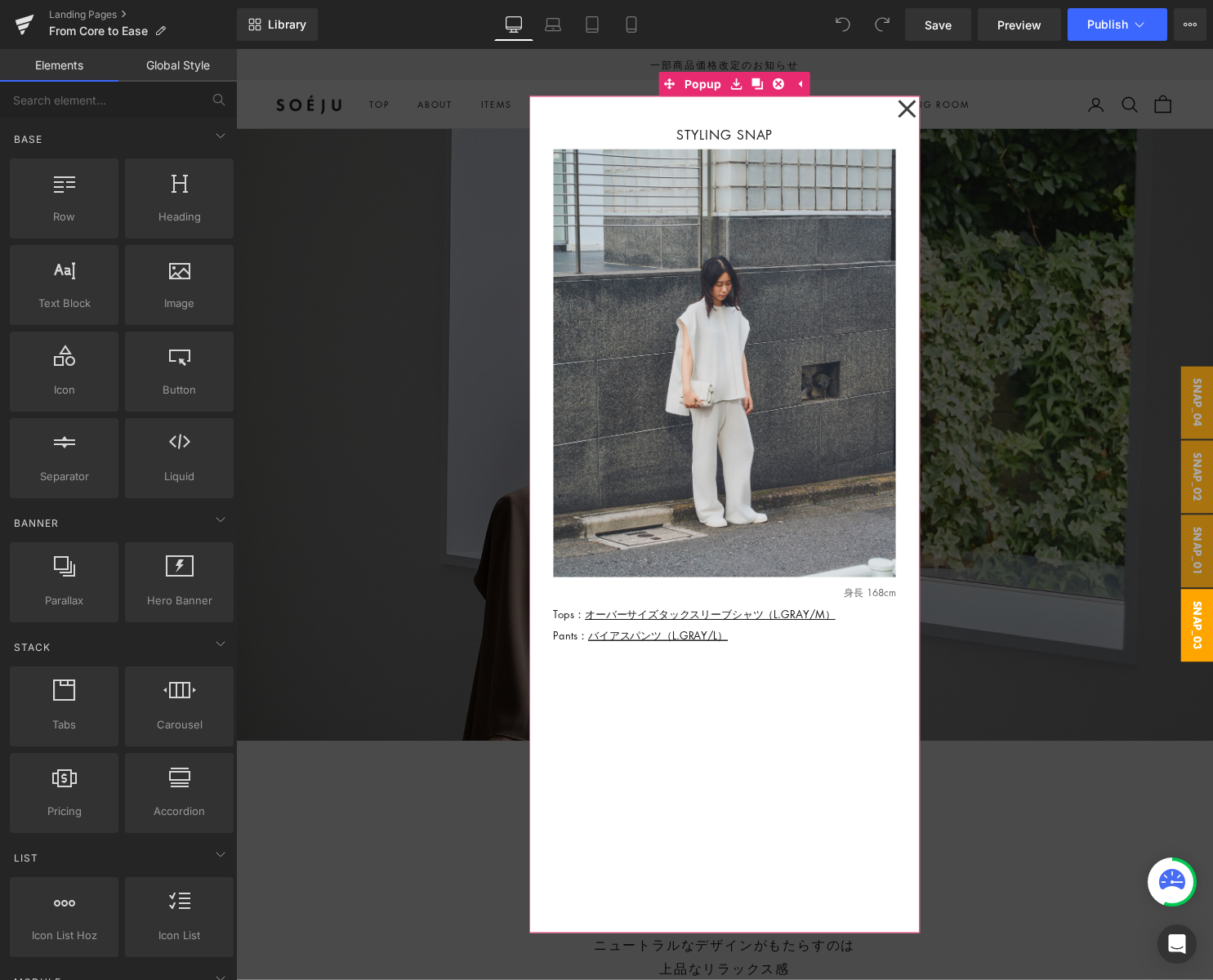
click at [919, 107] on icon at bounding box center [915, 109] width 20 height 41
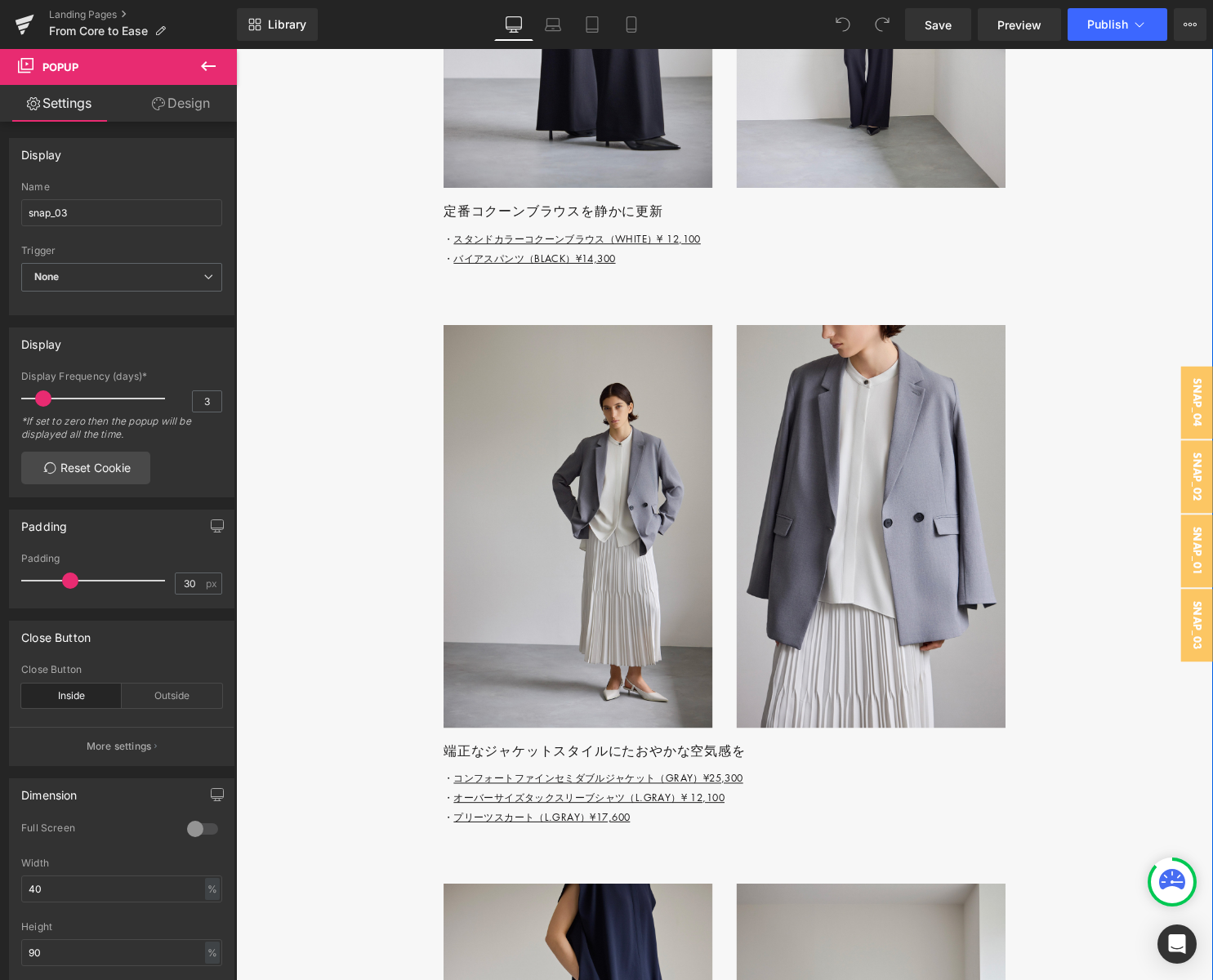
scroll to position [4168, 0]
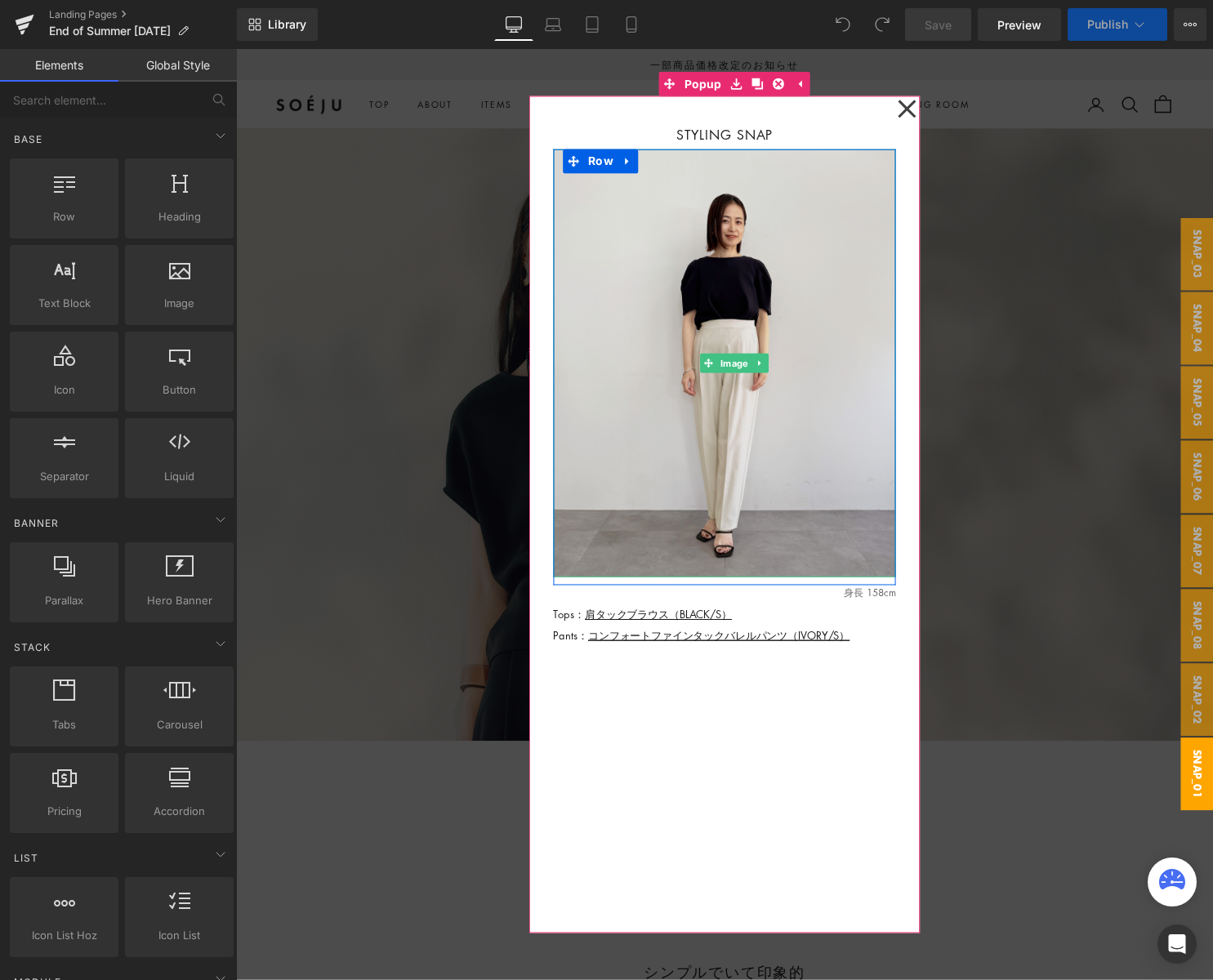
scroll to position [18, 0]
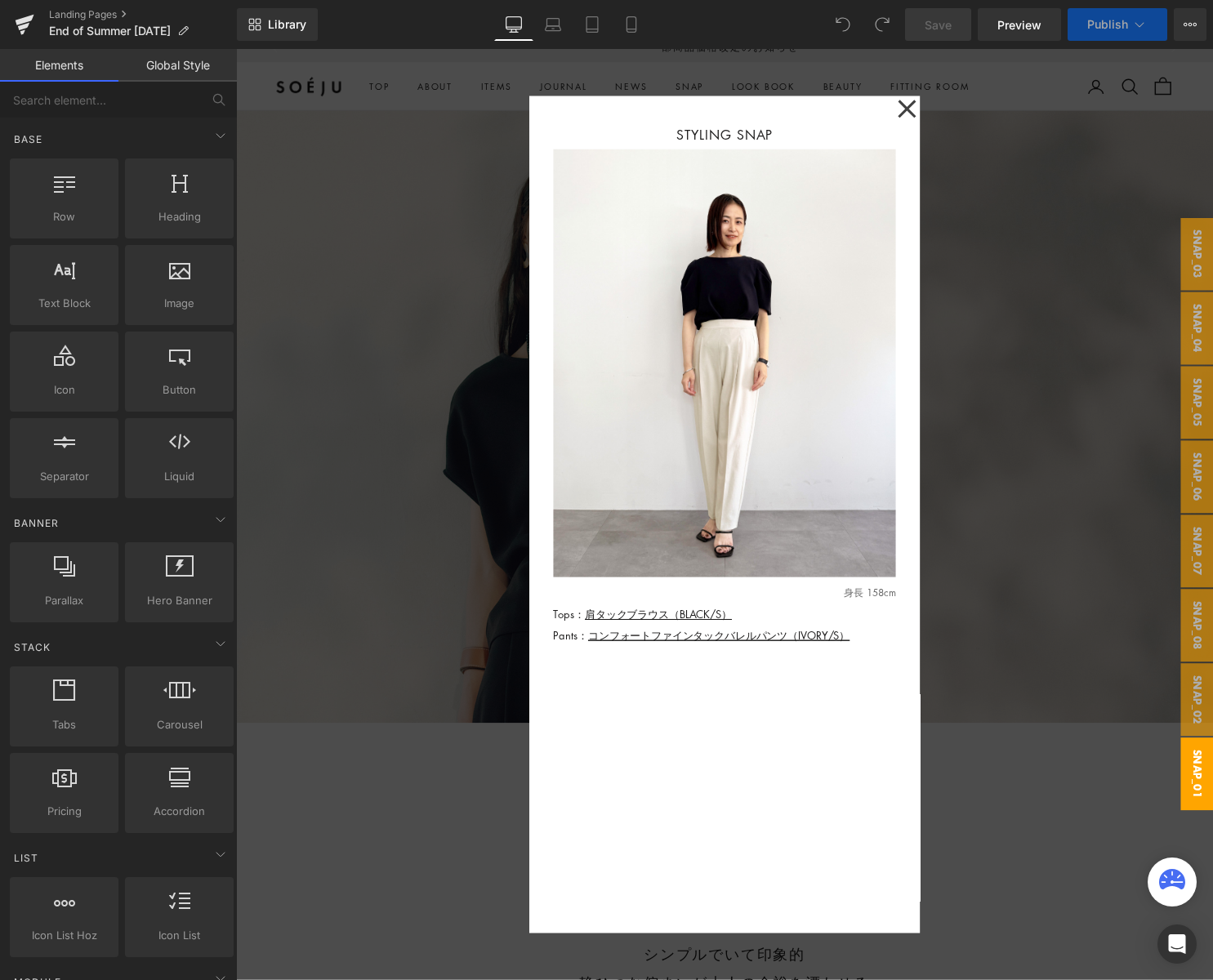
click at [980, 334] on div at bounding box center [730, 519] width 989 height 941
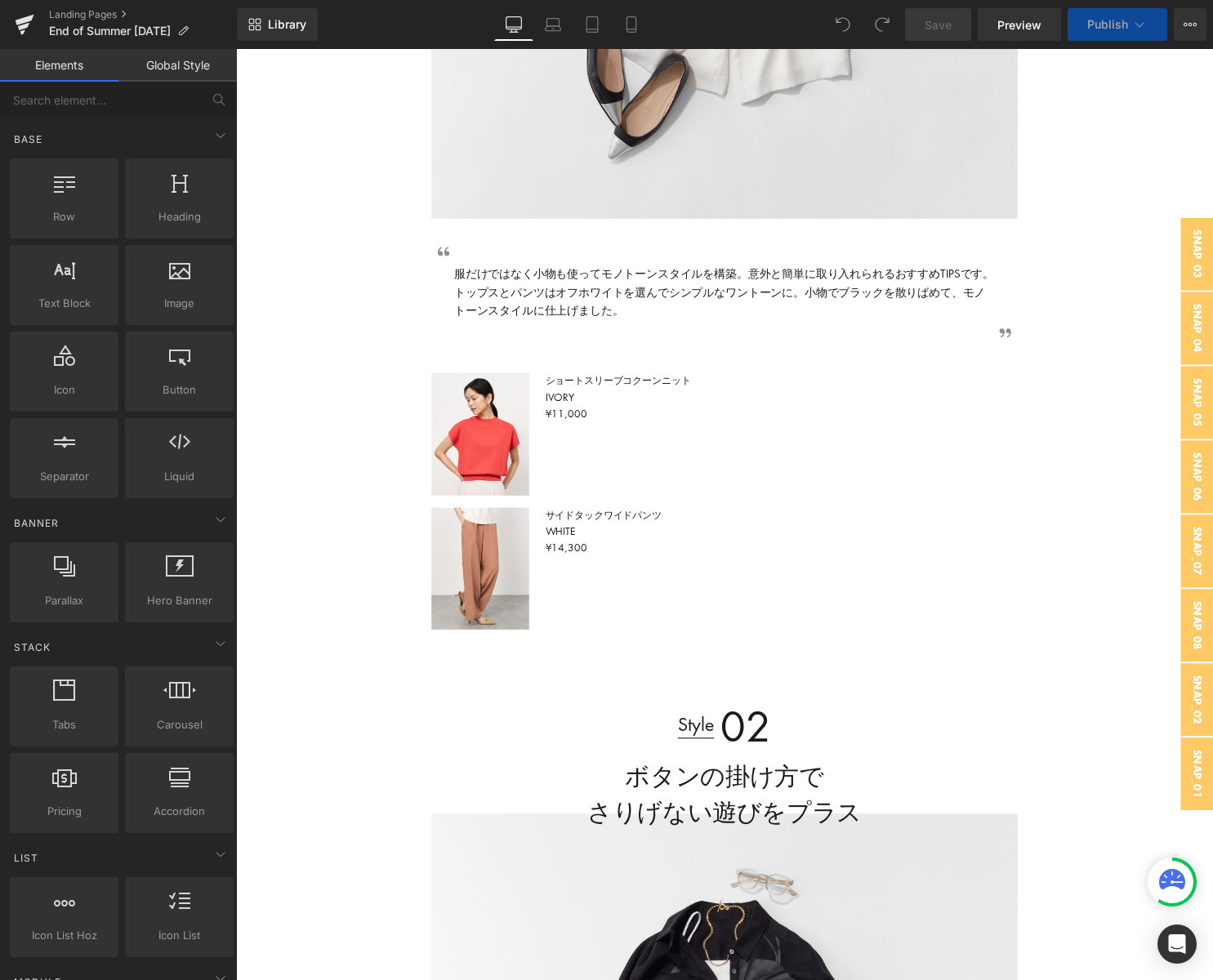
scroll to position [2147, 0]
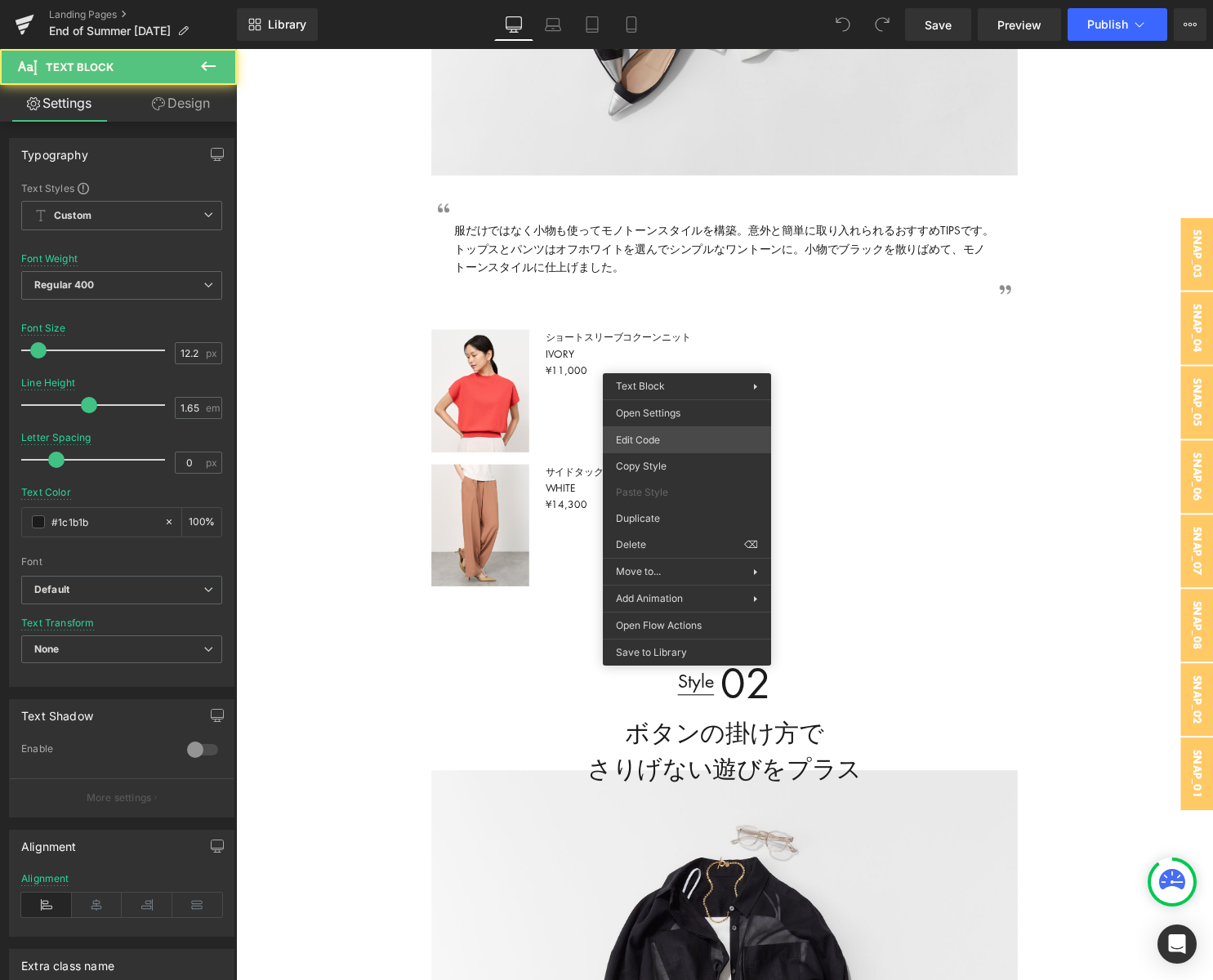
click at [684, 0] on div "You are previewing how the will restyle your page. You can not edit Elements in…" at bounding box center [606, 0] width 1213 height 0
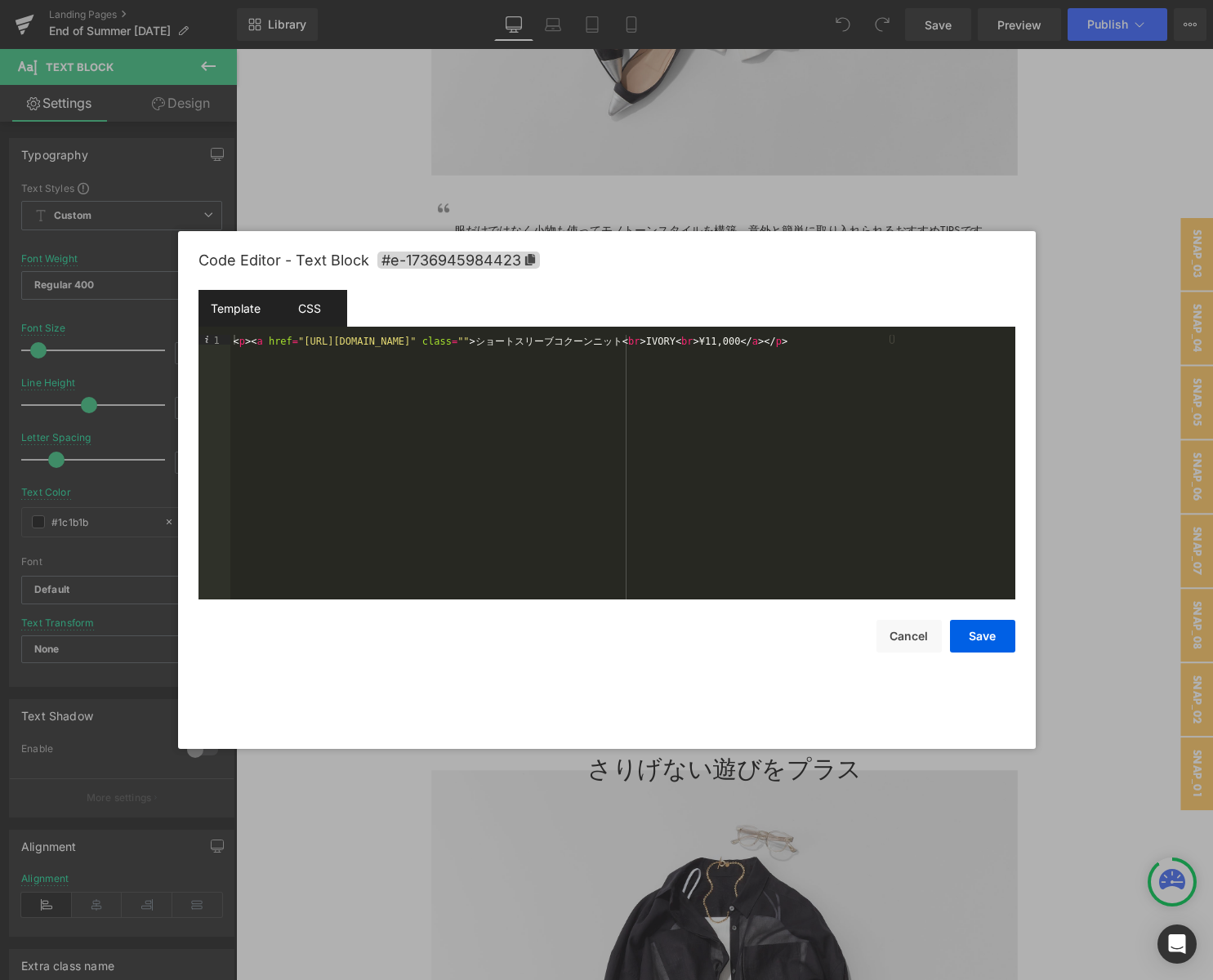
click at [325, 306] on div "CSS" at bounding box center [309, 307] width 75 height 37
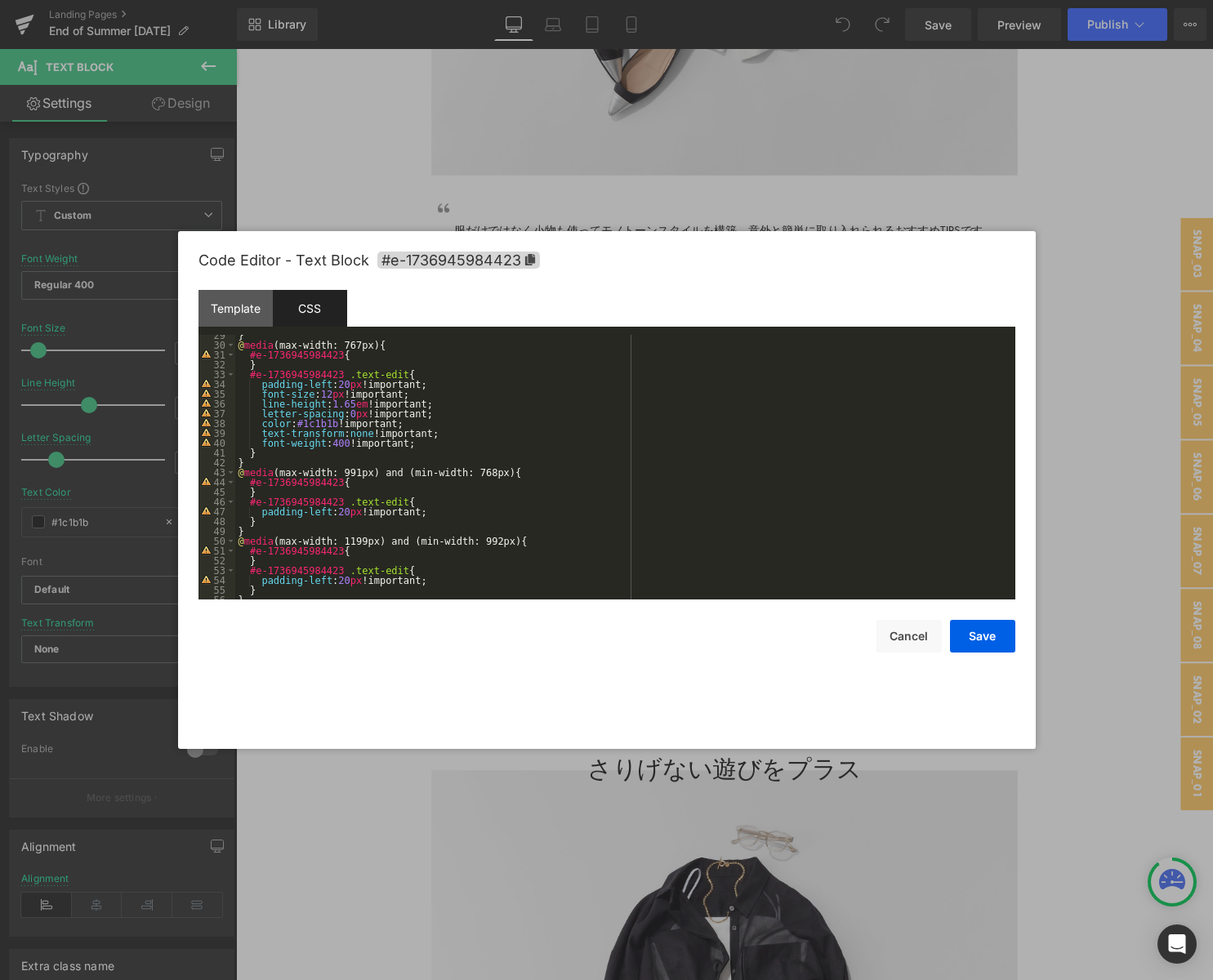
scroll to position [464, 0]
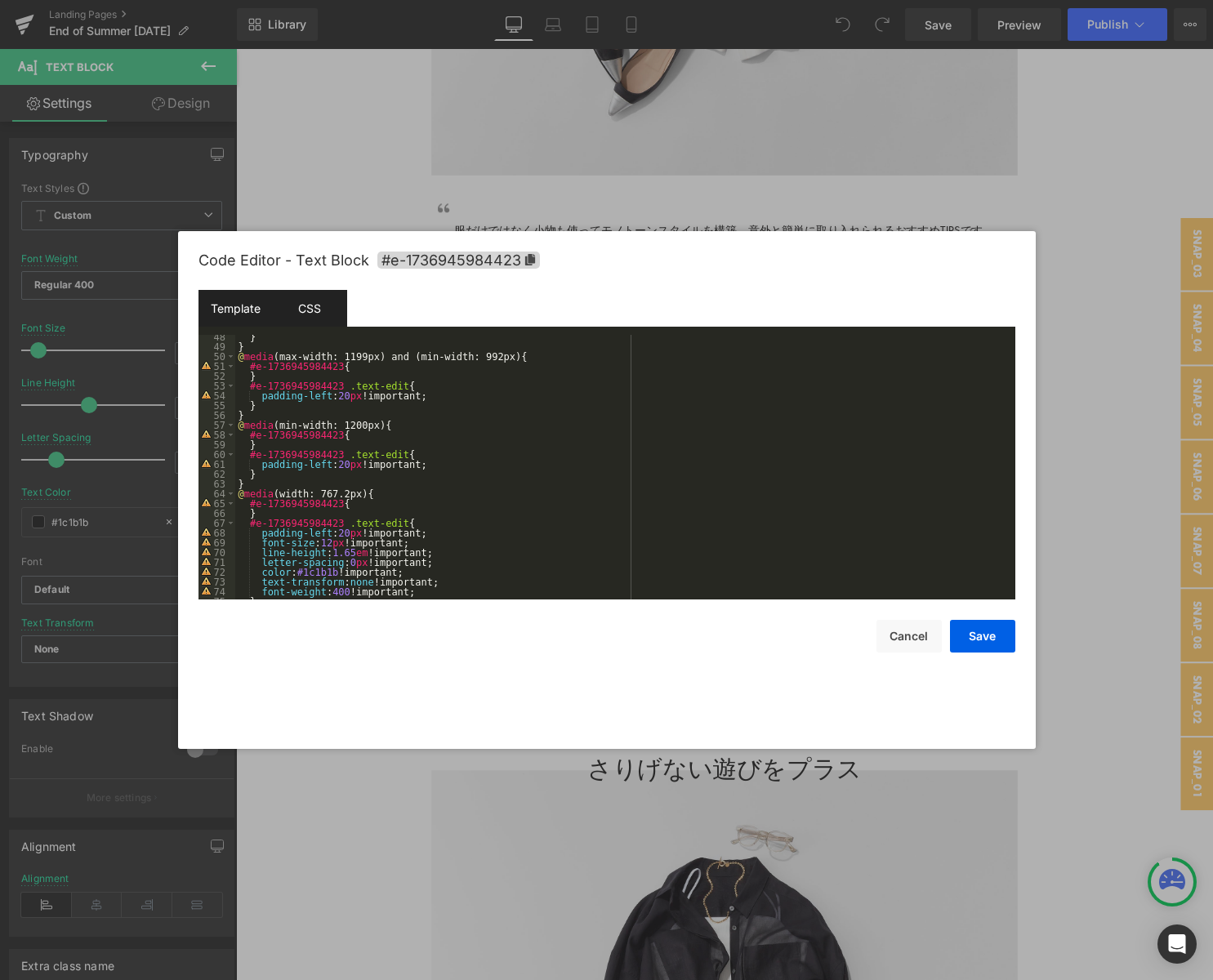
click at [245, 306] on div "Template" at bounding box center [236, 307] width 75 height 37
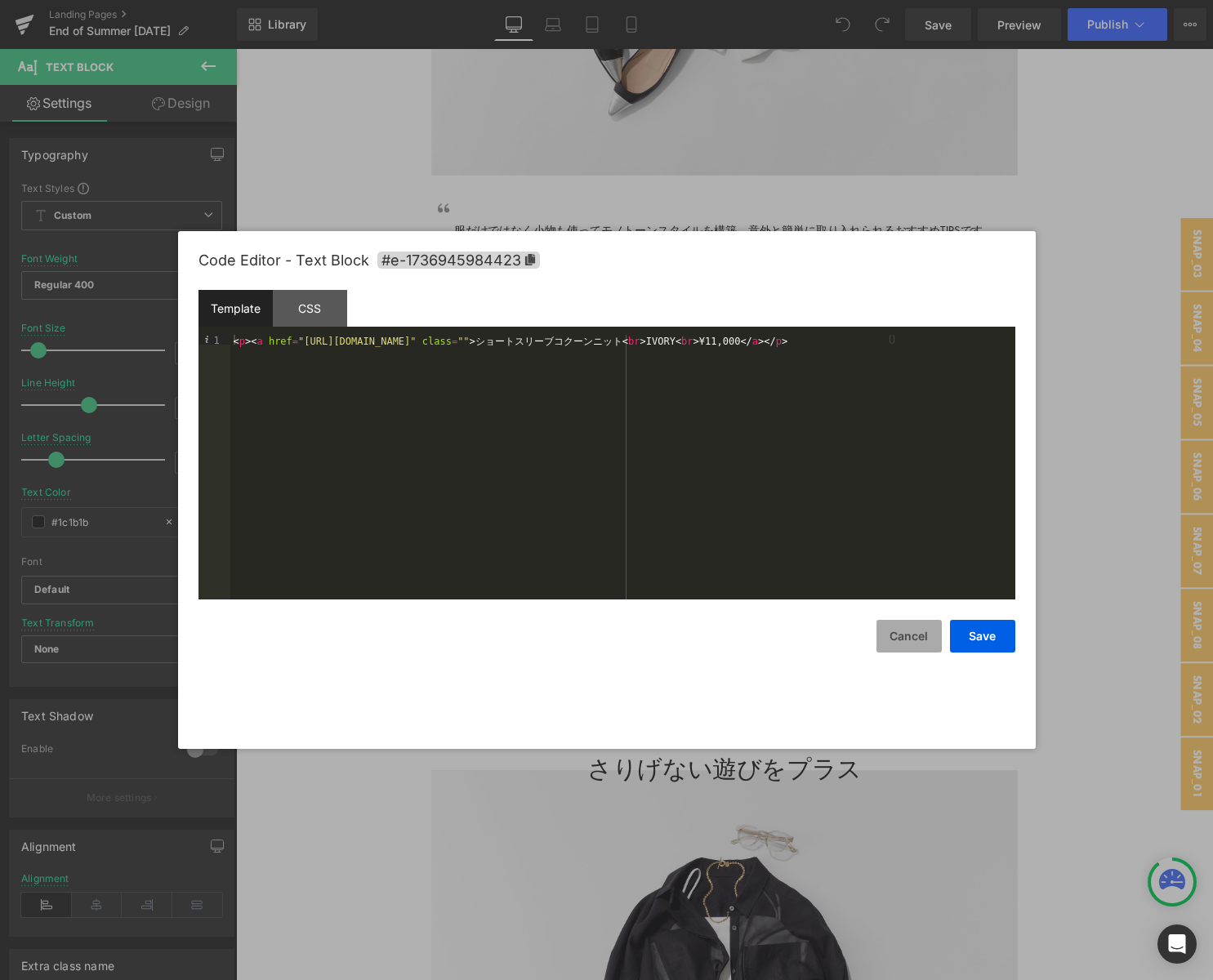
click at [913, 631] on button "Cancel" at bounding box center [908, 636] width 65 height 33
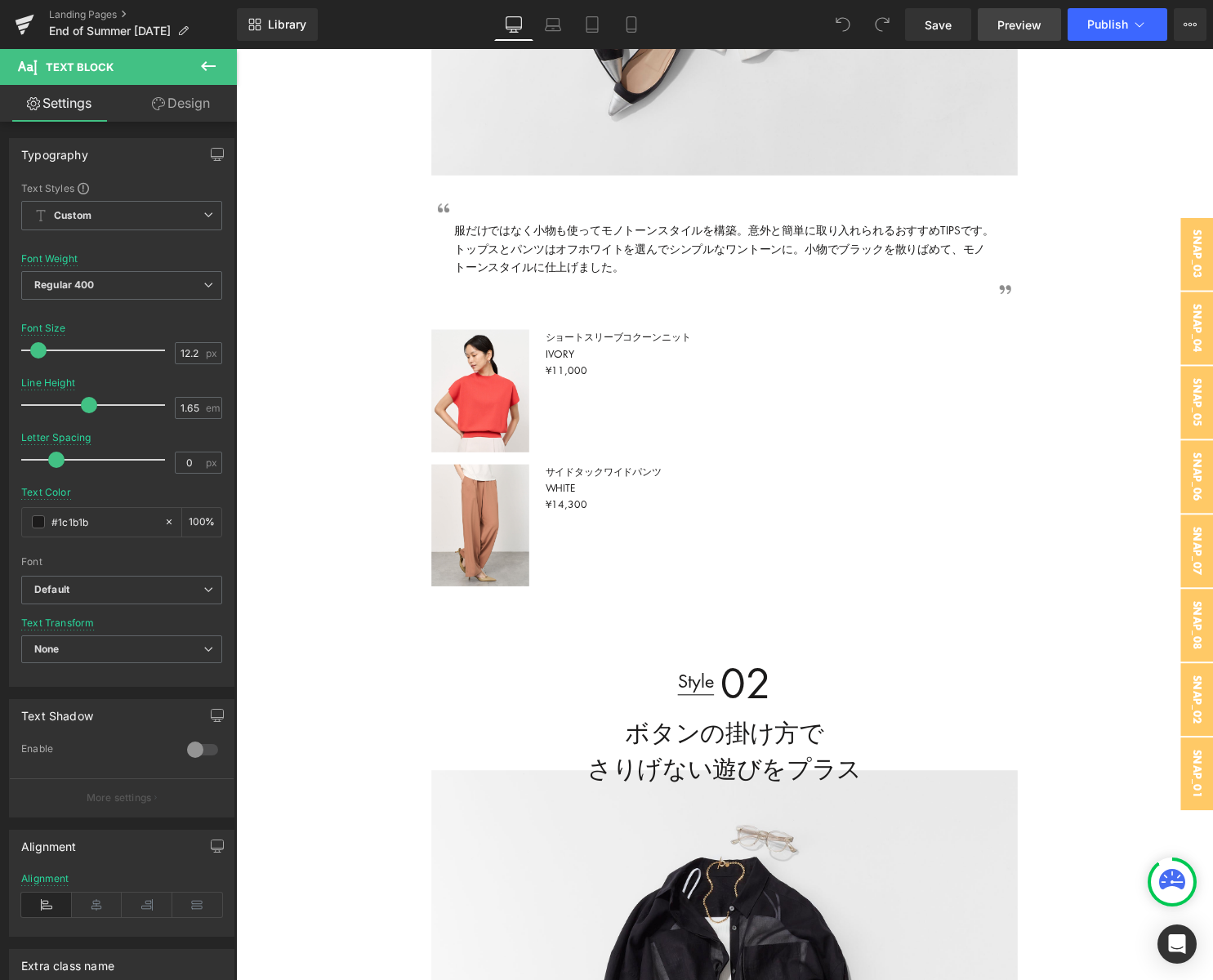
click at [1003, 26] on span "Preview" at bounding box center [1019, 25] width 44 height 17
